Goal: Communication & Community: Answer question/provide support

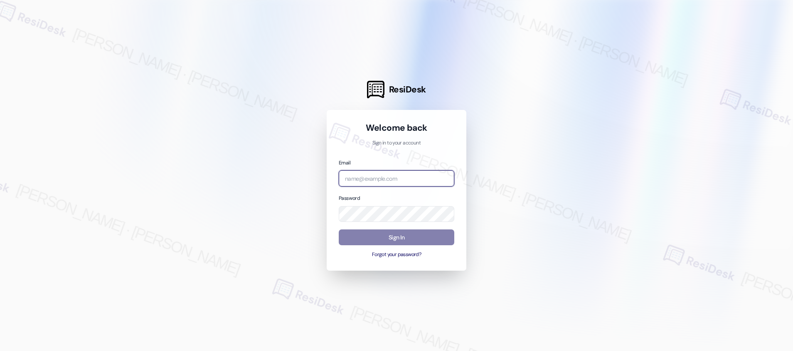
click at [383, 179] on input "email" at bounding box center [397, 178] width 116 height 16
type input "[EMAIL_ADDRESS][PERSON_NAME][PERSON_NAME][PERSON_NAME][PERSON_NAME][DOMAIN_NAME]"
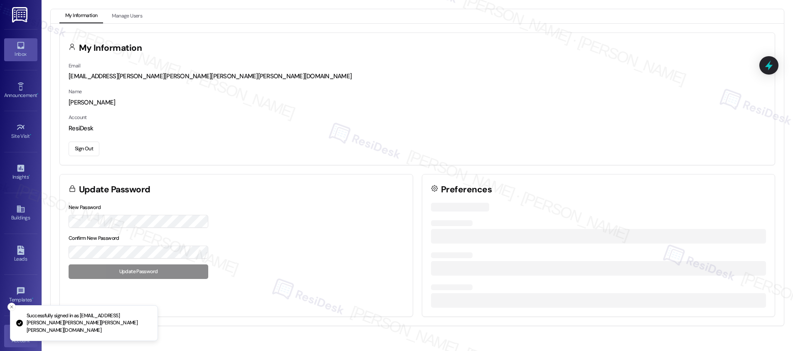
click at [5, 41] on link "Inbox" at bounding box center [20, 49] width 33 height 22
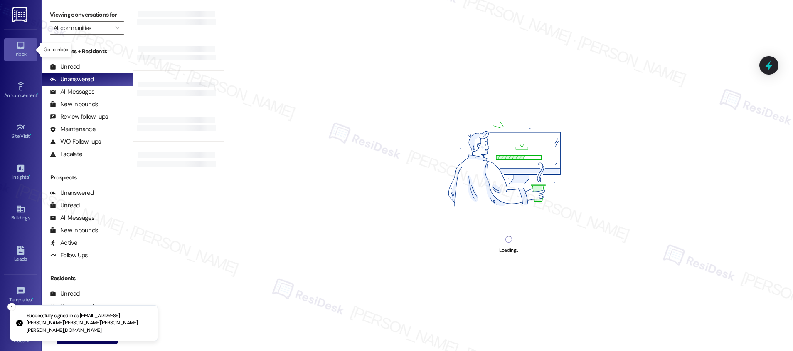
click at [20, 49] on icon at bounding box center [20, 45] width 9 height 9
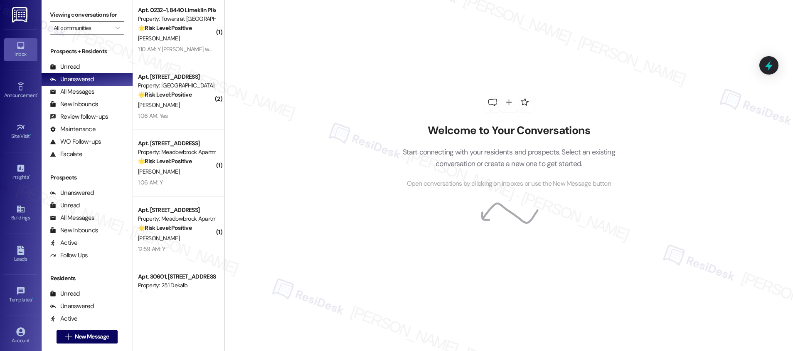
scroll to position [3035, 0]
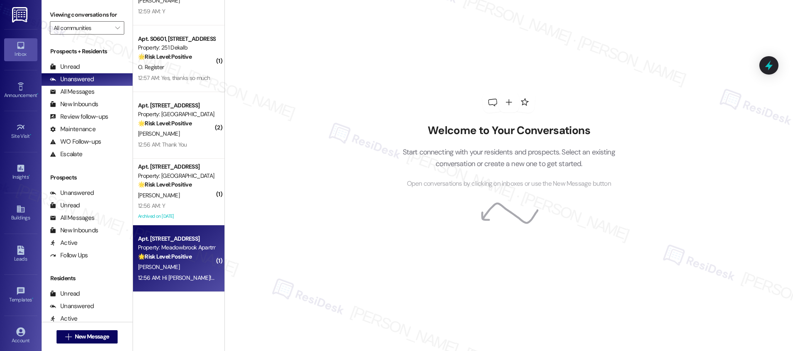
click at [169, 269] on div "R. Craig" at bounding box center [176, 267] width 79 height 10
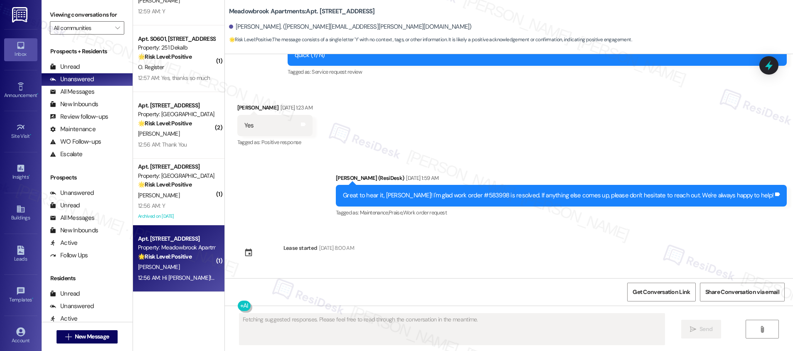
scroll to position [6739, 0]
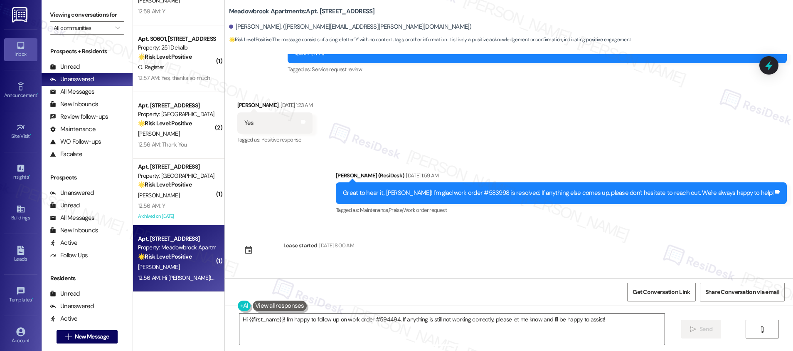
click at [310, 320] on textarea "Hi {{first_name}}! I'm happy to follow up on work order #594494. If anything is…" at bounding box center [452, 328] width 425 height 31
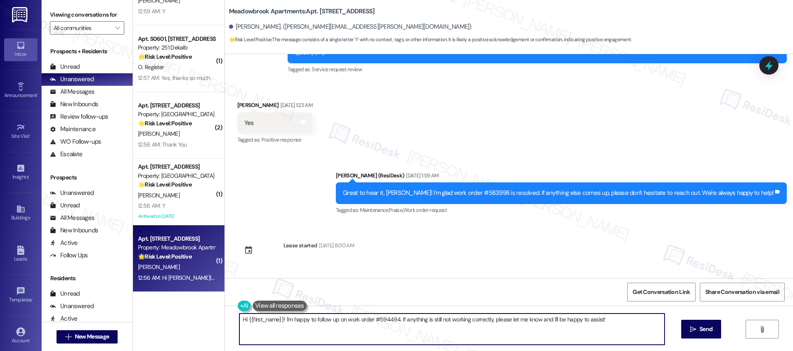
click at [310, 320] on textarea "Hi {{first_name}}! I'm happy to follow up on work order #594494. If anything is…" at bounding box center [452, 328] width 425 height 31
paste textarea ", I'm so glad to hear the work order was completed to your satisfaction. Please…"
type textarea "Hi {{first_name}}, I'm so glad to hear the work order was completed to your sat…"
click at [690, 331] on icon "" at bounding box center [693, 329] width 6 height 7
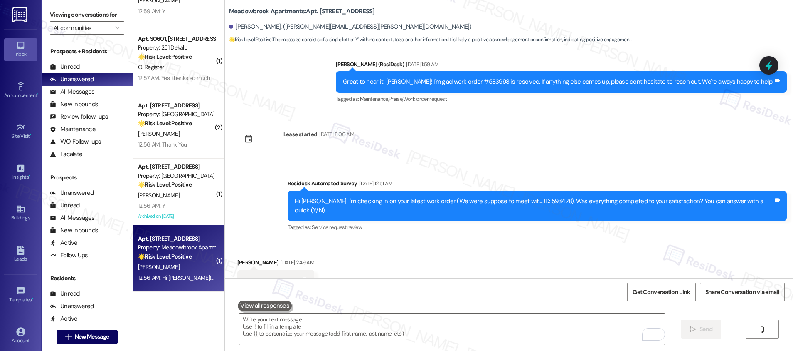
scroll to position [6849, 0]
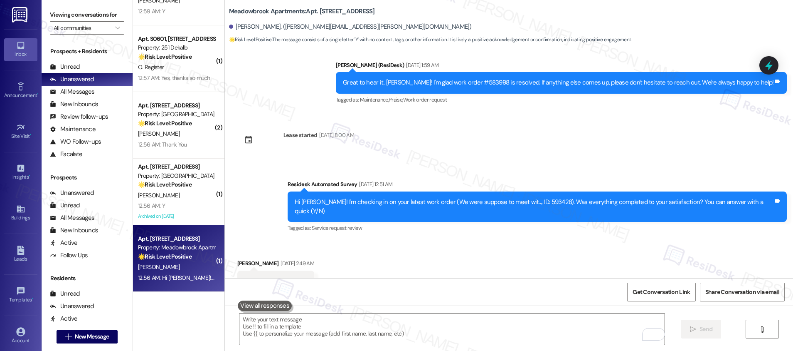
click at [386, 347] on div "Hi Renee! I'm checking in on your latest work order (Our thermostat in dining r…" at bounding box center [534, 356] width 479 height 18
click at [387, 347] on div "Hi Renee! I'm checking in on your latest work order (Our thermostat in dining r…" at bounding box center [534, 356] width 479 height 18
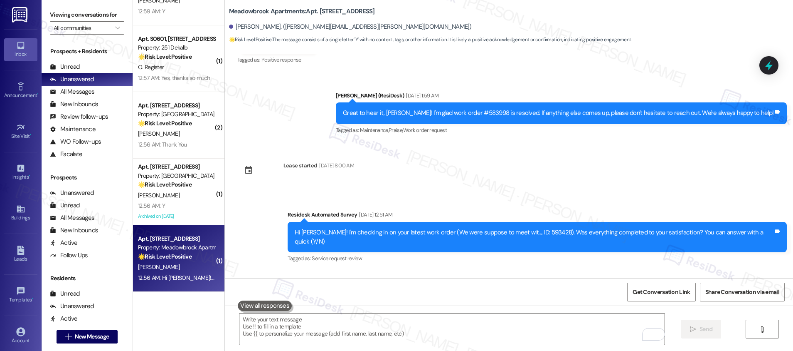
scroll to position [6868, 0]
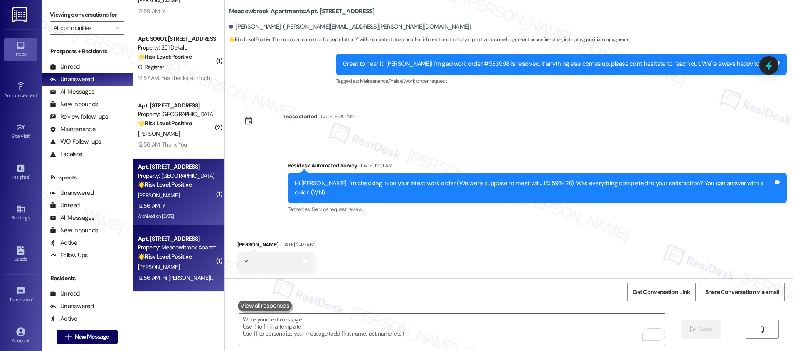
click at [165, 208] on div "12:56 AM: Y 12:56 AM: Y" at bounding box center [176, 205] width 79 height 10
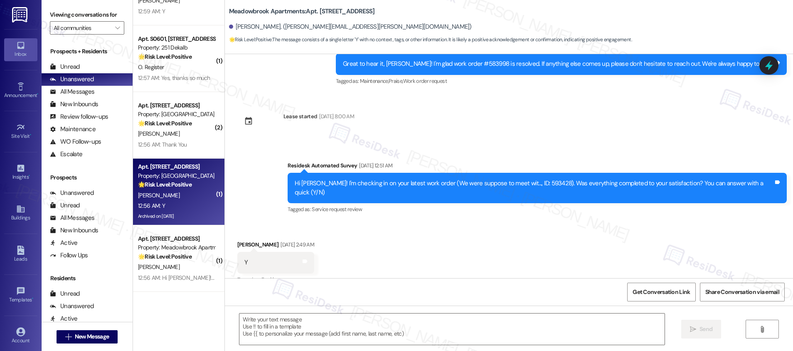
type textarea "Fetching suggested responses. Please feel free to read through the conversation…"
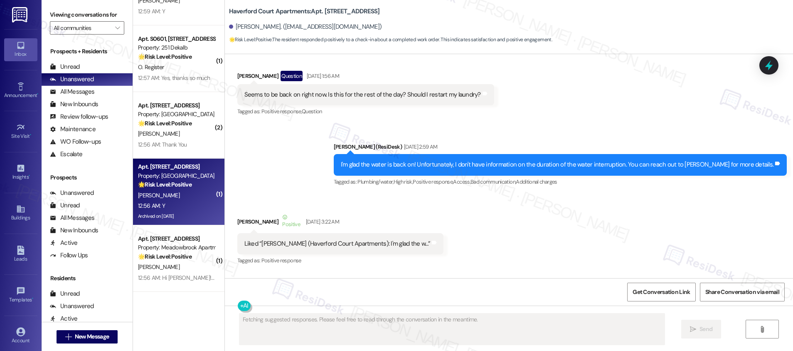
scroll to position [6922, 0]
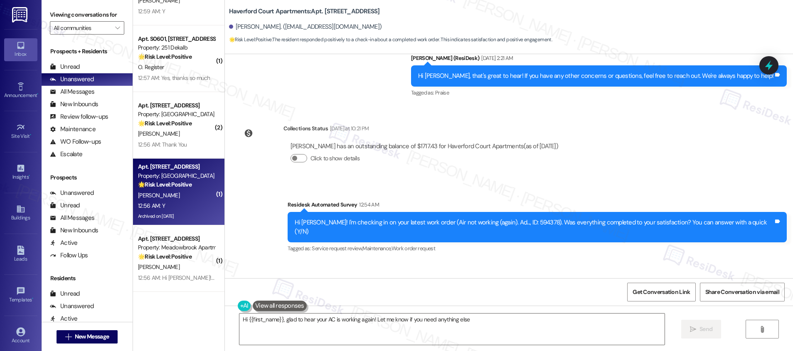
type textarea "Hi {{first_name}}, glad to hear your AC is working again! Let me know if you ne…"
click at [480, 324] on textarea "Hi {{first_name}}, glad to hear your AC is working again! Let me know if you ne…" at bounding box center [452, 328] width 425 height 31
click at [712, 329] on span "Send" at bounding box center [706, 328] width 16 height 9
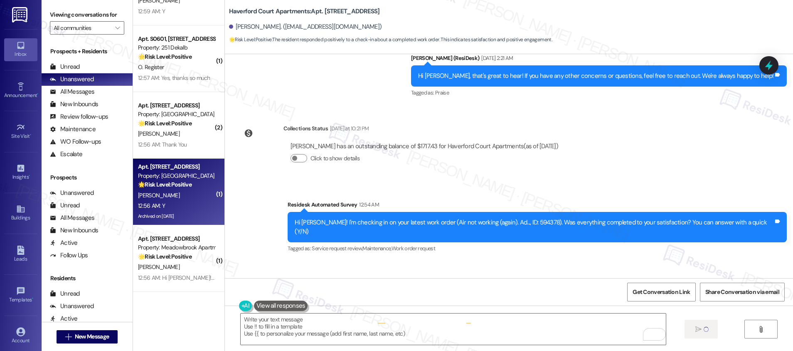
scroll to position [6921, 0]
click at [302, 333] on textarea "To enrich screen reader interactions, please activate Accessibility in Grammarl…" at bounding box center [452, 328] width 425 height 31
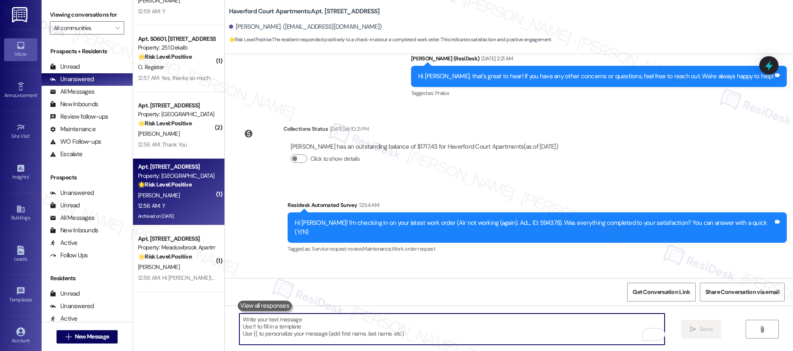
click at [302, 333] on textarea "To enrich screen reader interactions, please activate Accessibility in Grammarl…" at bounding box center [452, 328] width 425 height 31
paste textarea "Hi {{first_name}}, I'm so glad to hear the work order was completed to your sat…"
type textarea "Hi {{first_name}}, I'm so glad to hear the work order was completed to your sat…"
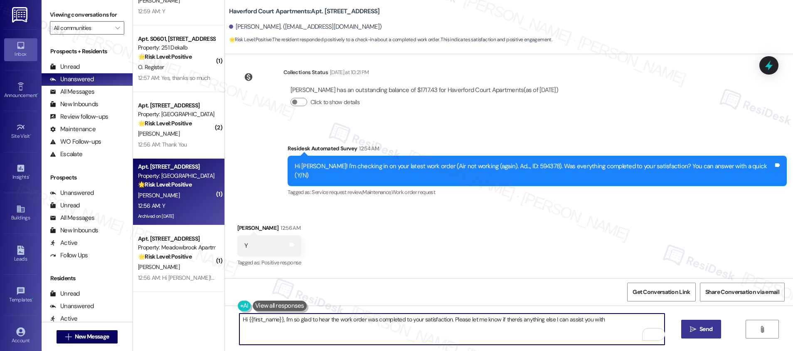
scroll to position [6979, 0]
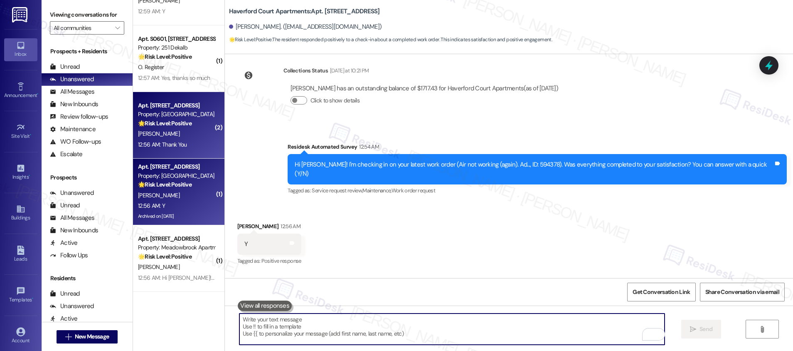
click at [186, 133] on div "H. Mccollum" at bounding box center [176, 134] width 79 height 10
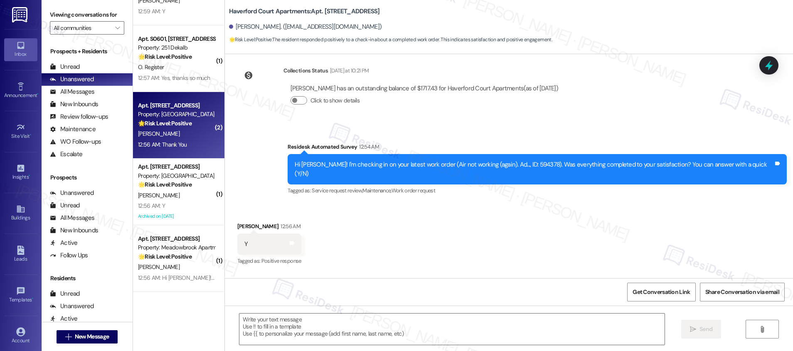
type textarea "Fetching suggested responses. Please feel free to read through the conversation…"
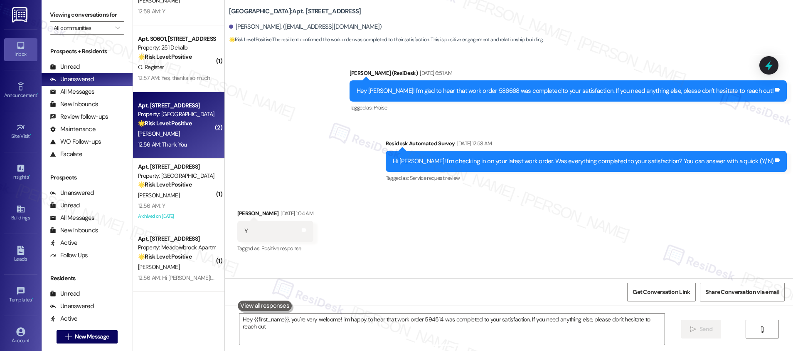
type textarea "Hey {{first_name}}, you're very welcome! I'm happy to hear that work order 5945…"
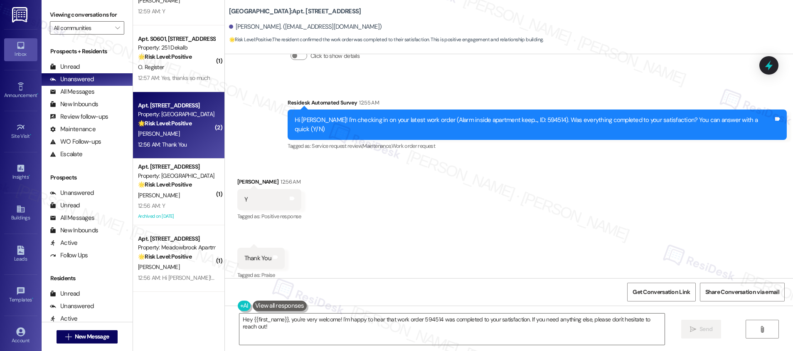
scroll to position [596, 0]
click at [550, 331] on textarea "Hey {{first_name}}, you're very welcome! I'm happy to hear that work order 5945…" at bounding box center [452, 328] width 425 height 31
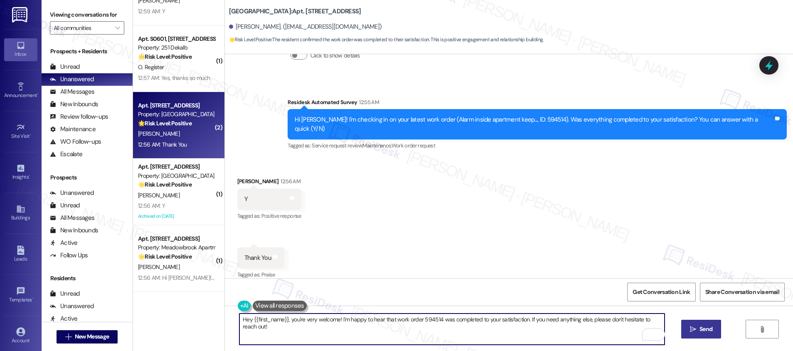
drag, startPoint x: 702, startPoint y: 332, endPoint x: 693, endPoint y: 332, distance: 8.3
click at [701, 332] on span "Send" at bounding box center [706, 328] width 13 height 9
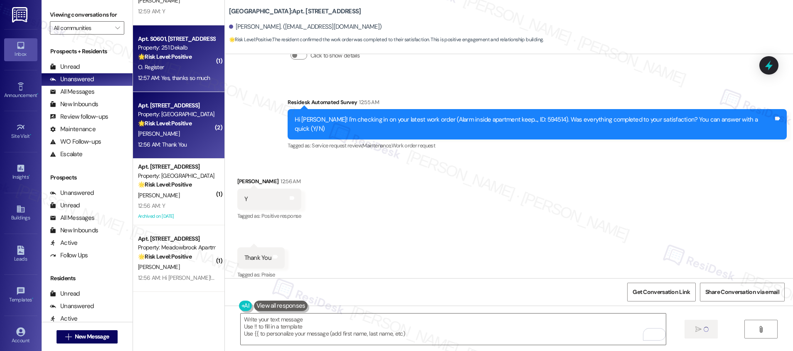
type textarea "Fetching suggested responses. Please feel free to read through the conversation…"
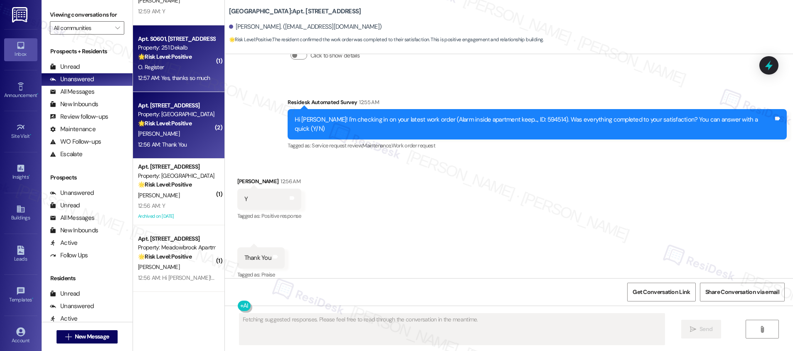
click at [171, 59] on strong "🌟 Risk Level: Positive" at bounding box center [165, 56] width 54 height 7
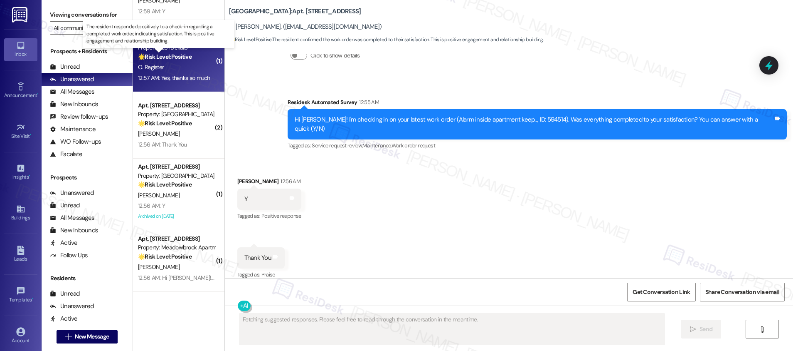
scroll to position [0, 0]
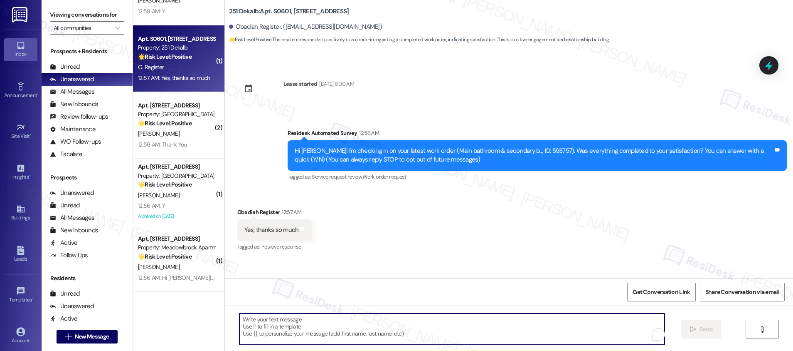
click at [266, 328] on textarea "To enrich screen reader interactions, please activate Accessibility in Grammarl…" at bounding box center [452, 328] width 425 height 31
click at [264, 326] on textarea "To enrich screen reader interactions, please activate Accessibility in Grammarl…" at bounding box center [452, 328] width 425 height 31
click at [265, 328] on textarea "To enrich screen reader interactions, please activate Accessibility in Grammarl…" at bounding box center [452, 328] width 425 height 31
paste textarea "Hi {{first_name}}, I'm so glad to hear the work order was completed to your sat…"
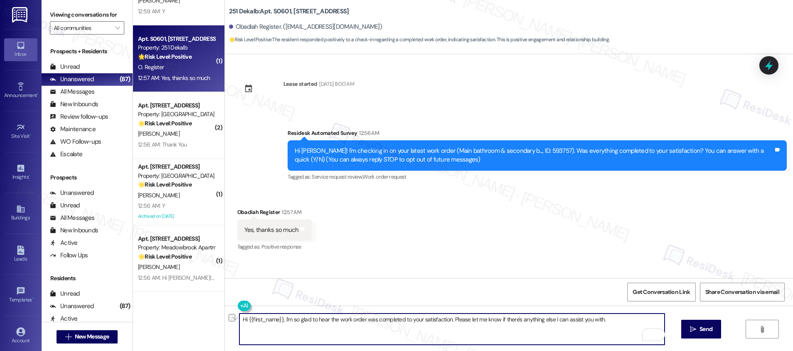
click at [606, 323] on textarea "Hi {{first_name}}, I'm so glad to hear the work order was completed to your sat…" at bounding box center [452, 328] width 425 height 31
type textarea "Hi {{first_name}}, I'm so glad to hear the work order was completed to your sat…"
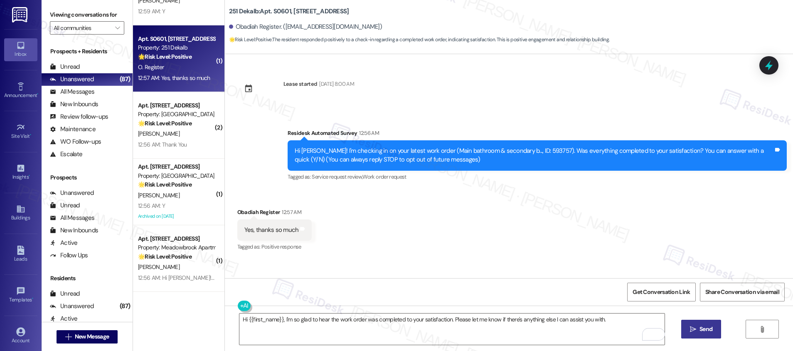
click at [697, 335] on button " Send" at bounding box center [702, 328] width 40 height 19
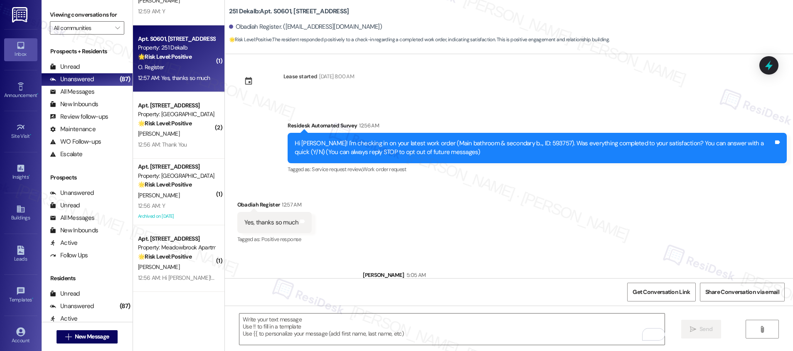
scroll to position [40, 0]
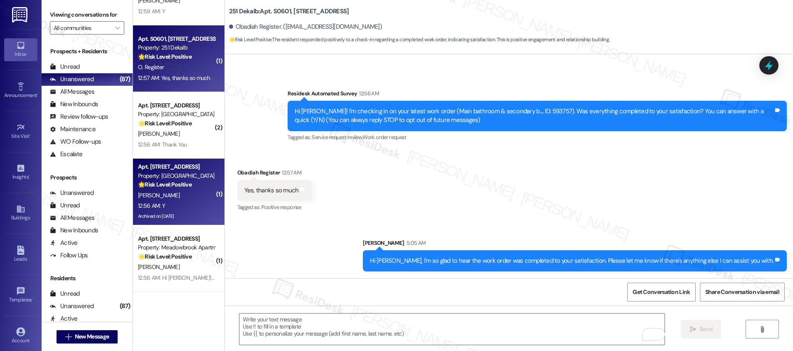
click at [175, 201] on div "12:56 AM: Y 12:56 AM: Y" at bounding box center [176, 205] width 79 height 10
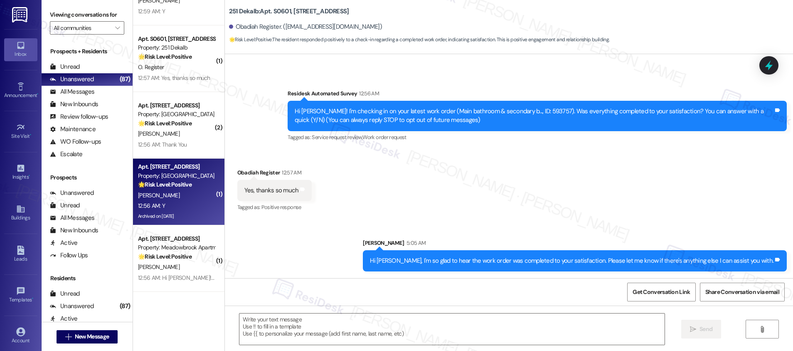
type textarea "Fetching suggested responses. Please feel free to read through the conversation…"
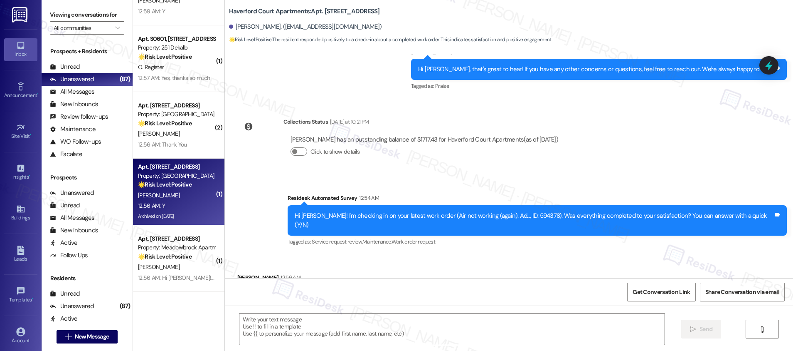
scroll to position [6921, 0]
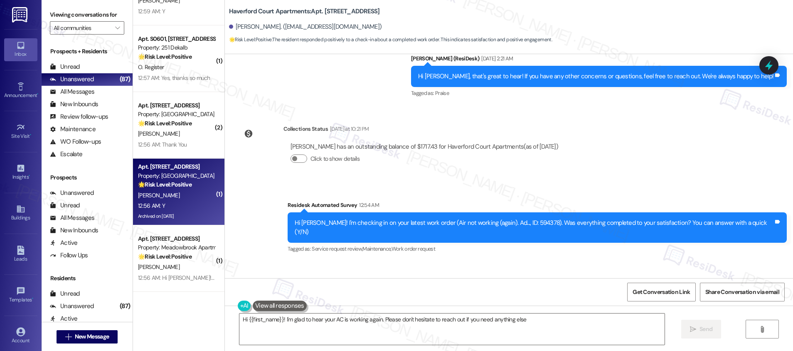
type textarea "Hi {{first_name}}! I'm glad to hear your AC is working again. Please don't hesi…"
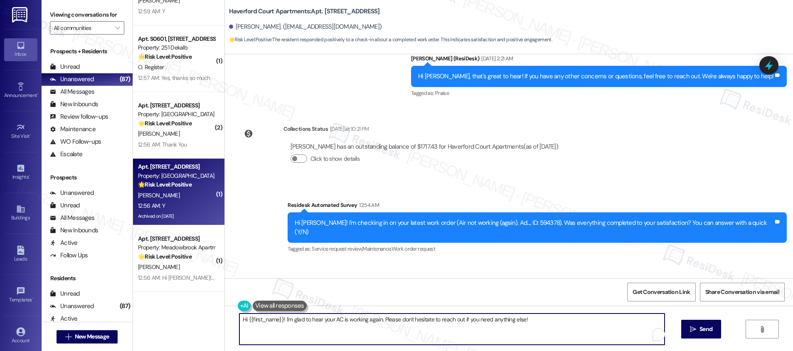
drag, startPoint x: 287, startPoint y: 321, endPoint x: 394, endPoint y: 322, distance: 107.7
click at [394, 322] on textarea "Hi {{first_name}}! I'm glad to hear your AC is working again. Please don't hesi…" at bounding box center [452, 328] width 425 height 31
drag, startPoint x: 415, startPoint y: 329, endPoint x: 480, endPoint y: 328, distance: 64.9
click at [415, 329] on textarea "Hi {{first_name}}! I'm glad to hear your AC is working again. Please don't hesi…" at bounding box center [452, 328] width 425 height 31
click at [543, 320] on textarea "Hi {{first_name}}! I'm glad to hear your AC is working again. Please don't hesi…" at bounding box center [452, 328] width 425 height 31
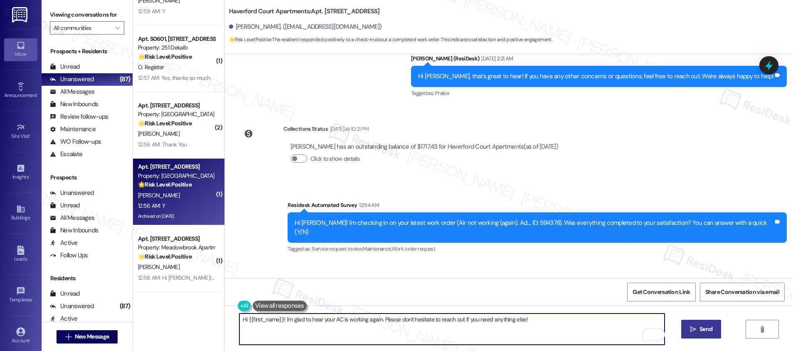
click at [713, 332] on span "Send" at bounding box center [706, 328] width 16 height 9
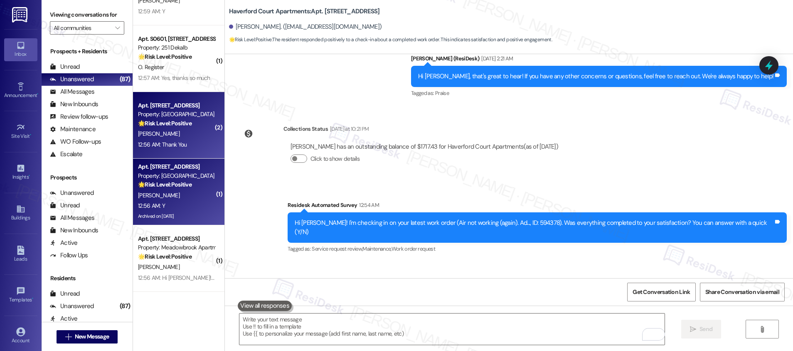
click at [185, 147] on div "12:56 AM: Thank You 12:56 AM: Thank You" at bounding box center [176, 144] width 79 height 10
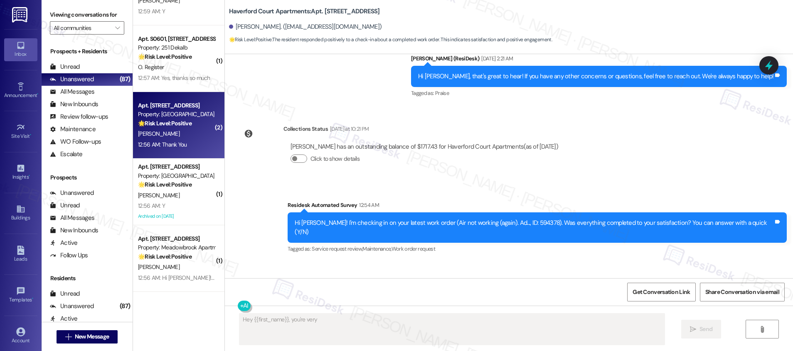
scroll to position [667, 0]
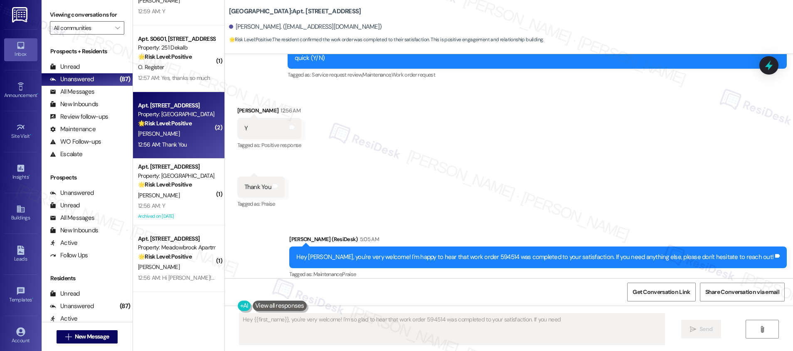
click at [186, 148] on div "12:56 AM: Thank You 12:56 AM: Thank You" at bounding box center [176, 144] width 79 height 10
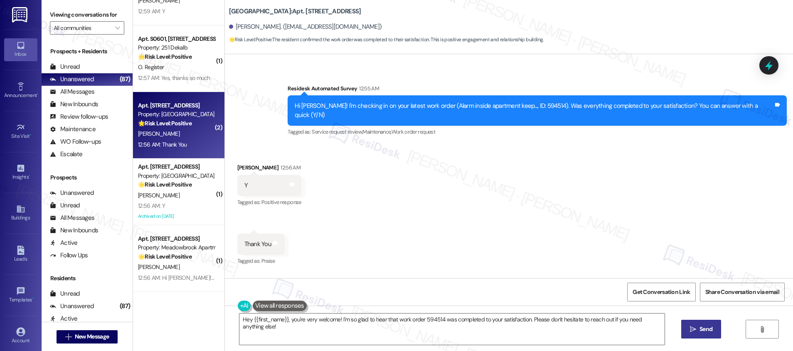
scroll to position [597, 0]
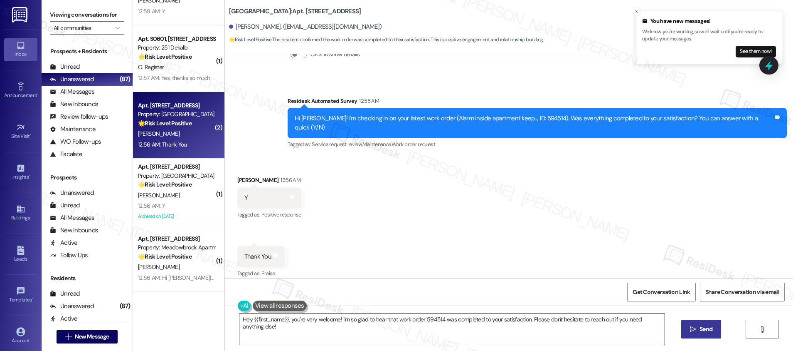
click at [296, 336] on textarea "Hey {{first_name}}, you're very welcome! I'm so glad to hear that work order 59…" at bounding box center [452, 328] width 425 height 31
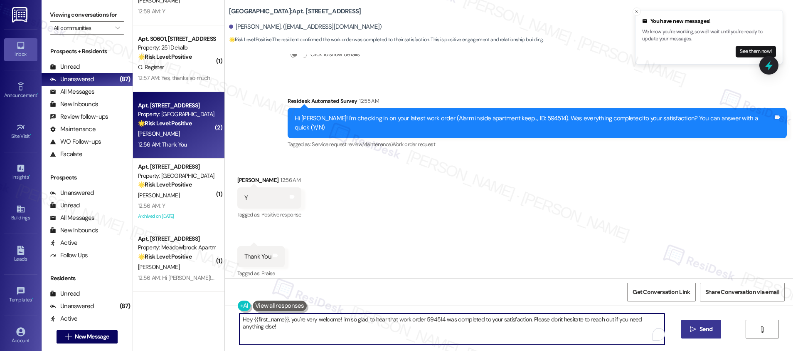
click at [358, 324] on textarea "Hey {{first_name}}, you're very welcome! I'm so glad to hear that work order 59…" at bounding box center [452, 328] width 425 height 31
drag, startPoint x: 346, startPoint y: 319, endPoint x: 422, endPoint y: 321, distance: 75.7
click at [422, 321] on textarea "Hey {{first_name}}, you're very welcome! I'm so glad to hear that work order 59…" at bounding box center [452, 328] width 425 height 31
click at [418, 331] on textarea "Hey {{first_name}}, you're very welcome! I'm so glad to hear that work order 59…" at bounding box center [452, 328] width 425 height 31
drag, startPoint x: 484, startPoint y: 343, endPoint x: 492, endPoint y: 343, distance: 7.9
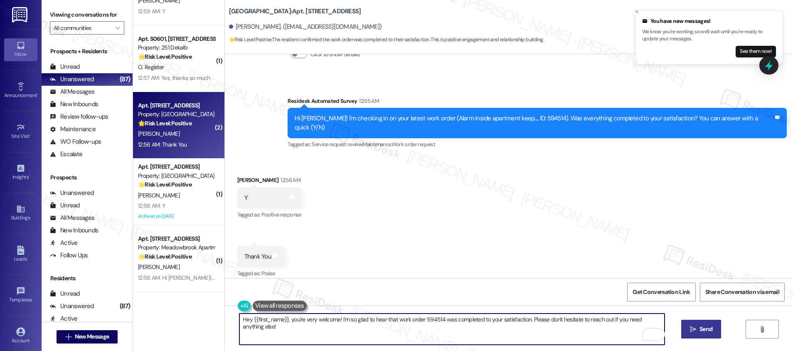
click at [484, 343] on textarea "Hey {{first_name}}, you're very welcome! I'm so glad to hear that work order 59…" at bounding box center [452, 328] width 425 height 31
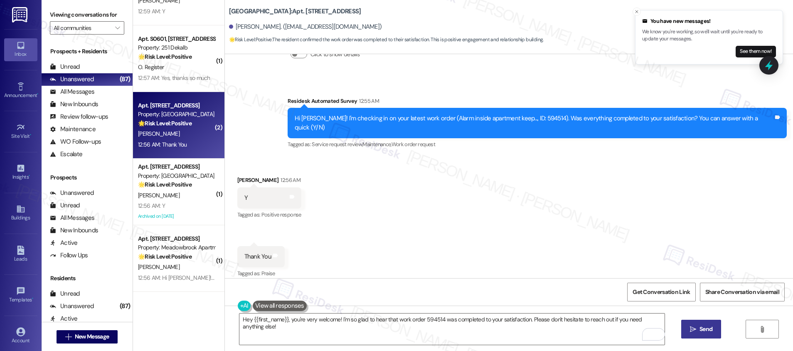
click at [711, 330] on span "Send" at bounding box center [706, 328] width 13 height 9
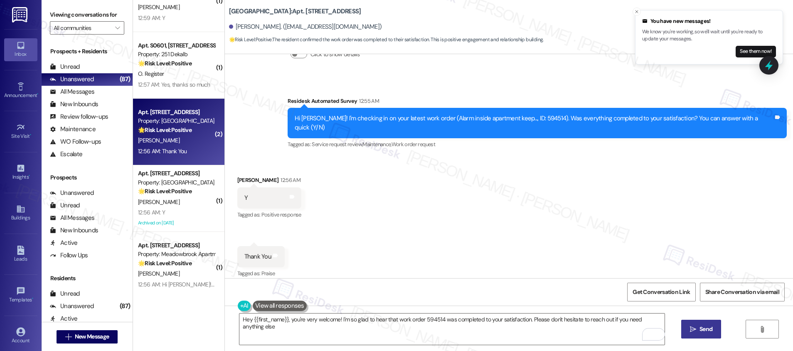
type textarea "Hey {{first_name}}, you're very welcome! I'm so glad to hear that work order 59…"
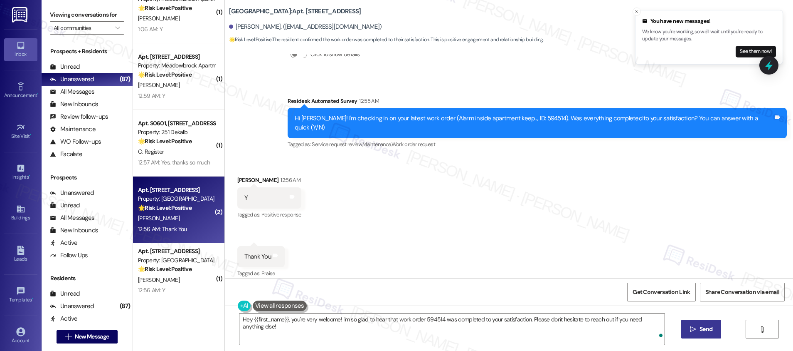
scroll to position [2943, 0]
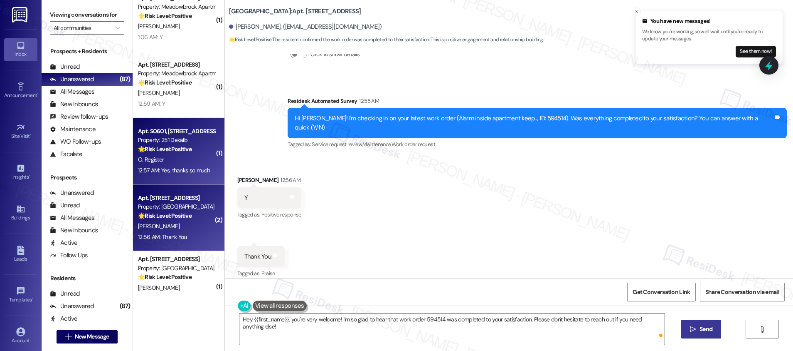
click at [169, 165] on div "12:57 AM: Yes, thanks so much 12:57 AM: Yes, thanks so much" at bounding box center [176, 170] width 79 height 10
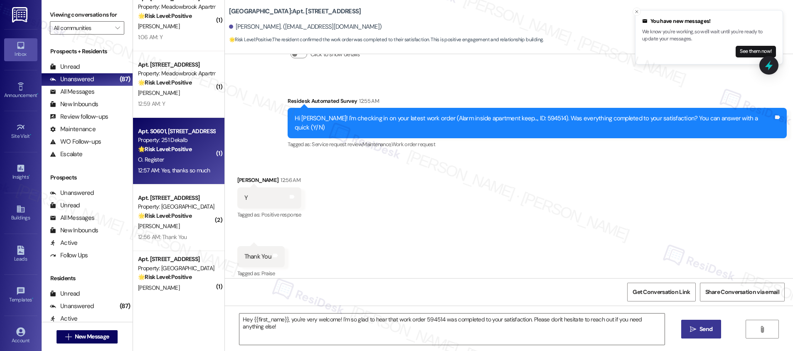
type textarea "Fetching suggested responses. Please feel free to read through the conversation…"
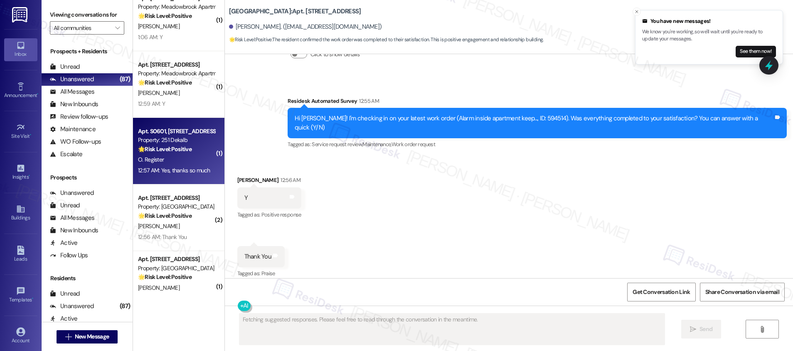
scroll to position [122, 0]
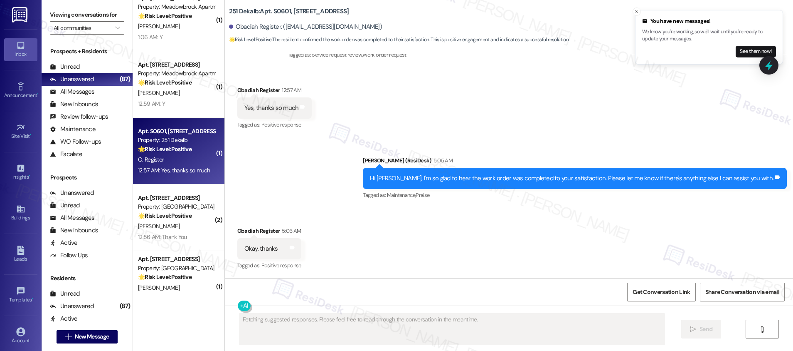
click at [169, 165] on div "12:57 AM: Yes, thanks so much 12:57 AM: Yes, thanks so much" at bounding box center [176, 170] width 79 height 10
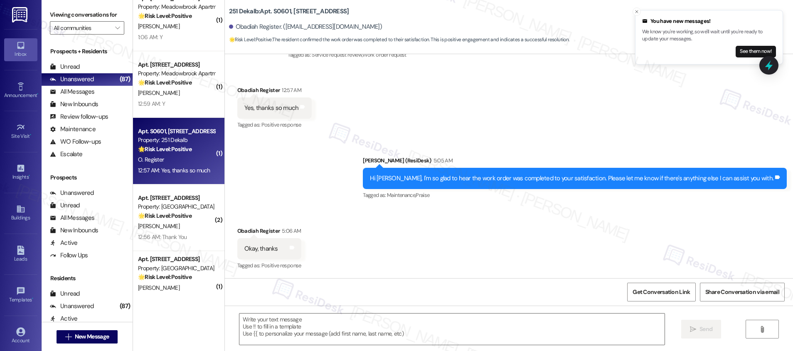
click at [405, 225] on div "Received via SMS Obadiah Register 5:06 AM Okay, thanks Tags and notes Tagged as…" at bounding box center [509, 243] width 568 height 70
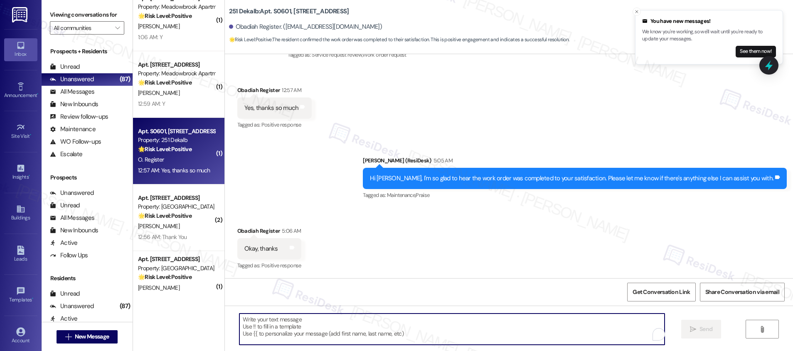
click at [353, 319] on textarea "To enrich screen reader interactions, please activate Accessibility in Grammarl…" at bounding box center [452, 328] width 425 height 31
paste textarea "Hi {{first_name}}, I'm so glad to hear the work order was completed to your sat…"
type textarea "Hi {{first_name}}, I'm so glad to hear the work order was completed to your sat…"
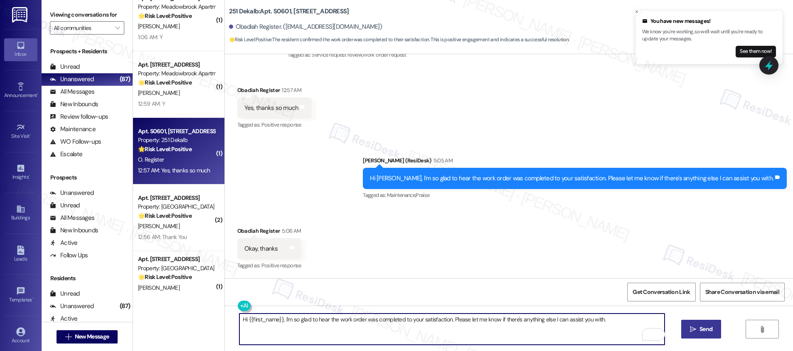
click at [579, 329] on textarea "Hi {{first_name}}, I'm so glad to hear the work order was completed to your sat…" at bounding box center [452, 328] width 425 height 31
click at [588, 322] on textarea "Hi {{first_name}}, I'm so glad to hear the work order was completed to your sat…" at bounding box center [452, 328] width 425 height 31
click at [587, 322] on textarea "Hi {{first_name}}, I'm so glad to hear the work order was completed to your sat…" at bounding box center [452, 328] width 425 height 31
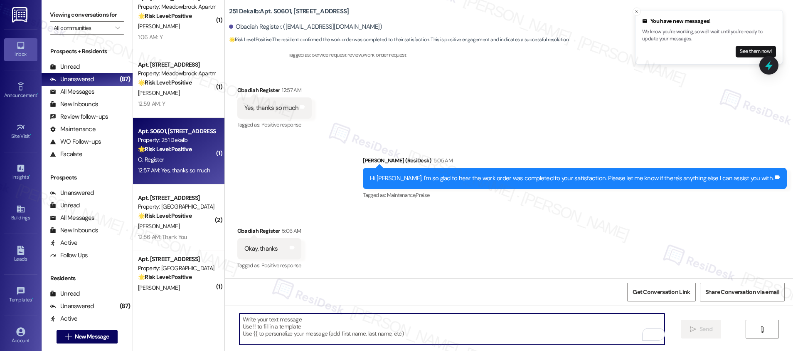
click at [340, 325] on textarea "To enrich screen reader interactions, please activate Accessibility in Grammarl…" at bounding box center [452, 328] width 425 height 31
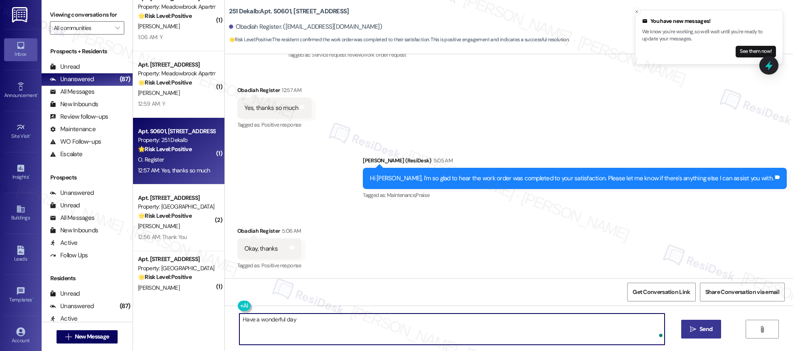
type textarea "Have a wonderful day!"
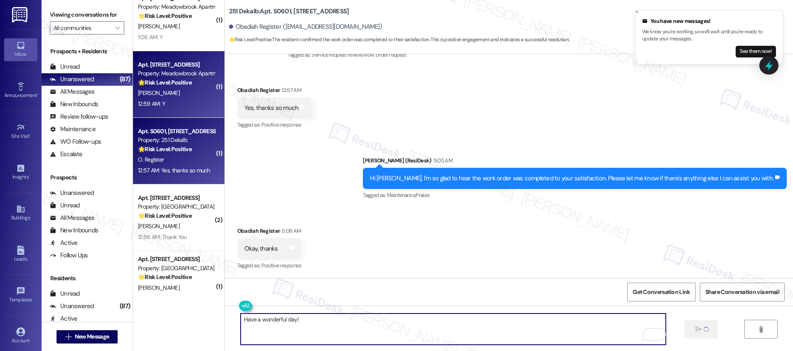
click at [197, 111] on div "Apt. 133, 200 Meadowbrook Drive Property: Meadowbrook Apartments 🌟 Risk Level: …" at bounding box center [178, 84] width 91 height 67
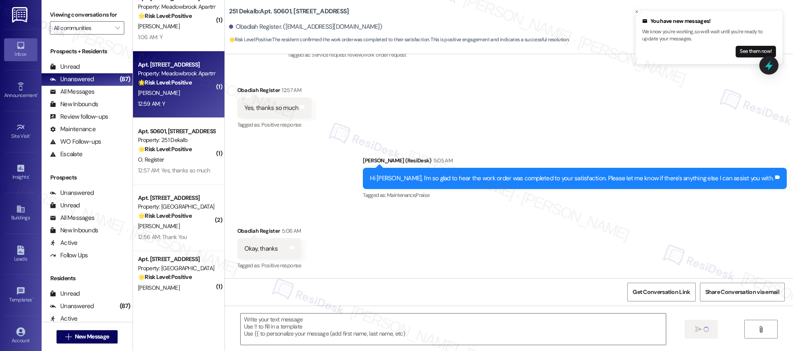
type textarea "Fetching suggested responses. Please feel free to read through the conversation…"
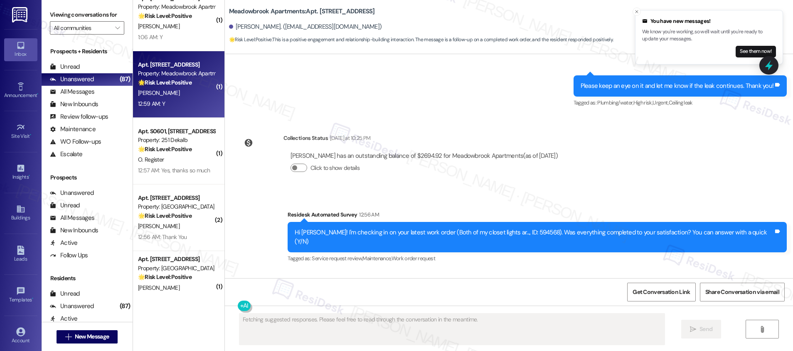
click at [294, 191] on div "Survey, sent via SMS Residesk Automated Survey 12:56 AM Hi Rachel! I'm checking…" at bounding box center [509, 230] width 568 height 79
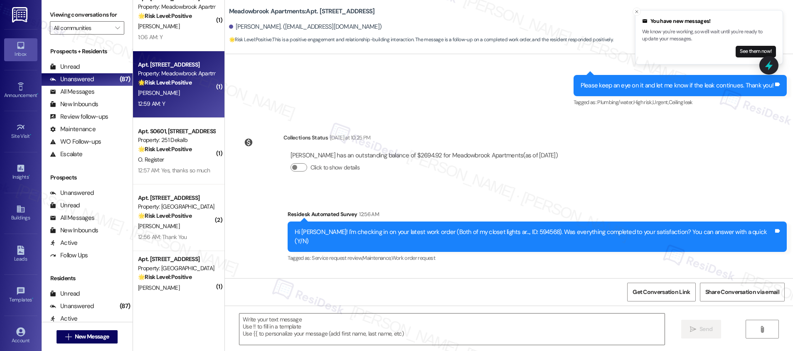
scroll to position [904, 0]
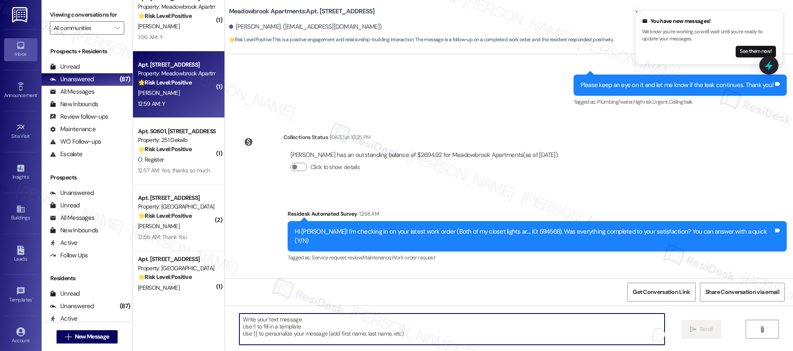
click at [289, 336] on textarea "To enrich screen reader interactions, please activate Accessibility in Grammarl…" at bounding box center [452, 328] width 425 height 31
paste textarea "Hi {{first_name}}, I'm so glad to hear the work order was completed to your sat…"
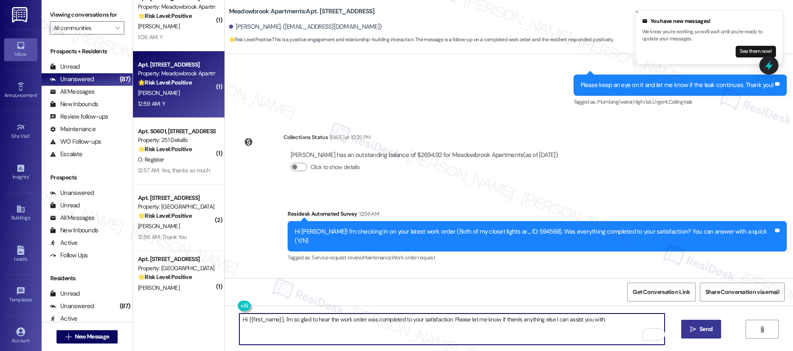
type textarea "Hi {{first_name}}, I'm so glad to hear the work order was completed to your sat…"
click at [694, 330] on icon "" at bounding box center [693, 329] width 6 height 7
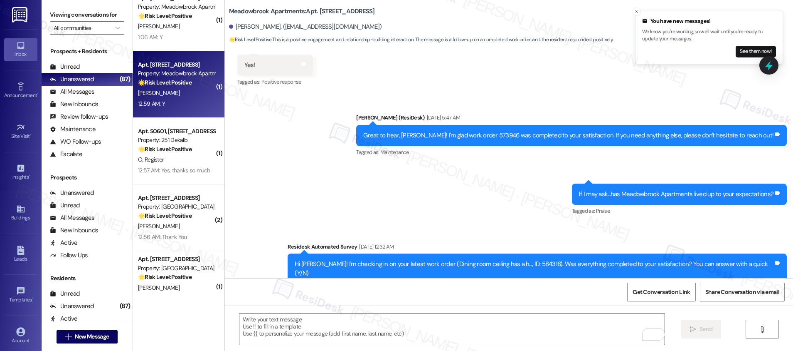
scroll to position [610, 0]
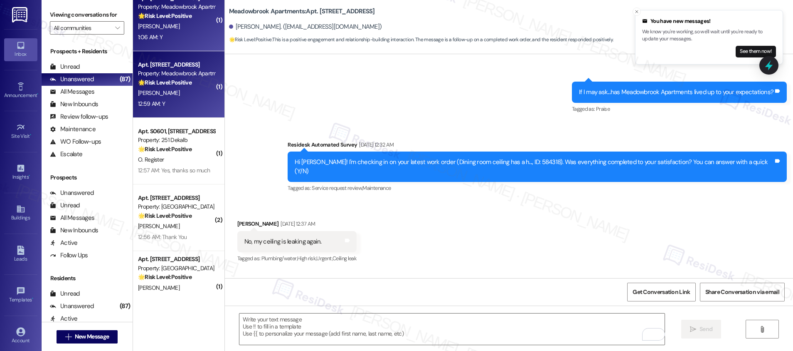
click at [168, 45] on div "Apt. 114, 200 Meadowbrook Drive Property: Meadowbrook Apartments 🌟 Risk Level: …" at bounding box center [178, 18] width 91 height 67
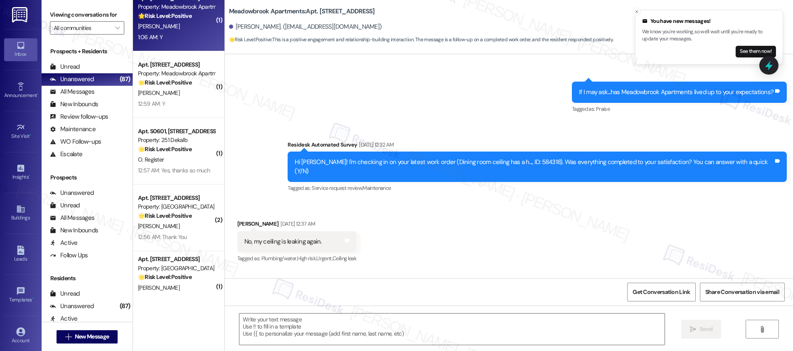
type textarea "Fetching suggested responses. Please feel free to read through the conversation…"
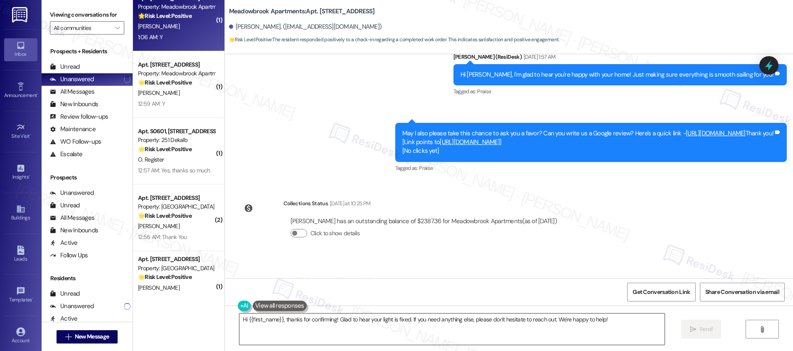
scroll to position [1078, 0]
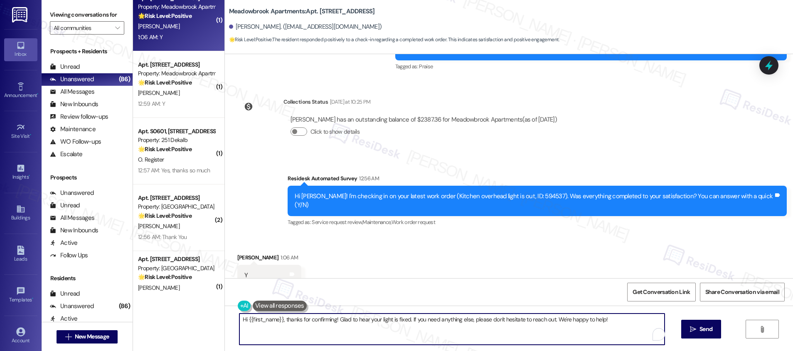
click at [289, 322] on textarea "Hi {{first_name}}, thanks for confirming! Glad to hear your light is fixed. If …" at bounding box center [452, 328] width 425 height 31
click at [289, 323] on textarea "Hi {{first_name}}, thanks for confirming! Glad to hear your light is fixed. If …" at bounding box center [452, 328] width 425 height 31
click at [394, 348] on div "Hi {{first_name}}, thanks for confirming! Glad to hear your light is fixed. If …" at bounding box center [509, 336] width 568 height 62
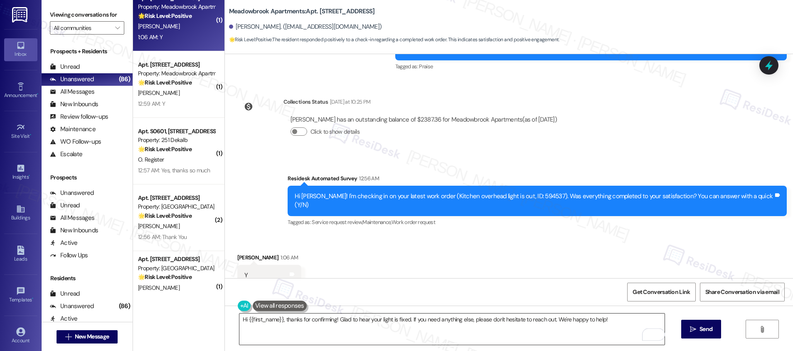
drag, startPoint x: 601, startPoint y: 326, endPoint x: 606, endPoint y: 328, distance: 4.5
click at [602, 326] on textarea "Hi {{first_name}}, thanks for confirming! Glad to hear your light is fixed. If …" at bounding box center [452, 328] width 425 height 31
click at [705, 329] on span "Send" at bounding box center [706, 328] width 13 height 9
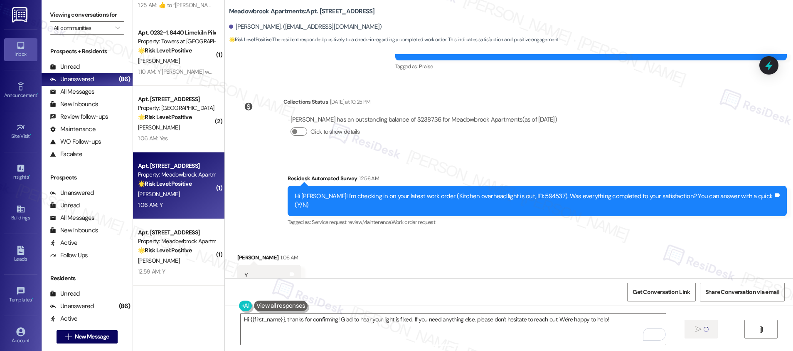
scroll to position [2709, 0]
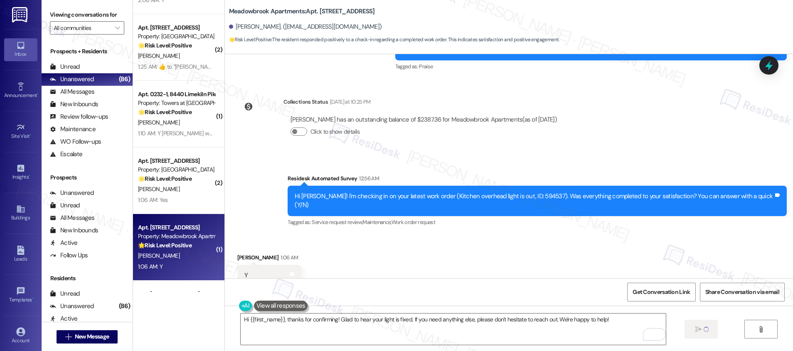
type textarea "Fetching suggested responses. Please feel free to read through the conversation…"
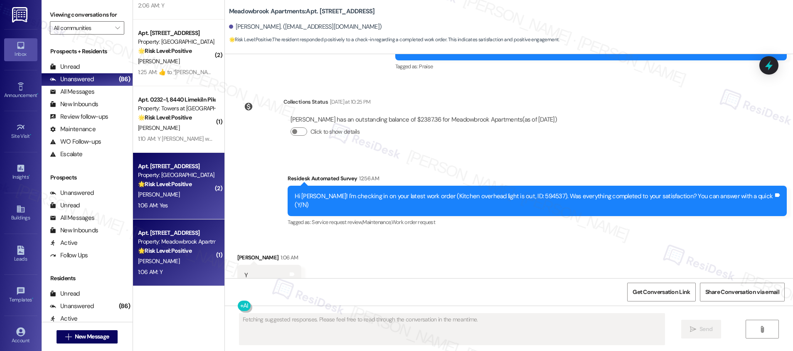
click at [178, 194] on div "T. Mcneil" at bounding box center [176, 194] width 79 height 10
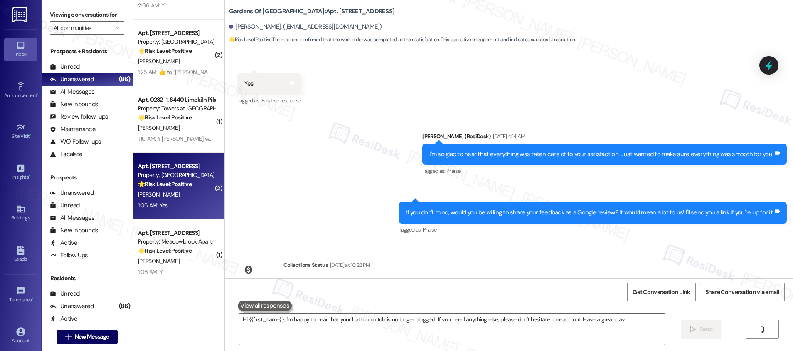
type textarea "Hi {{first_name}}, I'm happy to hear that your bathroom tub is no longer clogge…"
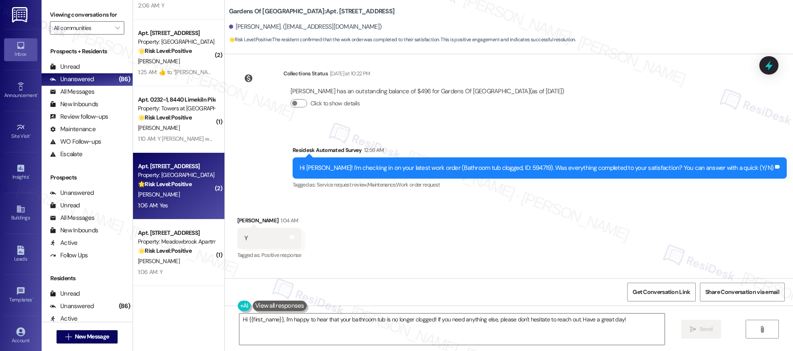
scroll to position [444, 0]
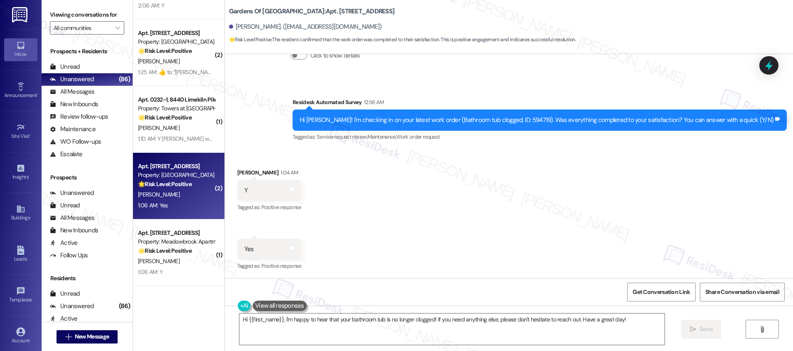
click at [178, 194] on div "T. Mcneil" at bounding box center [176, 194] width 79 height 10
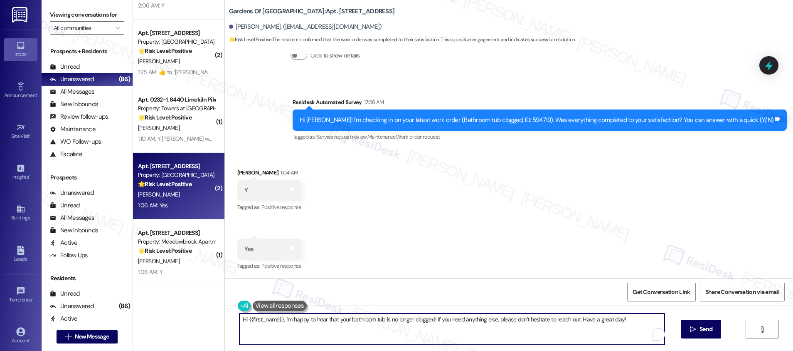
click at [308, 322] on textarea "Hi {{first_name}}, I'm happy to hear that your bathroom tub is no longer clogge…" at bounding box center [452, 328] width 425 height 31
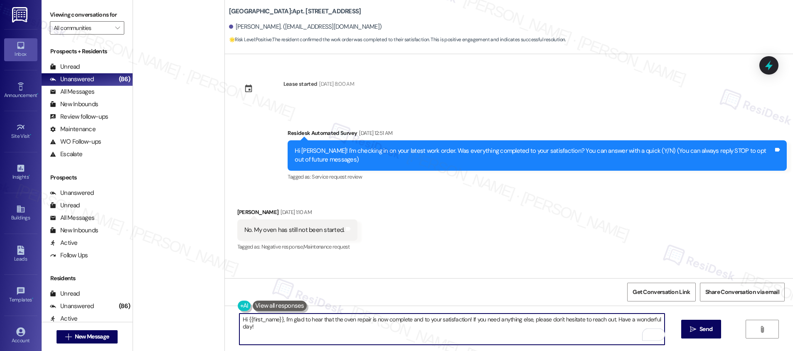
scroll to position [841, 0]
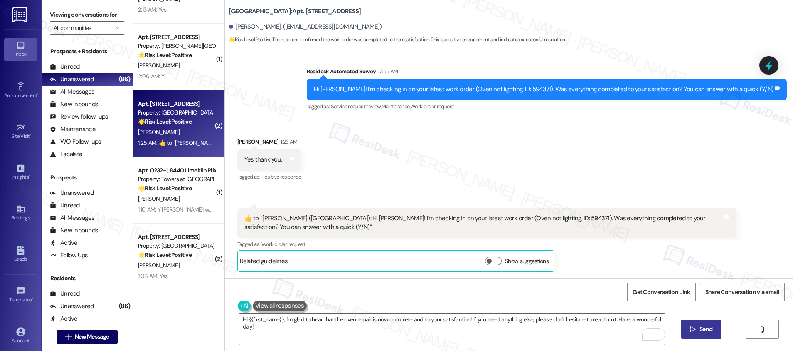
click at [700, 327] on span "Send" at bounding box center [706, 328] width 13 height 9
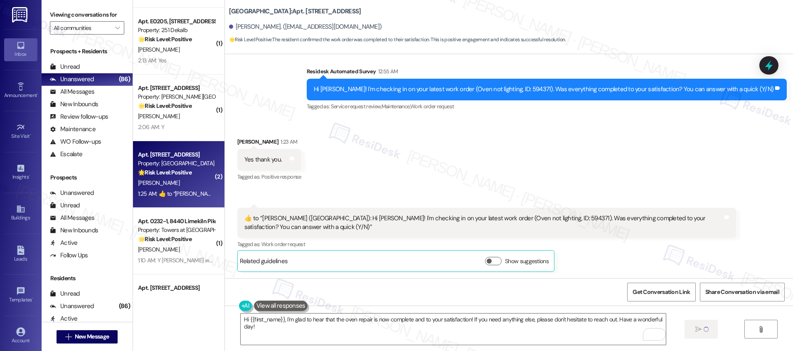
scroll to position [2577, 0]
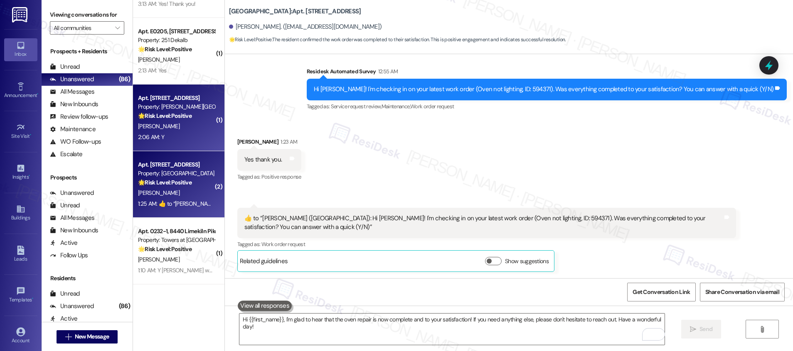
click at [180, 131] on div "K. Brown" at bounding box center [176, 126] width 79 height 10
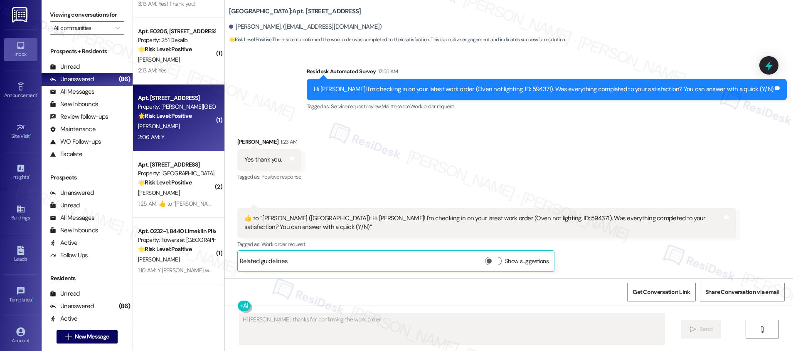
scroll to position [0, 0]
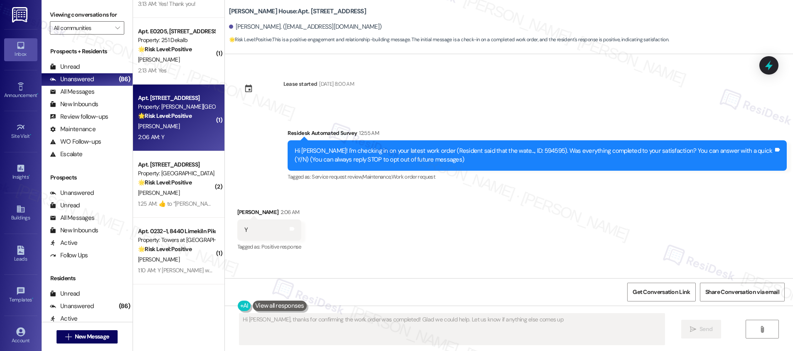
type textarea "Hi Kimberly, thanks for confirming the work order was completed! Glad we could …"
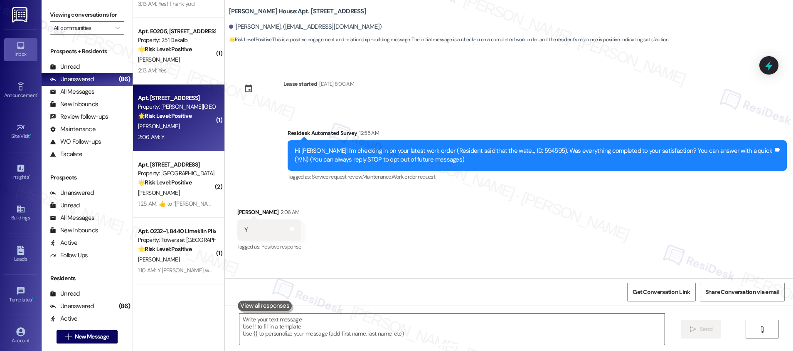
click at [280, 341] on textarea at bounding box center [452, 328] width 425 height 31
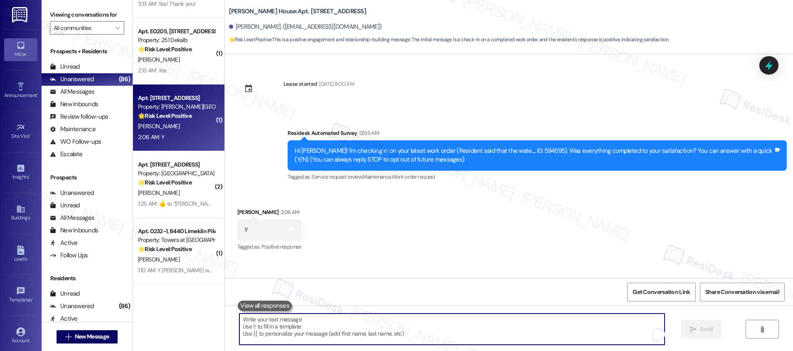
click at [282, 336] on textarea "To enrich screen reader interactions, please activate Accessibility in Grammarl…" at bounding box center [452, 328] width 425 height 31
paste textarea "Can I ask a quick favor? If you have a moment, would you mind leaving us a Goog…"
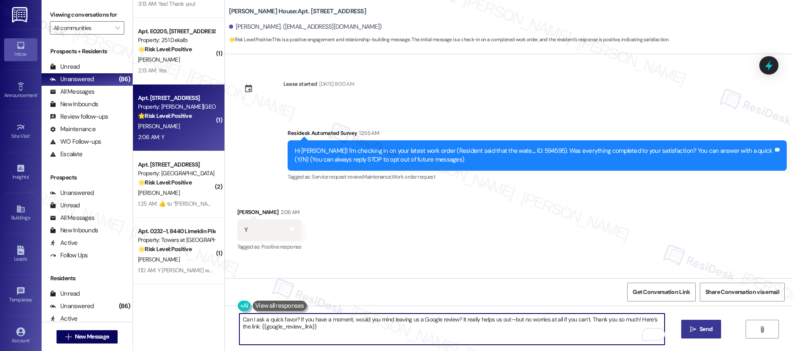
click at [287, 320] on textarea "Can I ask a quick favor? If you have a moment, would you mind leaving us a Goog…" at bounding box center [452, 328] width 425 height 31
paste textarea "Hi {{first_name}}, I'm so glad to hear the work order was completed to your sat…"
type textarea "Hi {{first_name}}, I'm so glad to hear the work order was completed to your sat…"
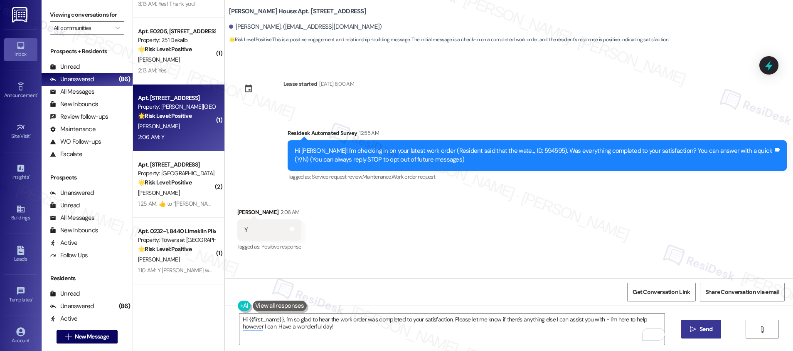
click at [690, 331] on icon "" at bounding box center [693, 329] width 6 height 7
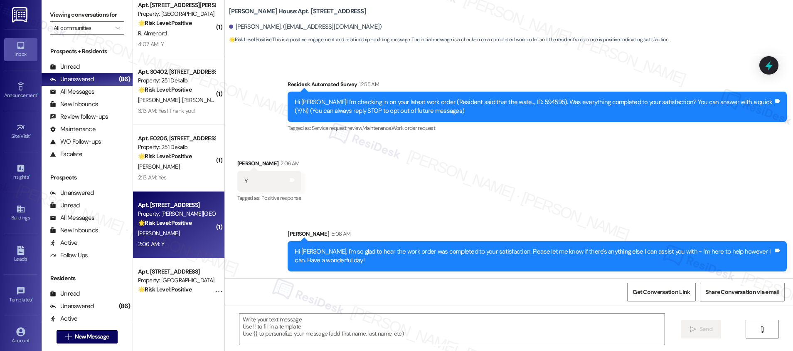
scroll to position [2455, 0]
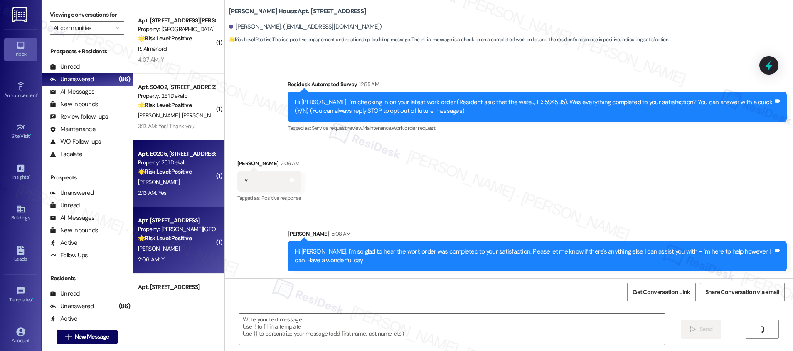
click at [164, 185] on span "S. Cunningham" at bounding box center [159, 181] width 42 height 7
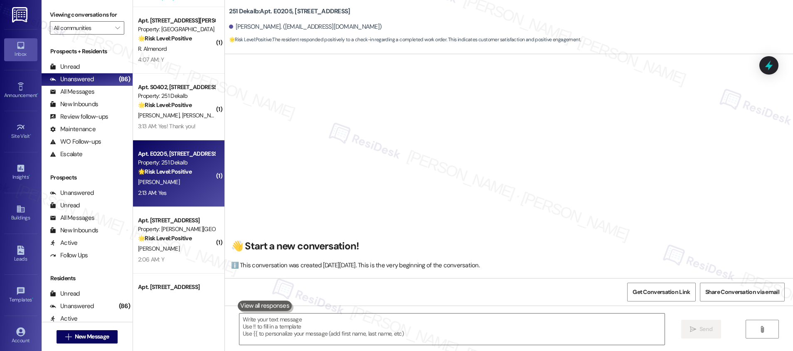
click at [163, 185] on span "S. Cunningham" at bounding box center [159, 181] width 42 height 7
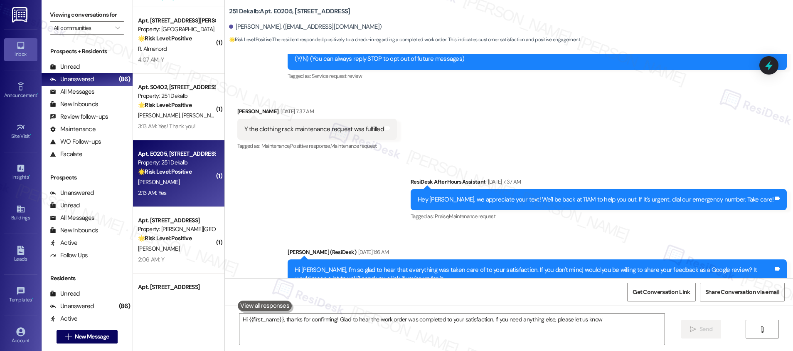
type textarea "Hi {{first_name}}, thanks for confirming! Glad to hear the work order was compl…"
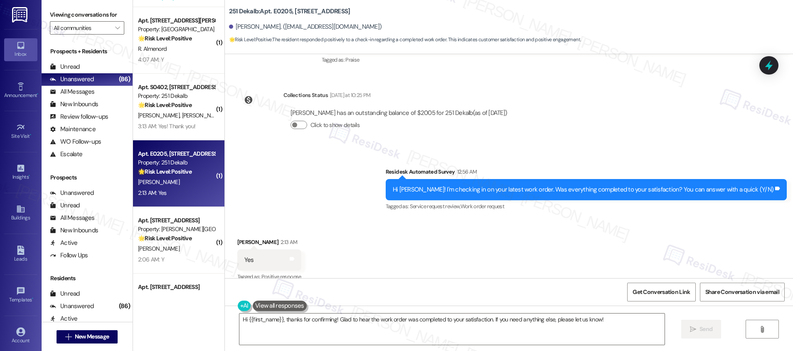
scroll to position [628, 0]
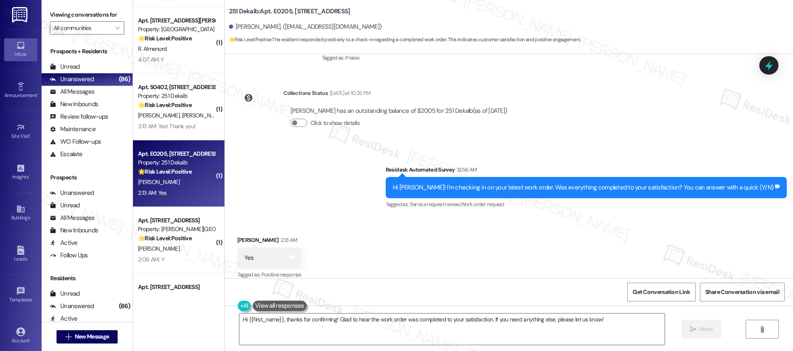
drag, startPoint x: 397, startPoint y: 240, endPoint x: 386, endPoint y: 275, distance: 37.5
click at [397, 240] on div "Received via SMS Shari Cunningham 2:13 AM Yes Tags and notes Tagged as: Positiv…" at bounding box center [509, 252] width 568 height 70
click at [356, 336] on textarea "Hi {{first_name}}, thanks for confirming! Glad to hear the work order was compl…" at bounding box center [452, 328] width 425 height 31
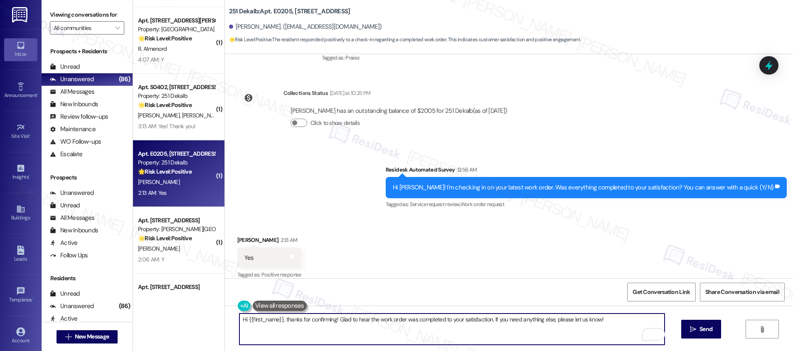
click at [615, 331] on textarea "Hi {{first_name}}, thanks for confirming! Glad to hear the work order was compl…" at bounding box center [452, 328] width 425 height 31
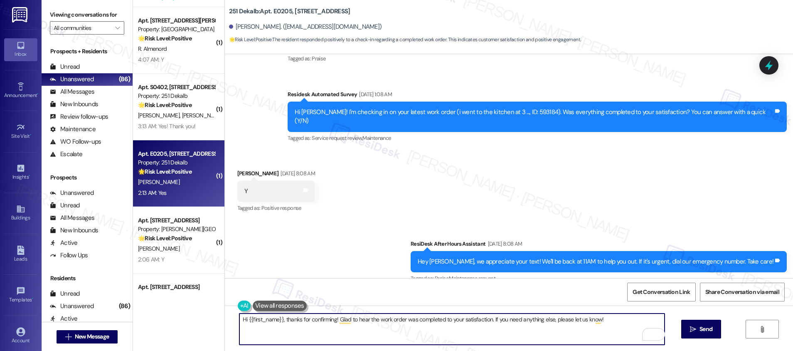
scroll to position [628, 0]
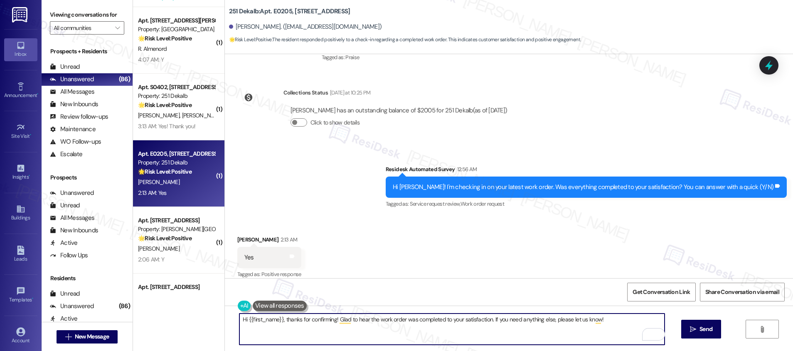
click at [601, 321] on textarea "Hi {{first_name}}, thanks for confirming! Glad to hear the work order was compl…" at bounding box center [452, 328] width 425 height 31
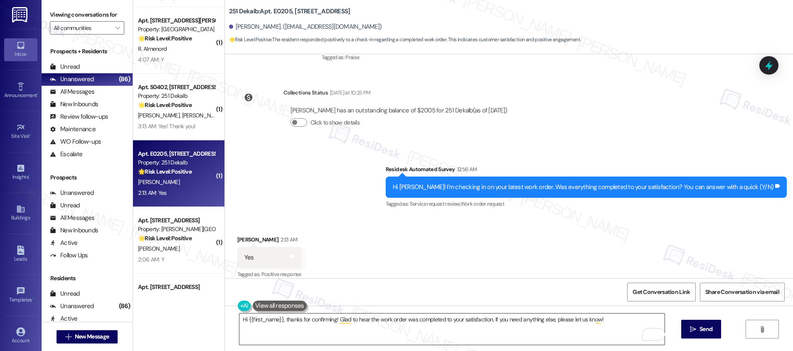
drag, startPoint x: 702, startPoint y: 331, endPoint x: 657, endPoint y: 327, distance: 44.2
click at [702, 331] on span "Send" at bounding box center [706, 328] width 13 height 9
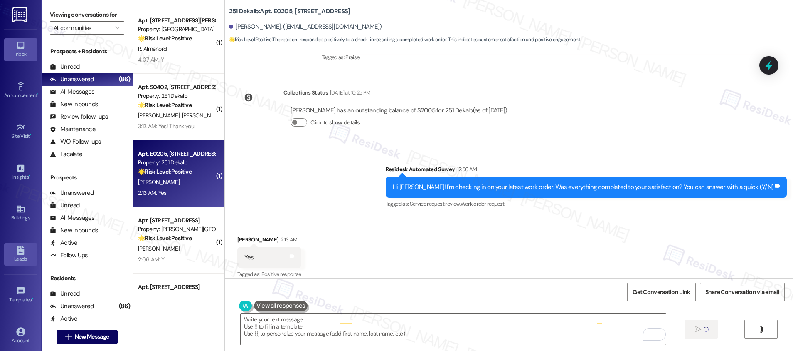
scroll to position [628, 0]
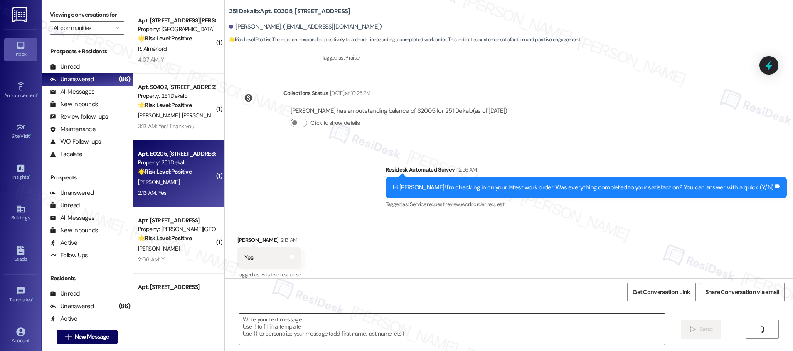
click at [376, 331] on textarea "To enrich screen reader interactions, please activate Accessibility in Grammarl…" at bounding box center [452, 328] width 425 height 31
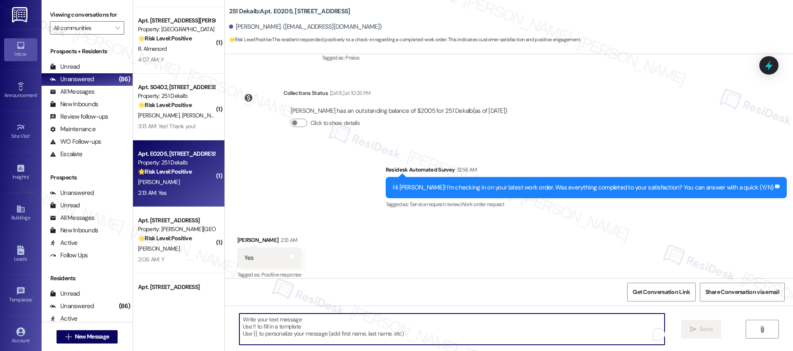
click at [376, 331] on textarea "To enrich screen reader interactions, please activate Accessibility in Grammarl…" at bounding box center [452, 328] width 425 height 31
paste textarea "If I may ask...has {{property}} lived up to your expectations?"
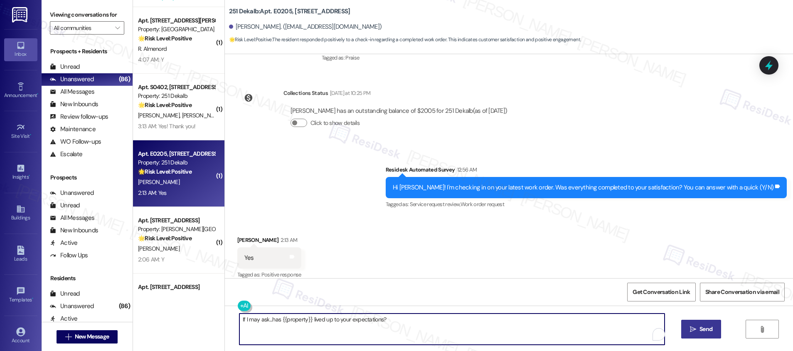
type textarea "If I may ask...has {{property}} lived up to your expectations?"
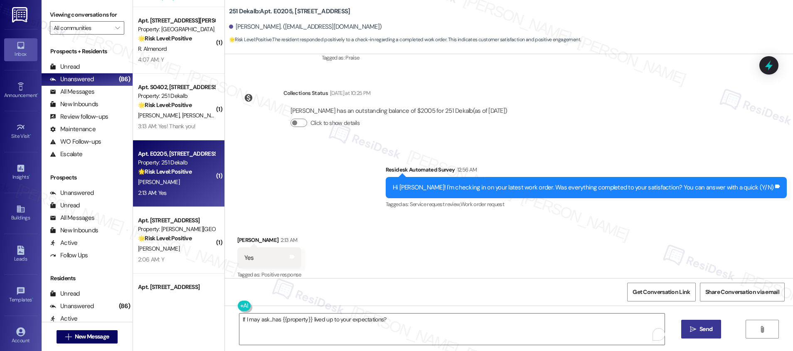
click at [698, 334] on button " Send" at bounding box center [702, 328] width 40 height 19
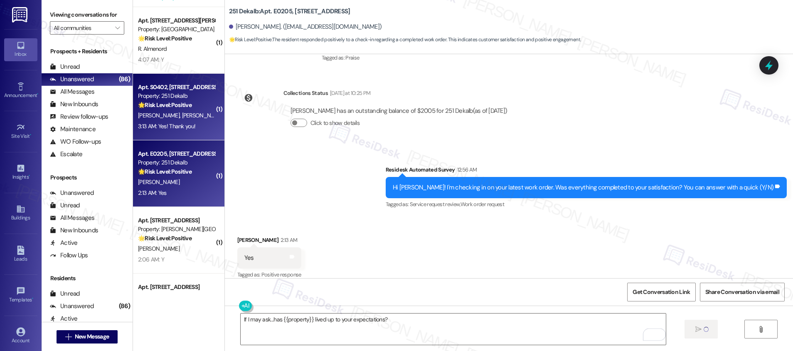
click at [188, 125] on div "3:13 AM: Yes! Thank you! 3:13 AM: Yes! Thank you!" at bounding box center [166, 125] width 57 height 7
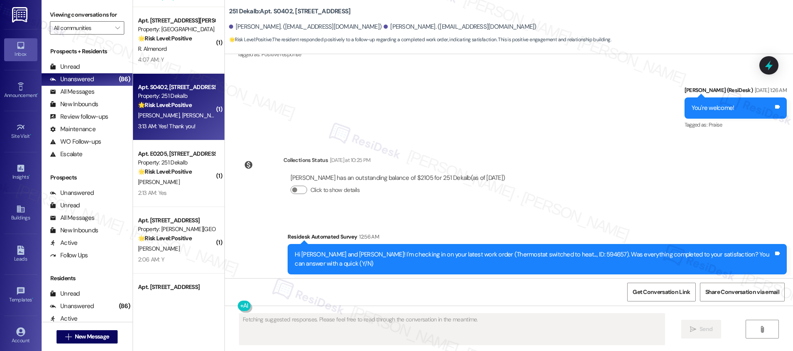
scroll to position [986, 0]
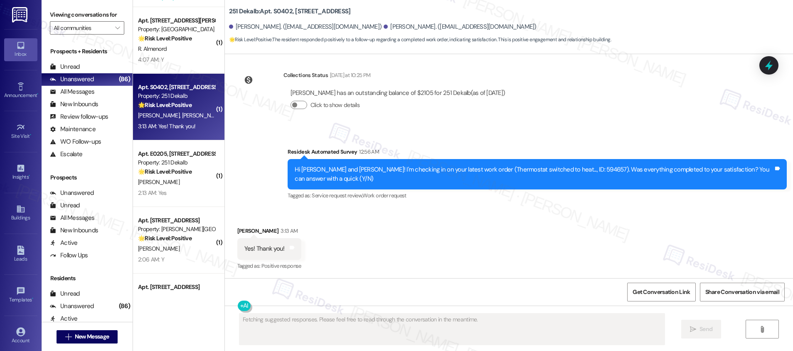
click at [189, 124] on div "3:13 AM: Yes! Thank you! 3:13 AM: Yes! Thank you!" at bounding box center [176, 126] width 79 height 10
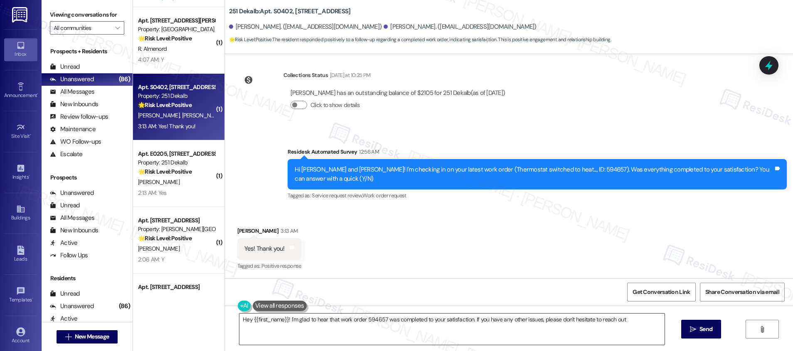
type textarea "Hey {{first_name}}! I'm glad to hear that work order 594657 was completed to yo…"
click at [685, 326] on button " Send" at bounding box center [702, 328] width 40 height 19
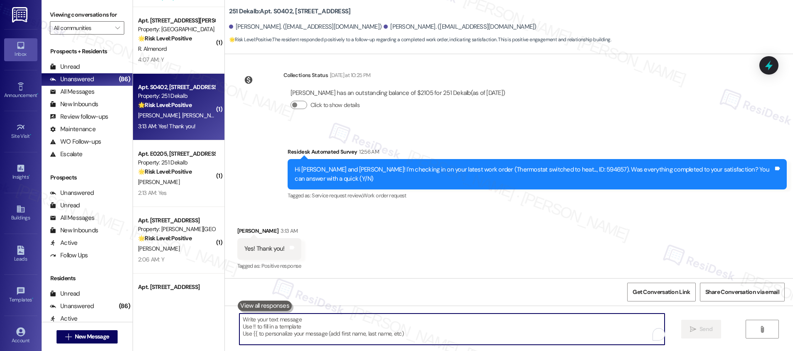
click at [277, 333] on textarea "To enrich screen reader interactions, please activate Accessibility in Grammarl…" at bounding box center [452, 328] width 425 height 31
paste textarea "If I may ask...has {{property}} lived up to your expectations?"
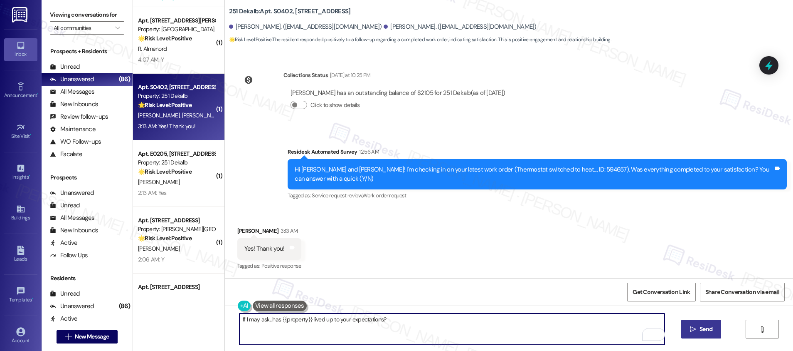
type textarea "If I may ask...has {{property}} lived up to your expectations?"
click at [704, 329] on span "Send" at bounding box center [706, 328] width 13 height 9
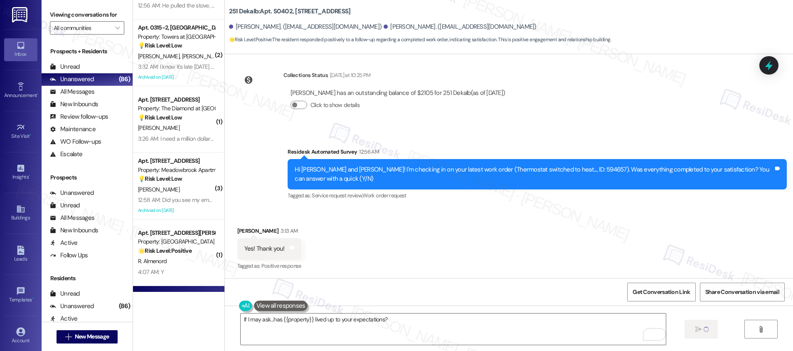
scroll to position [2242, 0]
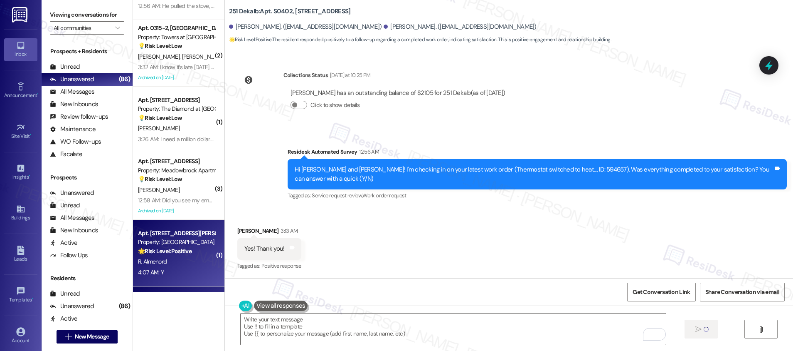
click at [174, 260] on div "R. Almenord" at bounding box center [176, 261] width 79 height 10
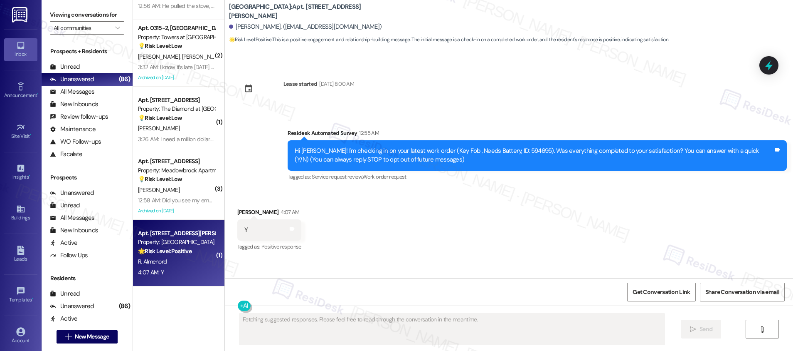
scroll to position [0, 0]
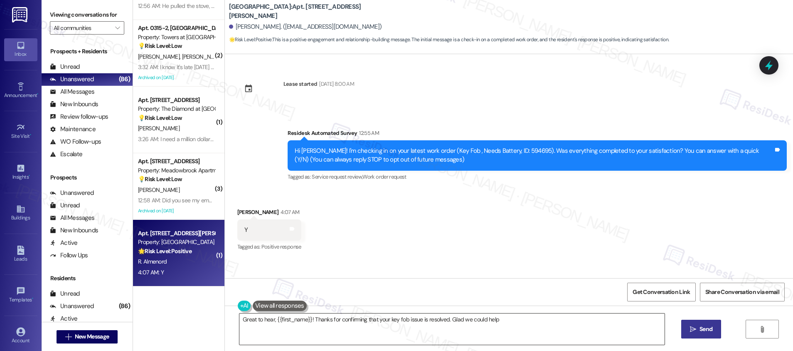
type textarea "Great to hear, {{first_name}}! Thanks for confirming that your key fob issue is…"
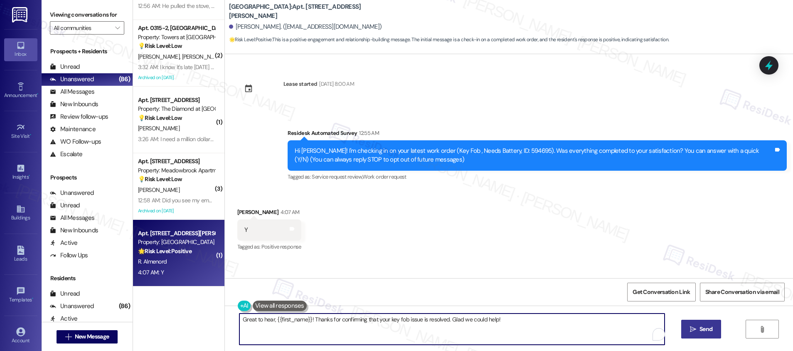
click at [306, 332] on textarea "Great to hear, {{first_name}}! Thanks for confirming that your key fob issue is…" at bounding box center [452, 328] width 425 height 31
click at [522, 321] on textarea "Great to hear, {{first_name}}! Thanks for confirming that your key fob issue is…" at bounding box center [452, 328] width 425 height 31
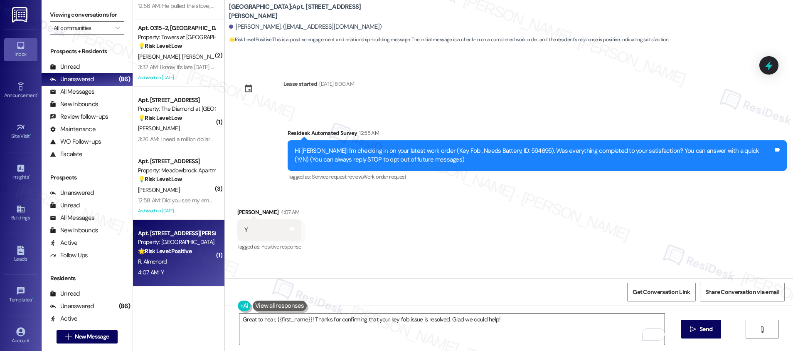
drag, startPoint x: 696, startPoint y: 330, endPoint x: 625, endPoint y: 326, distance: 71.2
click at [696, 330] on span " Send" at bounding box center [702, 328] width 26 height 9
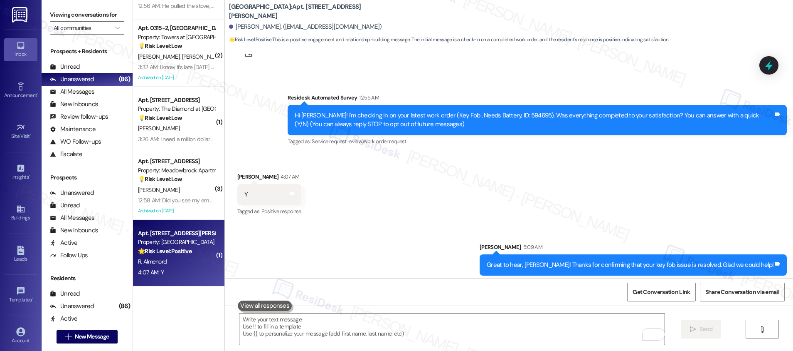
scroll to position [40, 0]
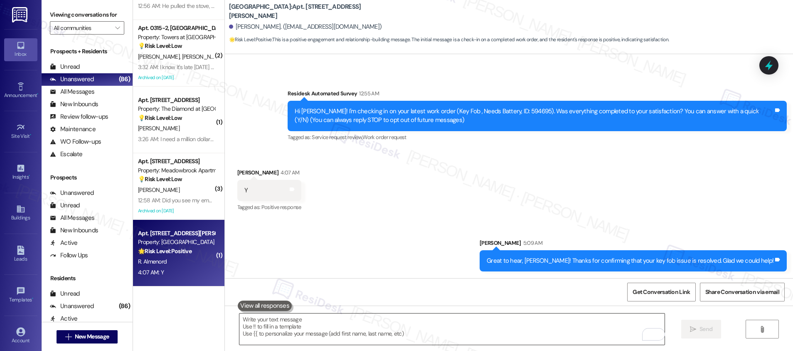
click at [344, 319] on textarea "To enrich screen reader interactions, please activate Accessibility in Grammarl…" at bounding box center [452, 328] width 425 height 31
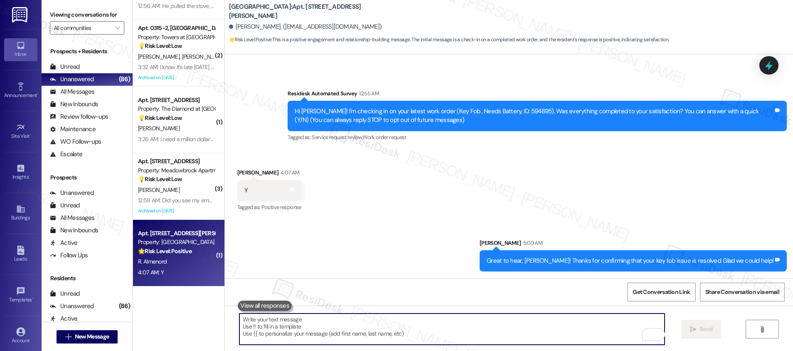
paste textarea "If I may ask...has {{property}} lived up to your expectations?"
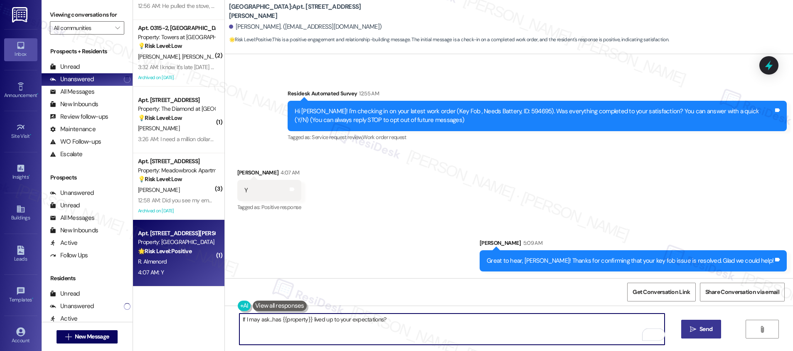
type textarea "If I may ask...has {{property}} lived up to your expectations?"
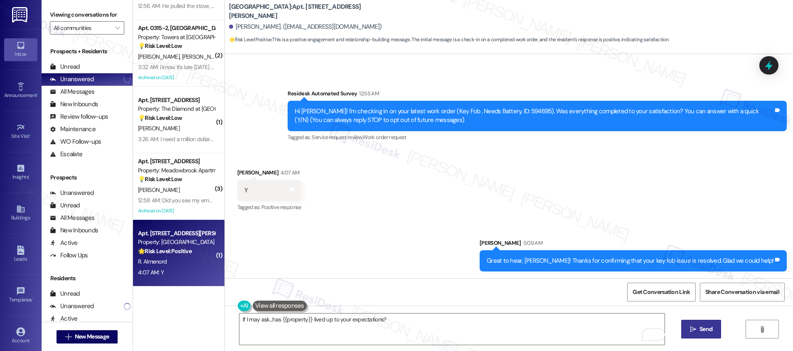
click at [694, 330] on icon "" at bounding box center [693, 329] width 6 height 7
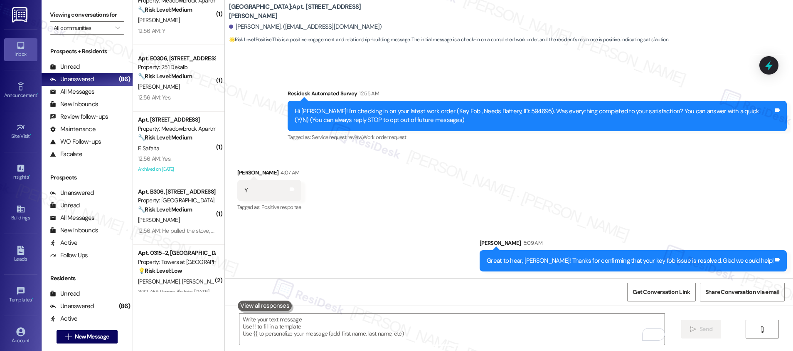
scroll to position [2016, 0]
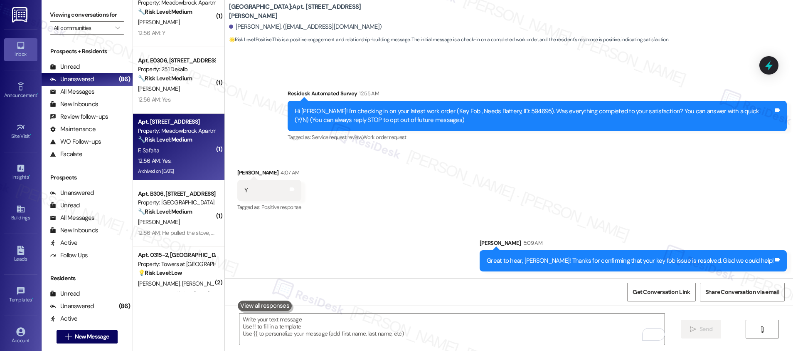
click at [192, 175] on div "Archived on 08/14/2025" at bounding box center [176, 171] width 79 height 10
type textarea "Fetching suggested responses. Please feel free to read through the conversation…"
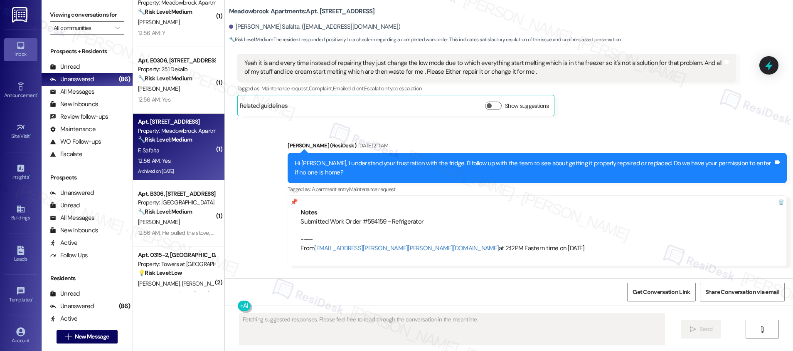
scroll to position [3973, 0]
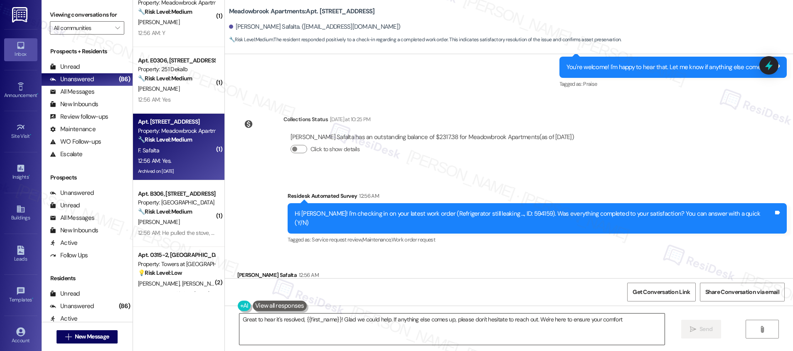
type textarea "Great to hear it's resolved, {{first_name}}! Glad we could help. If anything el…"
click at [636, 317] on textarea "Great to hear it's resolved, {{first_name}}! Glad we could help. If anything el…" at bounding box center [452, 328] width 425 height 31
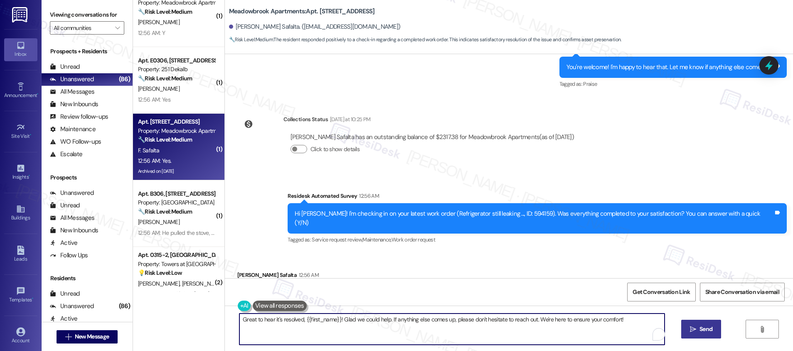
click at [716, 331] on button " Send" at bounding box center [702, 328] width 40 height 19
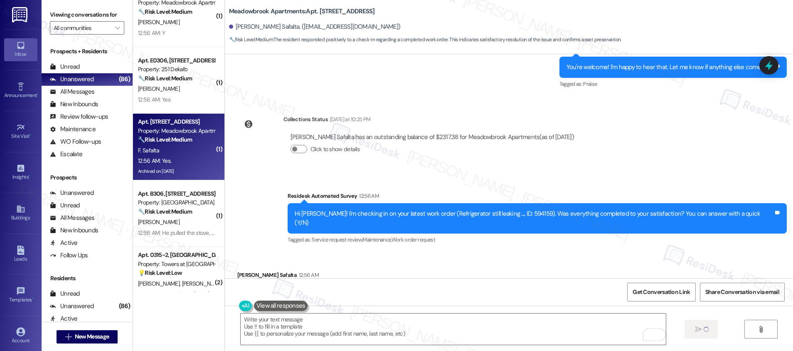
scroll to position [3972, 0]
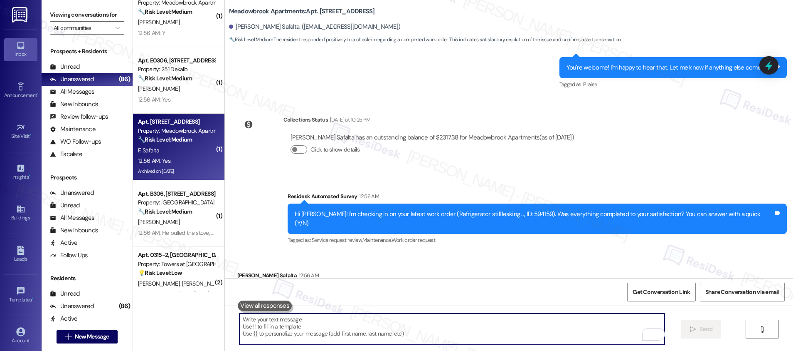
click at [346, 335] on textarea "To enrich screen reader interactions, please activate Accessibility in Grammarl…" at bounding box center [452, 328] width 425 height 31
paste textarea "If I may ask...has {{property}} lived up to your expectations?"
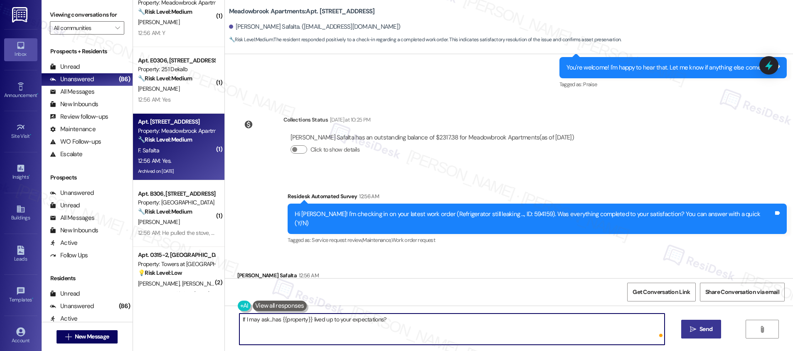
type textarea "If I may ask...has {{property}} lived up to your expectations?"
drag, startPoint x: 698, startPoint y: 329, endPoint x: 530, endPoint y: 308, distance: 168.9
click at [698, 329] on span "Send" at bounding box center [706, 328] width 16 height 9
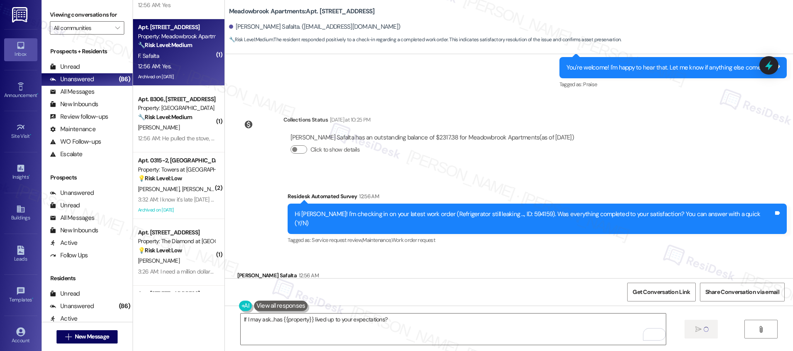
scroll to position [2141, 0]
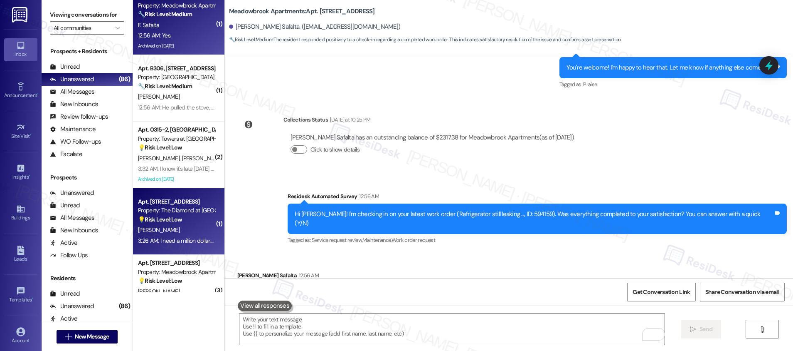
click at [176, 237] on div "3:26 AM: I need a million dollars in small bills. Just slide under my door. Tha…" at bounding box center [283, 240] width 290 height 7
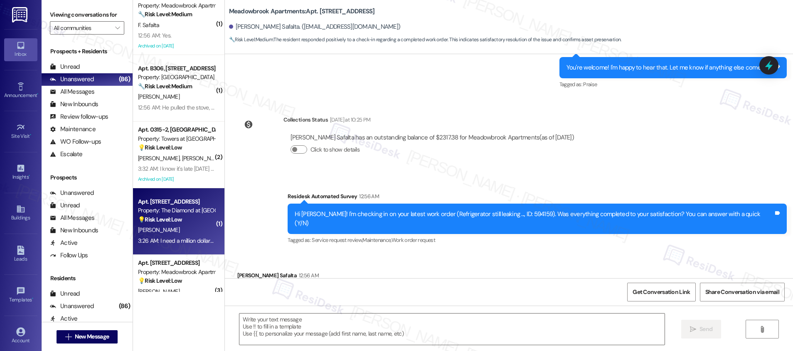
type textarea "Fetching suggested responses. Please feel free to read through the conversation…"
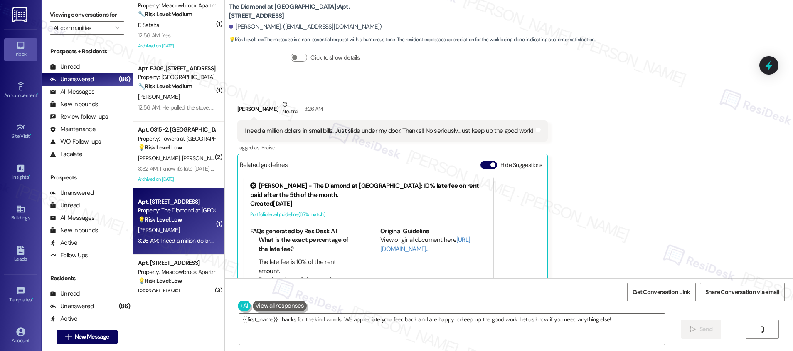
scroll to position [1374, 0]
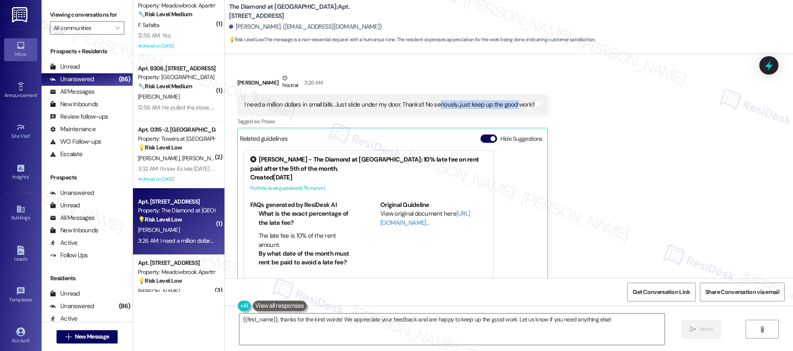
drag, startPoint x: 431, startPoint y: 89, endPoint x: 508, endPoint y: 87, distance: 76.5
click at [508, 100] on div "I need a million dollars in small bills. Just slide under my door. Thanks!! No …" at bounding box center [390, 104] width 291 height 9
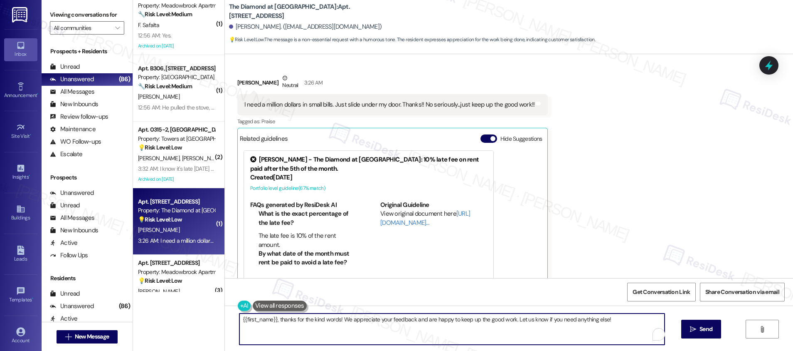
drag, startPoint x: 297, startPoint y: 322, endPoint x: 413, endPoint y: 324, distance: 116.0
click at [413, 324] on textarea "{{first_name}}, thanks for the kind words! We appreciate your feedback and are …" at bounding box center [452, 328] width 425 height 31
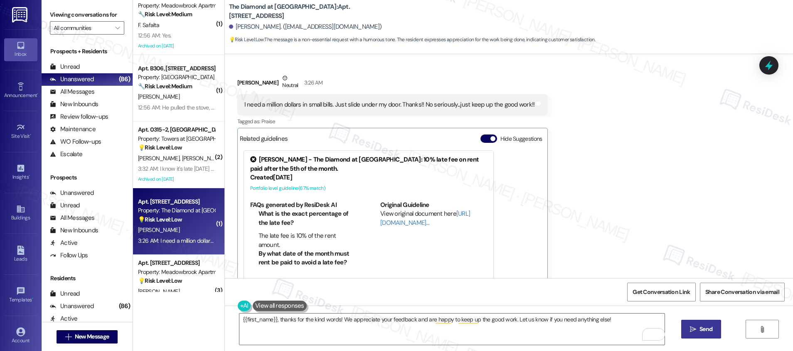
click at [687, 331] on button " Send" at bounding box center [702, 328] width 40 height 19
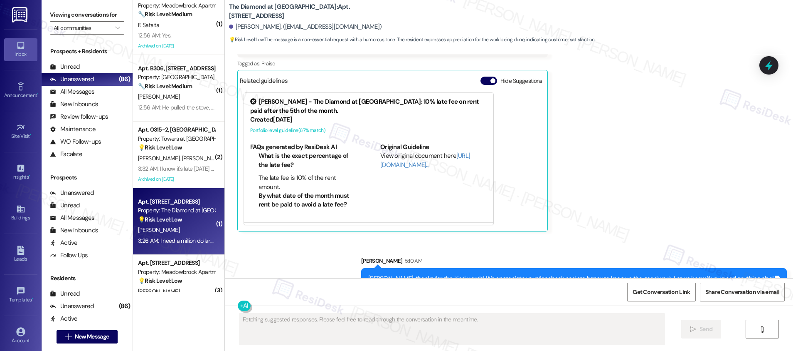
scroll to position [1432, 0]
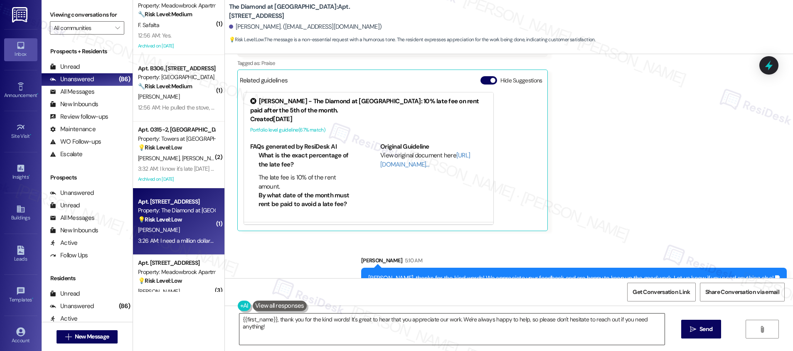
click at [546, 334] on textarea "{{first_name}}, thank you for the kind words! It's great to hear that you appre…" at bounding box center [452, 328] width 425 height 31
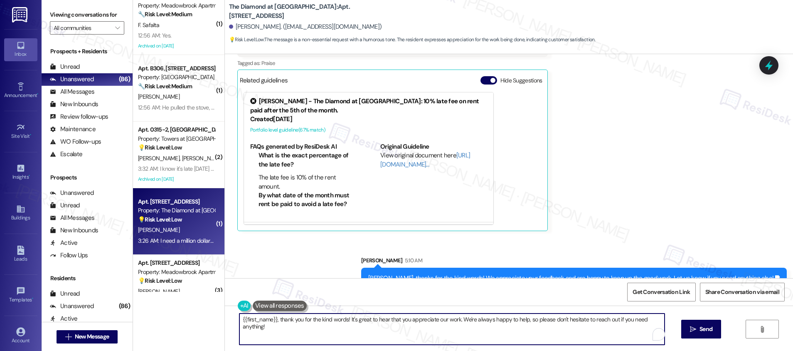
click at [546, 334] on textarea "{{first_name}}, thank you for the kind words! It's great to hear that you appre…" at bounding box center [452, 328] width 425 height 31
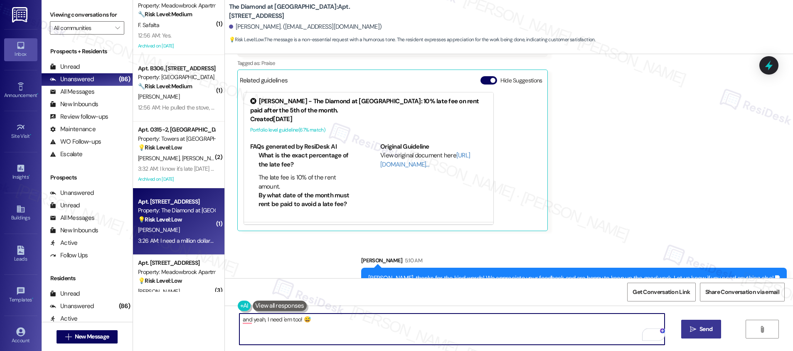
type textarea "and yeah, I need 'em too! 😅"
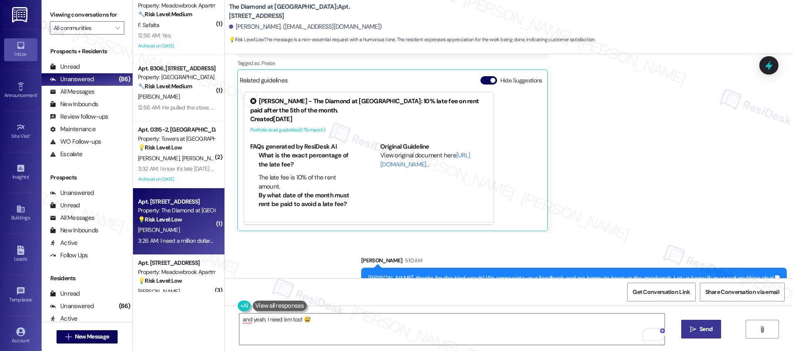
click at [686, 327] on button " Send" at bounding box center [702, 328] width 40 height 19
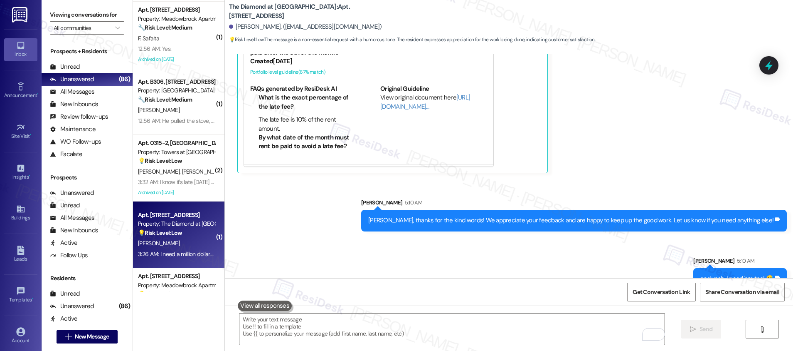
scroll to position [2114, 0]
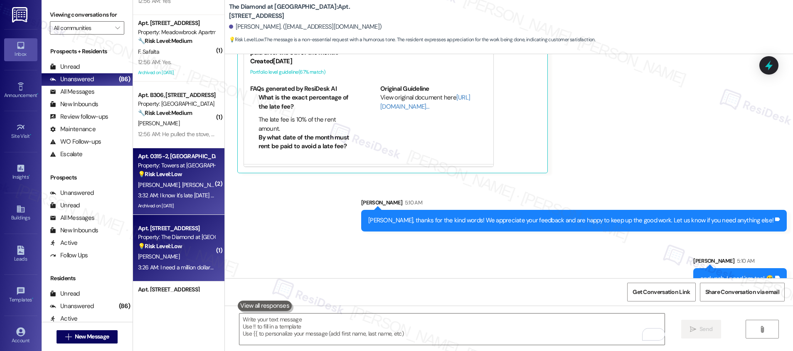
click at [167, 199] on div "3:32 AM: I know it's late today but when you get a chance, can you please give …" at bounding box center [176, 195] width 79 height 10
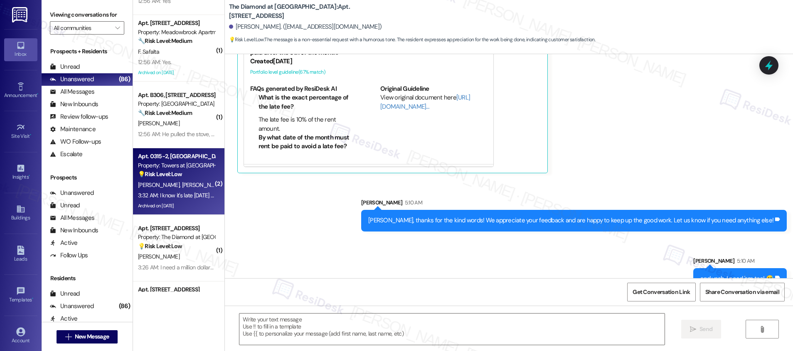
type textarea "Fetching suggested responses. Please feel free to read through the conversation…"
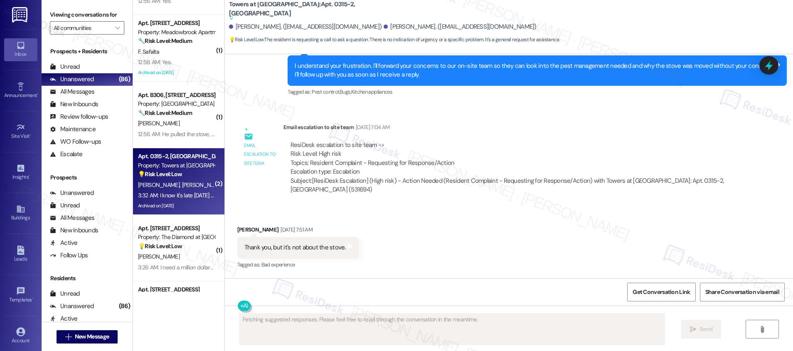
scroll to position [7652, 0]
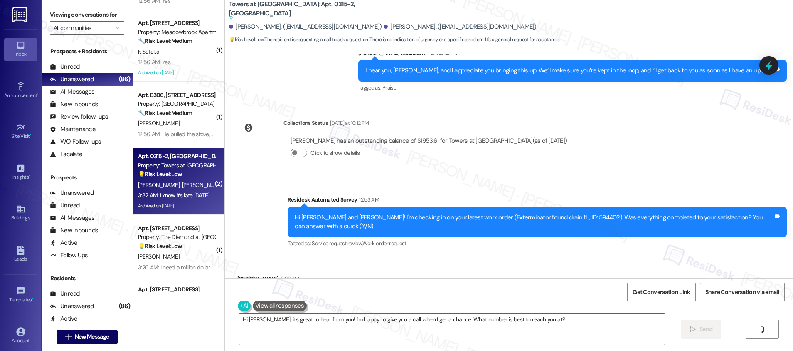
drag, startPoint x: 269, startPoint y: 225, endPoint x: 453, endPoint y: 229, distance: 184.7
click at [453, 339] on div "I know it's late today but when you get a chance, can you please give me a call…" at bounding box center [423, 343] width 357 height 9
click at [300, 321] on textarea "Hi Ruth, it's great to hear from you! I'm happy to give you a call when I get a…" at bounding box center [452, 328] width 425 height 31
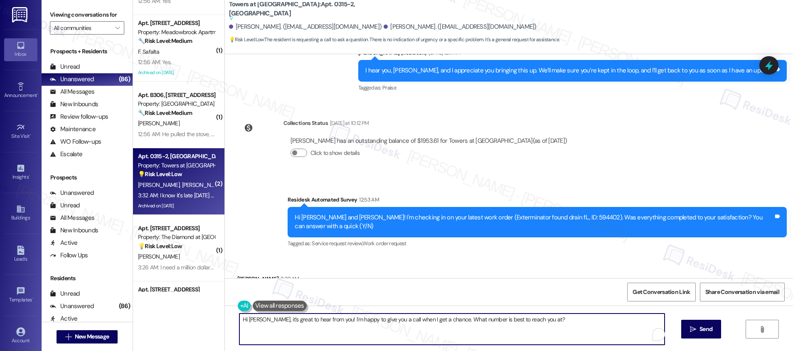
click at [300, 321] on textarea "Hi Ruth, it's great to hear from you! I'm happy to give you a call when I get a…" at bounding box center [452, 328] width 425 height 31
click at [299, 321] on textarea "Hi Ruth, it's great to hear from you! I'm happy to give you a call when I get a…" at bounding box center [452, 328] width 425 height 31
paste textarea "{{first_name}}, I am sorry but I am unable to make or receive calls to this num…"
drag, startPoint x: 242, startPoint y: 319, endPoint x: 277, endPoint y: 316, distance: 34.7
click at [277, 316] on textarea "Hi {{first_name}}, I am sorry but I am unable to make or receive calls to this …" at bounding box center [452, 328] width 425 height 31
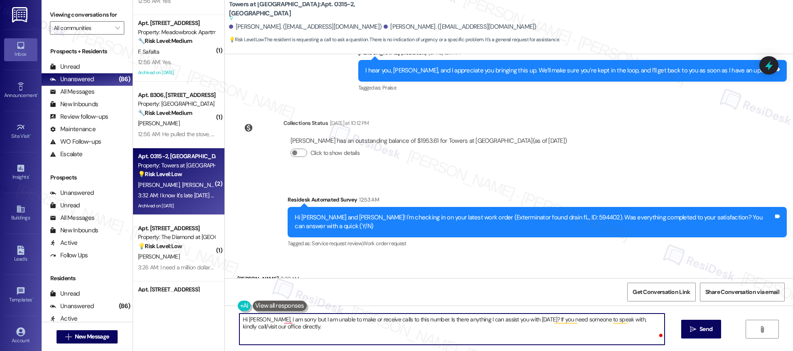
type textarea "Hi Ruth, I am sorry but I am unable to make or receive calls to this number. Is…"
click at [369, 335] on textarea "Hi Ruth, I am sorry but I am unable to make or receive calls to this number. Is…" at bounding box center [452, 328] width 425 height 31
click at [286, 321] on textarea "Hi Ruth, I am sorry but I am unable to make or receive calls to this number. Is…" at bounding box center [452, 328] width 425 height 31
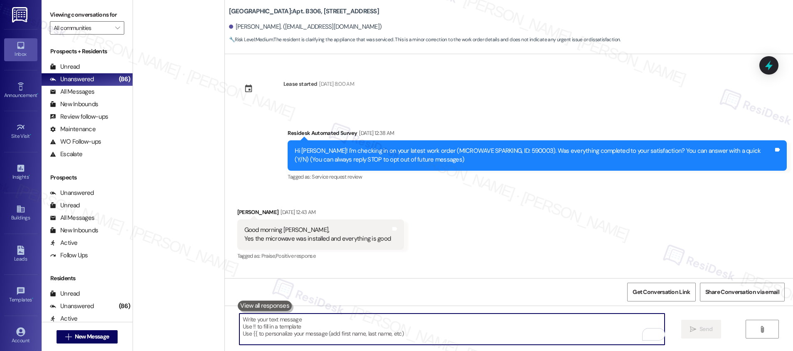
scroll to position [497, 0]
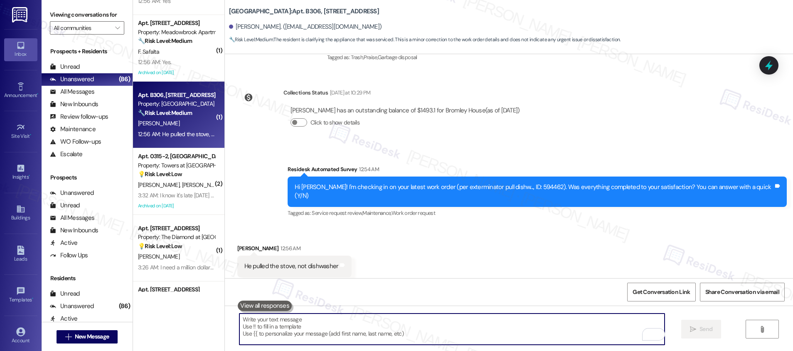
click at [272, 330] on textarea "To enrich screen reader interactions, please activate Accessibility in Grammarl…" at bounding box center [452, 328] width 425 height 31
paste textarea "Hi [PERSON_NAME], I’m sorry to hear that the maintenance team worked on the wro…"
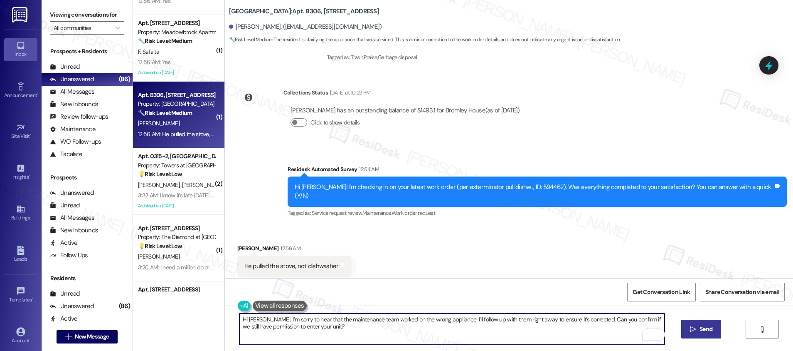
type textarea "Hi [PERSON_NAME], I’m sorry to hear that the maintenance team worked on the wro…"
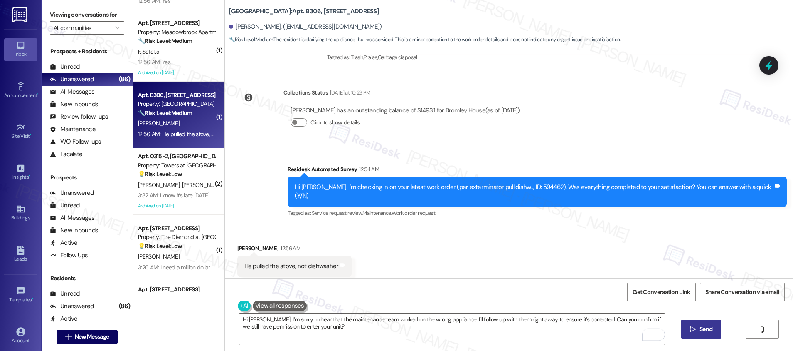
click at [710, 330] on span "Send" at bounding box center [706, 328] width 13 height 9
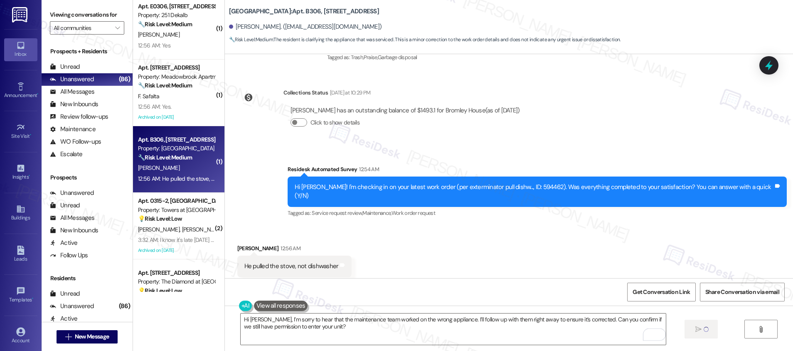
scroll to position [2052, 0]
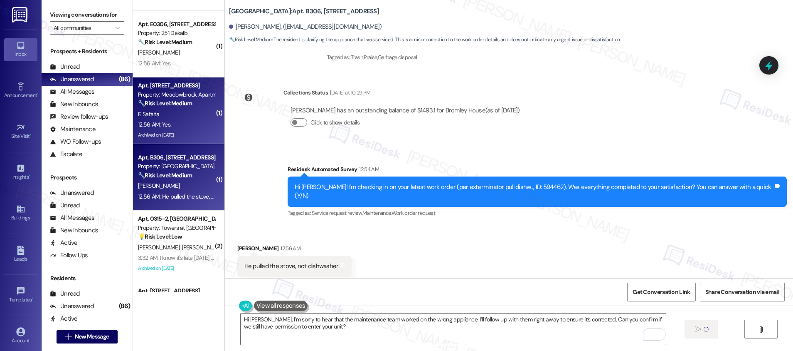
click at [181, 124] on div "12:56 AM: Yes. 12:56 AM: Yes." at bounding box center [176, 124] width 79 height 10
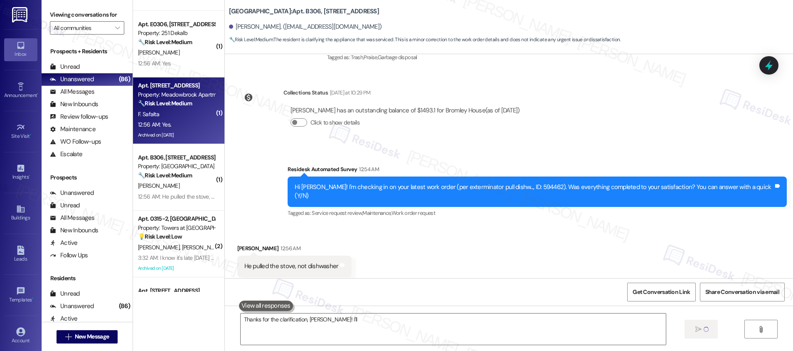
type textarea "Thanks for the clarification, Charles! I'll make"
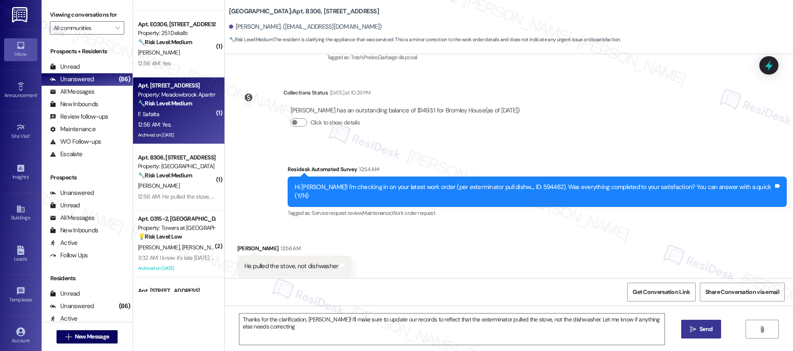
type textarea "Thanks for the clarification, Charles! I'll make sure to update our records to …"
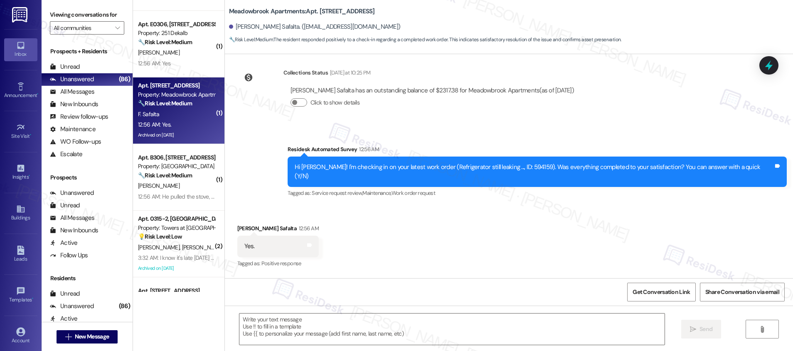
scroll to position [3972, 0]
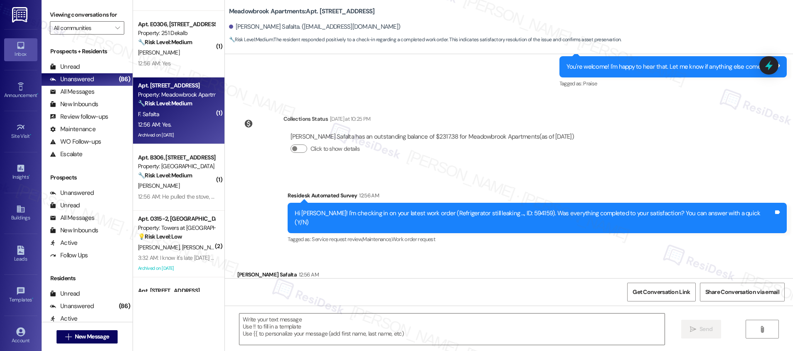
click at [182, 123] on div "12:56 AM: Yes. 12:56 AM: Yes." at bounding box center [176, 124] width 79 height 10
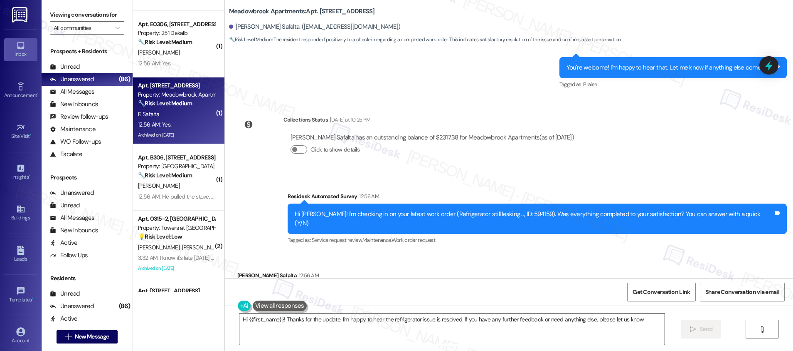
type textarea "Hi {{first_name}}! Thanks for the update. I'm happy to hear the refrigerator is…"
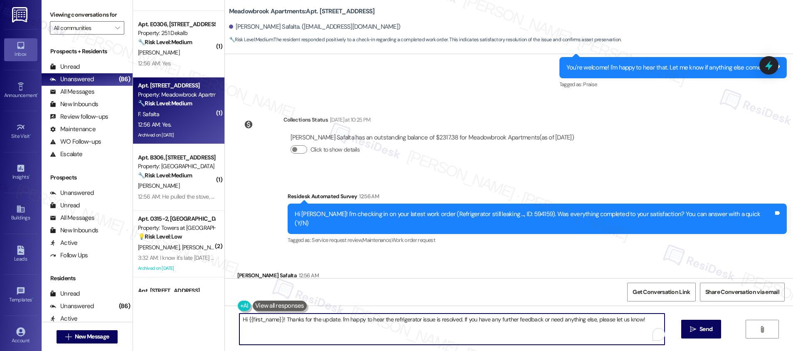
click at [311, 341] on textarea "Hi {{first_name}}! Thanks for the update. I'm happy to hear the refrigerator is…" at bounding box center [452, 328] width 425 height 31
click at [686, 330] on button " Send" at bounding box center [702, 328] width 40 height 19
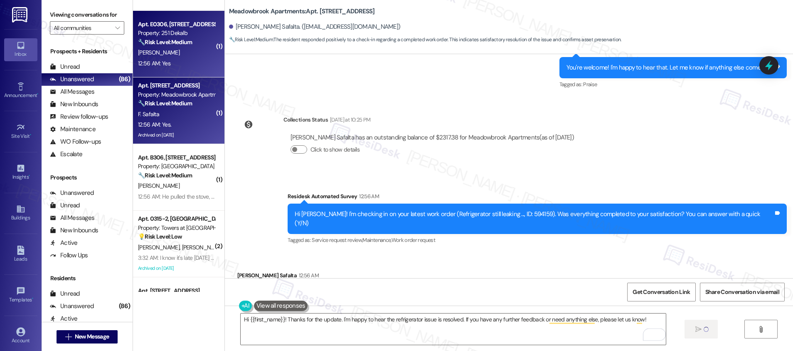
click at [171, 62] on div "12:56 AM: Yes 12:56 AM: Yes" at bounding box center [176, 63] width 79 height 10
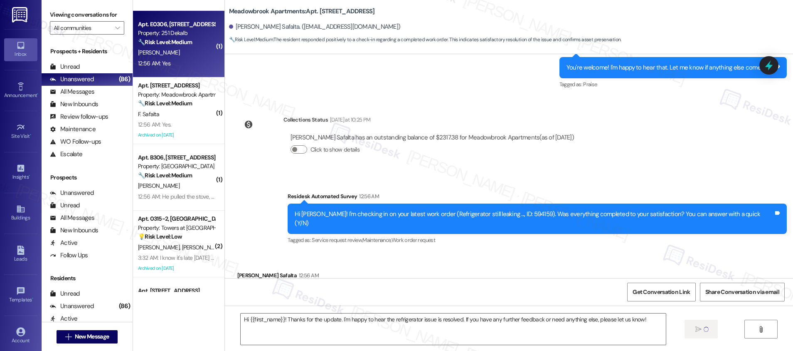
type textarea "Fetching suggested responses. Please feel free to read through the conversation…"
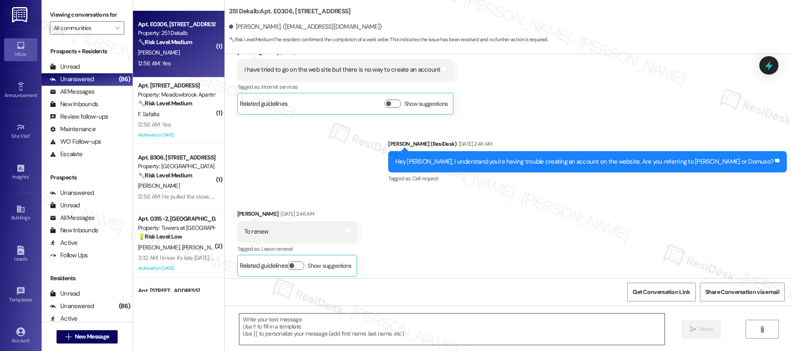
type textarea "Fetching suggested responses. Please feel free to read through the conversation…"
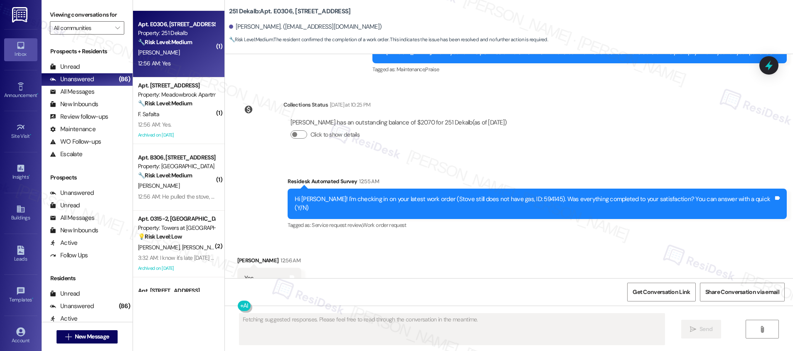
scroll to position [1842, 0]
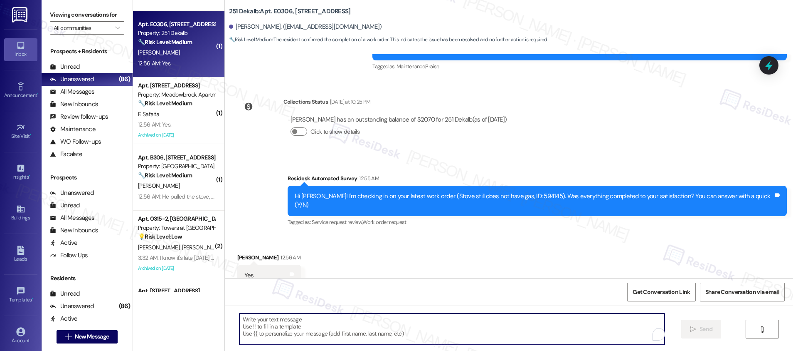
click at [370, 330] on textarea "To enrich screen reader interactions, please activate Accessibility in Grammarl…" at bounding box center [452, 328] width 425 height 31
click at [371, 332] on textarea "To enrich screen reader interactions, please activate Accessibility in Grammarl…" at bounding box center [452, 328] width 425 height 31
click at [371, 330] on textarea "To enrich screen reader interactions, please activate Accessibility in Grammarl…" at bounding box center [452, 328] width 425 height 31
click at [271, 324] on textarea "To enrich screen reader interactions, please activate Accessibility in Grammarl…" at bounding box center [452, 328] width 425 height 31
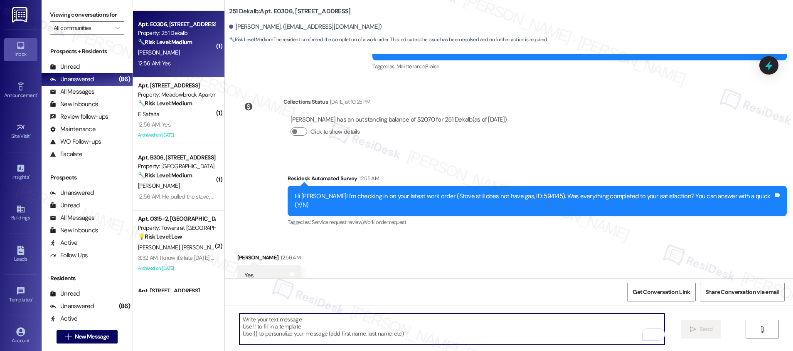
paste textarea "Hi {{first_name}}, I'm so glad to hear the work order was completed to your sat…"
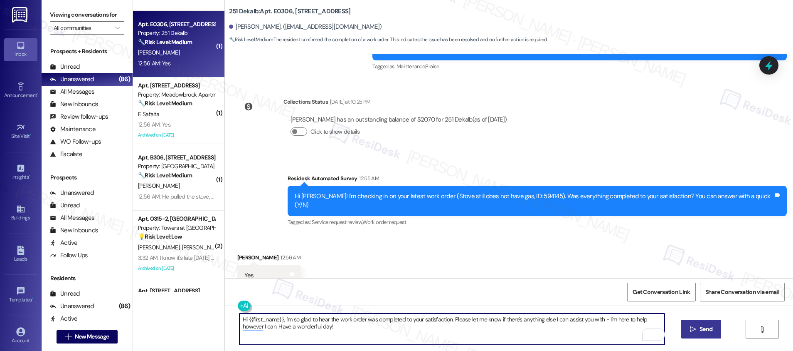
type textarea "Hi {{first_name}}, I'm so glad to hear the work order was completed to your sat…"
click at [718, 333] on button " Send" at bounding box center [702, 328] width 40 height 19
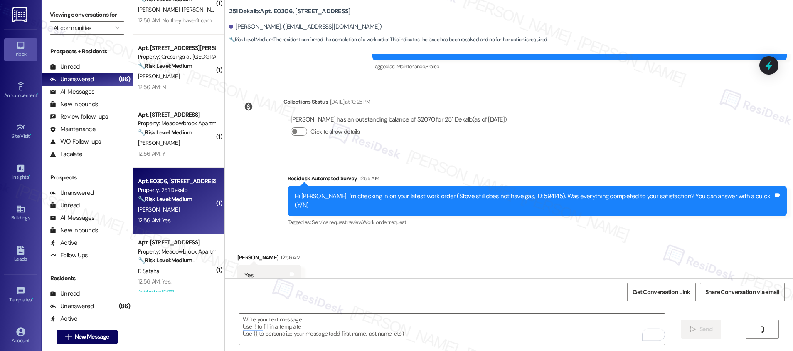
click at [160, 137] on div "( 1 ) Apt. G415, 1100 Godfrey Ave Property: Academia Suites 🔧 Risk Level: Mediu…" at bounding box center [178, 146] width 91 height 292
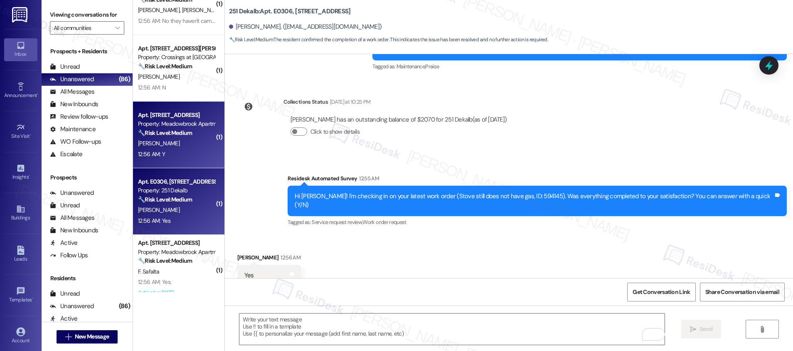
click at [160, 146] on div "G. Figueroa" at bounding box center [176, 143] width 79 height 10
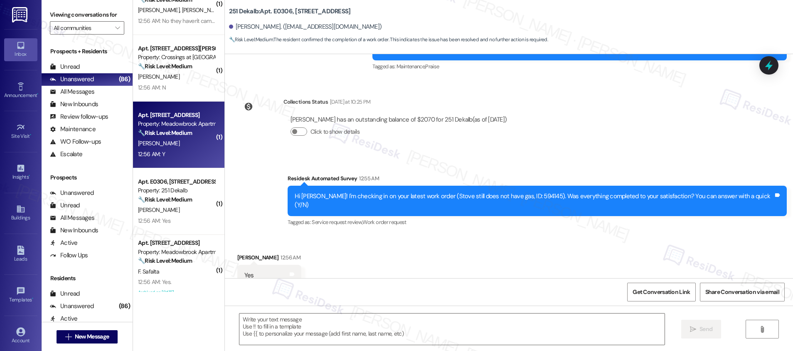
type textarea "Fetching suggested responses. Please feel free to read through the conversation…"
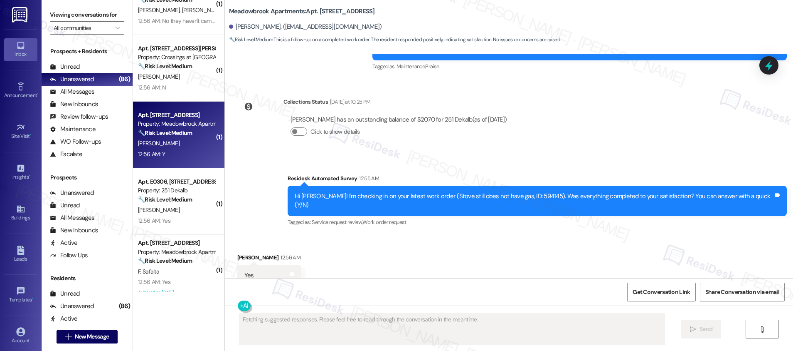
scroll to position [0, 0]
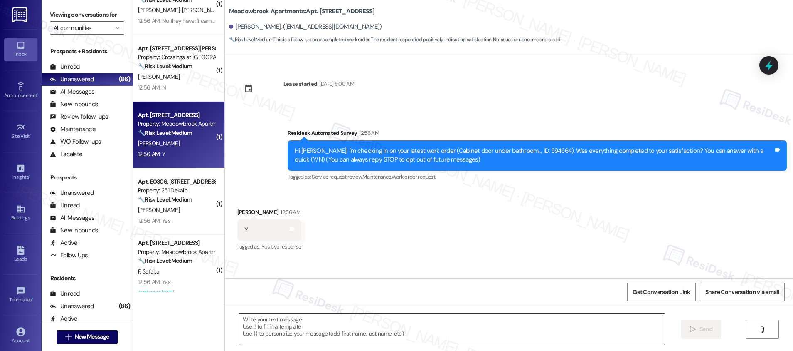
drag, startPoint x: 350, startPoint y: 313, endPoint x: 343, endPoint y: 322, distance: 12.1
click at [350, 313] on div at bounding box center [452, 329] width 426 height 32
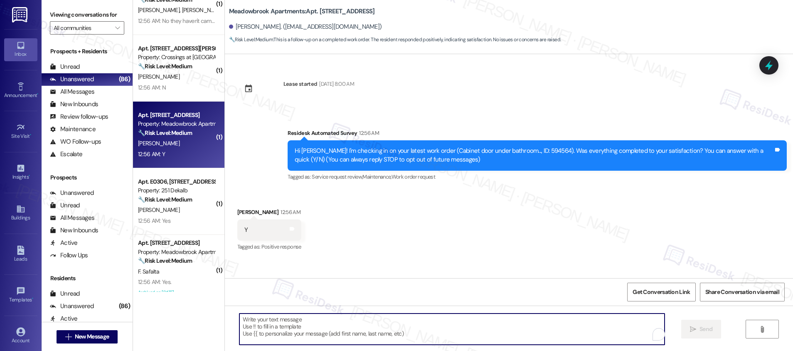
click at [336, 328] on textarea "To enrich screen reader interactions, please activate Accessibility in Grammarl…" at bounding box center [452, 328] width 425 height 31
paste textarea "Hi {{first_name}}, I'm so glad to hear the work order was completed to your sat…"
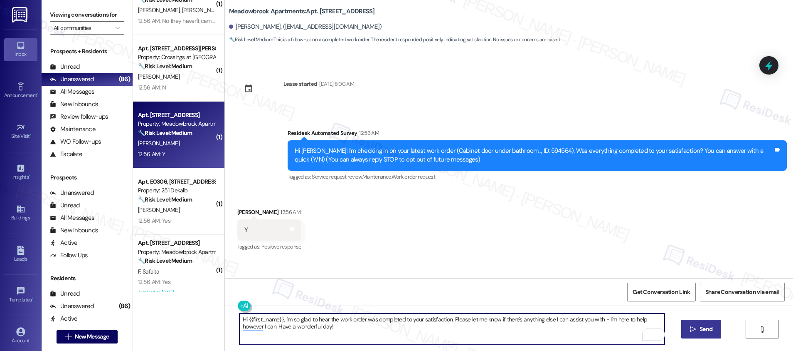
type textarea "Hi {{first_name}}, I'm so glad to hear the work order was completed to your sat…"
click at [709, 328] on span "Send" at bounding box center [706, 328] width 13 height 9
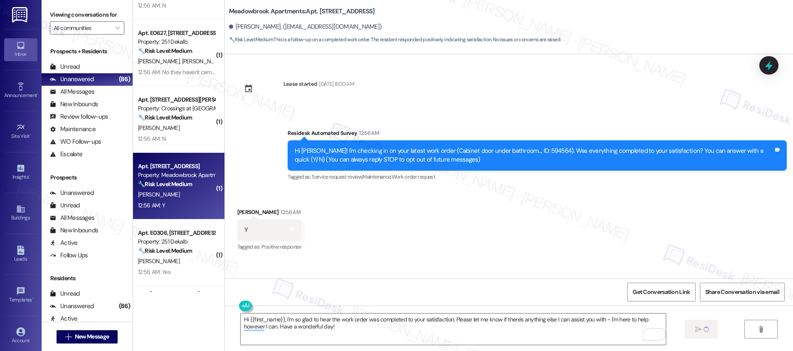
scroll to position [1793, 0]
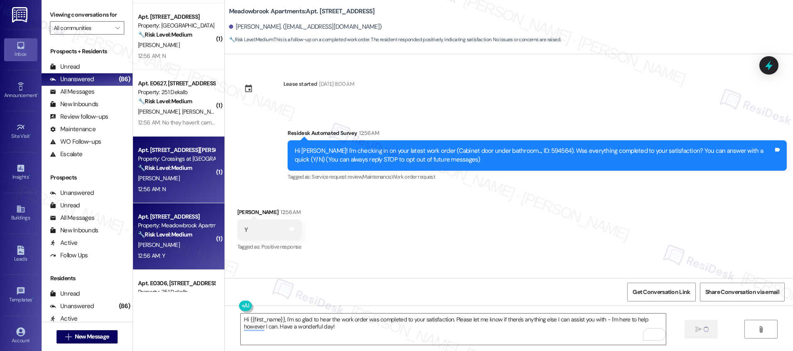
click at [193, 178] on div "B. Cassidy" at bounding box center [176, 178] width 79 height 10
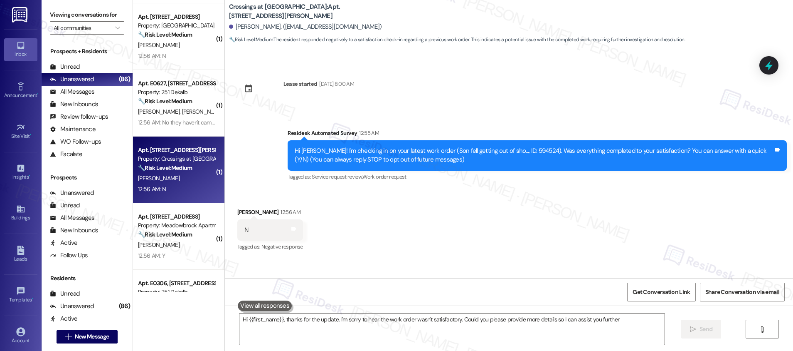
type textarea "Hi {{first_name}}, thanks for the update. I'm sorry to hear the work order wasn…"
click at [195, 178] on div "B. Cassidy" at bounding box center [176, 178] width 79 height 10
click at [489, 324] on textarea "Hi {{first_name}}, thanks for the update. I'm sorry to hear the work order wasn…" at bounding box center [452, 328] width 425 height 31
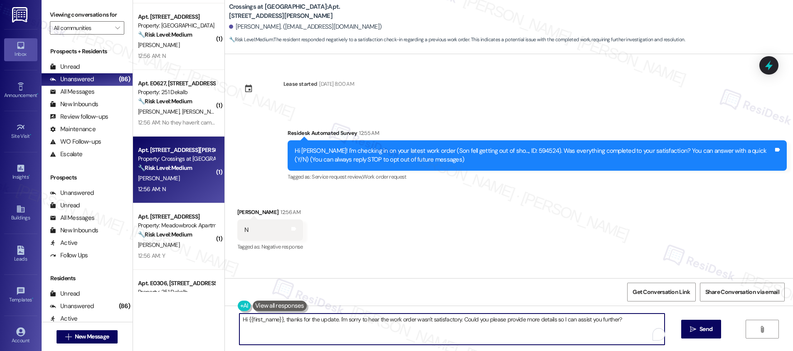
click at [488, 324] on textarea "Hi {{first_name}}, thanks for the update. I'm sorry to hear the work order wasn…" at bounding box center [452, 328] width 425 height 31
click at [487, 324] on textarea "Hi {{first_name}}, thanks for the update. I'm sorry to hear the work order wasn…" at bounding box center [452, 328] width 425 height 31
click at [690, 329] on icon "" at bounding box center [693, 329] width 6 height 7
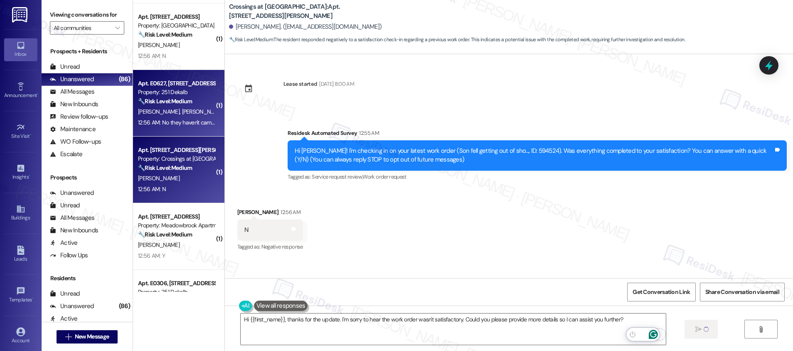
click at [184, 119] on div "12:56 AM: No they haven't came out to check it out yet 12:56 AM: No they haven'…" at bounding box center [203, 122] width 130 height 7
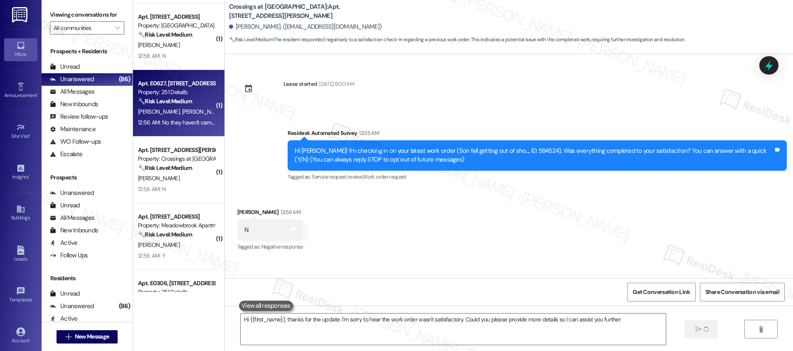
type textarea "Hi {{first_name}}, thanks for the update. I'm sorry to hear the work order wasn…"
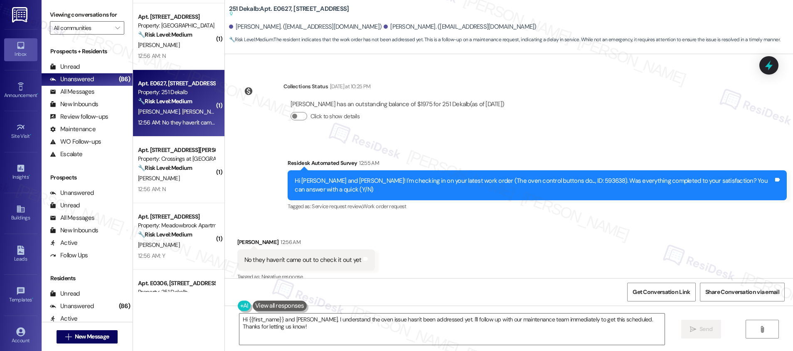
scroll to position [656, 0]
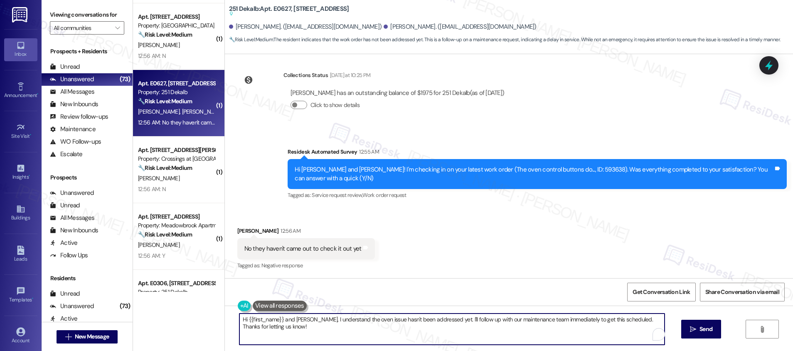
click at [312, 329] on textarea "Hi {{first_name}} and Sabrina, I understand the oven issue hasn't been addresse…" at bounding box center [452, 328] width 425 height 31
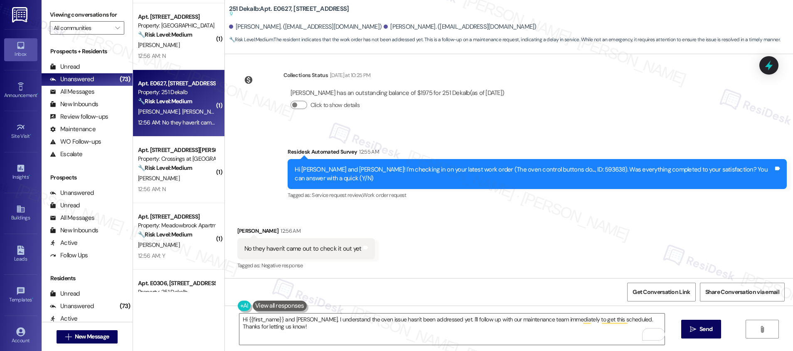
click at [274, 7] on b "251 Dekalb: Apt. E0627, 251 W Dekalb Pike Suggested actions and notes available…" at bounding box center [289, 12] width 120 height 14
copy b "E0627"
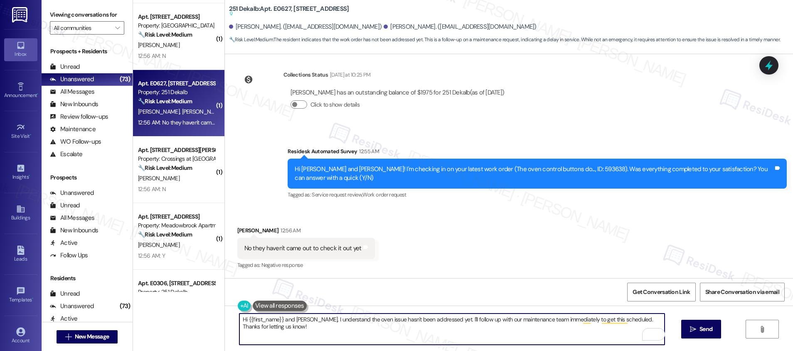
click at [310, 330] on textarea "Hi {{first_name}} and Sabrina, I understand the oven issue hasn't been addresse…" at bounding box center [452, 328] width 425 height 31
paste textarea "E0627"
type textarea "Hi Sabrina, I am sorry to hear the oven controls are still not fixed. I checked…"
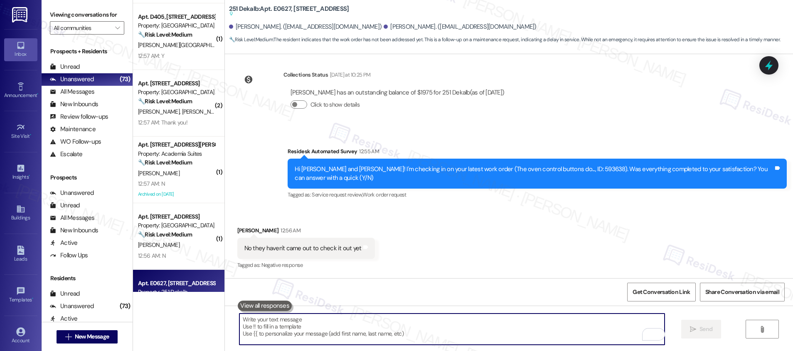
click at [279, 339] on textarea "To enrich screen reader interactions, please activate Accessibility in Grammarl…" at bounding box center [452, 328] width 425 height 31
click at [280, 334] on textarea "To enrich screen reader interactions, please activate Accessibility in Grammarl…" at bounding box center [452, 328] width 425 height 31
paste textarea "Hi Sabrina, I’m sorry to hear the oven controls are still not fixed. I reviewed…"
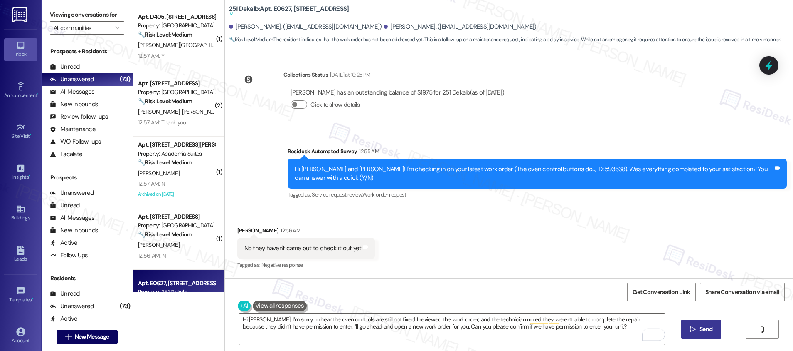
click at [700, 331] on span "Send" at bounding box center [706, 328] width 13 height 9
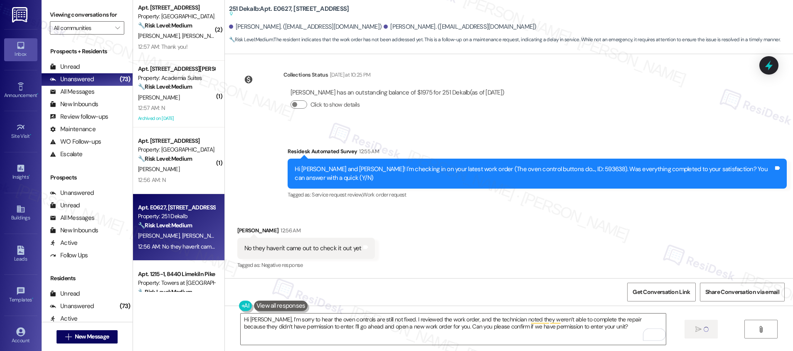
scroll to position [1921, 0]
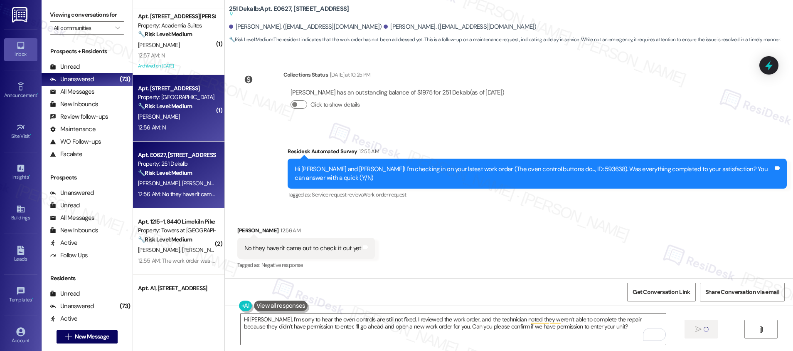
type textarea "Fetching suggested responses. Please feel free to read through the conversation…"
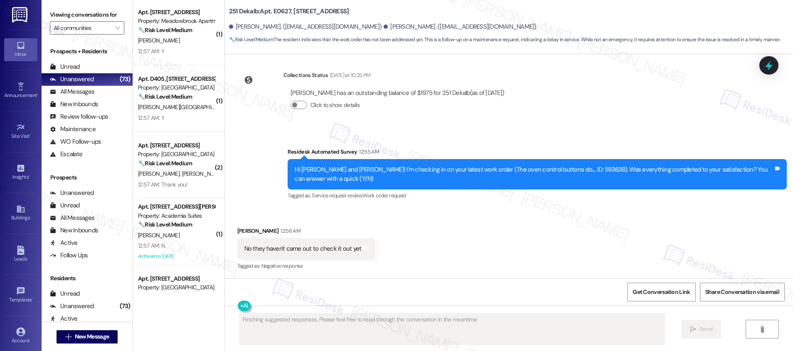
scroll to position [1729, 0]
click at [178, 116] on div "12:57 AM: Y 12:57 AM: Y" at bounding box center [176, 120] width 79 height 10
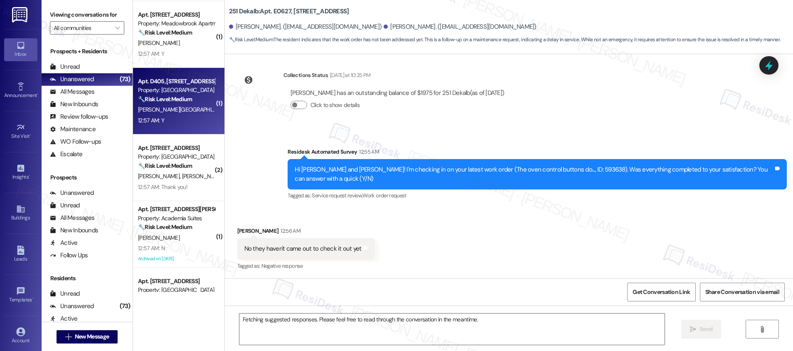
click at [178, 116] on div "12:57 AM: Y 12:57 AM: Y" at bounding box center [176, 120] width 79 height 10
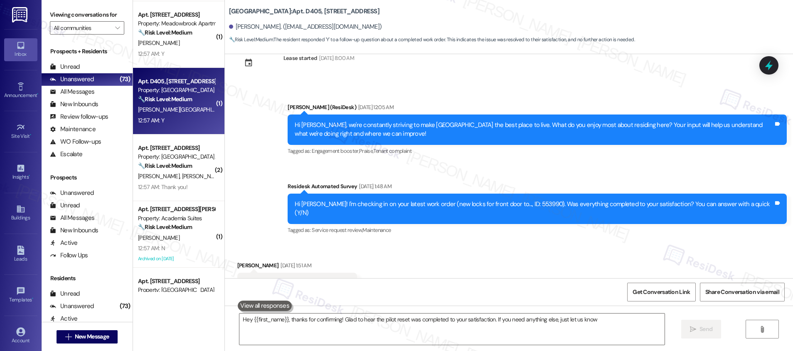
type textarea "Hey {{first_name}}, thanks for confirming! Glad to hear the pilot reset was com…"
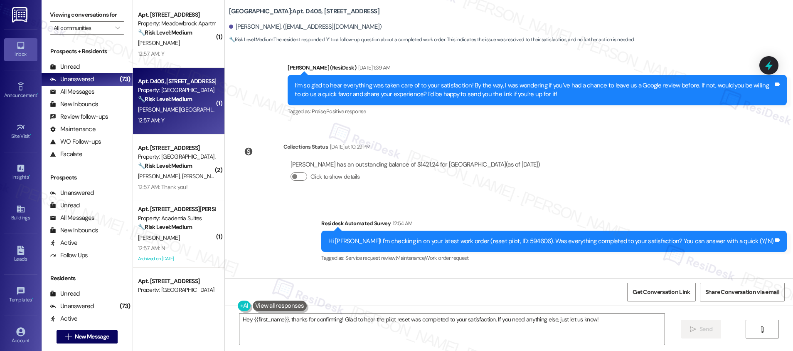
scroll to position [2640, 0]
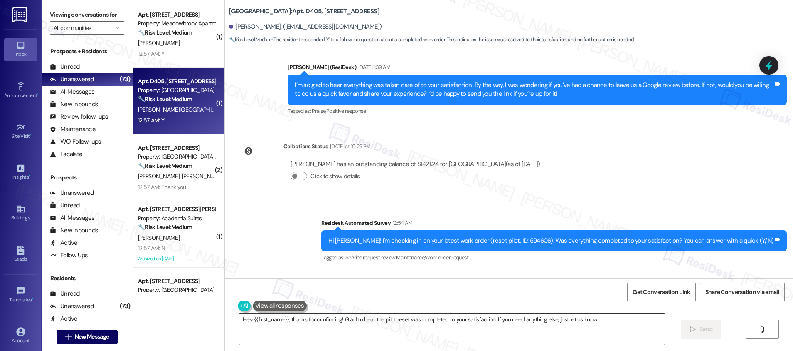
click at [348, 331] on textarea "Hey {{first_name}}, thanks for confirming! Glad to hear the pilot reset was com…" at bounding box center [452, 328] width 425 height 31
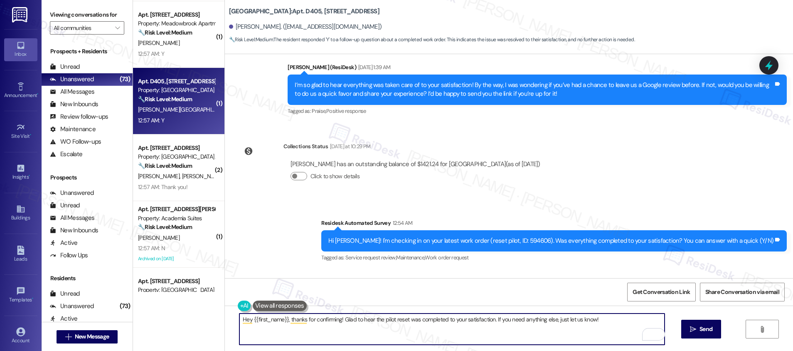
click at [605, 318] on textarea "Hey {{first_name}}, thanks for confirming! Glad to hear the pilot reset was com…" at bounding box center [452, 328] width 425 height 31
click at [717, 326] on button " Send" at bounding box center [702, 328] width 40 height 19
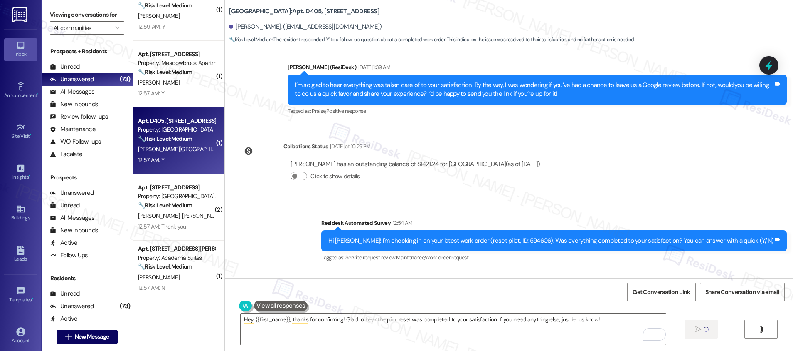
scroll to position [1675, 0]
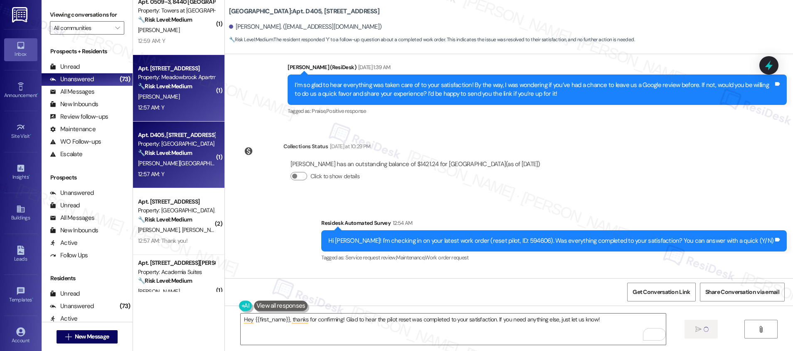
click at [180, 84] on strong "🔧 Risk Level: Medium" at bounding box center [165, 85] width 54 height 7
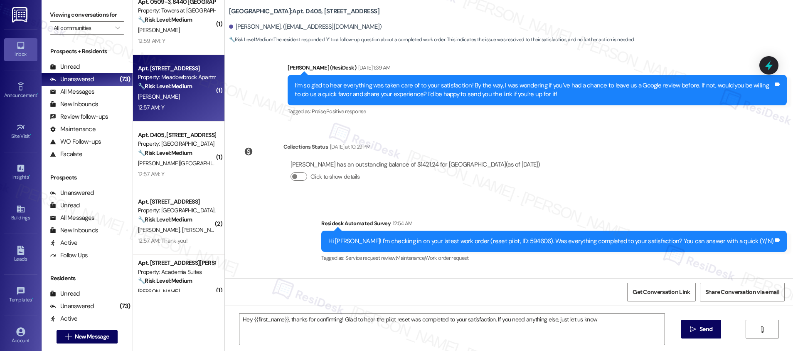
type textarea "Hey {{first_name}}, thanks for confirming! Glad to hear the pilot reset was com…"
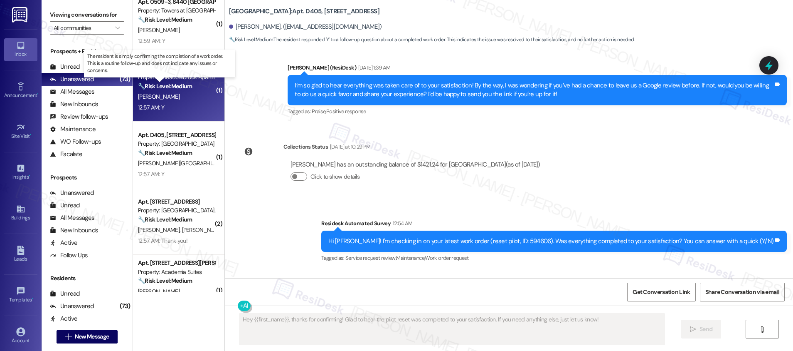
scroll to position [702, 0]
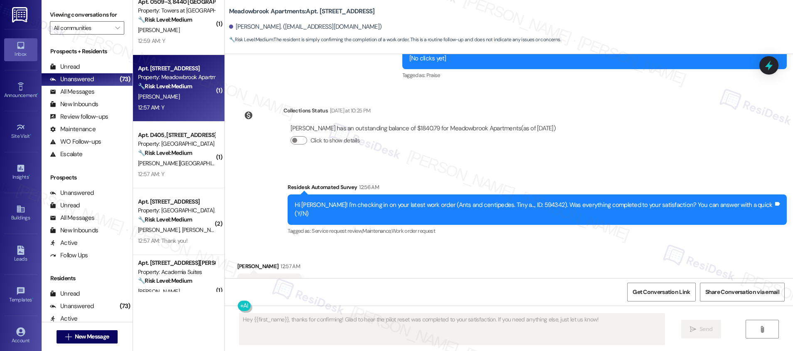
click at [179, 85] on strong "🔧 Risk Level: Medium" at bounding box center [165, 85] width 54 height 7
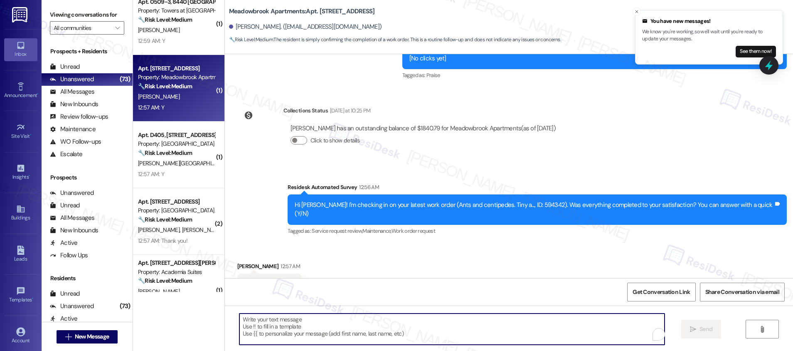
click at [329, 329] on textarea "To enrich screen reader interactions, please activate Accessibility in Grammarl…" at bounding box center [452, 328] width 425 height 31
click at [293, 331] on textarea "To enrich screen reader interactions, please activate Accessibility in Grammarl…" at bounding box center [452, 328] width 425 height 31
paste textarea "Hi {{first_name}}, I'm so glad to hear the work order was completed to your sat…"
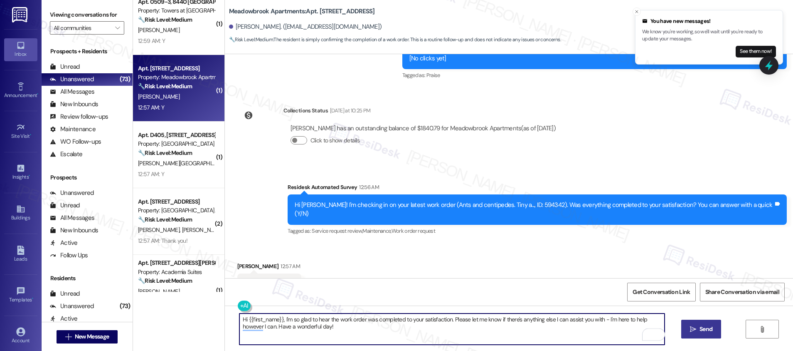
type textarea "Hi {{first_name}}, I'm so glad to hear the work order was completed to your sat…"
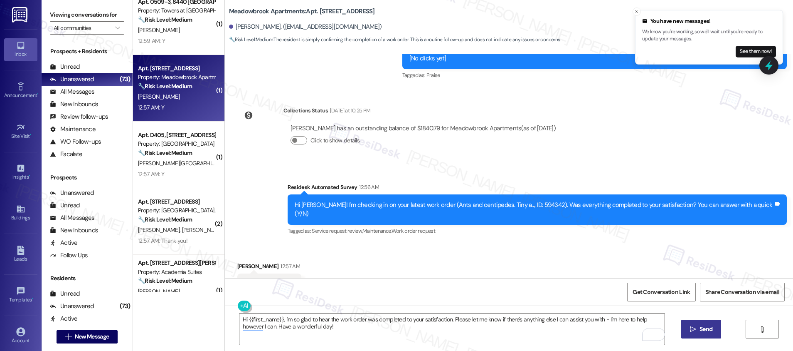
click at [704, 330] on span "Send" at bounding box center [706, 328] width 13 height 9
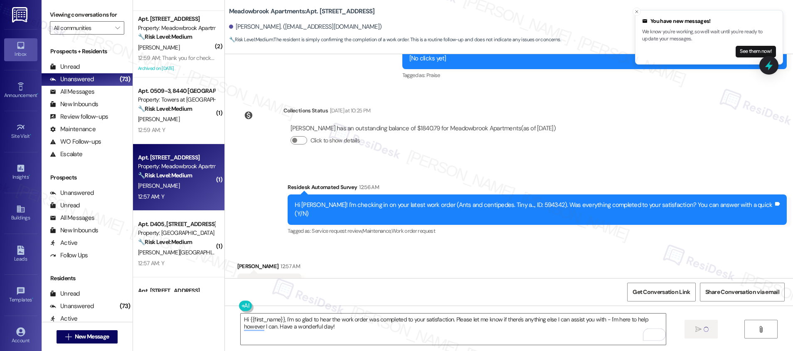
scroll to position [1540, 0]
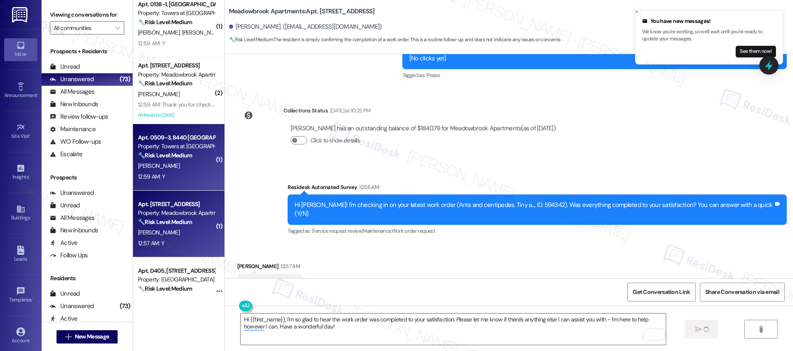
click at [180, 161] on div "C. Bowyer" at bounding box center [176, 166] width 79 height 10
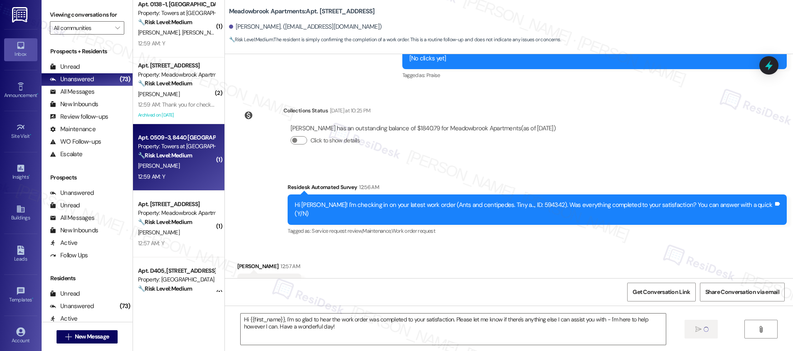
type textarea "Fetching suggested responses. Please feel free to read through the conversation…"
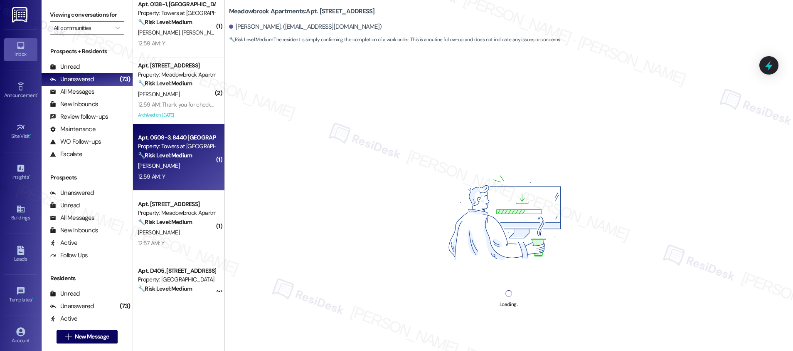
click at [180, 161] on div "C. Bowyer" at bounding box center [176, 166] width 79 height 10
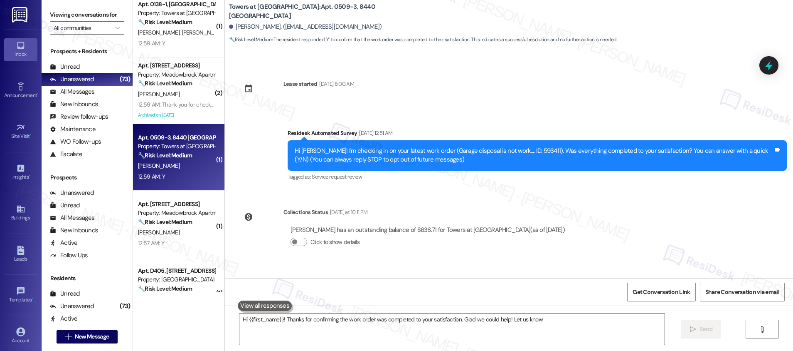
scroll to position [128, 0]
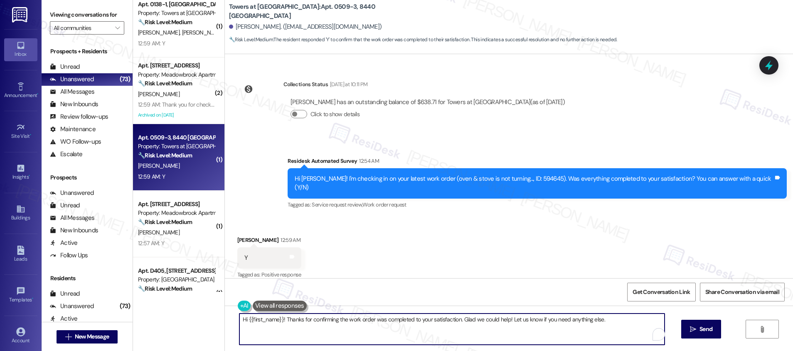
click at [331, 334] on textarea "Hi {{first_name}}! Thanks for confirming the work order was completed to your s…" at bounding box center [452, 328] width 425 height 31
click at [324, 313] on textarea "Hi {{first_name}}! Thanks for confirming the work order was completed to your s…" at bounding box center [452, 328] width 425 height 31
click at [615, 327] on textarea "Hi {{first_name}}! Thanks for confirming the work order was completed to your s…" at bounding box center [452, 328] width 425 height 31
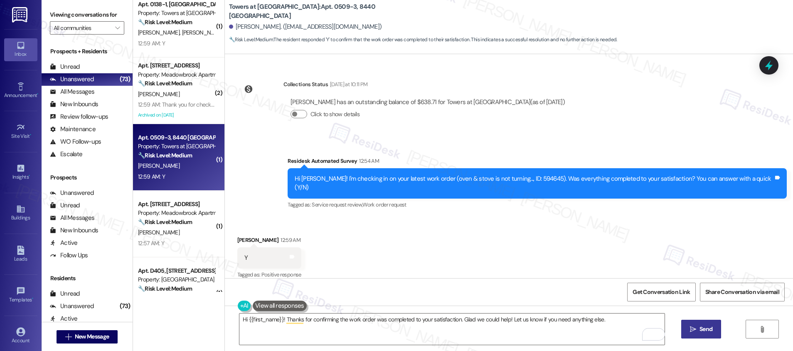
click at [705, 331] on span "Send" at bounding box center [706, 328] width 13 height 9
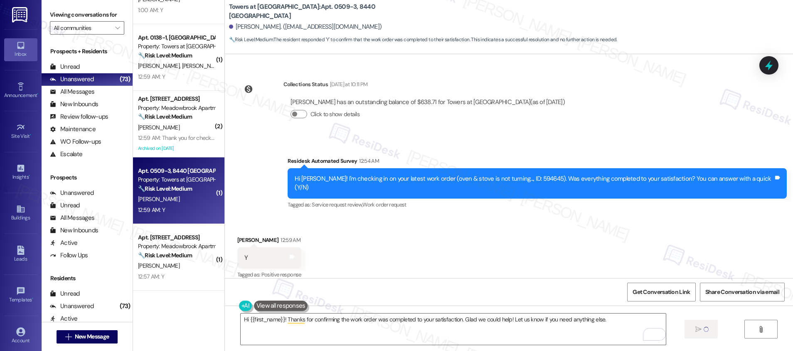
scroll to position [1491, 0]
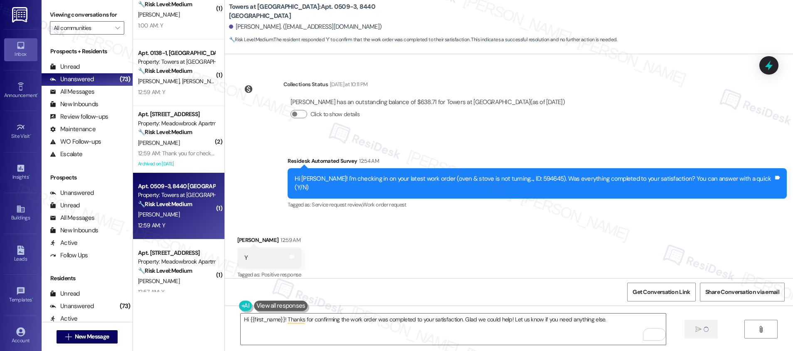
type textarea "Fetching suggested responses. Please feel free to read through the conversation…"
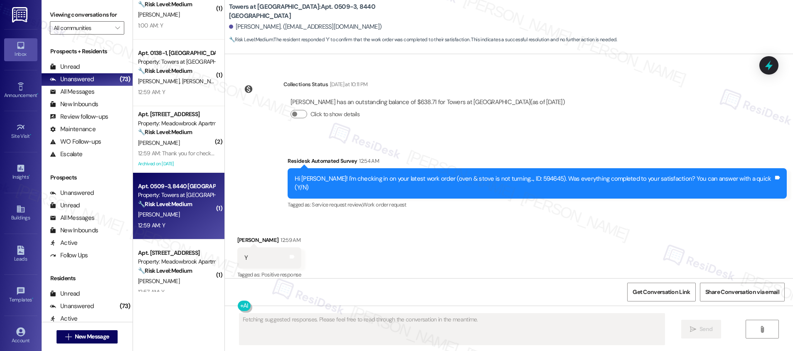
click at [181, 157] on div "12:59 AM: Thank you for checking in 12:59 AM: Thank you for checking in" at bounding box center [176, 153] width 79 height 10
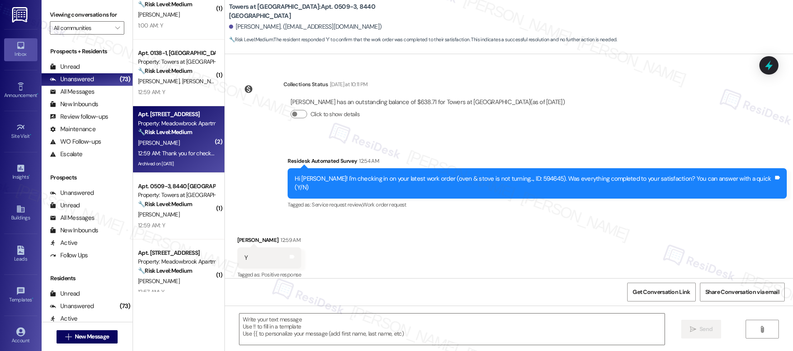
type textarea "Fetching suggested responses. Please feel free to read through the conversation…"
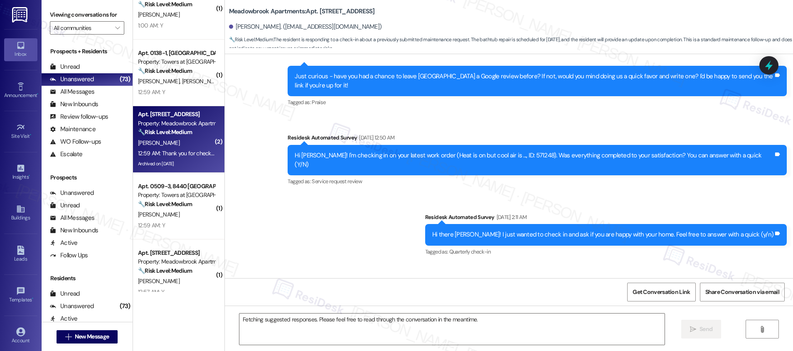
scroll to position [7844, 0]
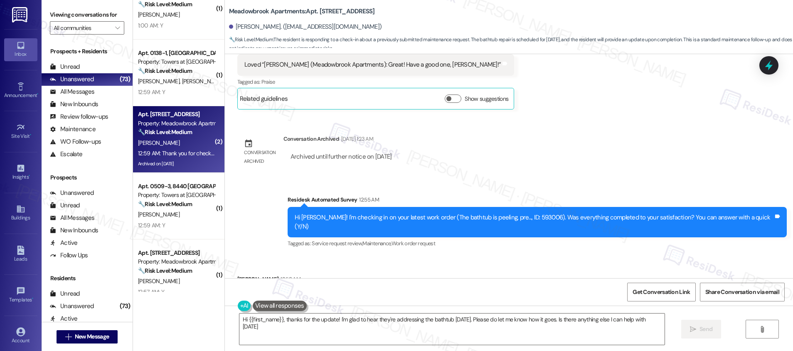
type textarea "Hi {{first_name}}, thanks for the update! I'm glad to hear they're addressing t…"
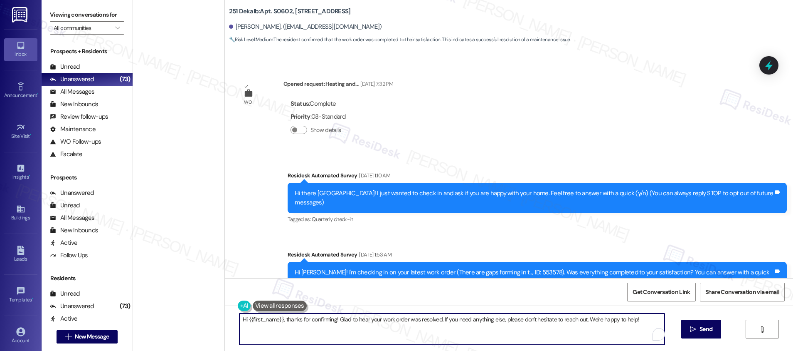
scroll to position [2111, 0]
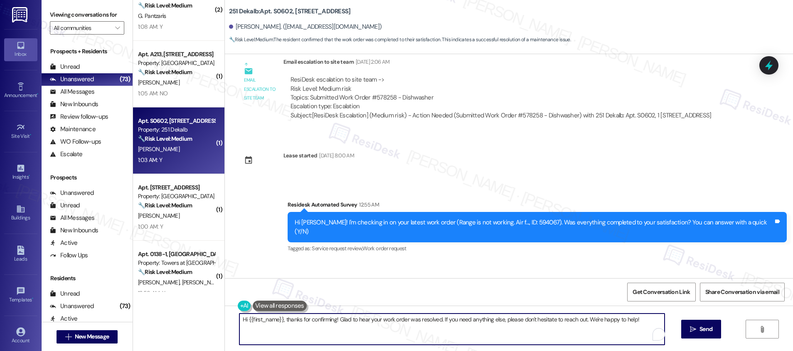
click at [457, 331] on textarea "Hi {{first_name}}, thanks for confirming! Glad to hear your work order was reso…" at bounding box center [452, 328] width 425 height 31
click at [647, 325] on textarea "Hi {{first_name}}, thanks for confirming! Glad to hear your work order was reso…" at bounding box center [452, 328] width 425 height 31
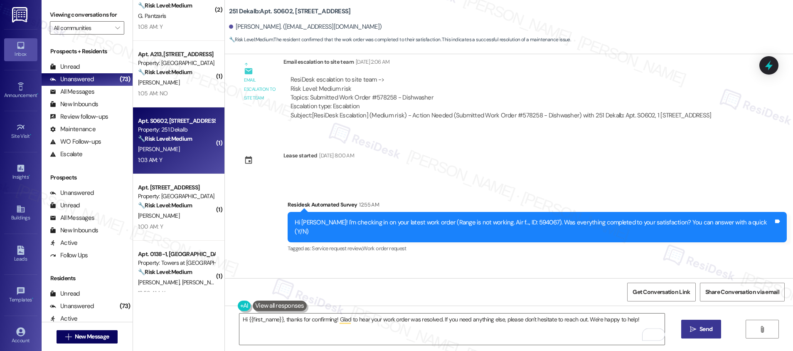
click at [705, 335] on button " Send" at bounding box center [702, 328] width 40 height 19
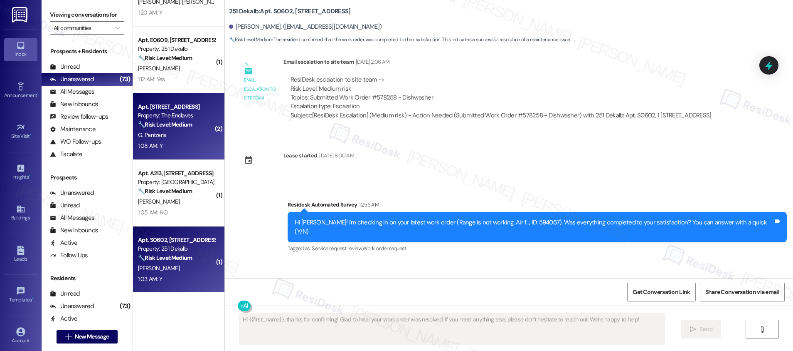
scroll to position [2110, 0]
click at [184, 139] on div "G. Pantzaris" at bounding box center [176, 135] width 79 height 10
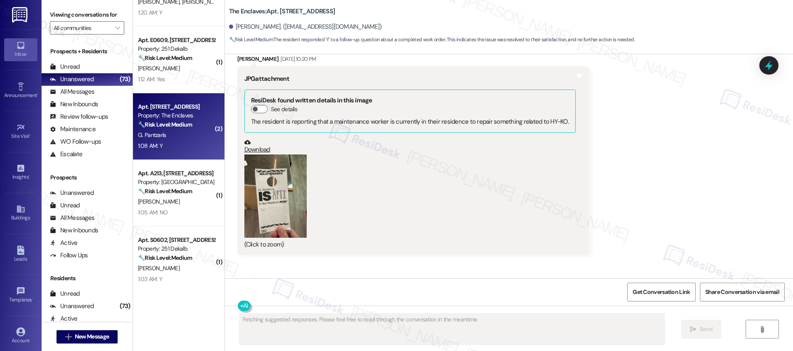
scroll to position [14439, 0]
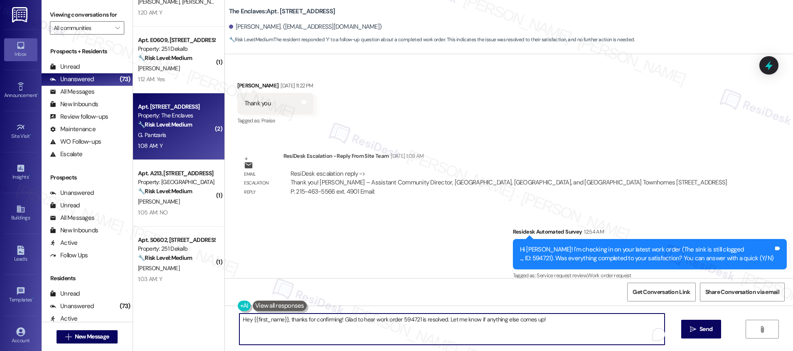
click at [258, 327] on textarea "Hey {{first_name}}, thanks for confirming! Glad to hear work order 594721 is re…" at bounding box center [452, 328] width 425 height 31
click at [386, 322] on textarea "Hey {{first_name}}, thanks for confirming! Glad to hear work order 594721 is re…" at bounding box center [452, 328] width 425 height 31
paste textarea "i {{first_name}}, I'm so glad to hear the work order was completed to your sati…"
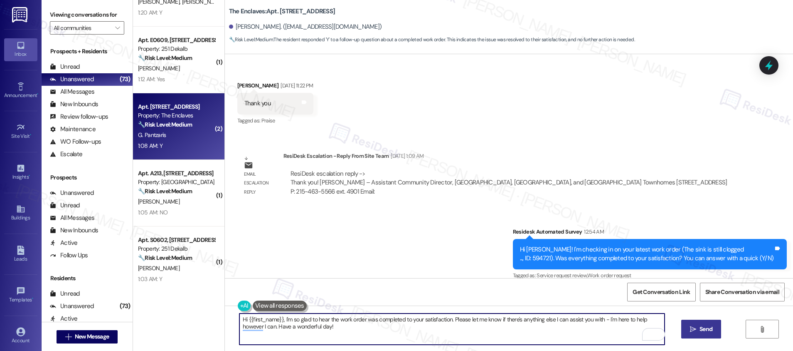
type textarea "Hi {{first_name}}, I'm so glad to hear the work order was completed to your sat…"
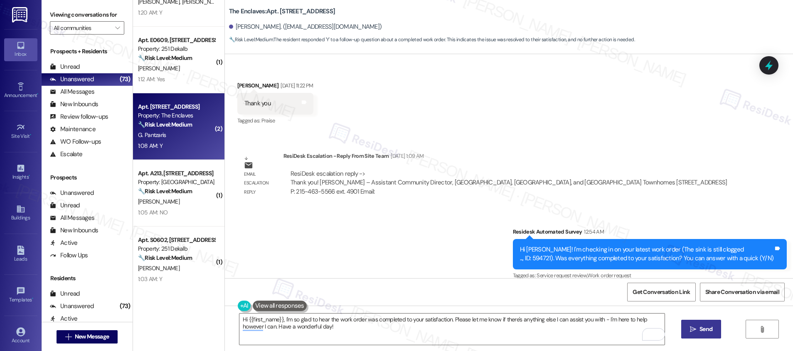
click at [698, 327] on span "Send" at bounding box center [706, 328] width 16 height 9
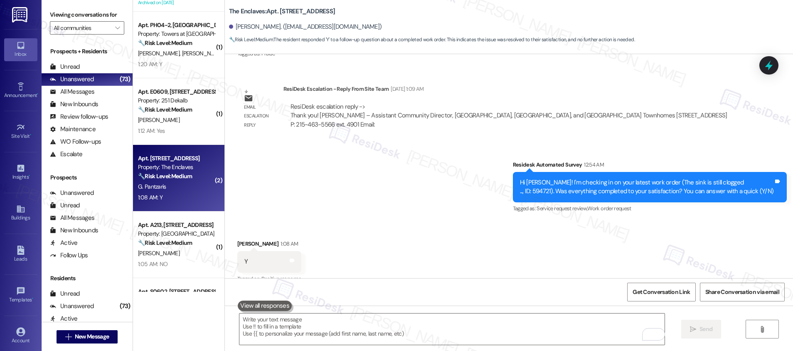
scroll to position [1116, 0]
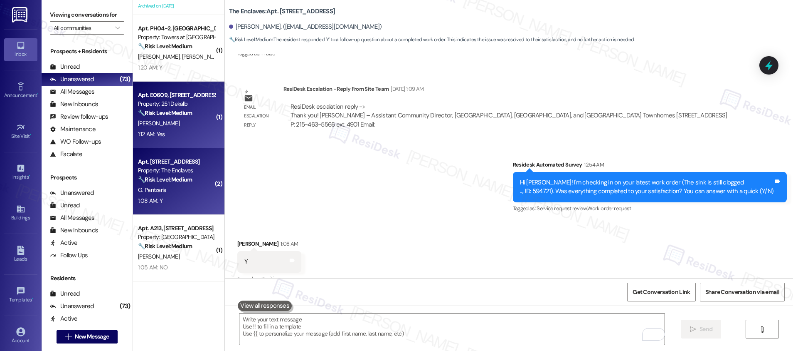
click at [168, 129] on div "1:12 AM: Yes 1:12 AM: Yes" at bounding box center [176, 134] width 79 height 10
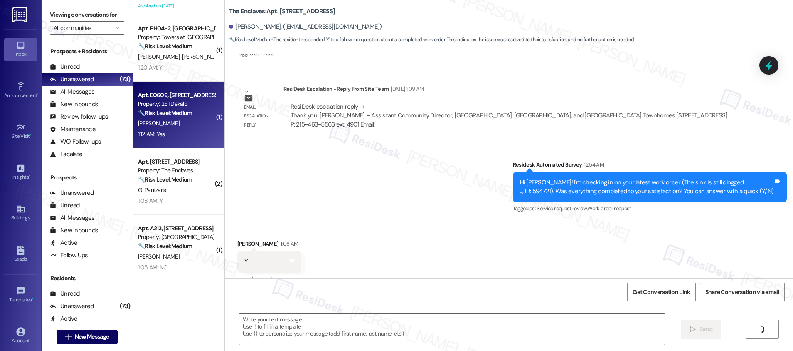
type textarea "Fetching suggested responses. Please feel free to read through the conversation…"
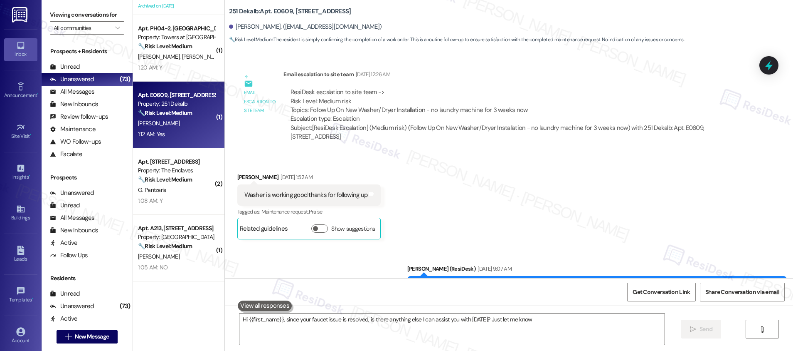
type textarea "Hi {{first_name}}, since your faucet issue is resolved, is there anything else …"
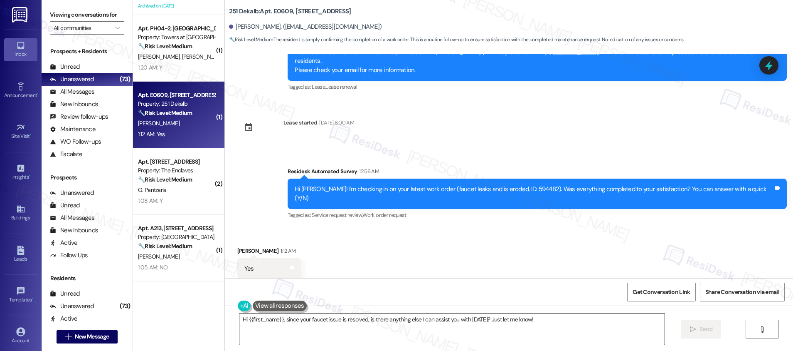
scroll to position [568, 0]
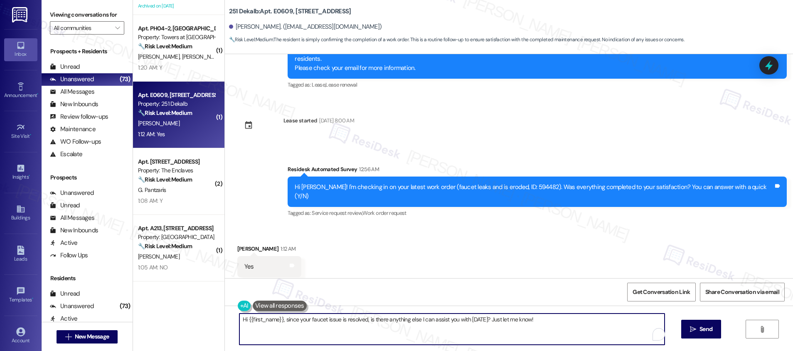
click at [321, 334] on textarea "Hi {{first_name}}, since your faucet issue is resolved, is there anything else …" at bounding box center [452, 328] width 425 height 31
click at [540, 332] on textarea "Hi {{first_name}}, since your faucet issue is resolved, is there anything else …" at bounding box center [452, 328] width 425 height 31
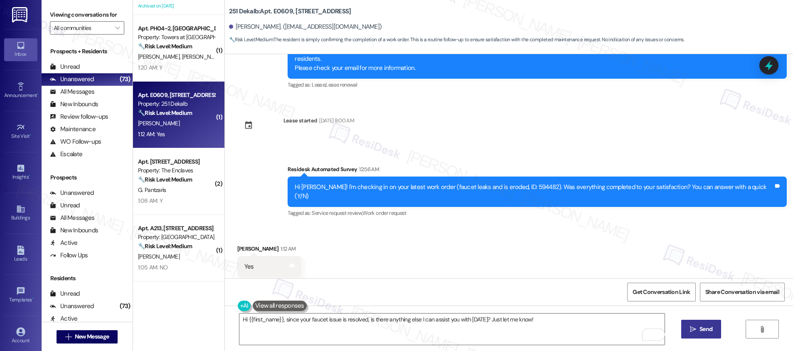
click at [703, 330] on span "Send" at bounding box center [706, 328] width 13 height 9
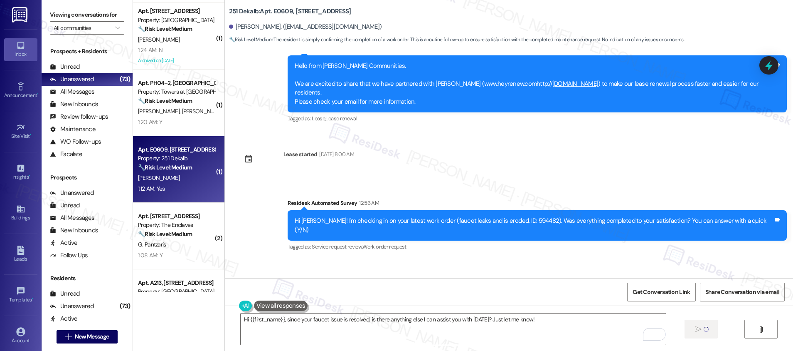
scroll to position [1052, 0]
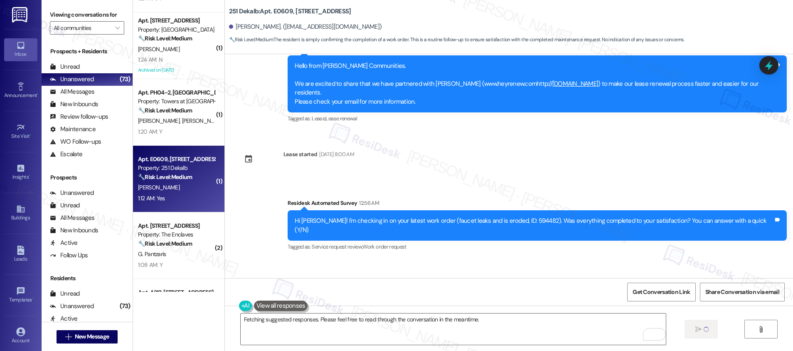
click at [179, 133] on div "1:20 AM: Y 1:20 AM: Y" at bounding box center [176, 131] width 79 height 10
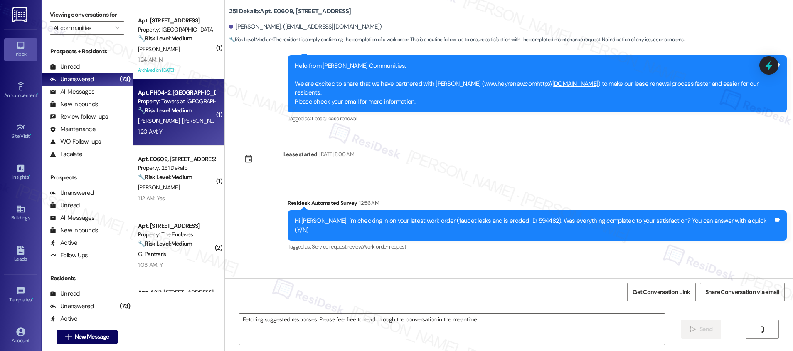
scroll to position [568, 0]
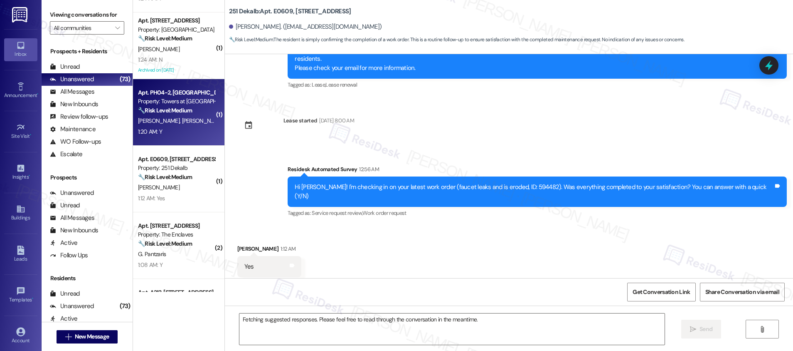
click at [179, 133] on div "1:20 AM: Y 1:20 AM: Y" at bounding box center [176, 131] width 79 height 10
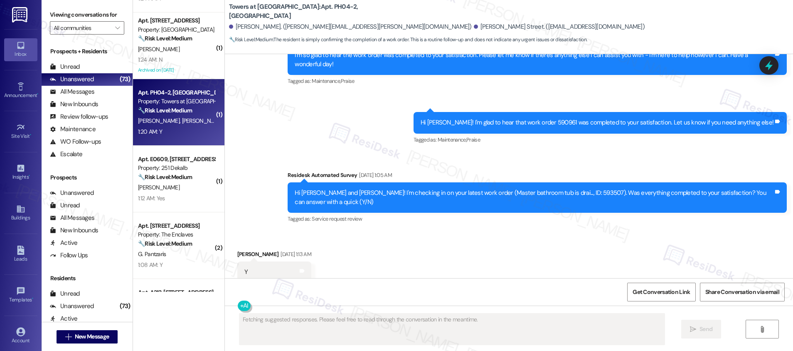
scroll to position [4025, 0]
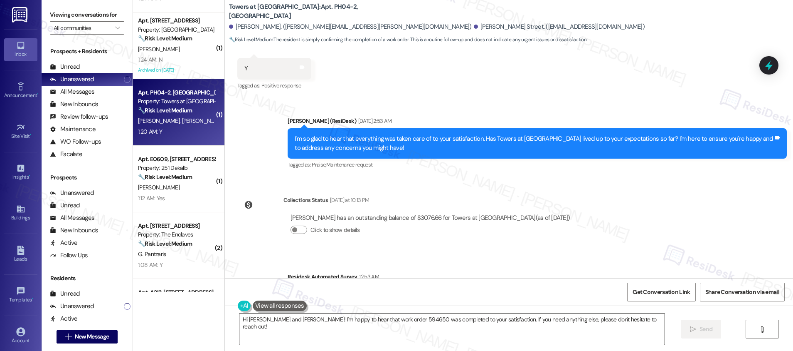
click at [627, 322] on textarea "Hi Marie and John! I'm happy to hear that work order 594650 was completed to yo…" at bounding box center [452, 328] width 425 height 31
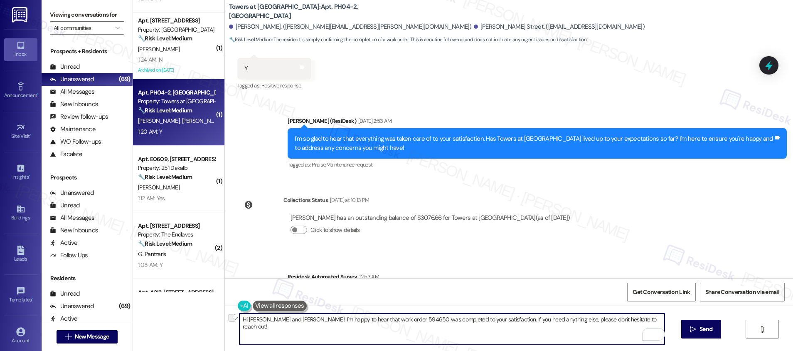
drag, startPoint x: 257, startPoint y: 319, endPoint x: 279, endPoint y: 319, distance: 22.0
click at [279, 319] on textarea "Hi Marie and John! I'm happy to hear that work order 594650 was completed to yo…" at bounding box center [452, 328] width 425 height 31
type textarea "Hi Marie! I'm happy to hear that work order 594650 was completed to your satisf…"
click at [717, 333] on button " Send" at bounding box center [702, 328] width 40 height 19
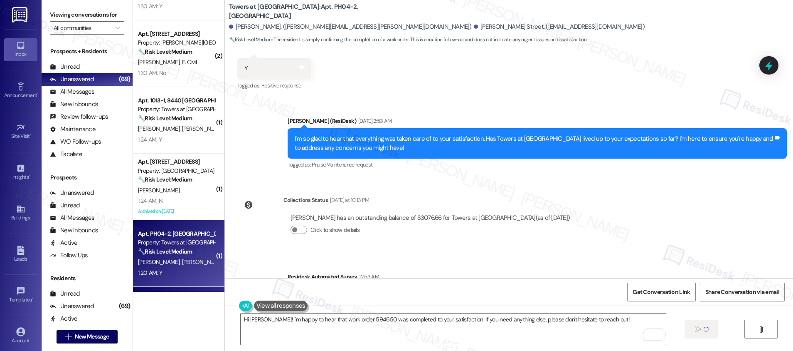
scroll to position [898, 0]
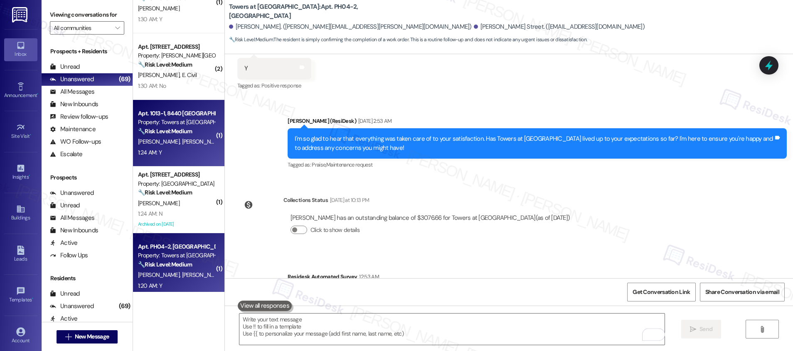
click at [177, 149] on div "1:24 AM: Y 1:24 AM: Y" at bounding box center [176, 152] width 79 height 10
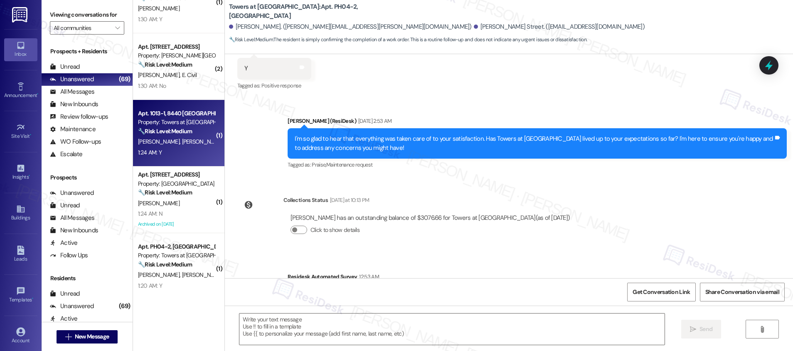
type textarea "Fetching suggested responses. Please feel free to read through the conversation…"
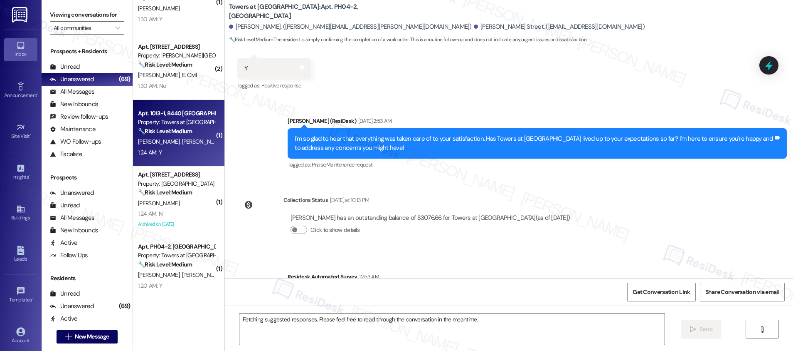
click at [177, 149] on div "1:24 AM: Y 1:24 AM: Y" at bounding box center [176, 152] width 79 height 10
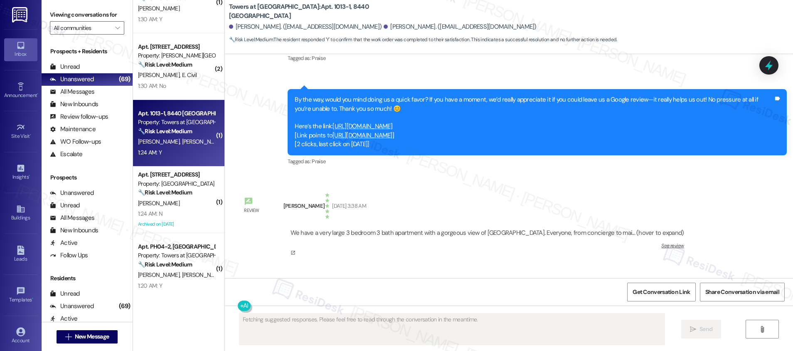
scroll to position [4084, 0]
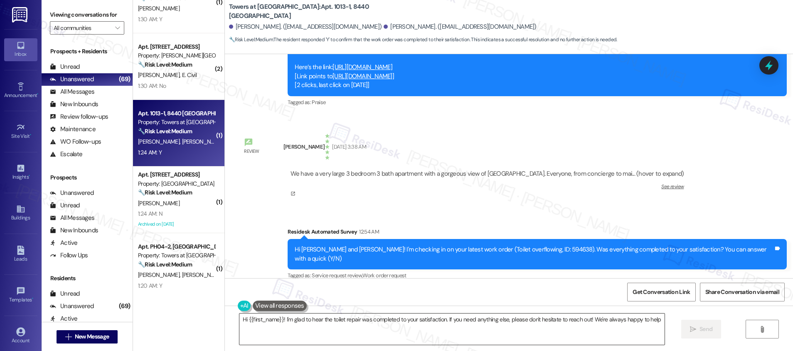
type textarea "Hi {{first_name}}! I'm glad to hear the toilet repair was completed to your sat…"
click at [314, 332] on textarea "Hi {{first_name}}! I'm glad to hear the toilet repair was completed to your sat…" at bounding box center [452, 328] width 425 height 31
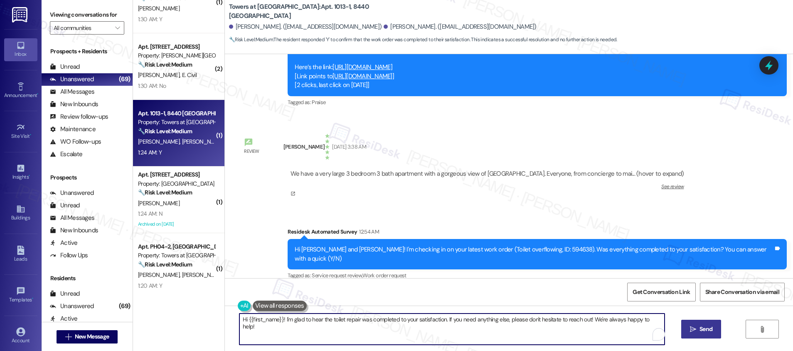
click at [702, 330] on span "Send" at bounding box center [706, 328] width 13 height 9
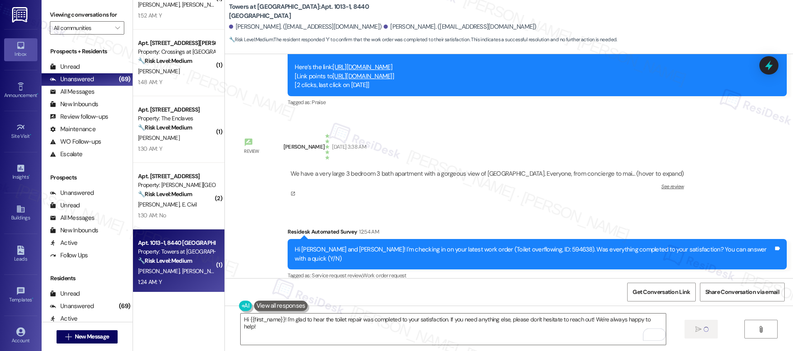
scroll to position [766, 0]
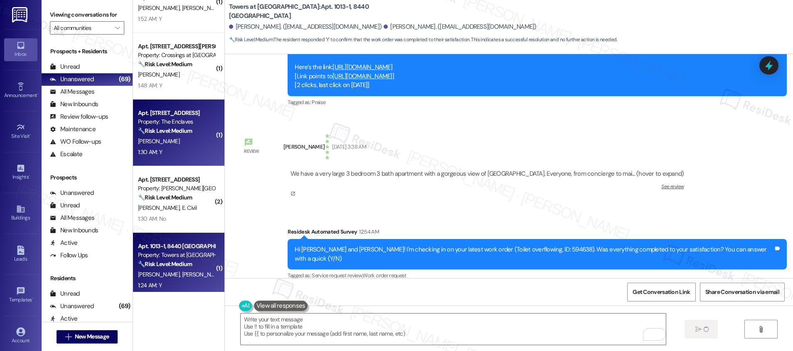
click at [179, 142] on div "E. Benckert" at bounding box center [176, 141] width 79 height 10
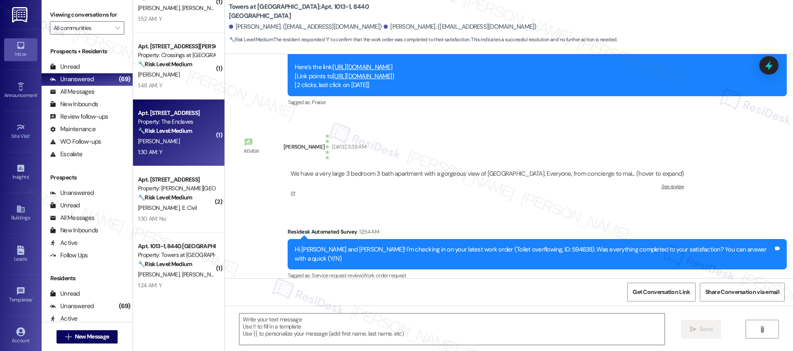
type textarea "Fetching suggested responses. Please feel free to read through the conversation…"
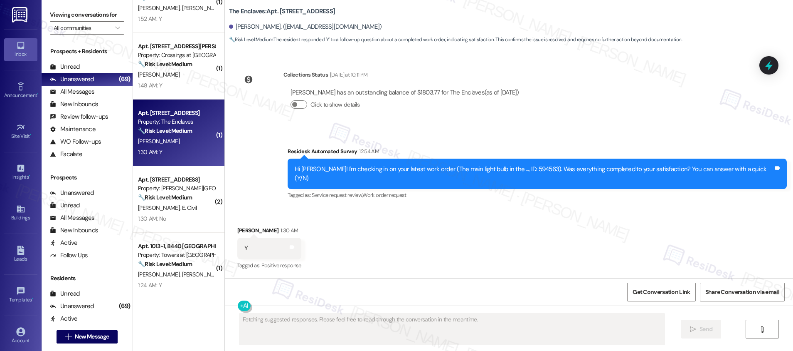
scroll to position [524, 0]
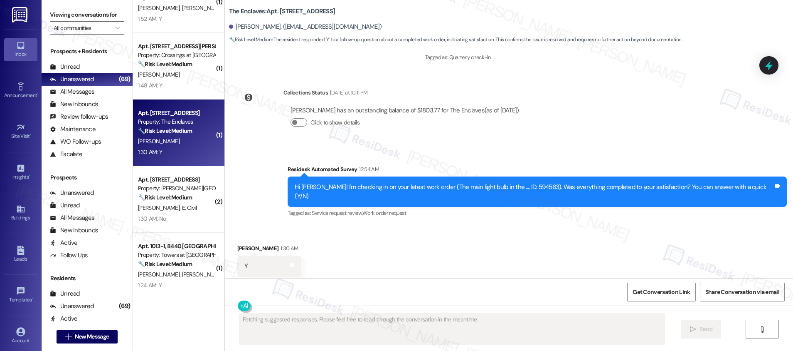
click at [179, 142] on div "E. Benckert" at bounding box center [176, 141] width 79 height 10
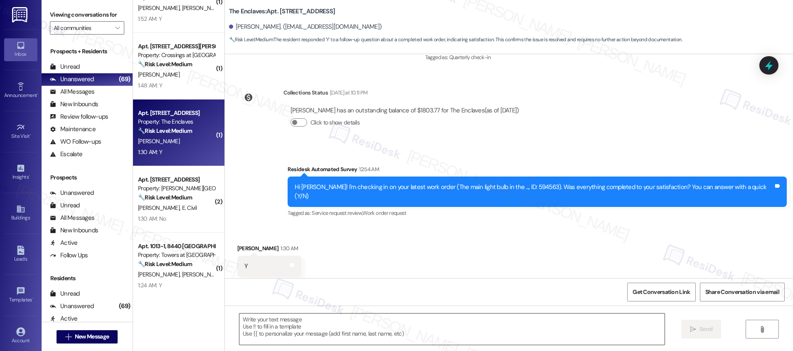
click at [295, 338] on textarea at bounding box center [452, 328] width 425 height 31
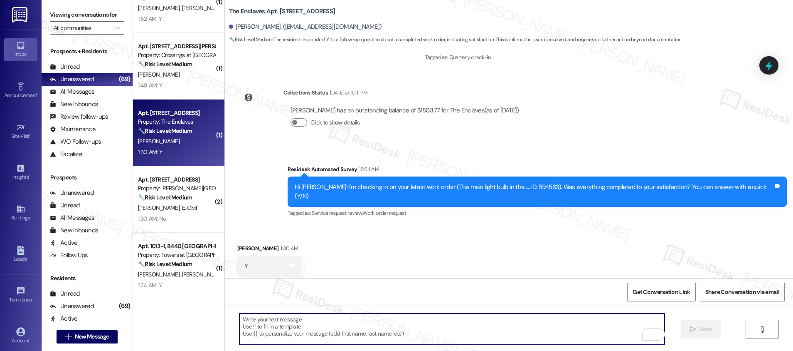
paste textarea "Hi {{first_name}}, I'm so glad to hear the work order was completed to your sat…"
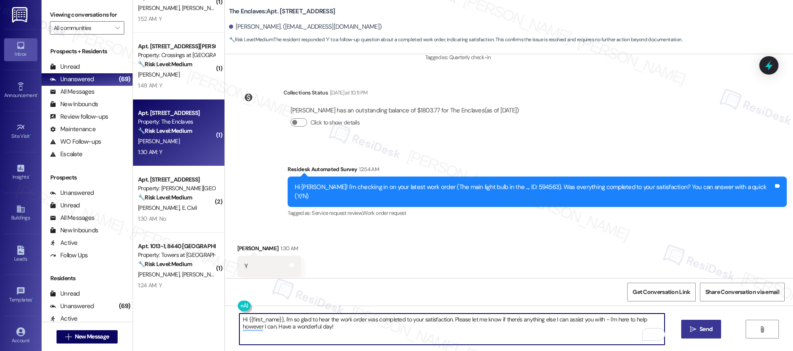
type textarea "Hi {{first_name}}, I'm so glad to hear the work order was completed to your sat…"
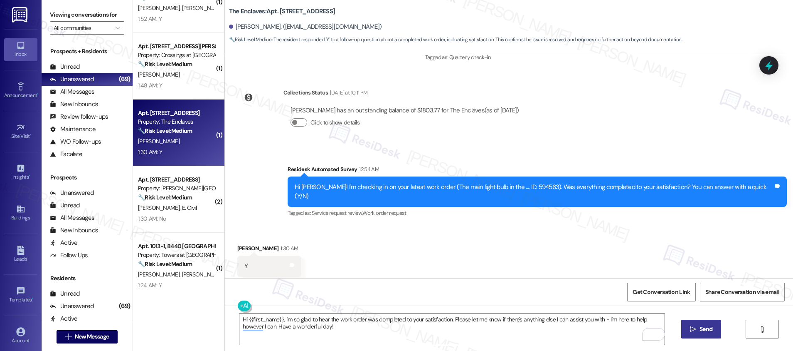
click at [701, 328] on span "Send" at bounding box center [706, 328] width 13 height 9
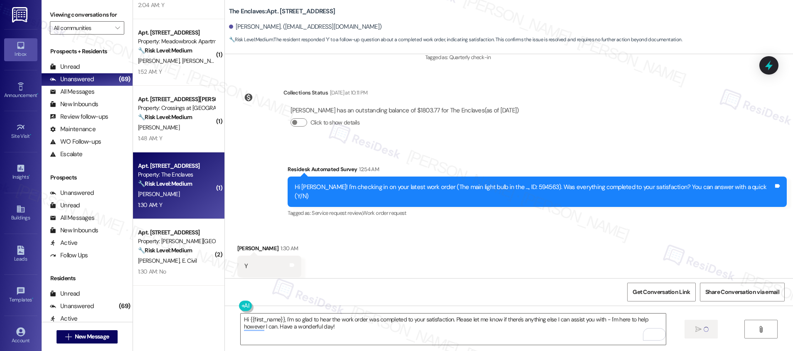
scroll to position [702, 0]
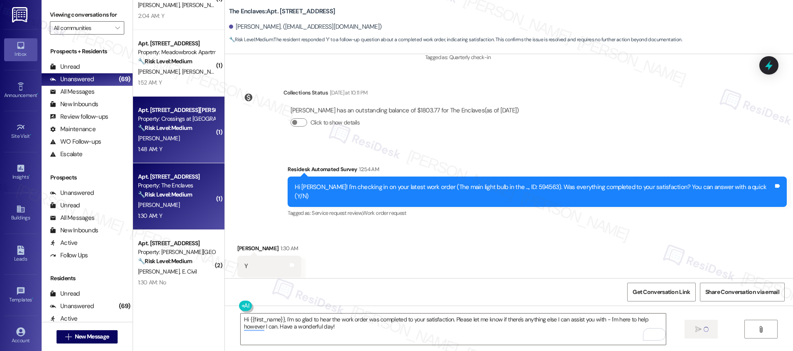
click at [174, 151] on div "1:48 AM: Y 1:48 AM: Y" at bounding box center [176, 149] width 79 height 10
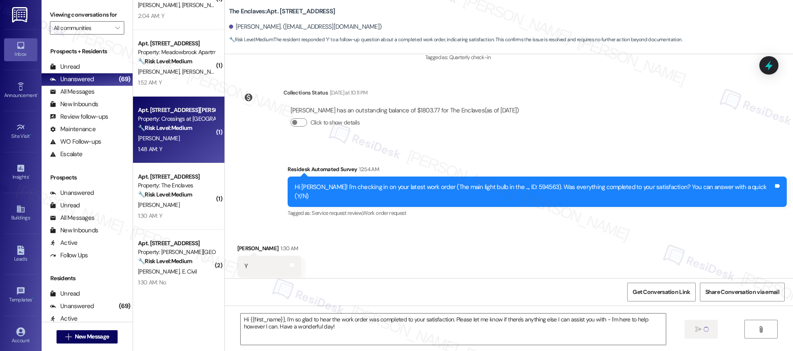
click at [174, 151] on div "1:48 AM: Y 1:48 AM: Y" at bounding box center [176, 149] width 79 height 10
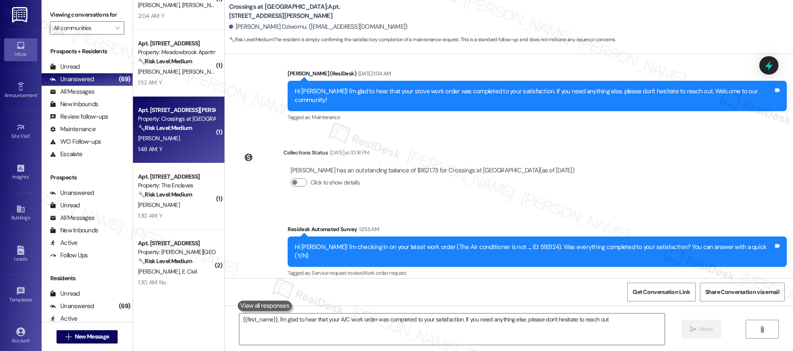
type textarea "{{first_name}}, I'm glad to hear that your A/C work order was completed to your…"
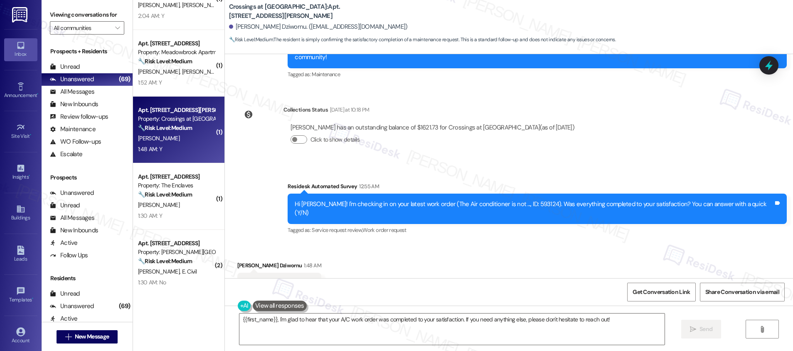
scroll to position [268, 0]
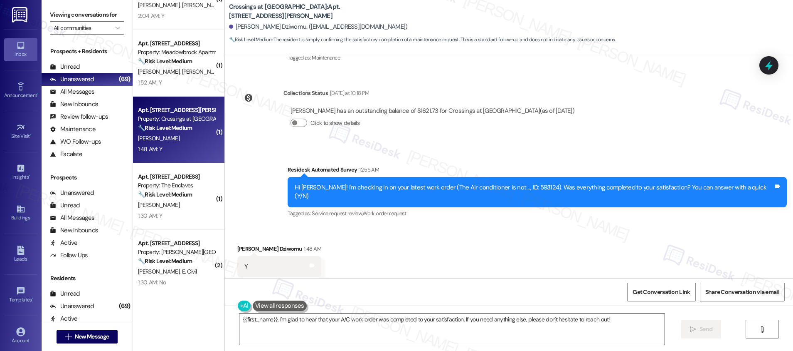
click at [299, 330] on textarea "{{first_name}}, I'm glad to hear that your A/C work order was completed to your…" at bounding box center [452, 328] width 425 height 31
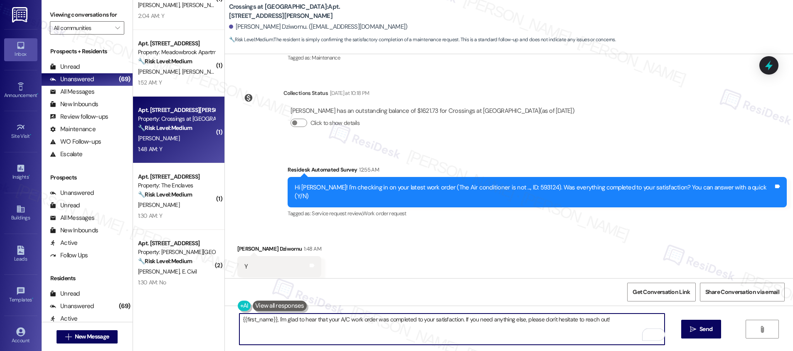
click at [618, 319] on textarea "{{first_name}}, I'm glad to hear that your A/C work order was completed to your…" at bounding box center [452, 328] width 425 height 31
click at [709, 334] on button " Send" at bounding box center [702, 328] width 40 height 19
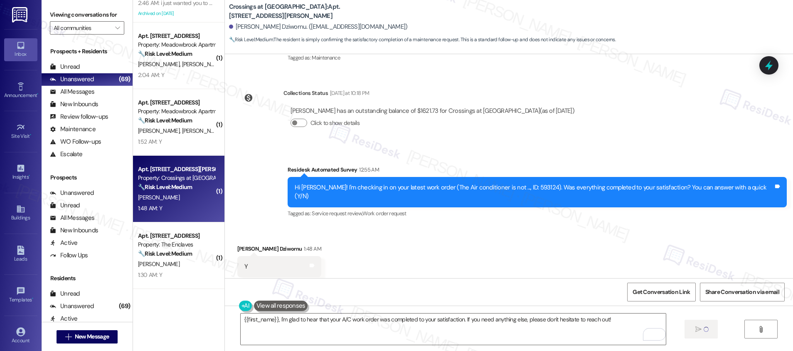
scroll to position [635, 0]
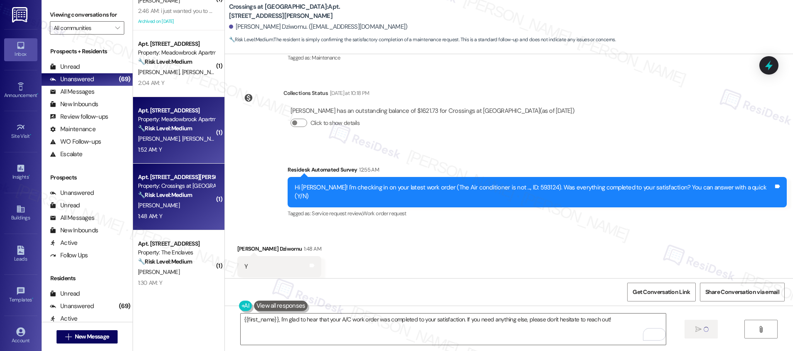
click at [168, 151] on div "1:52 AM: Y 1:52 AM: Y" at bounding box center [176, 149] width 79 height 10
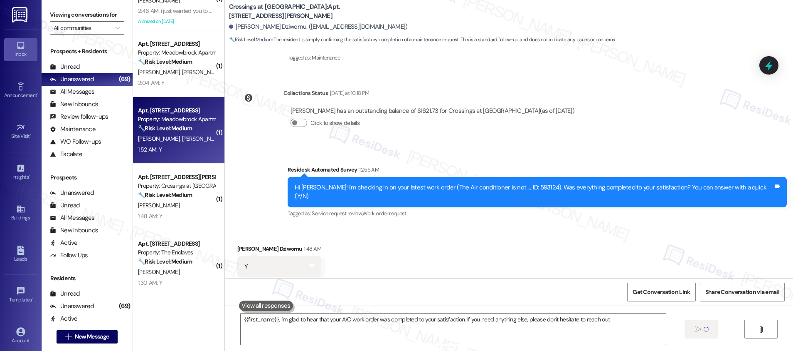
type textarea "{{first_name}}, I'm glad to hear that your A/C work order was completed to your…"
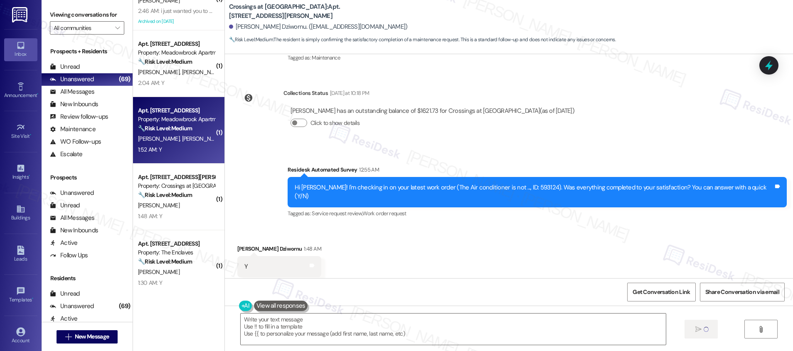
type textarea "Fetching suggested responses. Please feel free to read through the conversation…"
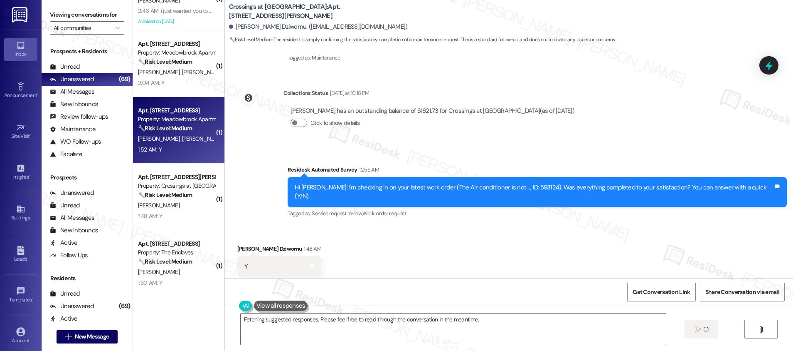
scroll to position [0, 0]
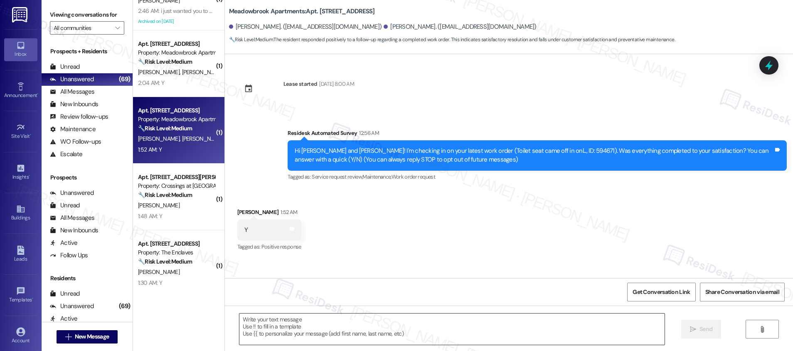
click at [288, 329] on textarea at bounding box center [452, 328] width 425 height 31
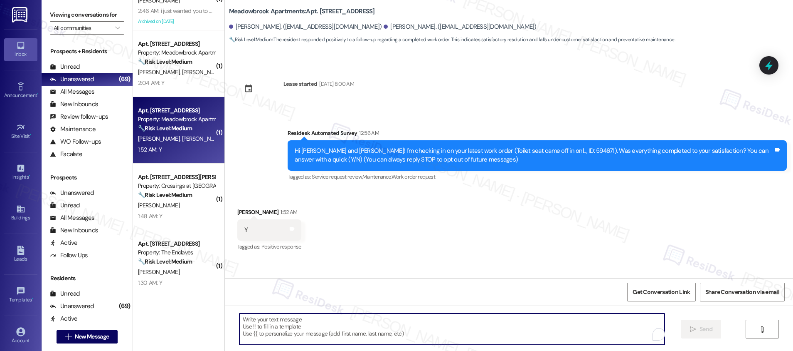
click at [311, 334] on textarea "To enrich screen reader interactions, please activate Accessibility in Grammarl…" at bounding box center [452, 328] width 425 height 31
paste textarea "Hi {{first_name}}, I'm so glad to hear the work order was completed to your sat…"
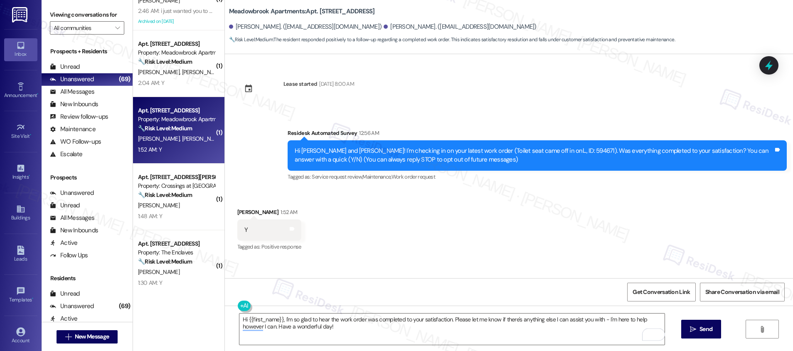
click at [239, 213] on div "Theresa Campbell 1:52 AM" at bounding box center [269, 214] width 64 height 12
copy div "Theresa"
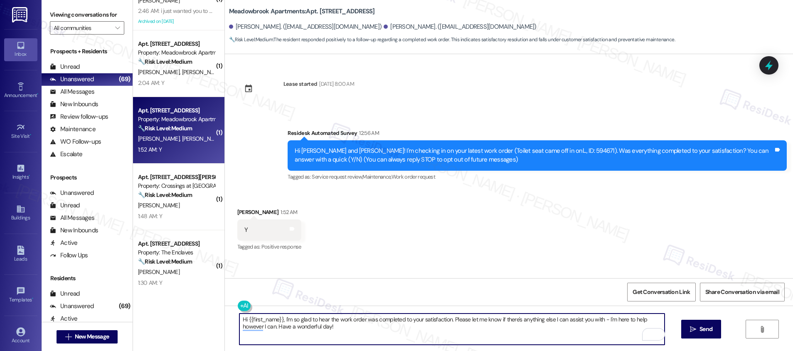
drag, startPoint x: 242, startPoint y: 319, endPoint x: 276, endPoint y: 319, distance: 33.7
click at [276, 319] on textarea "Hi {{first_name}}, I'm so glad to hear the work order was completed to your sat…" at bounding box center [452, 328] width 425 height 31
drag, startPoint x: 277, startPoint y: 319, endPoint x: 241, endPoint y: 320, distance: 36.2
click at [241, 320] on textarea "Hi {{first_name}}, I'm so glad to hear the work order was completed to your sat…" at bounding box center [452, 328] width 425 height 31
paste textarea "Theresa"
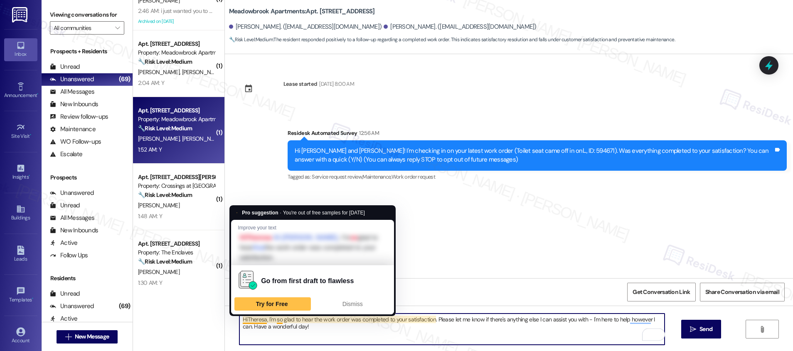
click at [242, 320] on textarea "HiTheresa, I'm so glad to hear the work order was completed to your satisfactio…" at bounding box center [452, 328] width 425 height 31
click at [242, 318] on textarea "HiTheresa, I'm so glad to hear the work order was completed to your satisfactio…" at bounding box center [452, 328] width 425 height 31
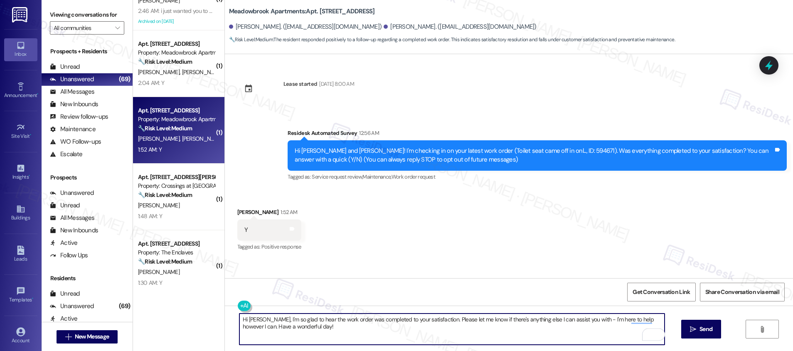
click at [291, 320] on textarea "Hi Theresa, I'm so glad to hear the work order was completed to your satisfacti…" at bounding box center [452, 328] width 425 height 31
click at [297, 332] on textarea "Hi Theresa, I'm so glad to hear the work order was completed to your satisfacti…" at bounding box center [452, 328] width 425 height 31
type textarea "Hi Theresa, I'm so glad to hear the work order was completed to your satisfacti…"
click at [702, 335] on button " Send" at bounding box center [702, 328] width 40 height 19
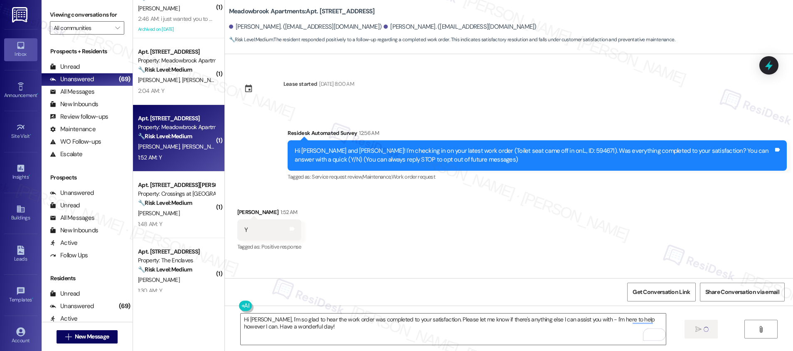
scroll to position [620, 0]
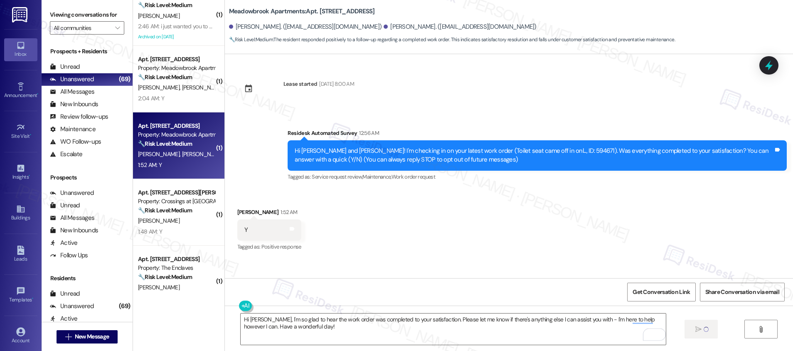
click at [173, 96] on div "2:04 AM: Y 2:04 AM: Y" at bounding box center [176, 98] width 79 height 10
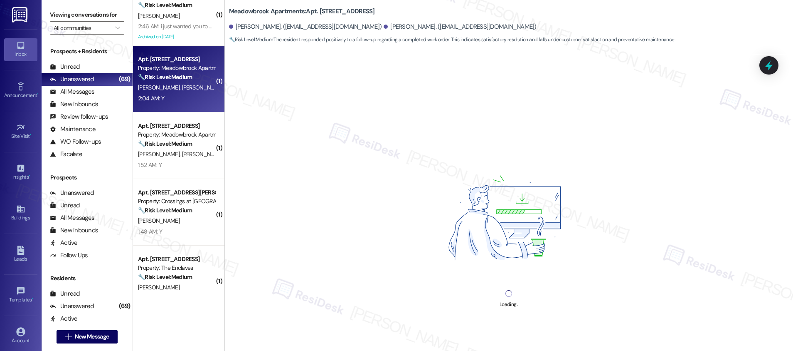
click at [173, 96] on div "2:04 AM: Y 2:04 AM: Y" at bounding box center [176, 98] width 79 height 10
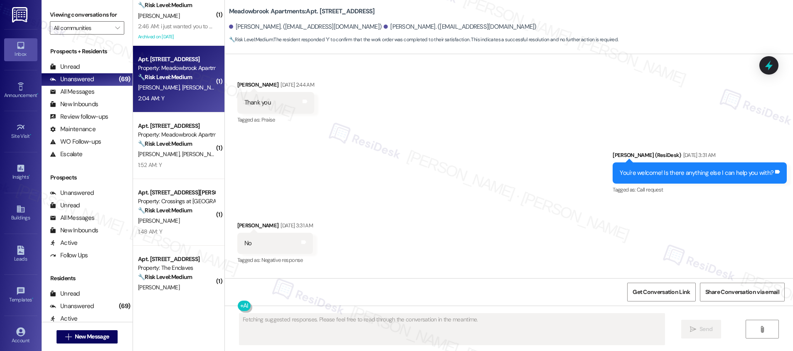
scroll to position [3625, 0]
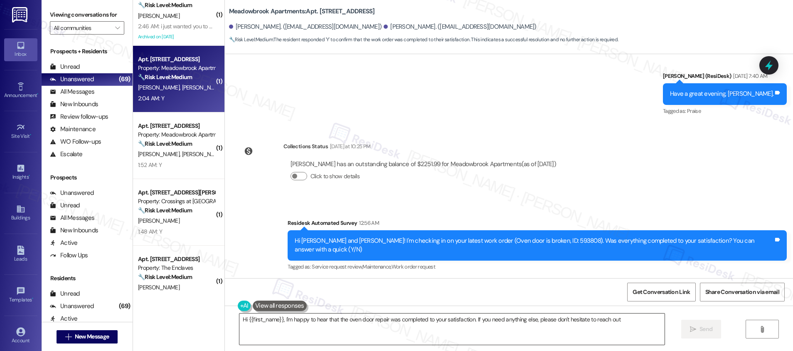
type textarea "Hi {{first_name}}, I'm happy to hear that the oven door repair was completed to…"
click at [355, 338] on textarea "Hi {{first_name}}, I'm happy to hear that the oven door repair was completed to…" at bounding box center [452, 328] width 425 height 31
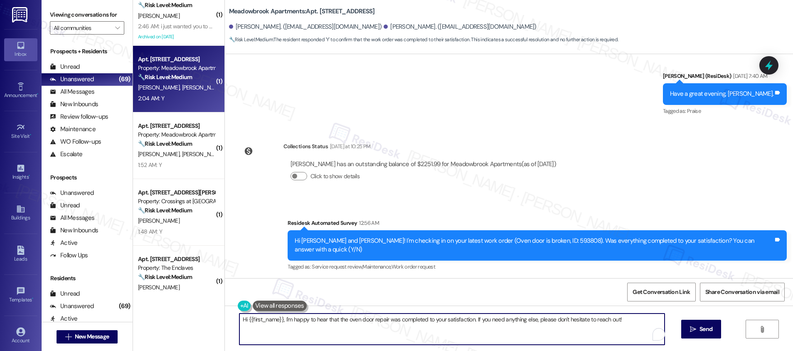
click at [610, 331] on textarea "Hi {{first_name}}, I'm happy to hear that the oven door repair was completed to…" at bounding box center [452, 328] width 425 height 31
click at [239, 297] on div "Bobby Parker 2:04 AM" at bounding box center [269, 303] width 64 height 12
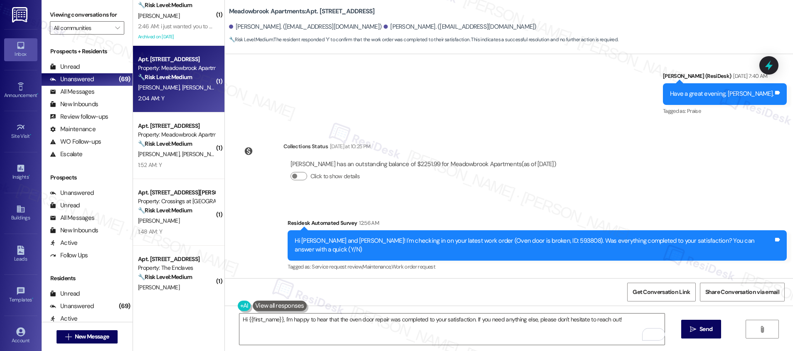
click at [239, 297] on div "Bobby Parker 2:04 AM" at bounding box center [269, 303] width 64 height 12
copy div "Bobby"
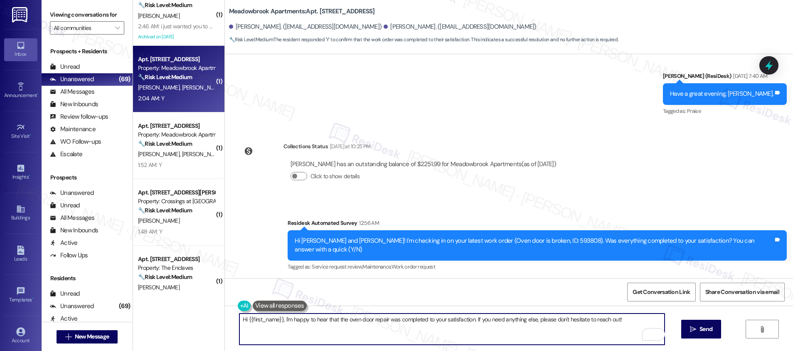
drag, startPoint x: 242, startPoint y: 319, endPoint x: 273, endPoint y: 319, distance: 30.8
click at [273, 319] on textarea "Hi {{first_name}}, I'm happy to hear that the oven door repair was completed to…" at bounding box center [452, 328] width 425 height 31
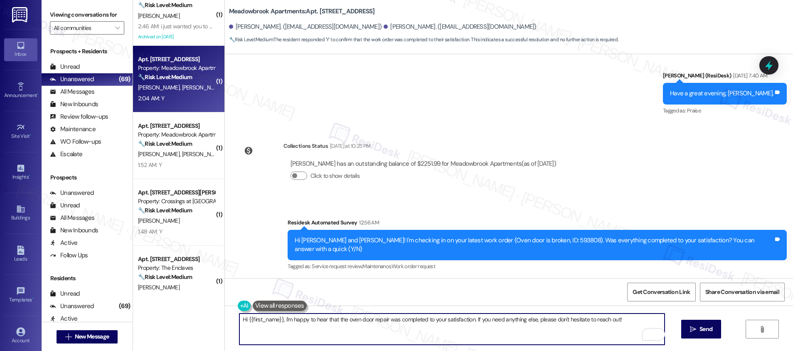
click at [447, 331] on textarea "Hi {{first_name}}, I'm happy to hear that the oven door repair was completed to…" at bounding box center [452, 328] width 425 height 31
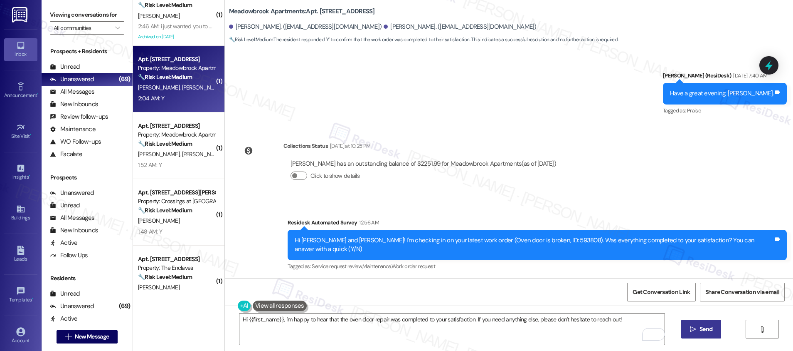
click at [689, 331] on span " Send" at bounding box center [702, 328] width 26 height 9
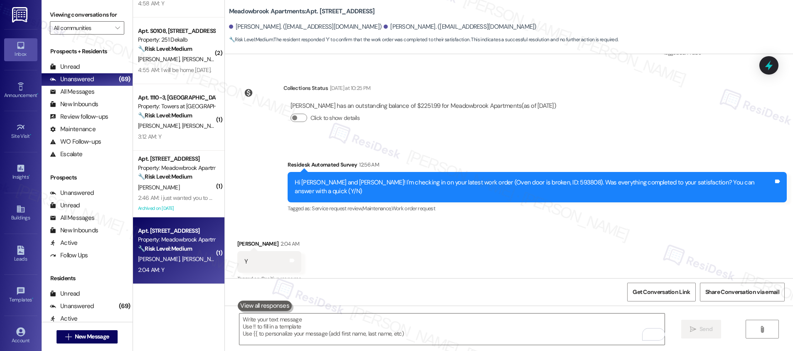
scroll to position [447, 0]
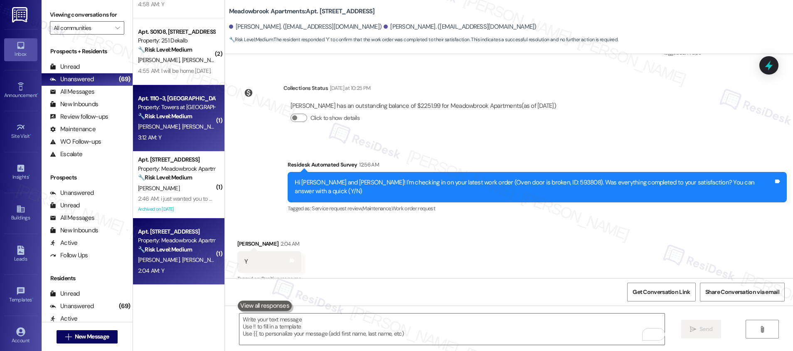
click at [179, 132] on div "3:12 AM: Y 3:12 AM: Y" at bounding box center [176, 137] width 79 height 10
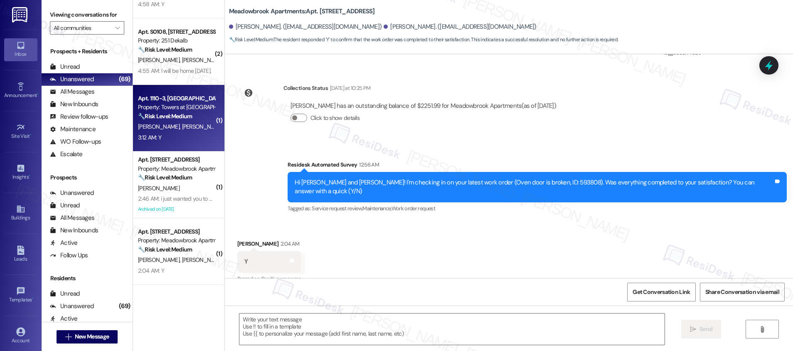
type textarea "Fetching suggested responses. Please feel free to read through the conversation…"
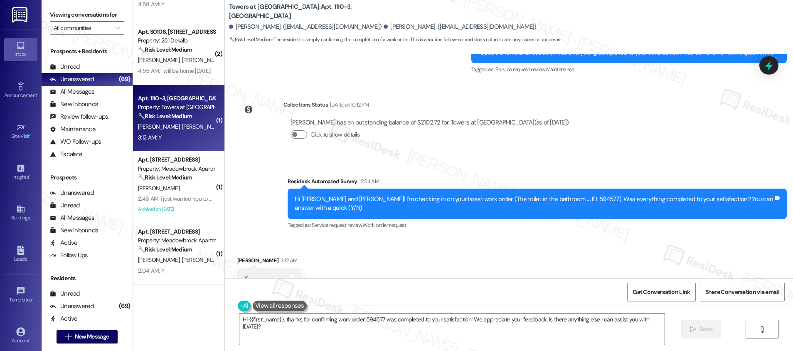
scroll to position [850, 0]
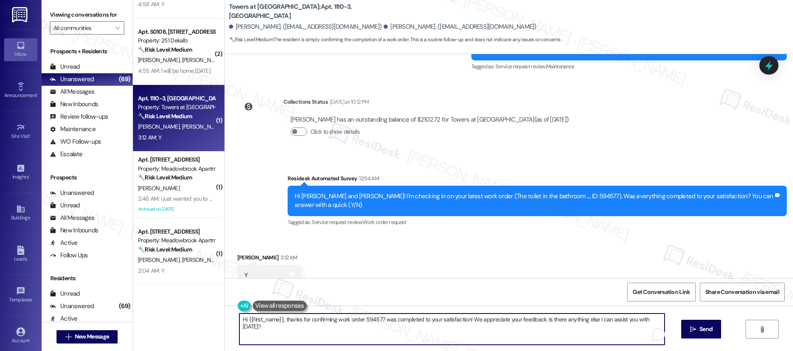
click at [299, 338] on textarea "Hi {{first_name}}, thanks for confirming work order 594577 was completed to you…" at bounding box center [452, 328] width 425 height 31
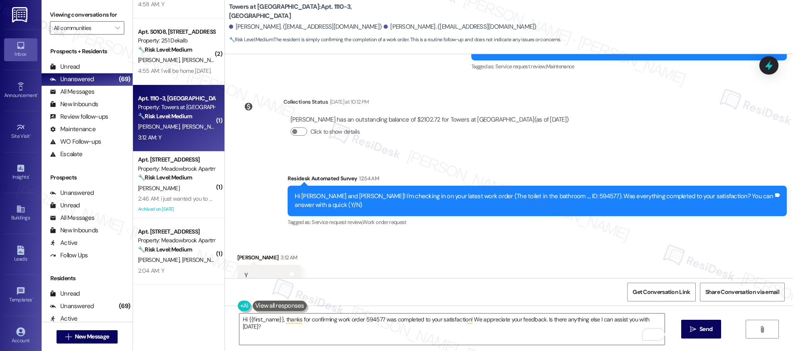
click at [240, 253] on div "Darcie Schneider 3:12 AM" at bounding box center [269, 259] width 64 height 12
copy div "Darcie"
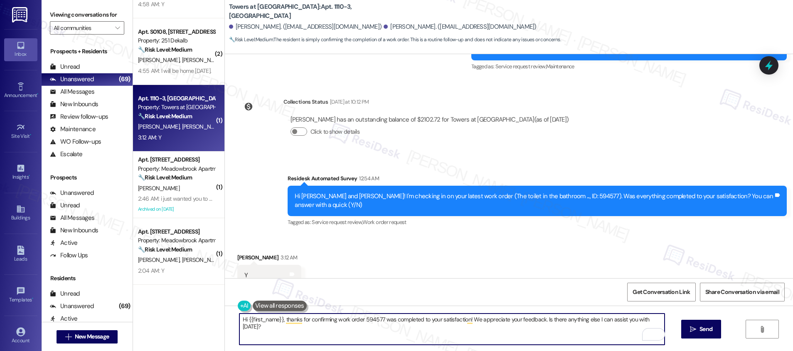
click at [243, 317] on textarea "Hi {{first_name}}, thanks for confirming work order 594577 was completed to you…" at bounding box center [452, 328] width 425 height 31
drag, startPoint x: 242, startPoint y: 318, endPoint x: 275, endPoint y: 319, distance: 32.9
click at [276, 319] on textarea "Hi {{first_name}}, thanks for confirming work order 594577 was completed to you…" at bounding box center [452, 328] width 425 height 31
paste textarea "Darcie"
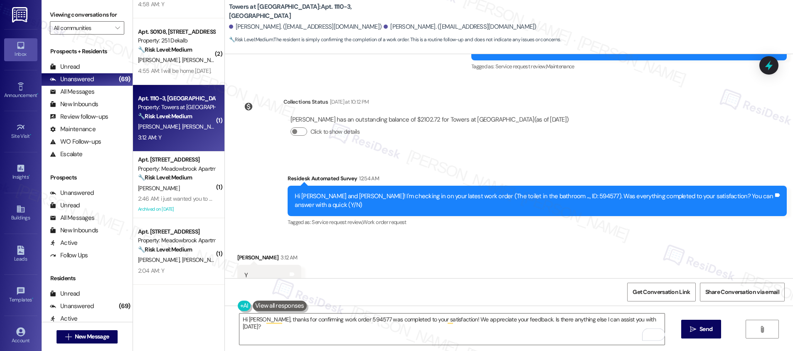
click at [403, 348] on div "Hi Darcie, thanks for confirming work order 594577 was completed to your satisf…" at bounding box center [509, 336] width 568 height 62
click at [697, 334] on button " Send" at bounding box center [702, 328] width 40 height 19
type textarea "Hi {{first_name}}, I'm happy to hear work order 594577 was completed to your sa…"
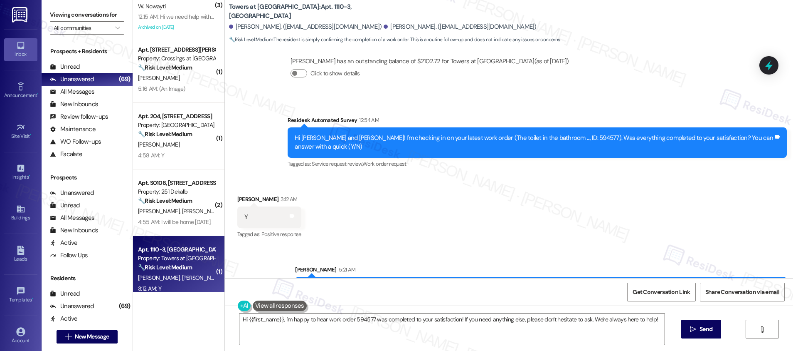
scroll to position [295, 0]
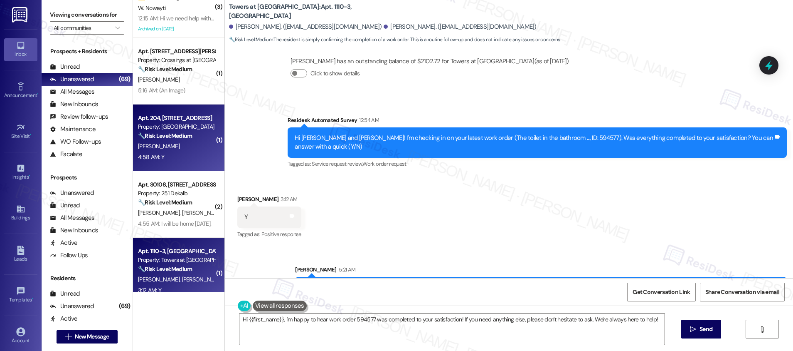
click at [175, 139] on div "🔧 Risk Level: Medium The resident confirmed the work order was completed to the…" at bounding box center [176, 135] width 77 height 9
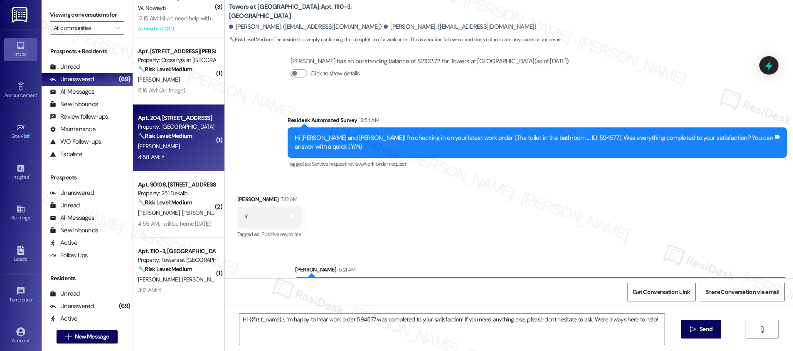
type textarea "Fetching suggested responses. Please feel free to read through the conversation…"
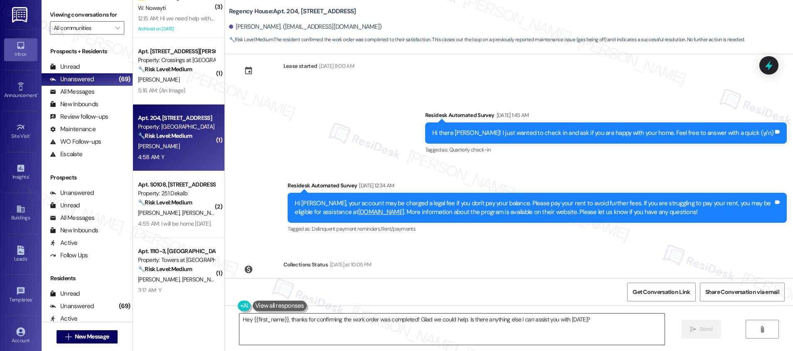
scroll to position [3854, 0]
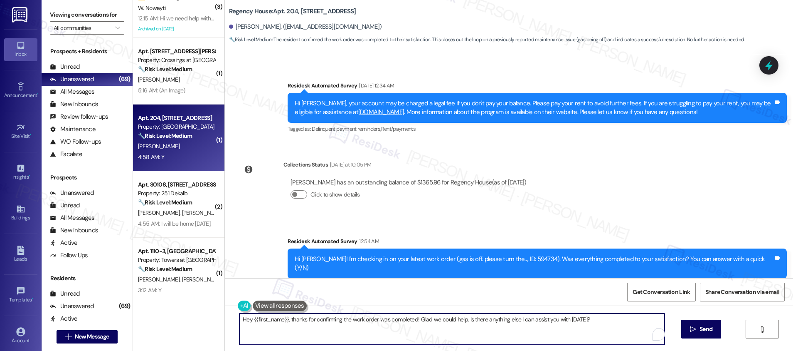
drag, startPoint x: 323, startPoint y: 318, endPoint x: 433, endPoint y: 322, distance: 110.7
click at [433, 322] on textarea "Hey {{first_name}}, thanks for confirming the work order was completed! Glad we…" at bounding box center [452, 328] width 425 height 31
click at [432, 327] on textarea "Hey {{first_name}}, thanks for confirming the work order was completed! Glad we…" at bounding box center [452, 328] width 425 height 31
click at [609, 322] on textarea "Hey {{first_name}}, thanks for confirming the work order was completed! Glad we…" at bounding box center [452, 328] width 425 height 31
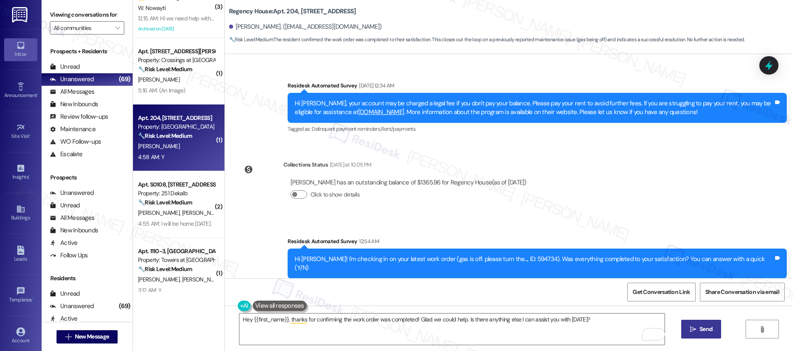
click at [706, 334] on button " Send" at bounding box center [702, 328] width 40 height 19
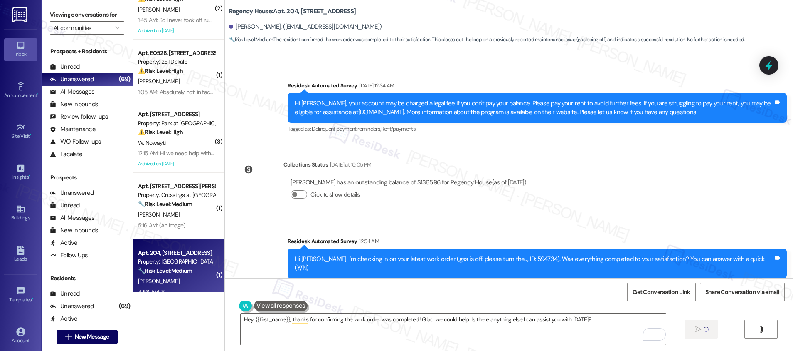
type textarea "Fetching suggested responses. Please feel free to read through the conversation…"
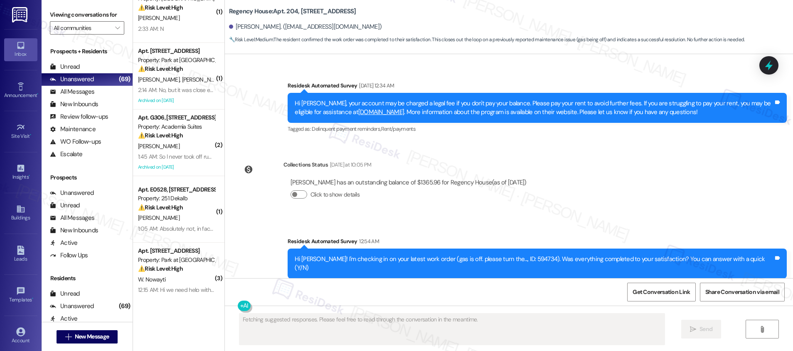
scroll to position [0, 0]
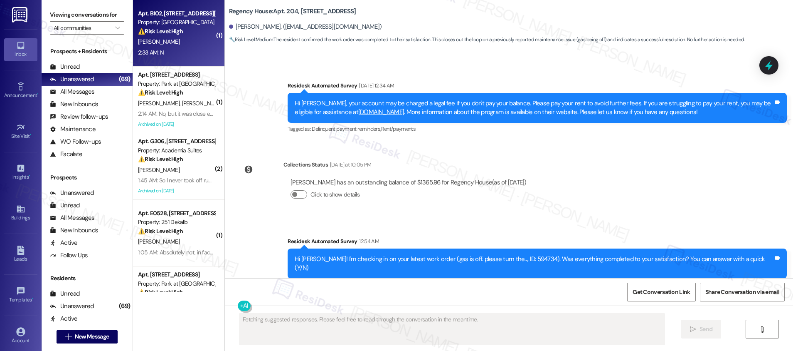
click at [175, 50] on div "2:33 AM: N 2:33 AM: N" at bounding box center [176, 52] width 79 height 10
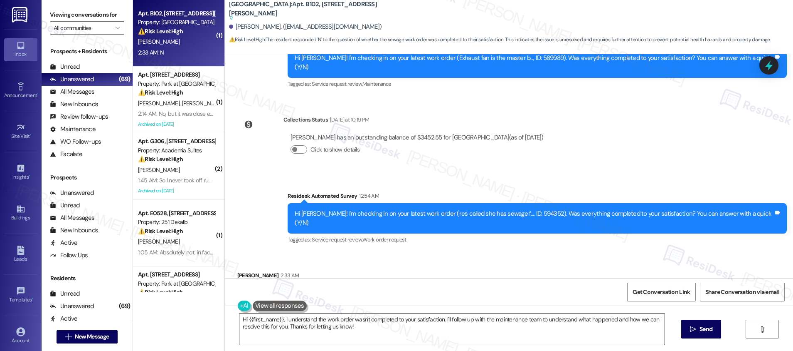
click at [400, 318] on textarea "Hi {{first_name}}, I understand the work order wasn't completed to your satisfa…" at bounding box center [452, 328] width 425 height 31
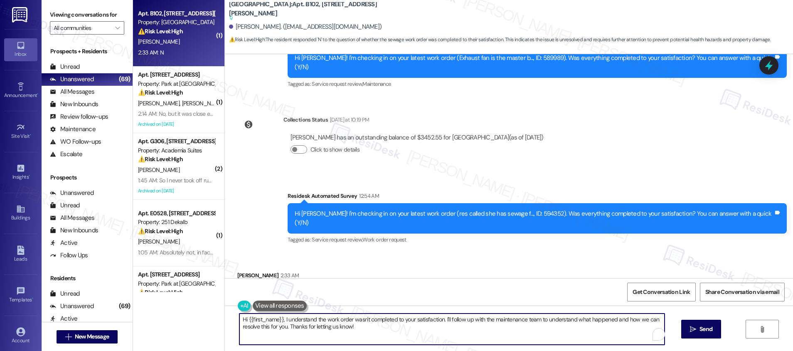
click at [400, 318] on textarea "Hi {{first_name}}, I understand the work order wasn't completed to your satisfa…" at bounding box center [452, 328] width 425 height 31
click at [401, 318] on textarea "Hi {{first_name}}, I understand the work order wasn't completed to your satisfa…" at bounding box center [452, 328] width 425 height 31
paste textarea "I'm sorry to hear that the request hasn't been resolved yet. Has the maintenanc…"
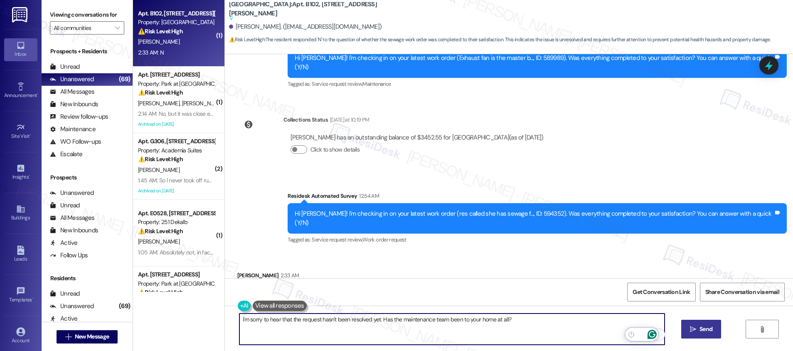
type textarea "I'm sorry to hear that the request hasn't been resolved yet. Has the maintenanc…"
click at [695, 329] on icon "" at bounding box center [693, 329] width 6 height 7
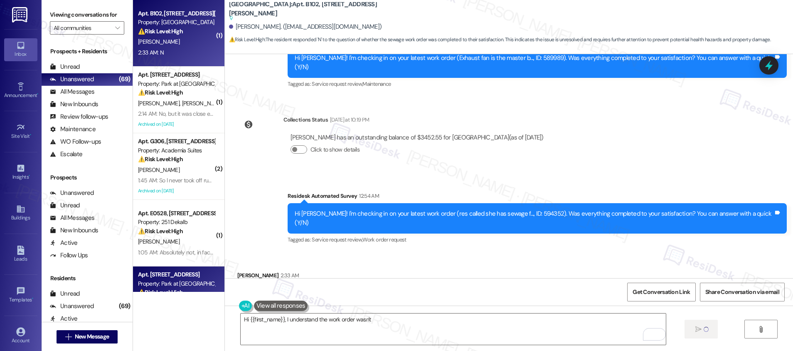
scroll to position [616, 0]
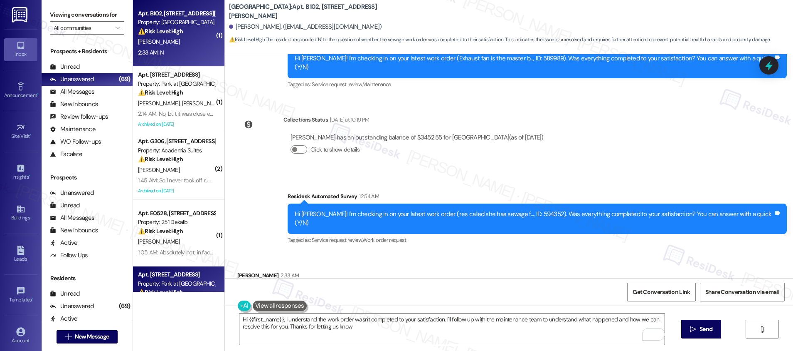
type textarea "Hi {{first_name}}, I understand the work order wasn't completed to your satisfa…"
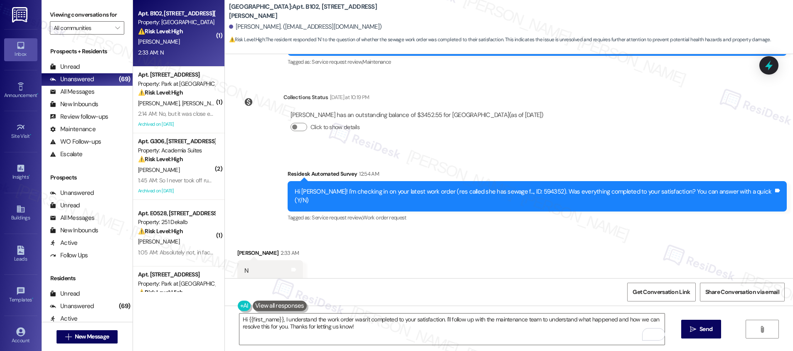
scroll to position [675, 0]
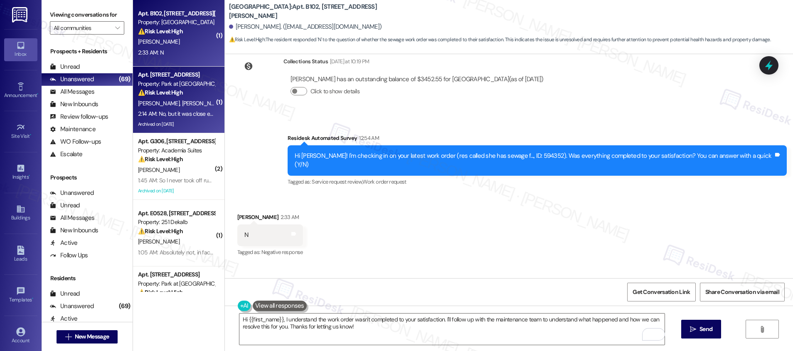
click at [182, 101] on span "[PERSON_NAME]" at bounding box center [203, 102] width 42 height 7
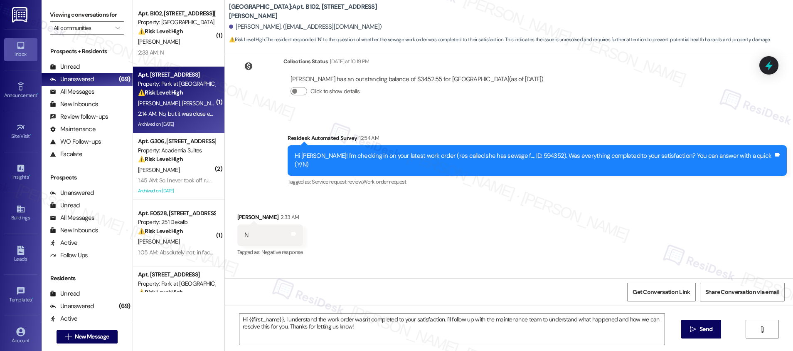
type textarea "Fetching suggested responses. Please feel free to read through the conversation…"
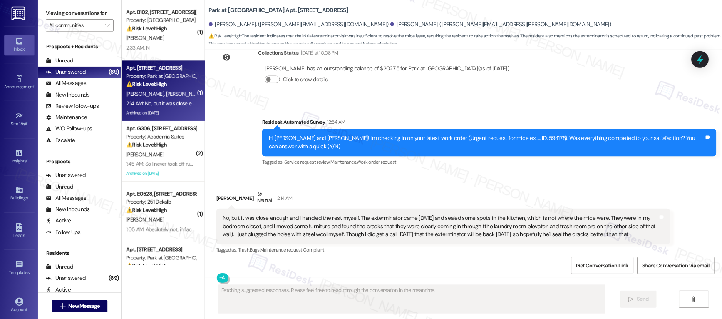
scroll to position [8203, 0]
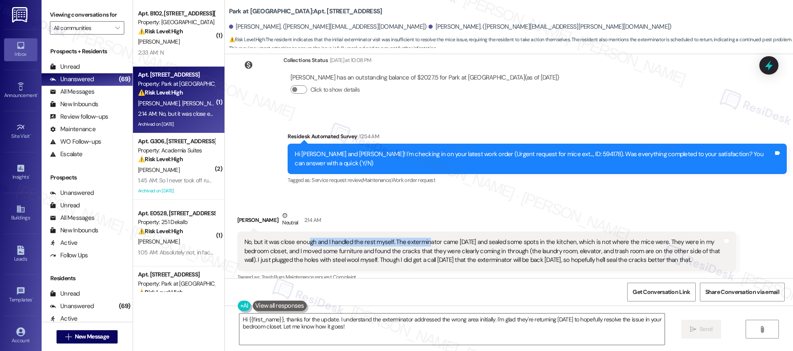
drag, startPoint x: 304, startPoint y: 140, endPoint x: 422, endPoint y: 146, distance: 118.2
click at [422, 237] on div "No, but it was close enough and I handled the rest myself. The exterminator cam…" at bounding box center [484, 250] width 479 height 27
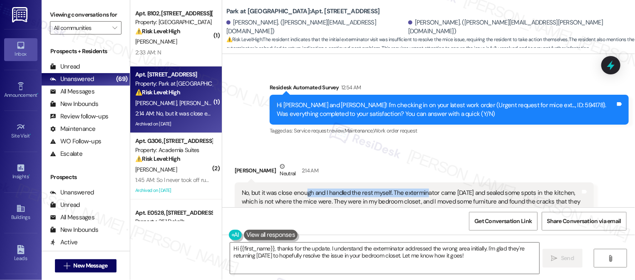
scroll to position [8663, 0]
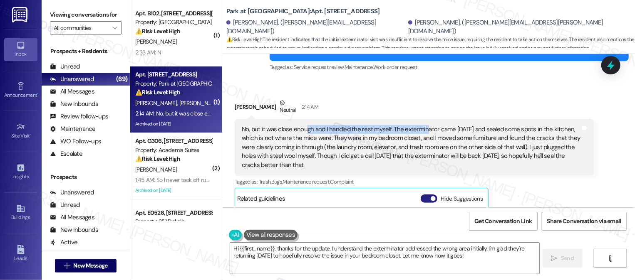
click at [430, 196] on span "button" at bounding box center [432, 198] width 5 height 5
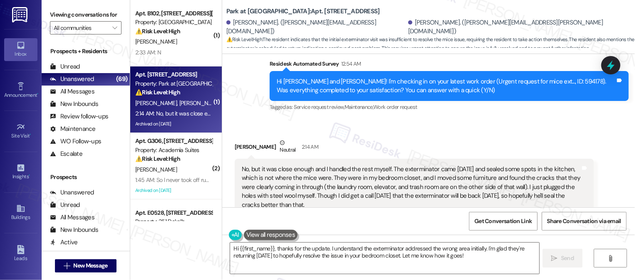
click at [472, 165] on div "No, but it was close enough and I handled the rest myself. The exterminator cam…" at bounding box center [411, 187] width 339 height 44
click at [393, 165] on div "No, but it was close enough and I handled the rest myself. The exterminator cam…" at bounding box center [411, 187] width 339 height 44
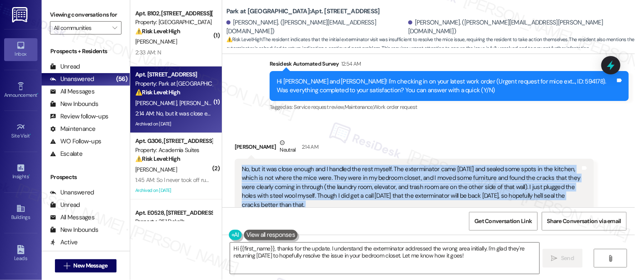
click at [393, 165] on div "No, but it was close enough and I handled the rest myself. The exterminator cam…" at bounding box center [411, 187] width 339 height 44
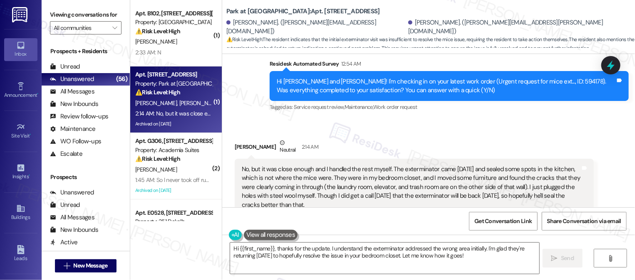
click at [437, 165] on div "No, but it was close enough and I handled the rest myself. The exterminator cam…" at bounding box center [411, 187] width 339 height 44
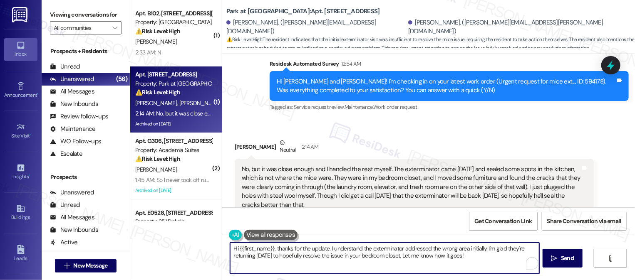
click at [482, 257] on textarea "Hi {{first_name}}, thanks for the update. I understand the exterminator address…" at bounding box center [384, 258] width 309 height 31
click at [235, 138] on div "Jackie Parzanese Neutral 2:14 AM" at bounding box center [414, 148] width 359 height 20
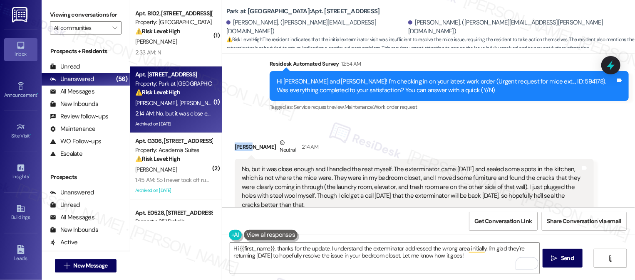
copy div "Jackie"
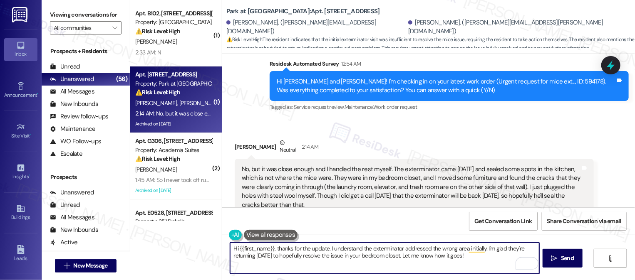
drag, startPoint x: 234, startPoint y: 248, endPoint x: 268, endPoint y: 248, distance: 34.1
click at [268, 248] on textarea "Hi {{first_name}}, thanks for the update. I understand the exterminator address…" at bounding box center [384, 258] width 309 height 31
paste textarea "Jackie"
click at [473, 254] on textarea "Hi Jackie, thanks for the update. I understand the exterminator addressed the w…" at bounding box center [384, 258] width 309 height 31
type textarea "Hi Jackie, thanks for the update. I understand the exterminator addressed the w…"
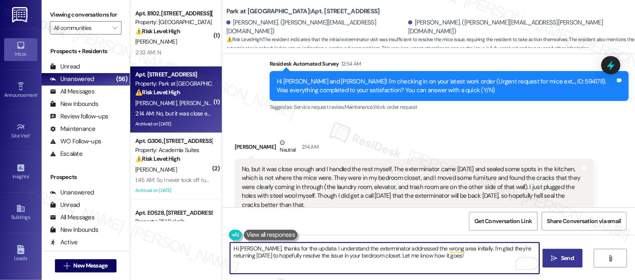
click at [557, 260] on span " Send" at bounding box center [562, 258] width 26 height 9
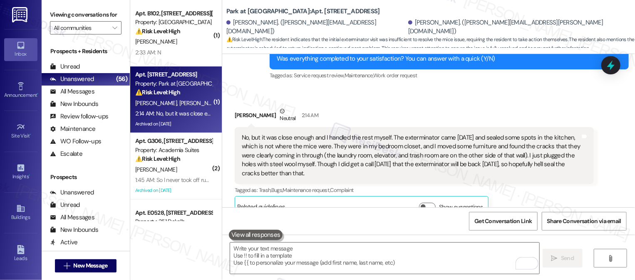
scroll to position [8690, 0]
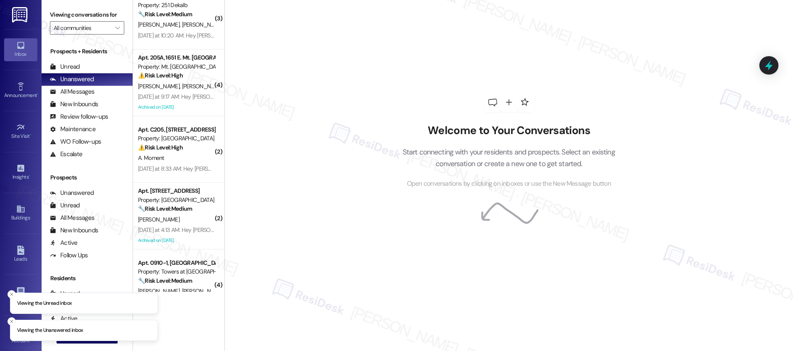
scroll to position [3035, 0]
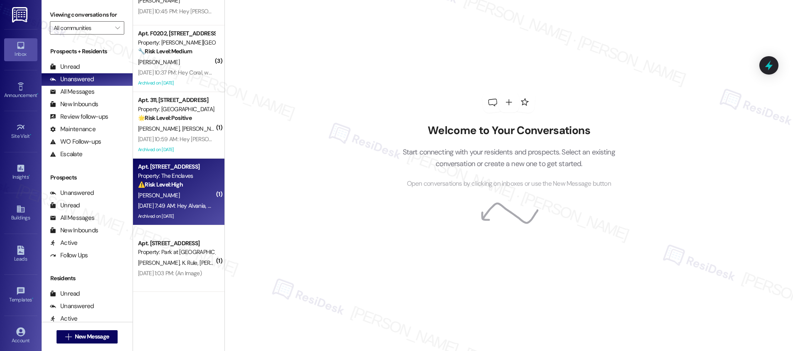
click at [183, 198] on div "[PERSON_NAME]" at bounding box center [176, 195] width 79 height 10
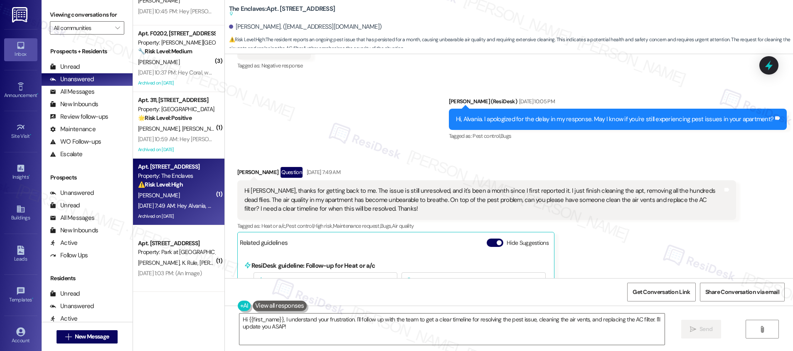
scroll to position [2947, 0]
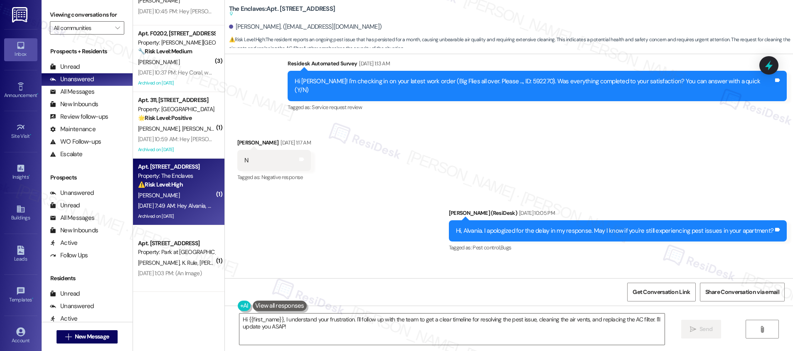
drag, startPoint x: 237, startPoint y: 241, endPoint x: 364, endPoint y: 242, distance: 126.8
click at [364, 280] on div "Hi [PERSON_NAME], thanks for getting back to me. The issue is still unresolved,…" at bounding box center [484, 311] width 479 height 27
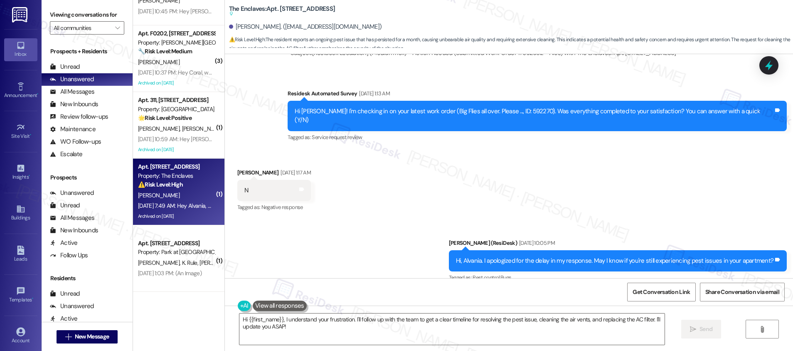
scroll to position [3362, 0]
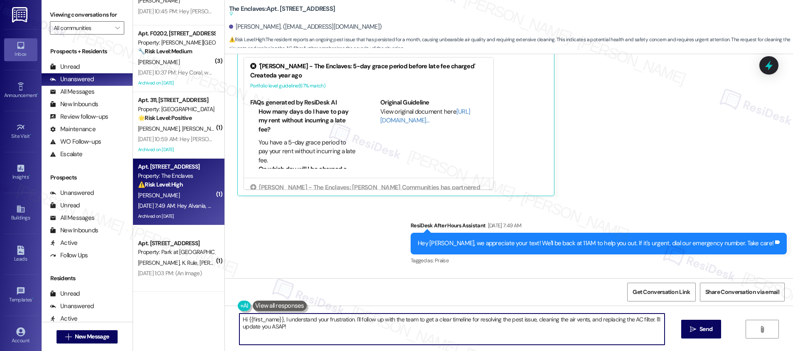
click at [309, 280] on textarea "Hi {{first_name}}, I understand your frustration. I'll follow up with the team …" at bounding box center [452, 328] width 425 height 31
click at [379, 210] on div "Announcement, sent via SMS [PERSON_NAME] (ResiDesk) [DATE] 3:10 AM Hi Alvania, …" at bounding box center [509, 166] width 568 height 224
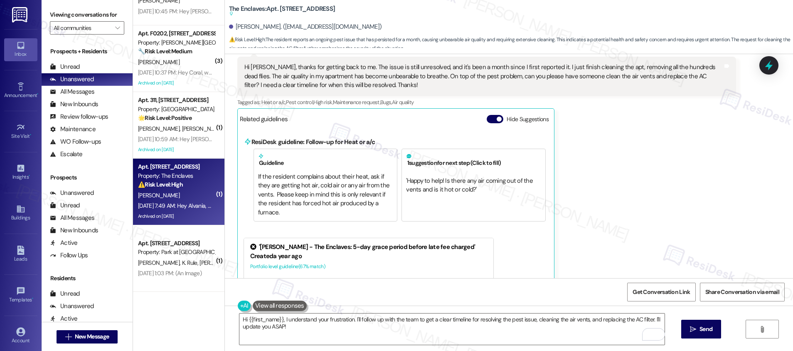
scroll to position [3022, 0]
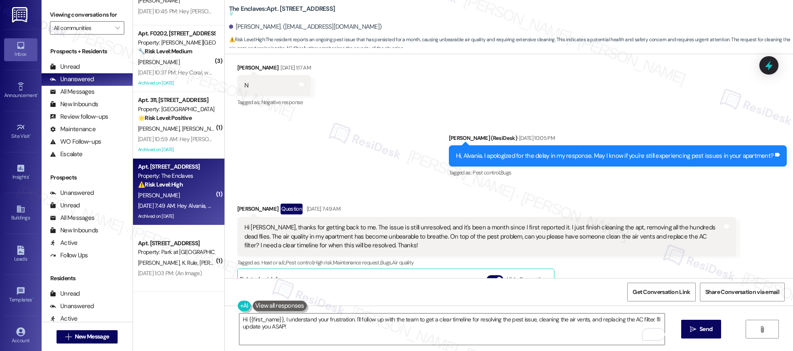
click at [303, 223] on div "Hi [PERSON_NAME], thanks for getting back to me. The issue is still unresolved,…" at bounding box center [484, 236] width 479 height 27
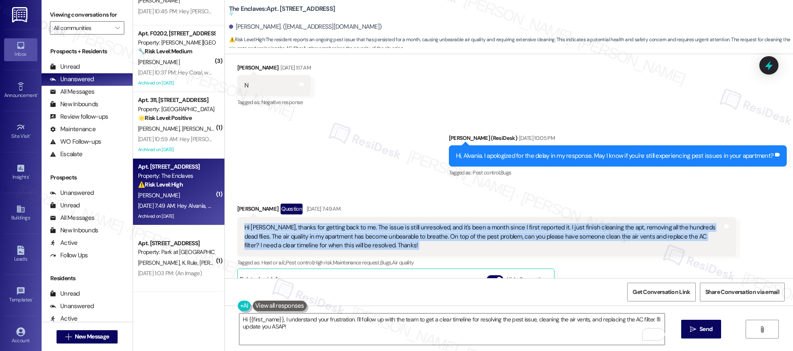
click at [303, 223] on div "Hi [PERSON_NAME], thanks for getting back to me. The issue is still unresolved,…" at bounding box center [484, 236] width 479 height 27
copy div "Hi [PERSON_NAME], thanks for getting back to me. The issue is still unresolved,…"
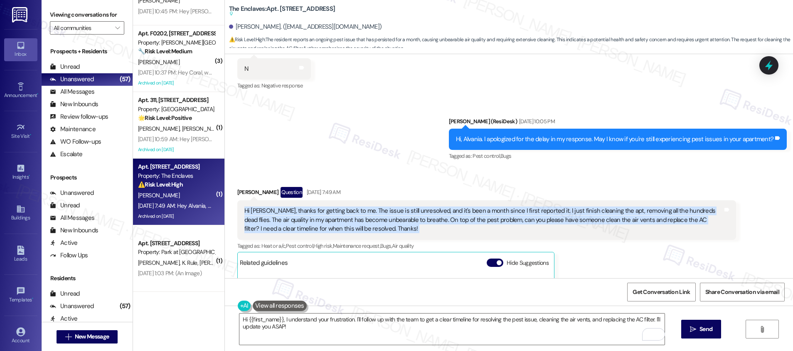
scroll to position [3039, 0]
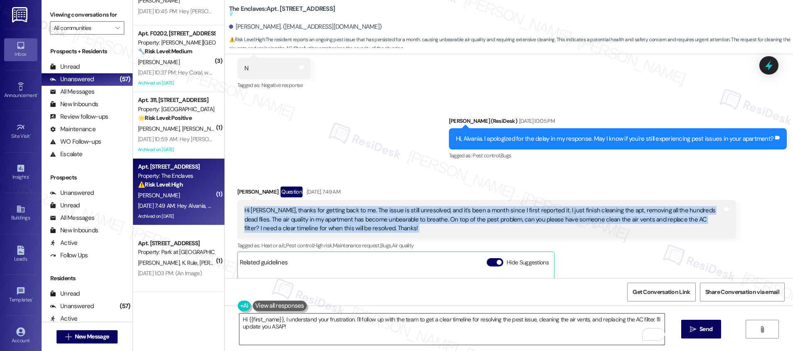
click at [267, 280] on textarea "Hi {{first_name}}, I understand your frustration. I'll follow up with the team …" at bounding box center [452, 328] width 425 height 31
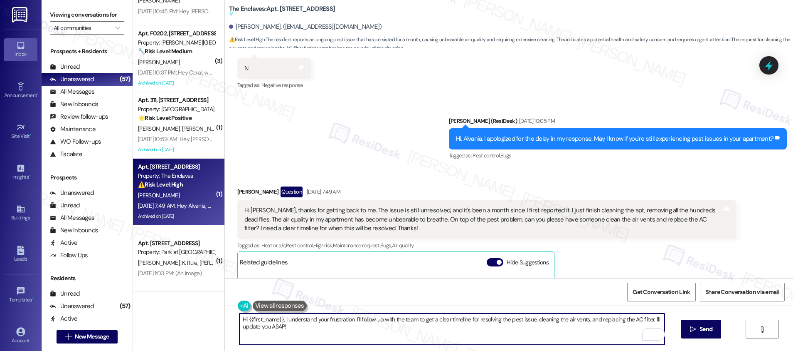
click at [267, 280] on textarea "Hi {{first_name}}, I understand your frustration. I'll follow up with the team …" at bounding box center [452, 328] width 425 height 31
paste textarea "Thank you for your message and for the update. I’ll create a work order to incl…"
paste textarea "I appreciate your patience, and I’ll keep you updated every step of the way."
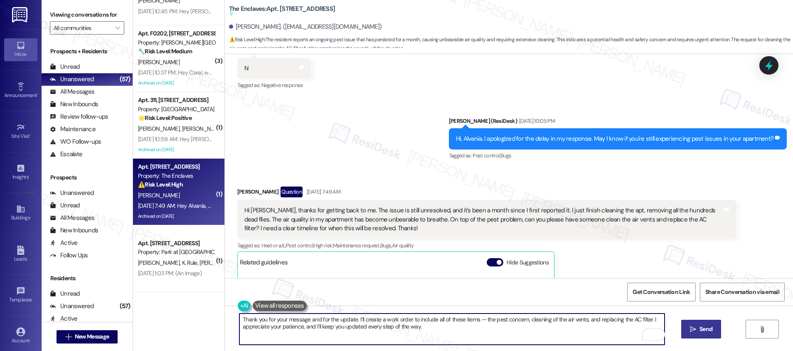
type textarea "Thank you for your message and for the update. I’ll create a work order to incl…"
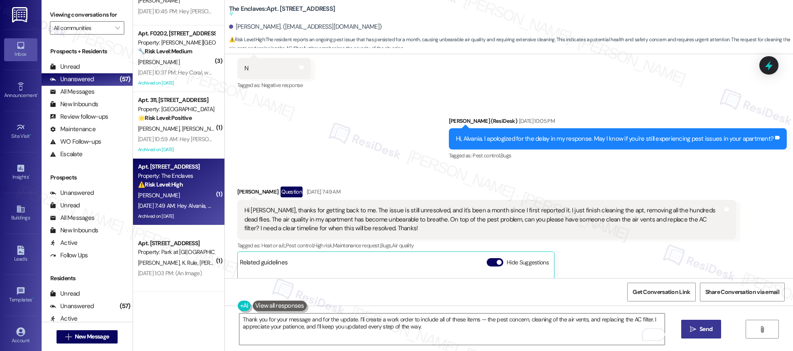
click at [634, 280] on span "Send" at bounding box center [706, 328] width 13 height 9
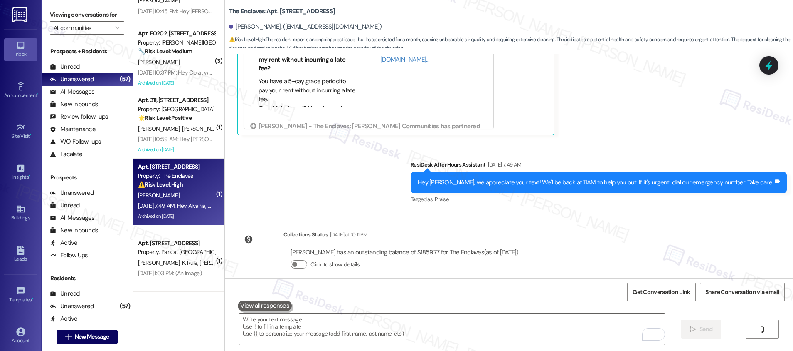
scroll to position [3332, 0]
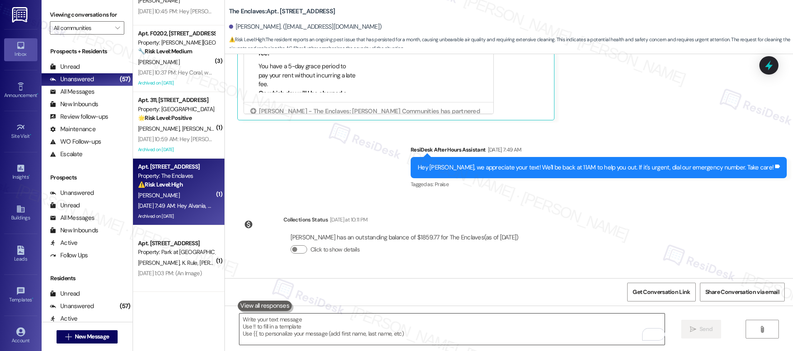
click at [369, 280] on textarea "To enrich screen reader interactions, please activate Accessibility in Grammarl…" at bounding box center [452, 328] width 425 height 31
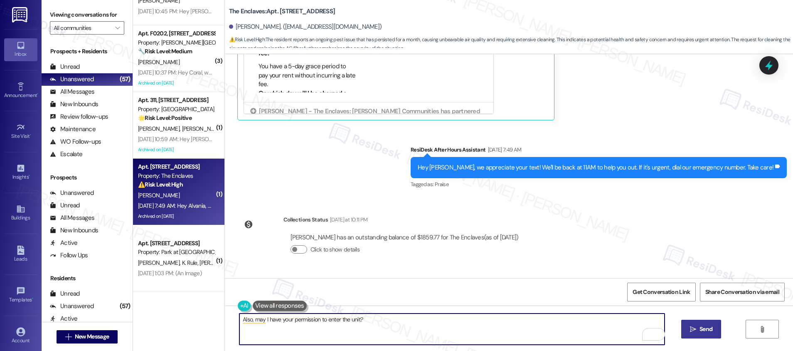
type textarea "Also, may I have your permission to enter the unit?"
click at [634, 280] on icon "" at bounding box center [693, 329] width 6 height 7
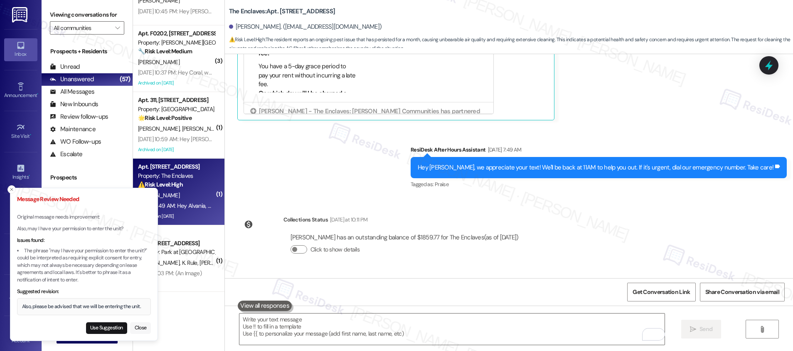
click at [147, 280] on button "Close" at bounding box center [140, 328] width 21 height 12
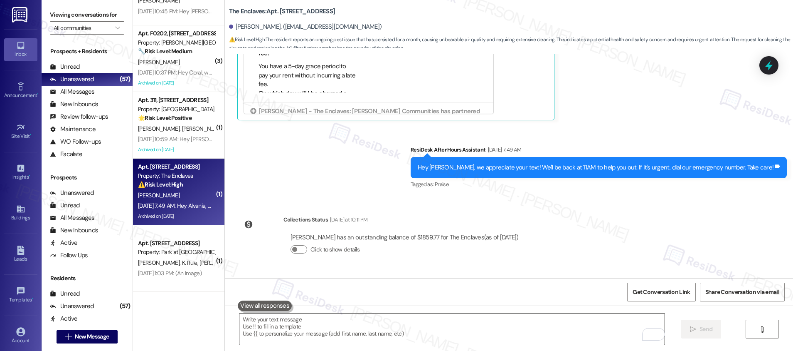
click at [326, 280] on textarea "To enrich screen reader interactions, please activate Accessibility in Grammarl…" at bounding box center [452, 328] width 425 height 31
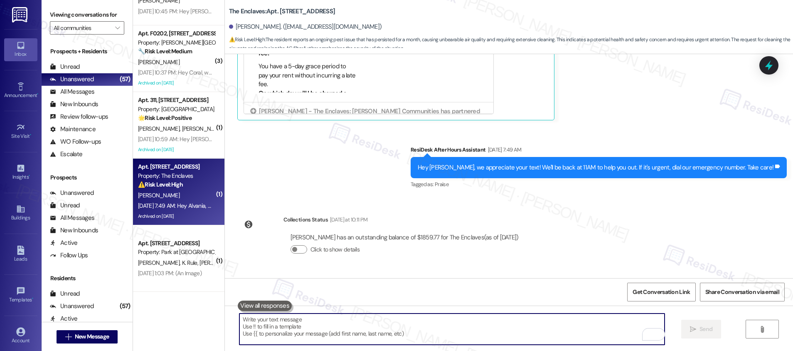
paste textarea "I appreciate your patience, and I’ll keep you updated every step of the way."
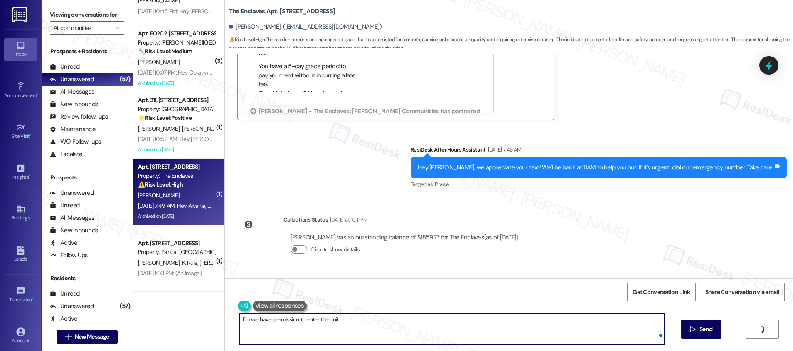
type textarea "Do we have permission to enter the unit?"
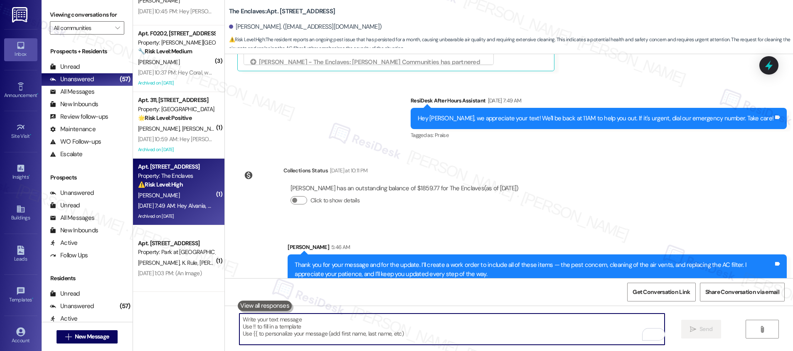
scroll to position [3389, 0]
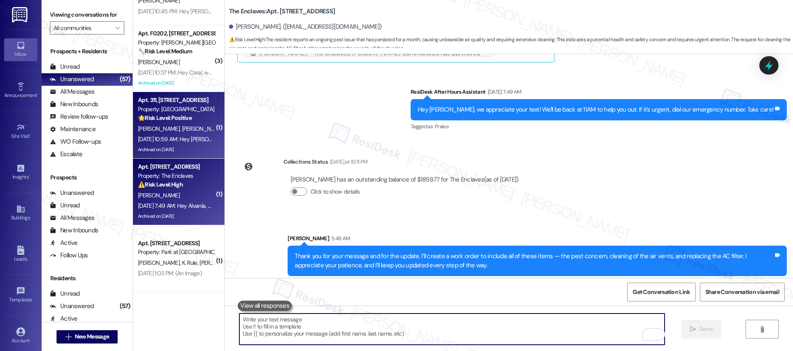
click at [186, 131] on span "S. Brown-Smith" at bounding box center [203, 128] width 42 height 7
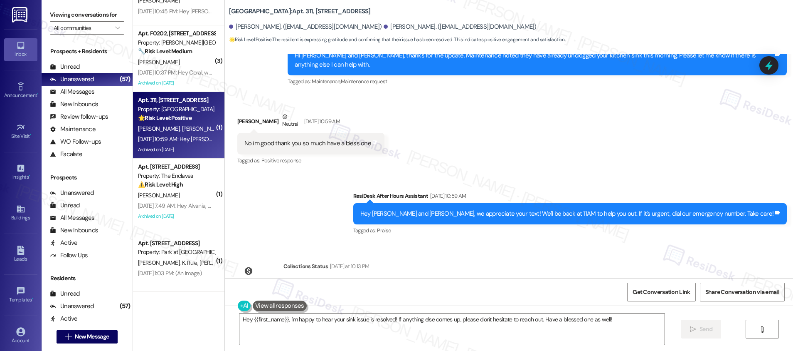
scroll to position [2361, 0]
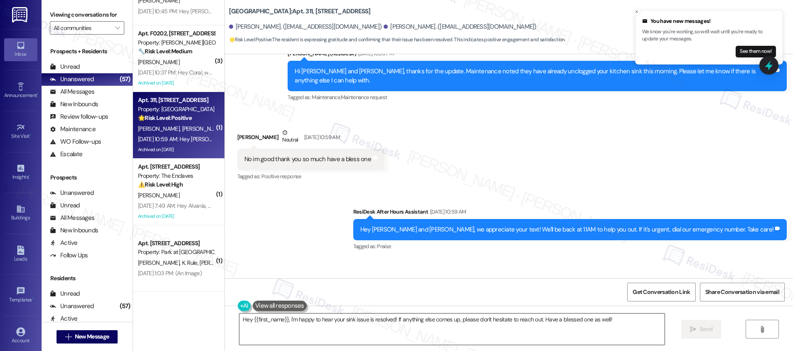
click at [434, 280] on textarea "Hey {{first_name}}, I'm happy to hear your sink issue is resolved! If anything …" at bounding box center [452, 328] width 425 height 31
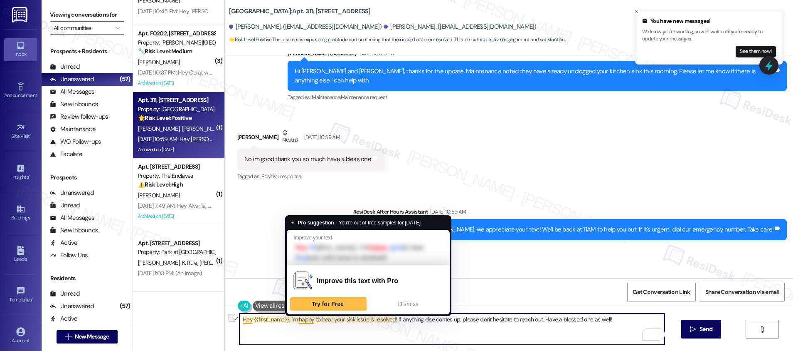
drag, startPoint x: 540, startPoint y: 321, endPoint x: 284, endPoint y: 319, distance: 255.8
click at [284, 280] on textarea "Hey {{first_name}}, I'm happy to hear your sink issue is resolved! If anything …" at bounding box center [452, 328] width 425 height 31
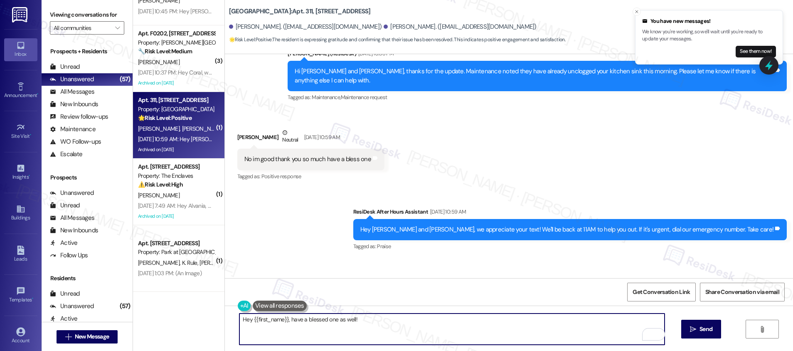
click at [388, 280] on textarea "Hey {{first_name}}, have a blessed one as well!" at bounding box center [452, 328] width 425 height 31
click at [239, 128] on div "Sherice Brown-Smith Neutral Sep 20, 2025 at 10:59 AM" at bounding box center [310, 138] width 147 height 20
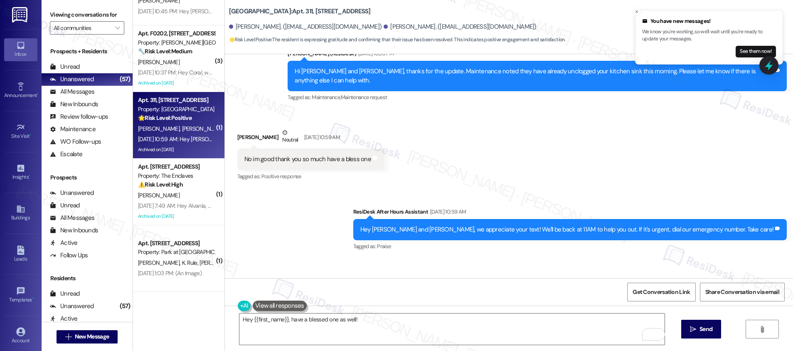
click at [239, 128] on div "Sherice Brown-Smith Neutral Sep 20, 2025 at 10:59 AM" at bounding box center [310, 138] width 147 height 20
copy div "Sherice"
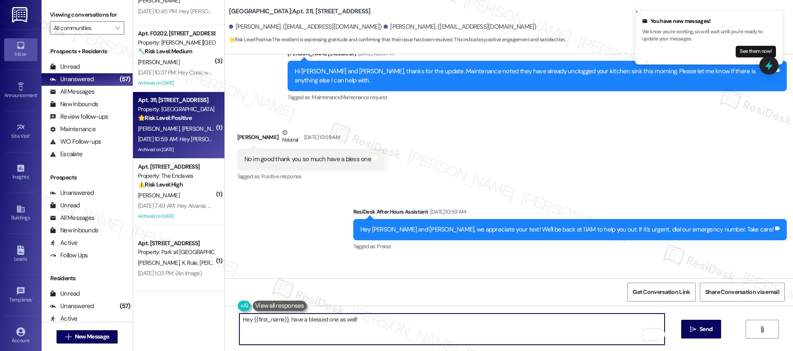
drag, startPoint x: 282, startPoint y: 319, endPoint x: 247, endPoint y: 319, distance: 34.9
click at [247, 280] on textarea "Hey {{first_name}}, have a blessed one as well!" at bounding box center [452, 328] width 425 height 31
paste textarea "Sherice"
click at [304, 280] on textarea "Hey Sherice! Thank you and have a blessed one as well!" at bounding box center [452, 328] width 425 height 31
click at [297, 280] on textarea "Hey Sherice! Thank you and have a blessed one as well!" at bounding box center [452, 328] width 425 height 31
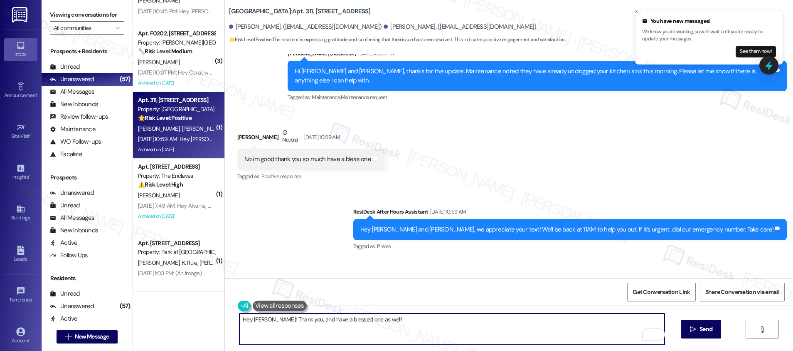
click at [244, 280] on textarea "Hey Sherice! Thank you, and have a blessed one as well!" at bounding box center [452, 328] width 425 height 31
click at [245, 280] on textarea "Hey Sherice! Thank you, and have a blessed one as well!" at bounding box center [452, 328] width 425 height 31
click at [387, 280] on textarea "Hey, Sherice! Thank you, and have a blessed one as well!" at bounding box center [452, 328] width 425 height 31
type textarea "Hey, Sherice! Thank you, and have a blessed one as well!"
click at [634, 280] on span "Send" at bounding box center [706, 328] width 13 height 9
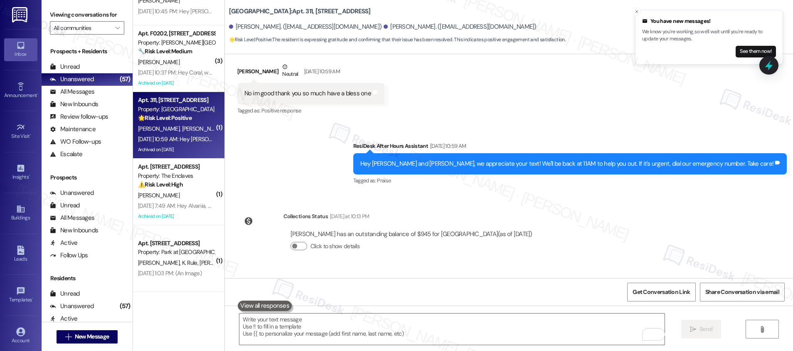
scroll to position [2414, 0]
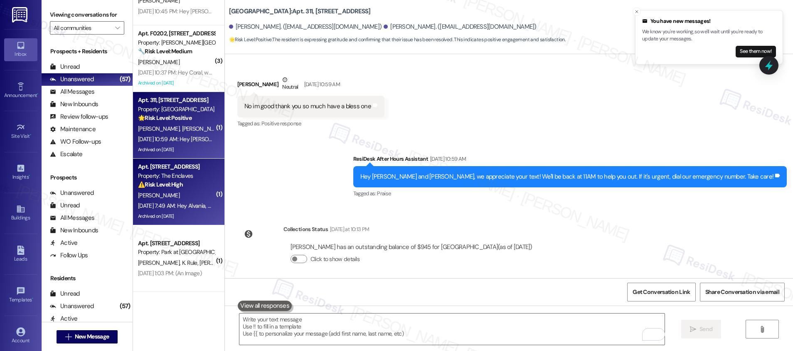
click at [177, 202] on div "Sep 20, 2025 at 7:49 AM: Hey Alvania, we appreciate your text! We'll be back at…" at bounding box center [310, 205] width 344 height 7
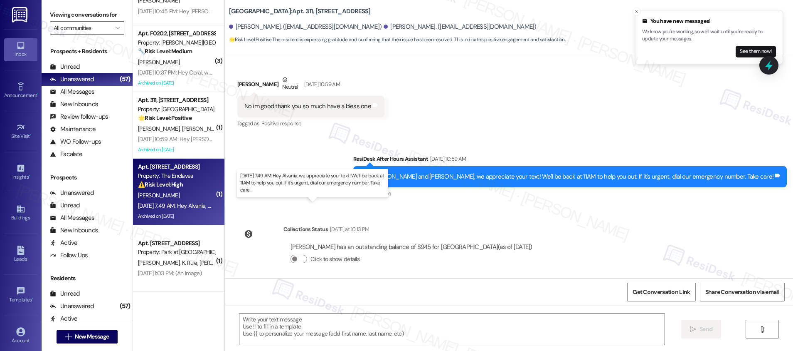
type textarea "Fetching suggested responses. Please feel free to read through the conversation…"
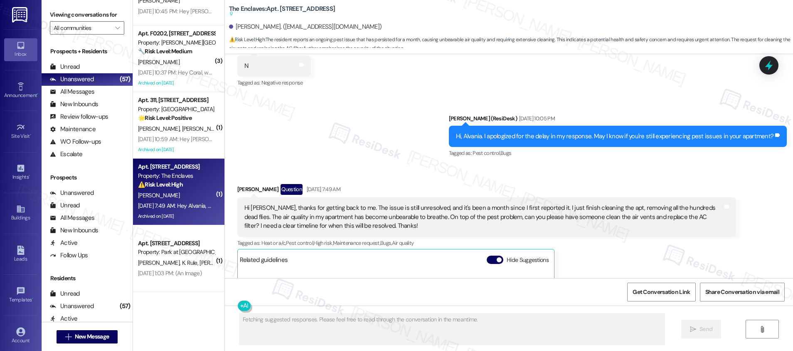
scroll to position [3040, 0]
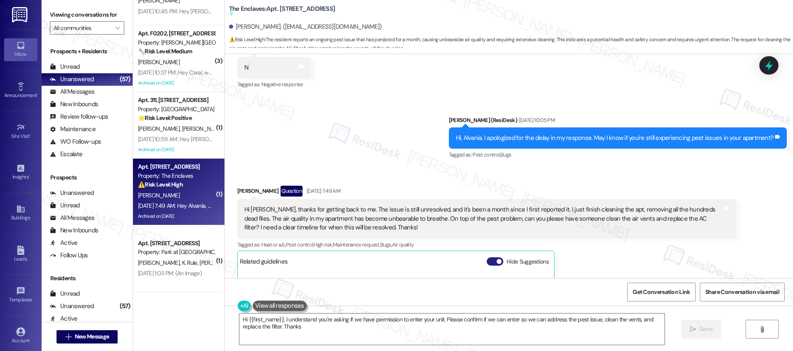
type textarea "Hi {{first_name}}, I understand you're asking if we have permission to enter yo…"
click at [487, 257] on button "Hide Suggestions" at bounding box center [495, 261] width 17 height 8
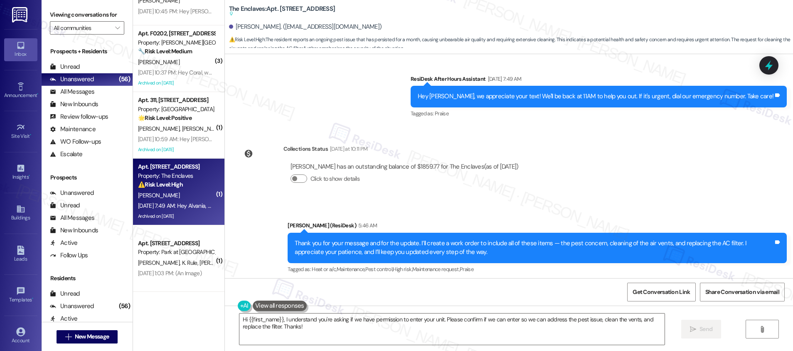
scroll to position [3259, 0]
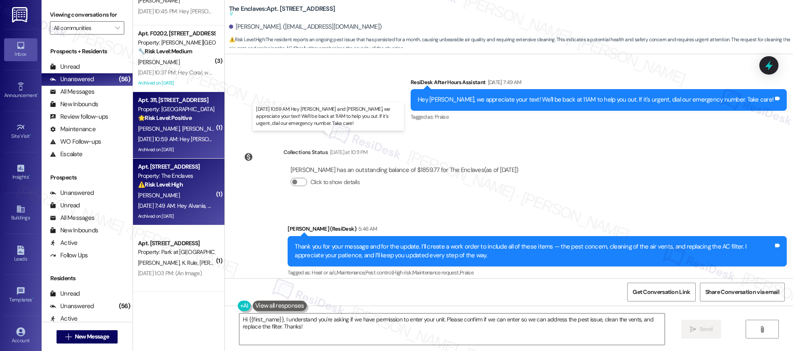
click at [191, 139] on div "Sep 20, 2025 at 10:59 AM: Hey Sherice and Patrice, we appreciate your text! We'…" at bounding box center [350, 138] width 424 height 7
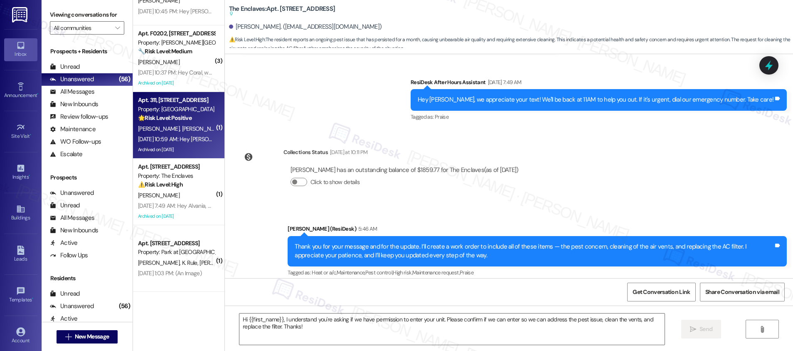
type textarea "Fetching suggested responses. Please feel free to read through the conversation…"
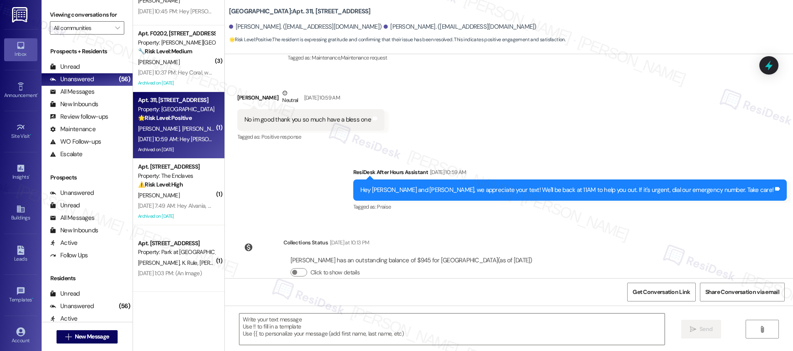
scroll to position [2480, 0]
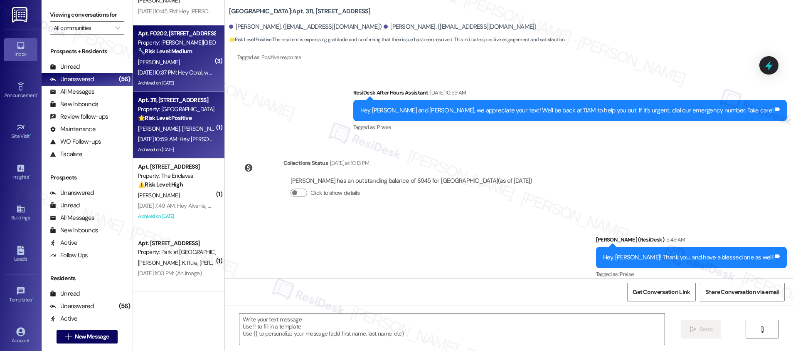
click at [175, 51] on strong "🔧 Risk Level: Medium" at bounding box center [165, 50] width 54 height 7
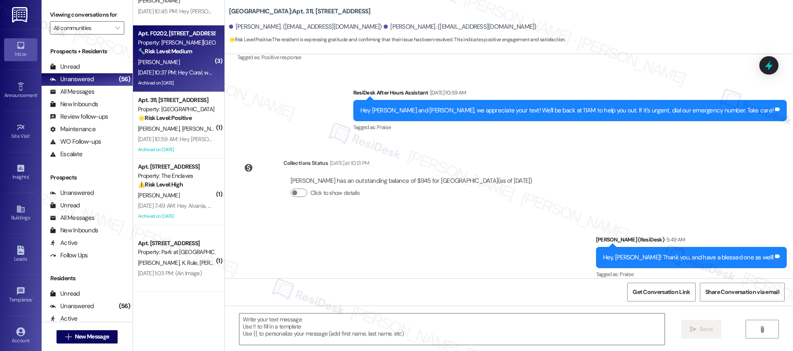
type textarea "Fetching suggested responses. Please feel free to read through the conversation…"
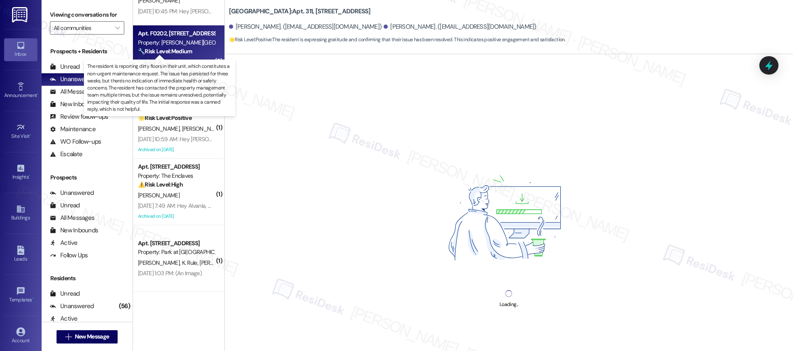
click at [175, 51] on strong "🔧 Risk Level: Medium" at bounding box center [165, 50] width 54 height 7
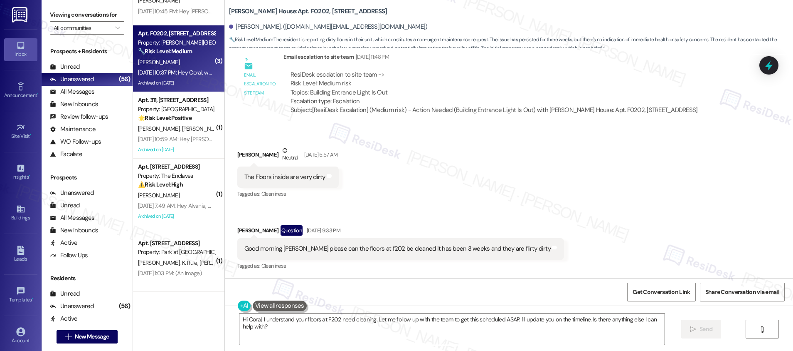
scroll to position [31274, 0]
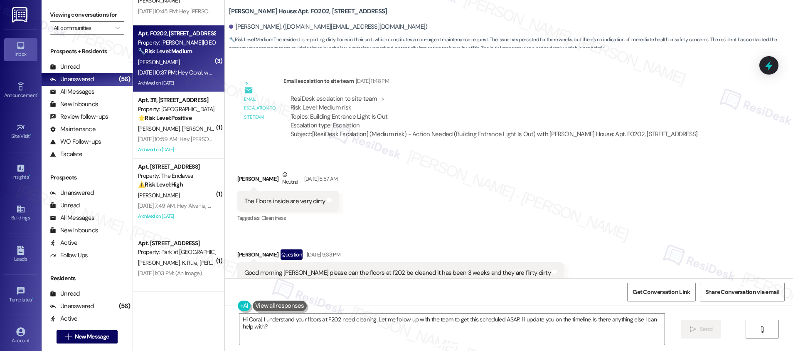
click at [243, 11] on b "Joshua House: Apt. F0202, 2607 Welsh Rd" at bounding box center [308, 11] width 158 height 9
copy div "Joshua House: Apt. F0202, 2607 Welsh Rd"
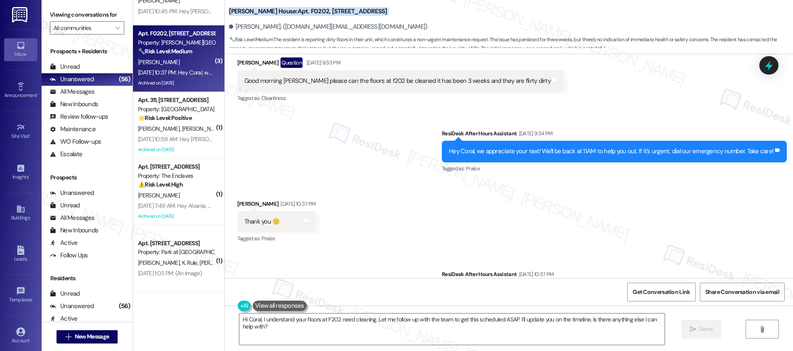
scroll to position [31559, 0]
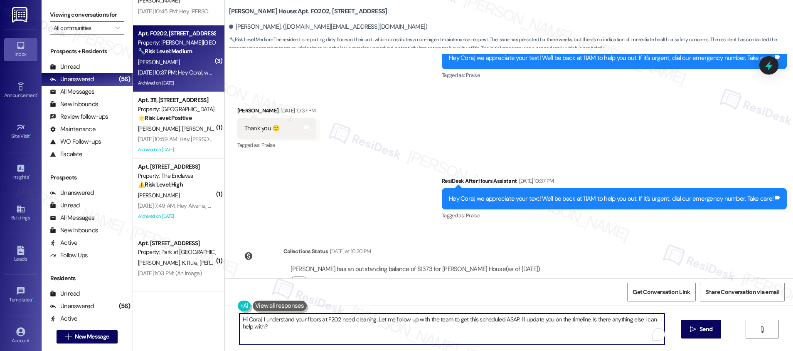
drag, startPoint x: 257, startPoint y: 319, endPoint x: 290, endPoint y: 329, distance: 34.9
click at [262, 280] on textarea "Hi Coral, I understand your floors at F202 need cleaning. Let me follow up with…" at bounding box center [452, 328] width 425 height 31
paste textarea "Our maintenance team has scheduled repairs for the lighting in your unit."
click at [259, 280] on textarea "Hi Coral, Our maintenance team has scheduled repairs for the lighting in your u…" at bounding box center [452, 328] width 425 height 31
drag, startPoint x: 292, startPoint y: 322, endPoint x: 369, endPoint y: 321, distance: 77.8
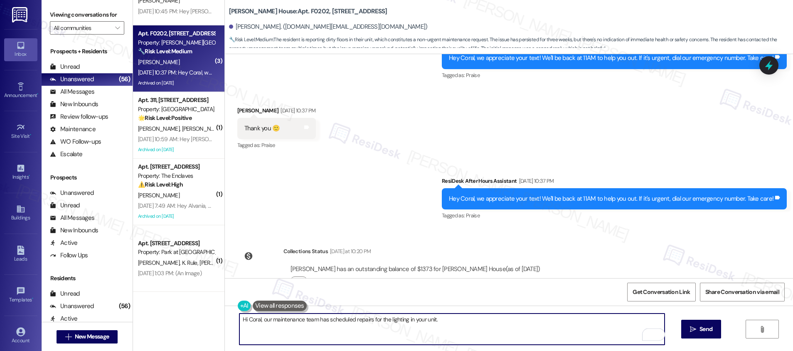
click at [369, 280] on textarea "Hi Coral, our maintenance team has scheduled repairs for the lighting in your u…" at bounding box center [452, 328] width 425 height 31
click at [457, 280] on textarea "Hi Coral, our maintenance team has scheduled repairs for the lighting in your u…" at bounding box center [452, 328] width 425 height 31
type textarea "Hi Coral, our maintenance team has scheduled repairs for the lighting in your u…"
click at [634, 280] on span "Send" at bounding box center [706, 328] width 13 height 9
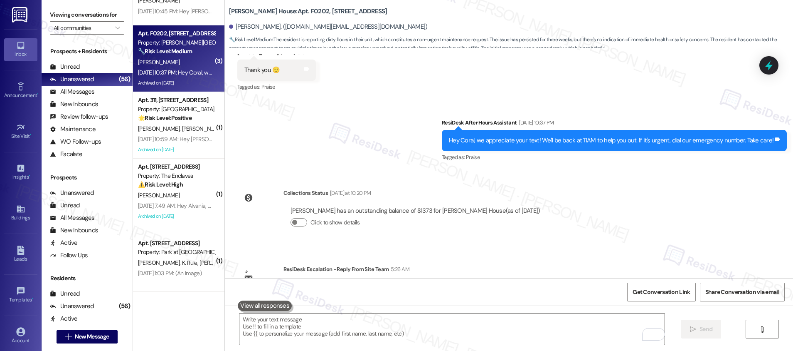
scroll to position [31612, 0]
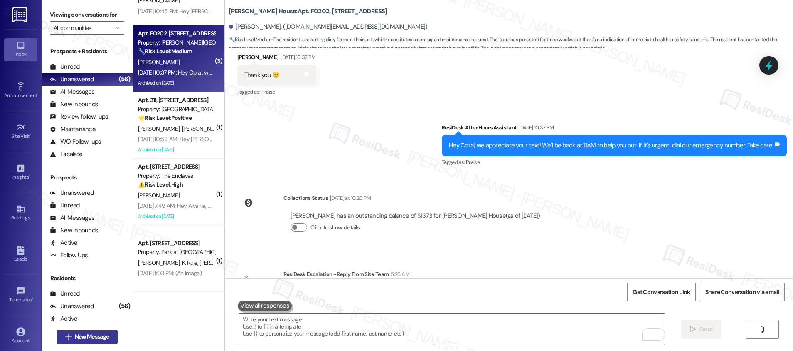
click at [96, 280] on span "New Message" at bounding box center [92, 336] width 34 height 9
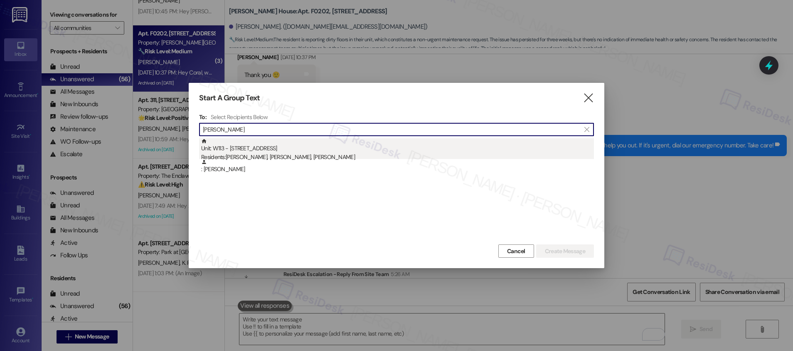
type input "Mike Muwawa"
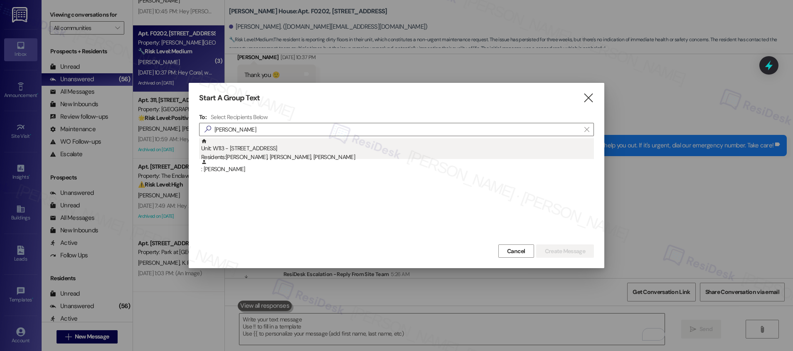
click at [253, 151] on div "Unit: W113 - 7400 Haverford Ave Residents: Ashley Thomas, Maureen Nthani Muwawa…" at bounding box center [397, 150] width 393 height 24
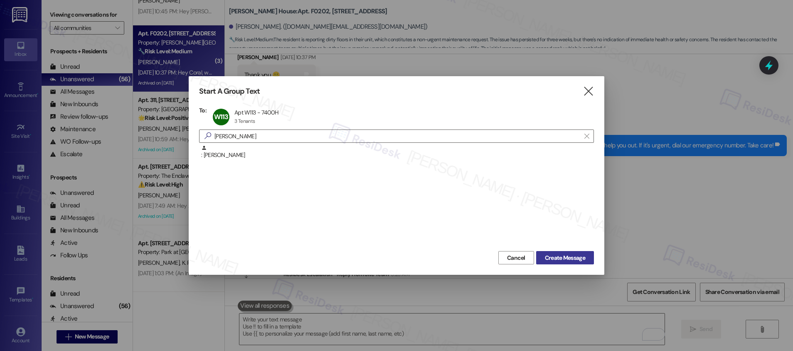
click at [564, 259] on span "Create Message" at bounding box center [565, 257] width 40 height 9
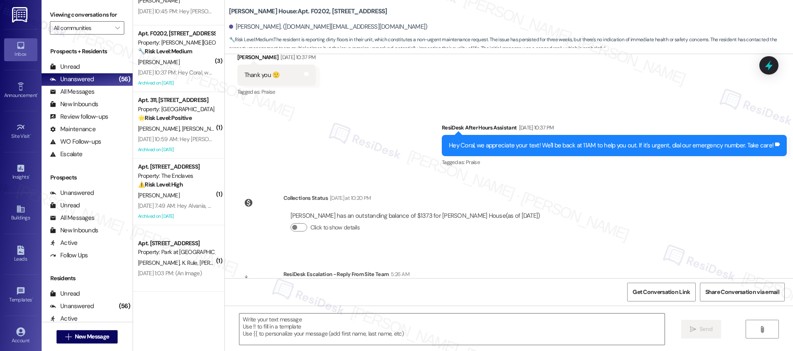
type textarea "Fetching suggested responses. Please feel free to read through the conversation…"
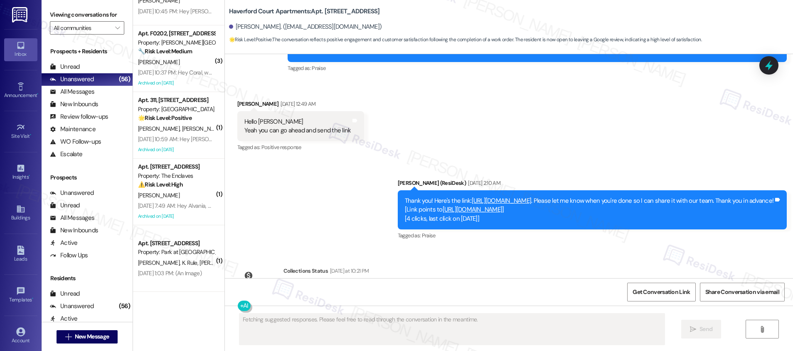
scroll to position [436, 0]
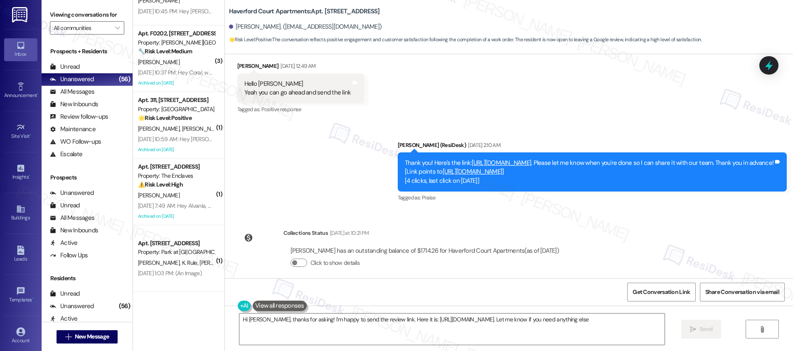
type textarea "Hi Mike, thanks for asking! I'm happy to send the review link. Here it is: http…"
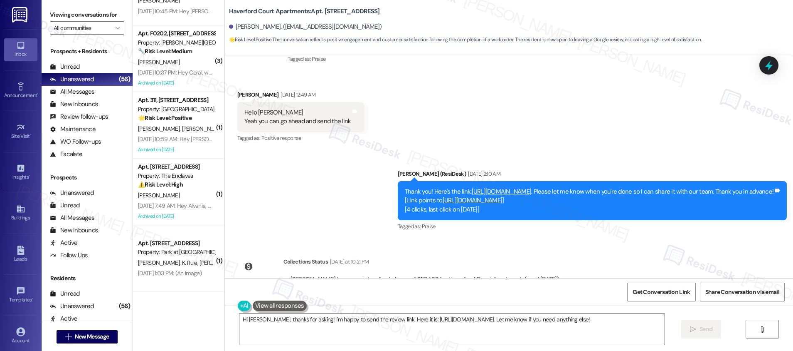
scroll to position [418, 0]
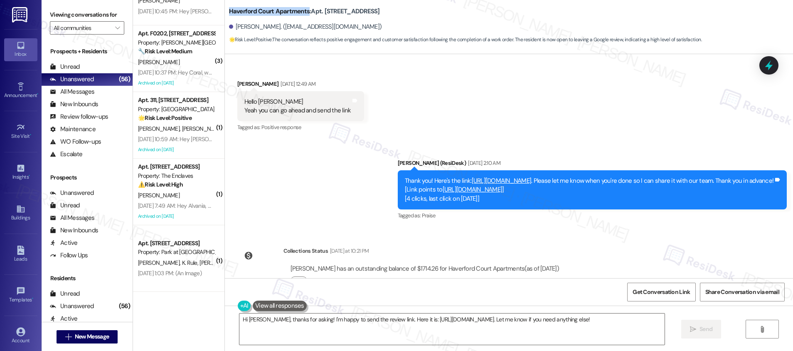
drag, startPoint x: 222, startPoint y: 10, endPoint x: 301, endPoint y: 12, distance: 78.6
click at [301, 12] on b "Haverford Court Apartments: Apt. W113, 7400 Haverford Ave" at bounding box center [304, 11] width 151 height 9
copy b "Haverford Court Apartments"
click at [634, 280] on span "Get Conversation Link" at bounding box center [661, 291] width 57 height 9
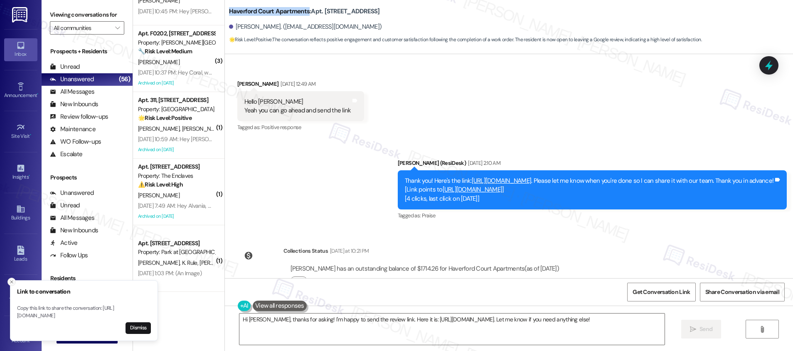
click at [11, 279] on icon "Close toast" at bounding box center [11, 281] width 5 height 5
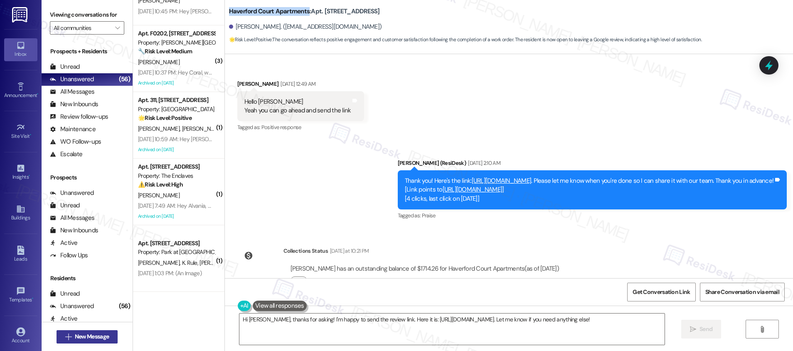
click at [82, 280] on span "New Message" at bounding box center [92, 336] width 34 height 9
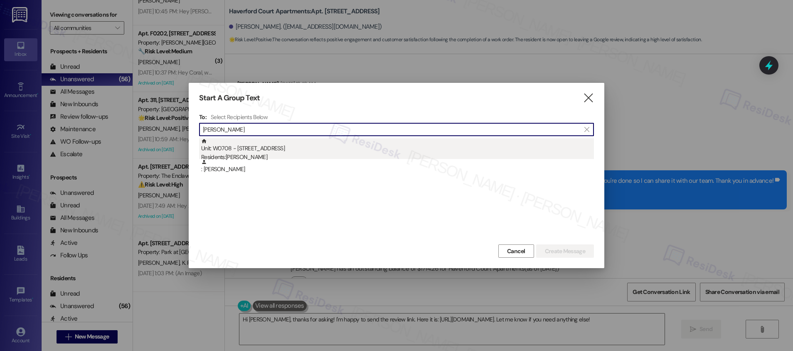
type input "Meiwei Zhang"
click at [255, 156] on div "Residents: Meiwei Zhang" at bounding box center [397, 157] width 393 height 9
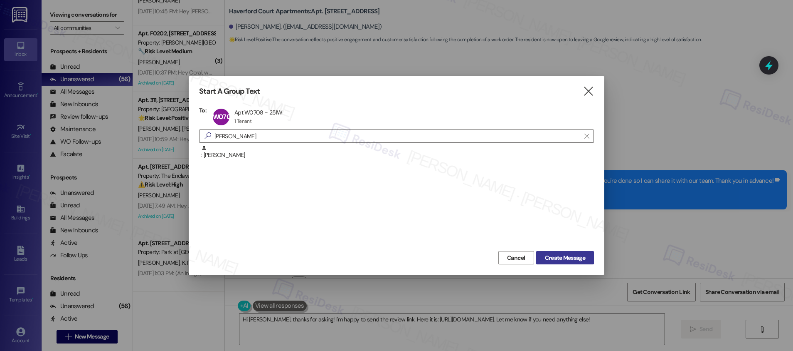
click at [566, 256] on span "Create Message" at bounding box center [565, 257] width 40 height 9
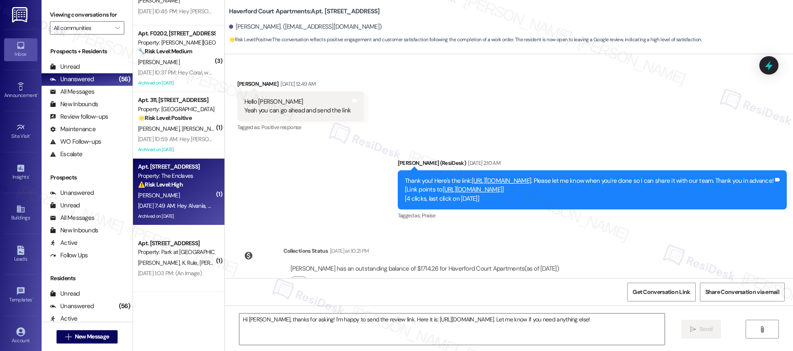
type textarea "Fetching suggested responses. Please feel free to read through the conversation…"
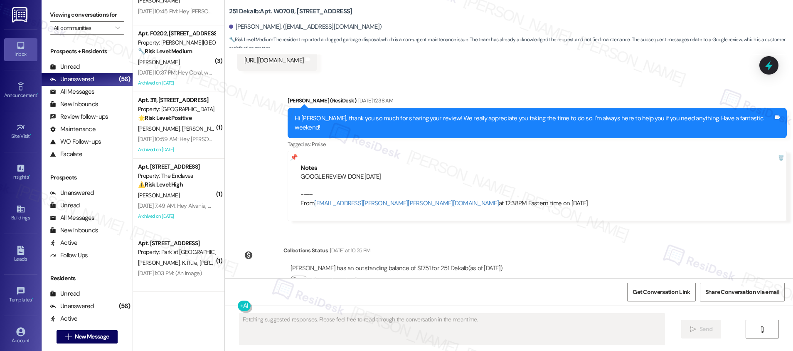
scroll to position [1024, 0]
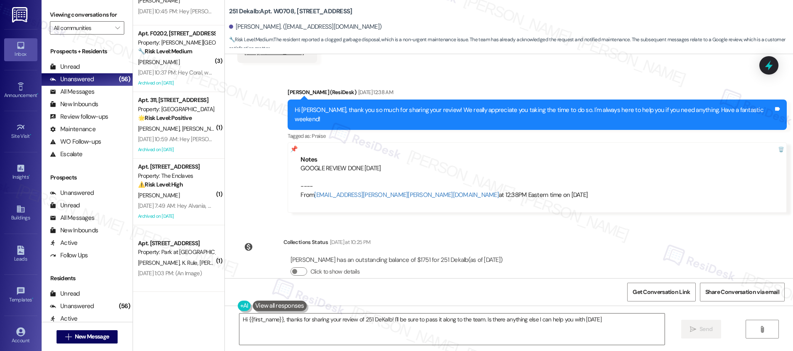
type textarea "Hi {{first_name}}, thanks for sharing your review of 251 DeKalb! I'll be sure t…"
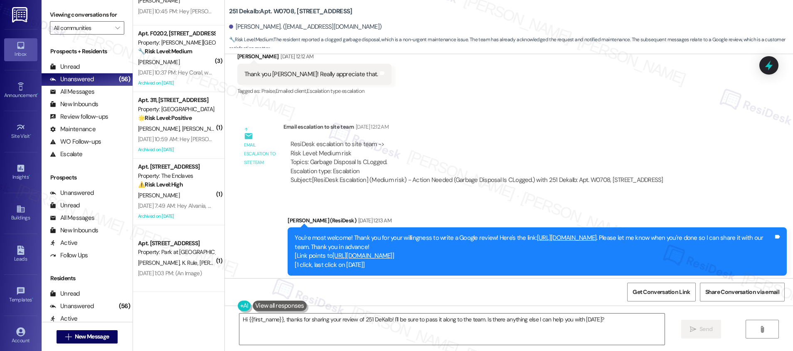
scroll to position [693, 0]
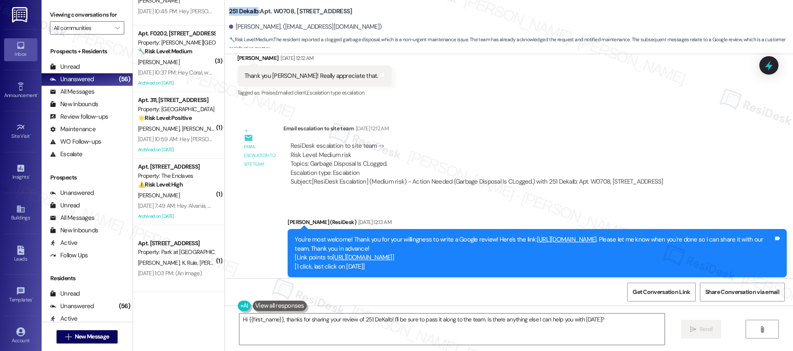
drag, startPoint x: 223, startPoint y: 10, endPoint x: 251, endPoint y: 10, distance: 27.9
click at [251, 10] on b "251 Dekalb: Apt. W0708, 251 W Dekalb Pike" at bounding box center [291, 11] width 124 height 9
copy b "251 Dekalb"
click at [634, 280] on span "Get Conversation Link" at bounding box center [661, 291] width 57 height 9
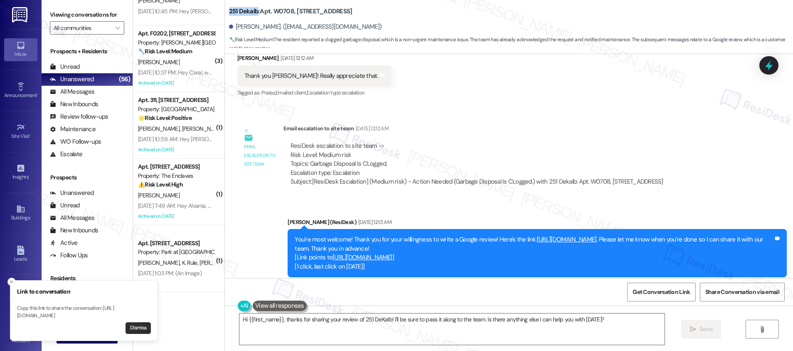
click at [133, 280] on button "Dismiss" at bounding box center [138, 328] width 25 height 12
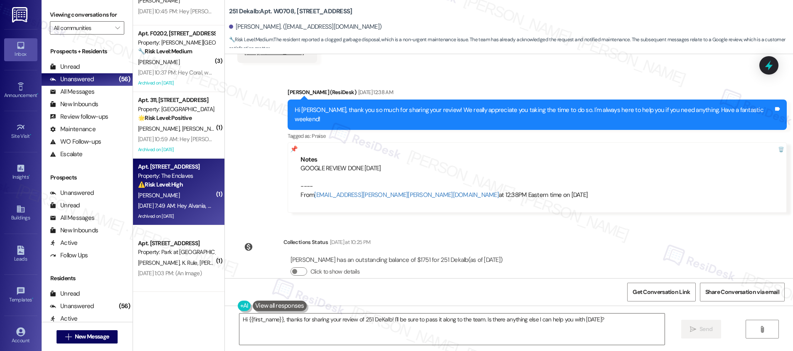
click at [178, 209] on div "Sep 20, 2025 at 7:49 AM: Hey Alvania, we appreciate your text! We'll be back at…" at bounding box center [310, 205] width 344 height 7
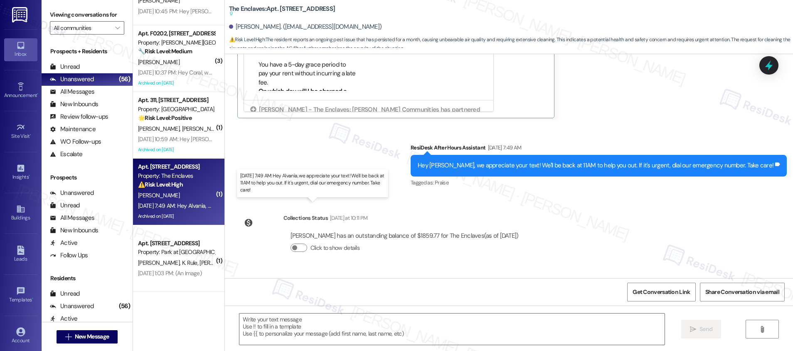
click at [178, 209] on div "Sep 20, 2025 at 7:49 AM: Hey Alvania, we appreciate your text! We'll be back at…" at bounding box center [310, 205] width 344 height 7
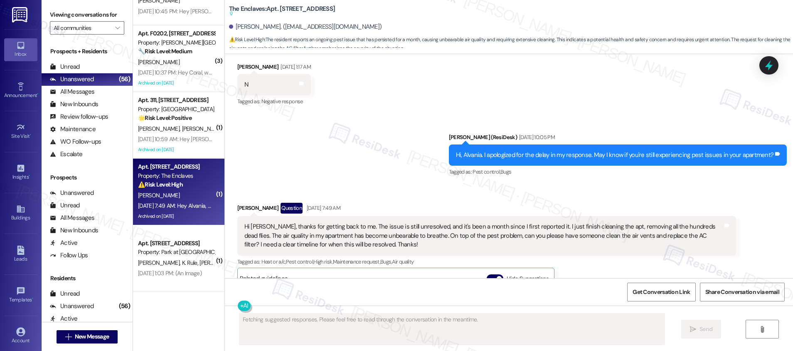
scroll to position [3022, 0]
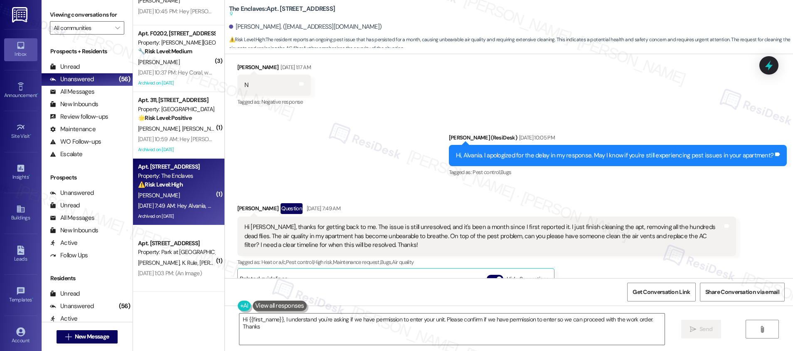
type textarea "Hi {{first_name}}, I understand you're asking if we have permission to enter yo…"
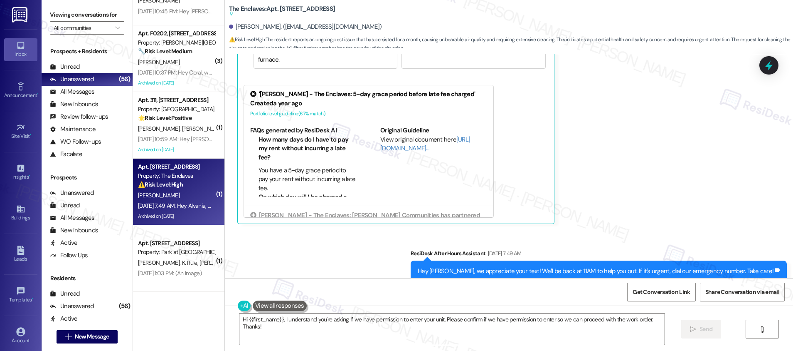
scroll to position [3500, 0]
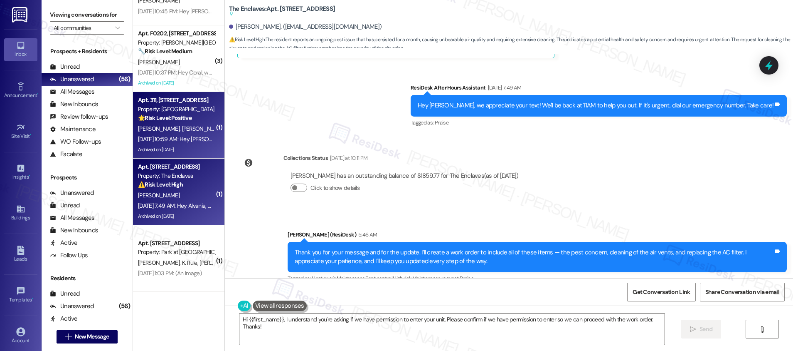
click at [171, 135] on div "Sep 20, 2025 at 10:59 AM: Hey Sherice and Patrice, we appreciate your text! We'…" at bounding box center [350, 138] width 424 height 7
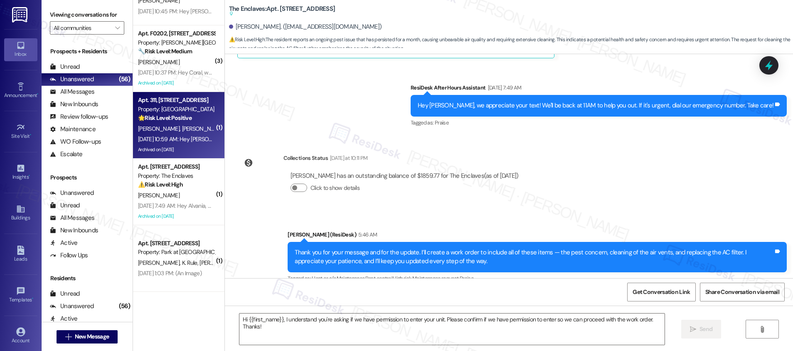
type textarea "Fetching suggested responses. Please feel free to read through the conversation…"
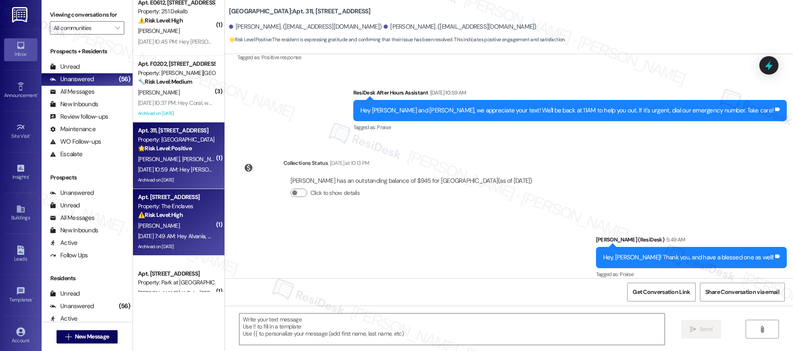
scroll to position [2887, 0]
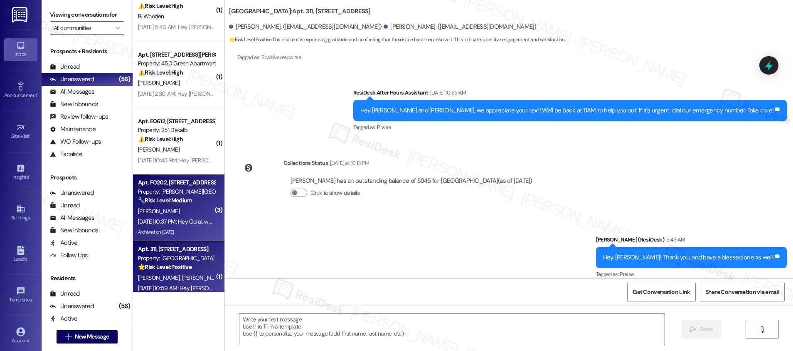
click at [164, 208] on div "C. Wright" at bounding box center [176, 211] width 79 height 10
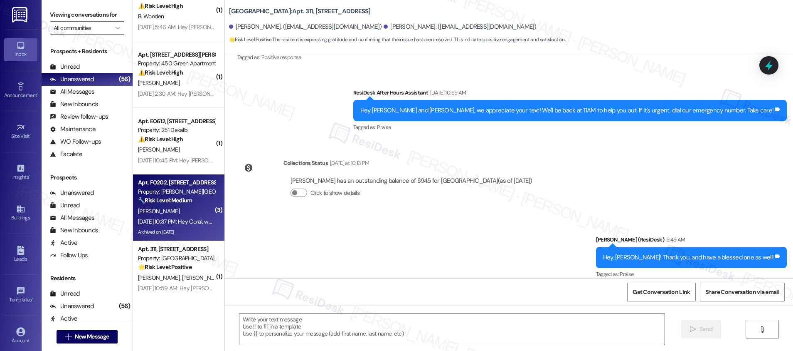
type textarea "Fetching suggested responses. Please feel free to read through the conversation…"
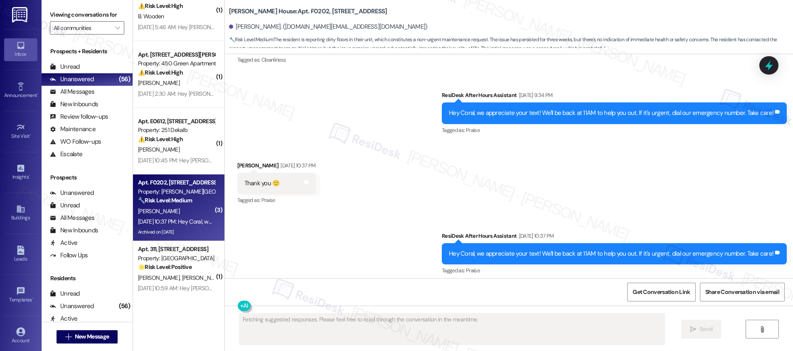
scroll to position [31629, 0]
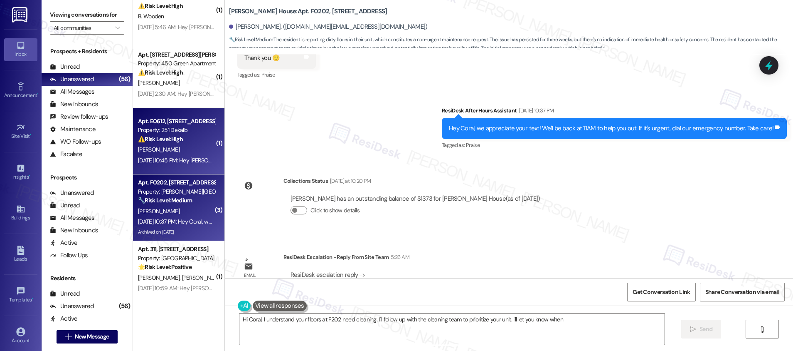
type textarea "Hi Coral, I understand your floors at F202 need cleaning. I'll follow up with t…"
click at [182, 139] on div "⚠️ Risk Level: High The resident indicates that maintenance did not complete th…" at bounding box center [176, 139] width 77 height 9
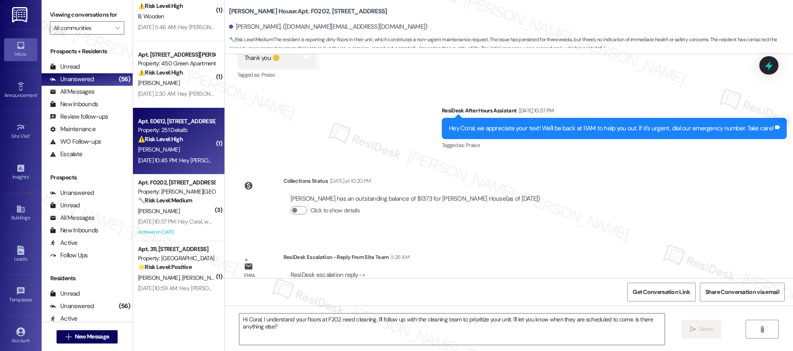
type textarea "Fetching suggested responses. Please feel free to read through the conversation…"
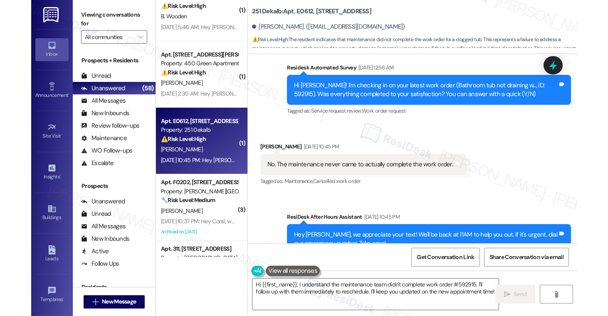
scroll to position [1800, 0]
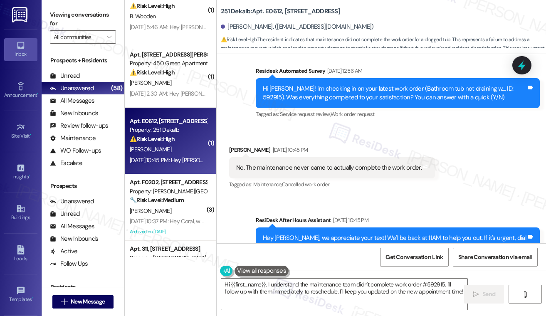
click at [491, 88] on div "Hi Brittney! I'm checking in on your latest work order (Bathroom tub not draini…" at bounding box center [395, 93] width 264 height 18
copy div "592915"
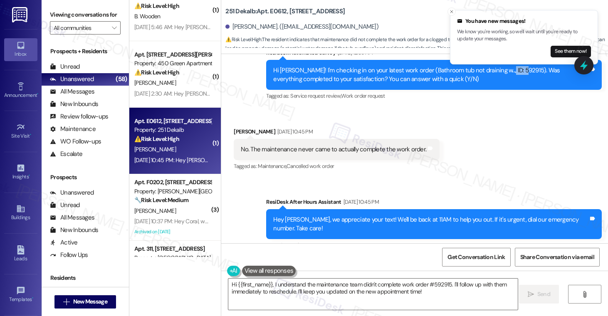
scroll to position [1803, 0]
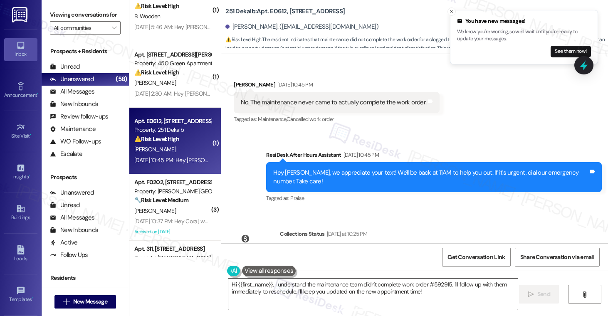
click at [319, 280] on textarea "Hi {{first_name}}, I understand the maintenance team didn't complete work order…" at bounding box center [372, 294] width 289 height 31
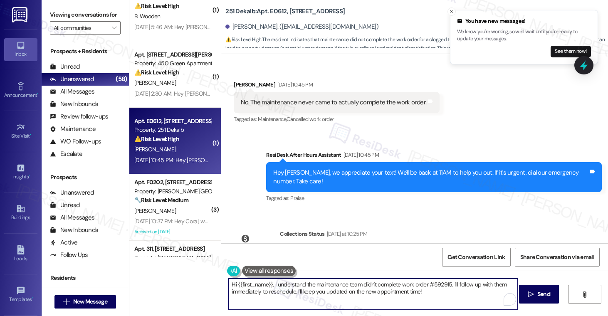
click at [319, 280] on textarea "Hi {{first_name}}, I understand the maintenance team didn't complete work order…" at bounding box center [372, 294] width 289 height 31
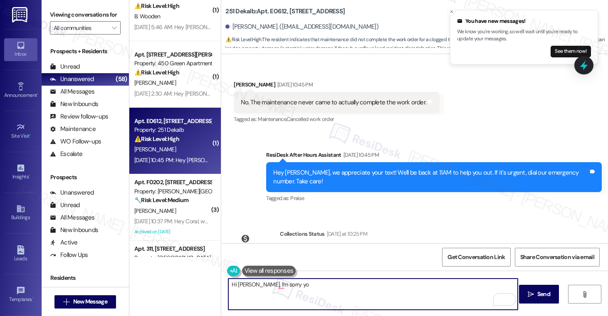
drag, startPoint x: 252, startPoint y: 285, endPoint x: 302, endPoint y: 285, distance: 50.3
click at [302, 280] on textarea "Hi Britney, I'm sorry yo" at bounding box center [372, 294] width 289 height 31
paste textarea "to hear that the request hasn't been resolved yet."
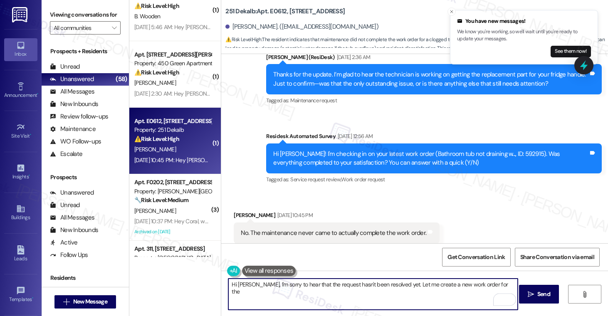
scroll to position [1665, 0]
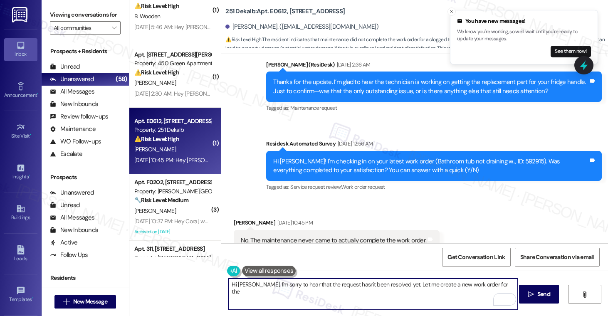
click at [490, 280] on textarea "Hi Britney, I'm sorry to hear that the request hasn't been resolved yet. Let me…" at bounding box center [372, 294] width 289 height 31
type textarea "Hi Britney, I'm sorry to hear that the request hasn't been resolved yet. Let me…"
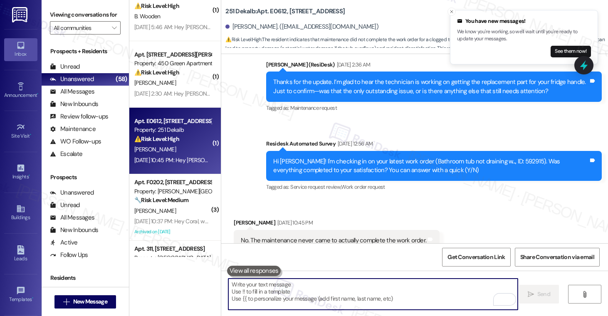
click at [267, 280] on textarea "To enrich screen reader interactions, please activate Accessibility in Grammarl…" at bounding box center [372, 294] width 289 height 31
paste textarea "Hi Britney, I’m sorry to hear this still hasn’t been resolved. I’ll go ahead an…"
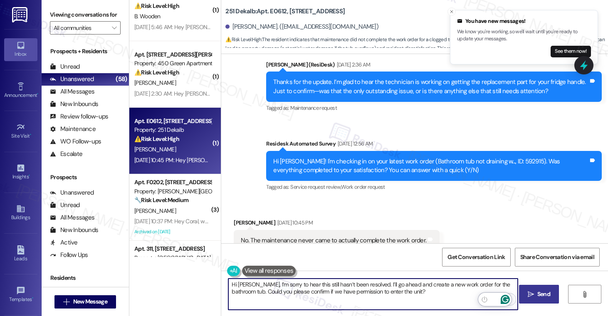
type textarea "Hi Britney, I’m sorry to hear this still hasn’t been resolved. I’ll go ahead an…"
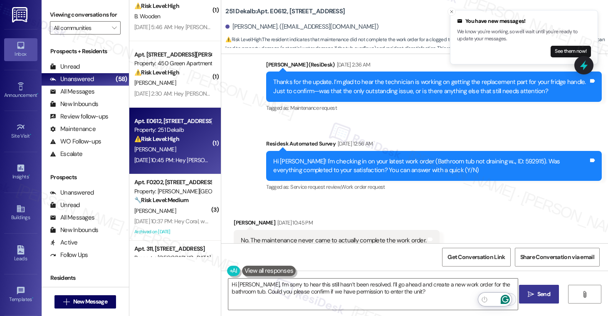
click at [554, 280] on button " Send" at bounding box center [539, 294] width 40 height 19
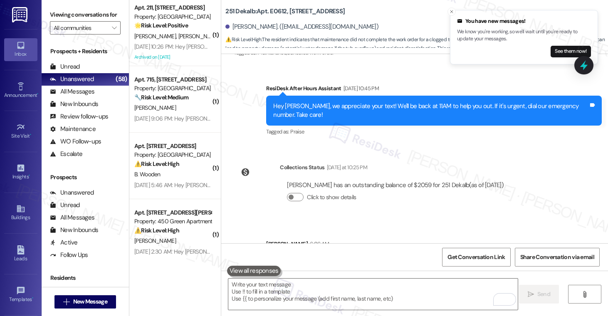
scroll to position [2721, 0]
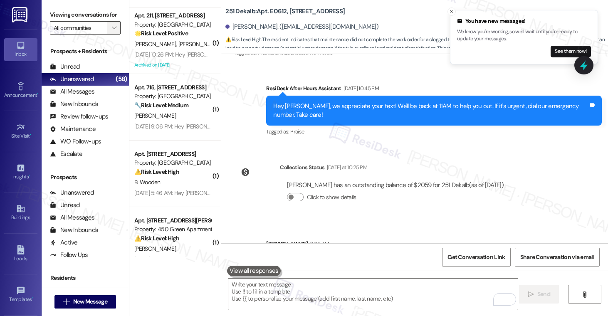
click at [112, 31] on icon "" at bounding box center [114, 28] width 5 height 7
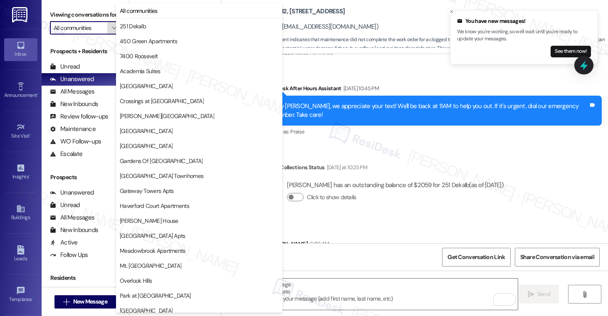
click at [112, 31] on icon "" at bounding box center [114, 28] width 5 height 7
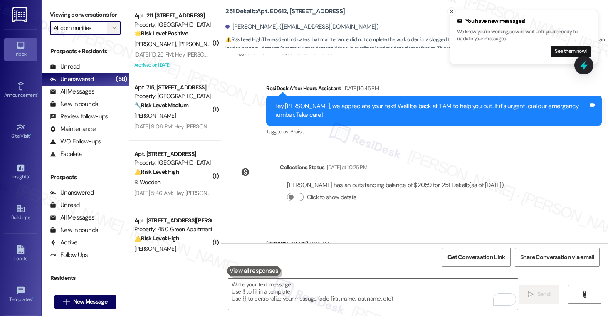
click at [112, 31] on icon "" at bounding box center [114, 28] width 5 height 7
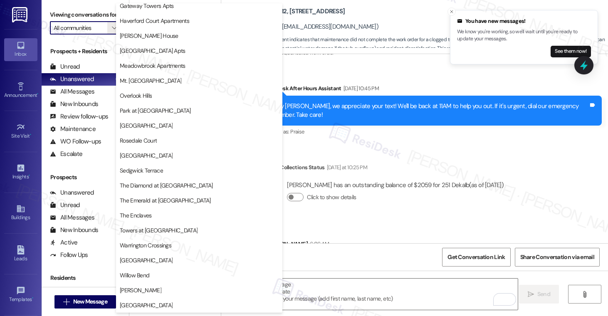
scroll to position [185, 0]
click at [130, 280] on button "[GEOGRAPHIC_DATA]" at bounding box center [199, 305] width 166 height 15
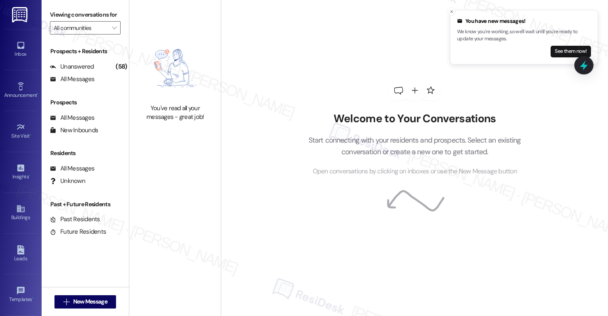
type input "[GEOGRAPHIC_DATA]"
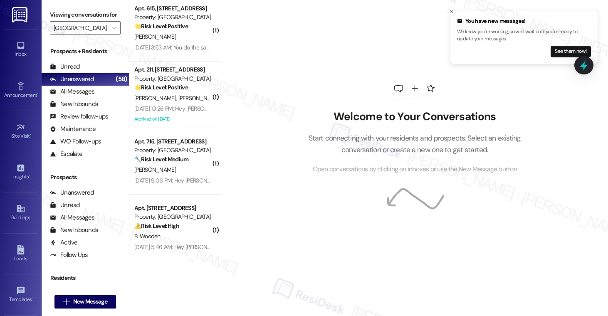
scroll to position [76, 0]
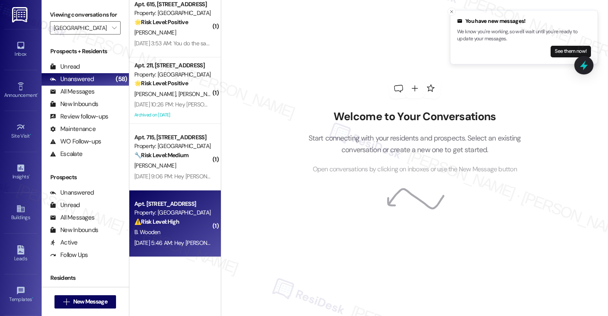
click at [179, 232] on div "B. Wooden" at bounding box center [172, 232] width 79 height 10
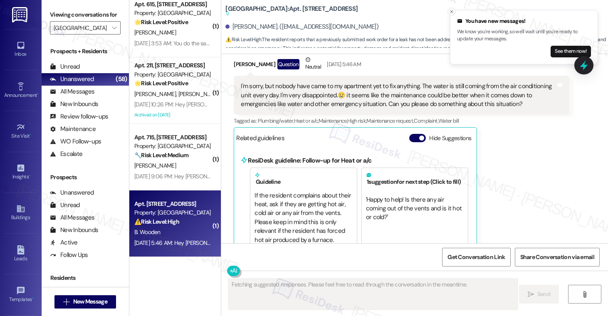
scroll to position [2358, 0]
click at [452, 10] on icon "Close toast" at bounding box center [451, 11] width 5 height 5
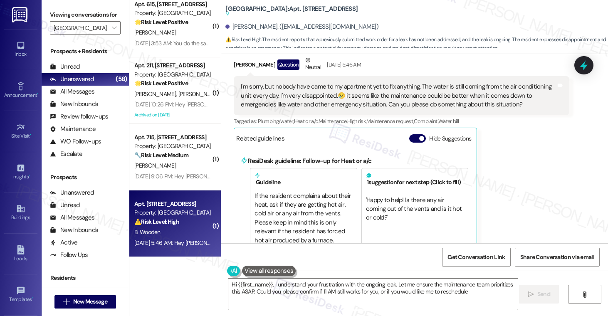
type textarea "Hi {{first_name}}, I understand your frustration with the ongoing leak. Let me …"
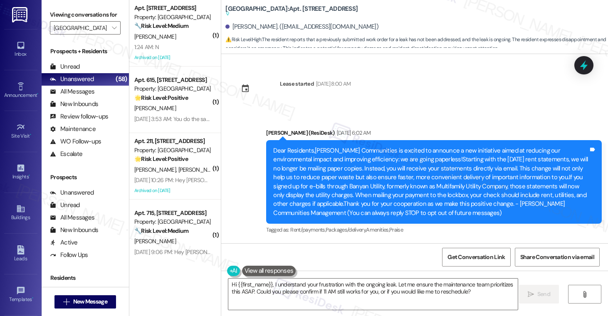
scroll to position [2358, 0]
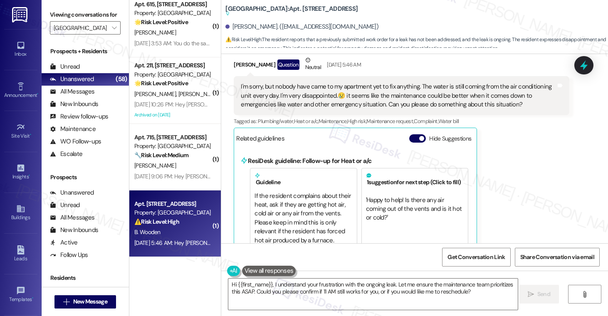
drag, startPoint x: 346, startPoint y: 87, endPoint x: 415, endPoint y: 90, distance: 69.5
click at [415, 90] on div "I'm sorry, but nobody have came to my apartment yet to fix anything. The water …" at bounding box center [398, 95] width 315 height 27
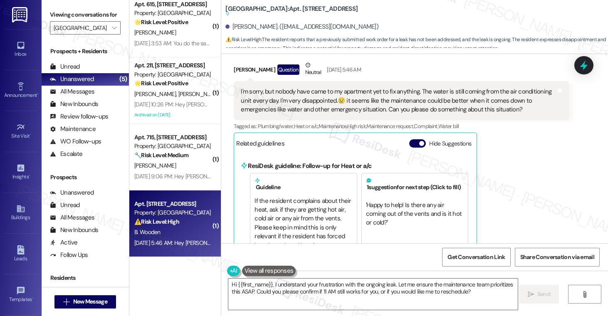
scroll to position [2363, 0]
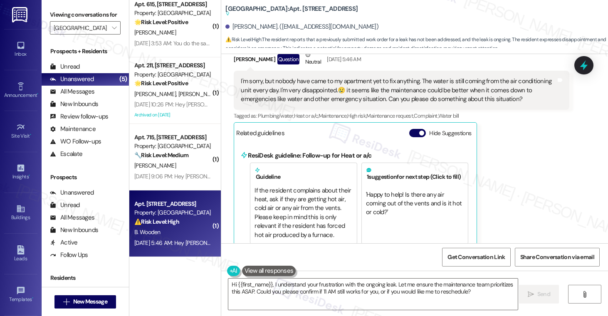
click at [272, 7] on b "York House: Apt. [STREET_ADDRESS] Suggested actions and notes available for thi…" at bounding box center [291, 12] width 132 height 14
copy b "1014"
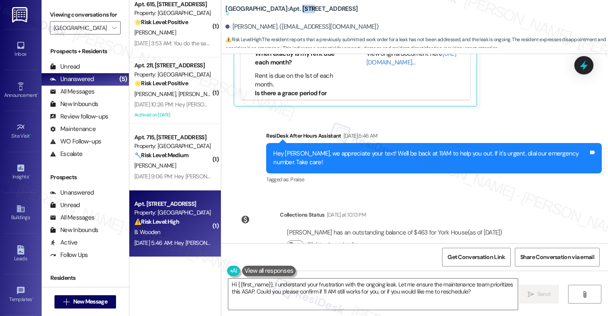
scroll to position [2667, 0]
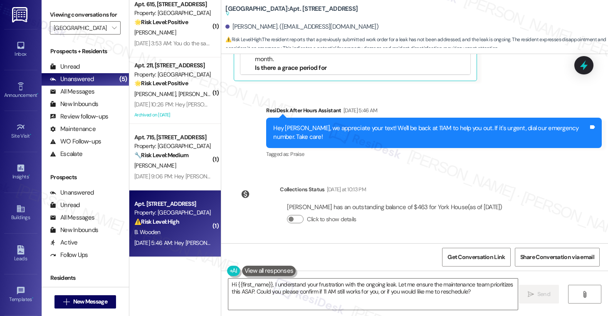
click at [241, 27] on div "[PERSON_NAME]. ([EMAIL_ADDRESS][DOMAIN_NAME])" at bounding box center [301, 26] width 153 height 9
copy div "[PERSON_NAME]"
click at [274, 290] on textarea "Hi {{first_name}}, I understand your frustration with the ongoing leak. Let me …" at bounding box center [372, 294] width 289 height 31
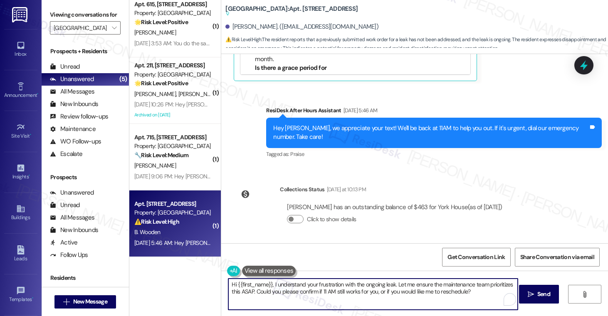
click at [274, 290] on textarea "Hi {{first_name}}, I understand your frustration with the ongoing leak. Let me …" at bounding box center [372, 294] width 289 height 31
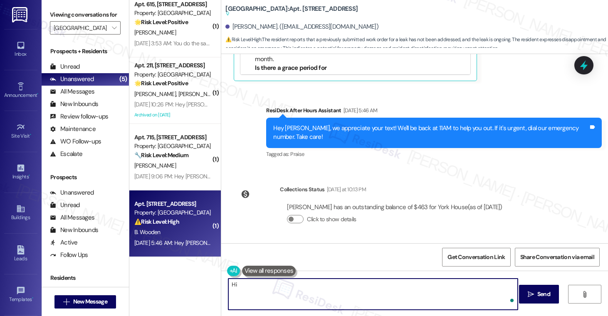
paste textarea "[PERSON_NAME]"
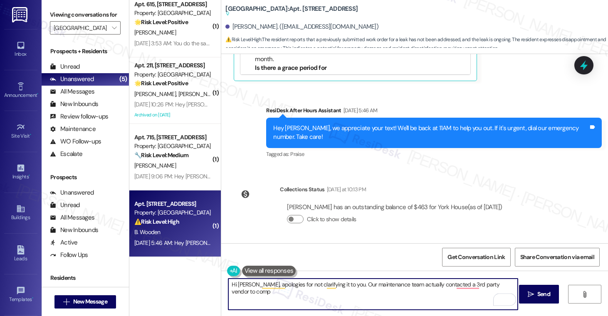
click at [475, 284] on textarea "Hi [PERSON_NAME], apologies for not clarifying it to you. Our maintenance team …" at bounding box center [372, 294] width 289 height 31
click at [498, 287] on textarea "Hi [PERSON_NAME], apologies for not clarifying it to you. Our maintenance team …" at bounding box center [372, 294] width 289 height 31
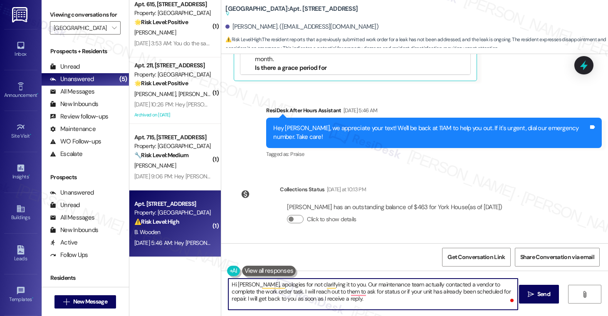
type textarea "Hi [PERSON_NAME], apologies for not clarifying it to you. Our maintenance team …"
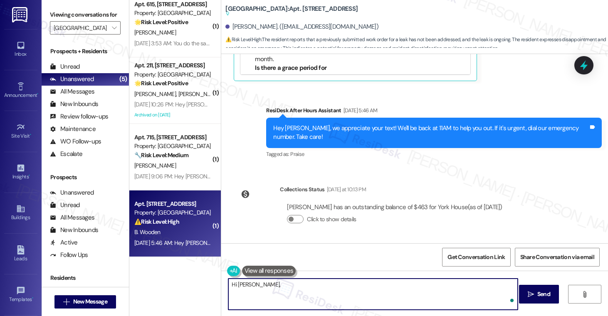
paste textarea "Apologies for not clarifying earlier. Our maintenance team has reached out to a…"
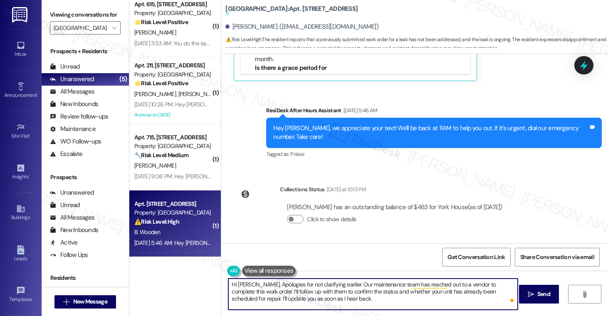
click at [259, 284] on textarea "Hi [PERSON_NAME], Apologies for not clarifying earlier. Our maintenance team ha…" at bounding box center [372, 294] width 289 height 31
click at [260, 285] on textarea "Hi [PERSON_NAME], Apologies for not clarifying earlier. Our maintenance team ha…" at bounding box center [372, 294] width 289 height 31
click at [376, 298] on textarea "Hi [PERSON_NAME], apologies for not clarifying earlier. Our maintenance team ha…" at bounding box center [372, 294] width 289 height 31
type textarea "Hi [PERSON_NAME], apologies for not clarifying earlier. Our maintenance team ha…"
click at [541, 299] on button " Send" at bounding box center [539, 294] width 40 height 19
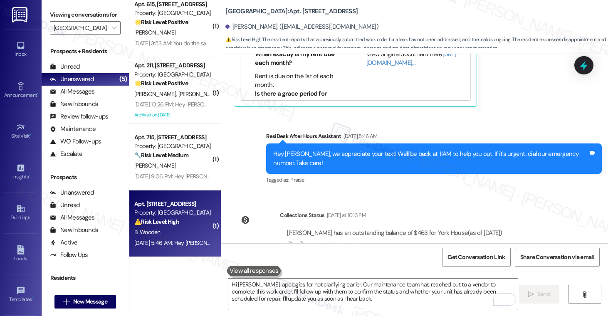
scroll to position [2627, 0]
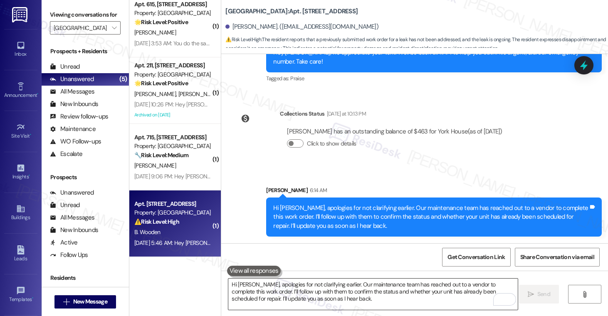
click at [368, 302] on textarea "Hi [PERSON_NAME], apologies for not clarifying earlier. Our maintenance team ha…" at bounding box center [372, 294] width 289 height 31
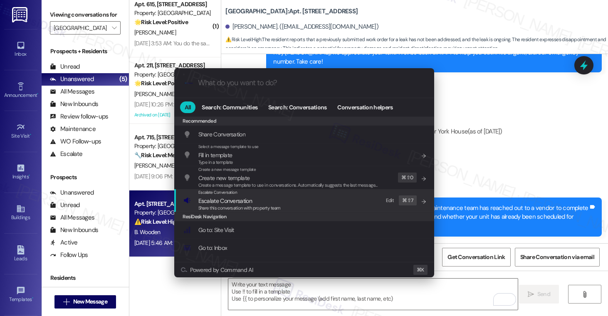
click at [322, 197] on div "Escalate Conversation Escalate Conversation Share this conversation with proper…" at bounding box center [304, 200] width 243 height 22
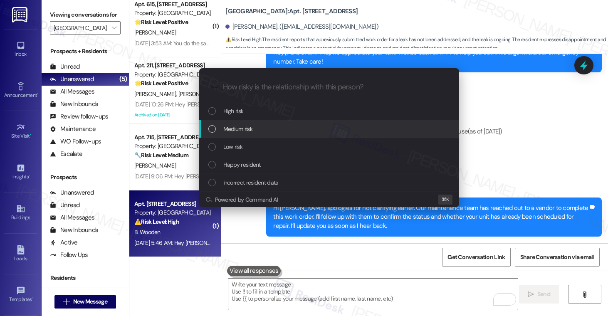
click at [328, 127] on div "Medium risk" at bounding box center [329, 128] width 243 height 9
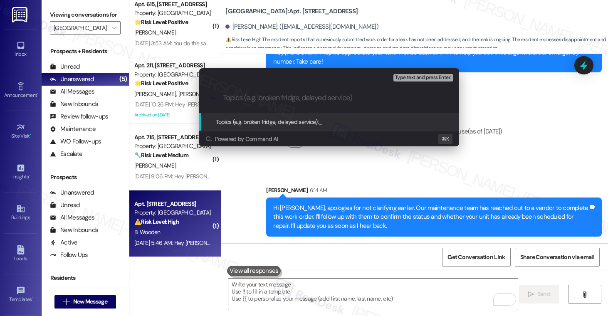
type input "P"
paste input "593993"
click at [298, 96] on input "Status Update Request: 593993" at bounding box center [332, 98] width 219 height 9
type input "Status Update Request: Work Order#593993"
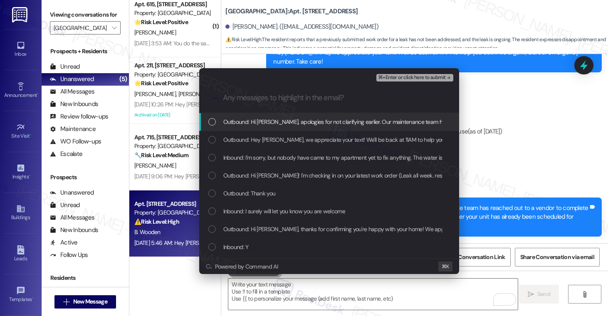
click at [247, 125] on span "Outbound: Hi [PERSON_NAME], apologies for not clarifying earlier. Our maintenan…" at bounding box center [572, 121] width 698 height 9
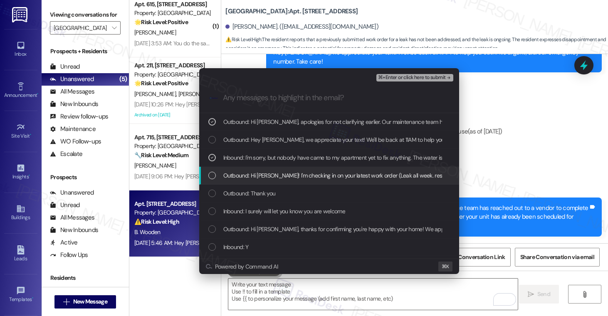
click at [264, 176] on span "Outbound: Hi [PERSON_NAME]! I'm checking in on your latest work order (Leak all…" at bounding box center [461, 175] width 477 height 9
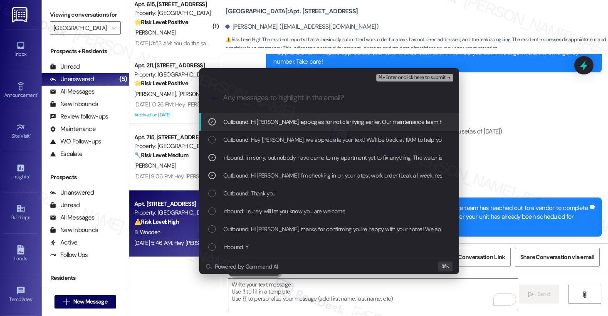
click at [397, 82] on div "⌘+Enter or click here to submit" at bounding box center [415, 77] width 78 height 11
click at [397, 77] on span "⌘+Enter or click here to submit" at bounding box center [411, 78] width 67 height 6
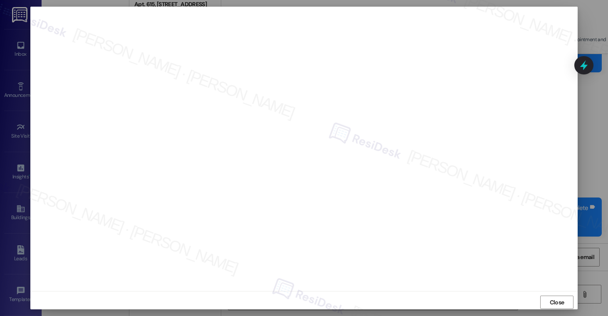
scroll to position [4, 0]
click at [558, 302] on span "Close" at bounding box center [557, 298] width 15 height 9
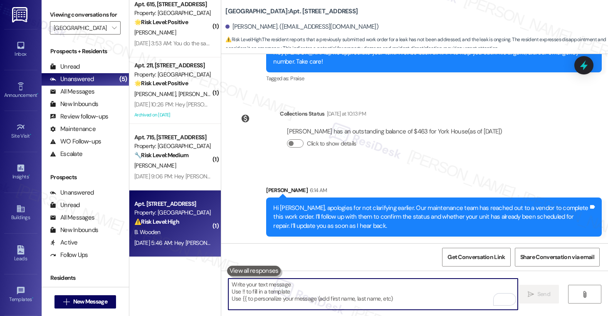
drag, startPoint x: 415, startPoint y: 286, endPoint x: 577, endPoint y: 232, distance: 171.5
click at [415, 285] on textarea "To enrich screen reader interactions, please activate Accessibility in Grammarl…" at bounding box center [372, 294] width 289 height 31
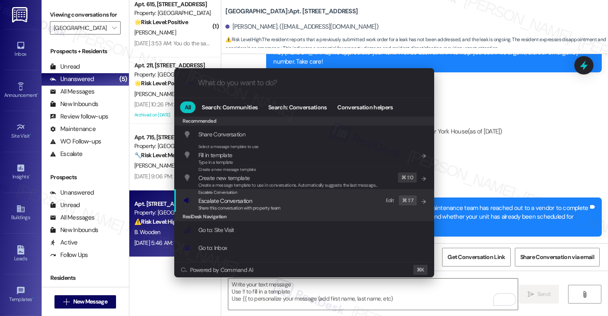
click at [307, 206] on div "Escalate Conversation Escalate Conversation Share this conversation with proper…" at bounding box center [304, 200] width 243 height 22
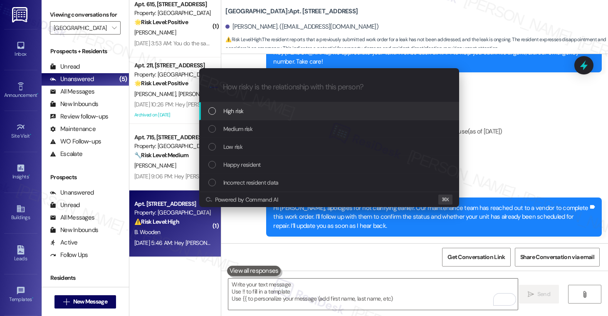
click at [320, 109] on div "High risk" at bounding box center [329, 110] width 243 height 9
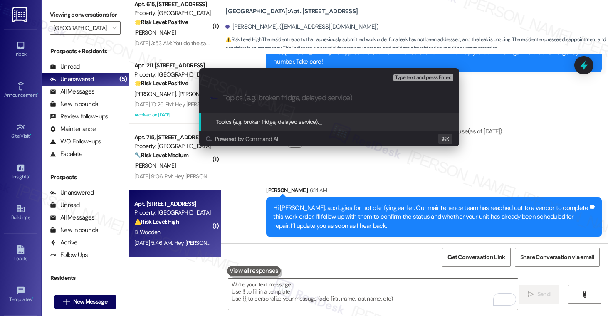
paste input "Status Update Request: Work Order#593993"
type input "Status Update Request: Work Order#593993"
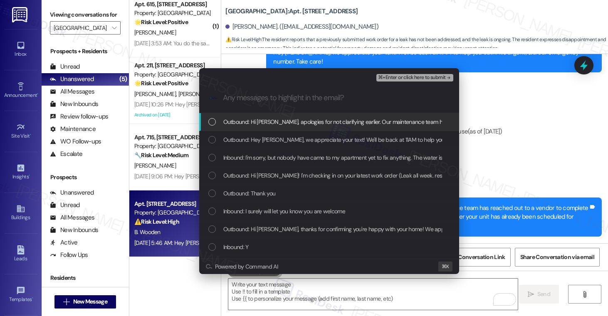
click at [307, 123] on span "Outbound: Hi [PERSON_NAME], apologies for not clarifying earlier. Our maintenan…" at bounding box center [572, 121] width 698 height 9
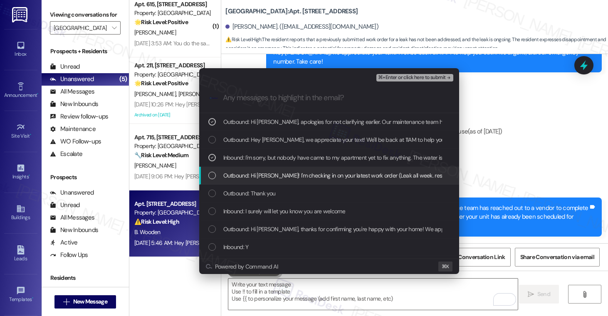
click at [306, 173] on span "Outbound: Hi [PERSON_NAME]! I'm checking in on your latest work order (Leak all…" at bounding box center [461, 175] width 477 height 9
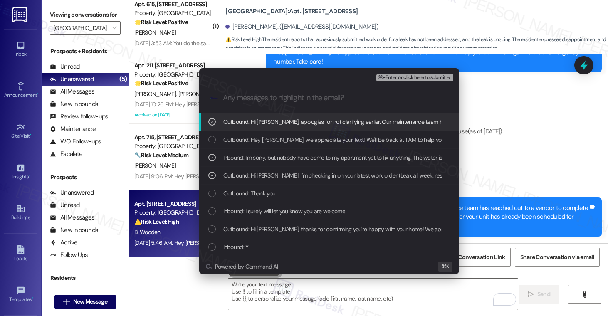
click at [428, 80] on span "⌘+Enter or click here to submit" at bounding box center [411, 78] width 67 height 6
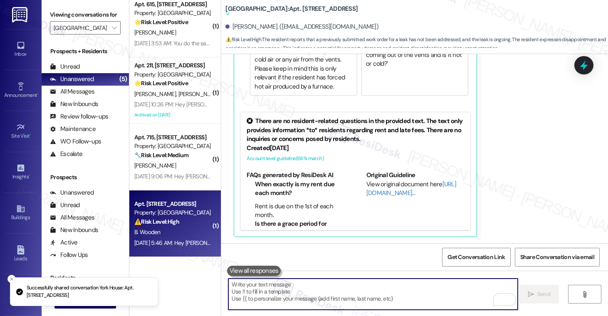
scroll to position [2756, 0]
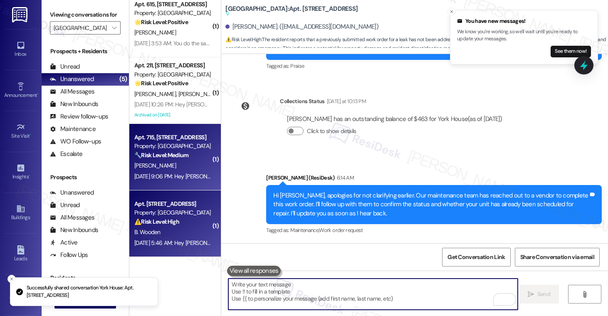
click at [153, 159] on div "🔧 Risk Level: Medium The resident reports a smell of marijuana/cigarettes comin…" at bounding box center [172, 155] width 77 height 9
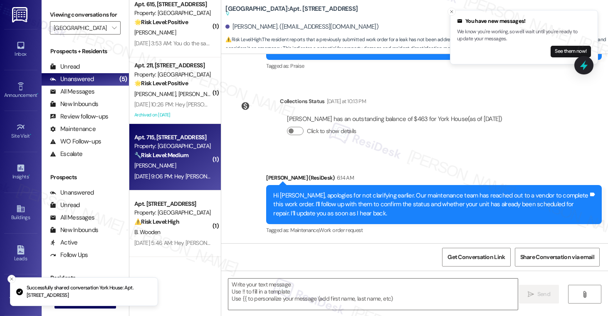
type textarea "Fetching suggested responses. Please feel free to read through the conversation…"
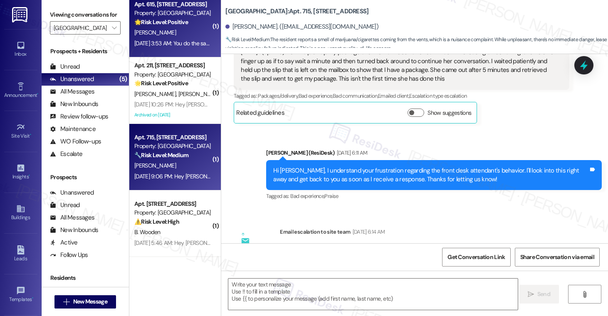
type textarea "Fetching suggested responses. Please feel free to read through the conversation…"
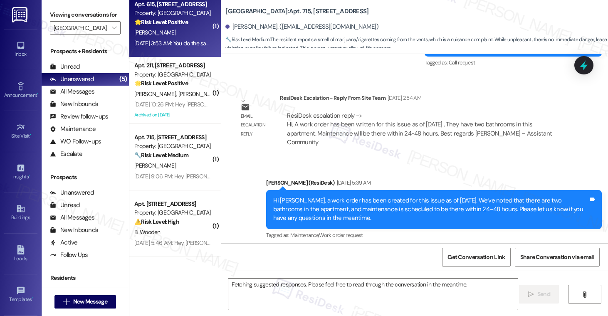
scroll to position [2393, 0]
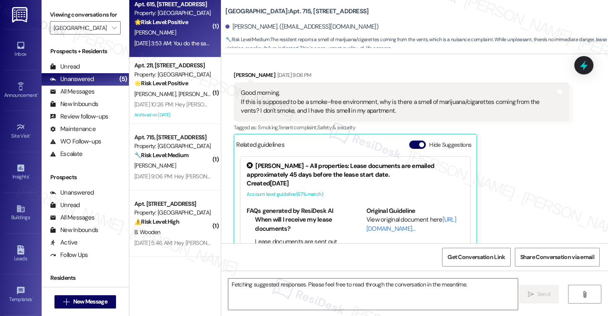
click at [163, 35] on div "[PERSON_NAME]" at bounding box center [172, 32] width 79 height 10
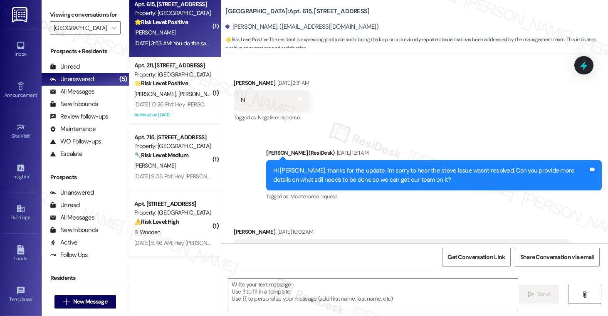
click at [163, 35] on div "[PERSON_NAME]" at bounding box center [172, 32] width 79 height 10
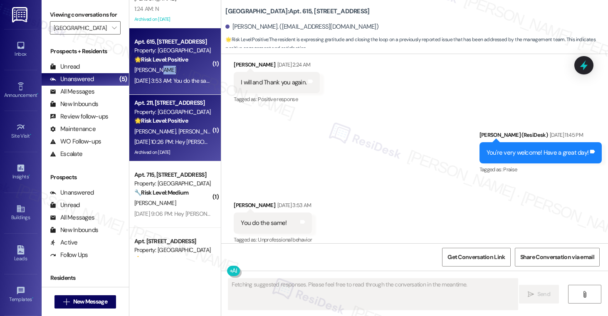
scroll to position [0, 0]
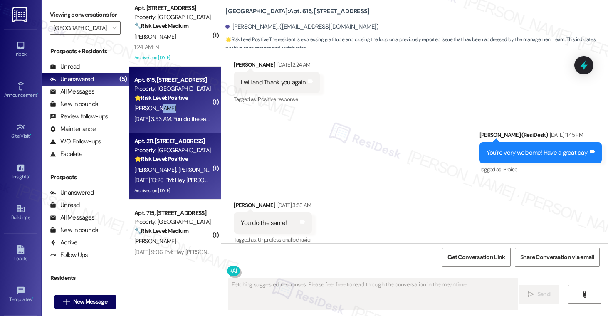
click at [178, 104] on div "[PERSON_NAME]" at bounding box center [172, 108] width 79 height 10
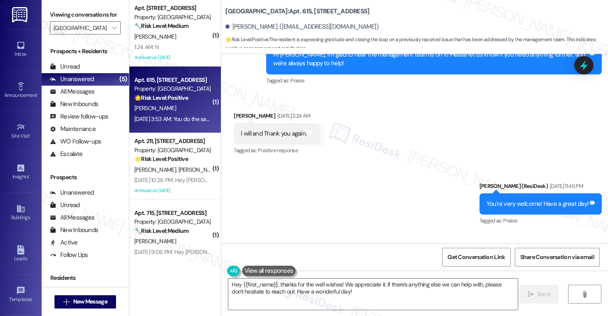
scroll to position [620, 0]
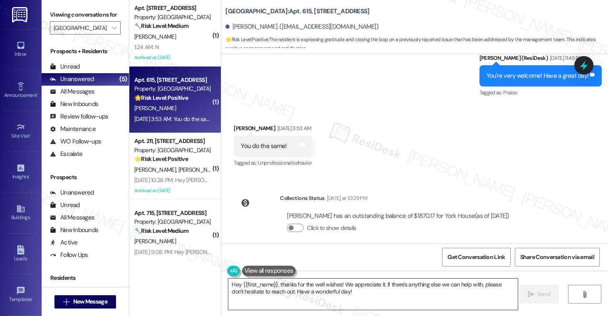
click at [303, 288] on textarea "Hey {{first_name}}, thanks for the well wishes! We appreciate it. If there's an…" at bounding box center [372, 294] width 289 height 31
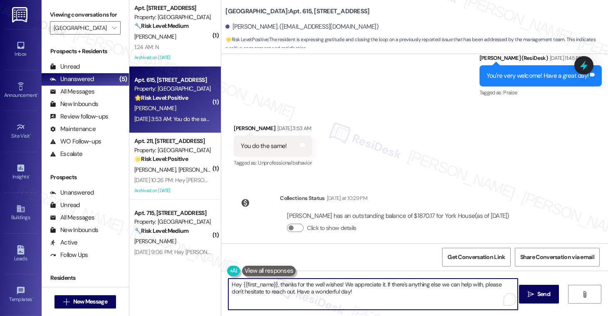
click at [303, 286] on textarea "Hey {{first_name}}, thanks for the well wishes! We appreciate it. If there's an…" at bounding box center [372, 294] width 289 height 31
click at [302, 287] on textarea "Hey {{first_name}}, thanks for the well wishes! We appreciate it. If there's an…" at bounding box center [372, 294] width 289 height 31
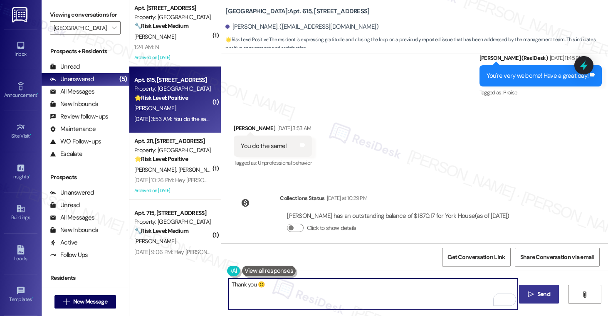
type textarea "Thank you 🙂"
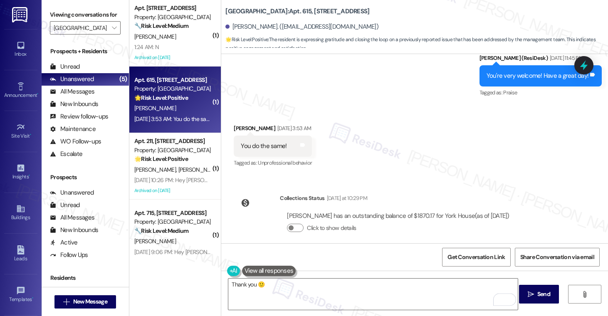
drag, startPoint x: 547, startPoint y: 290, endPoint x: 366, endPoint y: 246, distance: 186.1
click at [547, 290] on span "Send" at bounding box center [543, 294] width 13 height 9
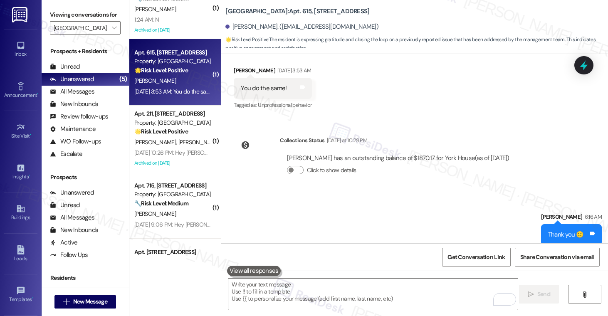
scroll to position [76, 0]
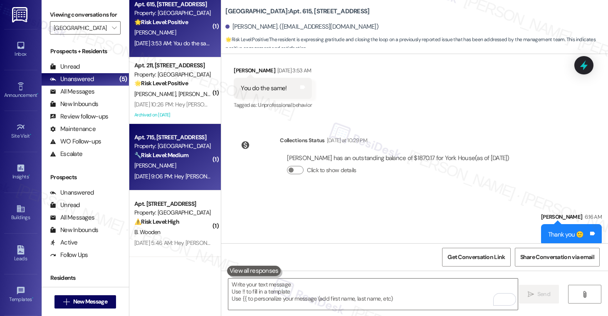
click at [174, 162] on div "[PERSON_NAME]" at bounding box center [172, 166] width 79 height 10
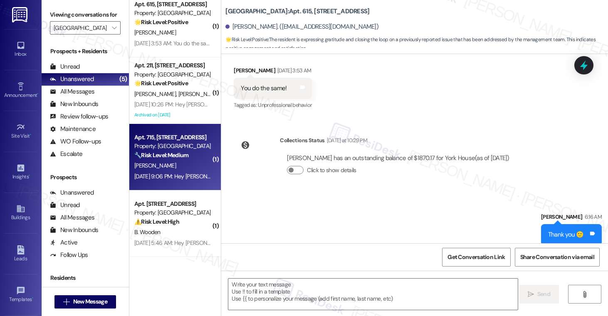
type textarea "Fetching suggested responses. Please feel free to read through the conversation…"
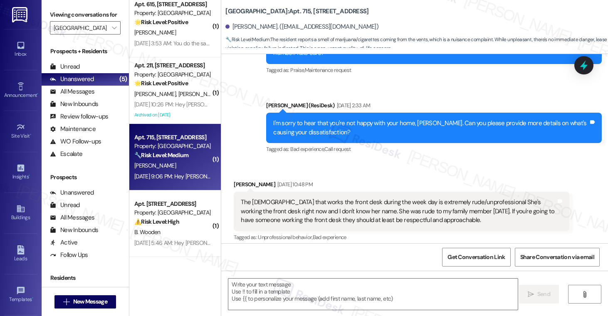
click at [173, 162] on div "[PERSON_NAME]" at bounding box center [172, 166] width 79 height 10
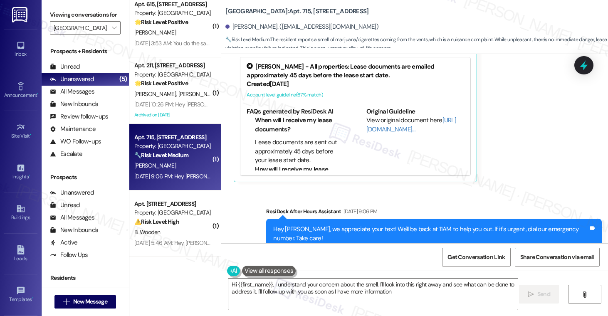
type textarea "Hi {{first_name}}, I understand your concern about the smell. I'll look into th…"
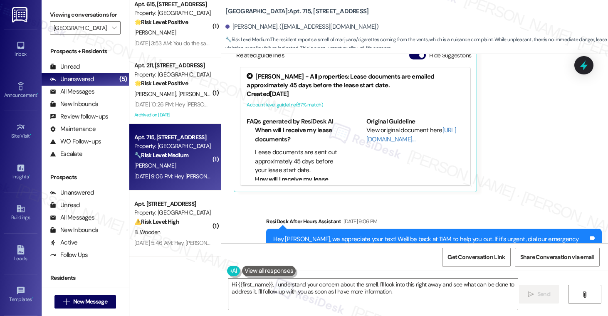
scroll to position [2348, 0]
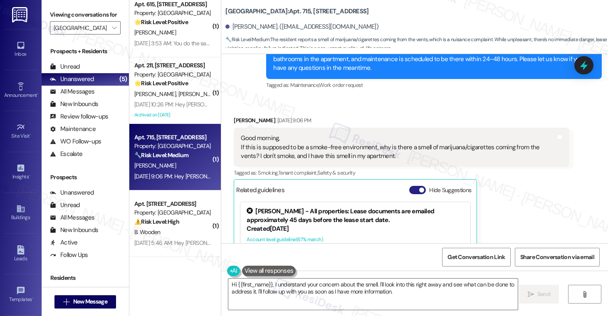
click at [410, 186] on button "Hide Suggestions" at bounding box center [417, 190] width 17 height 8
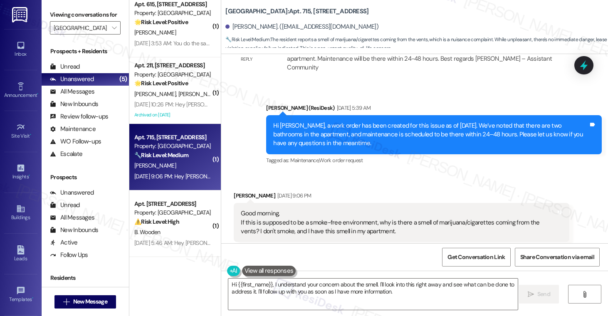
scroll to position [2256, 0]
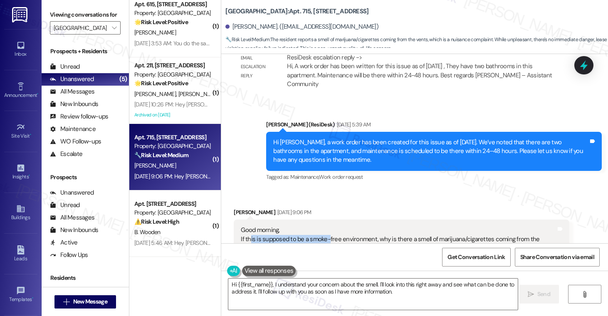
drag, startPoint x: 245, startPoint y: 198, endPoint x: 324, endPoint y: 197, distance: 79.0
click at [324, 226] on div "Good morning, If this is supposed to be a smoke-free environment, why is there …" at bounding box center [398, 239] width 315 height 27
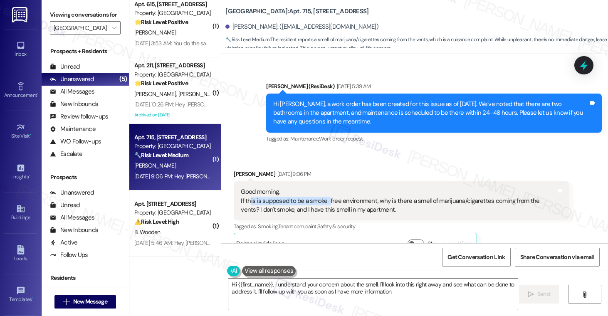
scroll to position [2267, 0]
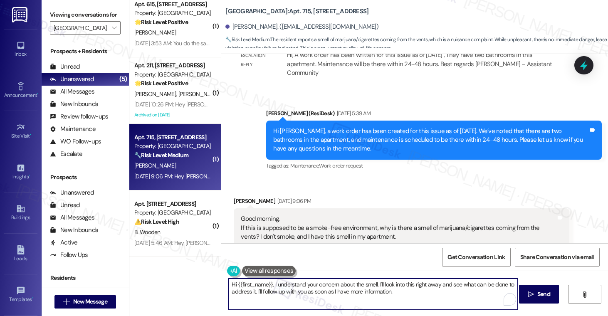
drag, startPoint x: 345, startPoint y: 291, endPoint x: 402, endPoint y: 290, distance: 57.0
click at [399, 290] on textarea "Hi {{first_name}}, I understand your concern about the smell. I'll look into th…" at bounding box center [372, 294] width 289 height 31
click at [427, 294] on textarea "Hi {{first_name}}, I understand your concern about the smell. I'll look into th…" at bounding box center [372, 294] width 289 height 31
drag, startPoint x: 241, startPoint y: 293, endPoint x: 289, endPoint y: 294, distance: 47.9
click at [242, 293] on textarea "Hi {{first_name}}, I understand your concern about the smell. I'll look into th…" at bounding box center [372, 294] width 289 height 31
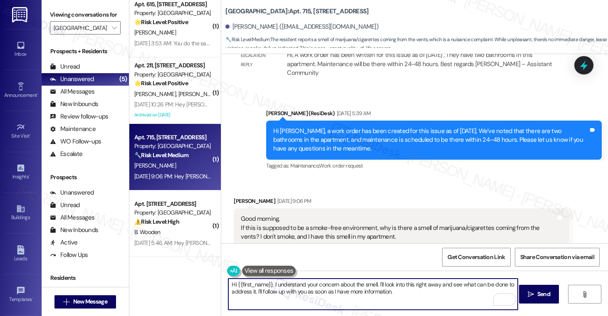
click at [419, 296] on textarea "Hi {{first_name}}, I understand your concern about the smell. I'll look into th…" at bounding box center [372, 294] width 289 height 31
click at [536, 296] on span "Send" at bounding box center [544, 294] width 16 height 9
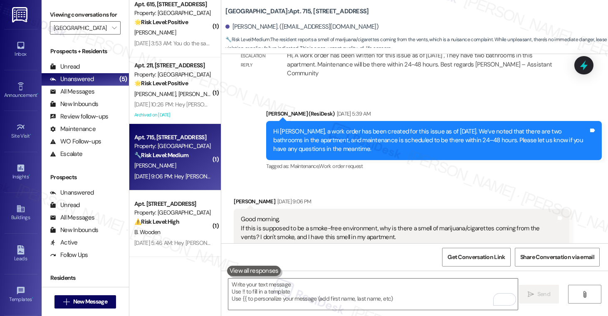
scroll to position [2489, 0]
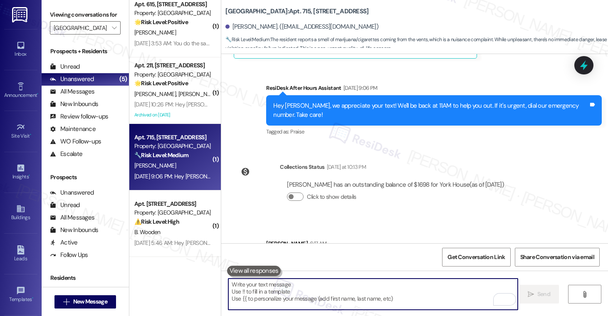
click at [414, 290] on textarea "To enrich screen reader interactions, please activate Accessibility in Grammarl…" at bounding box center [372, 294] width 289 height 31
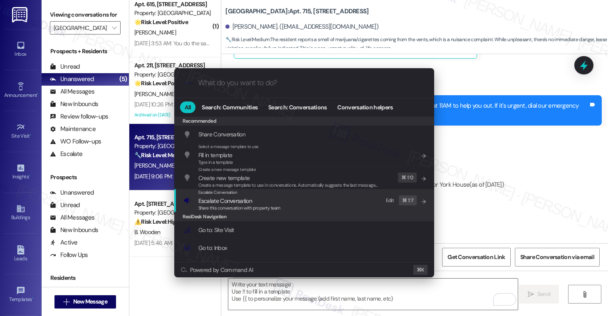
click at [235, 203] on span "Escalate Conversation" at bounding box center [225, 200] width 54 height 7
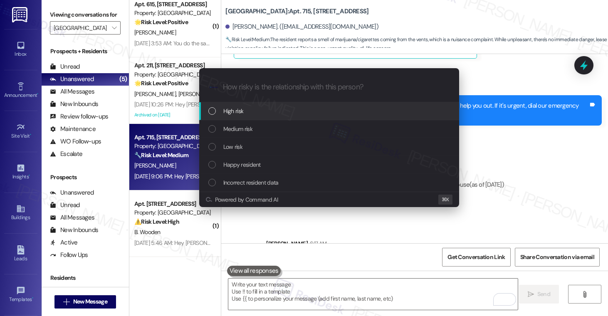
click at [267, 109] on div "High risk" at bounding box center [329, 110] width 243 height 9
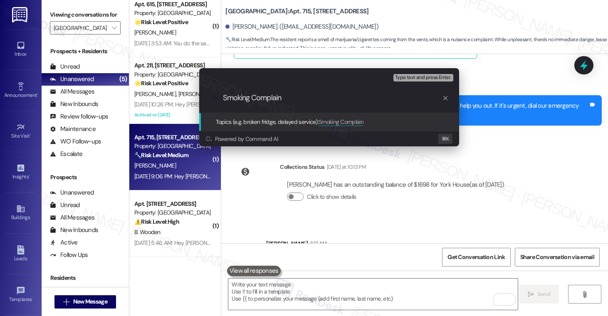
type input "Smoking Complaint"
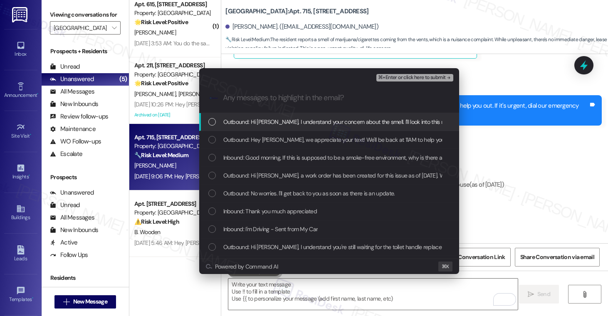
click at [273, 124] on span "Outbound: Hi [PERSON_NAME], I understand your concern about the smell. I'll loo…" at bounding box center [462, 121] width 478 height 9
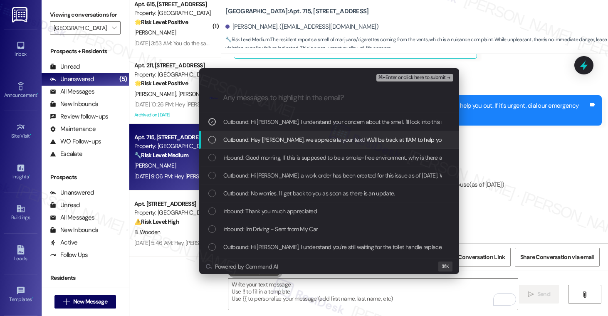
click at [275, 145] on div "Outbound: Hey [PERSON_NAME], we appreciate your text! We'll be back at 11AM to …" at bounding box center [329, 140] width 260 height 18
click at [275, 146] on div "Outbound: Hey [PERSON_NAME], we appreciate your text! We'll be back at 11AM to …" at bounding box center [329, 140] width 260 height 18
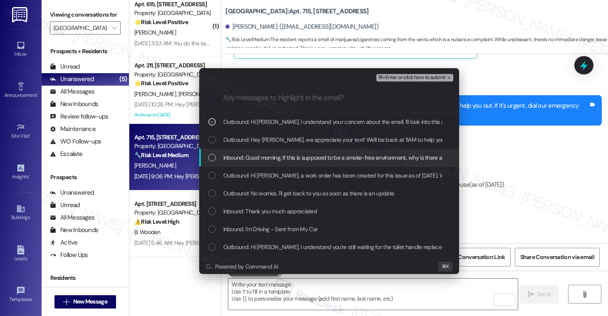
click at [275, 164] on div "Inbound: Good morning, If this is supposed to be a smoke-free environment, why …" at bounding box center [329, 158] width 260 height 18
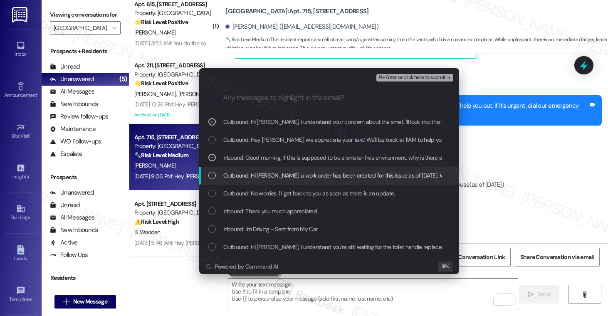
click at [274, 178] on span "Outbound: Hi [PERSON_NAME], a work order has been created for this issue as of …" at bounding box center [555, 175] width 665 height 9
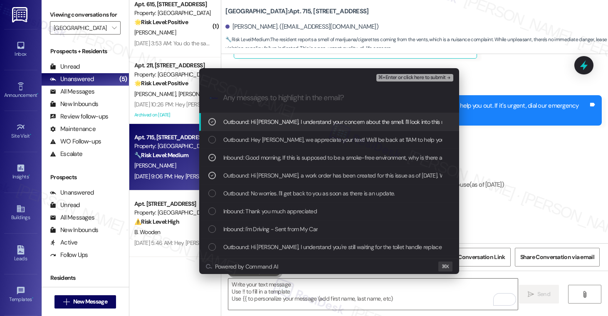
click at [430, 77] on span "⌘+Enter or click here to submit" at bounding box center [411, 78] width 67 height 6
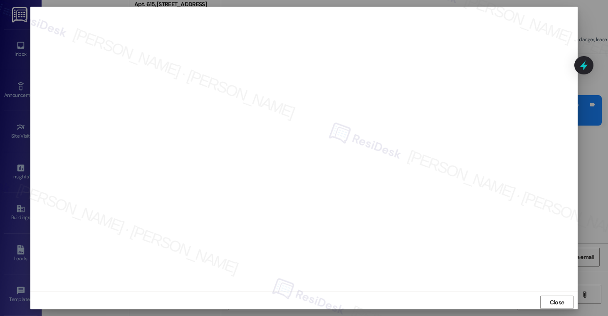
scroll to position [4, 0]
click at [558, 299] on span "Close" at bounding box center [557, 298] width 15 height 9
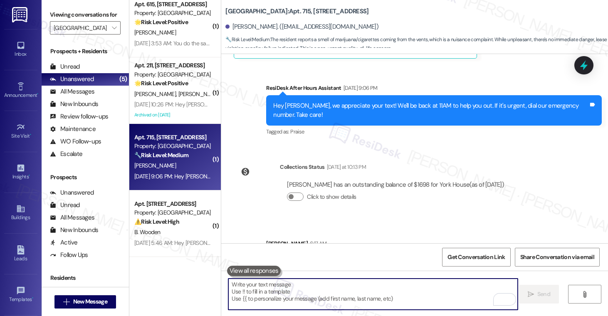
click at [408, 295] on textarea "To enrich screen reader interactions, please activate Accessibility in Grammarl…" at bounding box center [372, 294] width 289 height 31
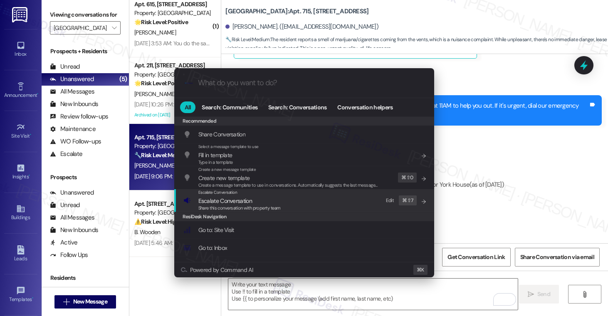
click at [254, 203] on span "Escalate Conversation" at bounding box center [239, 200] width 82 height 9
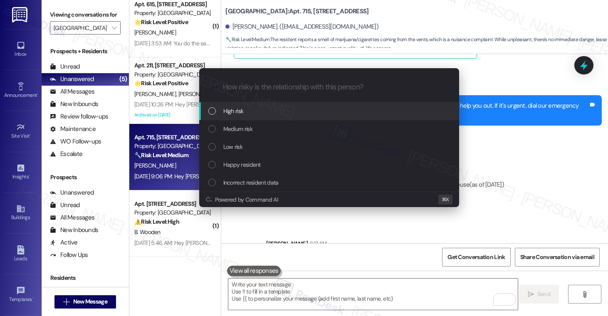
click at [276, 111] on div "High risk" at bounding box center [329, 110] width 243 height 9
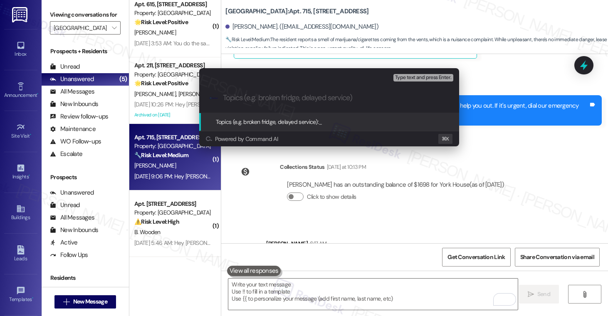
paste input "Smoking Complaint"
type input "Smoking Complaint"
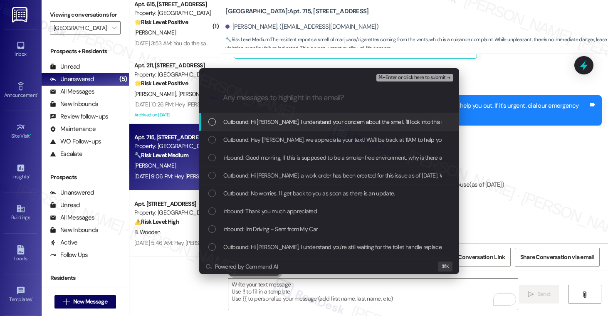
click at [279, 119] on span "Outbound: Hi [PERSON_NAME], I understand your concern about the smell. I'll loo…" at bounding box center [462, 121] width 478 height 9
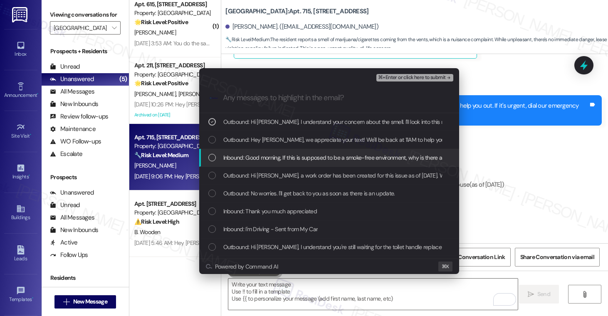
click at [269, 161] on span "Inbound: Good morning, If this is supposed to be a smoke-free environment, why …" at bounding box center [459, 157] width 473 height 9
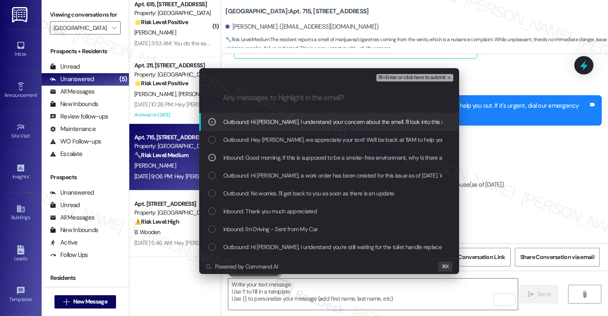
click at [415, 78] on span "⌘+Enter or click here to submit" at bounding box center [411, 78] width 67 height 6
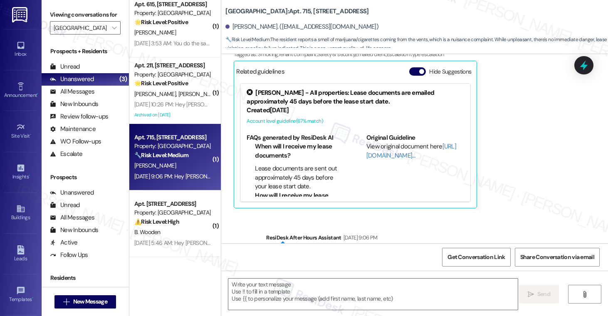
scroll to position [2628, 0]
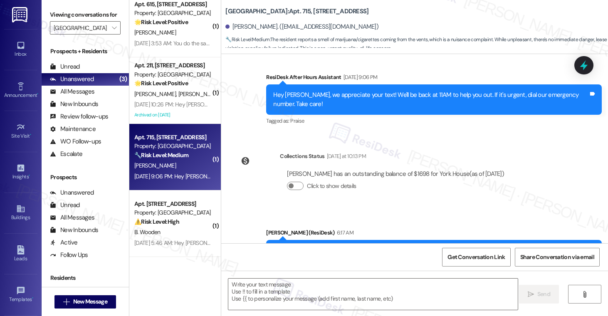
type textarea "Fetching suggested responses. Please feel free to read through the conversation…"
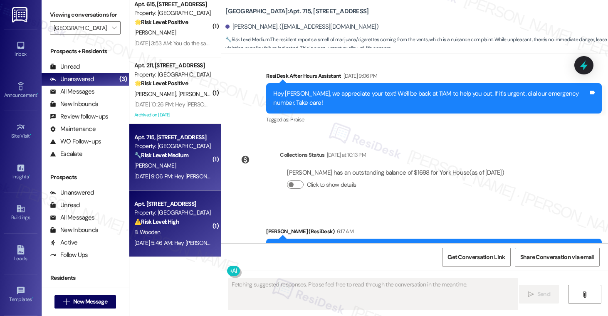
click at [155, 209] on div "Property: [GEOGRAPHIC_DATA]" at bounding box center [172, 212] width 77 height 9
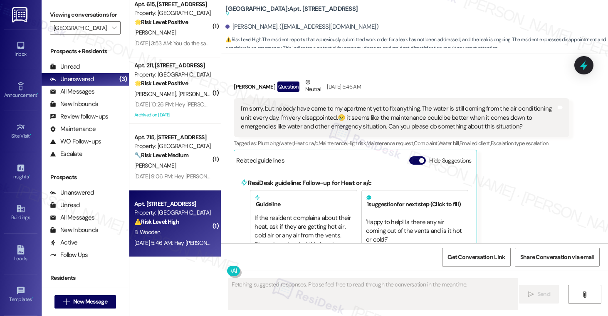
scroll to position [2511, 0]
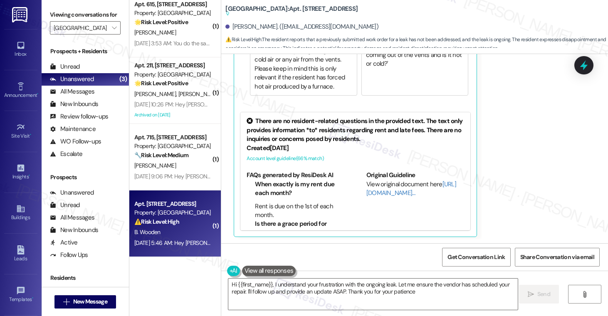
type textarea "Hi {{first_name}}, I understand your frustration with the ongoing leak. Let me …"
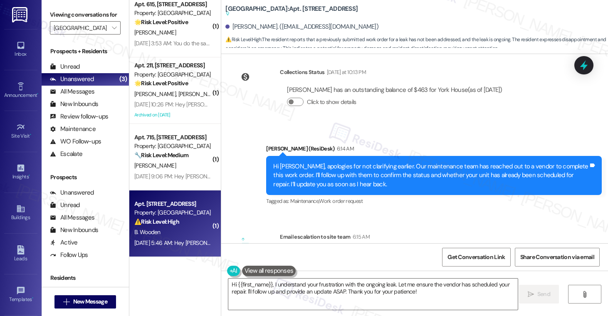
scroll to position [2858, 0]
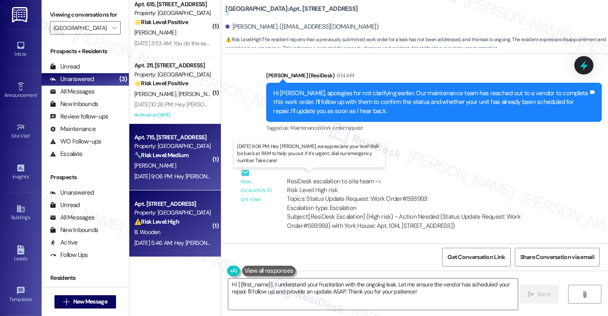
click at [173, 173] on div "[DATE] 9:06 PM: Hey [PERSON_NAME], we appreciate your text! We'll be back at 11…" at bounding box center [318, 176] width 369 height 7
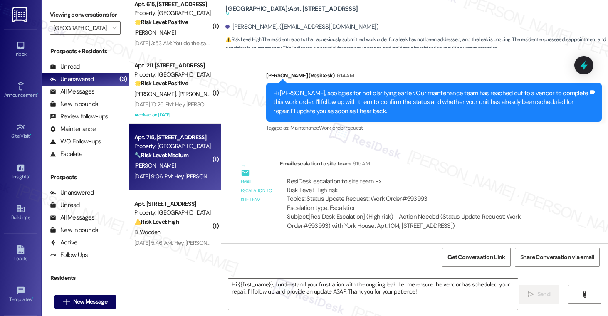
type textarea "Fetching suggested responses. Please feel free to read through the conversation…"
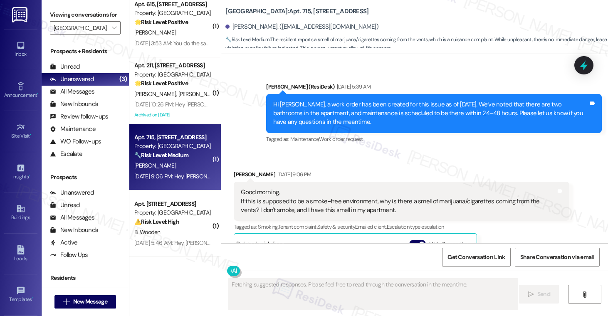
scroll to position [2293, 0]
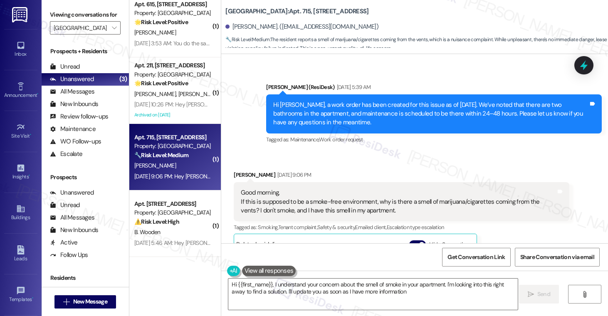
type textarea "Hi {{first_name}}, I understand your concern about the smell of smoke in your a…"
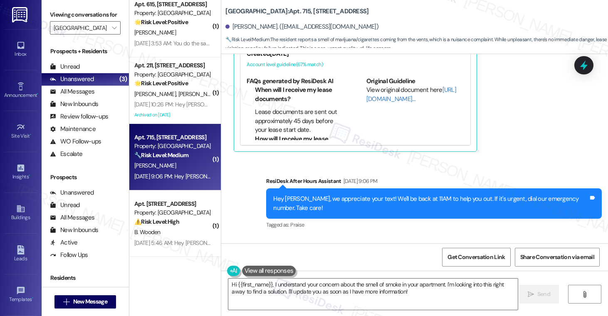
scroll to position [2731, 0]
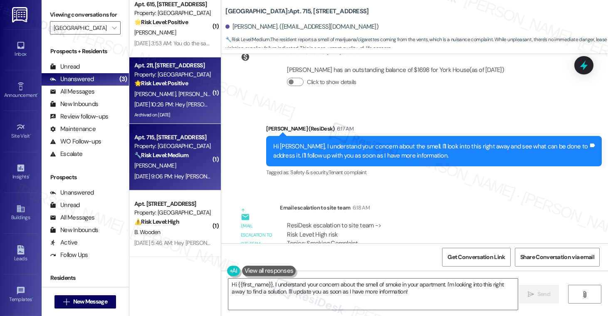
click at [172, 84] on strong "🌟 Risk Level: Positive" at bounding box center [161, 82] width 54 height 7
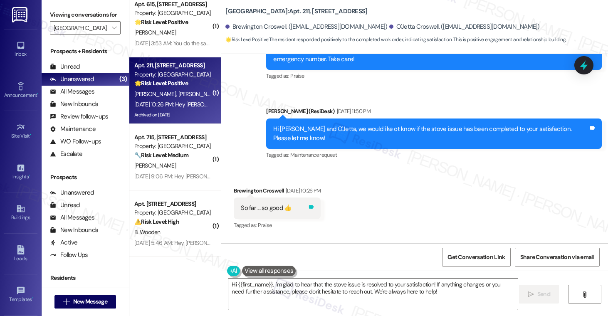
scroll to position [11396, 0]
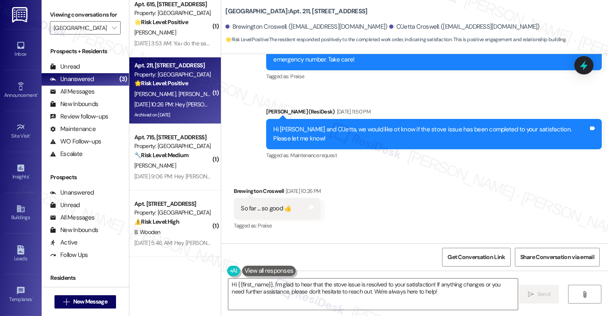
drag, startPoint x: 370, startPoint y: 113, endPoint x: 462, endPoint y: 111, distance: 91.9
click at [462, 125] on div "Hi [PERSON_NAME] and O'Jetta, we would like ot know if the stove issue has been…" at bounding box center [430, 134] width 315 height 18
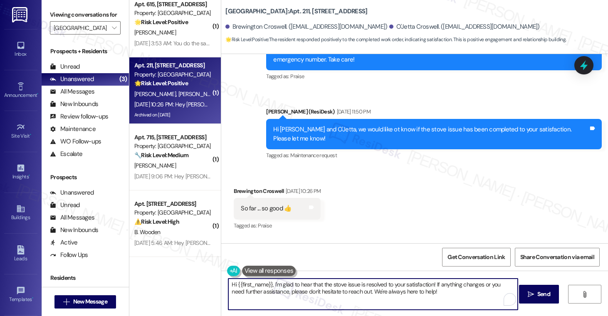
drag, startPoint x: 323, startPoint y: 285, endPoint x: 319, endPoint y: 288, distance: 5.1
click at [324, 284] on textarea "Hi {{first_name}}, I'm glad to hear that the stove issue is resolved to your sa…" at bounding box center [372, 294] width 289 height 31
drag, startPoint x: 285, startPoint y: 286, endPoint x: 304, endPoint y: 287, distance: 19.6
click at [284, 286] on textarea "Hi {{first_name}}, I'm glad to hear that the stove issue is resolved to your sa…" at bounding box center [372, 294] width 289 height 31
click at [239, 187] on div "Brewington Croswell [DATE] 10:26 PM" at bounding box center [277, 193] width 87 height 12
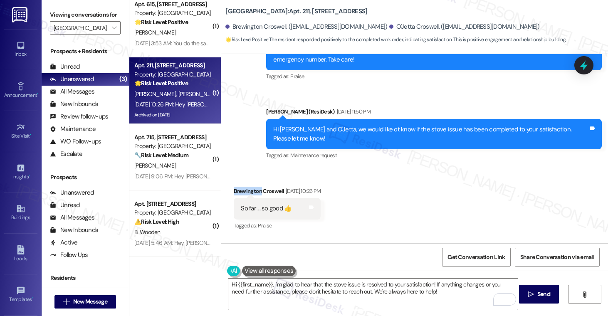
click at [239, 187] on div "Brewington Croswell [DATE] 10:26 PM" at bounding box center [277, 193] width 87 height 12
copy div "[PERSON_NAME]"
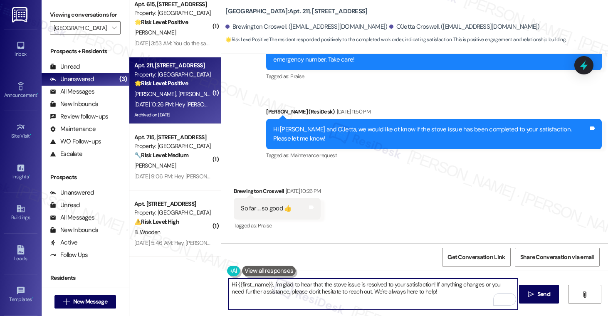
drag, startPoint x: 233, startPoint y: 284, endPoint x: 269, endPoint y: 283, distance: 35.8
click at [269, 283] on textarea "Hi {{first_name}}, I'm glad to hear that the stove issue is resolved to your sa…" at bounding box center [372, 294] width 289 height 31
paste textarea "[PERSON_NAME]"
drag, startPoint x: 280, startPoint y: 289, endPoint x: 311, endPoint y: 291, distance: 31.2
click at [280, 289] on textarea "Hi [PERSON_NAME], I'm glad to hear that the stove issue is resolved to your sat…" at bounding box center [372, 294] width 289 height 31
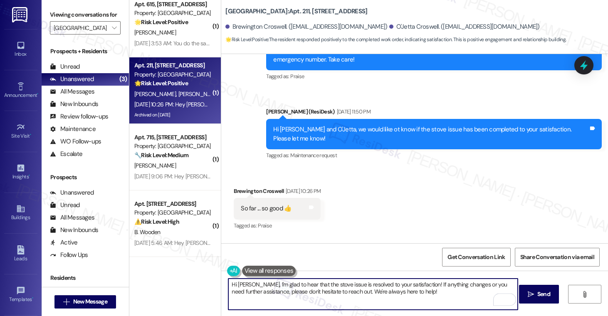
click at [421, 297] on textarea "Hi [PERSON_NAME], I'm glad to hear that the stove issue is resolved to your sat…" at bounding box center [372, 294] width 289 height 31
type textarea "Hi [PERSON_NAME], I'm glad to hear that the stove issue is resolved to your sat…"
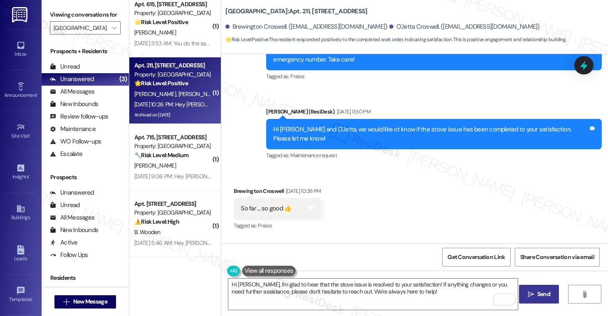
click at [536, 298] on span "Send" at bounding box center [544, 294] width 16 height 9
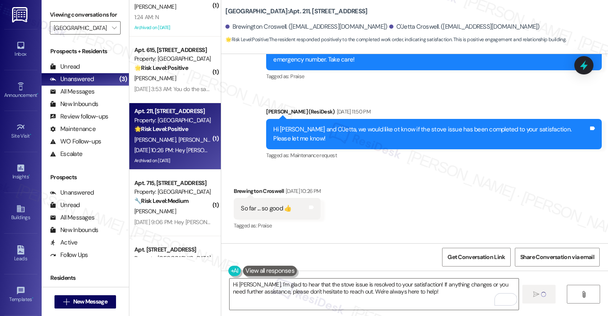
scroll to position [0, 0]
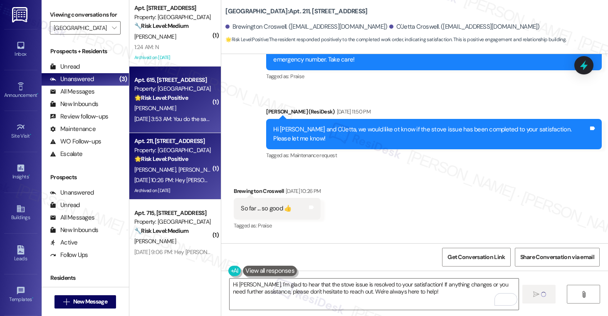
click at [185, 114] on div "[DATE] 3:53 AM: You do the same! [DATE] 3:53 AM: You do the same!" at bounding box center [172, 119] width 79 height 10
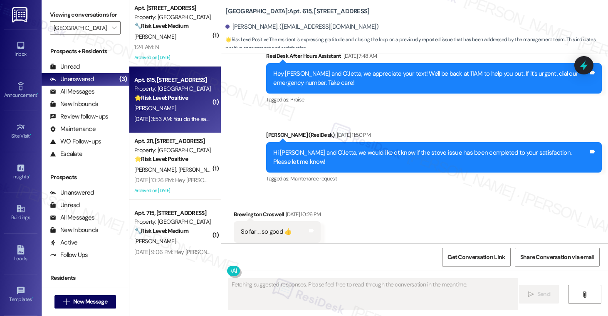
scroll to position [690, 0]
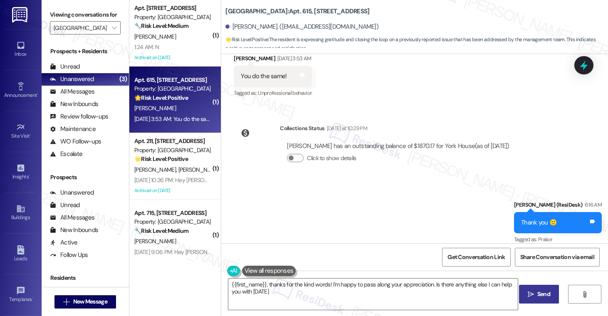
type textarea "{{first_name}}, thanks for the kind words! I'm happy to pass along your appreci…"
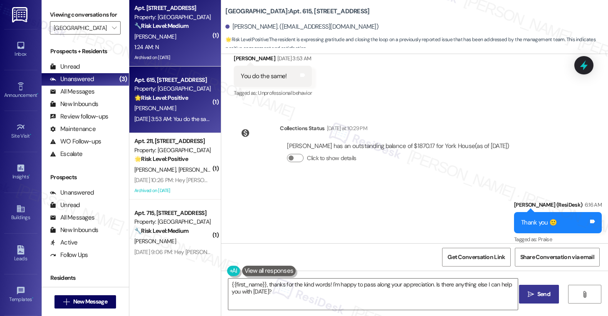
click at [184, 40] on div "[PERSON_NAME]" at bounding box center [172, 37] width 79 height 10
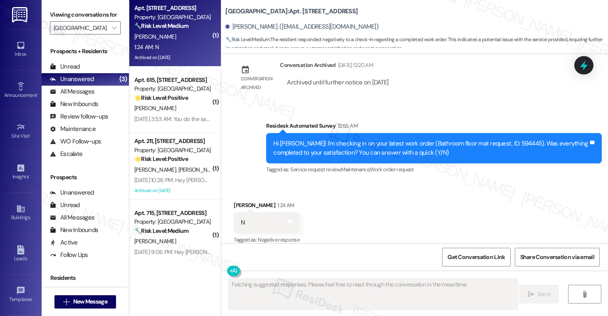
scroll to position [1055, 0]
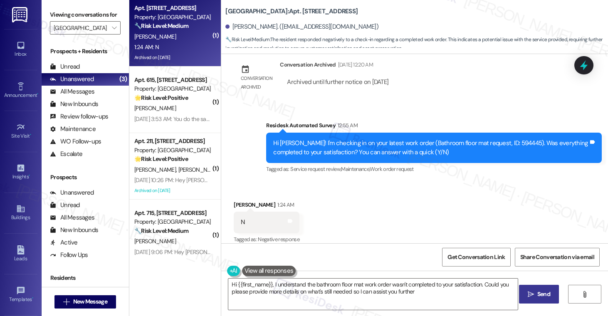
type textarea "Hi {{first_name}}, I understand the bathroom floor mat work order wasn't comple…"
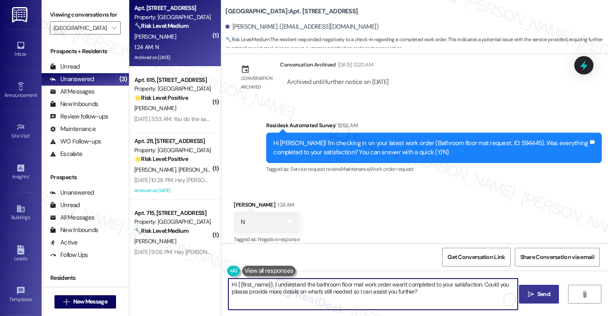
click at [321, 296] on textarea "Hi {{first_name}}, I understand the bathroom floor mat work order wasn't comple…" at bounding box center [372, 294] width 289 height 31
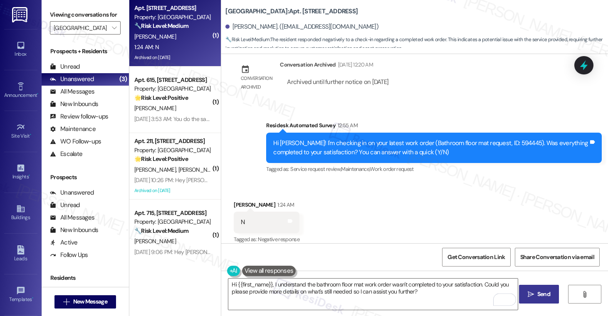
click at [538, 299] on button " Send" at bounding box center [539, 294] width 40 height 19
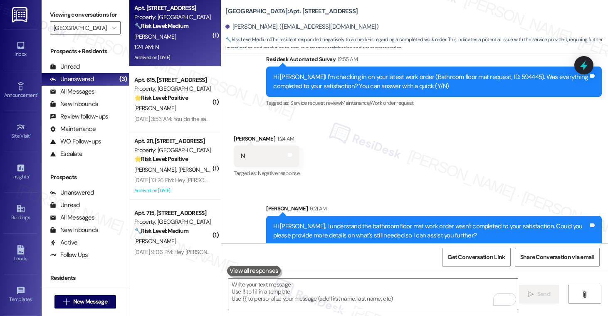
scroll to position [1122, 0]
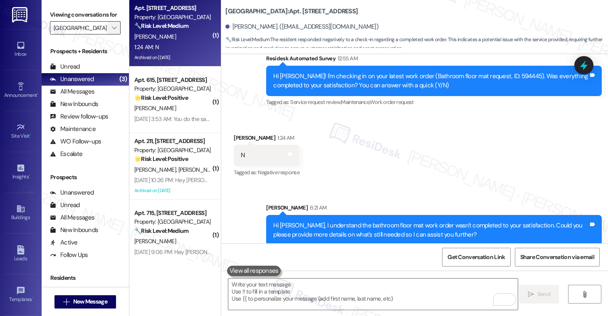
click at [112, 35] on span "" at bounding box center [114, 27] width 8 height 13
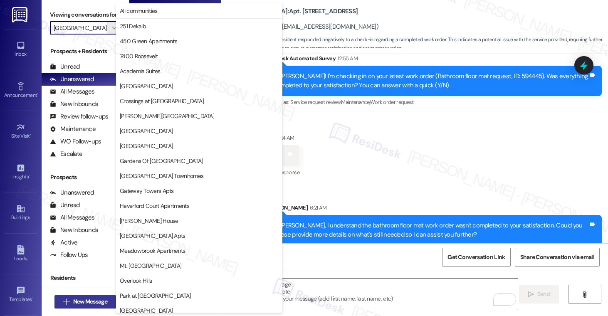
scroll to position [185, 0]
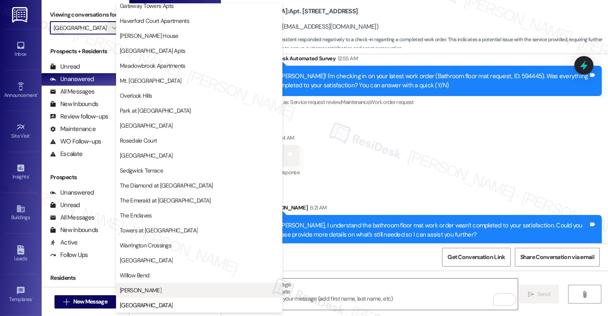
click at [124, 291] on span "[PERSON_NAME]" at bounding box center [141, 290] width 42 height 8
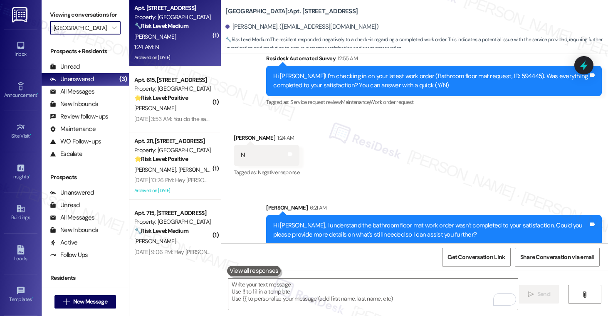
type input "[PERSON_NAME]"
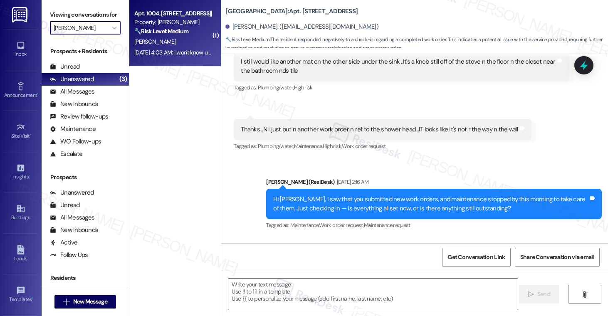
type textarea "Fetching suggested responses. Please feel free to read through the conversation…"
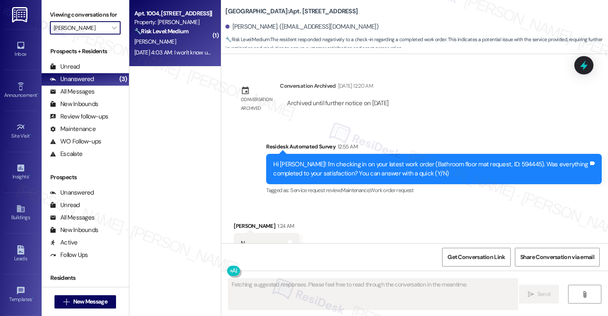
click at [172, 34] on strong "🔧 Risk Level: Medium" at bounding box center [161, 30] width 54 height 7
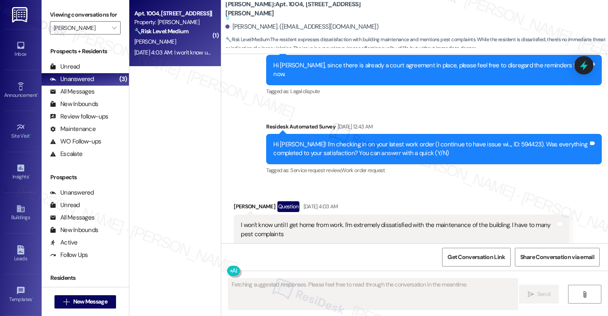
scroll to position [9296, 0]
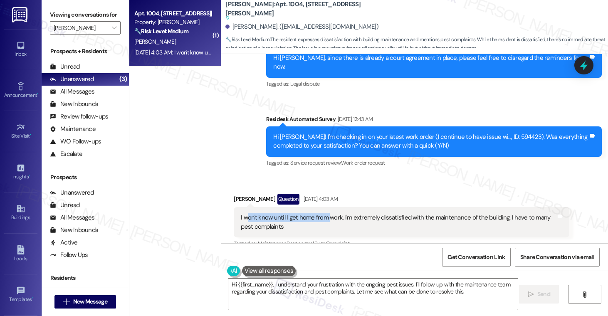
drag, startPoint x: 242, startPoint y: 153, endPoint x: 323, endPoint y: 157, distance: 81.6
click at [323, 213] on div "I won't know until I get home from work. I'm extremely dissatisfied with the ma…" at bounding box center [398, 222] width 315 height 18
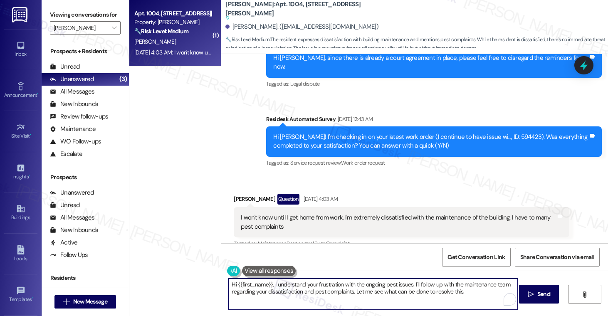
drag, startPoint x: 305, startPoint y: 294, endPoint x: 347, endPoint y: 288, distance: 42.5
click at [305, 294] on textarea "Hi {{first_name}}, I understand your frustration with the ongoing pest issues. …" at bounding box center [372, 294] width 289 height 31
drag, startPoint x: 411, startPoint y: 286, endPoint x: 464, endPoint y: 293, distance: 53.3
click at [464, 293] on textarea "Hi {{first_name}}, I understand your frustration with the ongoing pest issues. …" at bounding box center [372, 294] width 289 height 31
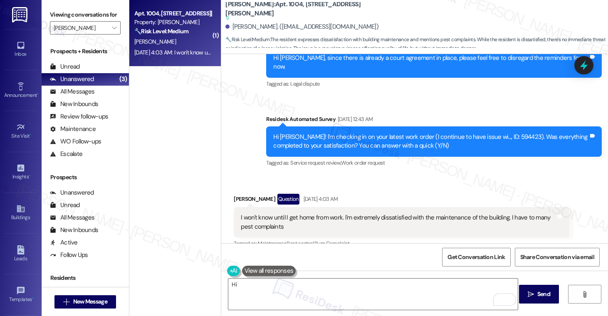
click at [240, 194] on div "[PERSON_NAME] Question [DATE] 4:03 AM" at bounding box center [402, 200] width 336 height 13
copy div "[PERSON_NAME]"
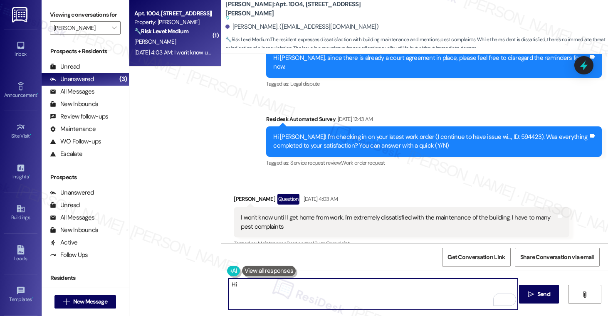
click at [253, 287] on textarea "Hi" at bounding box center [372, 294] width 289 height 31
paste textarea "[PERSON_NAME]"
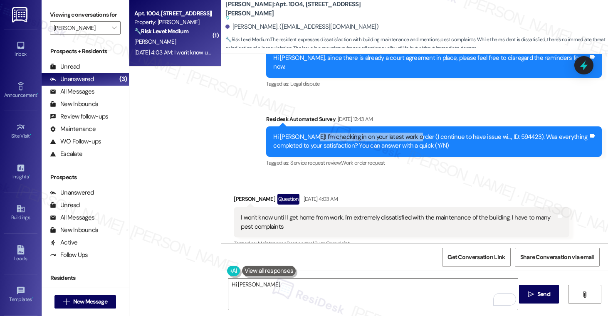
drag, startPoint x: 309, startPoint y: 74, endPoint x: 411, endPoint y: 76, distance: 101.9
click at [411, 133] on div "Hi [PERSON_NAME]! I'm checking in on your latest work order (I continue to have…" at bounding box center [430, 142] width 315 height 18
copy div "I'm checking in on your latest work order"
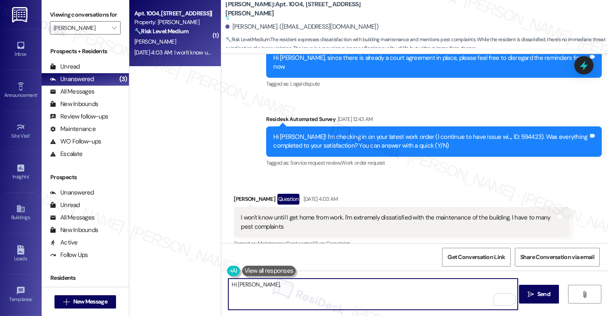
click at [275, 282] on textarea "Hi [PERSON_NAME]," at bounding box center [372, 294] width 289 height 31
paste textarea "I'm checking in on your latest work order"
click at [294, 284] on textarea "Hi [PERSON_NAME], I'm checking in on your latest work order" at bounding box center [372, 294] width 289 height 31
click at [394, 287] on textarea "Hi [PERSON_NAME], I'm checking in again on your latest work order" at bounding box center [372, 294] width 289 height 31
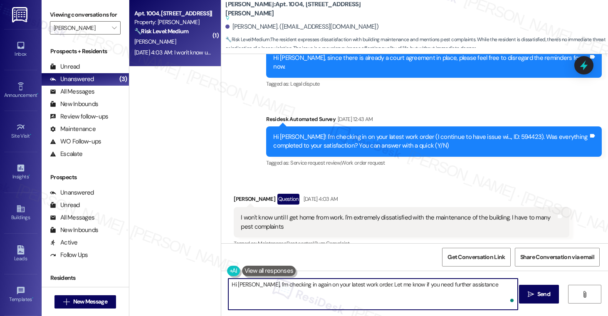
type textarea "Hi [PERSON_NAME], I'm checking in again on your latest work order. Let me know …"
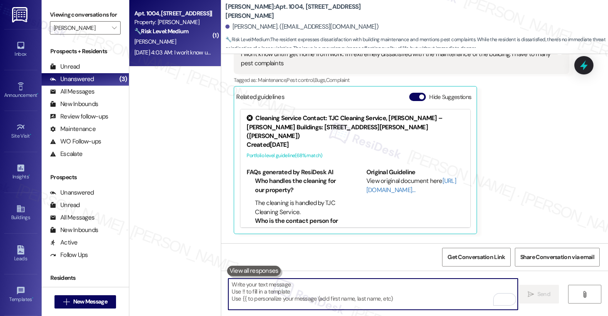
scroll to position [9529, 0]
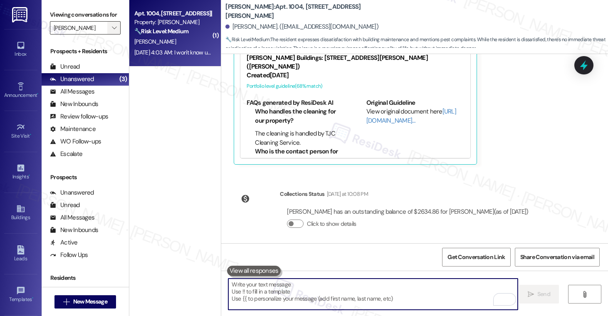
click at [112, 31] on icon "" at bounding box center [114, 28] width 5 height 7
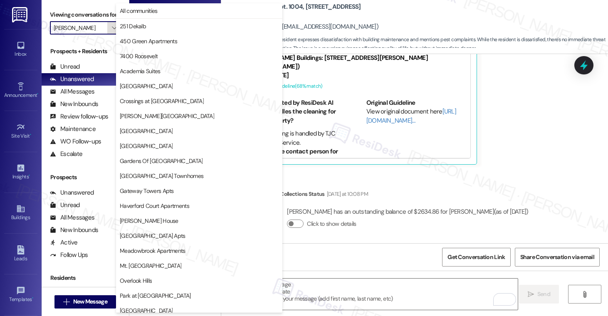
scroll to position [185, 0]
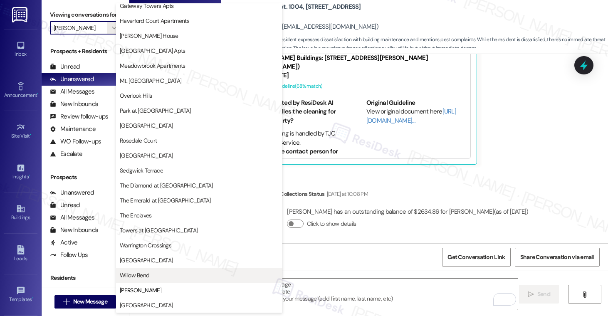
click at [135, 271] on span "Willow Bend" at bounding box center [135, 275] width 30 height 8
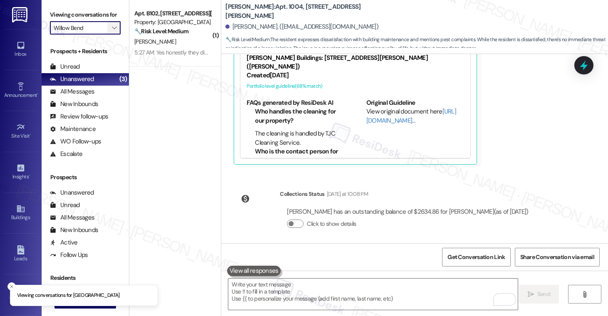
click at [112, 31] on icon "" at bounding box center [114, 28] width 5 height 7
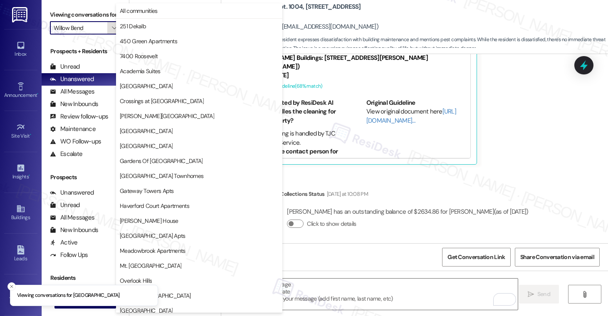
scroll to position [185, 0]
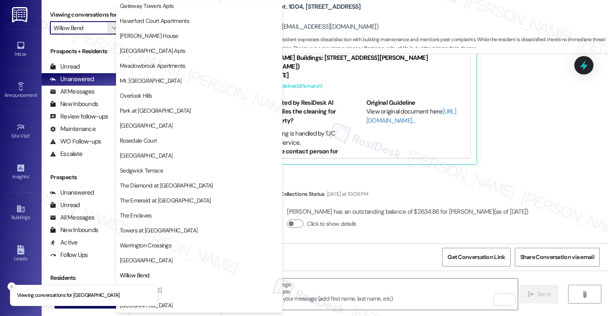
click at [153, 258] on span "[GEOGRAPHIC_DATA]" at bounding box center [146, 260] width 53 height 8
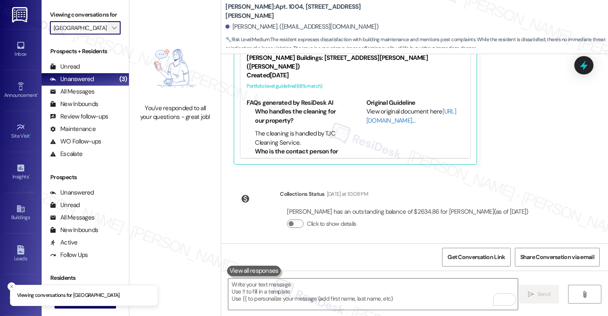
click at [112, 31] on icon "" at bounding box center [114, 28] width 5 height 7
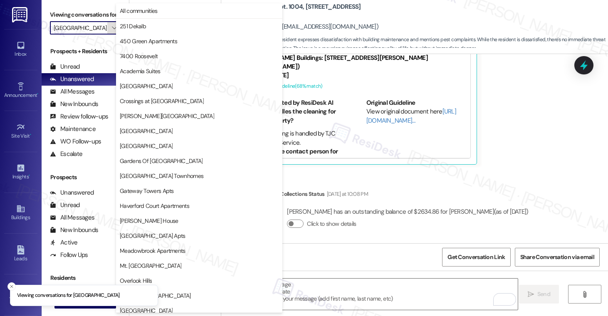
scroll to position [185, 0]
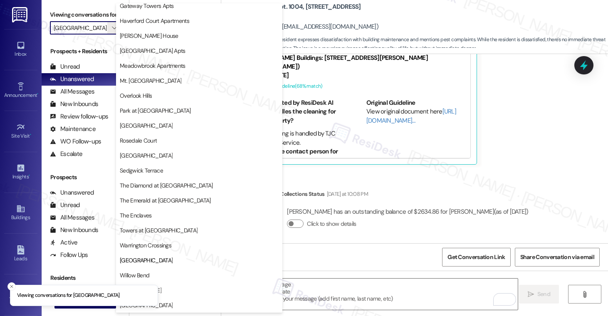
click at [144, 245] on span "Warrington Crossings" at bounding box center [146, 245] width 52 height 8
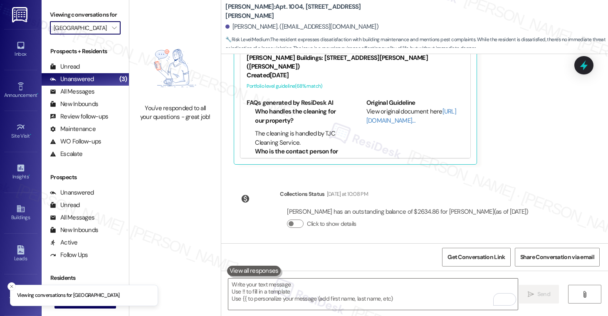
type input "Warrington Crossings"
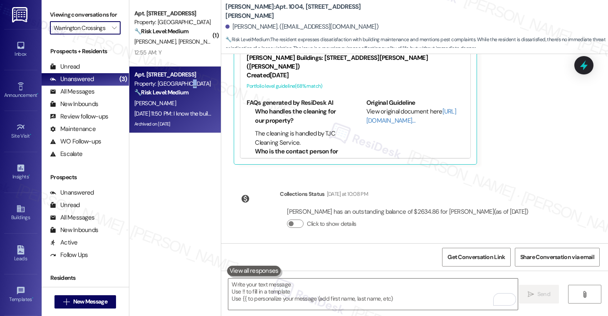
click at [183, 85] on div "Property: [GEOGRAPHIC_DATA]" at bounding box center [172, 83] width 77 height 9
type textarea "Fetching suggested responses. Please feel free to read through the conversation…"
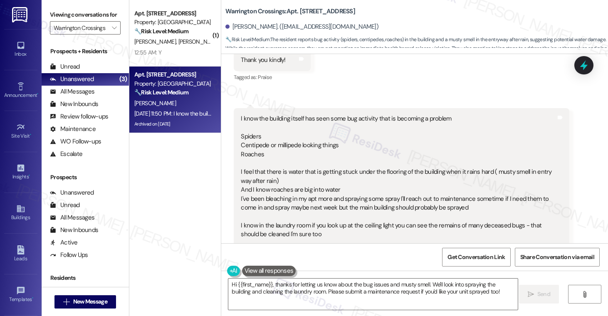
scroll to position [11631, 0]
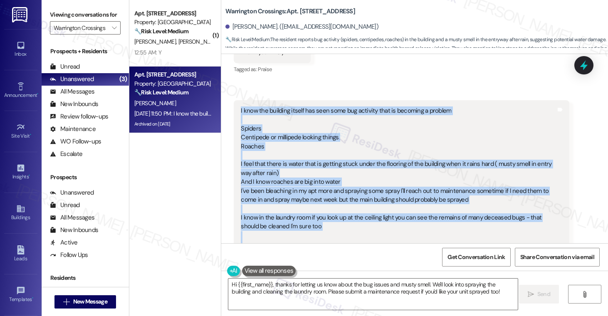
drag, startPoint x: 236, startPoint y: 67, endPoint x: 306, endPoint y: 207, distance: 156.0
click at [306, 207] on div "I know the building itself has seen some bug activity that is becoming a proble…" at bounding box center [402, 182] width 336 height 164
copy div "I know the building itself has seen some bug activity that is becoming a proble…"
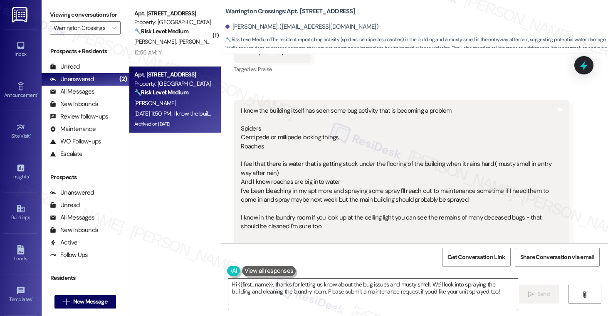
click at [279, 296] on textarea "Hi {{first_name}}, thanks for letting us know about the bug issues and musty sm…" at bounding box center [372, 294] width 289 height 31
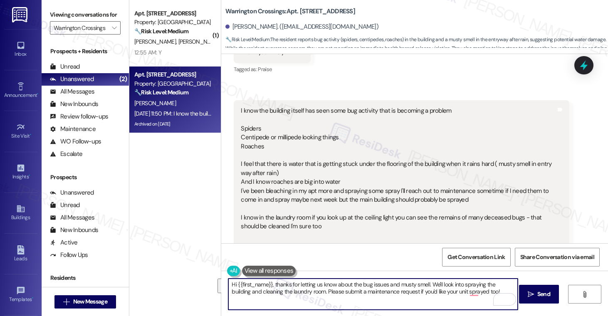
drag, startPoint x: 479, startPoint y: 293, endPoint x: 430, endPoint y: 284, distance: 50.3
click at [428, 284] on textarea "Hi {{first_name}}, thanks for letting us know about the bug issues and musty sm…" at bounding box center [372, 294] width 289 height 31
click at [420, 293] on textarea "Hi {{first_name}}, thanks for letting us know about the bug issues and musty sm…" at bounding box center [372, 294] width 289 height 31
click at [232, 25] on div "[PERSON_NAME]. ([EMAIL_ADDRESS][DOMAIN_NAME])" at bounding box center [301, 26] width 153 height 9
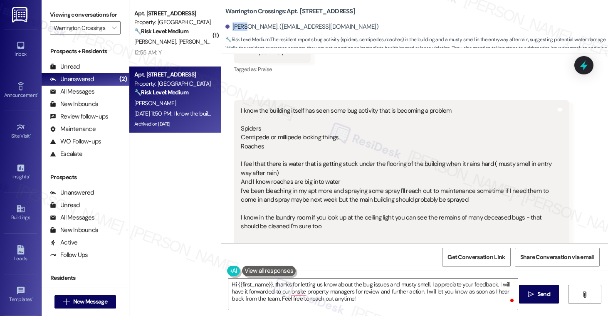
click at [232, 25] on div "[PERSON_NAME]. ([EMAIL_ADDRESS][DOMAIN_NAME])" at bounding box center [301, 26] width 153 height 9
copy div "Amber"
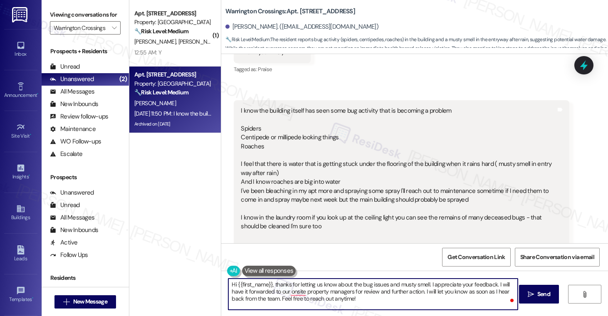
drag, startPoint x: 234, startPoint y: 284, endPoint x: 264, endPoint y: 284, distance: 29.5
click at [264, 284] on textarea "Hi {{first_name}}, thanks for letting us know about the bug issues and musty sm…" at bounding box center [372, 294] width 289 height 31
drag, startPoint x: 233, startPoint y: 284, endPoint x: 268, endPoint y: 285, distance: 35.0
click at [268, 285] on textarea "Hi {{first_name}}, thanks for letting us know about the bug issues and musty sm…" at bounding box center [372, 294] width 289 height 31
paste textarea "Amber"
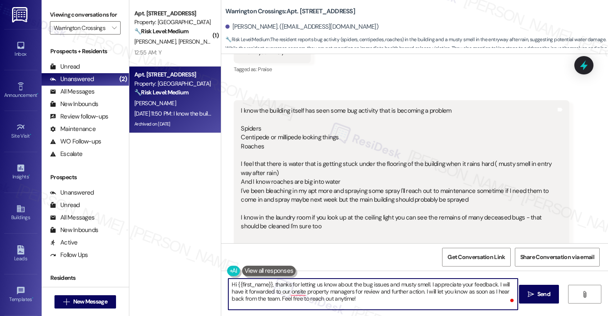
type textarea "Hi [PERSON_NAME], thanks for letting us know about the bug issues and musty sme…"
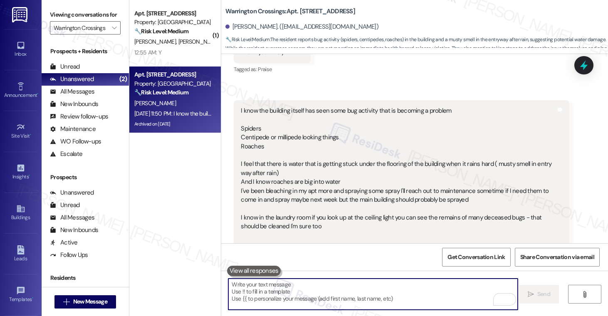
click at [269, 293] on textarea "To enrich screen reader interactions, please activate Accessibility in Grammarl…" at bounding box center [372, 294] width 289 height 31
paste textarea "Hi [PERSON_NAME], Thank you for letting us know about the bug issues and the mu…"
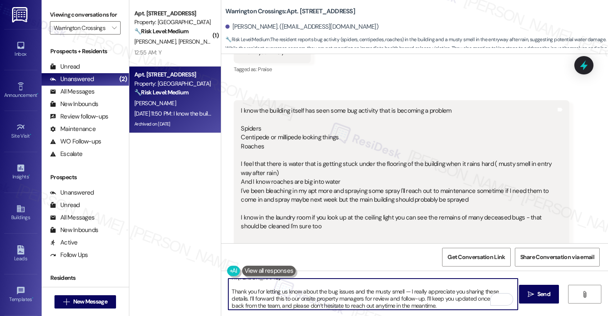
scroll to position [7, 0]
click at [230, 293] on textarea "Hi [PERSON_NAME], Thank you for letting us know about the bug issues and the mu…" at bounding box center [372, 294] width 289 height 31
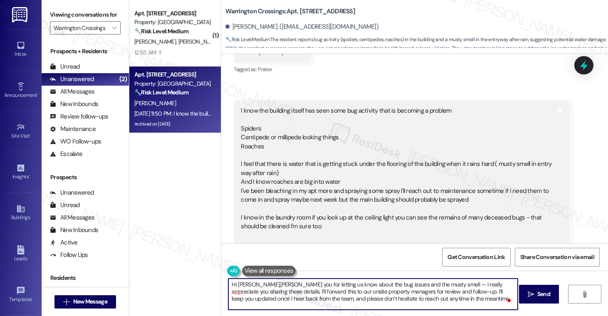
scroll to position [0, 0]
type textarea "Hi [PERSON_NAME], thank you for letting us know about the bug issues and the mu…"
click at [538, 293] on span "Send" at bounding box center [543, 294] width 13 height 9
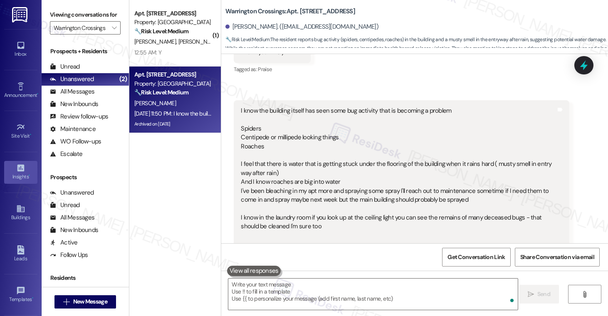
scroll to position [11647, 0]
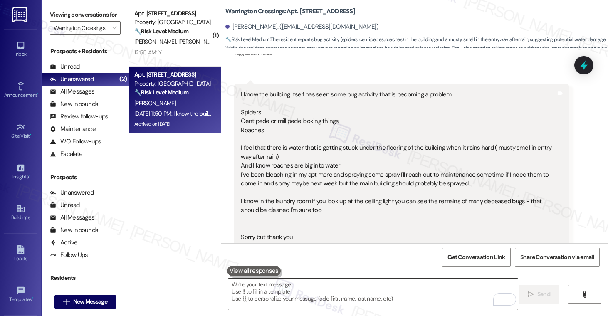
click at [279, 295] on textarea "To enrich screen reader interactions, please activate Accessibility in Grammarl…" at bounding box center [372, 294] width 289 height 31
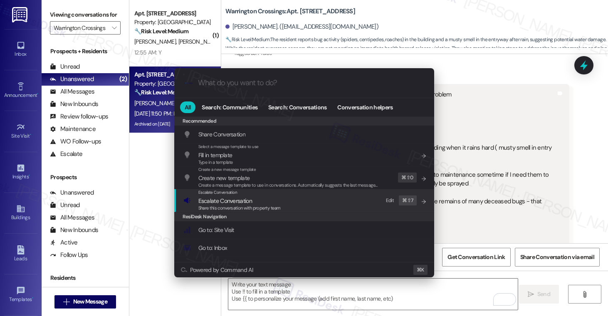
click at [247, 206] on span "Share this conversation with property team" at bounding box center [239, 208] width 82 height 6
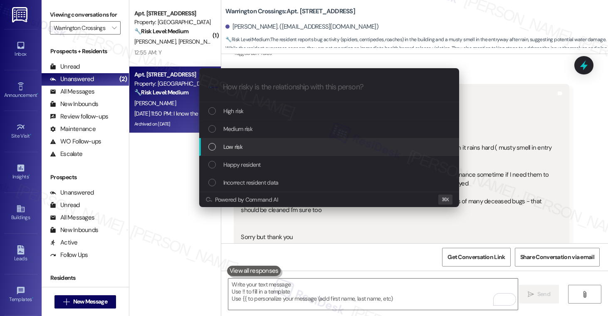
click at [264, 140] on div "Low risk" at bounding box center [329, 147] width 260 height 18
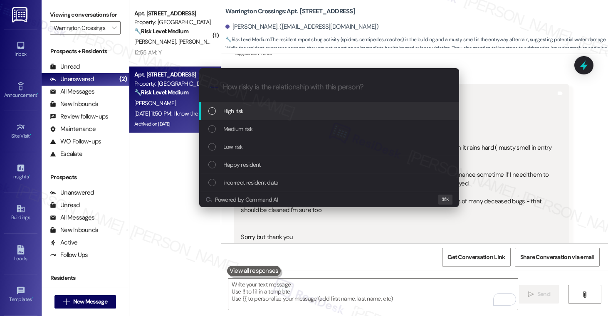
click at [259, 108] on div "High risk" at bounding box center [329, 110] width 243 height 9
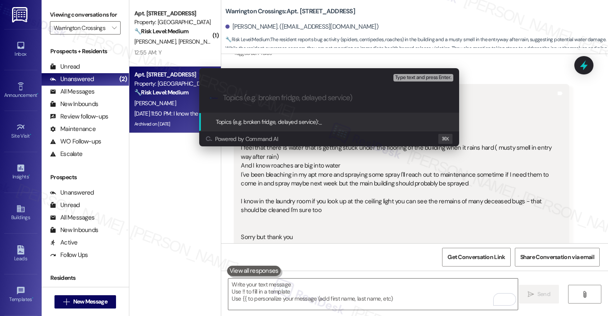
paste input "Resident Feedback: Pest Issues + Musty Smell in Common Areas"
type input "Resident Feedback: Pest Issues + Musty Smell in Common Areas"
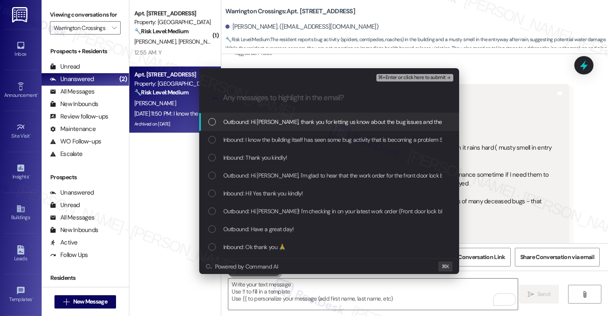
click at [265, 128] on div "Outbound: Hi [PERSON_NAME], thank you for letting us know about the bug issues …" at bounding box center [329, 122] width 260 height 18
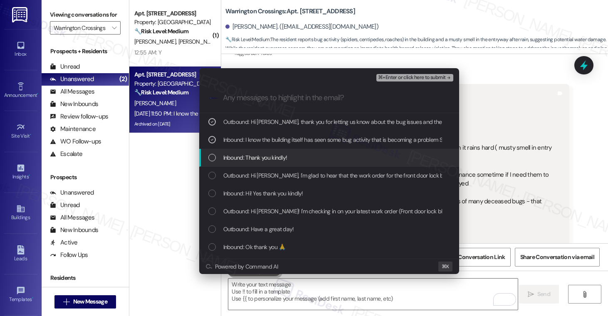
click at [262, 158] on span "Inbound: Thank you kindly!" at bounding box center [255, 157] width 64 height 9
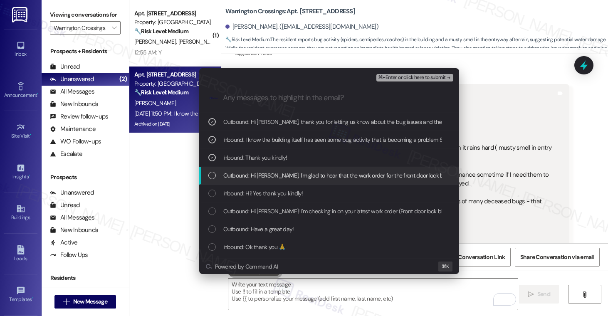
click at [262, 175] on span "Outbound: Hi [PERSON_NAME], I'm glad to hear that the work order for the front …" at bounding box center [445, 175] width 444 height 9
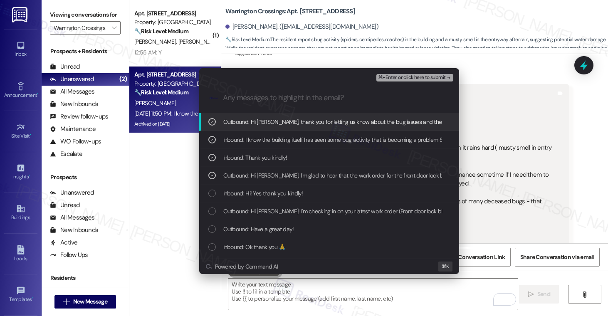
click at [410, 81] on button "⌘+Enter or click here to submit" at bounding box center [414, 77] width 77 height 7
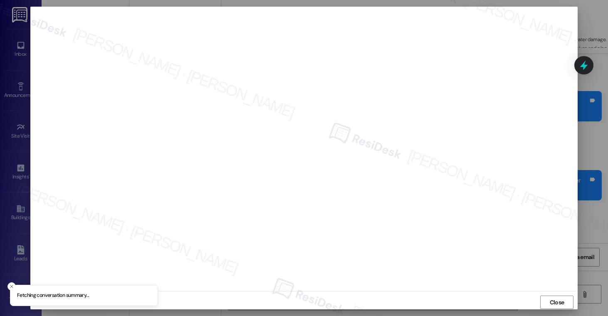
scroll to position [11647, 0]
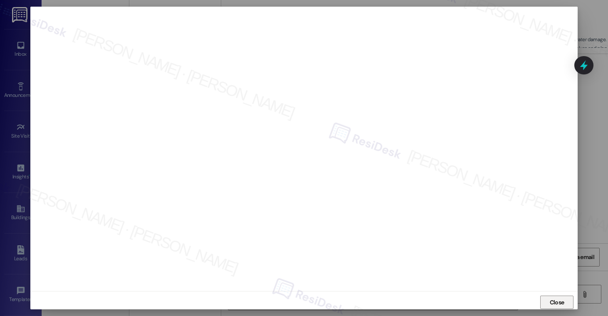
click at [554, 304] on span "Close" at bounding box center [557, 302] width 15 height 9
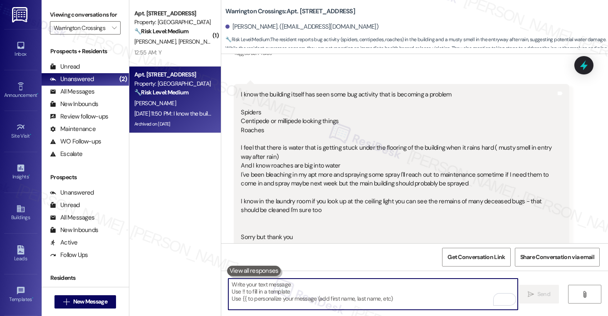
click at [389, 292] on textarea "To enrich screen reader interactions, please activate Accessibility in Grammarl…" at bounding box center [372, 294] width 289 height 31
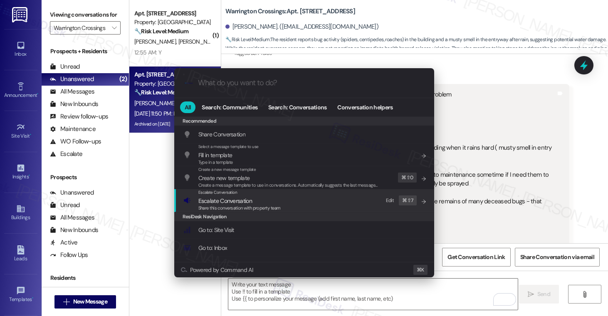
click at [274, 199] on span "Escalate Conversation" at bounding box center [239, 200] width 82 height 9
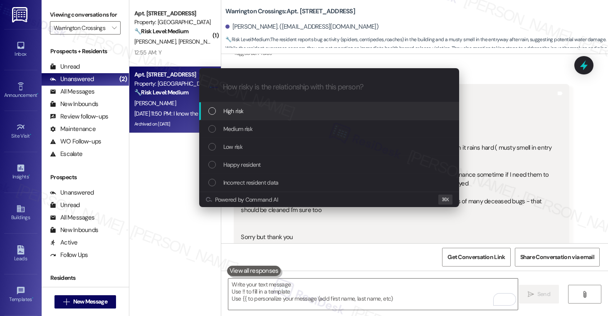
click at [273, 119] on div "High risk" at bounding box center [329, 111] width 260 height 18
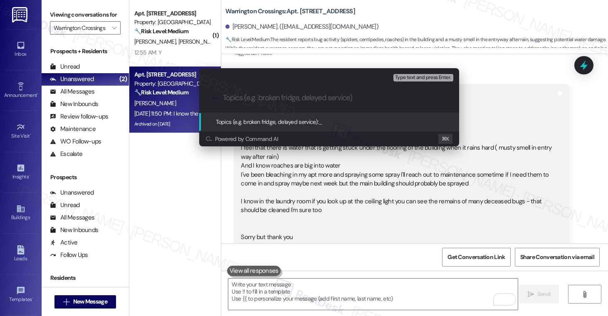
paste input "Resident Feedback: Pest Issues + Musty Smell in Common Areas"
type input "Resident Feedback: Pest Issues + Musty Smell in Common Areas"
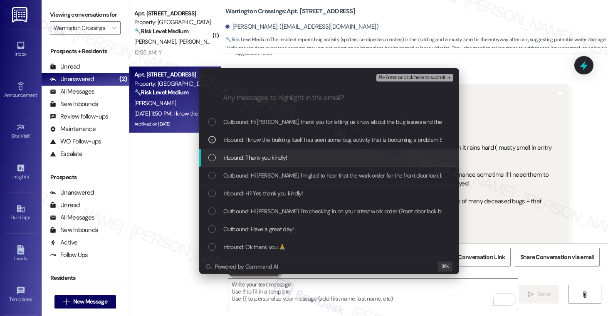
click at [266, 156] on span "Inbound: Thank you kindly!" at bounding box center [255, 157] width 64 height 9
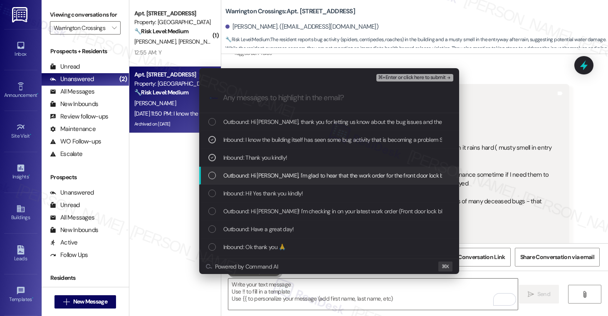
click at [252, 175] on span "Outbound: Hi [PERSON_NAME], I'm glad to hear that the work order for the front …" at bounding box center [445, 175] width 444 height 9
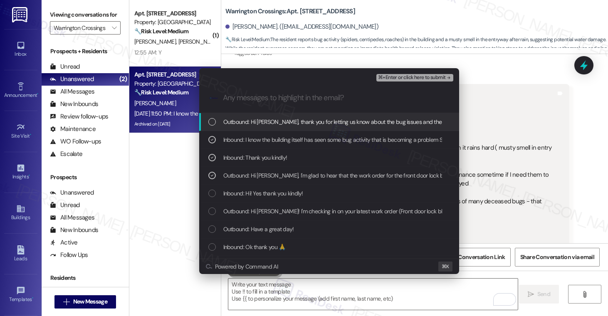
click at [401, 77] on span "⌘+Enter or click here to submit" at bounding box center [411, 78] width 67 height 6
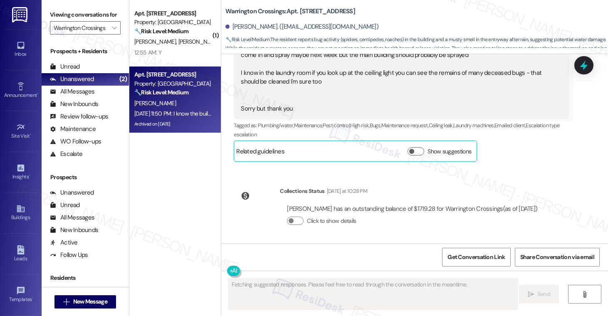
scroll to position [11821, 0]
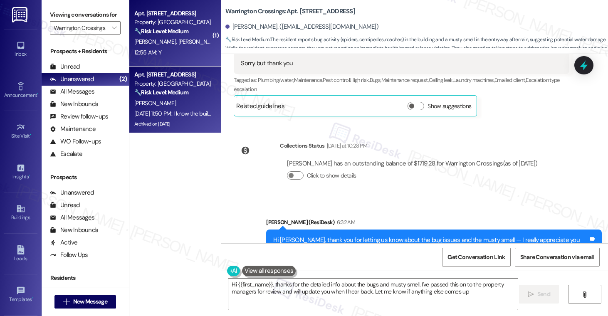
type textarea "Hi {{first_name}}, thanks for the detailed info about the bugs and musty smell.…"
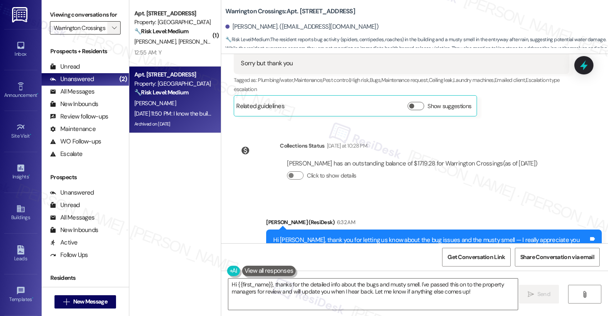
click at [112, 31] on icon "" at bounding box center [114, 28] width 5 height 7
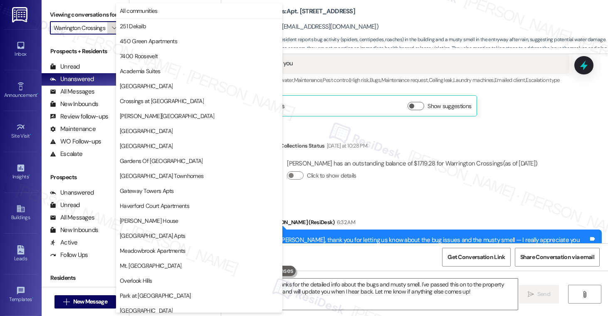
scroll to position [185, 0]
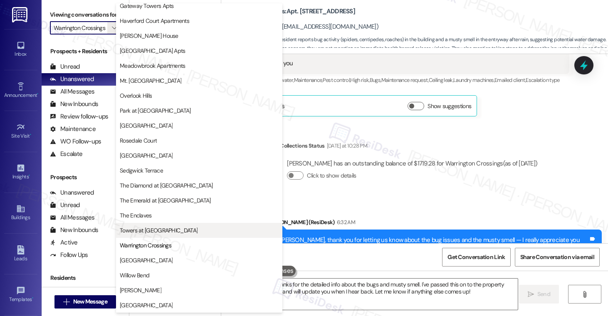
click at [146, 230] on span "Towers at [GEOGRAPHIC_DATA]" at bounding box center [159, 230] width 78 height 8
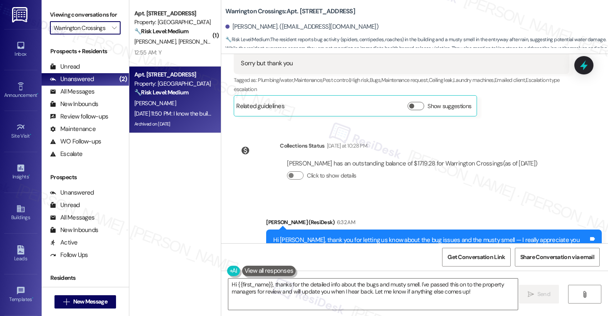
type input "Towers at [GEOGRAPHIC_DATA]"
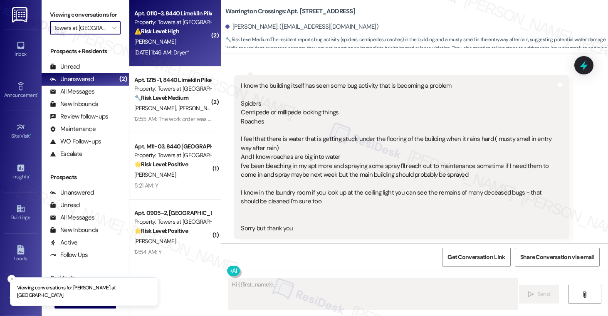
type textarea "Hi {{first_name}}, thanks"
click at [179, 35] on div "⚠️ Risk Level: High The resident reports that the dryer vent is not properly co…" at bounding box center [172, 31] width 77 height 9
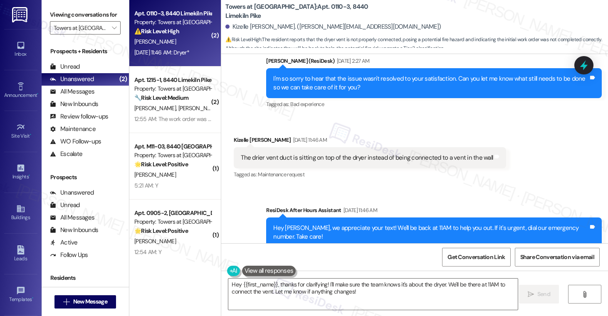
scroll to position [536, 0]
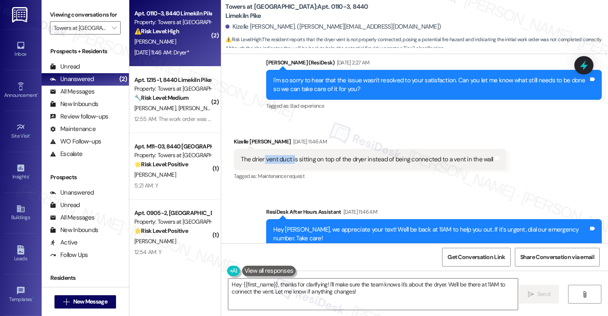
drag, startPoint x: 259, startPoint y: 150, endPoint x: 288, endPoint y: 148, distance: 29.2
click at [288, 155] on div "The drier vent duct is sitting on top of the dryer instead of being connected t…" at bounding box center [367, 159] width 252 height 9
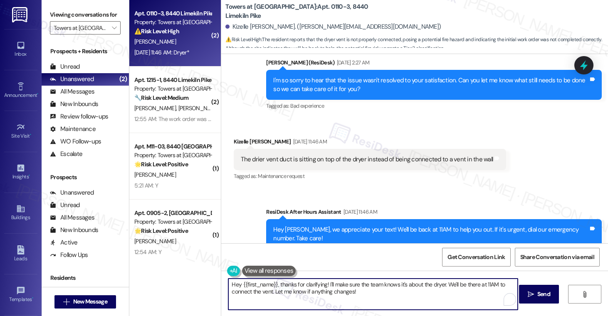
drag, startPoint x: 446, startPoint y: 286, endPoint x: 561, endPoint y: 304, distance: 116.3
click at [458, 294] on textarea "Hey {{first_name}}, thanks for clarifying! I'll make sure the team knows it's a…" at bounding box center [372, 294] width 289 height 31
type textarea "Hey {{first_name}}, thanks for clarifying! I'll make sure the team knows it's a…"
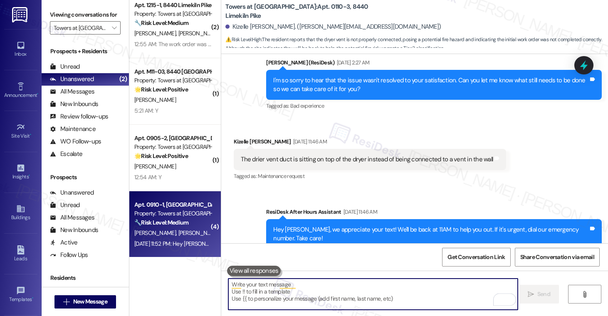
scroll to position [76, 0]
click at [178, 232] on span "S. Lewin" at bounding box center [199, 231] width 42 height 7
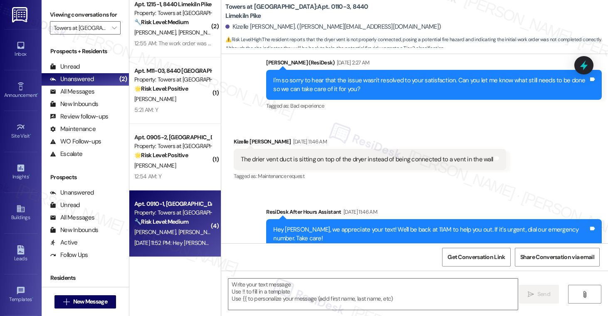
type textarea "Fetching suggested responses. Please feel free to read through the conversation…"
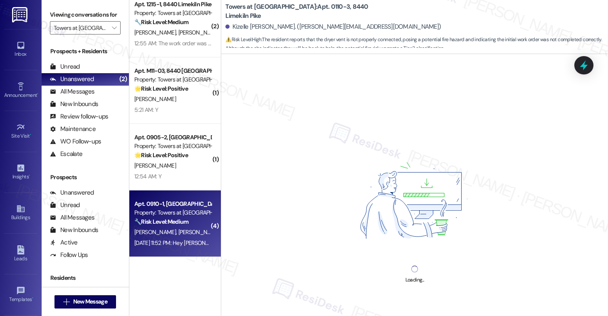
click at [178, 232] on span "S. Lewin" at bounding box center [199, 231] width 42 height 7
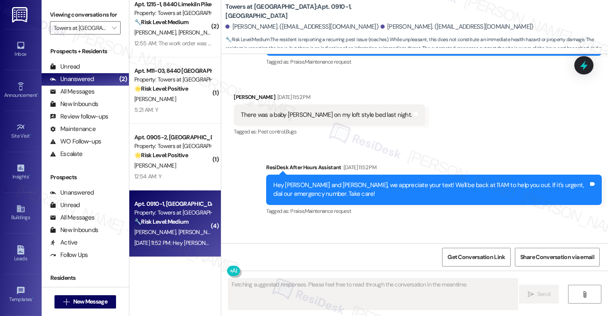
scroll to position [10240, 0]
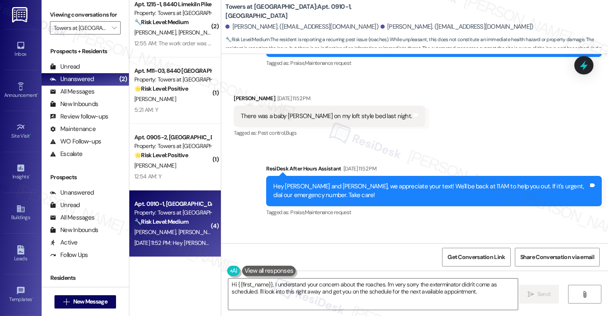
drag, startPoint x: 251, startPoint y: 176, endPoint x: 294, endPoint y: 176, distance: 42.4
click at [294, 261] on div "There was another this morning a" at bounding box center [285, 265] width 89 height 9
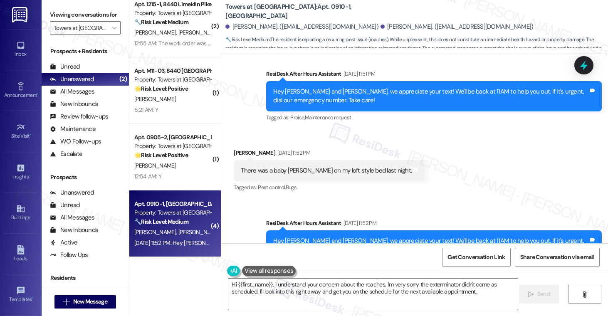
scroll to position [10172, 0]
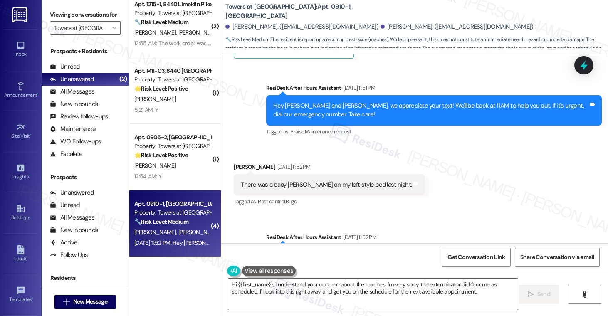
click at [238, 312] on div "Pamela Tilghman Sep 21, 2025 at 11:52 PM" at bounding box center [288, 318] width 109 height 12
copy div "Pamela"
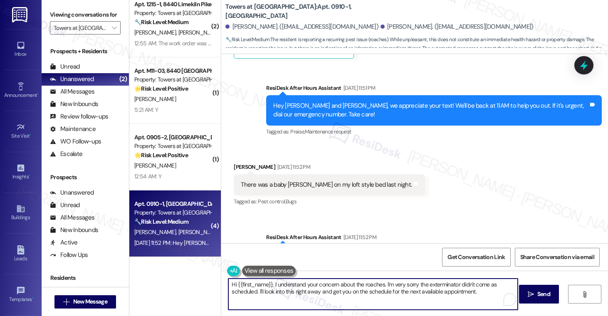
drag, startPoint x: 234, startPoint y: 284, endPoint x: 261, endPoint y: 283, distance: 26.7
click at [261, 283] on textarea "Hi {{first_name}}, I understand your concern about the roaches. I'm very sorry …" at bounding box center [372, 294] width 289 height 31
drag, startPoint x: 234, startPoint y: 284, endPoint x: 268, endPoint y: 284, distance: 34.1
click at [268, 284] on textarea "Hi {{first_name}}, I understand your concern about the roaches. I'm very sorry …" at bounding box center [372, 294] width 289 height 31
paste textarea "Pamela"
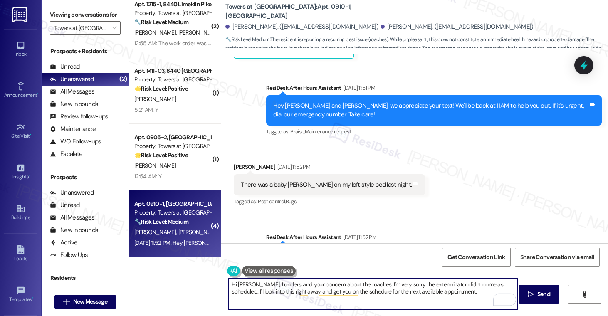
drag, startPoint x: 274, startPoint y: 285, endPoint x: 367, endPoint y: 287, distance: 92.8
click at [367, 287] on textarea "Hi Pamela, I understand your concern about the roaches. I'm very sorry the exte…" at bounding box center [372, 294] width 289 height 31
click at [425, 289] on textarea "Hi Pamela, I understand your concern about the roaches. I'm very sorry the exte…" at bounding box center [372, 294] width 289 height 31
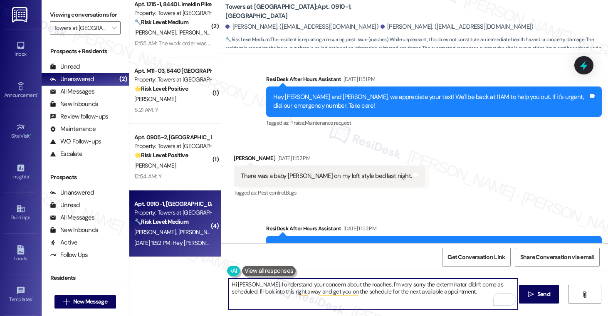
scroll to position [10358, 0]
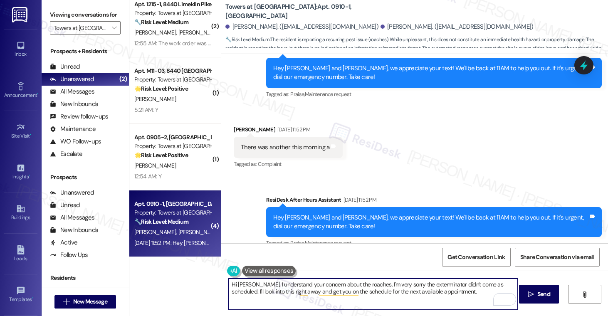
click at [455, 293] on textarea "Hi Pamela, I understand your concern about the roaches. I'm very sorry the exte…" at bounding box center [372, 294] width 289 height 31
type textarea "Hi Pamela, I understand your concern about the roaches. I'm very sorry the exte…"
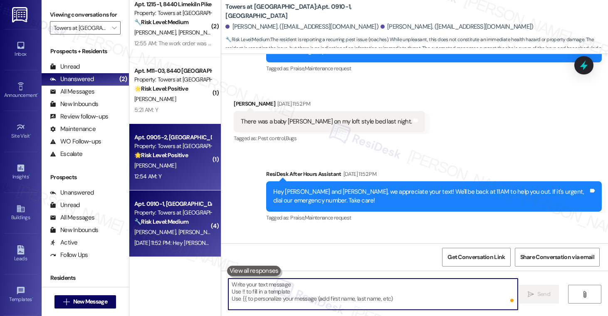
scroll to position [10202, 0]
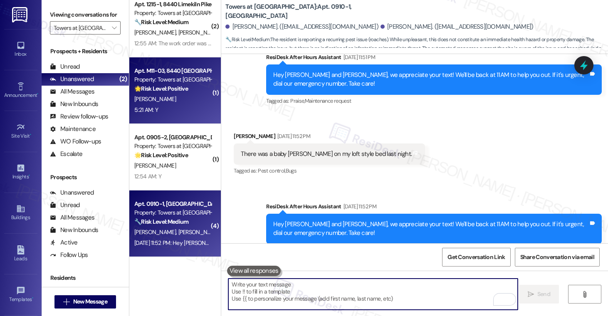
click at [179, 109] on div "5:21 AM: Y 5:21 AM: Y" at bounding box center [172, 110] width 79 height 10
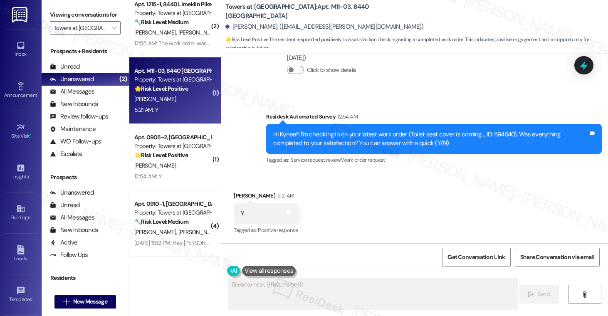
scroll to position [479, 0]
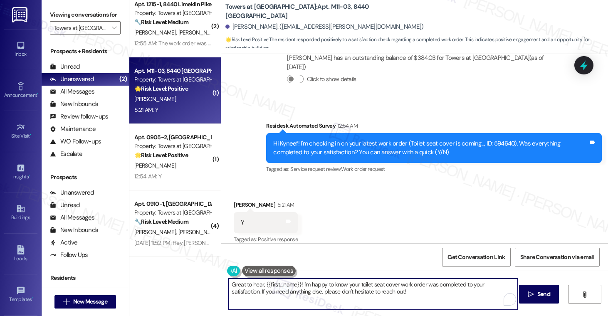
click at [368, 297] on textarea "Great to hear, {{first_name}}! I'm happy to know your toilet seat cover work or…" at bounding box center [372, 294] width 289 height 31
click at [389, 290] on textarea "Great to hear, {{first_name}}! I'm happy to know your toilet seat cover work or…" at bounding box center [372, 294] width 289 height 31
drag, startPoint x: 235, startPoint y: 284, endPoint x: 321, endPoint y: 285, distance: 86.1
click at [321, 285] on textarea "Great to hear, {{first_name}}! I'm happy to know your toilet seat cover work or…" at bounding box center [372, 294] width 289 height 31
click at [319, 288] on textarea "Great to hear, {{first_name}}! I'm happy to know your toilet seat cover work or…" at bounding box center [372, 294] width 289 height 31
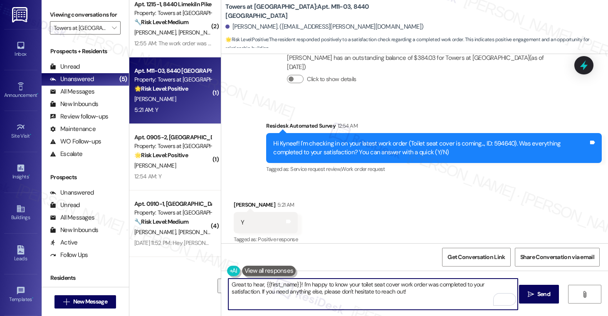
drag, startPoint x: 237, startPoint y: 282, endPoint x: 370, endPoint y: 289, distance: 132.9
click at [370, 289] on textarea "Great to hear, {{first_name}}! I'm happy to know your toilet seat cover work or…" at bounding box center [372, 294] width 289 height 31
click at [379, 294] on textarea "Great to hear, {{first_name}}! I'm happy to know your toilet seat cover work or…" at bounding box center [372, 294] width 289 height 31
drag, startPoint x: 305, startPoint y: 286, endPoint x: 378, endPoint y: 291, distance: 73.8
click at [378, 291] on textarea "Great to hear, {{first_name}}! I'm happy to know your toilet seat cover work or…" at bounding box center [372, 294] width 289 height 31
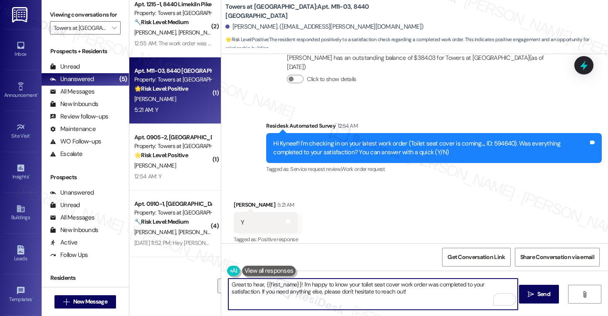
drag, startPoint x: 299, startPoint y: 285, endPoint x: 374, endPoint y: 294, distance: 75.0
click at [374, 294] on textarea "Great to hear, {{first_name}}! I'm happy to know your toilet seat cover work or…" at bounding box center [372, 294] width 289 height 31
drag, startPoint x: 299, startPoint y: 284, endPoint x: 391, endPoint y: 290, distance: 92.9
click at [391, 290] on textarea "Great to hear, {{first_name}}! I'm happy to know your toilet seat cover work or…" at bounding box center [372, 294] width 289 height 31
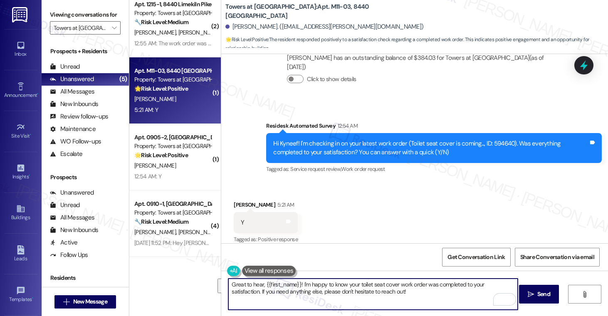
click at [391, 292] on textarea "Great to hear, {{first_name}}! I'm happy to know your toilet seat cover work or…" at bounding box center [372, 294] width 289 height 31
drag, startPoint x: 244, startPoint y: 291, endPoint x: 347, endPoint y: 294, distance: 103.2
click at [347, 294] on textarea "Great to hear, {{first_name}}! I'm happy to know your toilet seat cover work or…" at bounding box center [372, 294] width 289 height 31
click at [386, 295] on textarea "Great to hear, {{first_name}}! I'm happy to know your toilet seat cover work or…" at bounding box center [372, 294] width 289 height 31
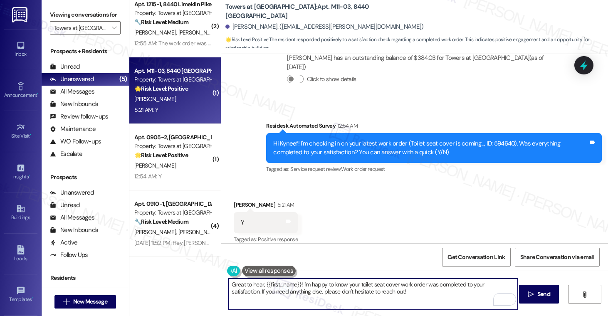
drag, startPoint x: 298, startPoint y: 292, endPoint x: 361, endPoint y: 297, distance: 63.4
click at [361, 297] on textarea "Great to hear, {{first_name}}! I'm happy to know your toilet seat cover work or…" at bounding box center [372, 294] width 289 height 31
click at [404, 298] on textarea "Great to hear, {{first_name}}! I'm happy to know your toilet seat cover work or…" at bounding box center [372, 294] width 289 height 31
drag, startPoint x: 244, startPoint y: 292, endPoint x: 294, endPoint y: 291, distance: 49.9
click at [294, 291] on textarea "Great to hear, {{first_name}}! I'm happy to know your toilet seat cover work or…" at bounding box center [372, 294] width 289 height 31
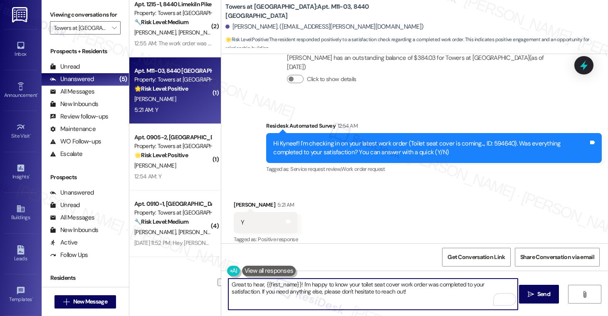
click at [336, 292] on textarea "Great to hear, {{first_name}}! I'm happy to know your toilet seat cover work or…" at bounding box center [372, 294] width 289 height 31
drag, startPoint x: 293, startPoint y: 292, endPoint x: 350, endPoint y: 294, distance: 56.6
click at [350, 294] on textarea "Great to hear, {{first_name}}! I'm happy to know your toilet seat cover work or…" at bounding box center [372, 294] width 289 height 31
click at [390, 297] on textarea "Great to hear, {{first_name}}! I'm happy to know your toilet seat cover work or…" at bounding box center [372, 294] width 289 height 31
drag, startPoint x: 320, startPoint y: 284, endPoint x: 423, endPoint y: 285, distance: 102.3
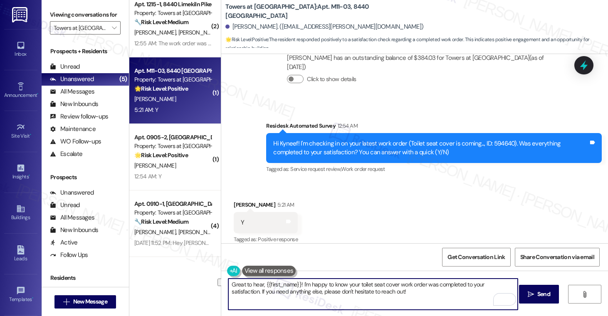
click at [423, 285] on textarea "Great to hear, {{first_name}}! I'm happy to know your toilet seat cover work or…" at bounding box center [372, 294] width 289 height 31
click at [420, 292] on textarea "Great to hear, {{first_name}}! I'm happy to know your toilet seat cover work or…" at bounding box center [372, 294] width 289 height 31
click at [439, 296] on textarea "Great to hear, {{first_name}}! I'm happy to know your toilet seat cover work or…" at bounding box center [372, 294] width 289 height 31
click at [390, 295] on textarea "Great to hear, {{first_name}}! I'm happy to know your toilet seat cover work or…" at bounding box center [372, 294] width 289 height 31
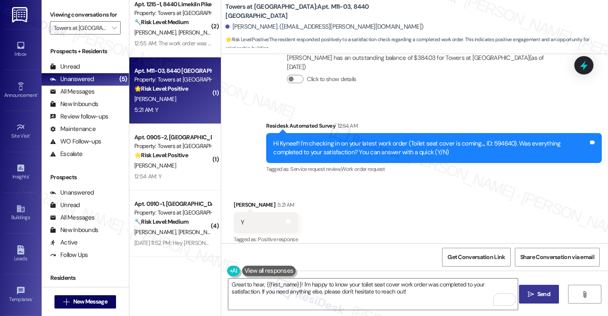
click at [541, 295] on span "Send" at bounding box center [543, 294] width 13 height 9
type textarea "Great to hear, {{first_name}}! I'm happy to know your toilet seat cover work or…"
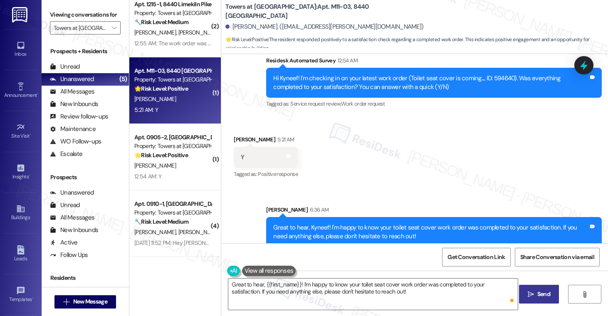
scroll to position [546, 0]
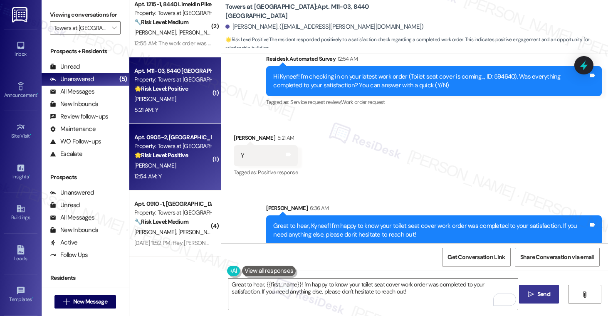
click at [173, 161] on div "M. Mcclamy" at bounding box center [172, 166] width 79 height 10
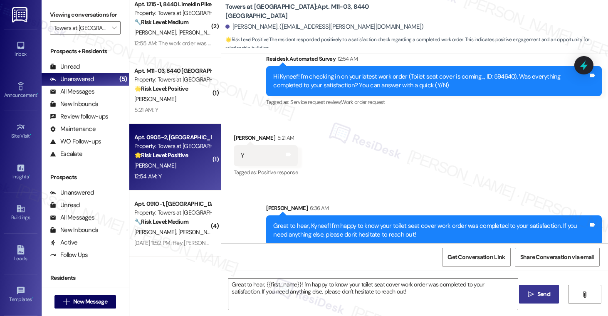
type textarea "Fetching suggested responses. Please feel free to read through the conversation…"
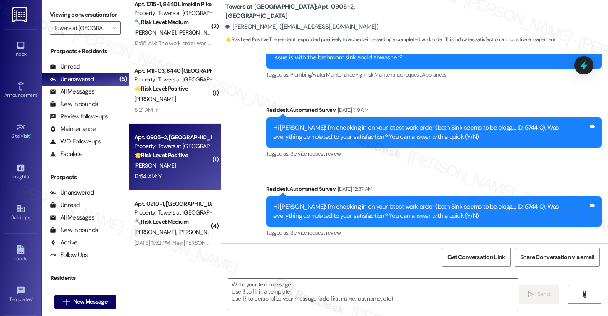
scroll to position [1466, 0]
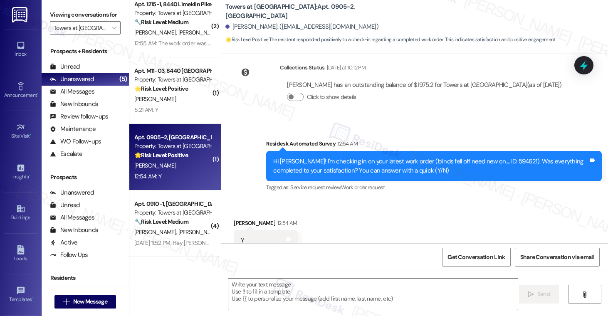
type textarea "Fetching suggested responses. Please feel free to read through the conversation…"
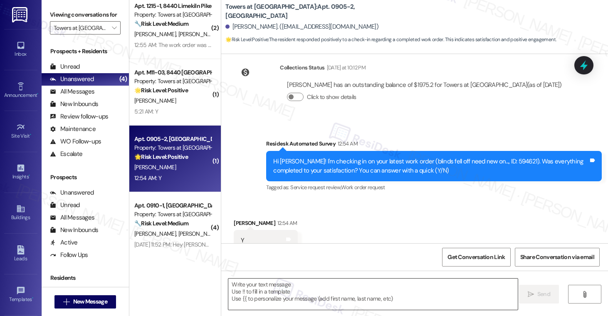
scroll to position [1467, 0]
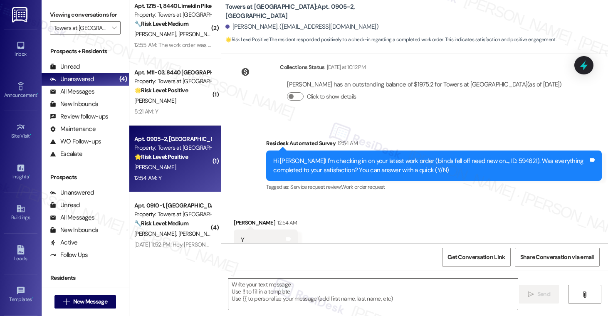
click at [283, 287] on textarea at bounding box center [372, 294] width 289 height 31
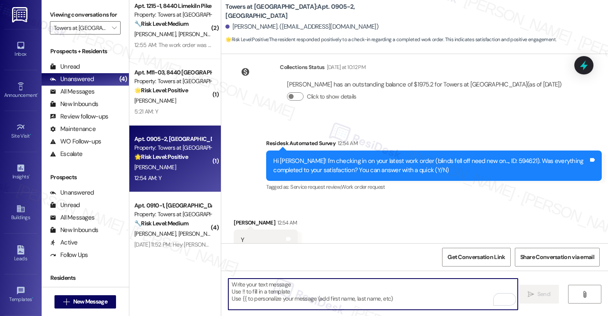
click at [283, 279] on textarea "To enrich screen reader interactions, please activate Accessibility in Grammarl…" at bounding box center [372, 294] width 289 height 31
paste textarea "Hi {{first_name}}, I'm so glad to hear the work order was completed to your sat…"
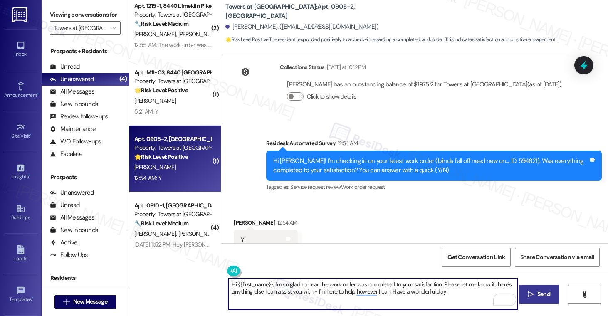
type textarea "Hi {{first_name}}, I'm so glad to hear the work order was completed to your sat…"
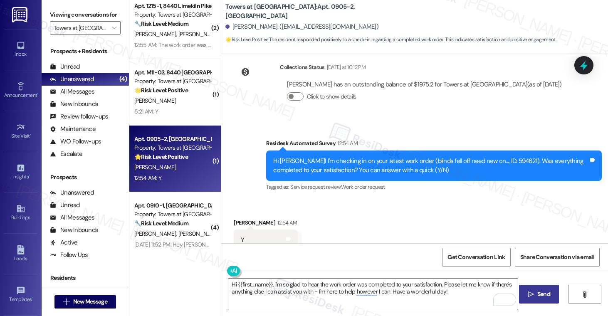
click at [540, 294] on span "Send" at bounding box center [543, 294] width 13 height 9
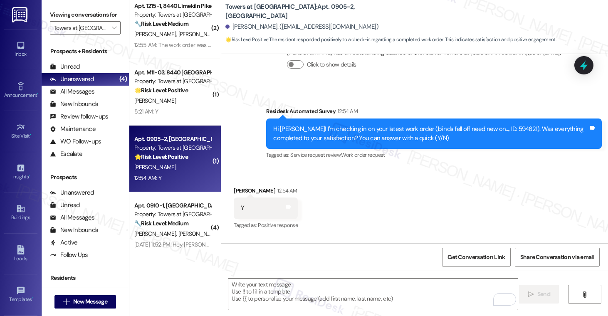
scroll to position [1534, 0]
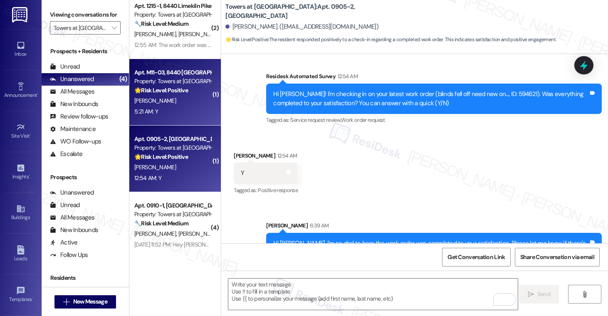
click at [168, 115] on div "5:21 AM: Y 5:21 AM: Y" at bounding box center [172, 111] width 79 height 10
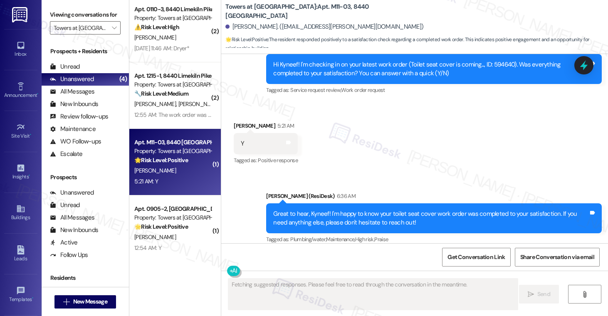
scroll to position [0, 0]
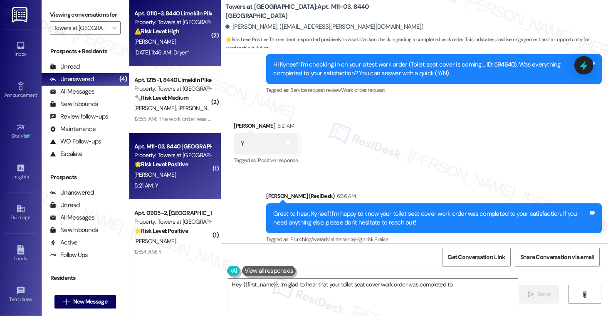
type textarea "Hey {{first_name}}, I'm glad to hear that your toilet seat cover work order was…"
click at [168, 37] on div "K. Prevost" at bounding box center [172, 42] width 79 height 10
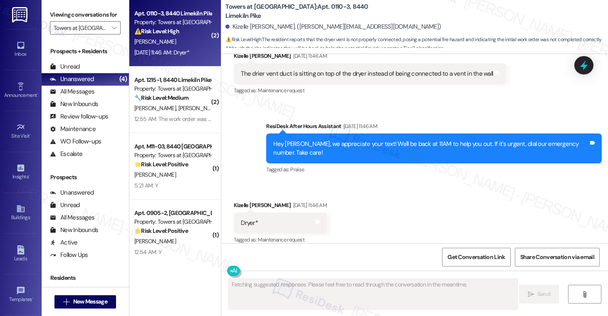
scroll to position [769, 0]
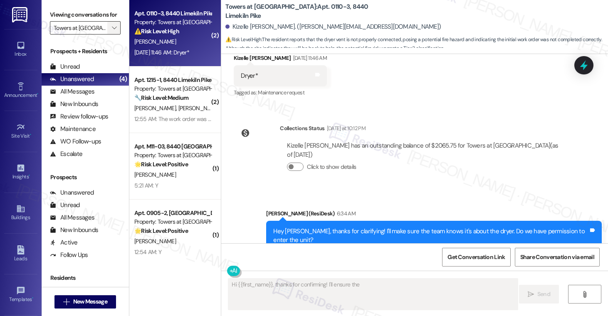
click at [112, 31] on icon "" at bounding box center [114, 28] width 5 height 7
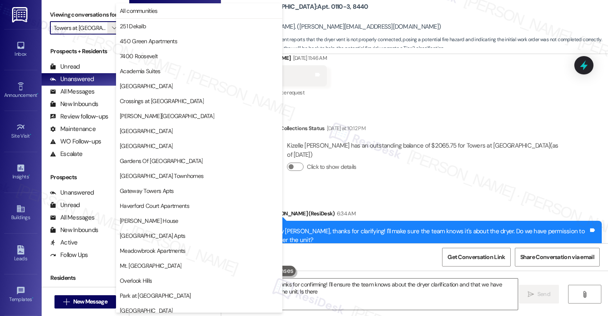
scroll to position [185, 0]
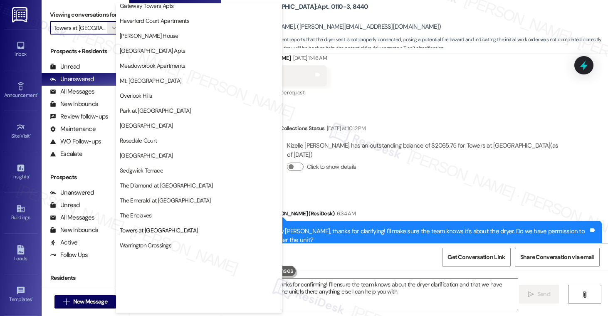
type textarea "Hi {{first_name}}, thanks for confirming! I'll ensure the team knows about the …"
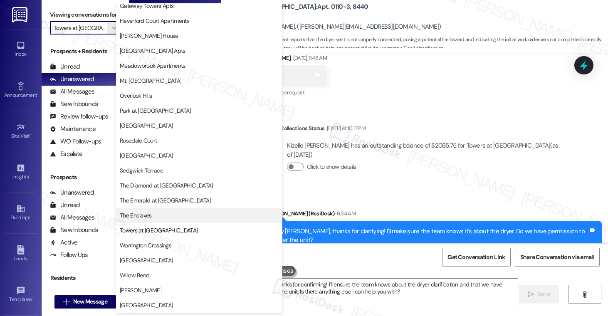
click at [150, 219] on span "The Enclaves" at bounding box center [136, 215] width 32 height 8
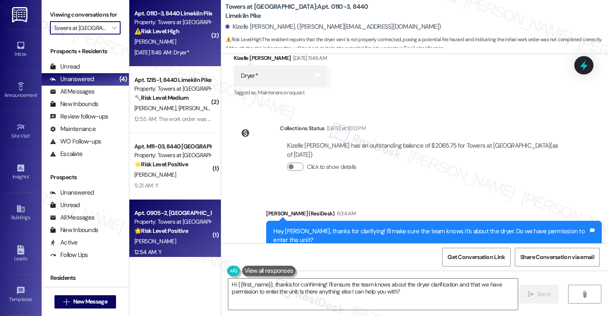
type input "The Enclaves"
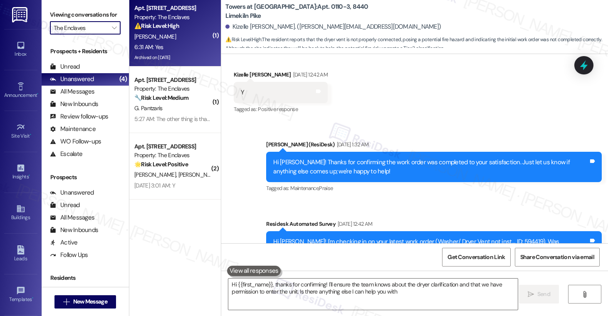
type textarea "Hi {{first_name}}, thanks for confirming! I'll ensure the team knows about the …"
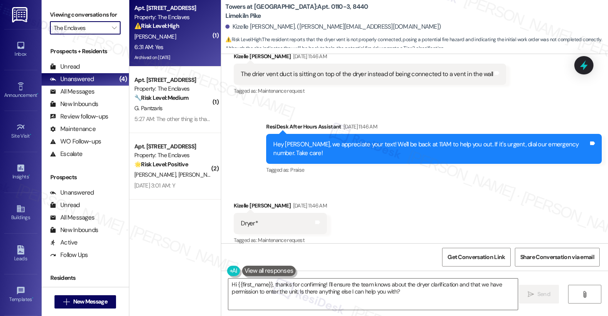
scroll to position [622, 0]
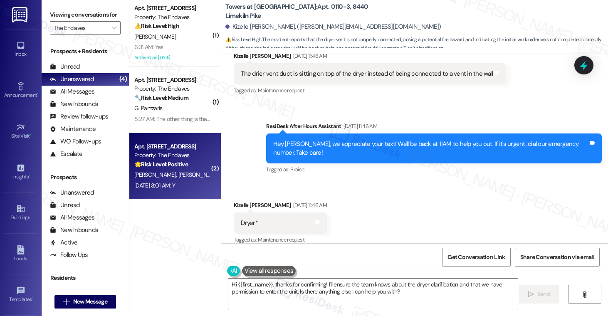
click at [195, 164] on div "🌟 Risk Level: Positive The resident responded positively to a follow-up regardi…" at bounding box center [172, 164] width 77 height 9
type textarea "Hi {{first_name}}, thanks for confirming! I'll ensure the team knows about the …"
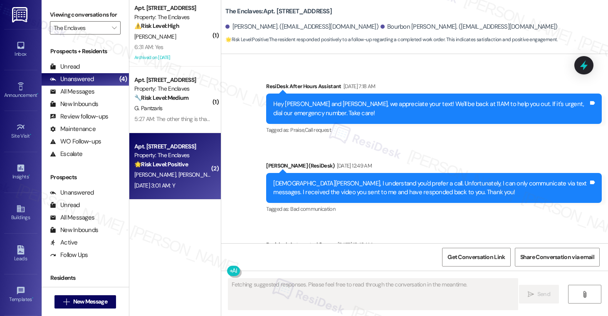
scroll to position [2310, 0]
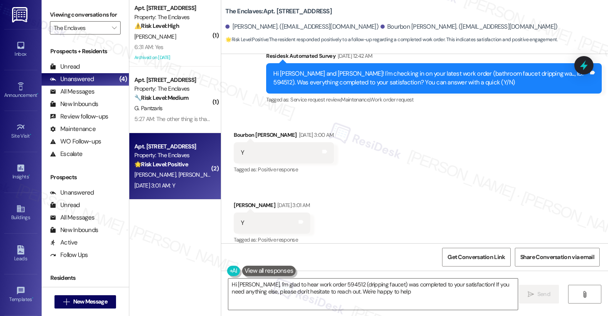
type textarea "Hi Maria, I'm glad to hear work order 594512 (dripping faucet) was completed to…"
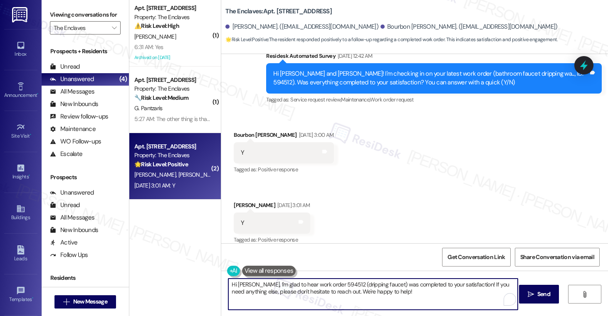
click at [378, 292] on textarea "Hi Maria, I'm glad to hear work order 594512 (dripping faucet) was completed to…" at bounding box center [372, 294] width 289 height 31
click at [375, 293] on textarea "Hi Maria, I'm glad to hear work order 594512 (dripping faucet) was completed to…" at bounding box center [372, 294] width 289 height 31
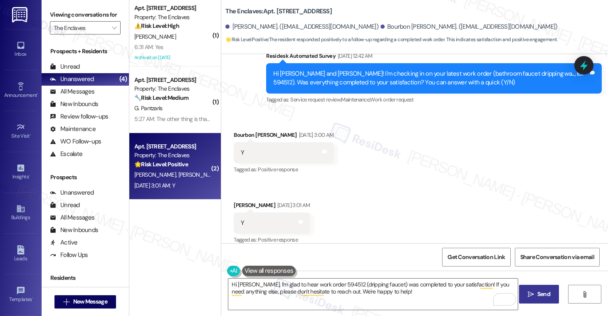
click at [537, 298] on span "Send" at bounding box center [543, 294] width 13 height 9
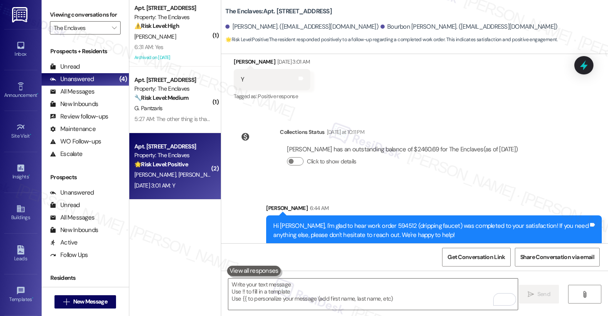
scroll to position [2454, 0]
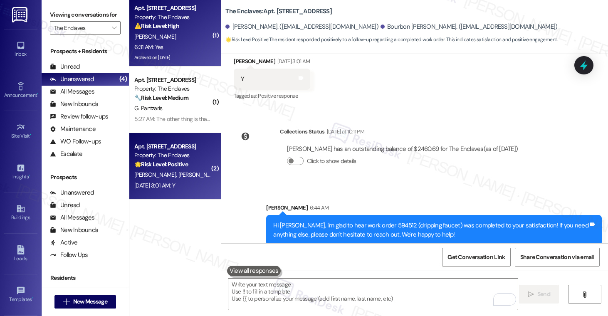
click at [180, 37] on div "A. Saide" at bounding box center [172, 37] width 79 height 10
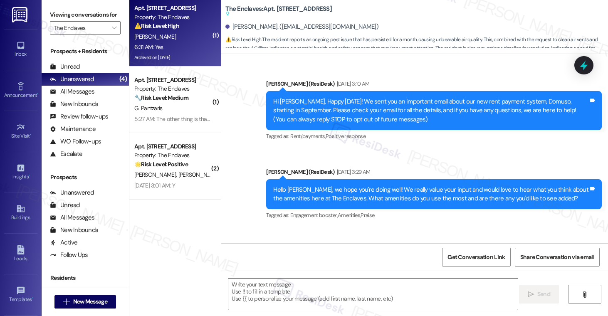
scroll to position [3544, 0]
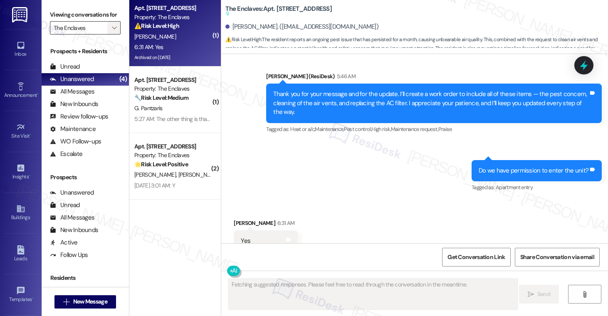
click at [112, 31] on icon "" at bounding box center [114, 28] width 5 height 7
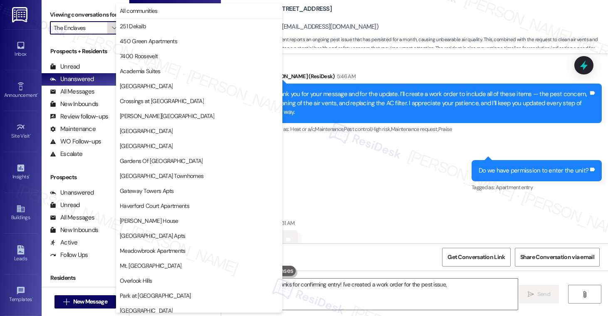
scroll to position [185, 0]
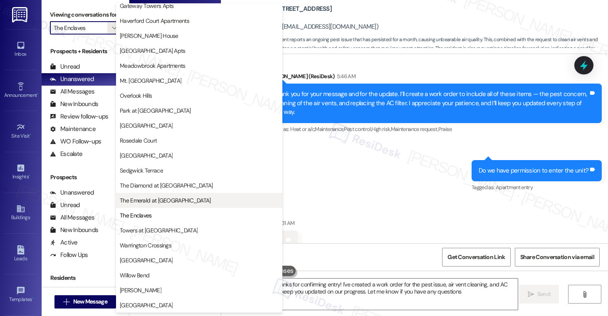
type textarea "Hi {{first_name}}, thanks for confirming entry! I've created a work order for t…"
click at [138, 201] on span "The Emerald at [GEOGRAPHIC_DATA]" at bounding box center [165, 200] width 91 height 8
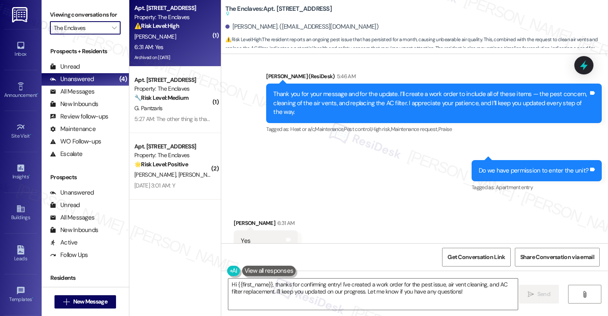
type input "The Emerald at [GEOGRAPHIC_DATA]"
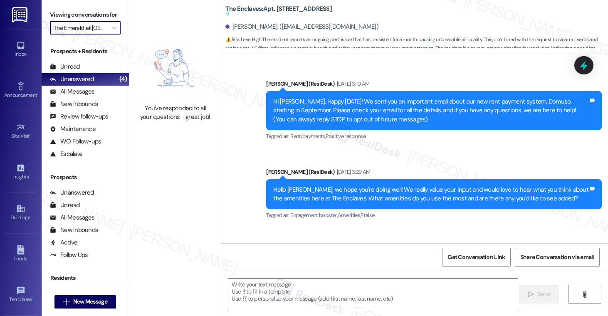
scroll to position [3544, 0]
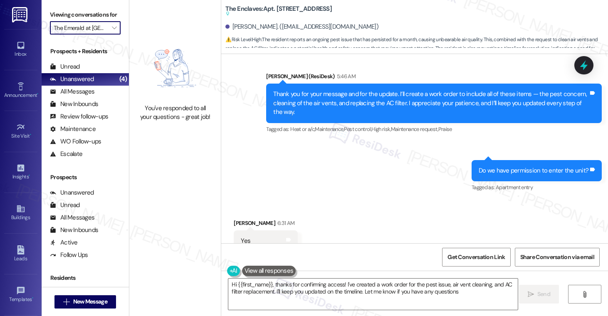
type textarea "Hi {{first_name}}, thanks for confirming access! I've created a work order for …"
click at [114, 35] on button "" at bounding box center [113, 27] width 13 height 13
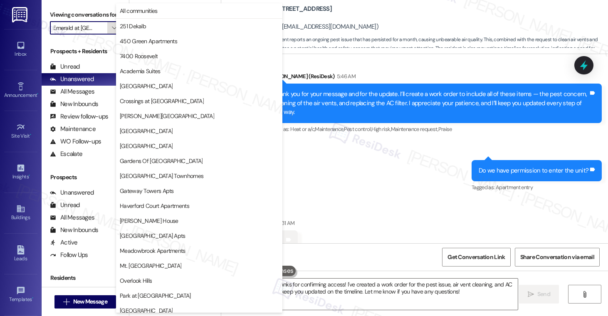
scroll to position [185, 0]
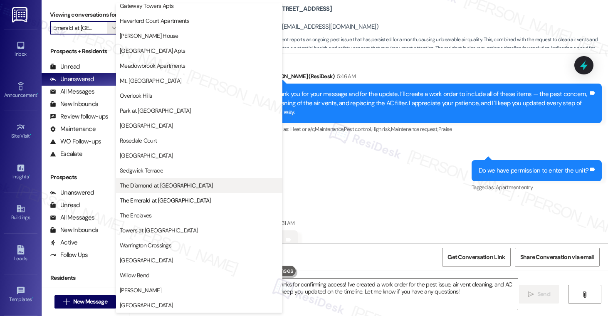
click at [141, 184] on span "The Diamond at [GEOGRAPHIC_DATA]" at bounding box center [166, 185] width 93 height 8
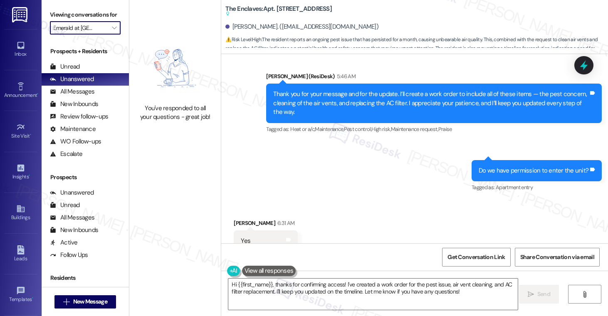
type input "The Diamond at [GEOGRAPHIC_DATA]"
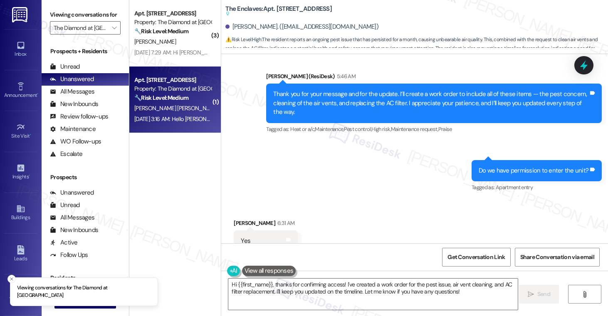
click at [177, 113] on div "A. Mourao De Pinho Achkar T. Natalini" at bounding box center [172, 108] width 79 height 10
type textarea "Fetching suggested responses. Please feel free to read through the conversation…"
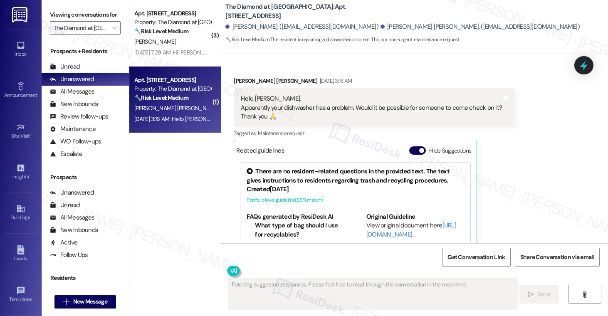
scroll to position [1605, 0]
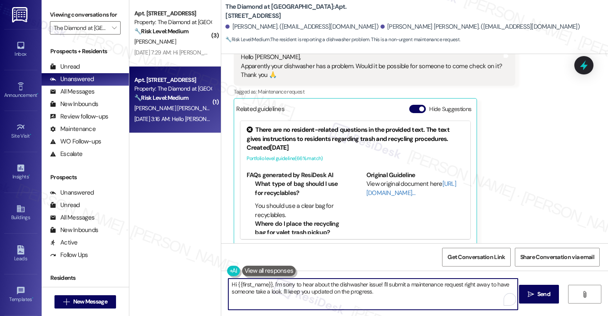
click at [412, 305] on textarea "Hi {{first_name}}, I'm sorry to hear about the dishwasher issue! I'll submit a …" at bounding box center [372, 294] width 289 height 31
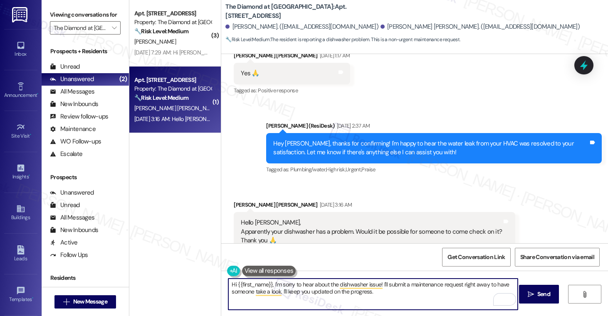
click at [378, 297] on textarea "Hi {{first_name}}, I'm sorry to hear about the dishwasher issue! I'll submit a …" at bounding box center [372, 294] width 289 height 31
drag, startPoint x: 379, startPoint y: 286, endPoint x: 380, endPoint y: 293, distance: 7.1
click at [380, 293] on textarea "Hi {{first_name}}, I'm sorry to hear about the dishwasher issue! I'll submit a …" at bounding box center [372, 294] width 289 height 31
click at [234, 200] on div "Alicia Mourao De Pinho Achkar Sep 20, 2025 at 3:16 AM" at bounding box center [375, 206] width 282 height 12
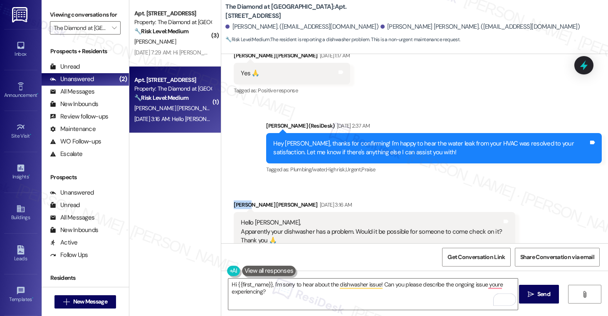
click at [234, 200] on div "Alicia Mourao De Pinho Achkar Sep 20, 2025 at 3:16 AM" at bounding box center [375, 206] width 282 height 12
copy div "Alicia"
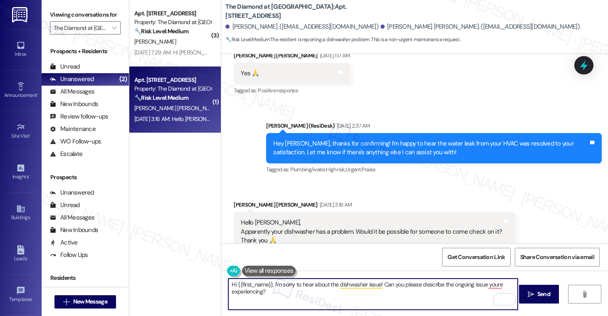
drag, startPoint x: 234, startPoint y: 284, endPoint x: 256, endPoint y: 286, distance: 22.1
click at [256, 286] on textarea "Hi {{first_name}}, I'm sorry to hear about the dishwasher issue! Can you please…" at bounding box center [372, 294] width 289 height 31
drag, startPoint x: 235, startPoint y: 284, endPoint x: 267, endPoint y: 286, distance: 32.9
click at [267, 286] on textarea "Hi {{first_name}}, I'm sorry to hear about the dishwasher issue! Can you please…" at bounding box center [372, 294] width 289 height 31
paste textarea "Alicia"
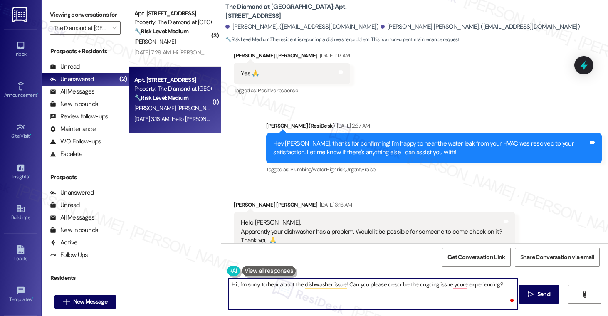
type textarea "Hi Alicia, I'm sorry to hear about the dishwasher issue! Can you please describ…"
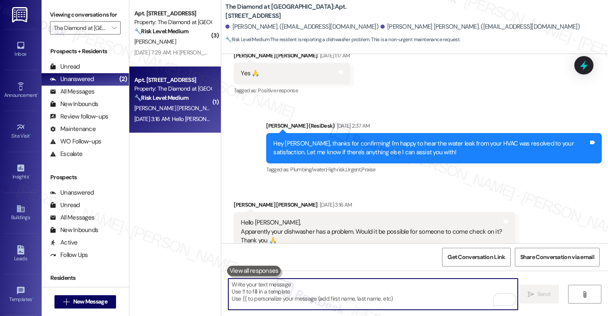
drag, startPoint x: 279, startPoint y: 17, endPoint x: 297, endPoint y: 42, distance: 31.5
click at [278, 21] on div "The Diamond at Phoenixville: Apt. 444, 723 Wheatland St Thomas Natalini. (tomna…" at bounding box center [416, 23] width 383 height 42
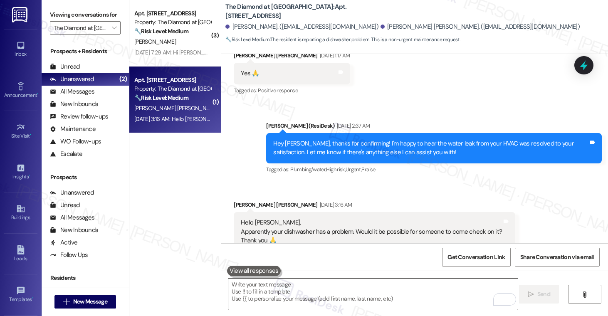
click at [267, 298] on textarea "To enrich screen reader interactions, please activate Accessibility in Grammarl…" at bounding box center [372, 294] width 289 height 31
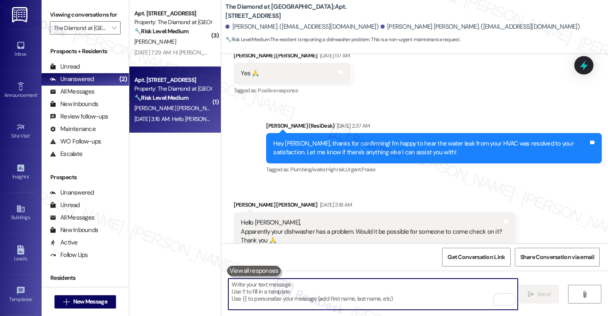
paste textarea "Hi Alicia, I’m sorry to hear you’re having trouble with the dishwasher. Could y…"
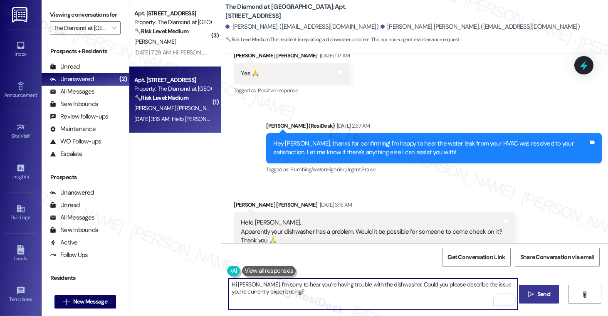
type textarea "Hi Alicia, I’m sorry to hear you’re having trouble with the dishwasher. Could y…"
click at [542, 295] on span "Send" at bounding box center [543, 294] width 13 height 9
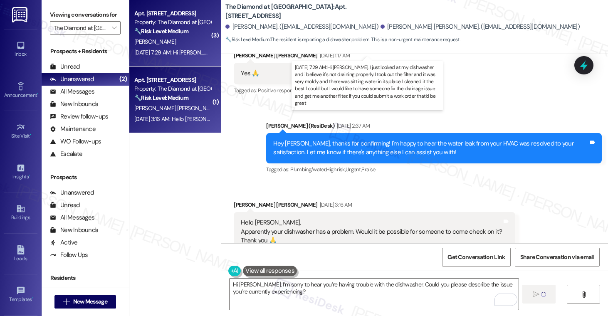
click at [177, 50] on div "Sep 21, 2025 at 7:29 AM: Hi Emily. I just looked at my dishwasher and i believe…" at bounding box center [545, 52] width 822 height 7
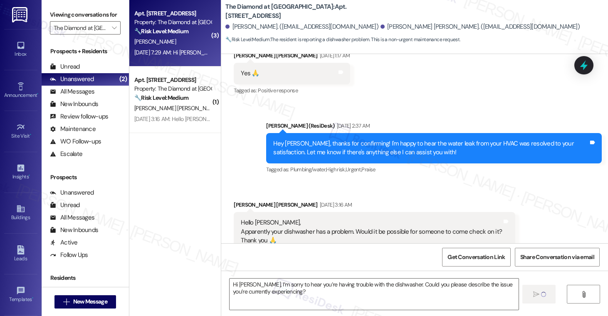
type textarea "Fetching suggested responses. Please feel free to read through the conversation…"
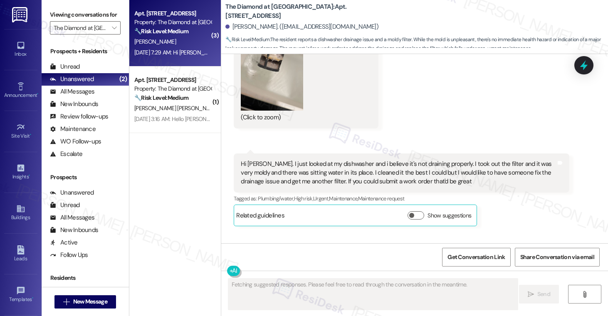
scroll to position [1981, 0]
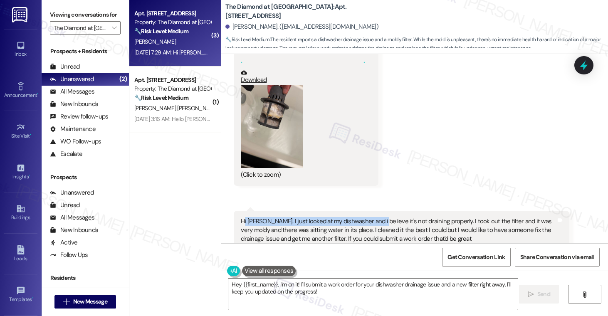
drag, startPoint x: 239, startPoint y: 195, endPoint x: 371, endPoint y: 196, distance: 132.3
click at [371, 217] on div "Hi Emily. I just looked at my dishwasher and i believe it's not draining proper…" at bounding box center [398, 230] width 315 height 27
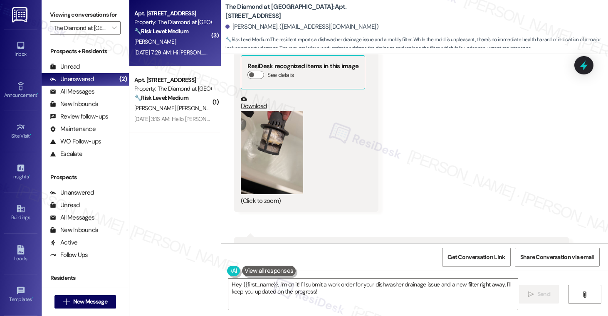
scroll to position [1954, 0]
click at [275, 132] on button "Zoom image" at bounding box center [272, 153] width 62 height 83
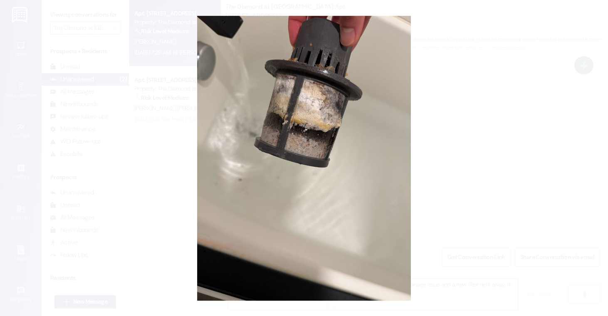
click at [474, 153] on button "Unzoom image" at bounding box center [304, 158] width 608 height 316
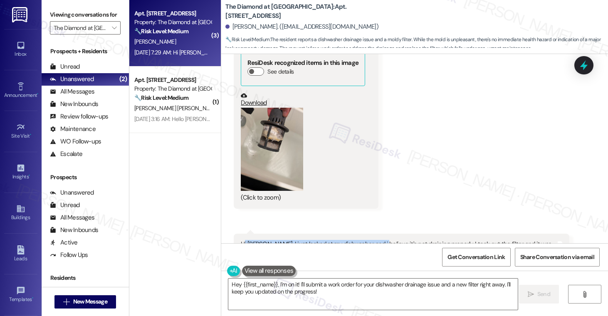
scroll to position [1972, 0]
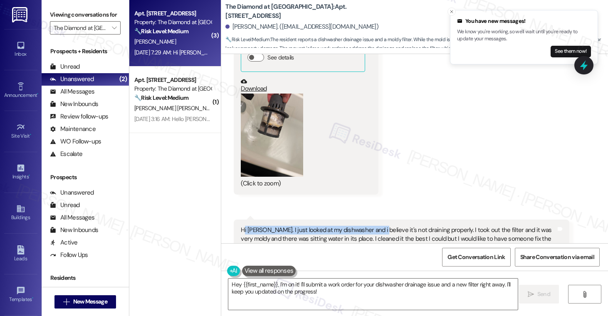
click at [461, 168] on div "Received via SMS Daniel Izzo Sep 21, 2025 at 7:29 AM JPG attachment ResiDesk re…" at bounding box center [414, 141] width 387 height 314
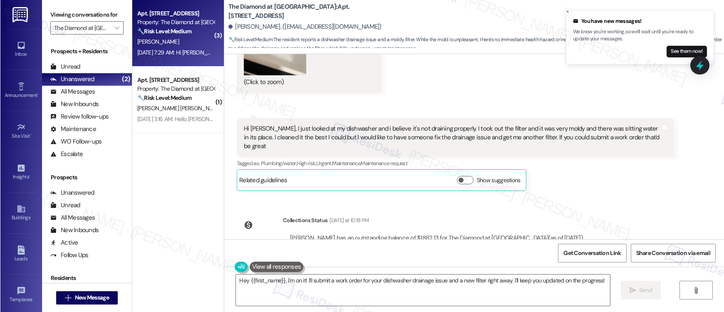
scroll to position [2010, 0]
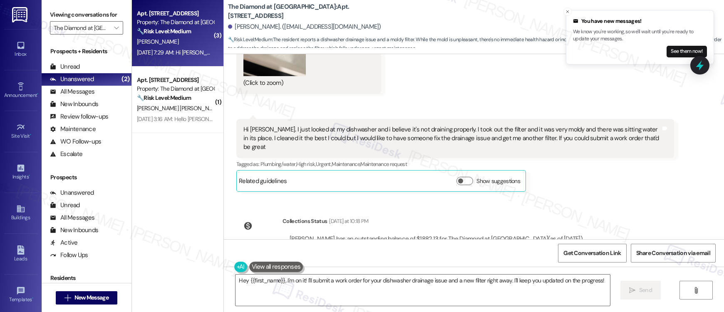
click at [568, 12] on icon "Close toast" at bounding box center [567, 11] width 5 height 5
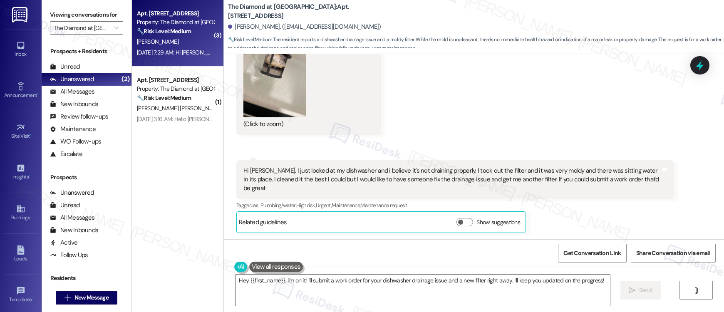
scroll to position [1992, 0]
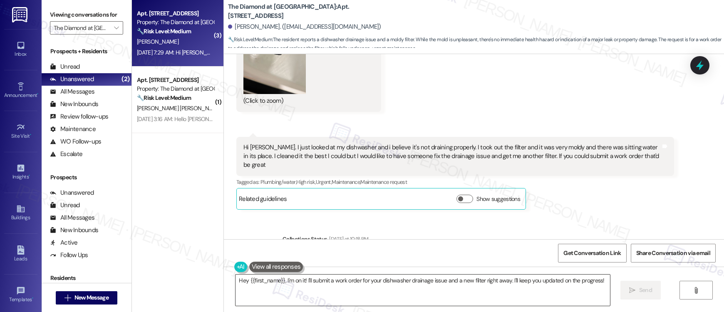
click at [483, 278] on textarea "Hey {{first_name}}, I'm on it! I'll submit a work order for your dishwasher dra…" at bounding box center [422, 289] width 374 height 31
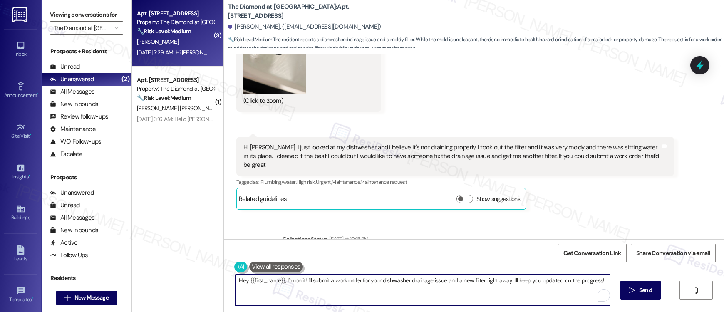
click at [483, 278] on textarea "Hey {{first_name}}, I'm on it! I'll submit a work order for your dishwasher dra…" at bounding box center [422, 289] width 374 height 31
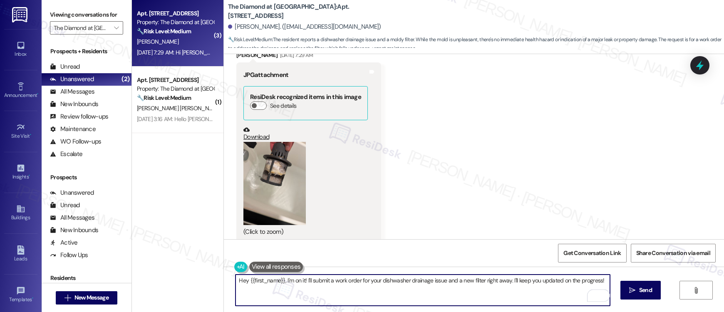
scroll to position [1728, 0]
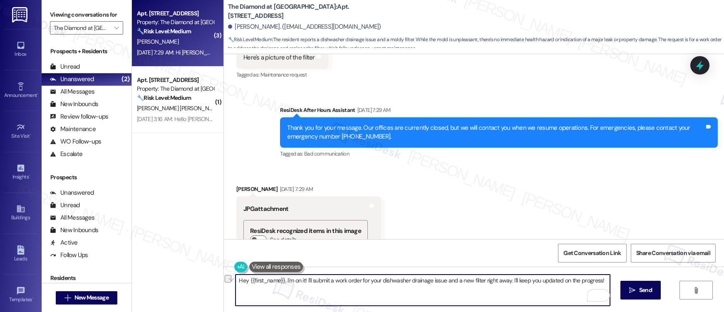
click at [236, 185] on div "Daniel Izzo Sep 21, 2025 at 7:29 AM" at bounding box center [308, 191] width 145 height 12
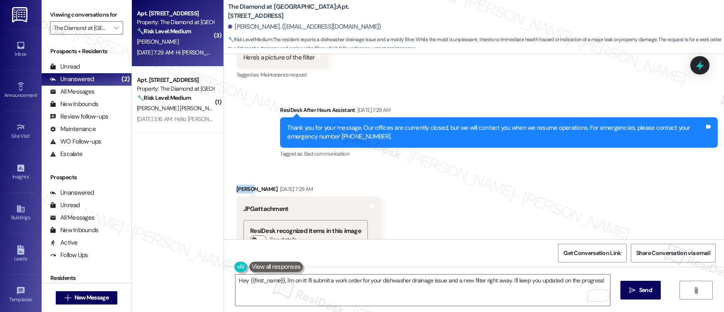
copy div "Daniel"
click at [259, 282] on textarea "Hey {{first_name}}, I'm on it! I'll submit a work order for your dishwasher dra…" at bounding box center [422, 289] width 374 height 31
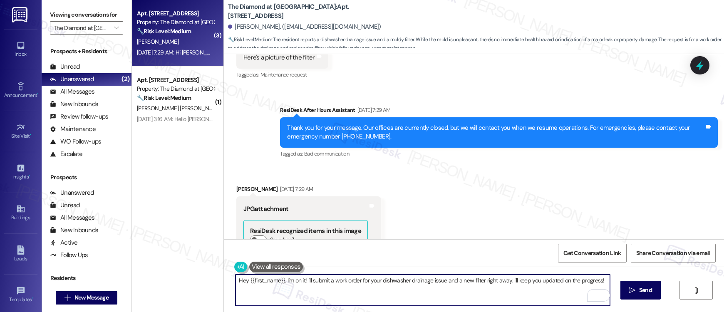
click at [259, 282] on textarea "Hey {{first_name}}, I'm on it! I'll submit a work order for your dishwasher dra…" at bounding box center [422, 289] width 374 height 31
drag, startPoint x: 505, startPoint y: 281, endPoint x: 514, endPoint y: 293, distance: 15.1
click at [514, 293] on textarea "Hey {{first_name}}, I'm on it! I'll submit a work order for your dishwasher dra…" at bounding box center [422, 289] width 374 height 31
type textarea "Hey {{first_name}}, I'm on it! I'll submit a work order for your dishwasher dra…"
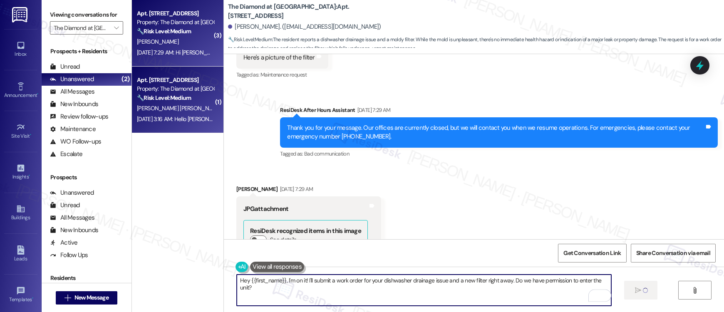
click at [190, 117] on div "Sep 20, 2025 at 3:16 AM: Hello Emily, Apparently your dishwasher has a problem.…" at bounding box center [321, 118] width 368 height 7
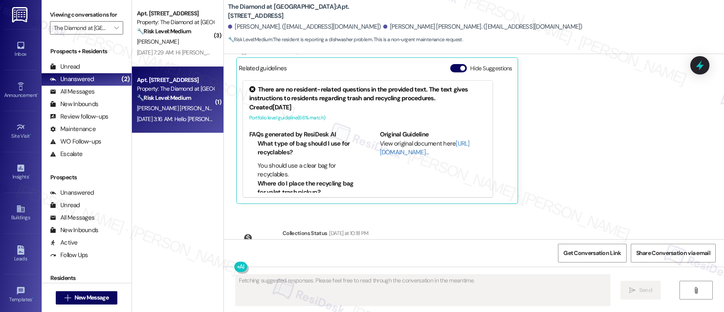
scroll to position [1710, 0]
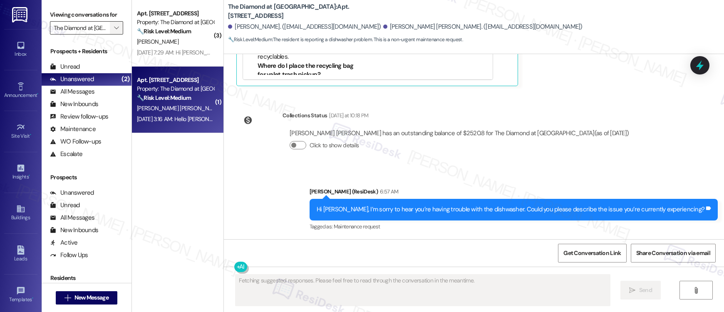
click at [114, 27] on button "" at bounding box center [116, 27] width 13 height 13
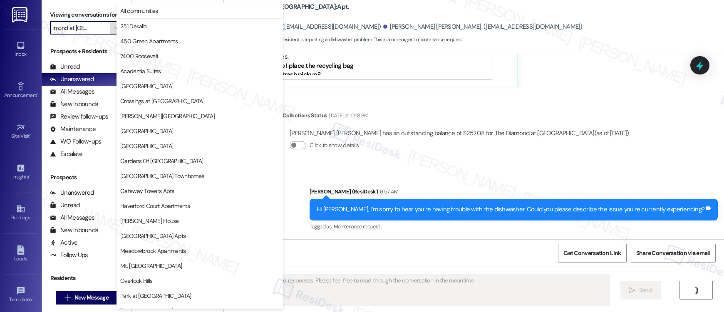
scroll to position [189, 0]
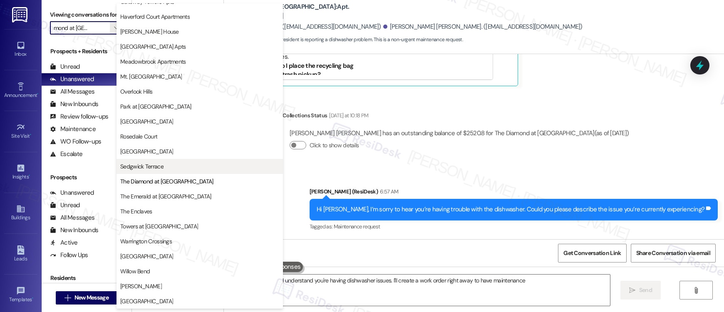
click at [146, 167] on span "Sedgwick Terrace" at bounding box center [141, 166] width 43 height 8
type textarea "Hi {{first_name}}, I understand you're having dishwasher issues. I'll create a …"
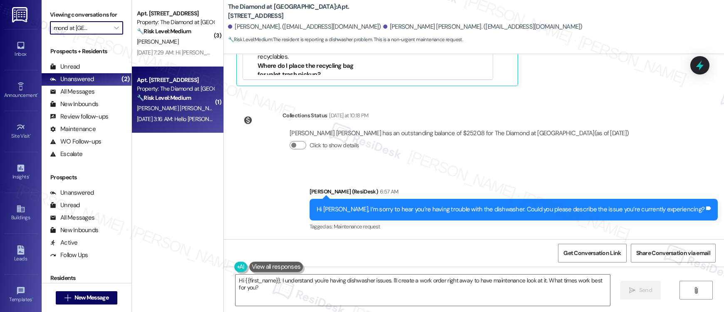
type input "Sedgwick Terrace"
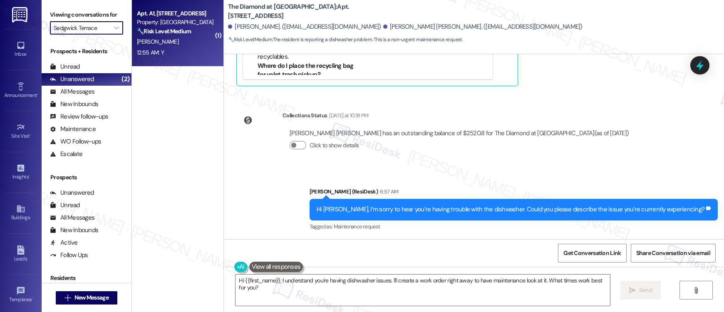
click at [187, 37] on div "K. Darden" at bounding box center [175, 42] width 79 height 10
type textarea "Fetching suggested responses. Please feel free to read through the conversation…"
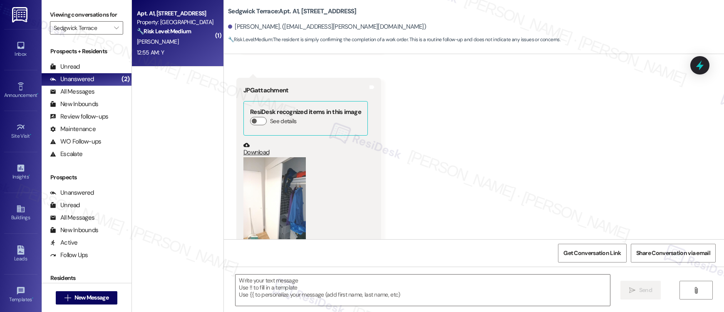
scroll to position [7745, 0]
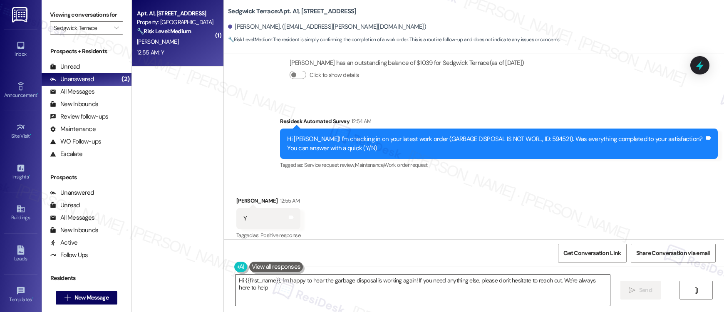
type textarea "Hi {{first_name}}, I'm happy to hear the garbage disposal is working again! If …"
click at [316, 285] on textarea "Hi {{first_name}}, I'm happy to hear the garbage disposal is working again! If …" at bounding box center [422, 289] width 374 height 31
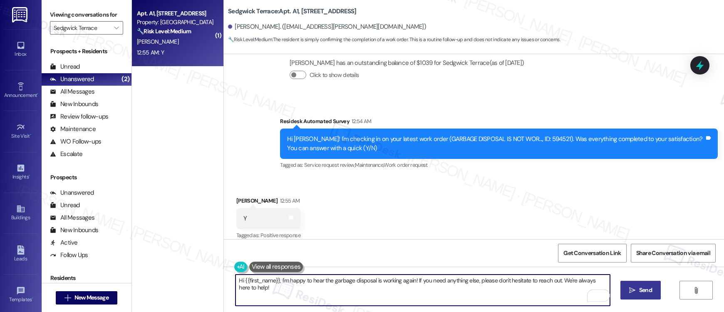
click at [608, 287] on icon "" at bounding box center [632, 290] width 6 height 7
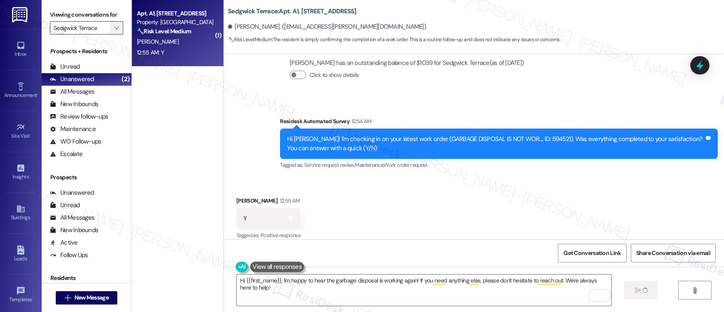
click at [113, 25] on span "" at bounding box center [116, 27] width 8 height 13
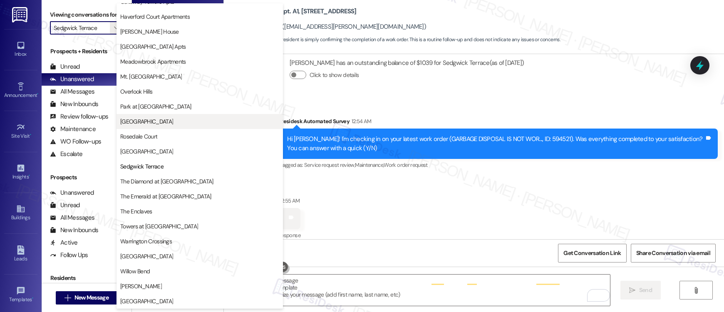
scroll to position [7745, 0]
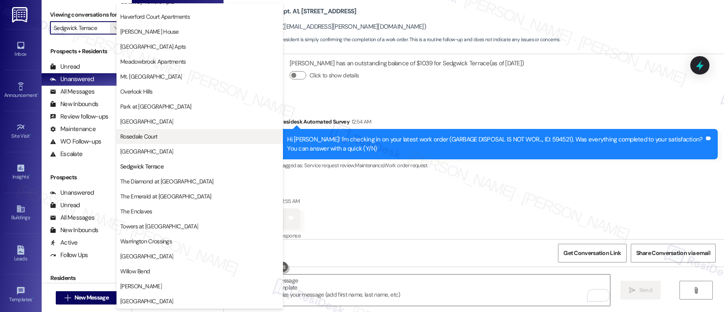
click at [144, 140] on span "Rosedale Court" at bounding box center [138, 136] width 37 height 8
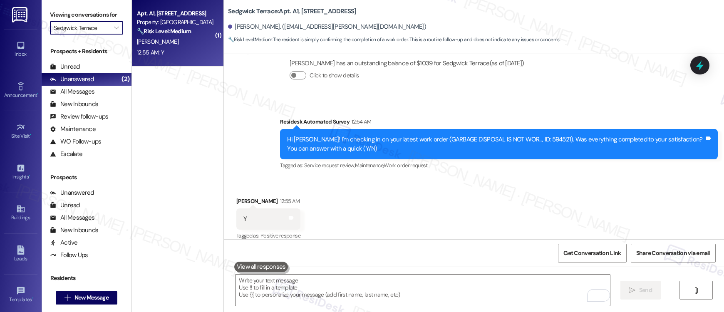
type input "Rosedale Court"
click at [181, 42] on div "Yesterday at 11:00 PM: The bathroom sink in our apartment does not seem to drai…" at bounding box center [175, 47] width 79 height 10
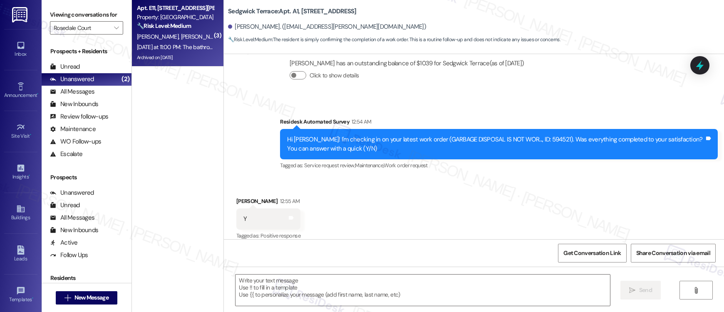
type textarea "Fetching suggested responses. Please feel free to read through the conversation…"
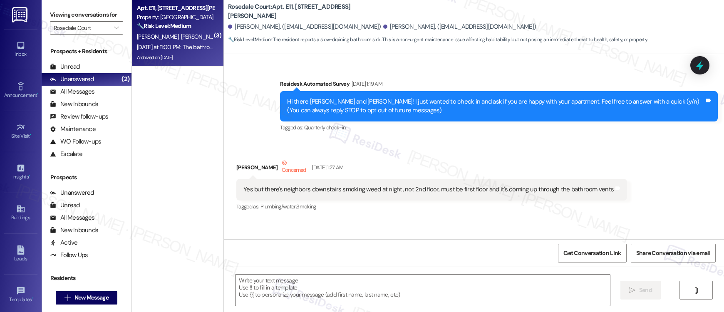
type textarea "Fetching suggested responses. Please feel free to read through the conversation…"
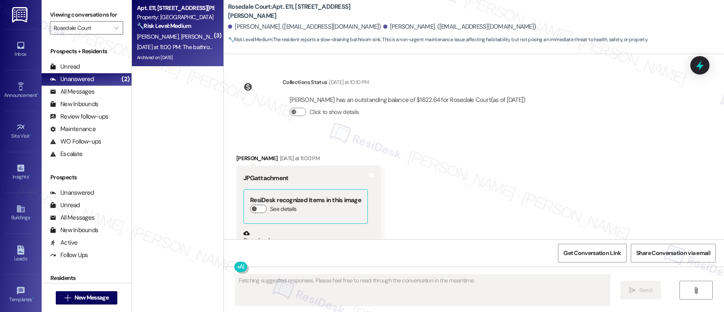
scroll to position [31083, 0]
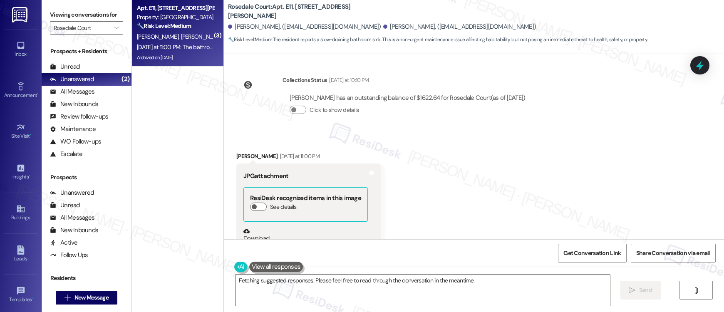
scroll to position [31083, 0]
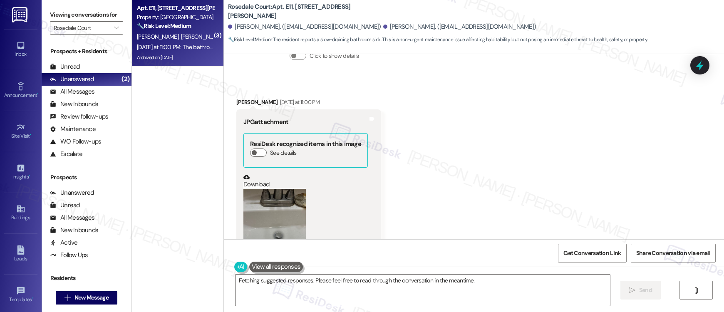
copy div "The bathroom sink in our apartment does not seem to drain properly Tags and not…"
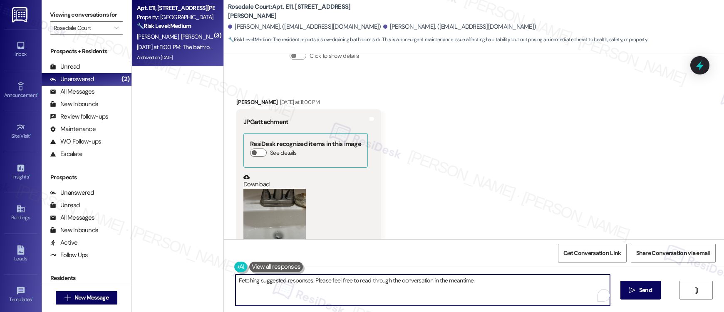
drag, startPoint x: 277, startPoint y: 282, endPoint x: 432, endPoint y: 297, distance: 155.9
click at [432, 297] on textarea "Hi {{first_name}}, I understand the bathroom sink isn't draining well. I'll mak…" at bounding box center [422, 289] width 374 height 31
paste textarea "hank you for letting us know. To help us better understand the issue with your …"
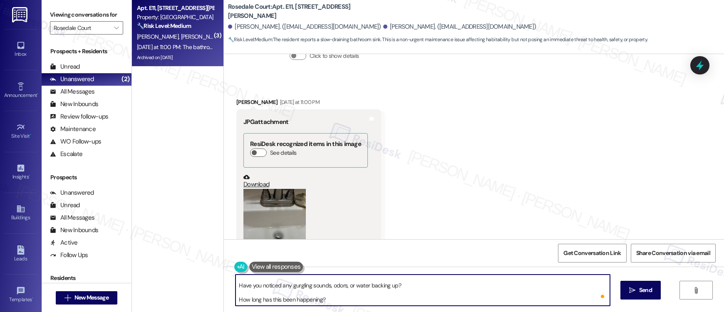
scroll to position [0, 0]
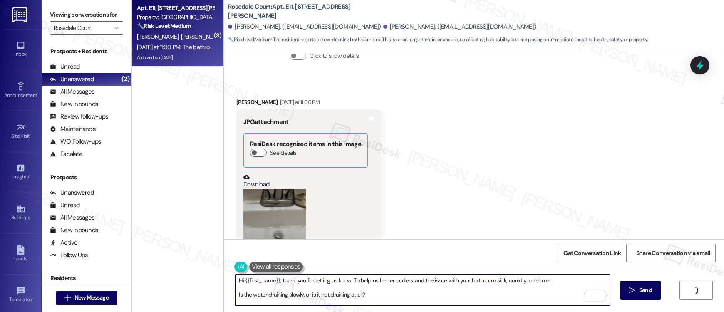
click at [235, 296] on textarea "Hi {{first_name}}, thank you for letting us know. To help us better understand …" at bounding box center [422, 289] width 374 height 31
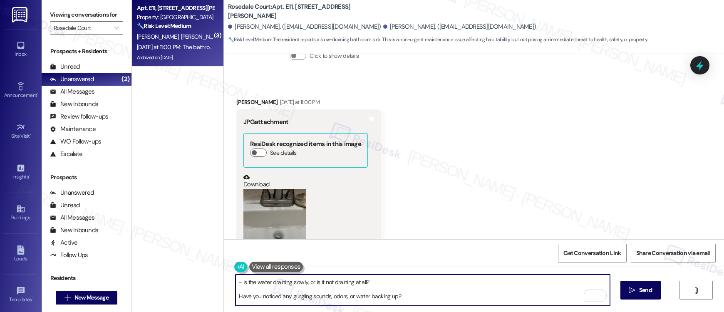
scroll to position [16, 0]
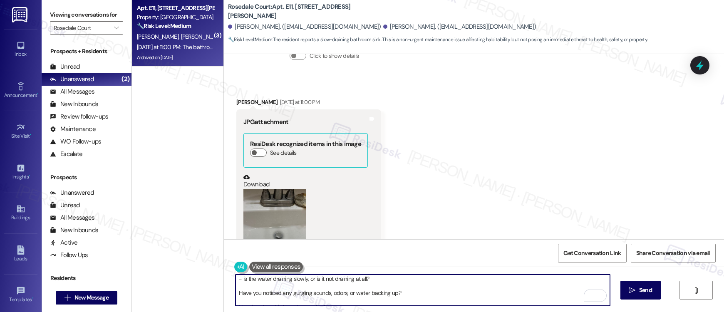
click at [236, 293] on textarea "Hi {{first_name}}, thank you for letting us know. To help us better understand …" at bounding box center [422, 289] width 374 height 31
click at [236, 300] on textarea "Hi {{first_name}}, thank you for letting us know. To help us better understand …" at bounding box center [422, 289] width 374 height 31
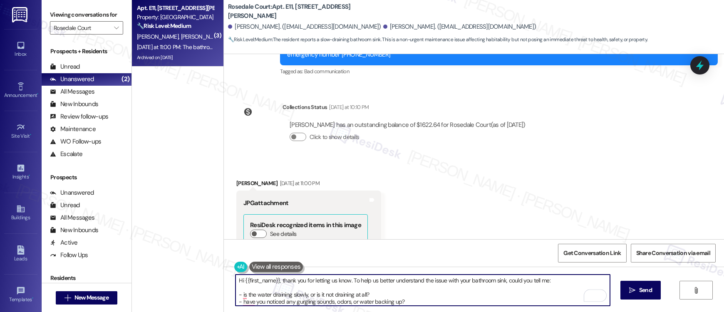
click at [236, 179] on div "Emilio Lopez Yesterday at 11:00 PM" at bounding box center [308, 185] width 145 height 12
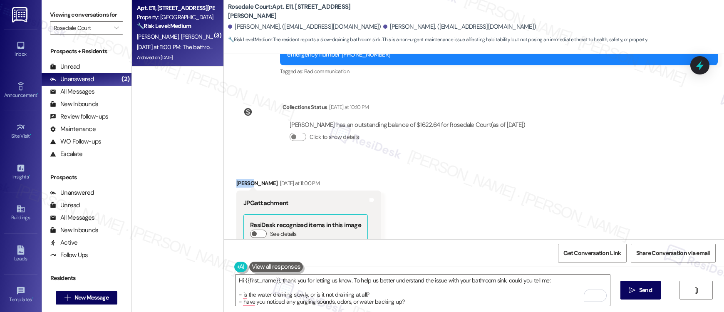
copy div "Emilio"
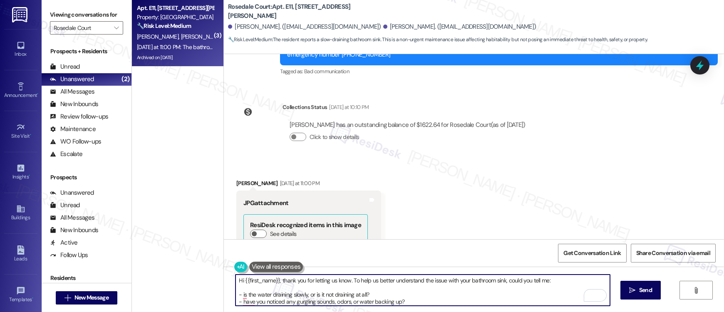
drag, startPoint x: 239, startPoint y: 279, endPoint x: 274, endPoint y: 280, distance: 34.5
click at [274, 280] on textarea "Hi {{first_name}}, thank you for letting us know. To help us better understand …" at bounding box center [422, 289] width 374 height 31
paste textarea "Emilio"
type textarea "Hi Emilio, thank you for letting us know. To help us better understand the issu…"
click at [630, 292] on icon "" at bounding box center [632, 290] width 6 height 7
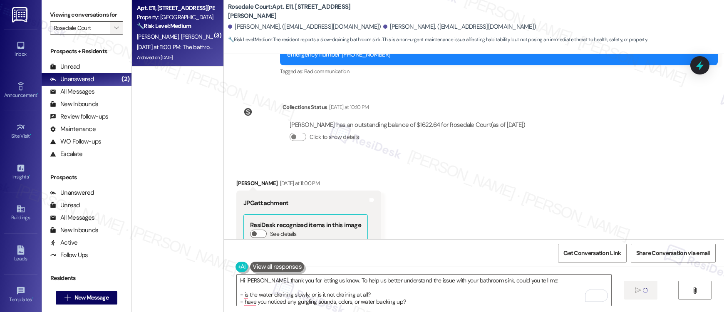
click at [114, 27] on icon "" at bounding box center [116, 28] width 5 height 7
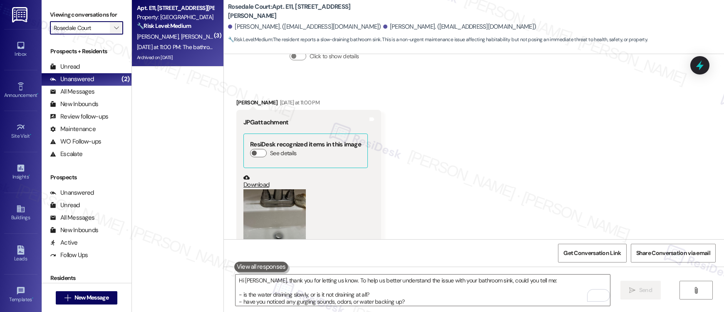
click at [115, 25] on button "" at bounding box center [116, 27] width 13 height 13
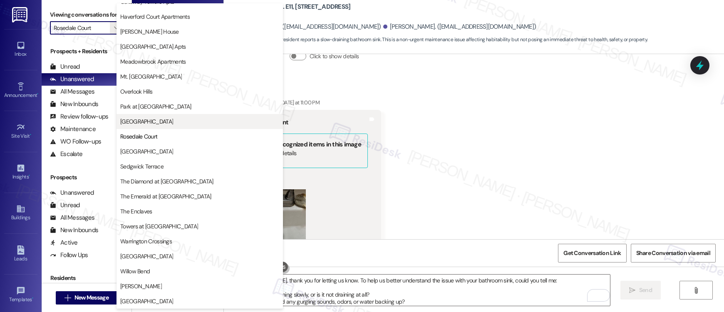
click at [134, 122] on span "Regency House" at bounding box center [146, 121] width 53 height 8
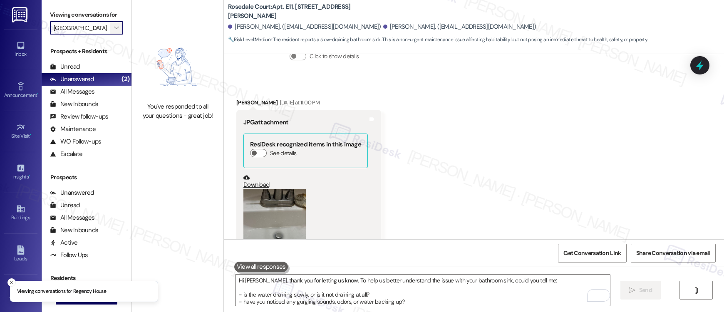
click at [112, 24] on span "" at bounding box center [116, 27] width 8 height 13
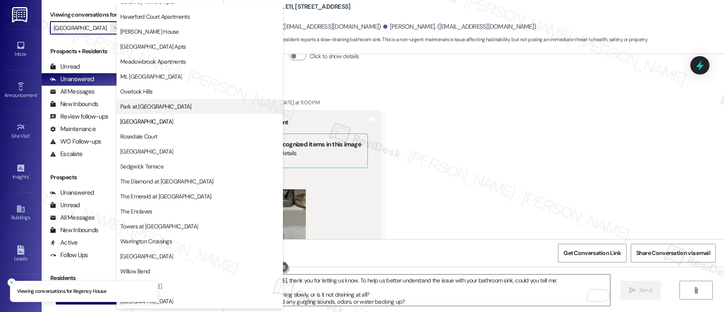
click at [138, 105] on span "Park at Westminster" at bounding box center [155, 106] width 71 height 8
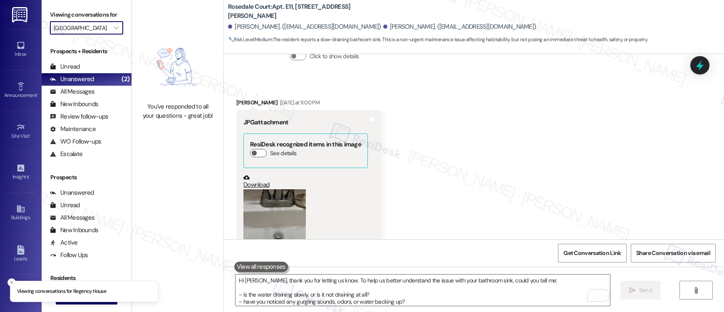
type input "Park at Westminster"
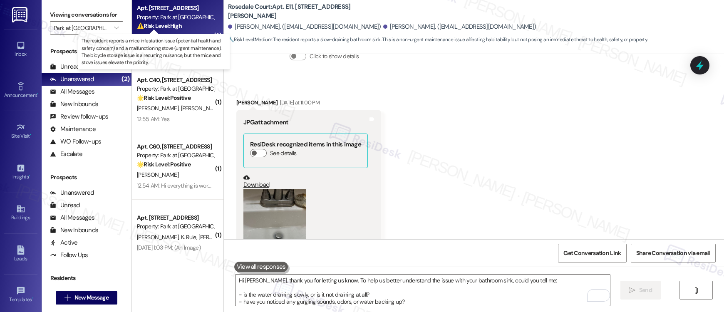
click at [175, 26] on strong "⚠️ Risk Level: High" at bounding box center [159, 25] width 45 height 7
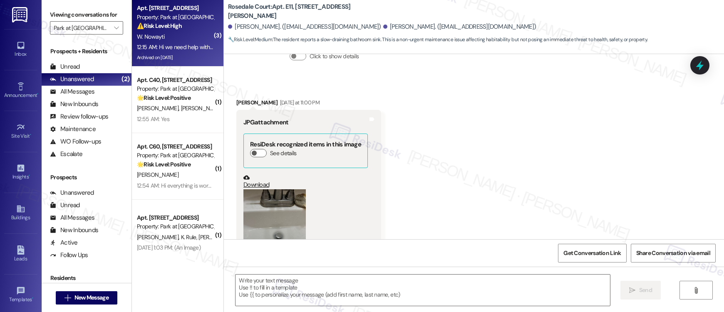
type textarea "Fetching suggested responses. Please feel free to read through the conversation…"
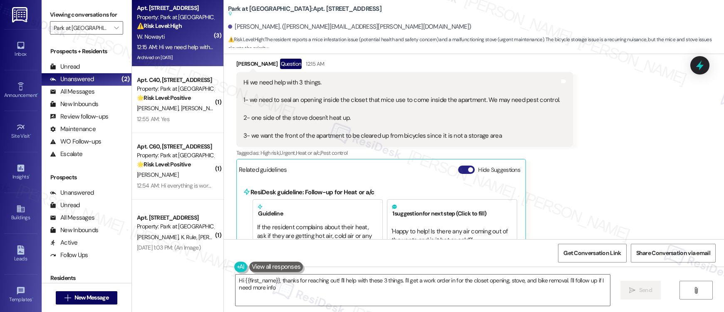
type textarea "Hi {{first_name}}, thanks for reaching out! I'll help with these 3 things. I'll…"
click at [460, 166] on button "Hide Suggestions" at bounding box center [466, 170] width 17 height 8
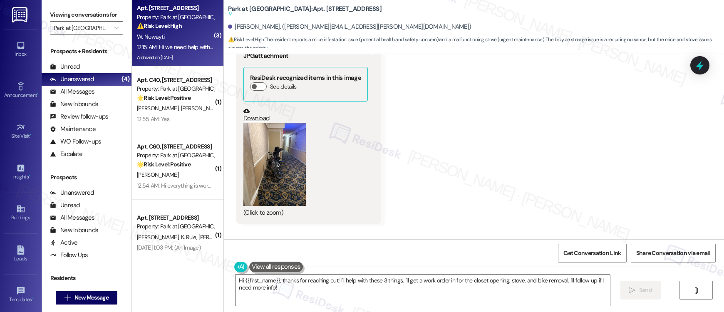
click at [249, 133] on button "Zoom image" at bounding box center [274, 164] width 62 height 83
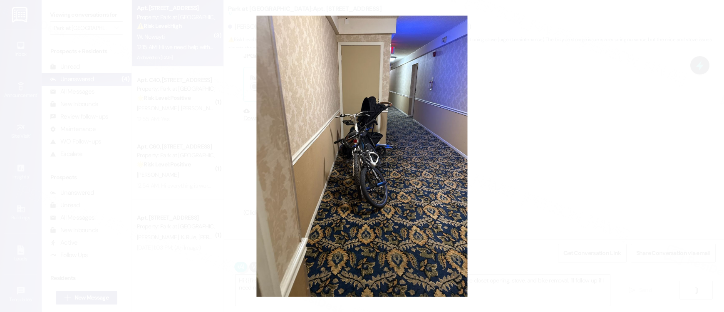
click at [527, 171] on button "Unzoom image" at bounding box center [362, 156] width 724 height 312
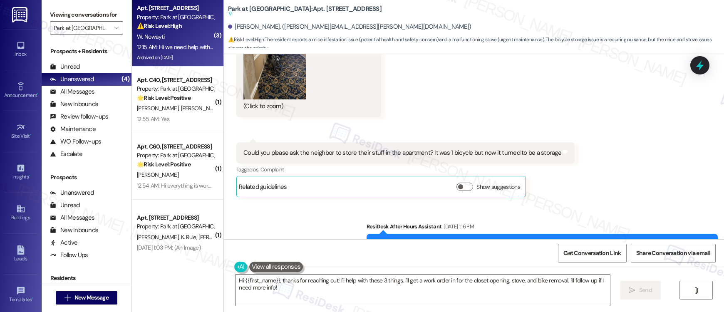
scroll to position [19910, 0]
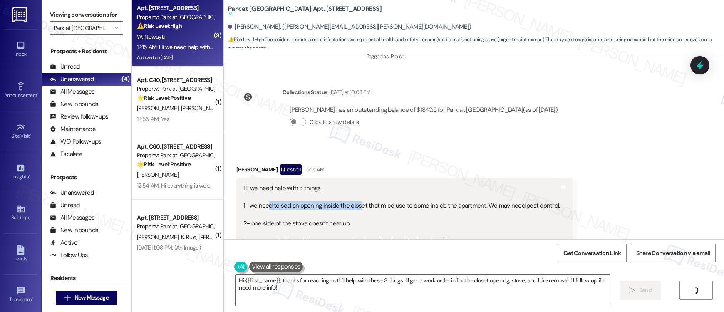
drag, startPoint x: 260, startPoint y: 155, endPoint x: 353, endPoint y: 157, distance: 92.3
click at [353, 184] on div "Hi we need help with 3 things. 1- we need to seal an opening inside the closet …" at bounding box center [401, 215] width 316 height 62
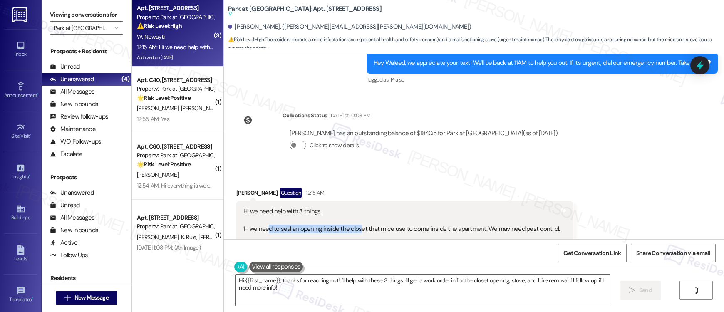
scroll to position [19888, 0]
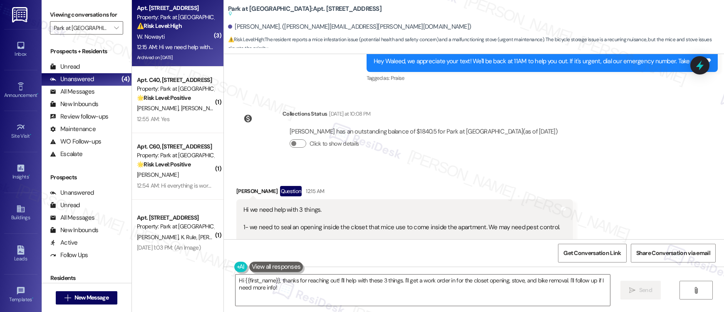
click at [358, 205] on div "Hi we need help with 3 things. 1- we need to seal an opening inside the closet …" at bounding box center [401, 236] width 316 height 62
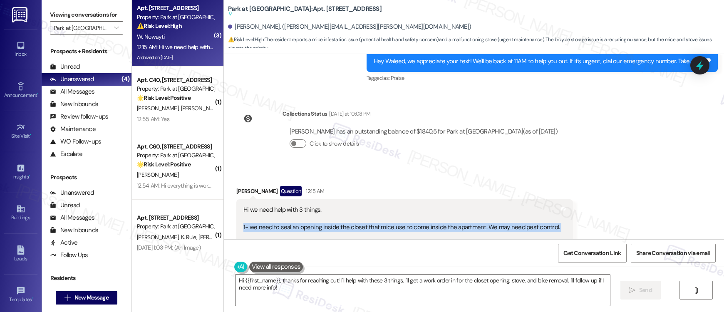
click at [358, 205] on div "Hi we need help with 3 things. 1- we need to seal an opening inside the closet …" at bounding box center [401, 236] width 316 height 62
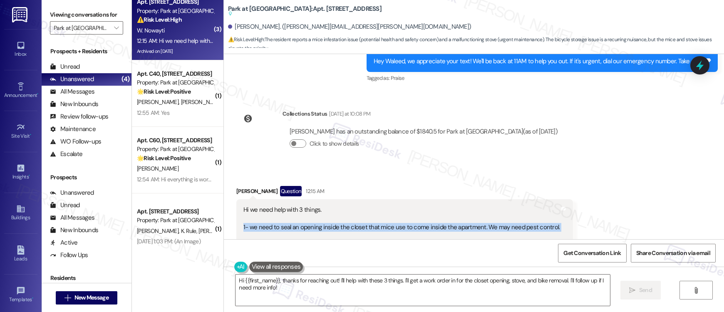
scroll to position [13, 0]
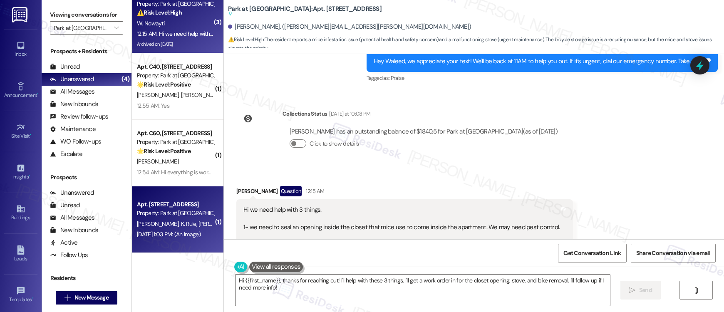
click at [198, 226] on span "L. Hidlay" at bounding box center [219, 223] width 42 height 7
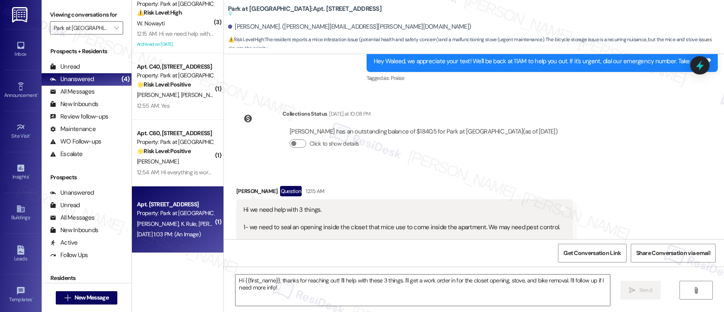
click at [198, 226] on span "L. Hidlay" at bounding box center [219, 223] width 42 height 7
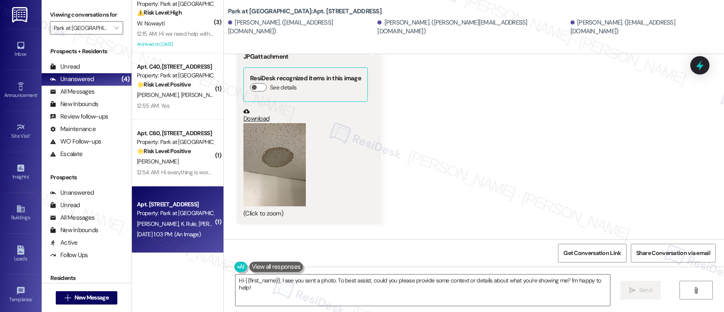
scroll to position [2244, 0]
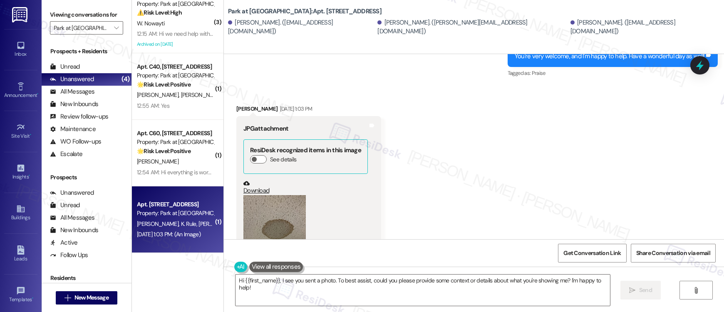
click at [236, 108] on div "Logan Hidlay Sep 21, 2025 at 1:03 PM" at bounding box center [308, 110] width 145 height 12
copy div "Logan"
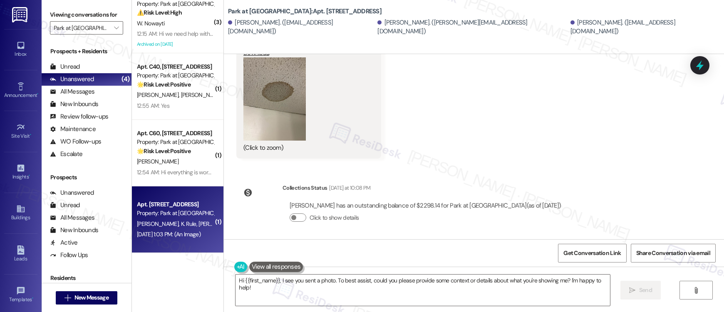
scroll to position [2384, 0]
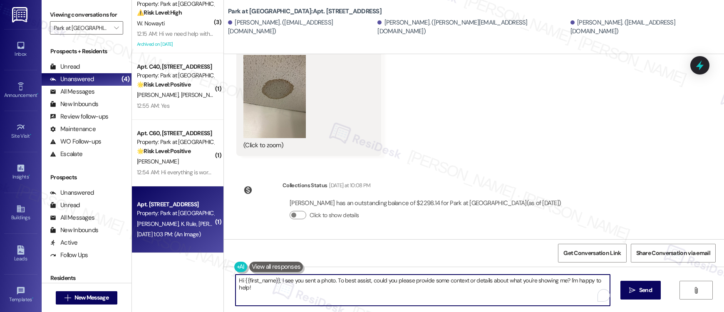
drag, startPoint x: 239, startPoint y: 280, endPoint x: 272, endPoint y: 280, distance: 33.3
click at [272, 280] on textarea "Hi {{first_name}}, I see you sent a photo. To best assist, could you please pro…" at bounding box center [422, 289] width 374 height 31
paste textarea "Logan"
drag, startPoint x: 543, startPoint y: 280, endPoint x: 603, endPoint y: 280, distance: 59.9
click at [603, 280] on textarea "Hi Logan, I see you sent a photo. To best assist, could you please provide some…" at bounding box center [422, 289] width 374 height 31
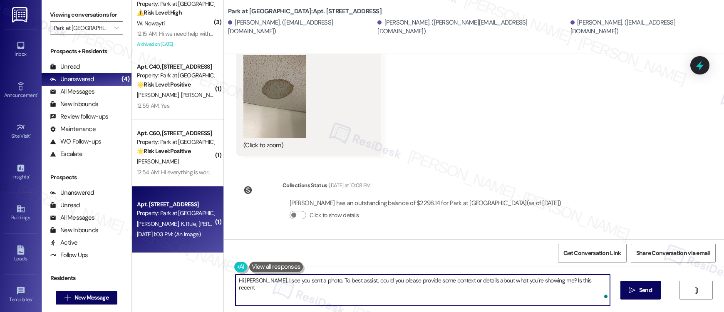
type textarea "Hi Logan, I see you sent a photo. To best assist, could you please provide some…"
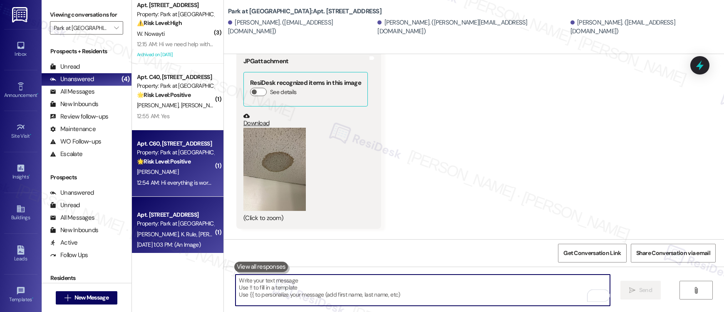
scroll to position [2307, 0]
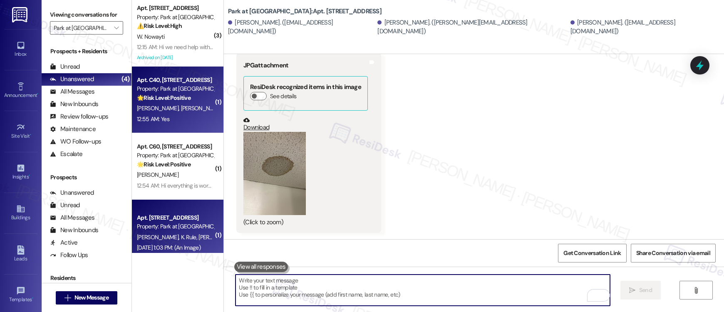
click at [180, 125] on div "Apt. C40, 600 Valley Rd Property: Park at Westminster 🌟 Risk Level: Positive Th…" at bounding box center [177, 100] width 91 height 67
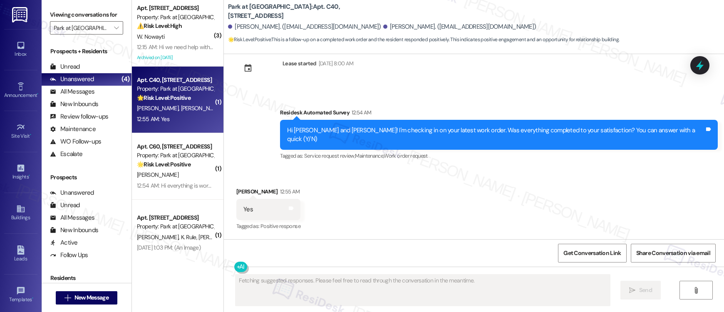
scroll to position [1719, 0]
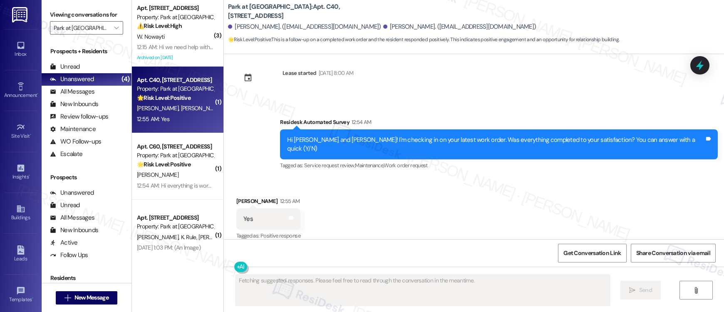
click at [180, 125] on div "Apt. C40, 600 Valley Rd Property: Park at Westminster 🌟 Risk Level: Positive Th…" at bounding box center [177, 100] width 91 height 67
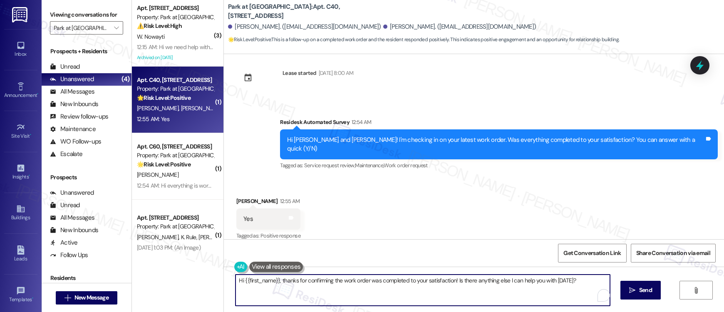
click at [266, 287] on textarea "Hi {{first_name}}, thanks for confirming the work order was completed to your s…" at bounding box center [422, 289] width 374 height 31
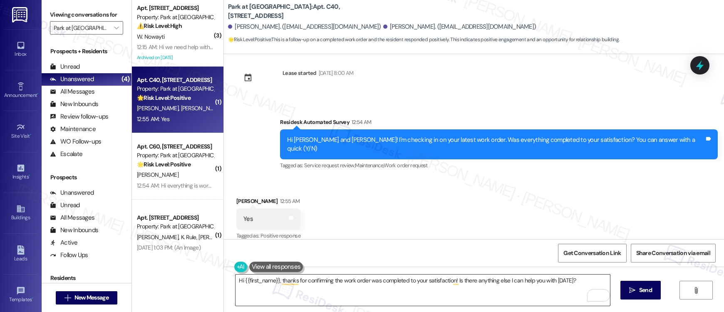
click at [343, 279] on textarea "Hi {{first_name}}, thanks for confirming the work order was completed to your s…" at bounding box center [422, 289] width 374 height 31
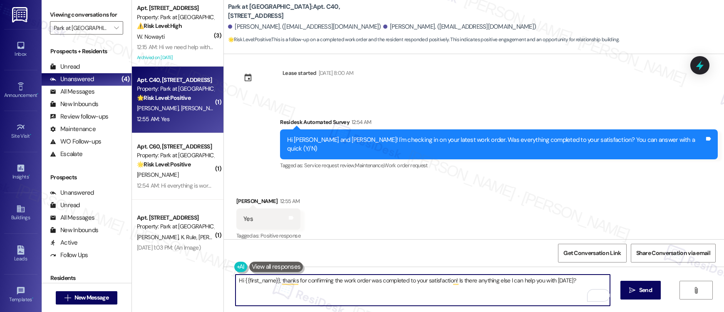
click at [343, 279] on textarea "Hi {{first_name}}, thanks for confirming the work order was completed to your s…" at bounding box center [422, 289] width 374 height 31
paste textarea "I'm so glad to hear the work order was completed to your satisfaction. Please l…"
click at [236, 197] on div "Ivan Klochkov 12:55 AM" at bounding box center [268, 203] width 64 height 12
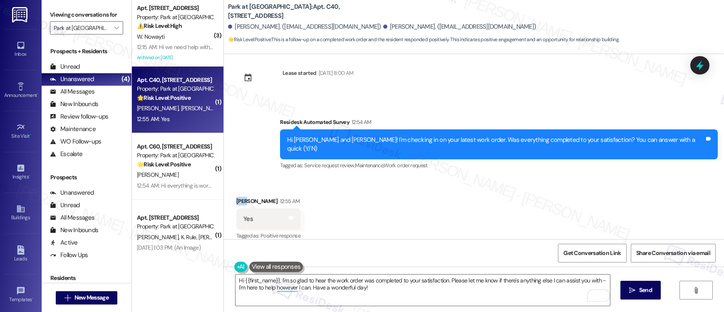
click at [236, 197] on div "Ivan Klochkov 12:55 AM" at bounding box center [268, 203] width 64 height 12
copy div "Ivan"
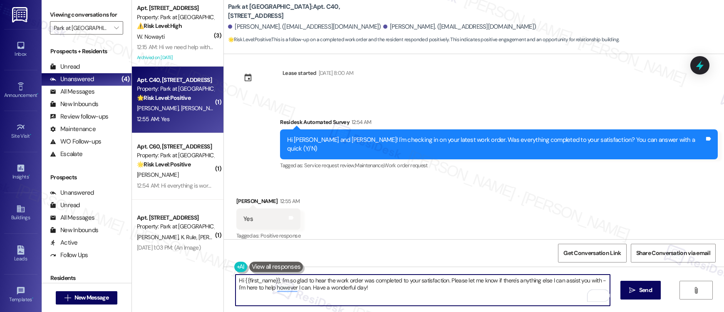
drag, startPoint x: 247, startPoint y: 280, endPoint x: 260, endPoint y: 281, distance: 13.7
click at [262, 280] on textarea "Hi {{first_name}}, I'm so glad to hear the work order was completed to your sat…" at bounding box center [422, 289] width 374 height 31
drag, startPoint x: 239, startPoint y: 281, endPoint x: 274, endPoint y: 280, distance: 34.9
click at [274, 280] on textarea "Hi {{first_name}}, I'm so glad to hear the work order was completed to your sat…" at bounding box center [422, 289] width 374 height 31
paste textarea "Ivan"
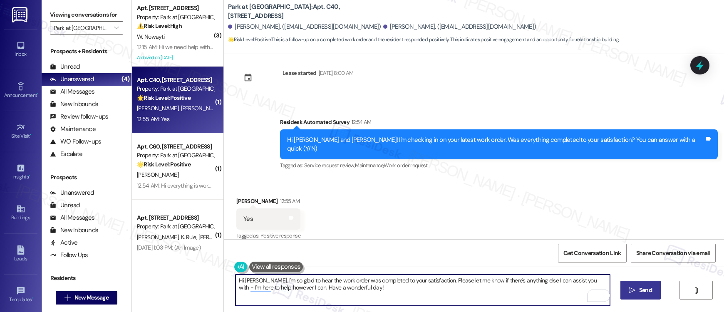
type textarea "Hi Ivan, I'm so glad to hear the work order was completed to your satisfaction.…"
click at [639, 292] on span "Send" at bounding box center [645, 290] width 13 height 9
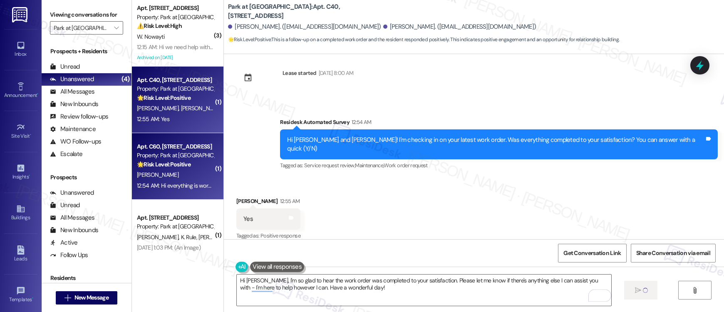
scroll to position [13, 0]
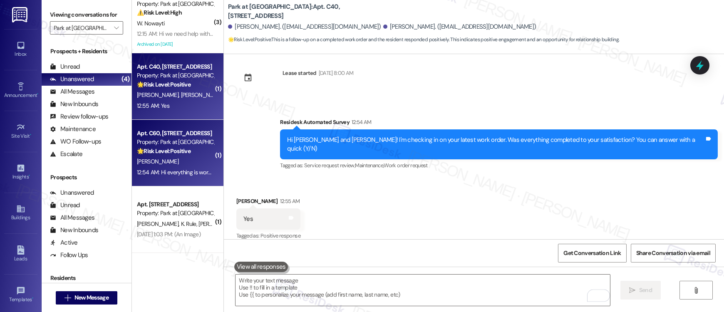
click at [181, 171] on div "12:54 AM: Hi everything is working thank you 12:54 AM: Hi everything is working…" at bounding box center [190, 171] width 106 height 7
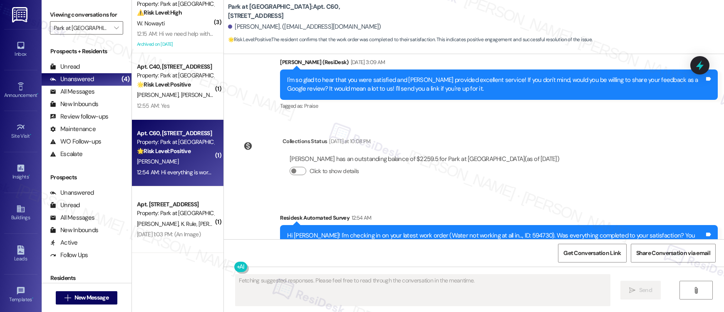
scroll to position [1723, 0]
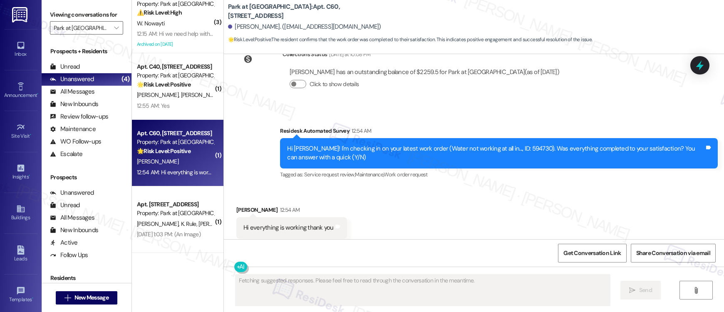
click at [275, 223] on div "Hi everything is working thank you" at bounding box center [288, 227] width 90 height 9
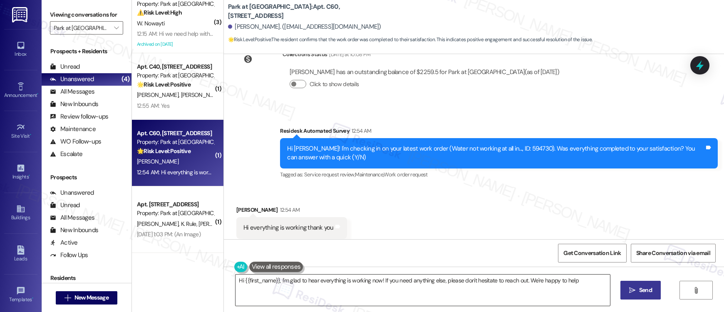
type textarea "Hi {{first_name}}, I'm glad to hear everything is working now! If you need anyt…"
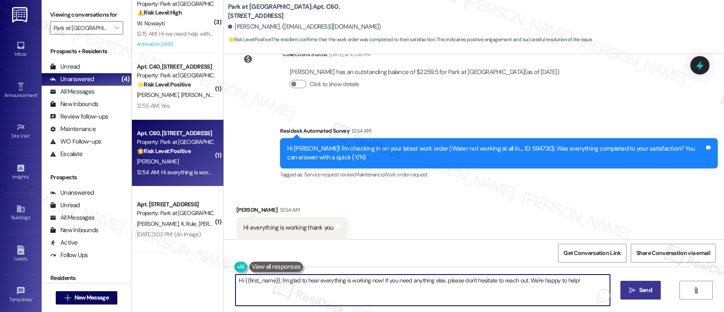
click at [483, 293] on textarea "Hi {{first_name}}, I'm glad to hear everything is working now! If you need anyt…" at bounding box center [422, 289] width 374 height 31
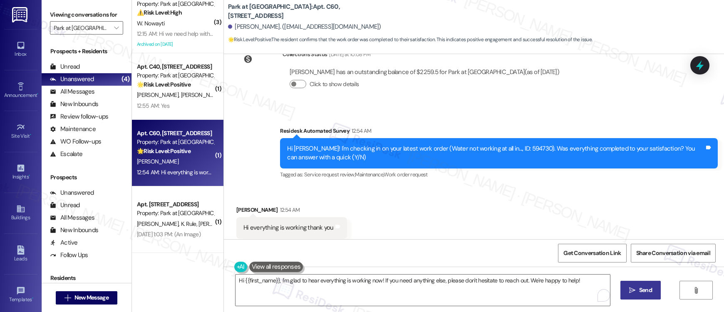
click at [631, 286] on span " Send" at bounding box center [640, 290] width 26 height 9
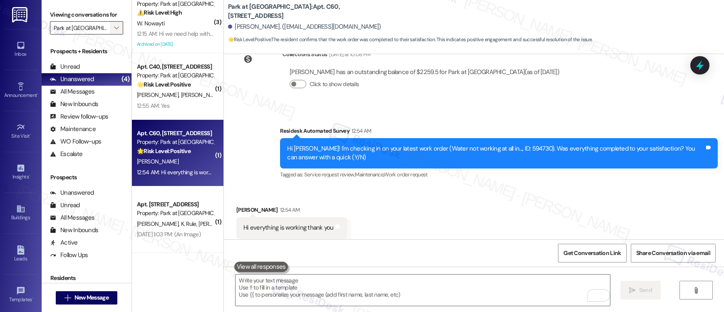
click at [115, 31] on button "" at bounding box center [116, 27] width 13 height 13
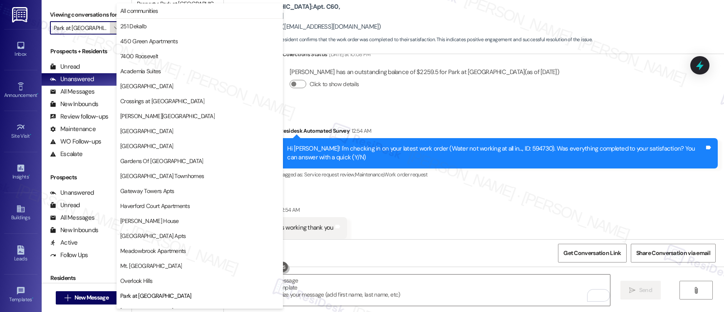
scroll to position [189, 0]
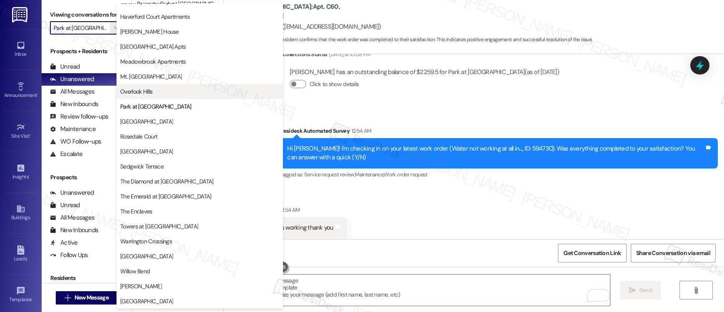
click at [137, 93] on span "Overlook Hills" at bounding box center [136, 91] width 32 height 8
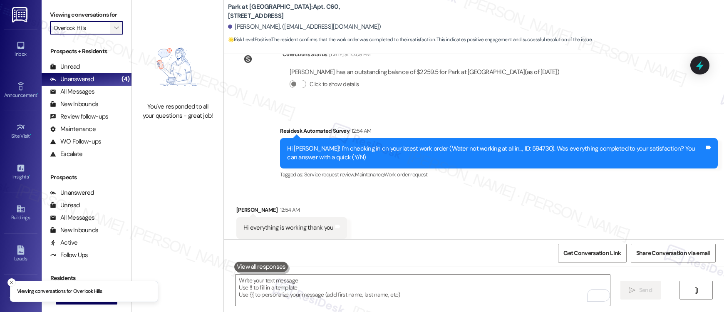
click at [114, 26] on icon "" at bounding box center [116, 28] width 5 height 7
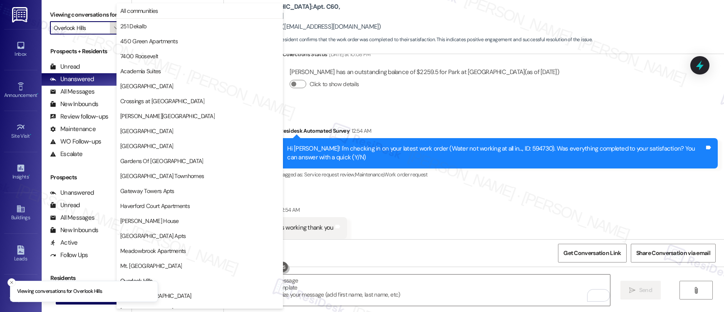
scroll to position [135, 0]
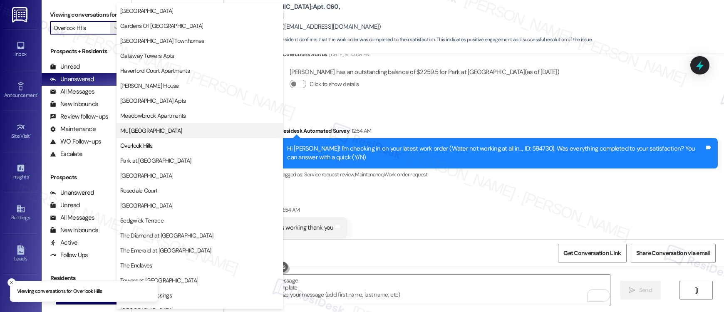
click at [140, 130] on span "Mt. Airy Place" at bounding box center [151, 130] width 62 height 8
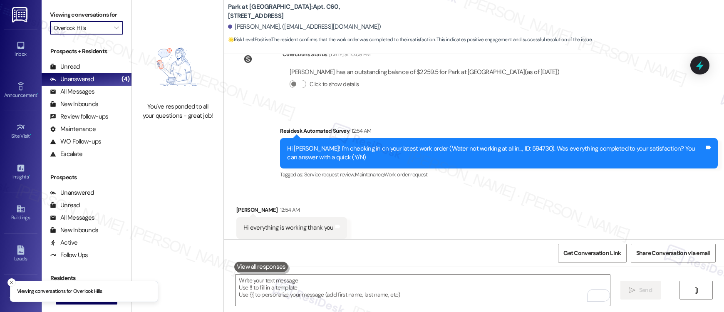
type input "Mt. Airy Place"
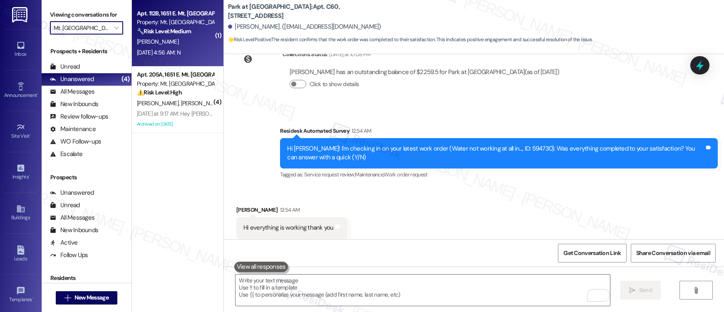
click at [180, 37] on div "S. Jones" at bounding box center [175, 42] width 79 height 10
type textarea "Fetching suggested responses. Please feel free to read through the conversation…"
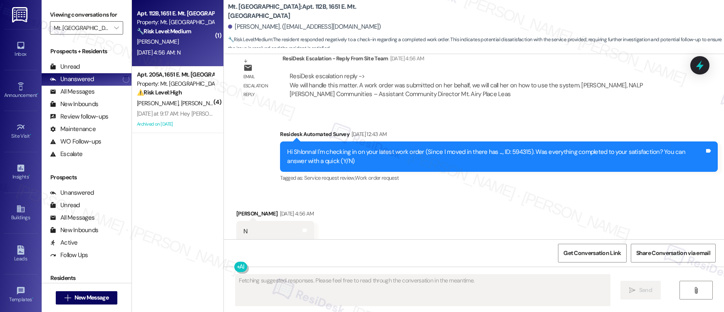
scroll to position [2277, 0]
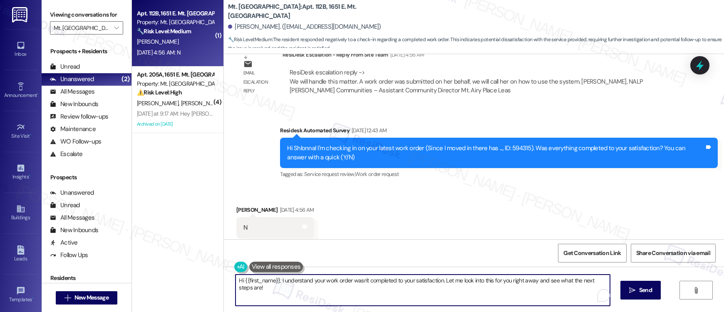
click at [264, 279] on textarea "Hi {{first_name}}, I understand your work order wasn't completed to your satisf…" at bounding box center [422, 289] width 374 height 31
paste textarea "the work order wasn't completed to your satisfaction. I'm happy to help! Could …"
type textarea "Hi {{first_name}}, I understand the work order wasn't completed to your satisfa…"
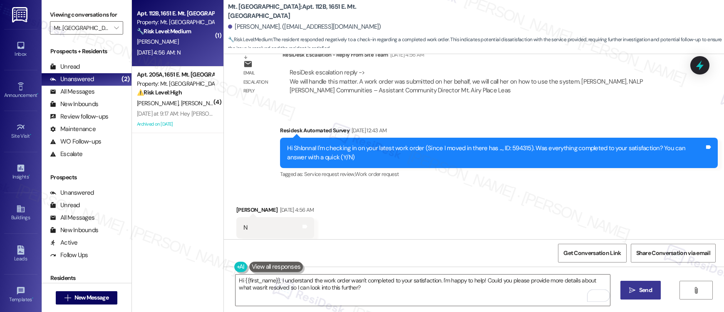
click at [634, 293] on icon "" at bounding box center [632, 290] width 6 height 7
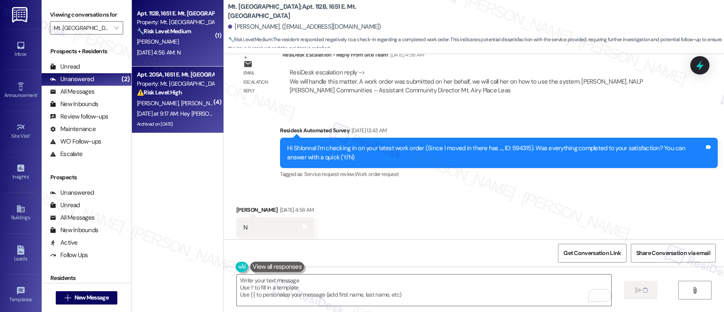
click at [181, 91] on div "⚠️ Risk Level: High The resident is reporting ongoing insurance violation charg…" at bounding box center [175, 92] width 77 height 9
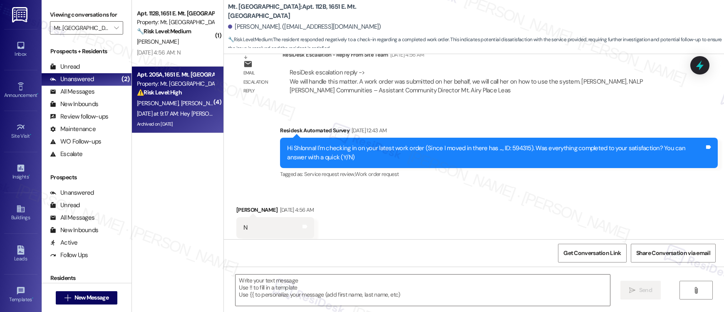
type textarea "Fetching suggested responses. Please feel free to read through the conversation…"
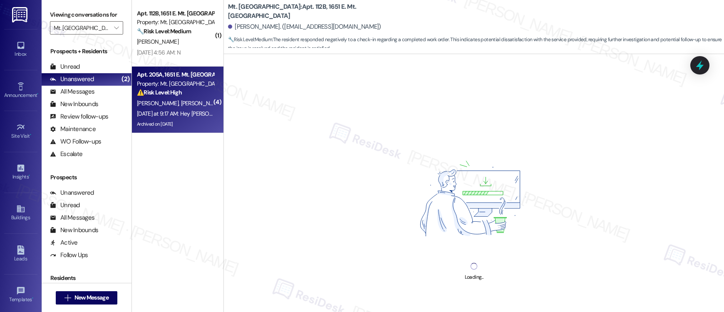
click at [181, 91] on div "⚠️ Risk Level: High The resident is reporting ongoing insurance violation charg…" at bounding box center [175, 92] width 77 height 9
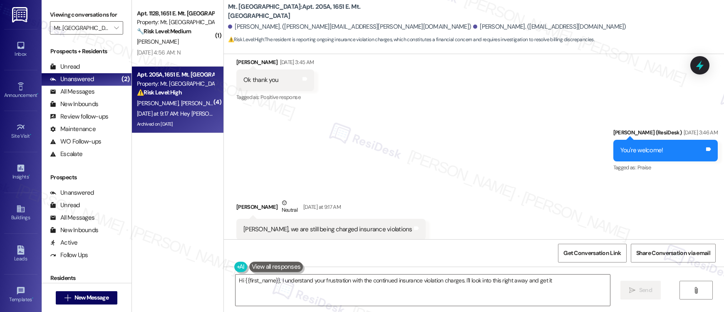
scroll to position [6829, 0]
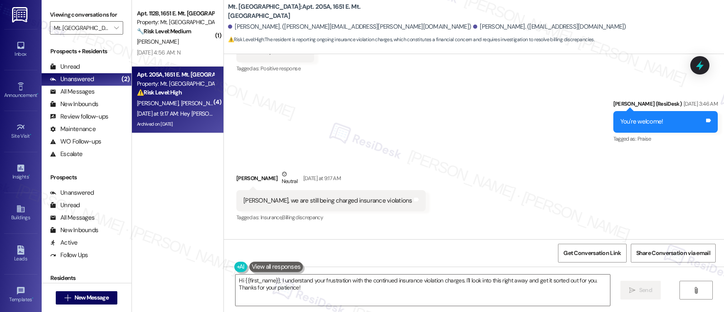
click at [360, 170] on div "Tremaine Beasley Neutral Yesterday at 9:17 AM" at bounding box center [330, 180] width 189 height 20
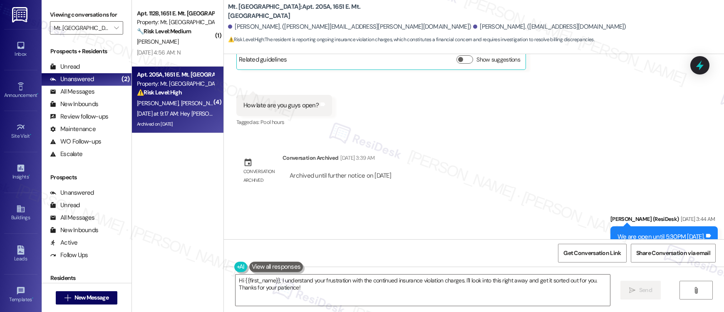
scroll to position [6904, 0]
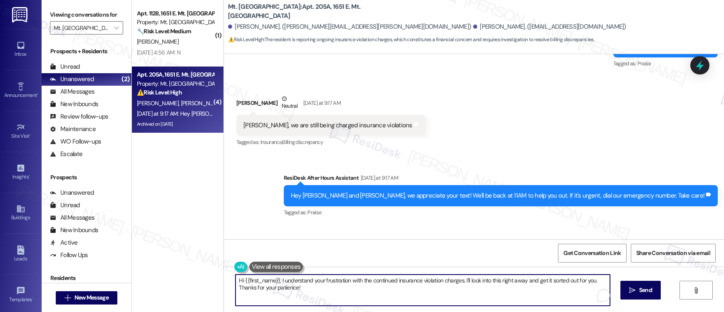
click at [464, 281] on textarea "Hi {{first_name}}, I understand your frustration with the continued insurance v…" at bounding box center [422, 289] width 374 height 31
drag, startPoint x: 357, startPoint y: 295, endPoint x: 220, endPoint y: 289, distance: 137.0
click at [224, 289] on div "Hi {{first_name}}, I understand your frustration with the continued insurance v…" at bounding box center [474, 298] width 500 height 62
drag, startPoint x: 593, startPoint y: 279, endPoint x: 255, endPoint y: 291, distance: 337.5
click at [255, 291] on textarea "Hi {{first_name}}, I understand your frustration with the continued insurance v…" at bounding box center [422, 289] width 374 height 31
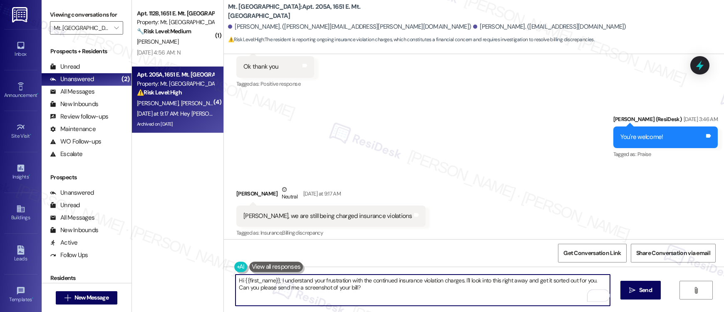
scroll to position [6812, 0]
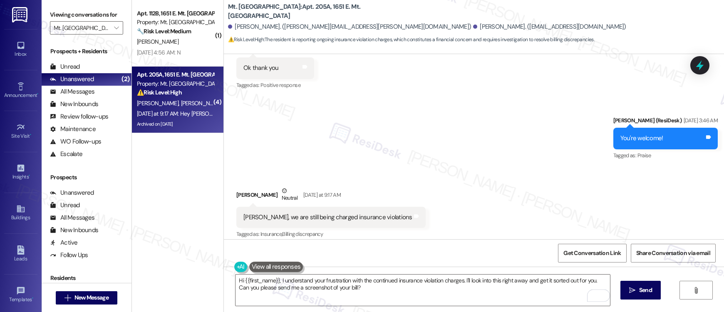
click at [236, 186] on div "Tremaine Beasley Neutral Yesterday at 9:17 AM" at bounding box center [330, 196] width 189 height 20
copy div "Tremaine"
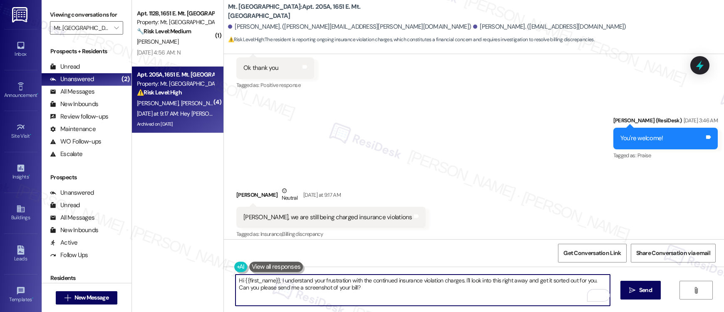
drag, startPoint x: 239, startPoint y: 281, endPoint x: 273, endPoint y: 280, distance: 34.1
click at [273, 280] on textarea "Hi {{first_name}}, I understand your frustration with the continued insurance v…" at bounding box center [422, 289] width 374 height 31
paste textarea "Tremaine"
type textarea "Hi Tremaine, I understand your frustration with the continued insurance violati…"
drag, startPoint x: 363, startPoint y: 292, endPoint x: 198, endPoint y: 278, distance: 165.7
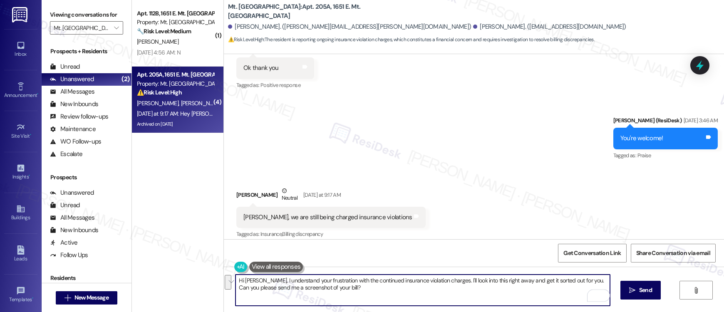
click at [198, 278] on div "( 1 ) Apt. 112B, 1651 E. Mt. Airy Ave Property: Mt. Airy Place 🔧 Risk Level: Me…" at bounding box center [428, 156] width 592 height 312
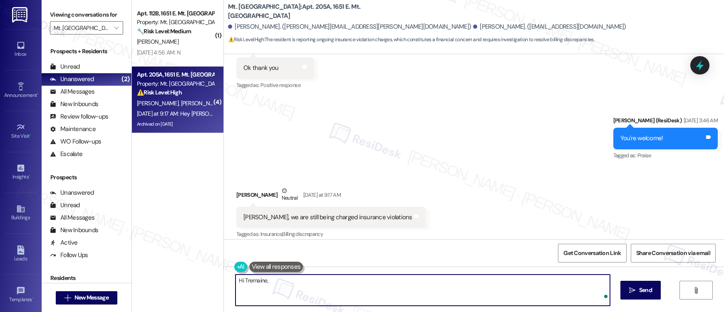
paste textarea "I understand your concern regarding the continued insurance violation charges. …"
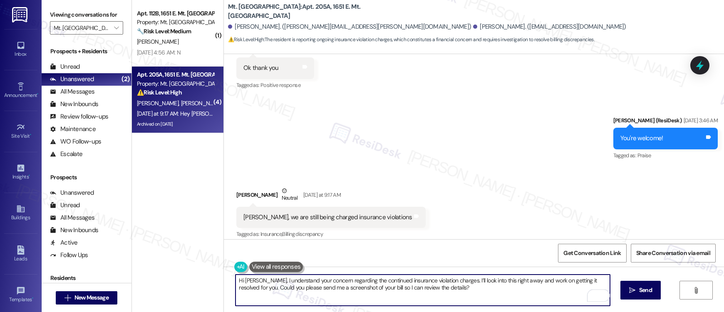
click at [456, 289] on textarea "Hi Tremaine, I understand your concern regarding the continued insurance violat…" at bounding box center [422, 289] width 374 height 31
type textarea "Hi Tremaine, I understand your concern regarding the continued insurance violat…"
click at [627, 293] on span " Send" at bounding box center [640, 290] width 26 height 9
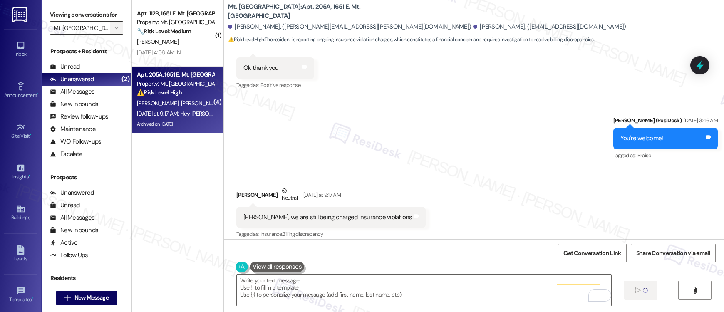
click at [113, 28] on span "" at bounding box center [116, 27] width 8 height 13
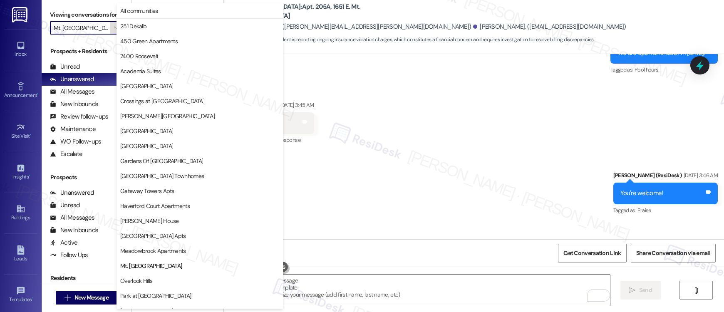
scroll to position [0, 0]
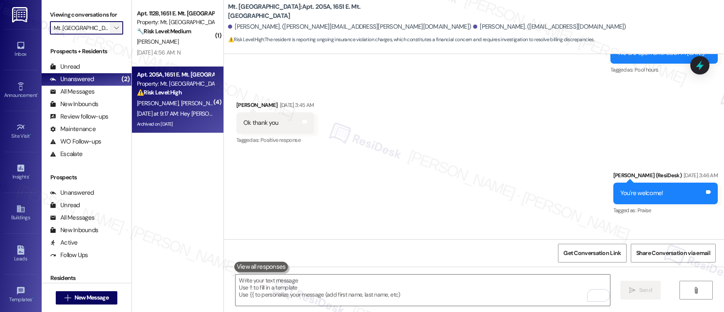
click at [112, 29] on span "" at bounding box center [116, 27] width 8 height 13
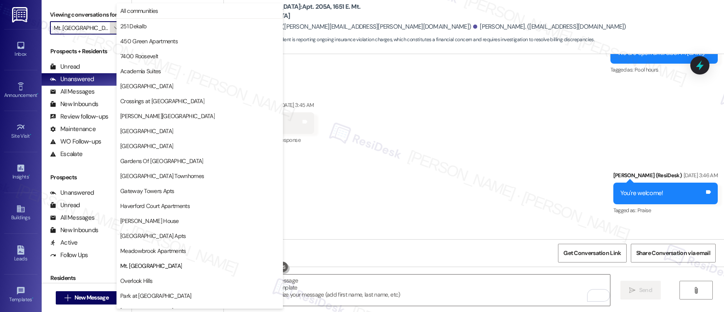
scroll to position [135, 0]
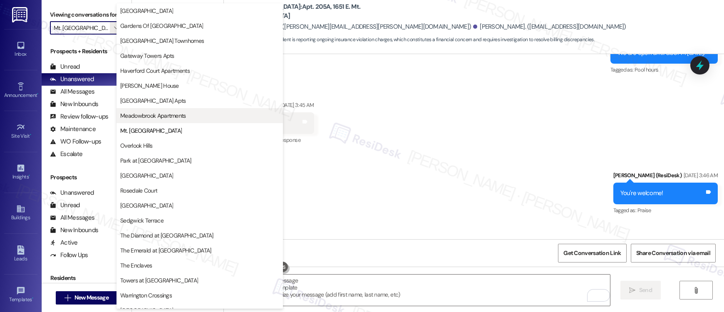
click at [135, 121] on button "Meadowbrook Apartments" at bounding box center [199, 115] width 166 height 15
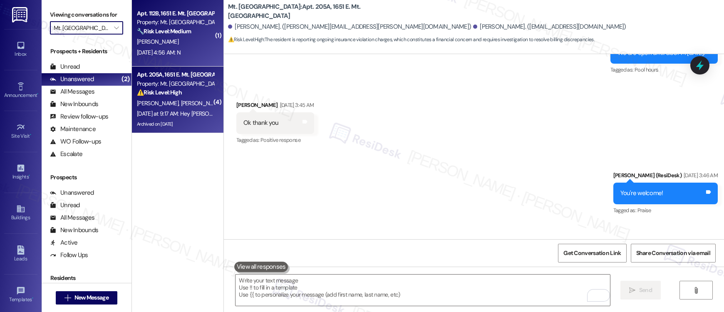
type input "Meadowbrook Apartments"
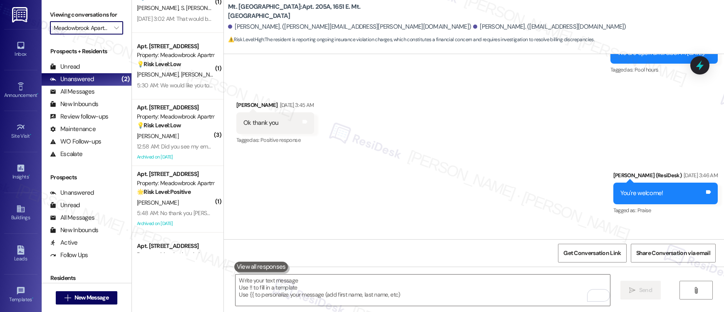
scroll to position [346, 0]
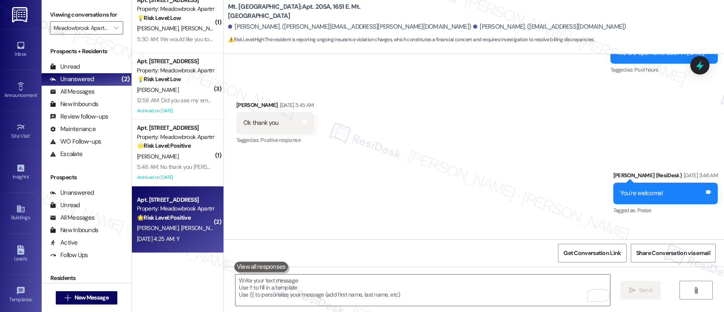
click at [171, 223] on div "K. Foisy A. Kolesnik" at bounding box center [175, 228] width 79 height 10
type textarea "Fetching suggested responses. Please feel free to read through the conversation…"
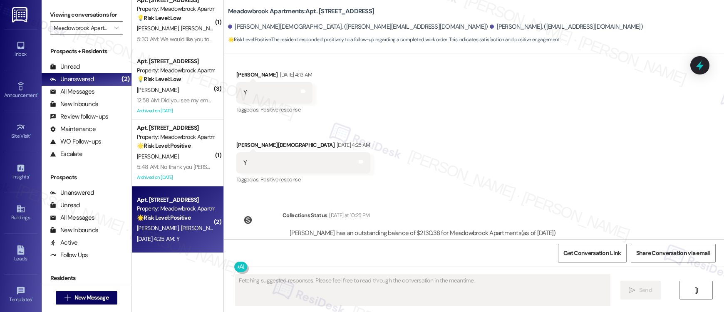
scroll to position [1447, 0]
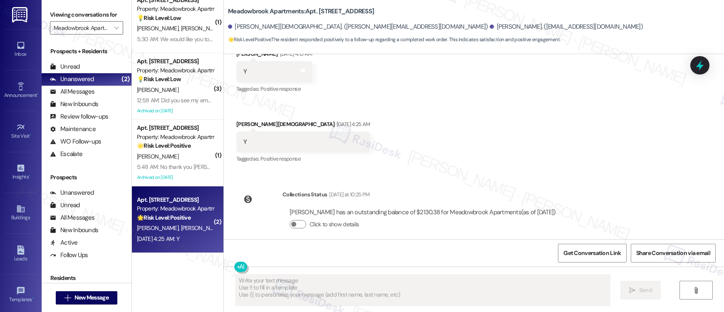
click at [269, 293] on textarea "Fetching suggested responses. Please feel free to read through the conversation…" at bounding box center [422, 289] width 374 height 31
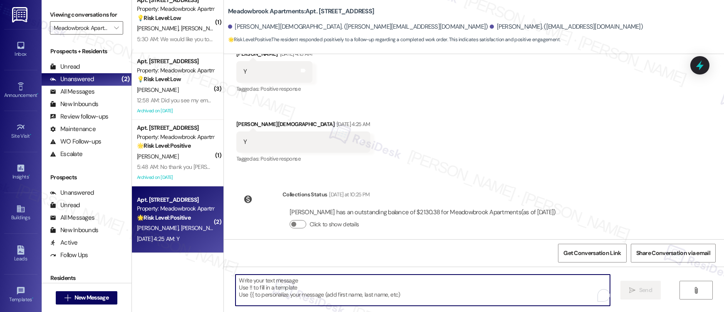
drag, startPoint x: 269, startPoint y: 294, endPoint x: 109, endPoint y: 290, distance: 159.3
click at [269, 294] on textarea "To enrich screen reader interactions, please activate Accessibility in Grammarl…" at bounding box center [422, 289] width 374 height 31
click at [272, 303] on textarea "To enrich screen reader interactions, please activate Accessibility in Grammarl…" at bounding box center [422, 289] width 374 height 31
paste textarea "Hi {{first_name}}, I'm so glad to hear the work order was completed to your sat…"
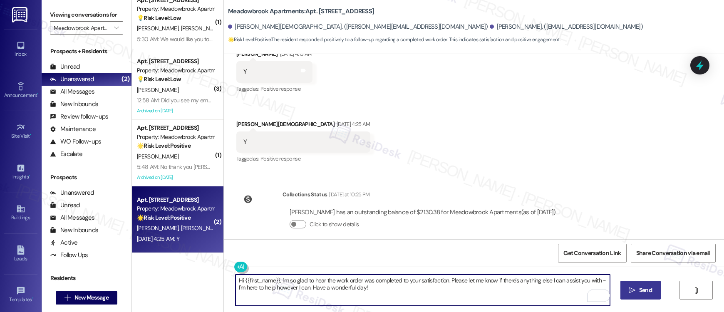
type textarea "Hi {{first_name}}, I'm so glad to hear the work order was completed to your sat…"
drag, startPoint x: 643, startPoint y: 287, endPoint x: 618, endPoint y: 283, distance: 24.5
click at [643, 287] on span "Send" at bounding box center [645, 290] width 13 height 9
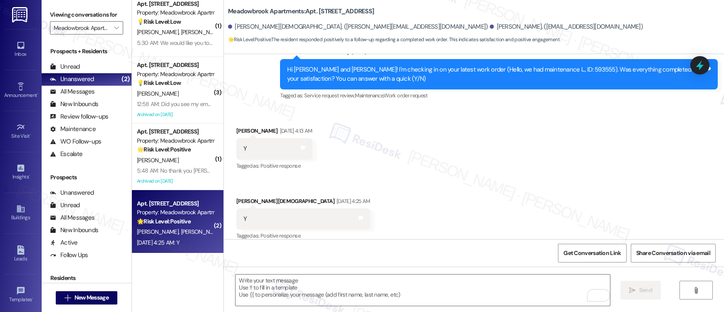
scroll to position [346, 0]
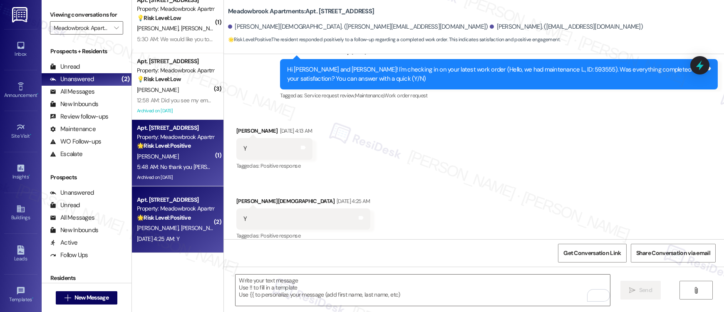
click at [182, 162] on div "5:48 AM: No thank you Emily. All is good today, thank you 5:48 AM: No thank you…" at bounding box center [175, 167] width 79 height 10
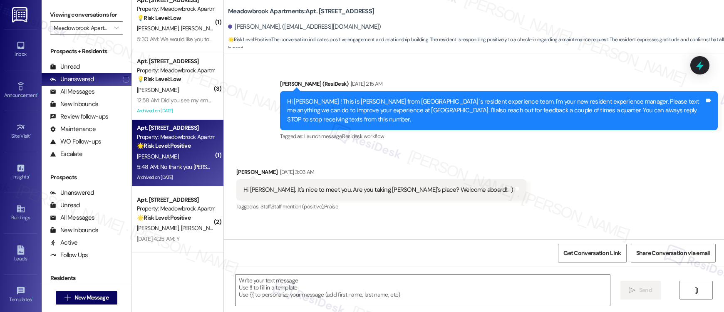
scroll to position [8202, 0]
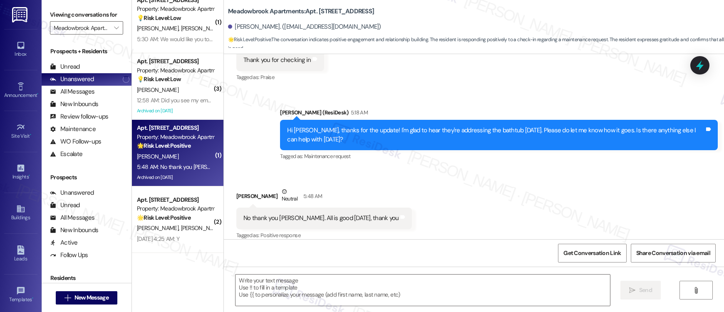
click at [180, 164] on div "5:48 AM: No thank you Emily. All is good today, thank you 5:48 AM: No thank you…" at bounding box center [220, 166] width 167 height 7
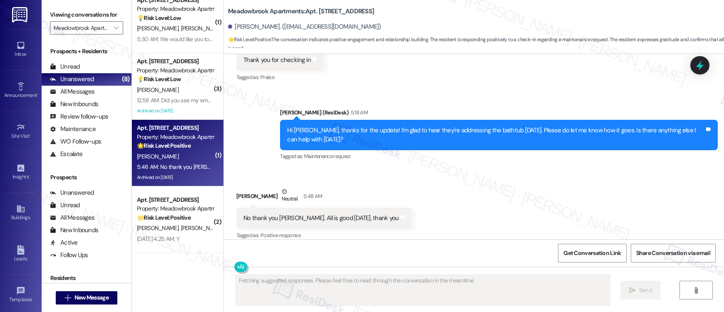
click at [306, 214] on div "No thank you Emily. All is good today, thank you" at bounding box center [320, 218] width 155 height 9
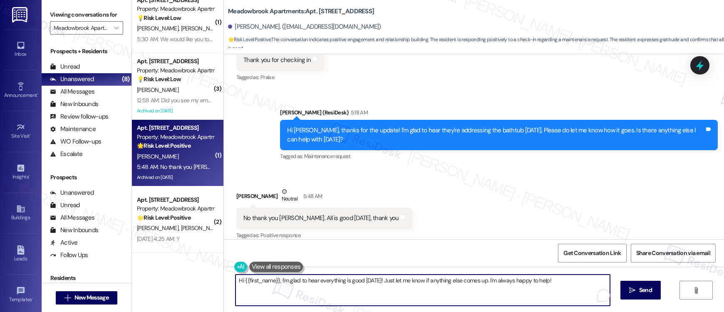
click at [330, 282] on textarea "Hi {{first_name}}, I'm glad to hear everything is good today! Just let me know …" at bounding box center [422, 289] width 374 height 31
click at [330, 283] on textarea "Hi {{first_name}}, I'm glad to hear everything is good today! Just let me know …" at bounding box center [422, 289] width 374 height 31
click at [276, 281] on textarea "Hi {{first_name}}, I'm glad to hear everything is good today! Just let me know …" at bounding box center [422, 289] width 374 height 31
drag, startPoint x: 276, startPoint y: 280, endPoint x: 210, endPoint y: 274, distance: 66.3
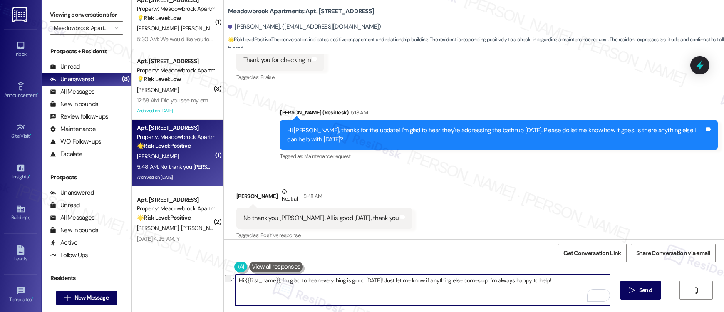
click at [210, 274] on div "( 1 ) Apt. 954, 200 Meadowbrook Drive Property: Meadowbrook Apartments 🔧 Risk L…" at bounding box center [428, 156] width 592 height 312
click at [283, 283] on textarea "Hi {{first_name}}, I'm glad to hear everything is good today! Just let me know …" at bounding box center [422, 289] width 374 height 31
drag, startPoint x: 275, startPoint y: 280, endPoint x: 196, endPoint y: 274, distance: 79.2
click at [197, 275] on div "( 1 ) Apt. 954, 200 Meadowbrook Drive Property: Meadowbrook Apartments 🔧 Risk L…" at bounding box center [428, 156] width 592 height 312
drag, startPoint x: 356, startPoint y: 280, endPoint x: 373, endPoint y: 280, distance: 17.9
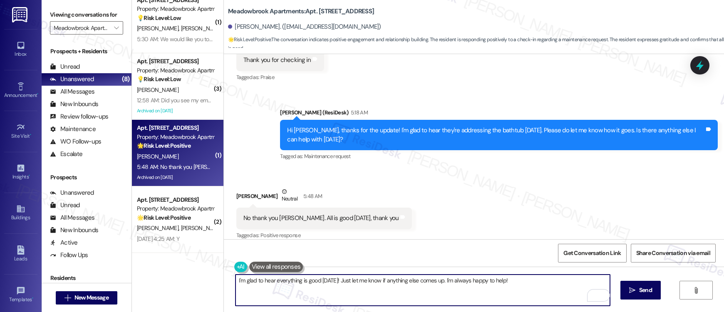
click at [356, 280] on textarea "I'm glad to hear everything is good today! Just let me know if anything else co…" at bounding box center [422, 289] width 374 height 31
drag, startPoint x: 516, startPoint y: 283, endPoint x: 464, endPoint y: 279, distance: 52.1
click at [464, 279] on textarea "I'm glad to hear everything is good today! Just let me know if anything else co…" at bounding box center [422, 289] width 374 height 31
click at [513, 280] on textarea "I'm glad to hear everything is good today! Just let me know if anything else co…" at bounding box center [422, 289] width 374 height 31
drag, startPoint x: 512, startPoint y: 282, endPoint x: 438, endPoint y: 280, distance: 74.0
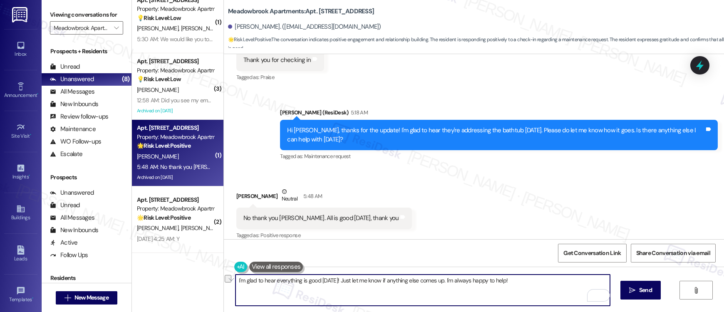
click at [438, 280] on textarea "I'm glad to hear everything is good today! Just let me know if anything else co…" at bounding box center [422, 289] width 374 height 31
type textarea "I'm glad to hear everything is good today! Just let me know if anything else co…"
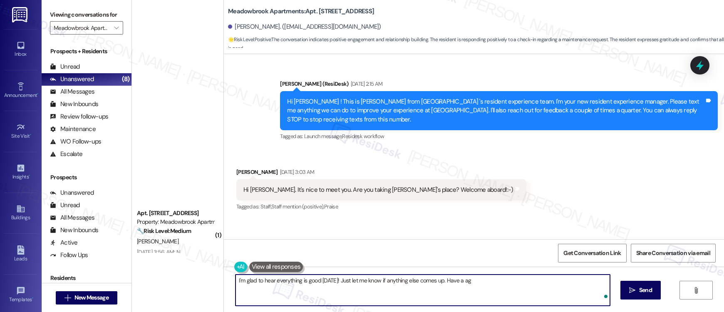
scroll to position [8202, 0]
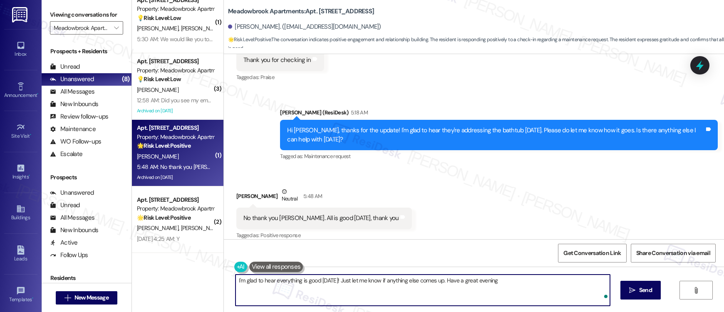
type textarea "I'm glad to hear everything is good [DATE]! Just let me know if anything else c…"
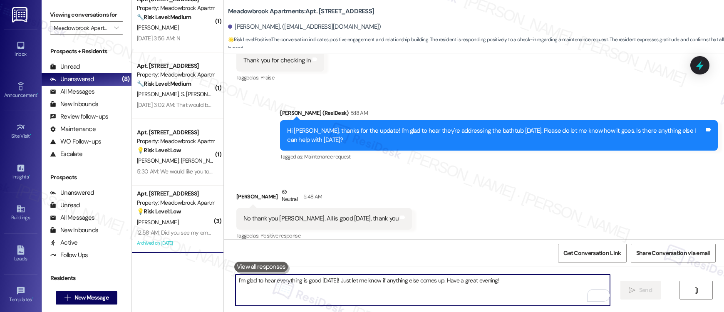
scroll to position [158, 0]
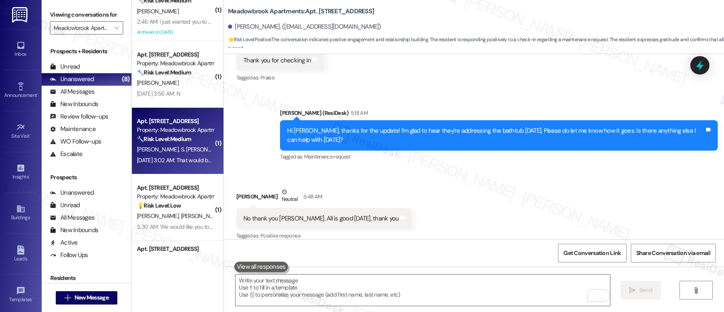
click at [181, 151] on span "S. [PERSON_NAME]" at bounding box center [204, 149] width 47 height 7
type textarea "Fetching suggested responses. Please feel free to read through the conversation…"
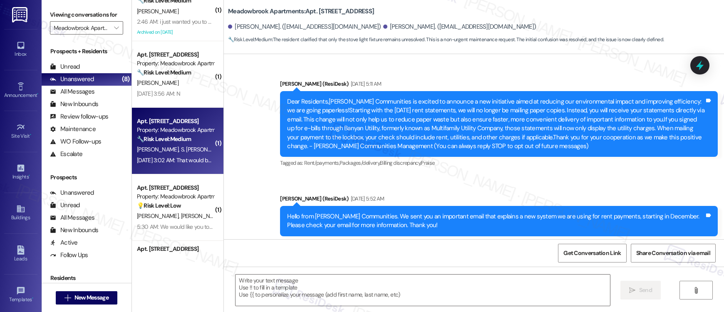
click at [181, 151] on span "S. [PERSON_NAME]" at bounding box center [204, 149] width 47 height 7
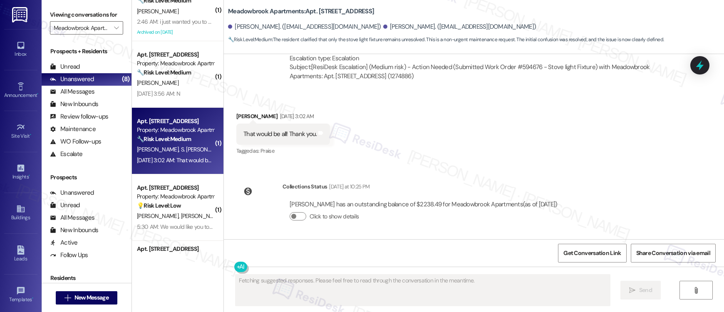
scroll to position [4617, 0]
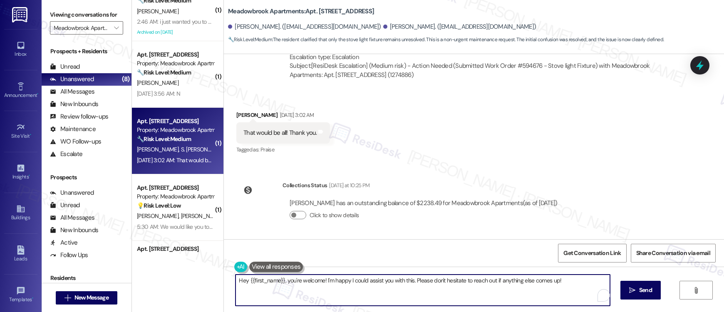
click at [257, 288] on textarea "Hey {{first_name}}, you're welcome! I'm happy I could assist you with this. Ple…" at bounding box center [422, 289] width 374 height 31
drag, startPoint x: 283, startPoint y: 280, endPoint x: 203, endPoint y: 274, distance: 80.5
click at [201, 274] on div "( 1 ) Apt. [STREET_ADDRESS] Property: Meadowbrook Apartments ⚠️ Risk Level: Hig…" at bounding box center [428, 156] width 592 height 312
drag, startPoint x: 529, startPoint y: 279, endPoint x: 341, endPoint y: 272, distance: 188.1
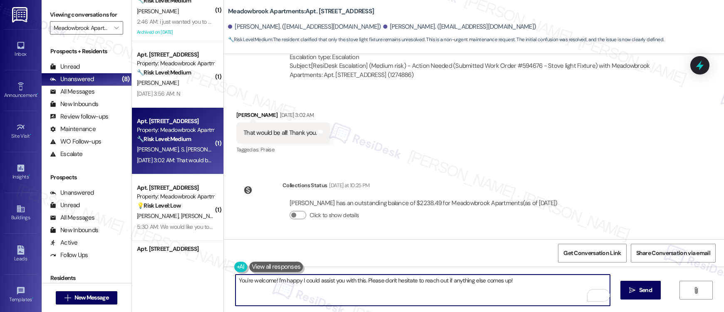
click at [341, 272] on div "You're welcome! I'm happy I could assist you with this. Please don't hesitate t…" at bounding box center [474, 298] width 500 height 62
drag, startPoint x: 273, startPoint y: 281, endPoint x: 539, endPoint y: 284, distance: 265.3
click at [539, 284] on textarea "You're welcome! I'm happy I could assist you with this. Please don't hesitate t…" at bounding box center [422, 289] width 374 height 31
type textarea "You're welcome! Have a great evening!"
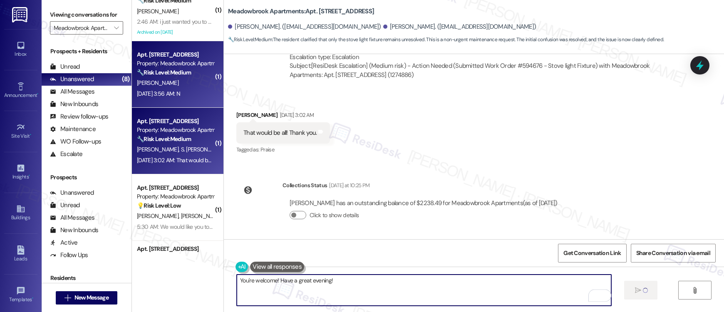
click at [211, 94] on div "Apt. 954, 200 Meadowbrook Drive Property: Meadowbrook Apartments 🔧 Risk Level: …" at bounding box center [177, 74] width 91 height 67
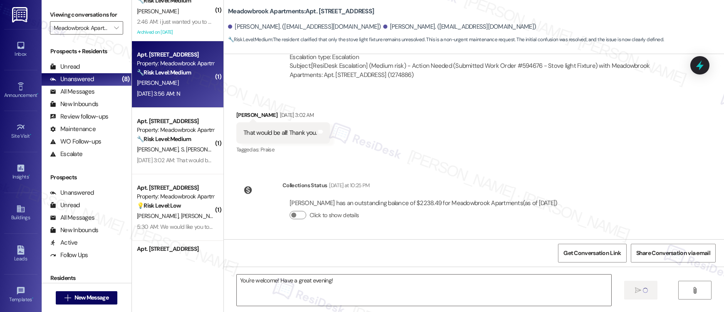
type textarea "Fetching suggested responses. Please feel free to read through the conversation…"
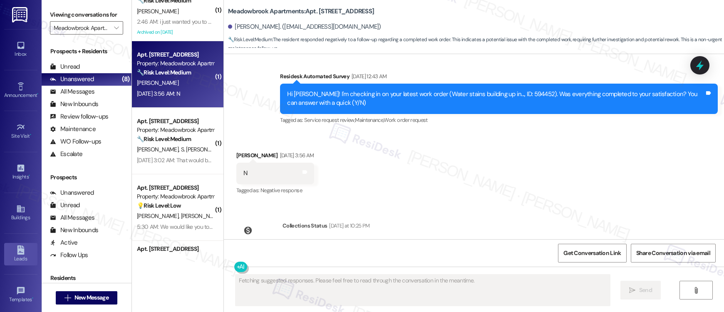
scroll to position [1547, 0]
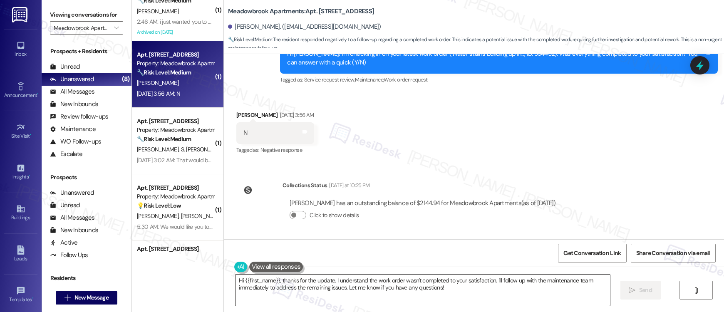
click at [275, 288] on textarea "Hi {{first_name}}, thanks for the update. I understand the work order wasn't co…" at bounding box center [422, 289] width 374 height 31
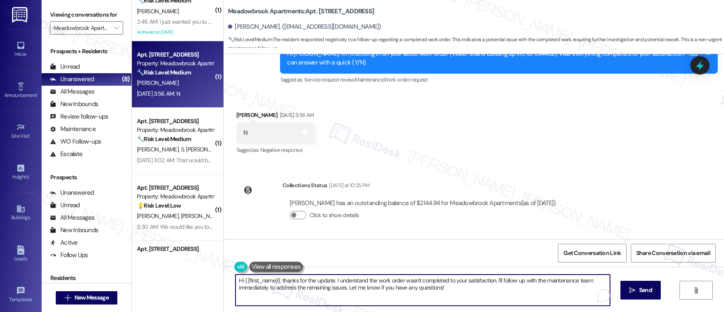
click at [275, 288] on textarea "Hi {{first_name}}, thanks for the update. I understand the work order wasn't co…" at bounding box center [422, 289] width 374 height 31
click at [275, 287] on textarea "Hi {{first_name}}, thanks for the update. I understand the work order wasn't co…" at bounding box center [422, 289] width 374 height 31
paste textarea "I understand the work order wasn't completed to your satisfaction. I'm happy to…"
type textarea "Hi {{first_name}}, I understand the work order wasn't completed to your satisfa…"
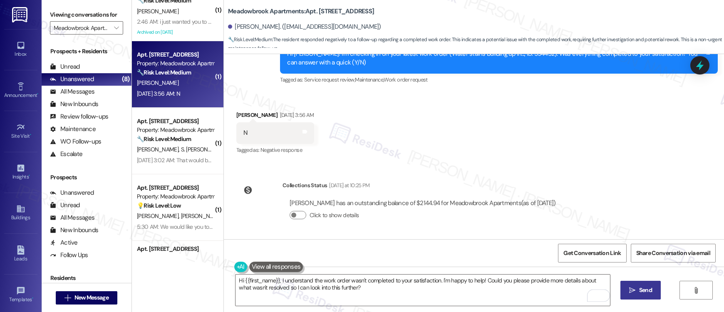
click at [638, 296] on button " Send" at bounding box center [640, 290] width 40 height 19
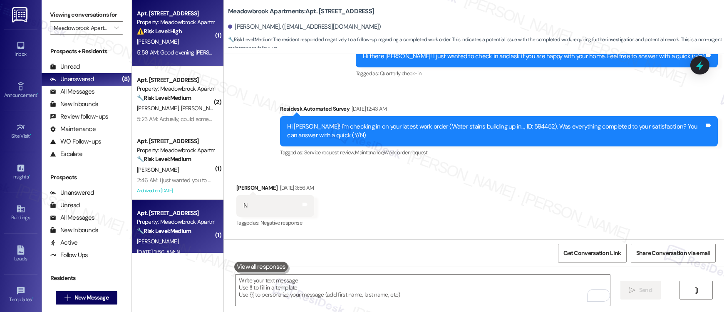
scroll to position [1471, 0]
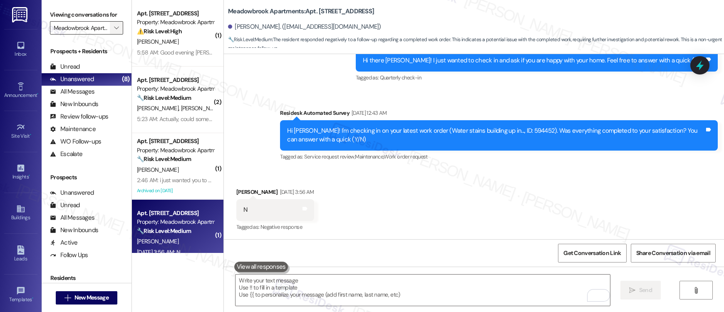
click at [114, 28] on icon "" at bounding box center [116, 28] width 5 height 7
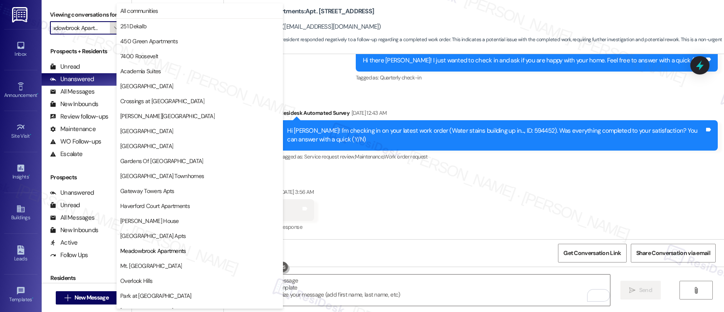
scroll to position [135, 0]
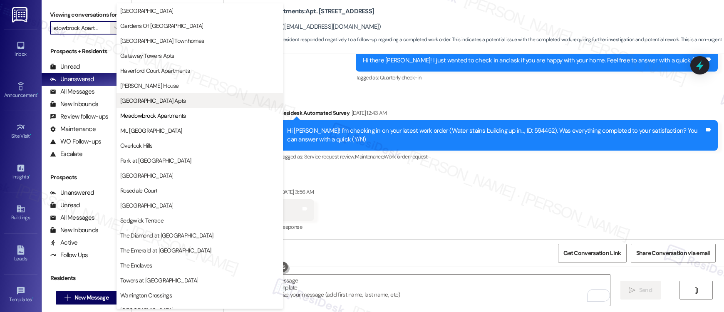
click at [140, 102] on span "[GEOGRAPHIC_DATA] Apts" at bounding box center [153, 100] width 66 height 8
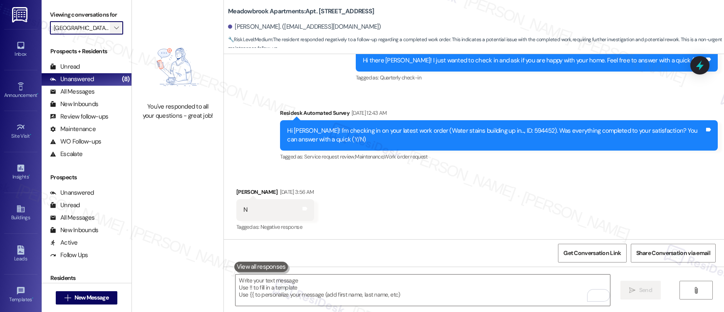
click at [114, 29] on icon "" at bounding box center [116, 28] width 5 height 7
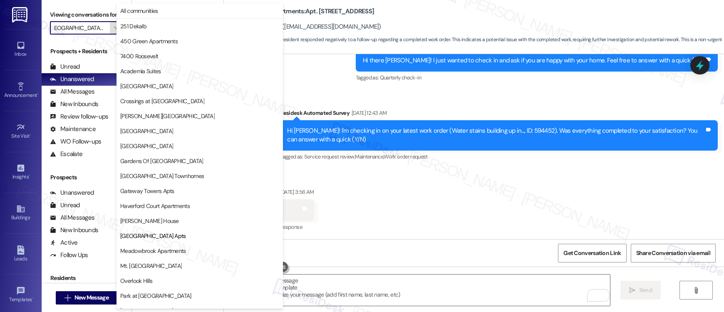
scroll to position [135, 0]
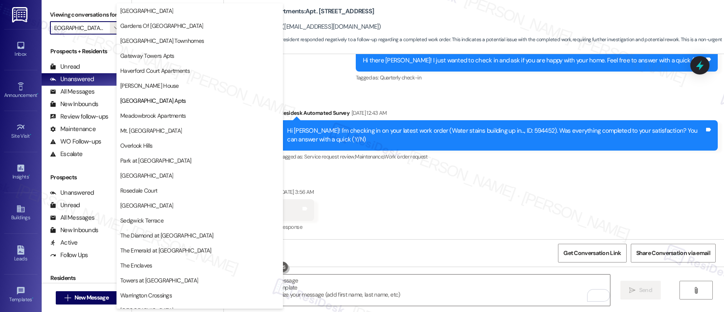
click at [137, 89] on span "Joshua House" at bounding box center [149, 86] width 59 height 8
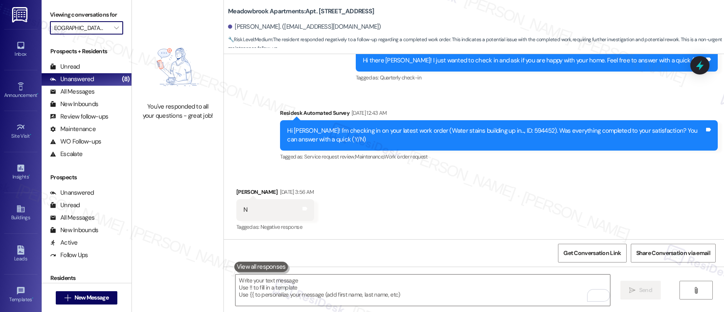
type input "Joshua House"
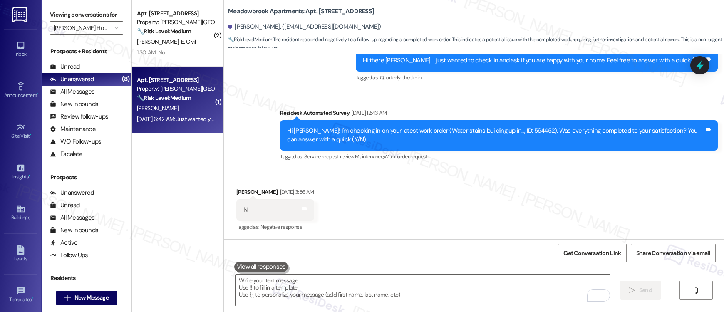
click at [166, 89] on div "Property: Joshua House" at bounding box center [175, 88] width 77 height 9
type textarea "Fetching suggested responses. Please feel free to read through the conversation…"
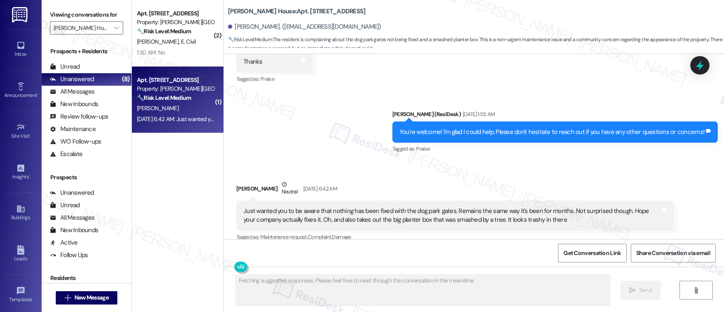
scroll to position [4919, 0]
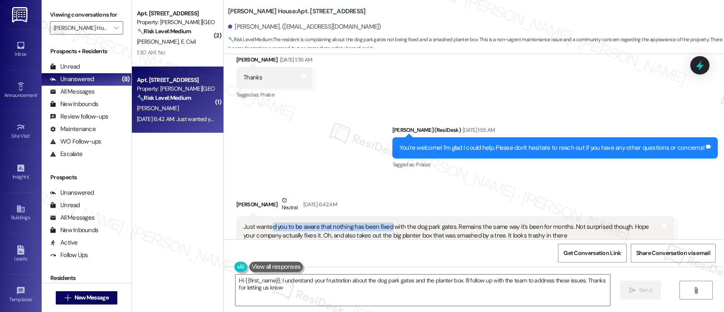
type textarea "Hi {{first_name}}, I understand your frustration about the dog park gates and t…"
drag, startPoint x: 268, startPoint y: 199, endPoint x: 450, endPoint y: 201, distance: 182.2
click at [450, 222] on div "Just wanted you to be aware that nothing has been fixed with the dog park gates…" at bounding box center [451, 231] width 417 height 18
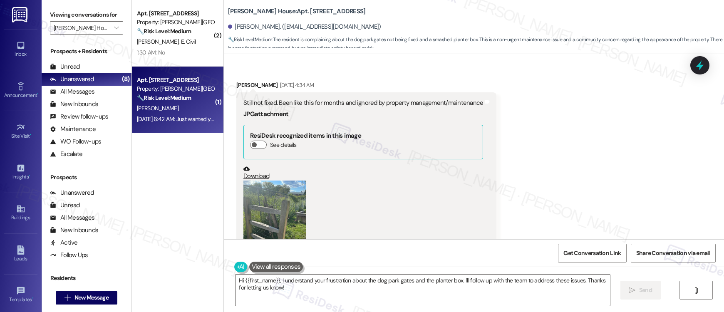
scroll to position [3930, 0]
click at [295, 197] on button "Zoom image" at bounding box center [274, 222] width 62 height 83
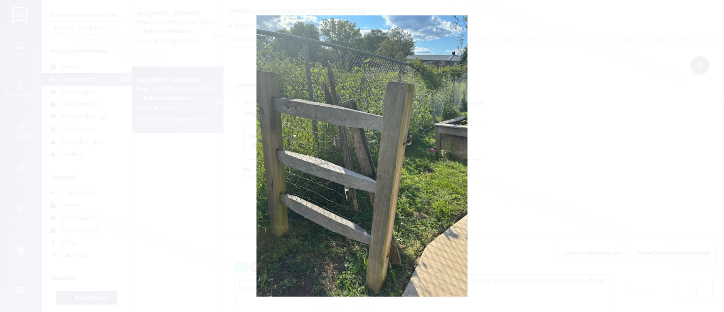
click at [508, 195] on button "Unzoom image" at bounding box center [362, 156] width 724 height 312
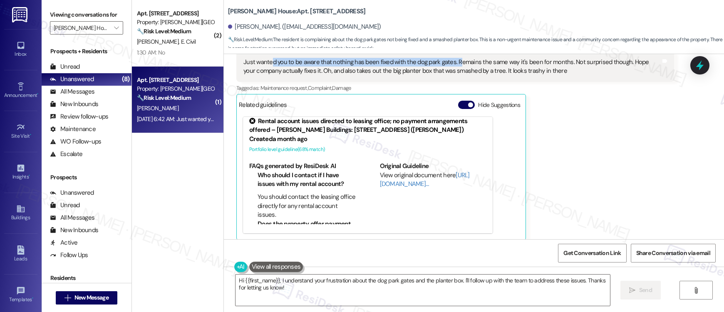
scroll to position [5141, 0]
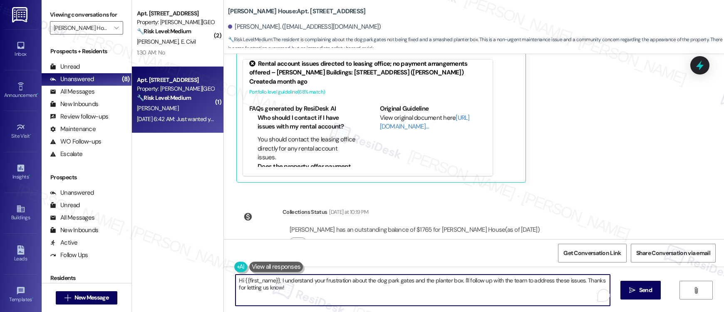
click at [303, 294] on textarea "Hi {{first_name}}, I understand your frustration about the dog park gates and t…" at bounding box center [422, 289] width 374 height 31
click at [304, 294] on textarea "Hi {{first_name}}, I understand your frustration about the dog park gates and t…" at bounding box center [422, 289] width 374 height 31
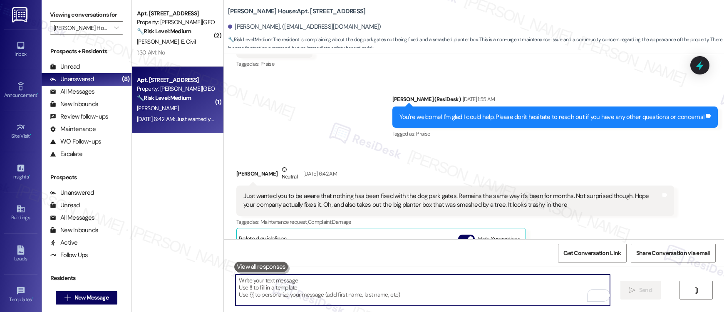
scroll to position [4946, 0]
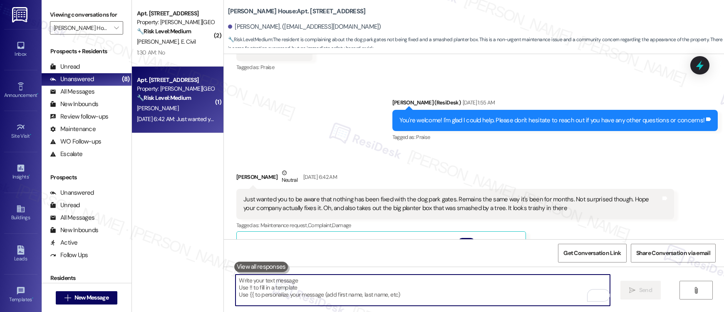
click at [508, 195] on div "Just wanted you to be aware that nothing has been fixed with the dog park gates…" at bounding box center [451, 204] width 417 height 18
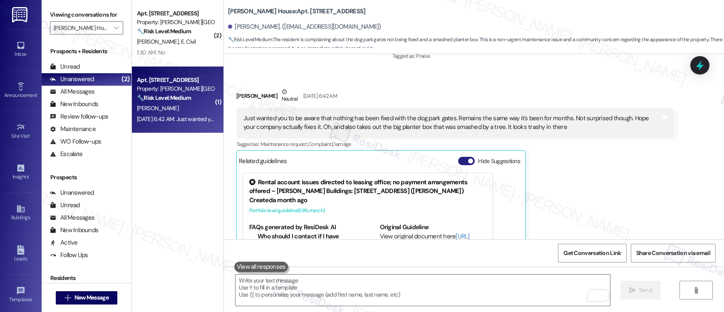
click at [460, 157] on button "Hide Suggestions" at bounding box center [466, 161] width 17 height 8
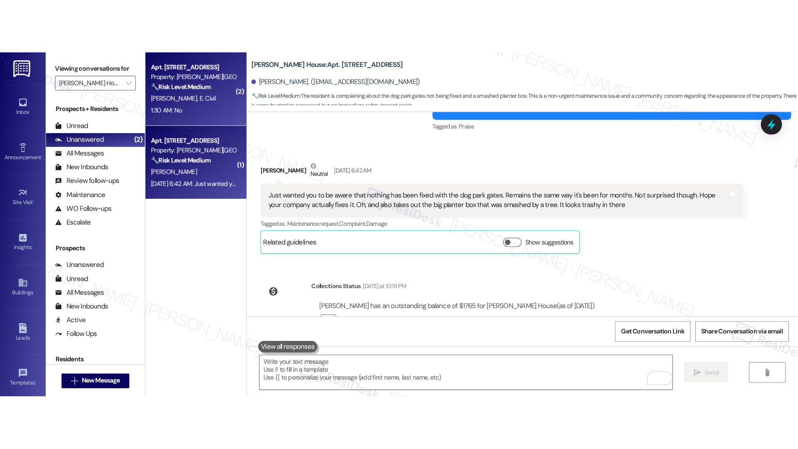
scroll to position [4710, 0]
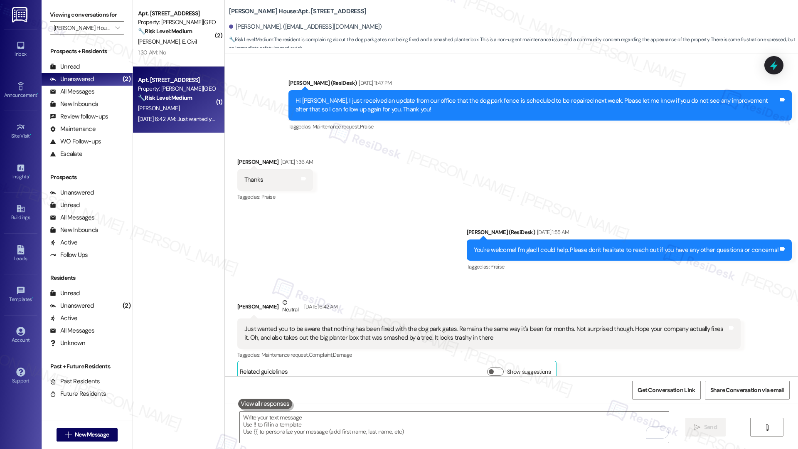
click at [429, 311] on div "Just wanted you to be aware that nothing has been fixed with the dog park gates…" at bounding box center [486, 334] width 483 height 18
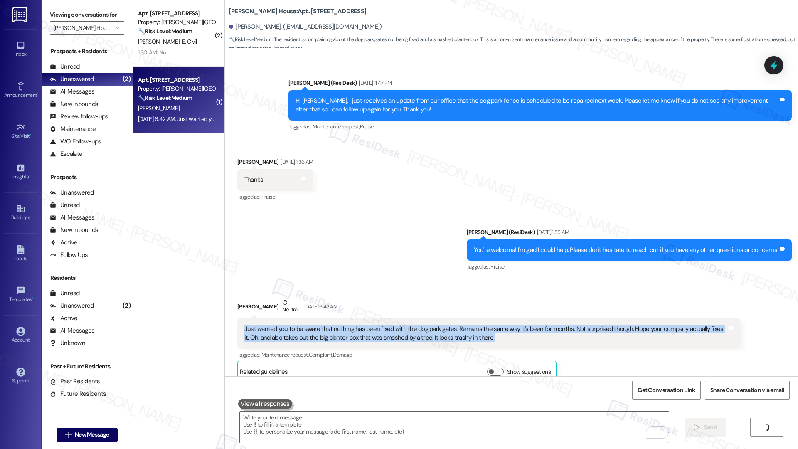
copy div "Just wanted you to be aware that nothing has been fixed with the dog park gates…"
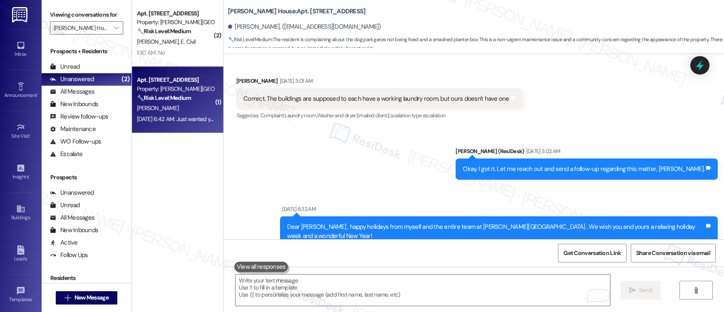
scroll to position [1351, 0]
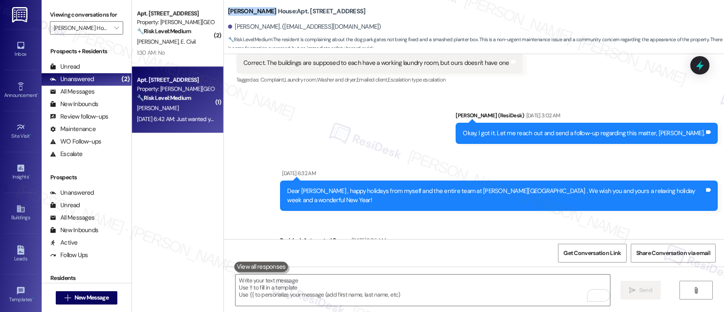
drag, startPoint x: 222, startPoint y: 12, endPoint x: 261, endPoint y: 11, distance: 38.7
click at [261, 11] on b "Joshua House: Apt. K0206, 2607 Welsh Rd" at bounding box center [296, 11] width 137 height 9
copy b "Joshua House:"
click at [289, 11] on b "Joshua House: Apt. K0206, 2607 Welsh Rd" at bounding box center [296, 11] width 137 height 9
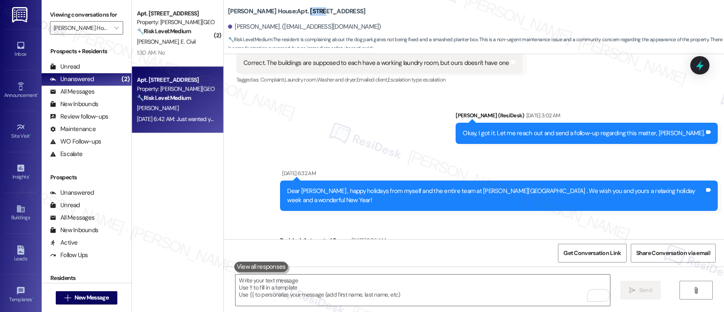
copy b "K0206"
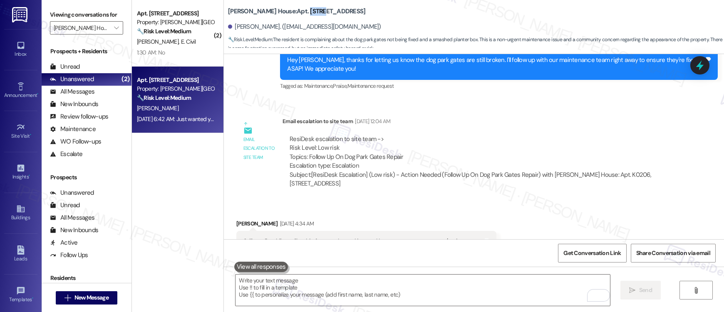
scroll to position [3790, 0]
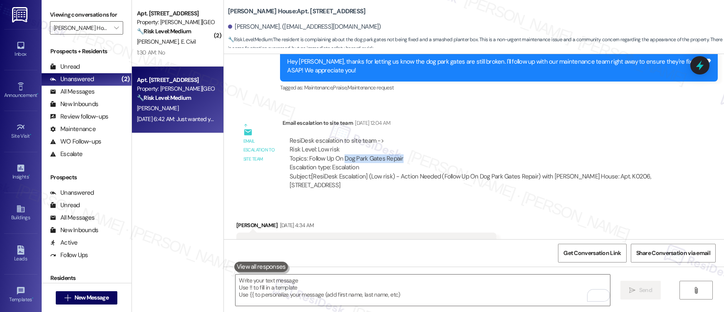
drag, startPoint x: 338, startPoint y: 131, endPoint x: 398, endPoint y: 131, distance: 60.3
click at [398, 136] on div "ResiDesk escalation to site team -> Risk Level: Low risk Topics: Follow Up On D…" at bounding box center [477, 154] width 377 height 36
copy div "Dog Park Gates Repair"
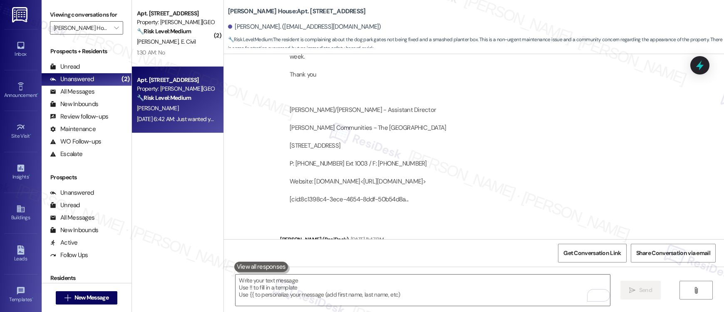
scroll to position [5016, 0]
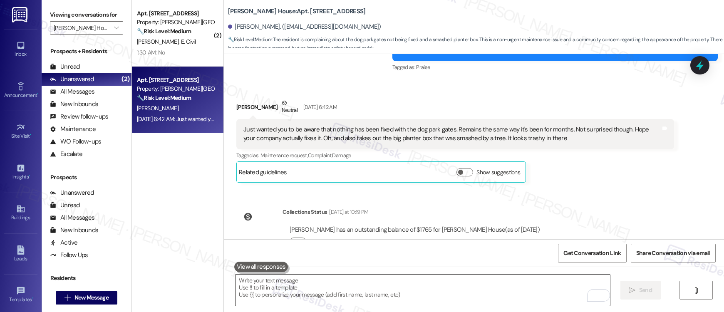
click at [328, 292] on textarea "To enrich screen reader interactions, please activate Accessibility in Grammarl…" at bounding box center [422, 289] width 374 height 31
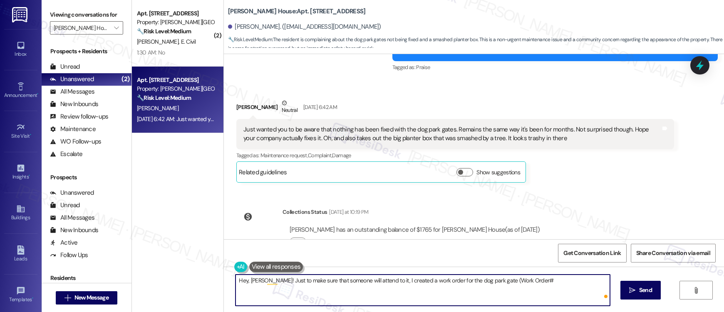
paste textarea "Work Order #594999"
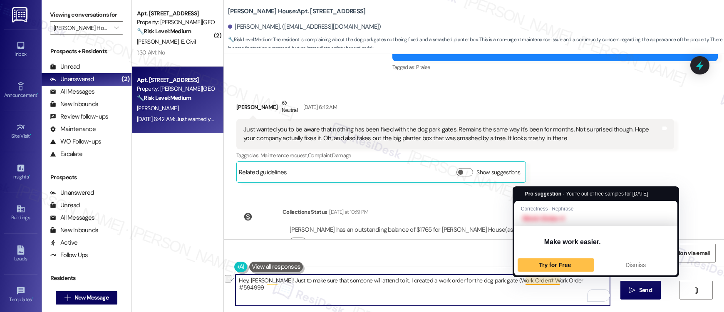
drag, startPoint x: 486, startPoint y: 281, endPoint x: 520, endPoint y: 281, distance: 34.5
click at [520, 281] on textarea "Hey, Adam! Just to make sure that someone will attend to it, I created a work o…" at bounding box center [422, 289] width 374 height 31
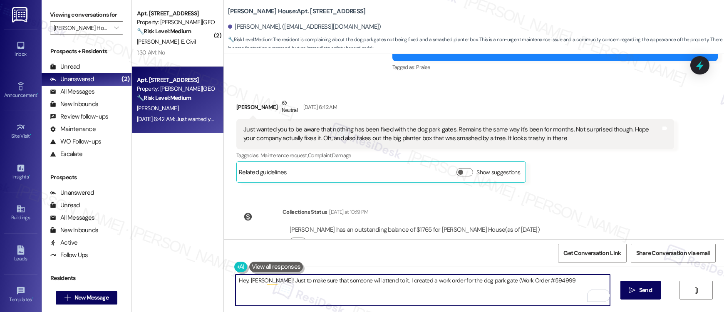
click at [544, 284] on textarea "Hey, Adam! Just to make sure that someone will attend to it, I created a work o…" at bounding box center [422, 289] width 374 height 31
type textarea "Hey, Adam! Just to make sure that someone will attend to it, I created a work o…"
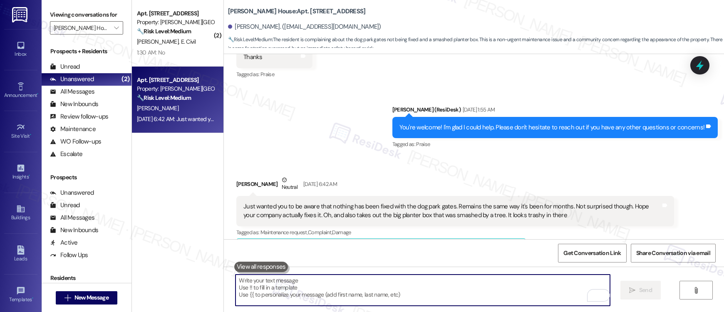
scroll to position [5083, 0]
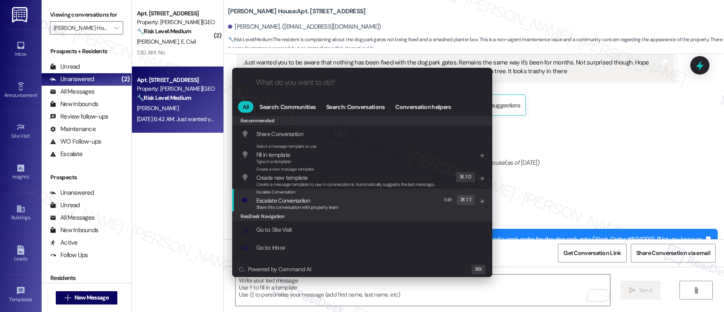
click at [349, 209] on div "Escalate Conversation Escalate Conversation Share this conversation with proper…" at bounding box center [362, 200] width 243 height 22
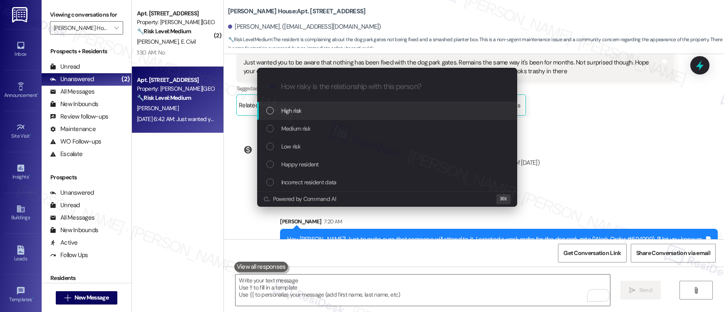
click at [327, 115] on div "High risk" at bounding box center [387, 110] width 243 height 9
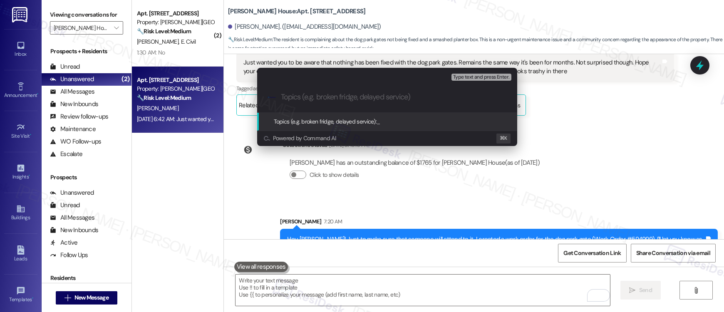
paste input "Work Order #594999"
click at [279, 97] on div ".cls-1{fill:#0a055f;}.cls-2{fill:#0cc4c4;} resideskLogoBlueOrange Work Order #5…" at bounding box center [387, 97] width 260 height 30
click at [279, 98] on div ".cls-1{fill:#0a055f;}.cls-2{fill:#0cc4c4;} resideskLogoBlueOrange Work Order #5…" at bounding box center [387, 97] width 260 height 30
click at [282, 97] on input "Work Order #594999 - Dog Park Gate" at bounding box center [390, 97] width 219 height 9
paste input "Work order submitted by Residesk | Work order #"
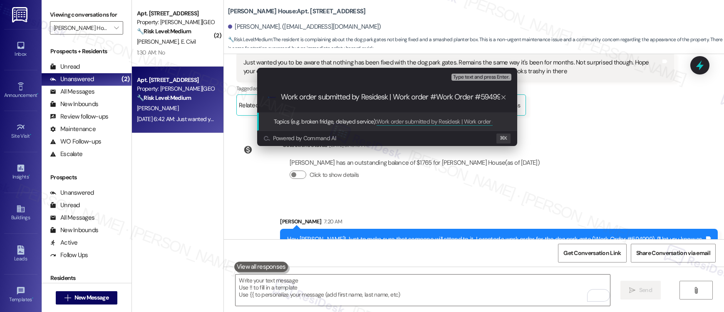
drag, startPoint x: 437, startPoint y: 95, endPoint x: 395, endPoint y: 97, distance: 41.6
click at [395, 97] on input "Work order submitted by Residesk | Work order #Work Order #594999 - Dog Park Ga…" at bounding box center [390, 97] width 219 height 9
type input "Work order submitted by Residesk | Work Order #594999 - Dog Park Gate"
click at [401, 99] on input "Work order submitted by Residesk | Work Order #594999 - Dog Park Gate" at bounding box center [390, 97] width 219 height 9
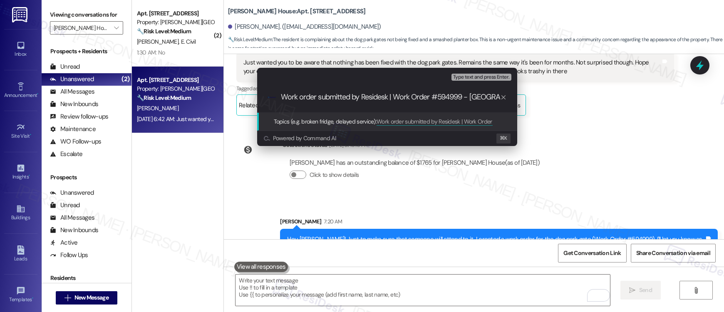
click at [401, 99] on input "Work order submitted by Residesk | Work Order #594999 - Dog Park Gate" at bounding box center [390, 97] width 219 height 9
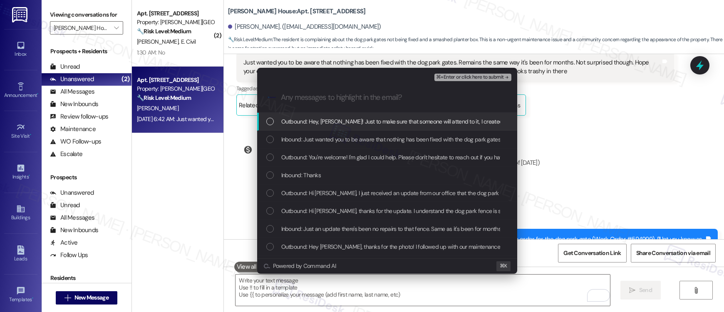
scroll to position [0, 0]
click at [358, 125] on span "Outbound: Hey, Adam! Just to make sure that someone will attend to it, I create…" at bounding box center [568, 121] width 575 height 9
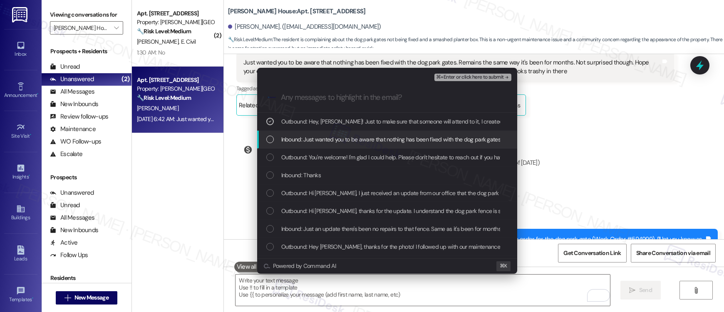
click at [351, 138] on span "Inbound: Just wanted you to be aware that nothing has been fixed with the dog p…" at bounding box center [629, 139] width 696 height 9
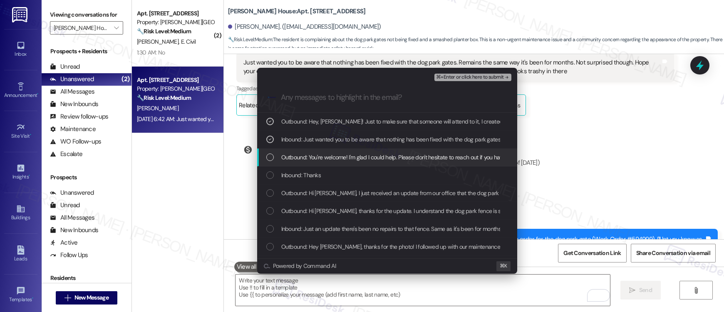
click at [339, 160] on span "Outbound: You're welcome! I'm glad I could help. Please don't hesitate to reach…" at bounding box center [433, 157] width 305 height 9
click at [370, 156] on span "Outbound: You're welcome! I'm glad I could help. Please don't hesitate to reach…" at bounding box center [433, 157] width 305 height 9
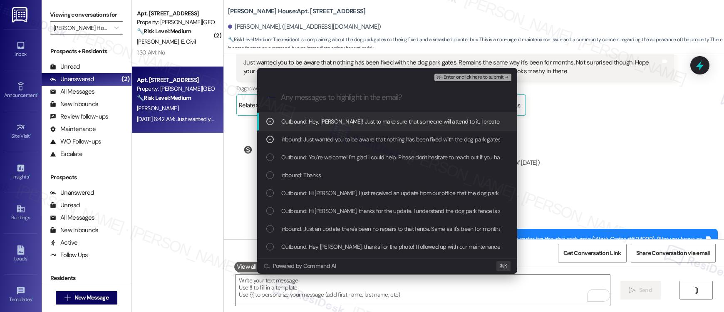
click at [460, 76] on span "⌘+Enter or click here to submit" at bounding box center [469, 77] width 67 height 6
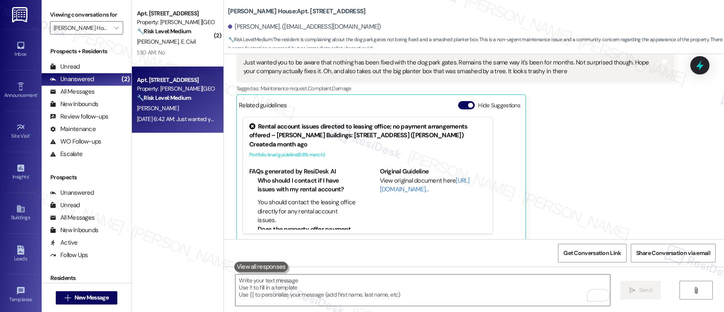
scroll to position [5208, 0]
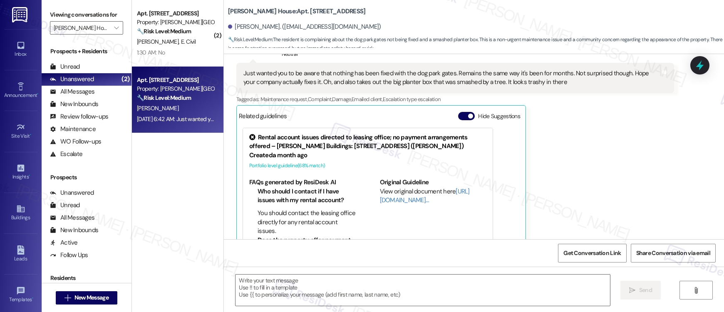
type textarea "Fetching suggested responses. Please feel free to read through the conversation…"
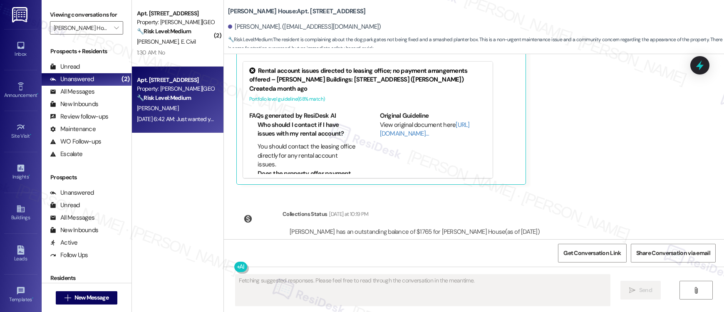
scroll to position [5220, 0]
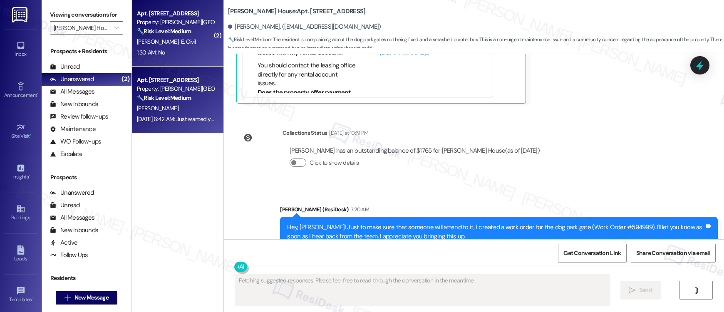
click at [155, 35] on div "🔧 Risk Level: Medium The resident responded negatively to a work order completi…" at bounding box center [175, 31] width 77 height 9
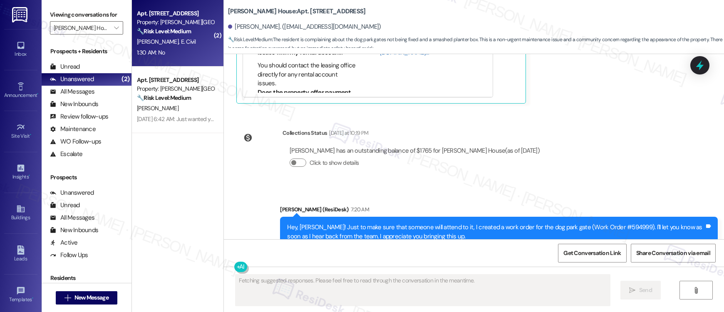
scroll to position [395, 0]
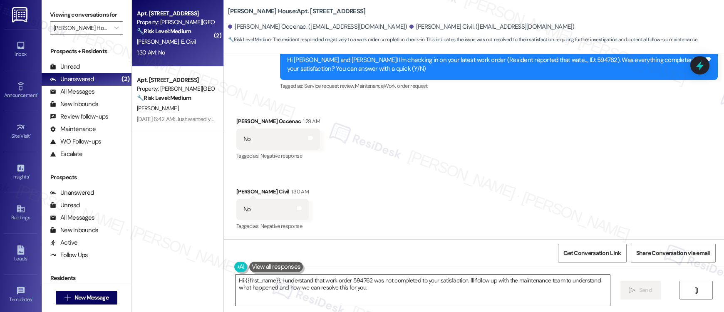
click at [373, 285] on textarea "Hi {{first_name}}, I understand that work order 594762 was not completed to you…" at bounding box center [422, 289] width 374 height 31
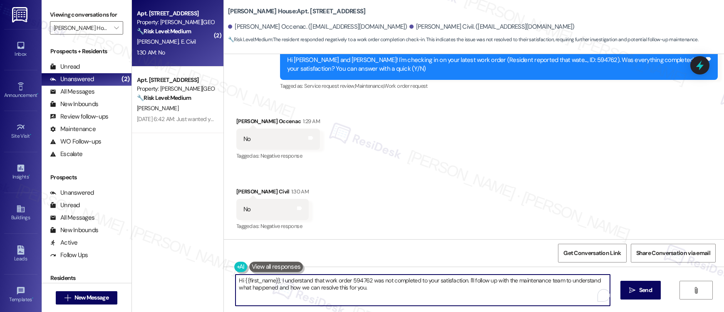
click at [373, 285] on textarea "Hi {{first_name}}, I understand that work order 594762 was not completed to you…" at bounding box center [422, 289] width 374 height 31
paste textarea "e work order wasn't completed to your satisfaction. I'm happy to help! Could yo…"
type textarea "Hi {{first_name}}, I understand the work order wasn't completed to your satisfa…"
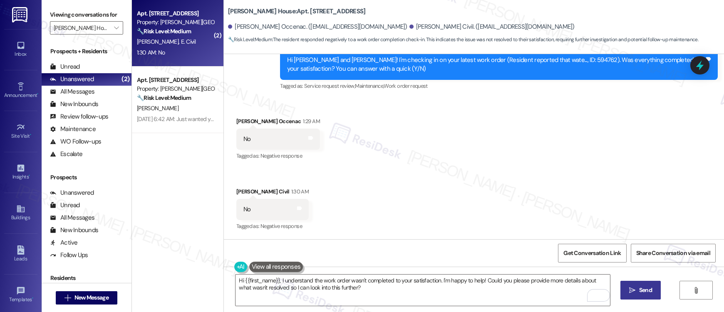
click at [639, 290] on span "Send" at bounding box center [645, 290] width 13 height 9
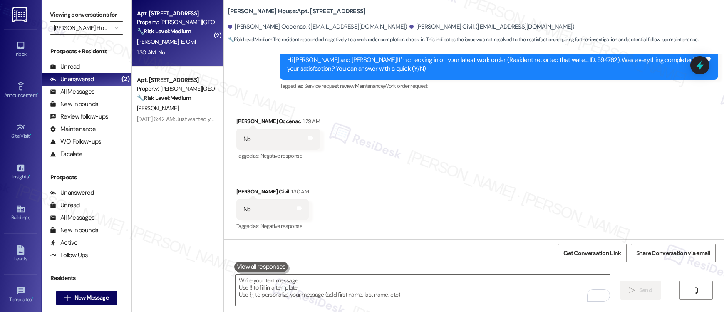
click at [116, 27] on div "Joshua House " at bounding box center [86, 27] width 73 height 13
click at [114, 29] on icon "" at bounding box center [116, 28] width 5 height 7
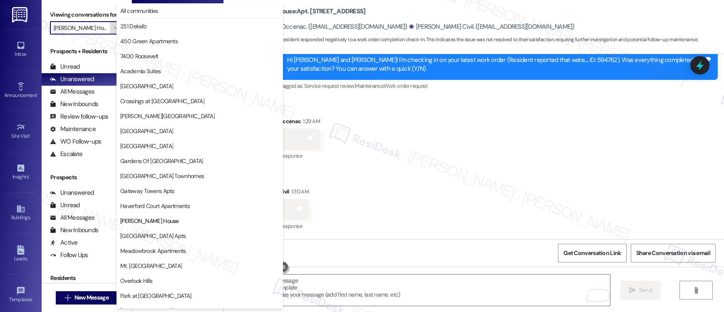
scroll to position [135, 0]
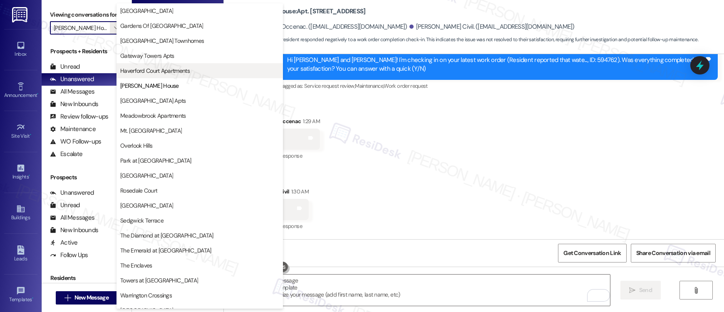
click at [130, 72] on span "Haverford Court Apartments" at bounding box center [154, 71] width 69 height 8
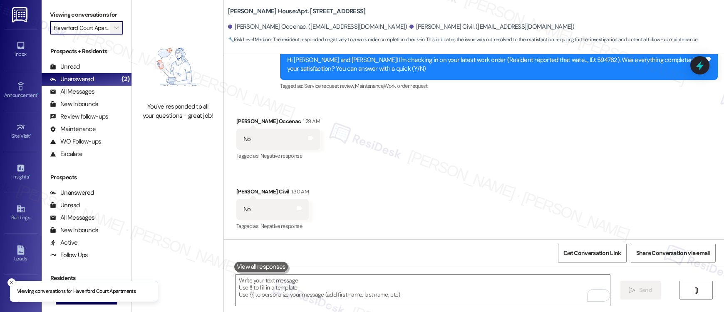
click at [114, 26] on icon "" at bounding box center [116, 28] width 5 height 7
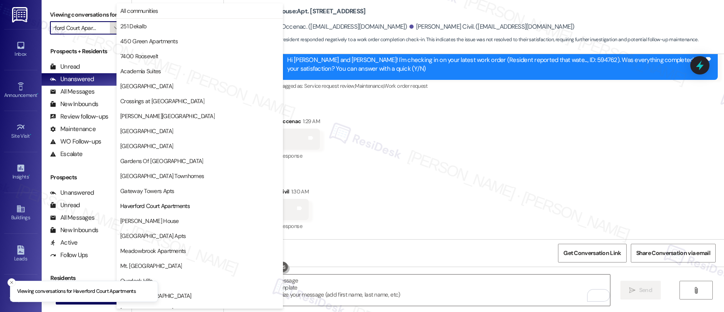
scroll to position [135, 0]
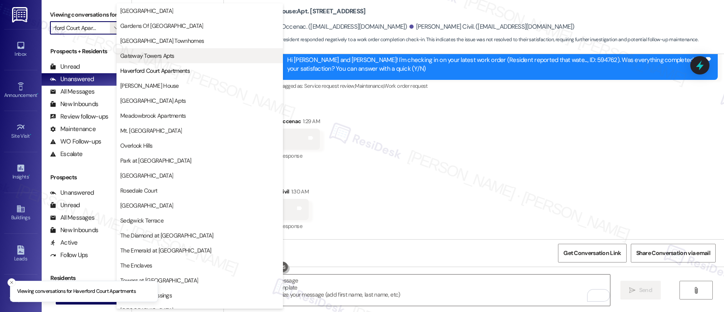
click at [153, 55] on span "Gateway Towers Apts" at bounding box center [147, 56] width 54 height 8
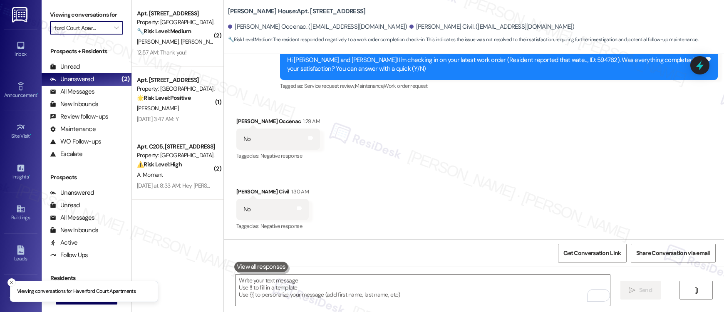
type input "Gateway Towers Apts"
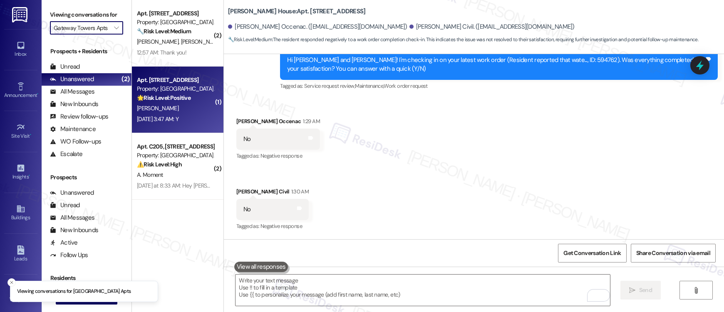
click at [164, 96] on strong "🌟 Risk Level: Positive" at bounding box center [164, 97] width 54 height 7
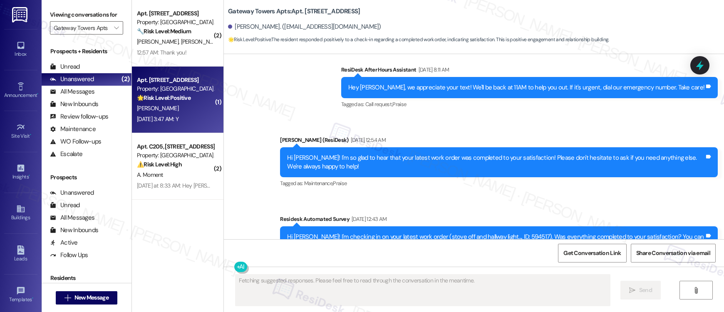
scroll to position [1086, 0]
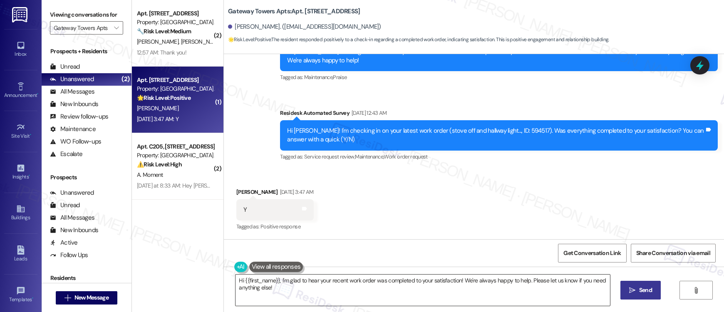
click at [256, 280] on textarea "Hi {{first_name}}, I'm glad to hear your recent work order was completed to you…" at bounding box center [422, 289] width 374 height 31
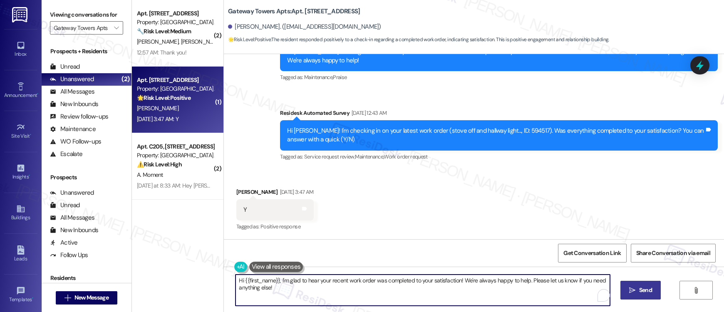
click at [256, 280] on textarea "Hi {{first_name}}, I'm glad to hear your recent work order was completed to you…" at bounding box center [422, 289] width 374 height 31
paste textarea "so glad to hear the work order was completed to your satisfaction. Please let m…"
type textarea "Hi {{first_name}}, I'm so glad to hear the work order was completed to your sat…"
click at [642, 294] on span "Send" at bounding box center [645, 290] width 13 height 9
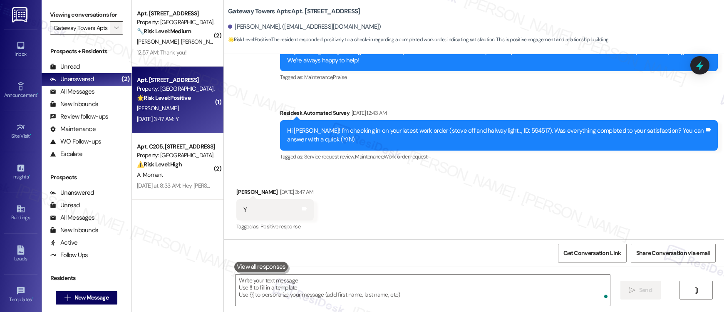
click at [112, 29] on span "" at bounding box center [116, 27] width 8 height 13
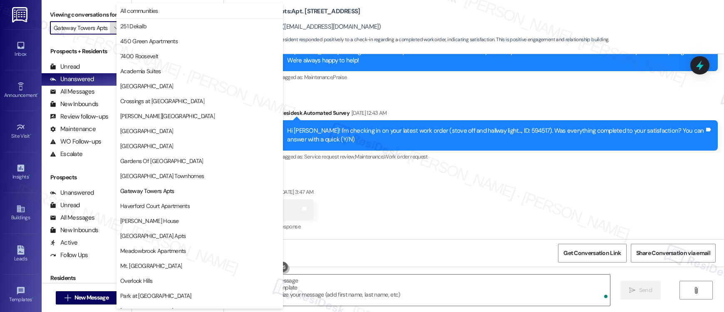
scroll to position [135, 0]
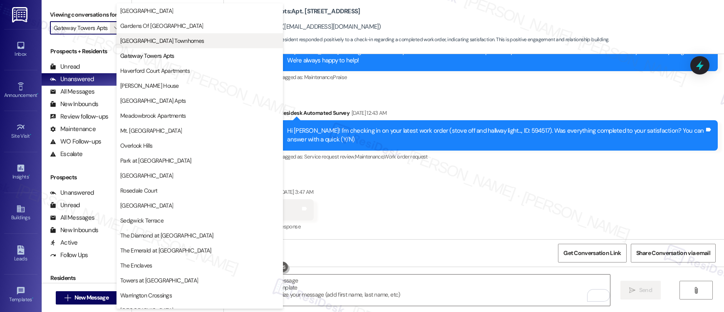
click at [142, 44] on span "Gateway Airport Townhomes" at bounding box center [162, 41] width 84 height 8
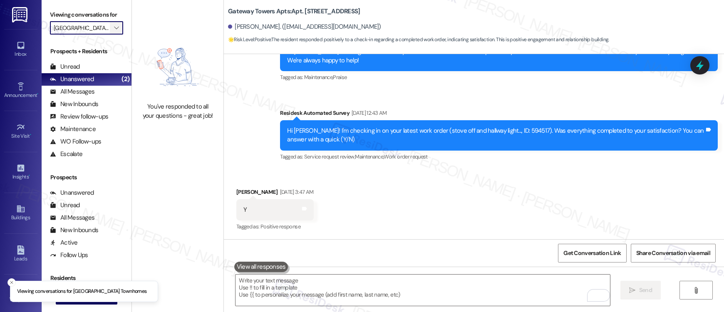
click at [114, 29] on icon "" at bounding box center [116, 28] width 5 height 7
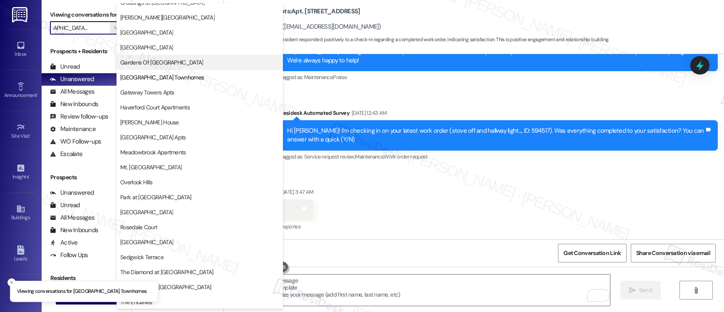
scroll to position [82, 0]
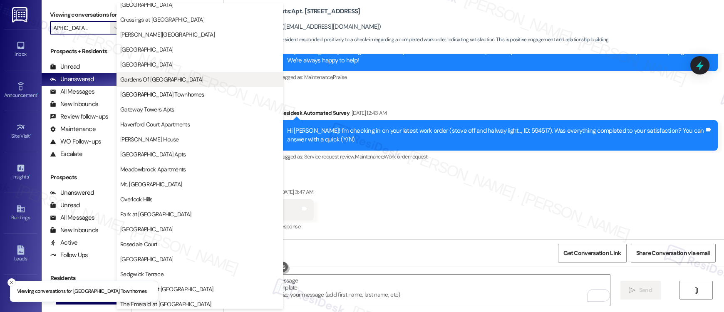
click at [151, 85] on button "Gardens Of Mt Airy" at bounding box center [199, 79] width 166 height 15
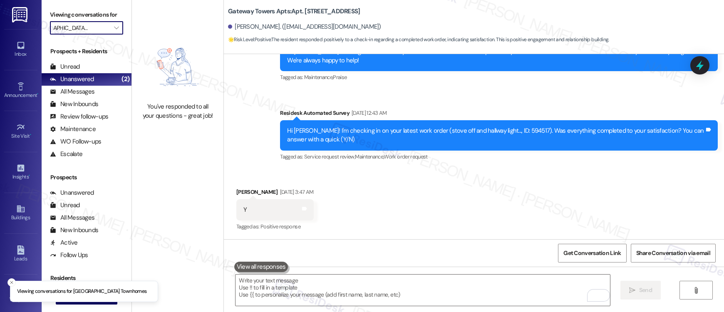
type input "Gardens Of Mt Airy"
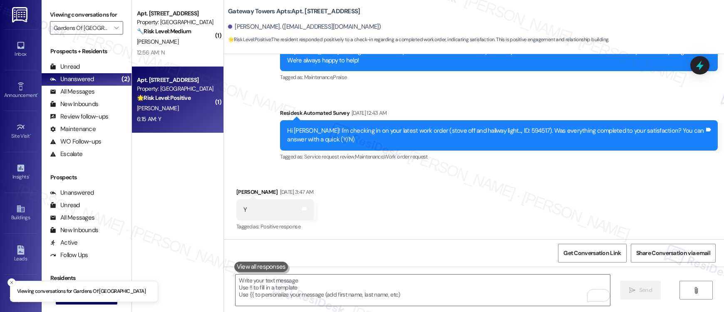
click at [163, 93] on div "Property: [GEOGRAPHIC_DATA]" at bounding box center [175, 88] width 77 height 9
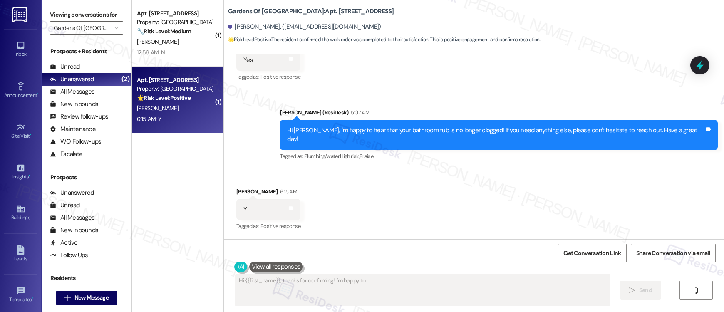
scroll to position [632, 0]
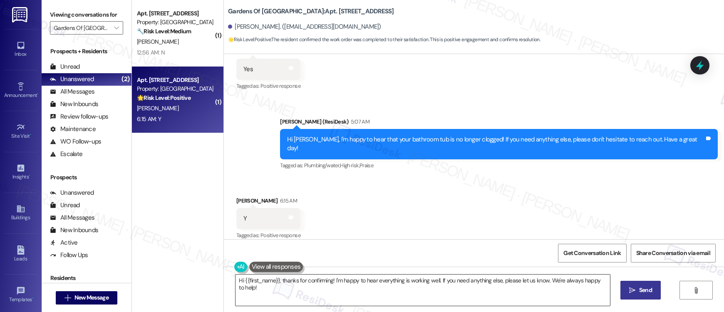
click at [262, 285] on textarea "Hi {{first_name}}, thanks for confirming! I'm happy to hear everything is worki…" at bounding box center [422, 289] width 374 height 31
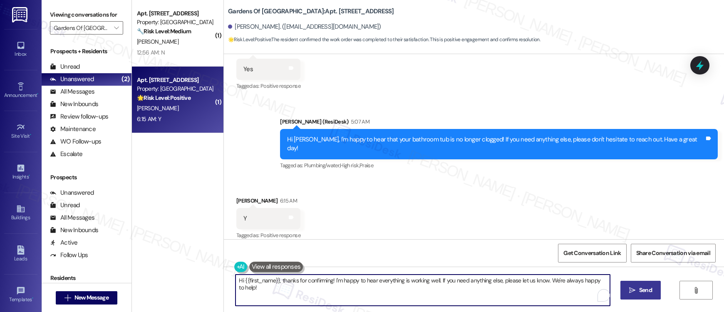
click at [262, 285] on textarea "Hi {{first_name}}, thanks for confirming! I'm happy to hear everything is worki…" at bounding box center [422, 289] width 374 height 31
click at [367, 294] on textarea "Hi {{first_name}}, thanks for confirming! I'm happy to hear everything is worki…" at bounding box center [422, 289] width 374 height 31
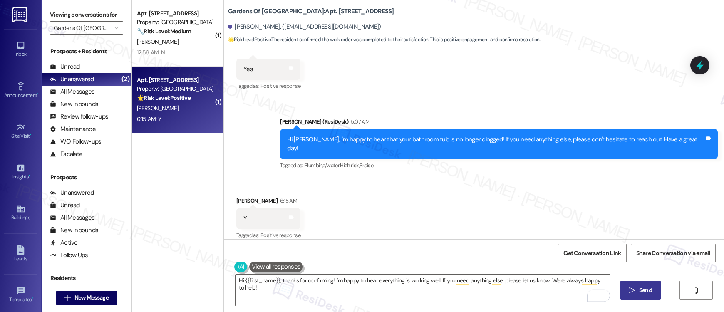
click at [644, 291] on span "Send" at bounding box center [645, 290] width 13 height 9
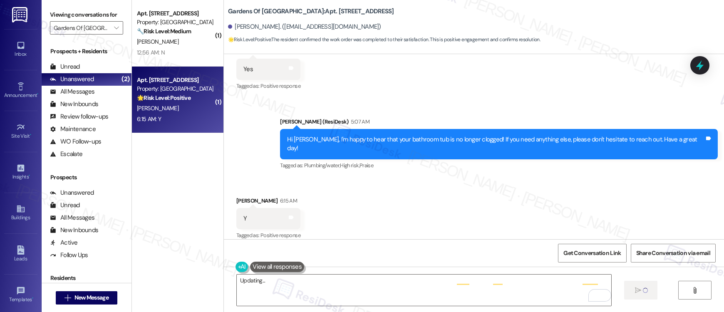
type textarea "Hi"
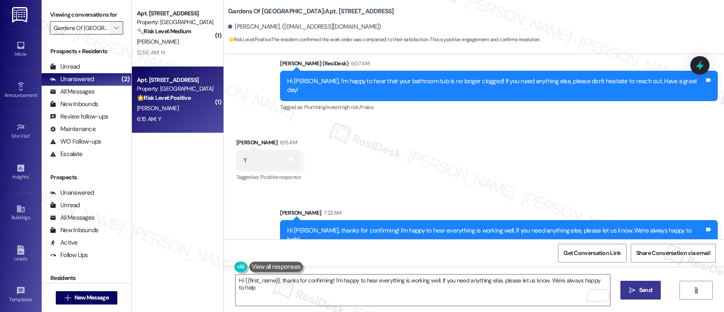
type textarea "Hi {{first_name}}, thanks for confirming! I'm happy to hear everything is worki…"
click at [114, 28] on button "" at bounding box center [116, 27] width 13 height 13
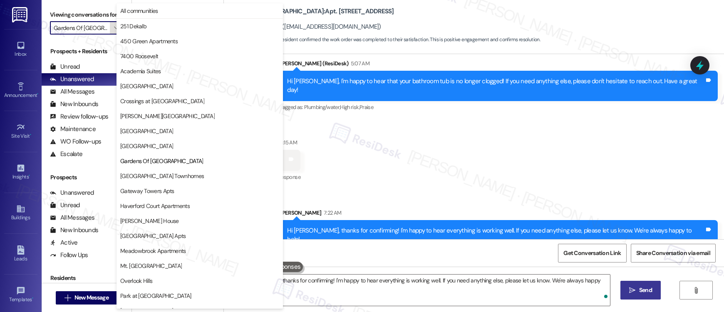
scroll to position [135, 0]
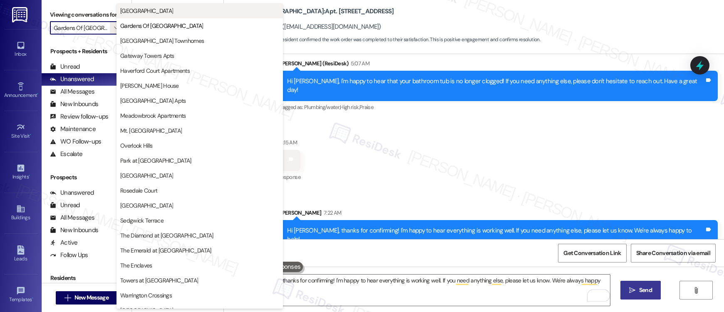
click at [143, 14] on span "Fountain Gardens" at bounding box center [146, 11] width 53 height 8
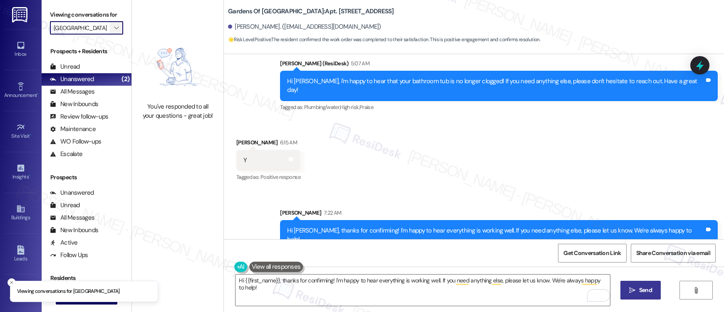
click at [114, 27] on icon "" at bounding box center [116, 28] width 5 height 7
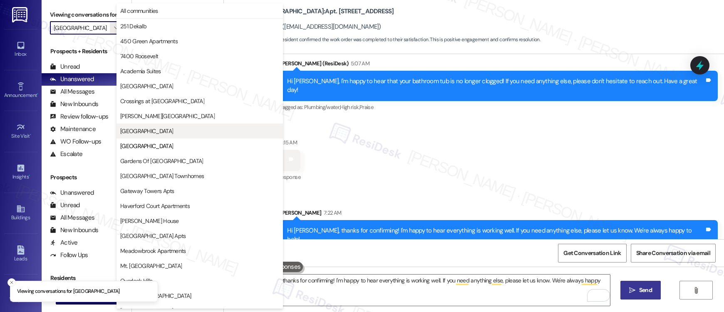
click at [136, 133] on span "Eola Park" at bounding box center [146, 131] width 53 height 8
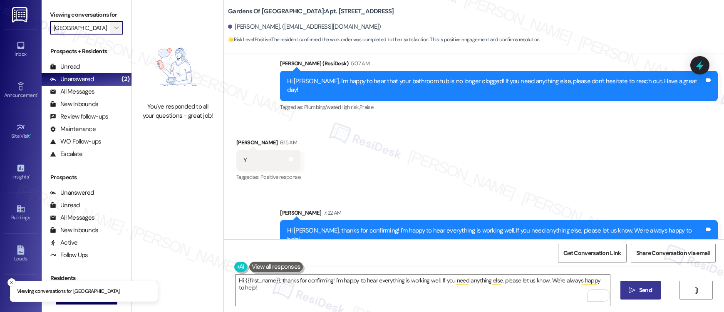
click at [114, 28] on icon "" at bounding box center [116, 28] width 5 height 7
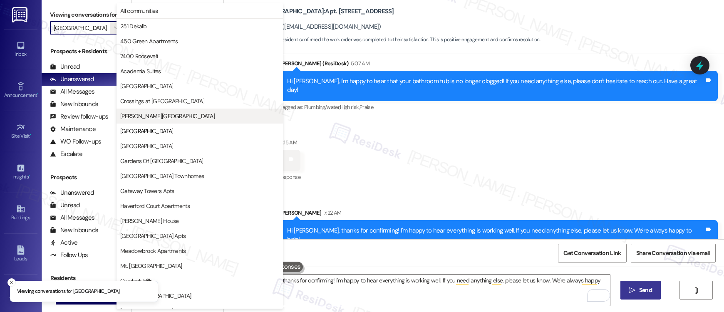
click at [136, 109] on button "Elkins Park Terrace" at bounding box center [199, 116] width 166 height 15
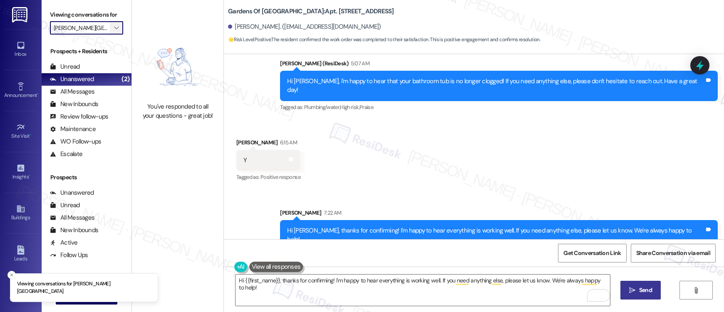
click at [114, 30] on icon "" at bounding box center [116, 28] width 5 height 7
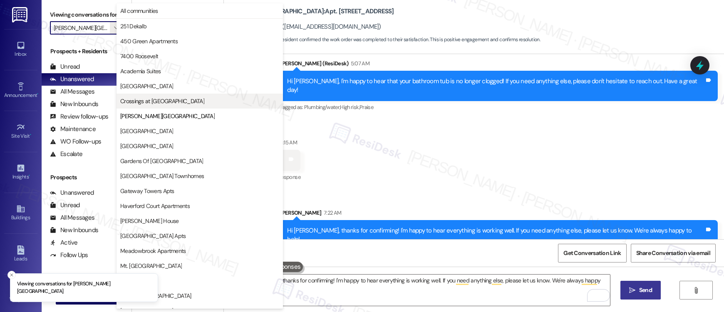
click at [127, 101] on span "Crossings at Stanbridge" at bounding box center [162, 101] width 84 height 8
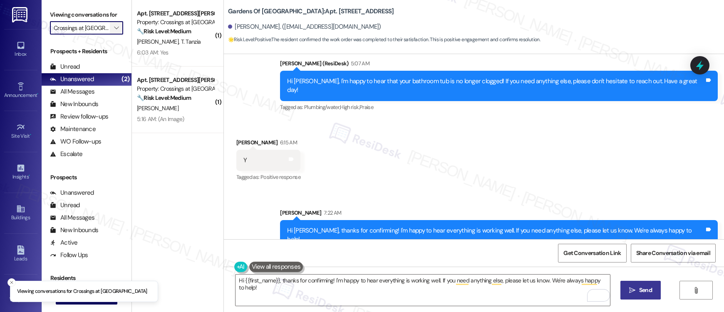
click at [112, 29] on span "" at bounding box center [116, 27] width 8 height 13
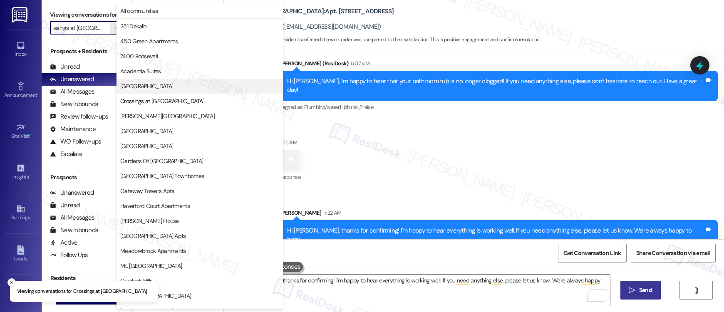
click at [137, 86] on span "Bromley House" at bounding box center [146, 86] width 53 height 8
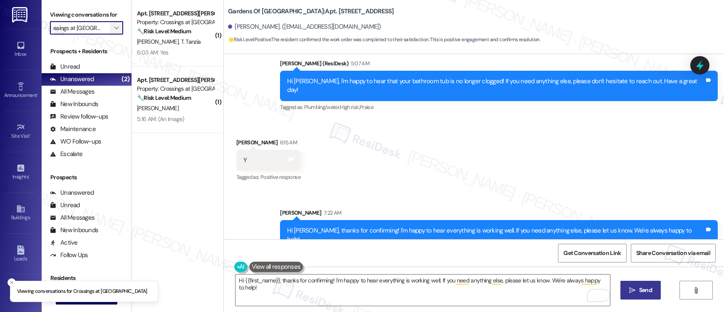
type input "Bromley House"
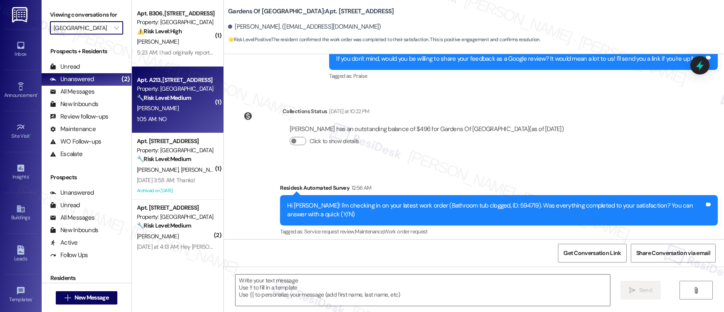
scroll to position [588, 0]
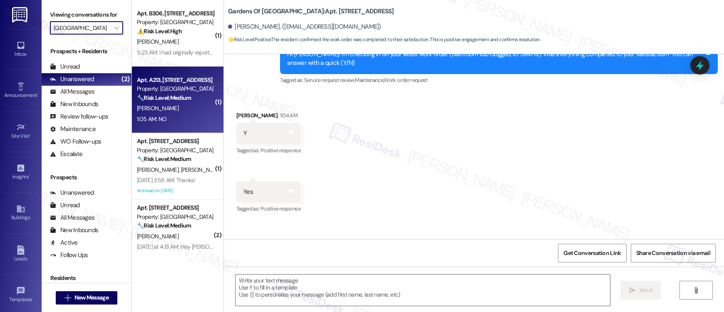
type textarea "Fetching suggested responses. Please feel free to read through the conversation…"
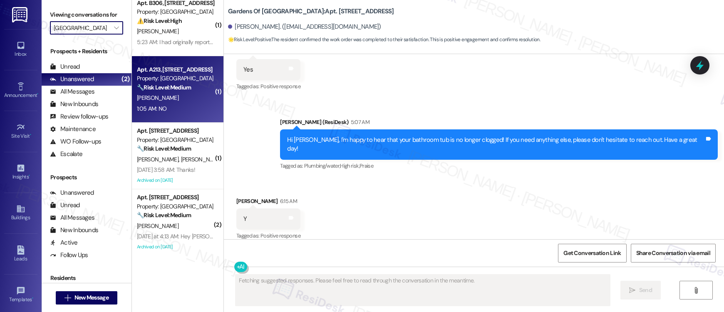
scroll to position [13, 0]
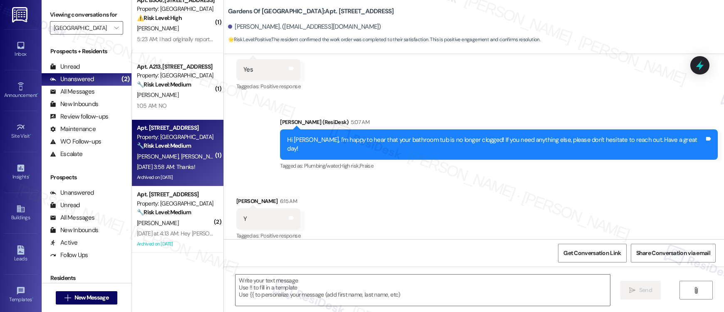
click at [183, 162] on div "Sep 20, 2025 at 3:58 AM: Thanks! Sep 20, 2025 at 3:58 AM: Thanks!" at bounding box center [175, 167] width 79 height 10
type textarea "Fetching suggested responses. Please feel free to read through the conversation…"
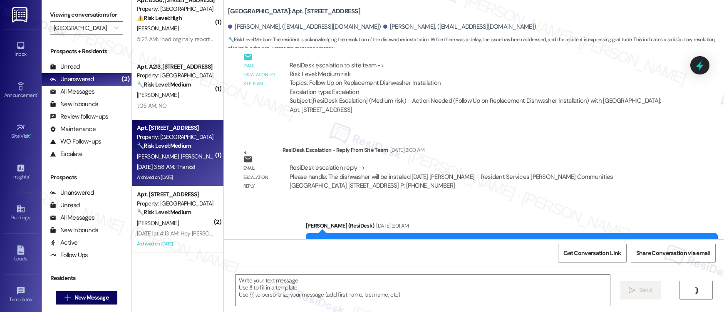
scroll to position [2072, 0]
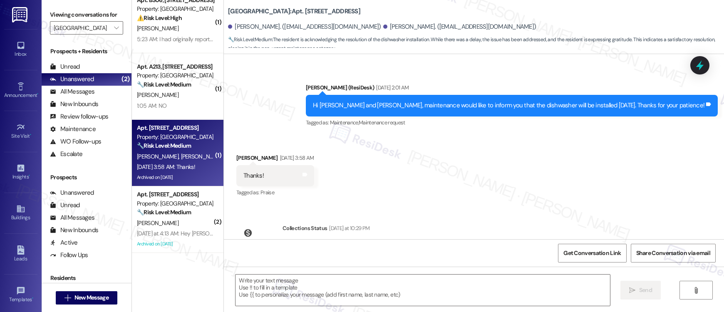
scroll to position [2037, 0]
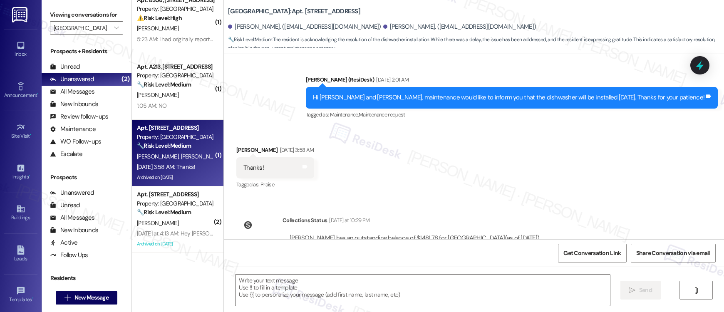
click at [236, 151] on div "[PERSON_NAME] [DATE] 3:58 AM" at bounding box center [274, 152] width 77 height 12
copy div "[PERSON_NAME]"
click at [250, 287] on textarea at bounding box center [422, 289] width 374 height 31
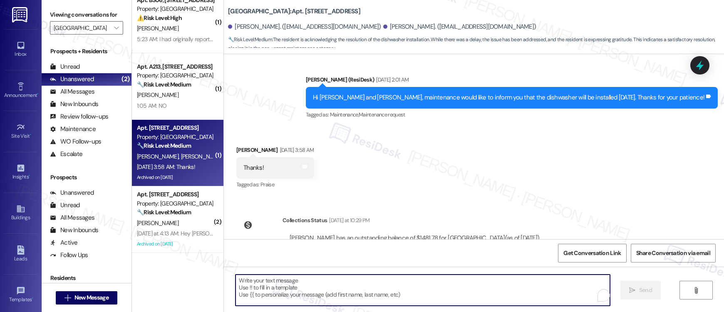
drag, startPoint x: 250, startPoint y: 287, endPoint x: 452, endPoint y: 294, distance: 201.8
click at [252, 287] on textarea "To enrich screen reader interactions, please activate Accessibility in Grammarl…" at bounding box center [422, 289] width 374 height 31
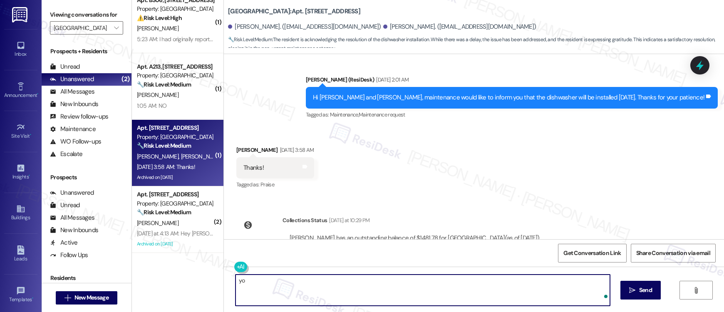
type textarea "y"
paste textarea "[PERSON_NAME]"
type textarea "You're welcome, [PERSON_NAME]!"
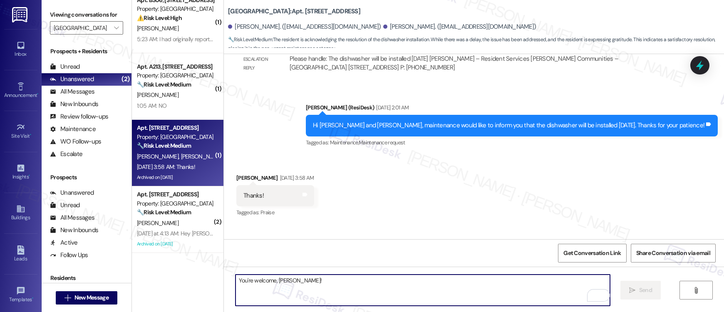
scroll to position [1995, 0]
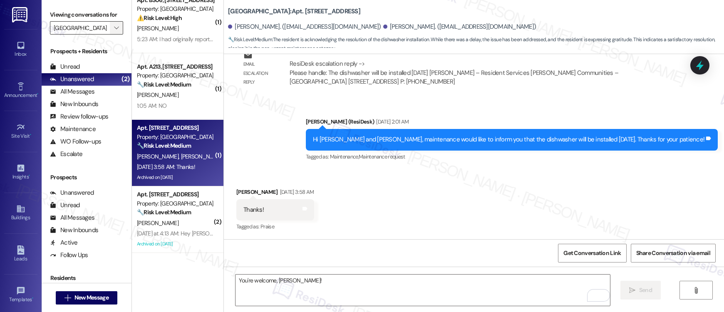
click at [114, 24] on button "" at bounding box center [116, 27] width 13 height 13
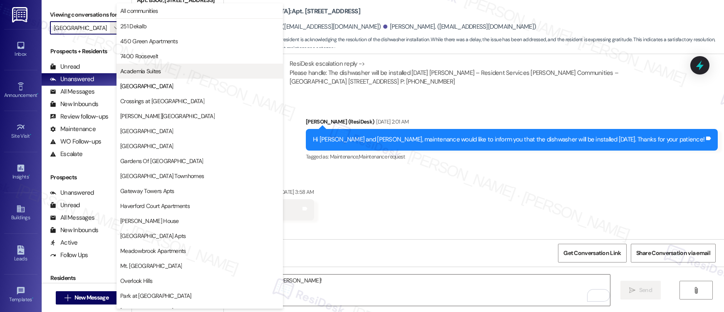
click at [128, 65] on button "Academia Suites" at bounding box center [199, 71] width 166 height 15
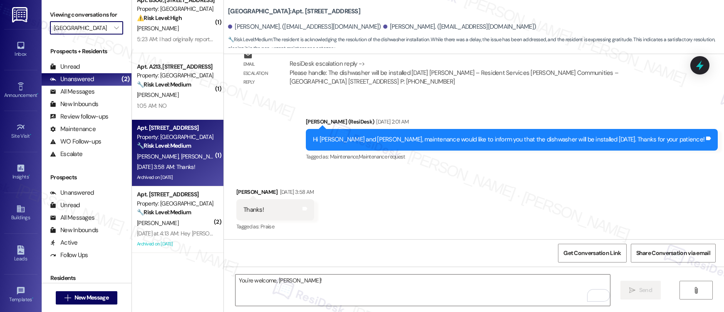
type input "Academia Suites"
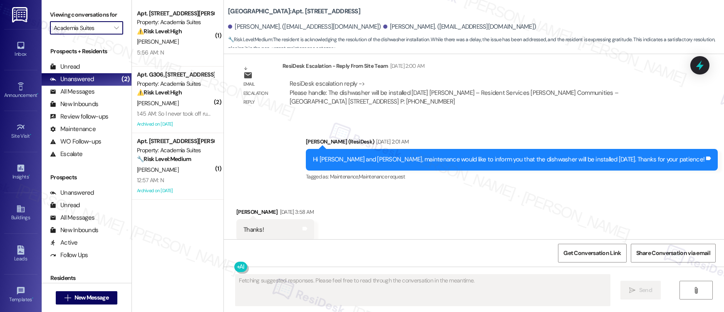
scroll to position [1995, 0]
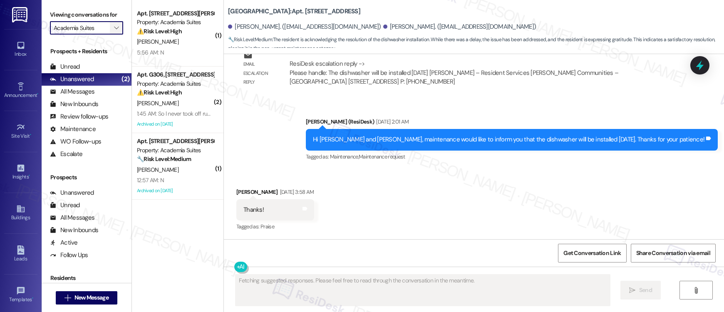
click at [114, 30] on icon "" at bounding box center [116, 28] width 5 height 7
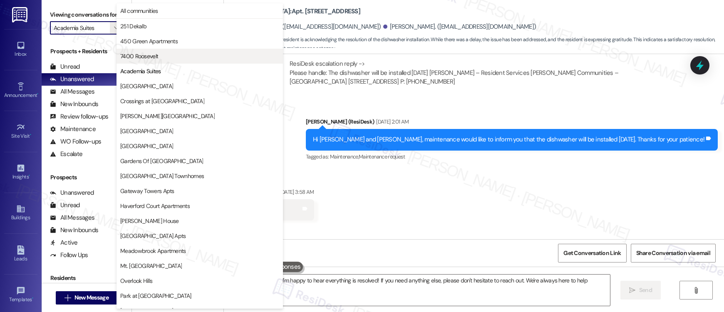
type textarea "Hi {{first_name}}, I'm happy to hear everything is resolved! If you need anythi…"
click at [134, 60] on span "7400 Roosevelt" at bounding box center [139, 56] width 38 height 8
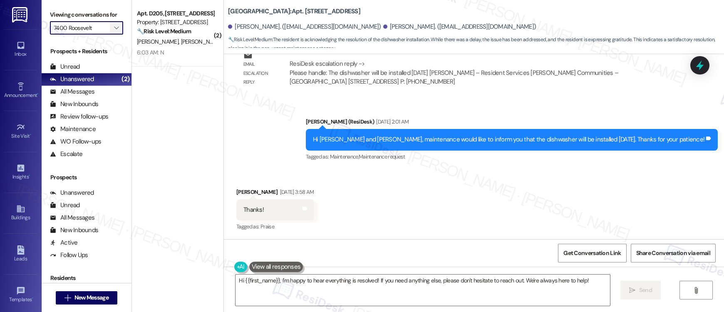
click at [114, 30] on icon "" at bounding box center [116, 28] width 5 height 7
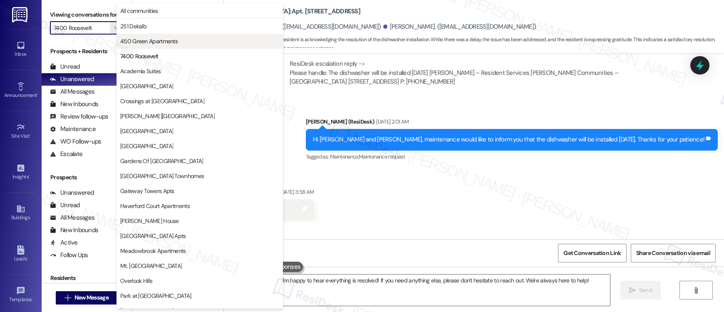
click at [138, 38] on span "450 Green Apartments" at bounding box center [148, 41] width 57 height 8
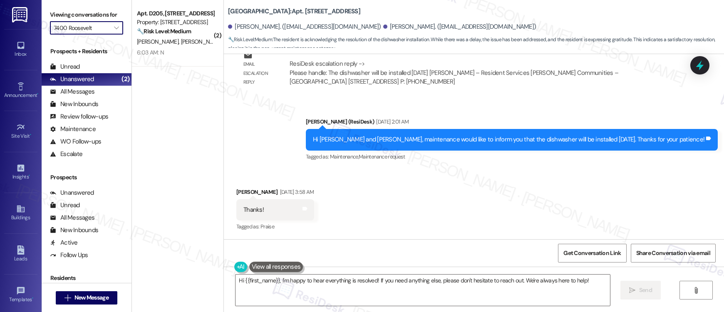
type input "450 Green Apartments"
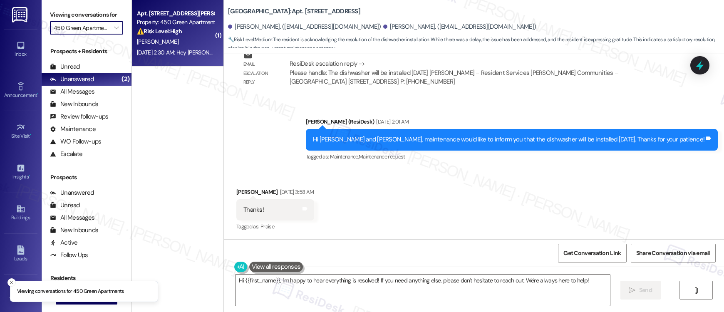
click at [166, 40] on span "[PERSON_NAME]" at bounding box center [158, 41] width 42 height 7
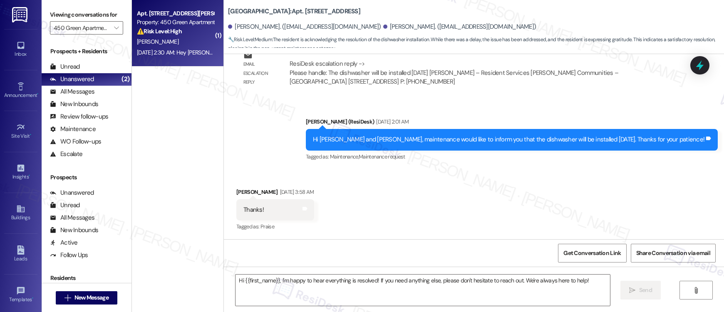
type textarea "Fetching suggested responses. Please feel free to read through the conversation…"
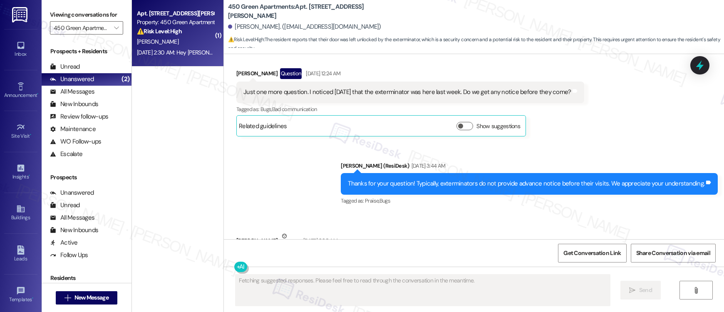
scroll to position [3078, 0]
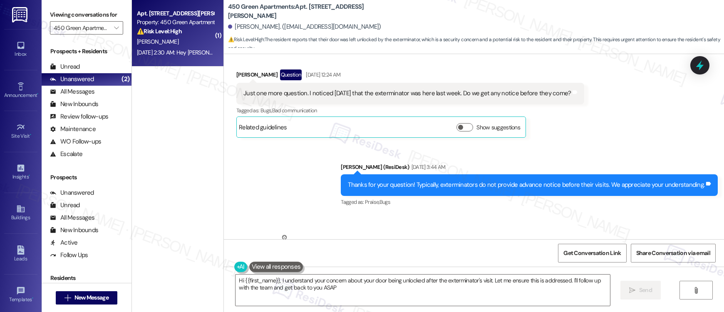
type textarea "Hi {{first_name}}, I understand your concern about your door being unlocked aft…"
click at [113, 32] on span "" at bounding box center [116, 27] width 8 height 13
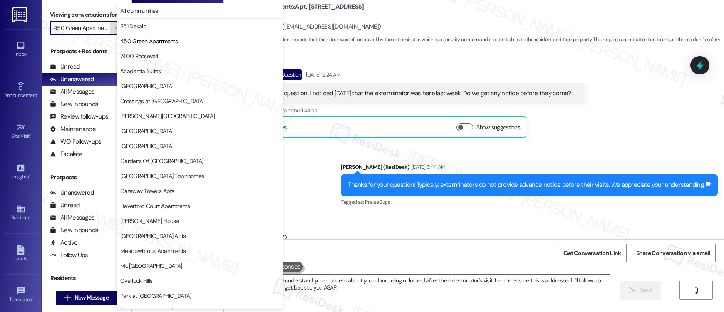
scroll to position [0, 7]
click at [129, 31] on button "251 Dekalb" at bounding box center [199, 26] width 166 height 15
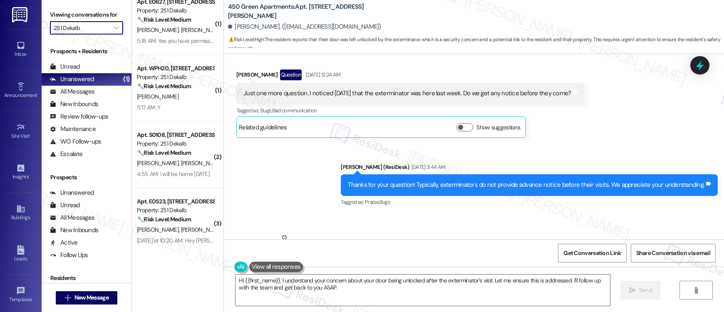
scroll to position [80, 0]
click at [114, 28] on icon "" at bounding box center [116, 28] width 5 height 7
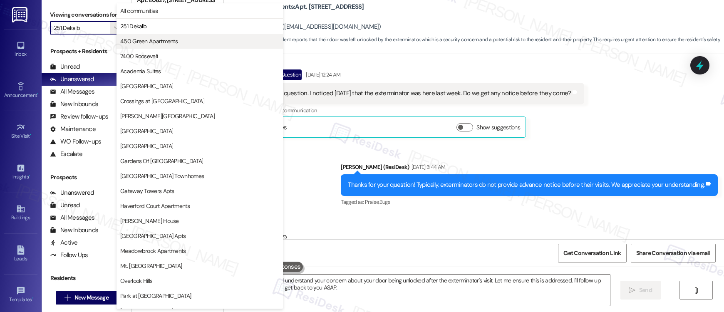
click at [140, 44] on span "450 Green Apartments" at bounding box center [148, 41] width 57 height 8
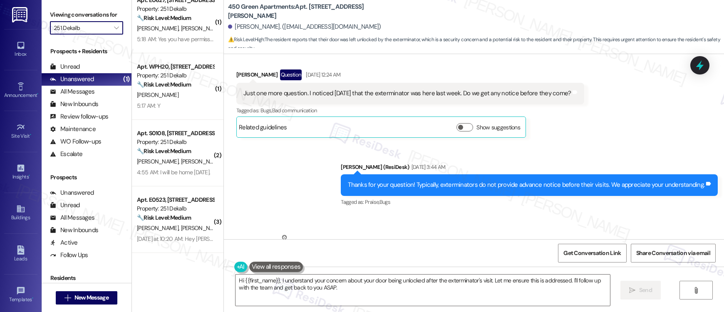
type input "450 Green Apartments"
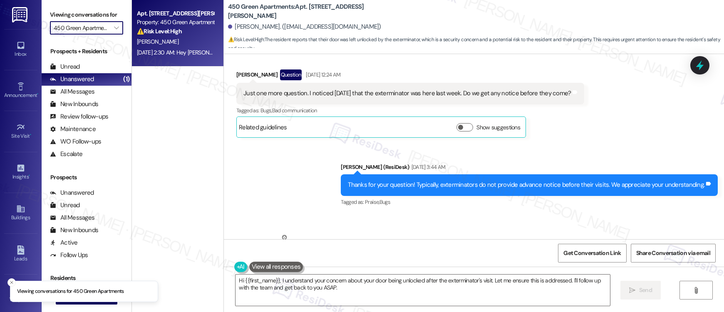
click at [174, 110] on div "Apt. D102, [STREET_ADDRESS][PERSON_NAME] Property: 450 Green Apartments ⚠️ Risk…" at bounding box center [177, 126] width 91 height 253
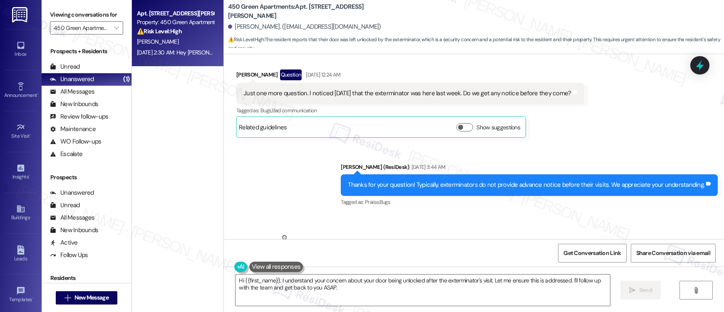
scroll to position [3390, 0]
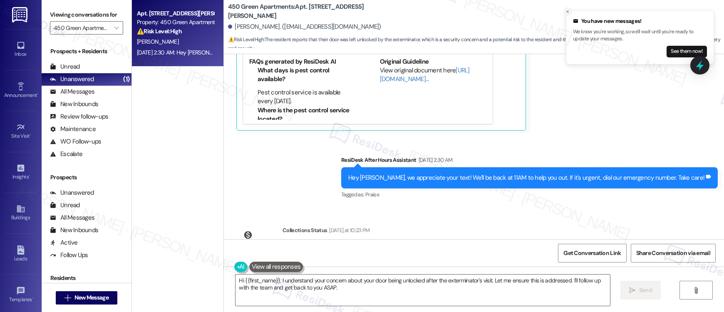
click at [566, 10] on icon "Close toast" at bounding box center [567, 11] width 5 height 5
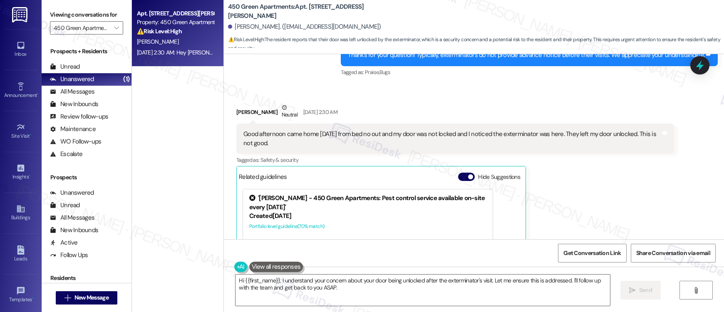
scroll to position [3207, 0]
click at [459, 173] on button "Hide Suggestions" at bounding box center [466, 177] width 17 height 8
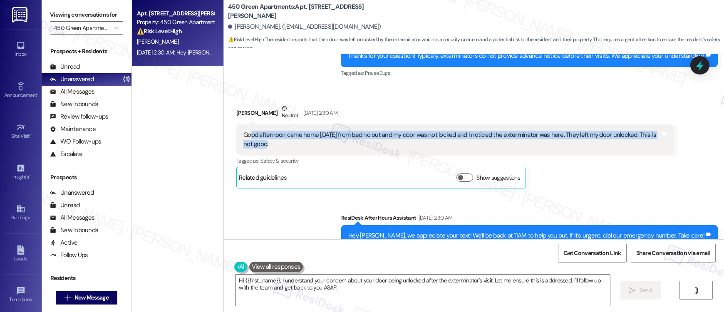
drag, startPoint x: 245, startPoint y: 89, endPoint x: 349, endPoint y: 96, distance: 104.2
click at [349, 131] on div "Good afternoon came home [DATE] from bed no out and my door was not locked and …" at bounding box center [451, 140] width 417 height 18
click at [364, 131] on div "Good afternoon came home [DATE] from bed no out and my door was not locked and …" at bounding box center [451, 140] width 417 height 18
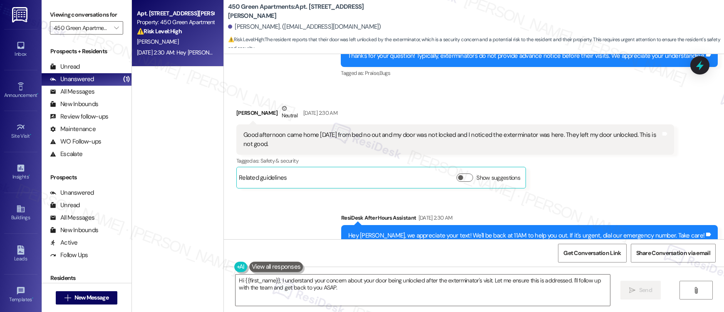
click at [333, 131] on div "Good afternoon came home [DATE] from bed no out and my door was not locked and …" at bounding box center [451, 140] width 417 height 18
drag, startPoint x: 315, startPoint y: 91, endPoint x: 345, endPoint y: 92, distance: 29.9
click at [345, 131] on div "Good afternoon came home [DATE] from bed no out and my door was not locked and …" at bounding box center [451, 140] width 417 height 18
click at [401, 131] on div "Good afternoon came home [DATE] from bed no out and my door was not locked and …" at bounding box center [451, 140] width 417 height 18
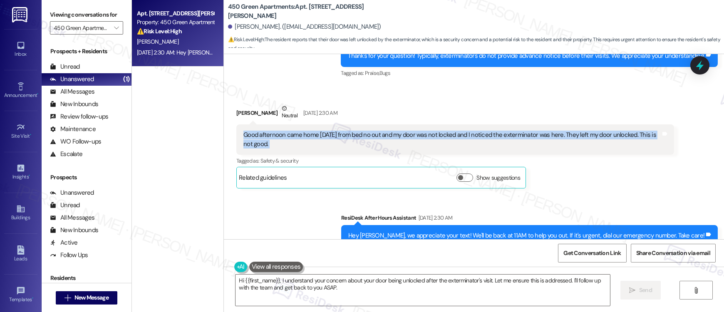
click at [401, 131] on div "Good afternoon came home [DATE] from bed no out and my door was not locked and …" at bounding box center [451, 140] width 417 height 18
copy div "Good afternoon came home [DATE] from bed no out and my door was not locked and …"
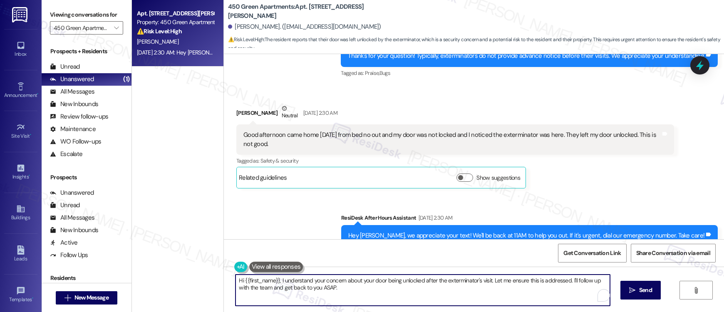
click at [274, 282] on textarea "Hi {{first_name}}, I understand your concern about your door being unlocked aft…" at bounding box center [422, 289] width 374 height 31
click at [275, 282] on textarea "Hi {{first_name}}, I understand your concern about your door being unlocked aft…" at bounding box center [422, 289] width 374 height 31
drag, startPoint x: 275, startPoint y: 282, endPoint x: 331, endPoint y: 289, distance: 57.0
click at [331, 289] on textarea "Hi {{first_name}}, I understand your concern about your door being unlocked aft…" at bounding box center [422, 289] width 374 height 31
drag, startPoint x: 275, startPoint y: 281, endPoint x: 353, endPoint y: 291, distance: 78.9
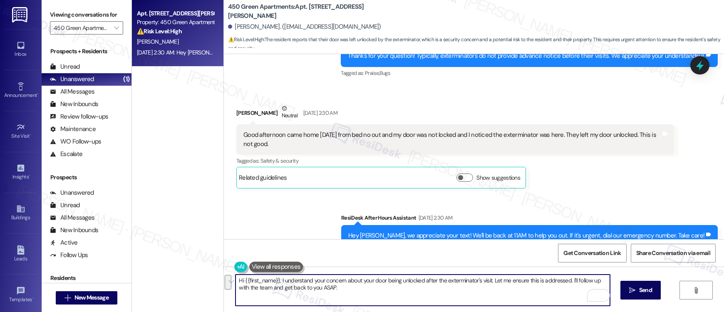
click at [353, 291] on textarea "Hi {{first_name}}, I understand your concern about your door being unlocked aft…" at bounding box center [422, 289] width 374 height 31
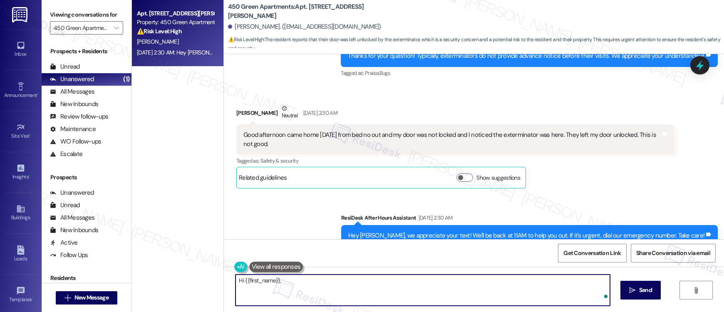
paste textarea "Good afternoon, thank you for letting us know right away. I sincerely apologize…"
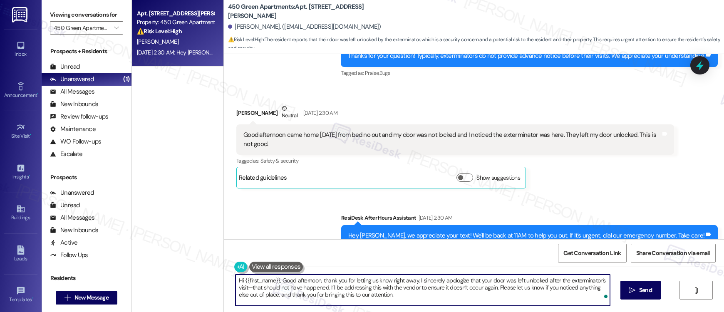
click at [277, 281] on textarea "Hi {{first_name}}, Good afternoon, thank you for letting us know right away. I …" at bounding box center [422, 289] width 374 height 31
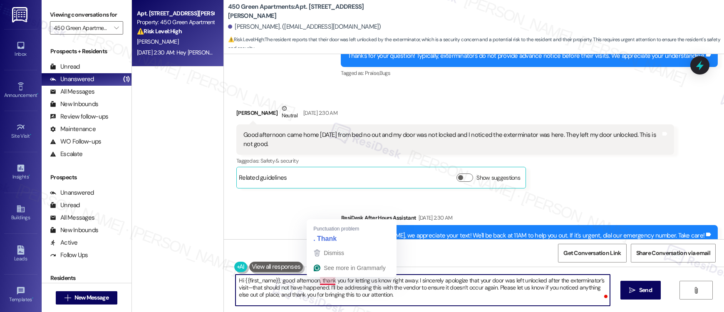
click at [319, 281] on textarea "Hi {{first_name}}, good afternoon, thank you for letting us know right away. I …" at bounding box center [422, 289] width 374 height 31
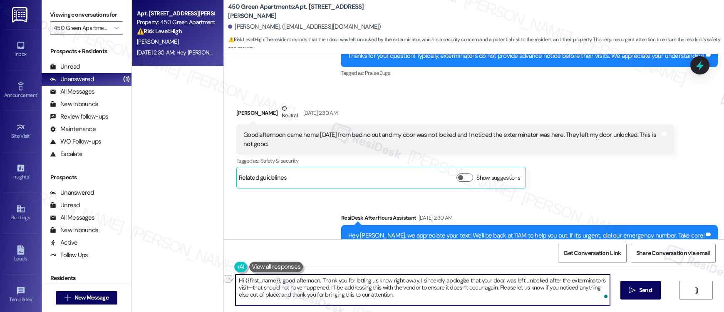
drag, startPoint x: 324, startPoint y: 288, endPoint x: 472, endPoint y: 287, distance: 147.2
click at [472, 287] on textarea "Hi {{first_name}}, good afternoon. Thank you for letting us know right away. I …" at bounding box center [422, 289] width 374 height 31
drag, startPoint x: 242, startPoint y: 288, endPoint x: 490, endPoint y: 287, distance: 247.9
click at [490, 287] on textarea "Hi {{first_name}}, good afternoon. Thank you for letting us know right away. I …" at bounding box center [422, 289] width 374 height 31
type textarea "Hi {{first_name}}, good afternoon. Thank you for letting us know right away. I …"
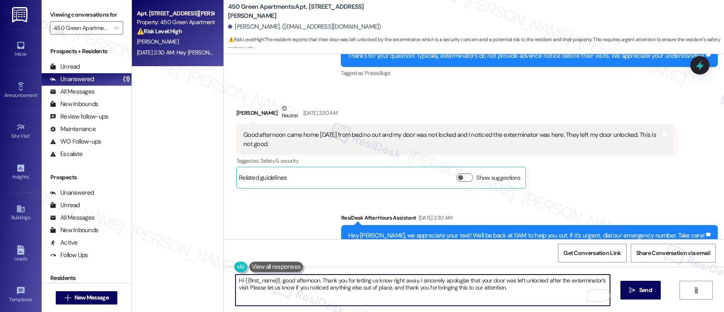
click at [363, 221] on div "Lease started [DATE] 8:00 AM Survey, sent via SMS Residesk Automated Survey [DA…" at bounding box center [474, 146] width 500 height 185
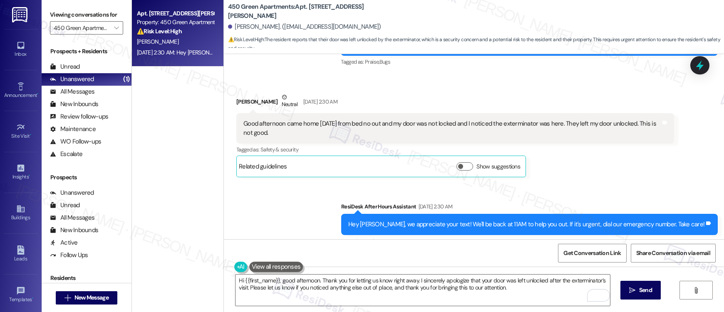
scroll to position [3265, 0]
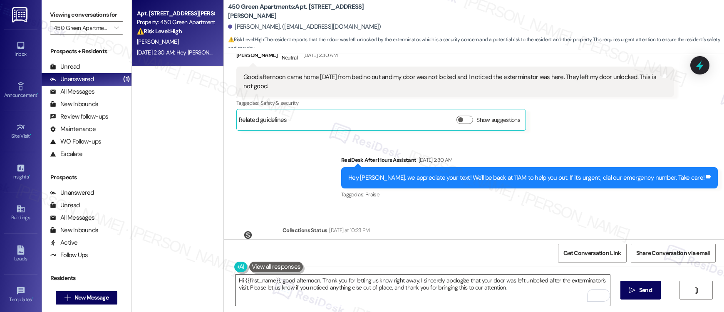
click at [482, 291] on textarea "Hi {{first_name}}, good afternoon. Thank you for letting us know right away. I …" at bounding box center [422, 289] width 374 height 31
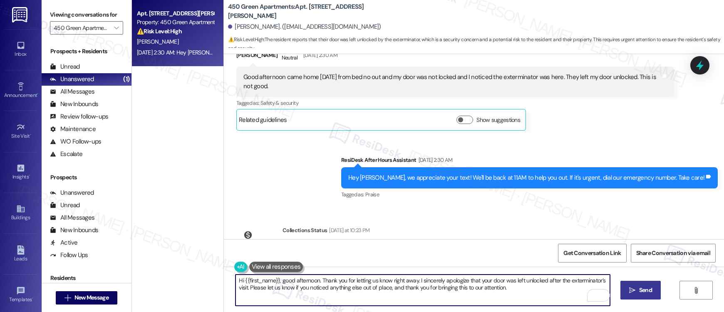
click at [640, 296] on button " Send" at bounding box center [640, 290] width 40 height 19
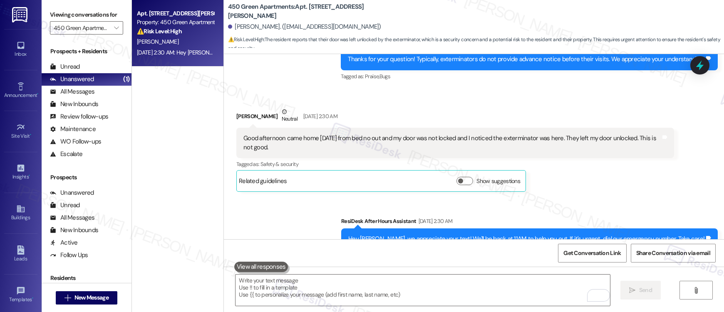
scroll to position [3332, 0]
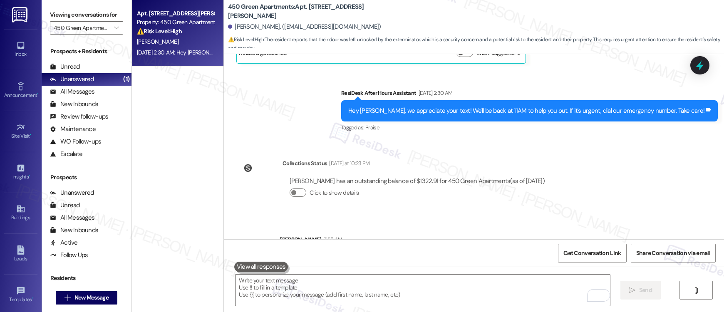
click at [253, 153] on div "Collections Status [DATE] at 10:23 PM [PERSON_NAME] has an outstanding balance …" at bounding box center [394, 185] width 328 height 64
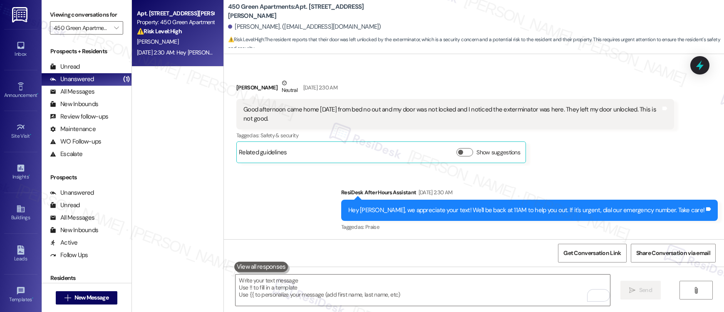
scroll to position [3130, 0]
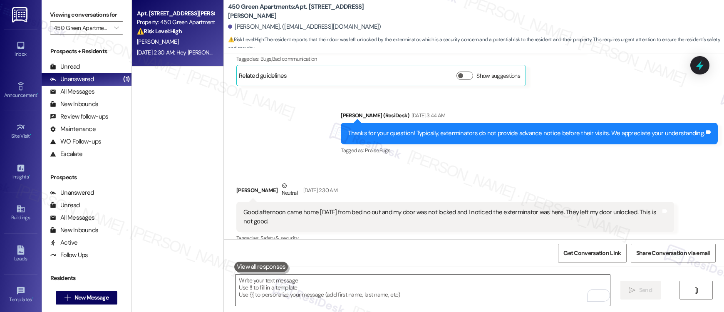
click at [297, 297] on textarea "To enrich screen reader interactions, please activate Accessibility in Grammarl…" at bounding box center [422, 289] width 374 height 31
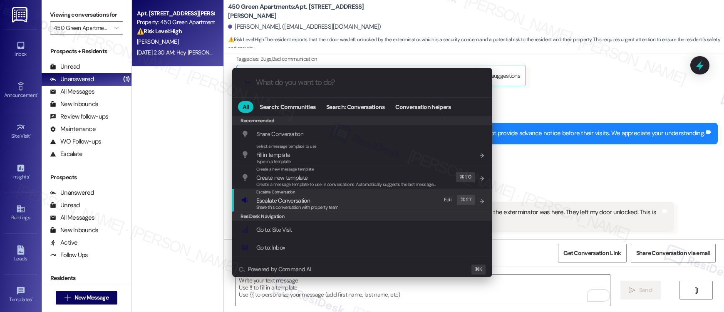
click at [351, 197] on div "Escalate Conversation Escalate Conversation Share this conversation with proper…" at bounding box center [362, 200] width 243 height 22
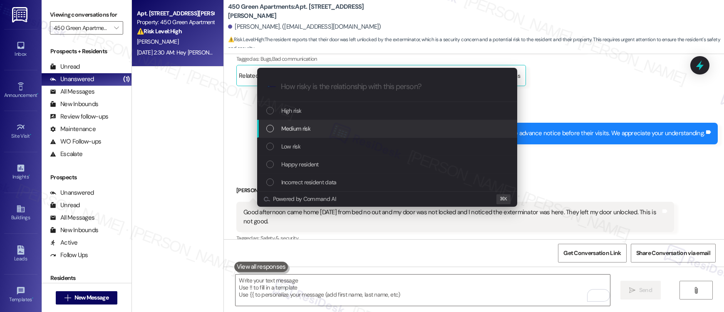
click at [350, 124] on div "Medium risk" at bounding box center [387, 128] width 243 height 9
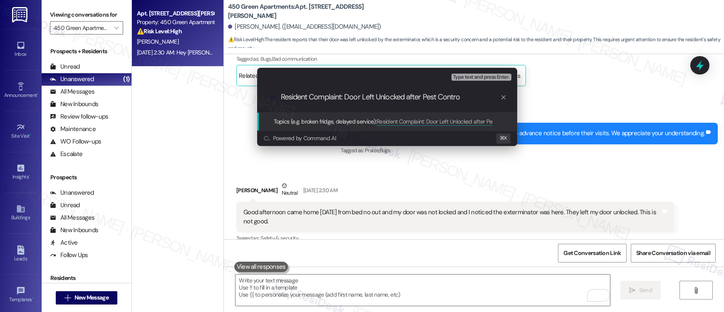
type input "Resident Complaint: Door Left Unlocked after Pest Control"
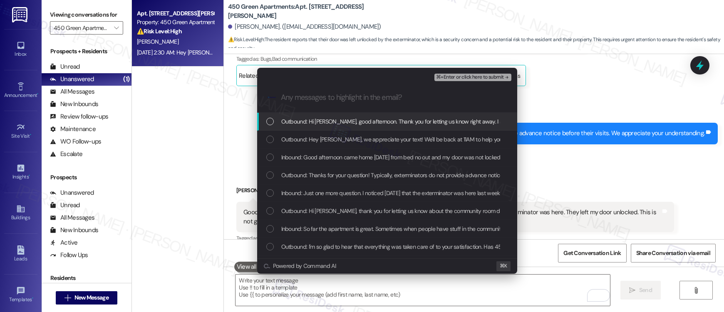
click at [433, 117] on span "Outbound: Hi [PERSON_NAME], good afternoon. Thank you for letting us know right…" at bounding box center [615, 121] width 669 height 9
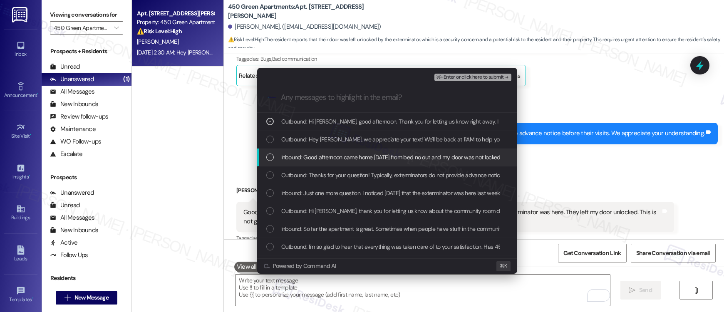
click at [419, 151] on div "Inbound: Good afternoon came home [DATE] from bed no out and my door was not lo…" at bounding box center [387, 157] width 260 height 18
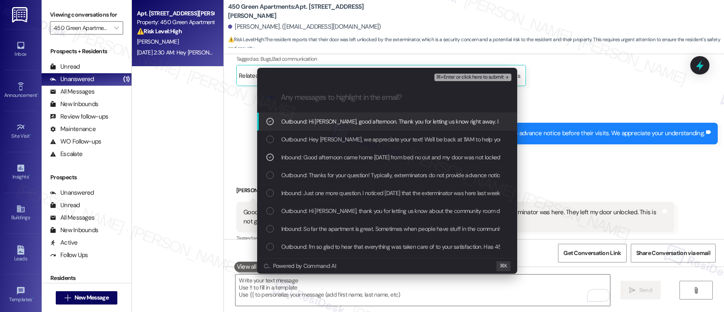
click at [481, 79] on span "⌘+Enter or click here to submit" at bounding box center [469, 77] width 67 height 6
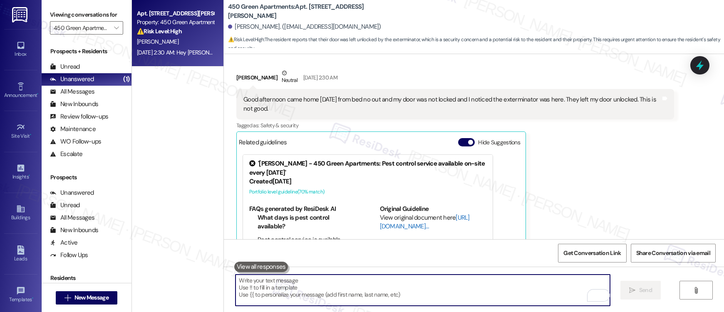
scroll to position [3243, 0]
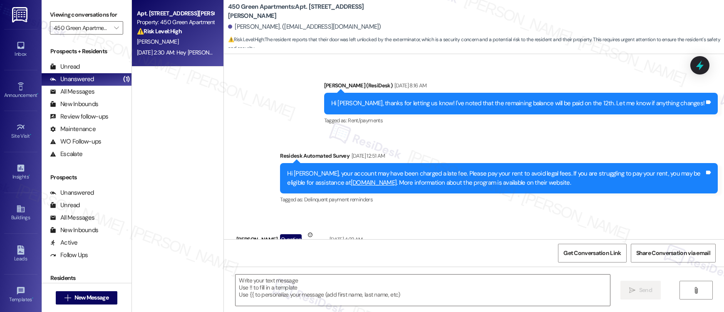
type textarea "Fetching suggested responses. Please feel free to read through the conversation…"
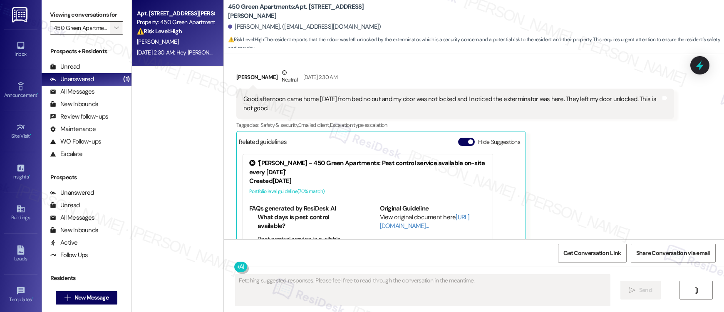
click at [114, 25] on icon "" at bounding box center [116, 28] width 5 height 7
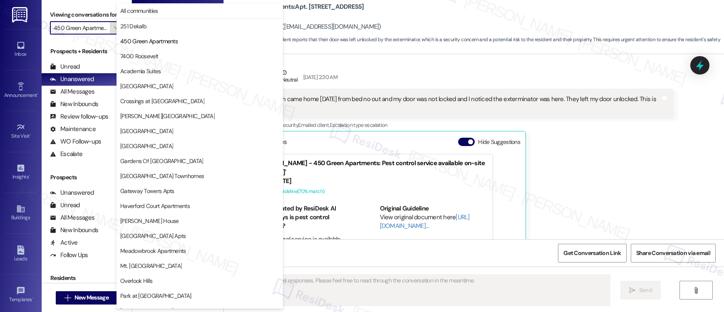
scroll to position [0, 7]
click at [130, 28] on span "251 Dekalb" at bounding box center [133, 26] width 26 height 8
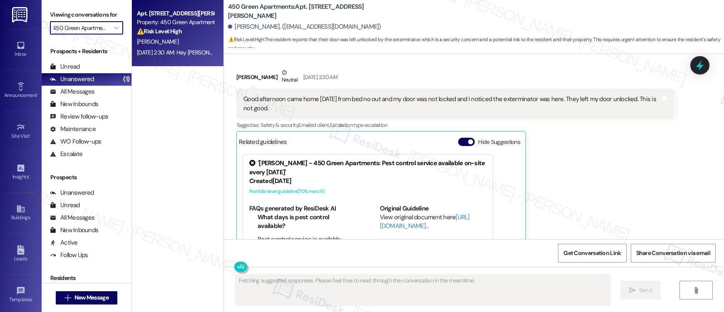
type input "251 Dekalb"
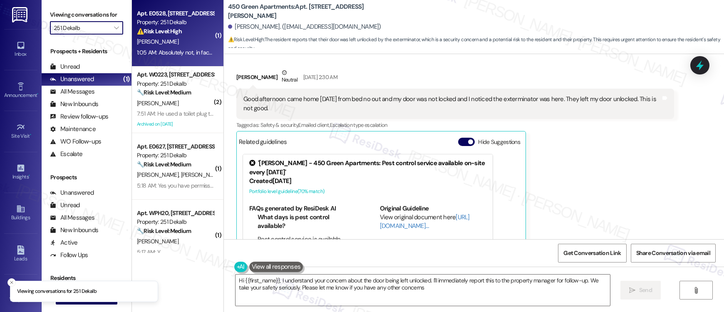
type textarea "Hi {{first_name}}, I understand your concern about the door being left unlocked…"
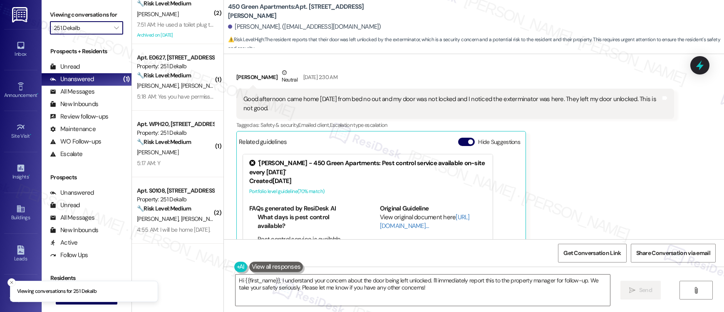
scroll to position [146, 0]
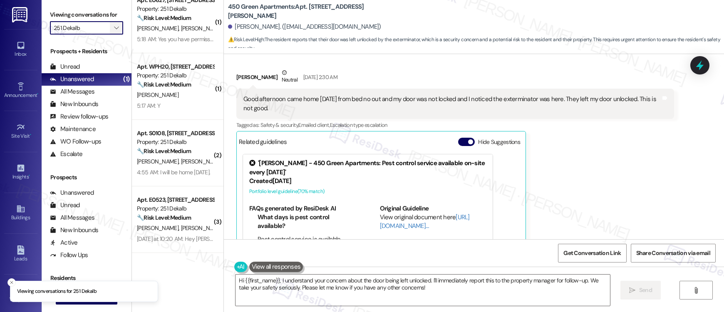
click at [113, 31] on span "" at bounding box center [116, 27] width 8 height 13
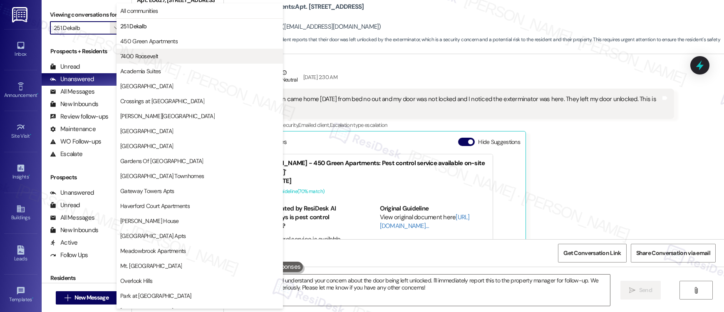
click at [149, 54] on span "7400 Roosevelt" at bounding box center [139, 56] width 38 height 8
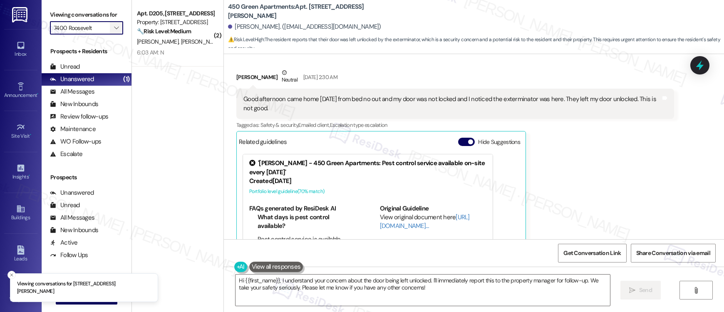
click at [112, 26] on span "" at bounding box center [116, 27] width 8 height 13
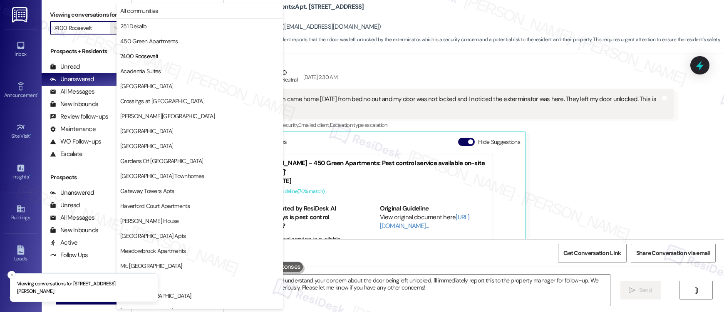
click at [134, 72] on span "Academia Suites" at bounding box center [140, 71] width 41 height 8
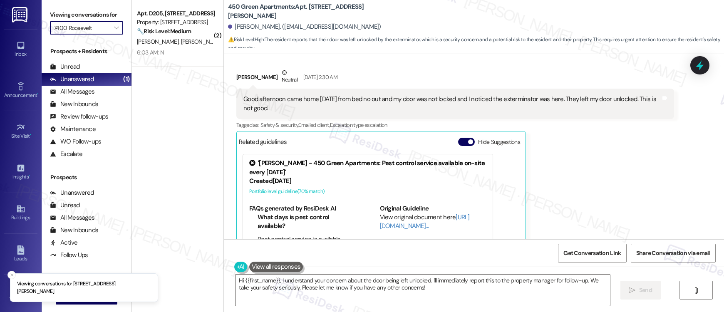
type input "Academia Suites"
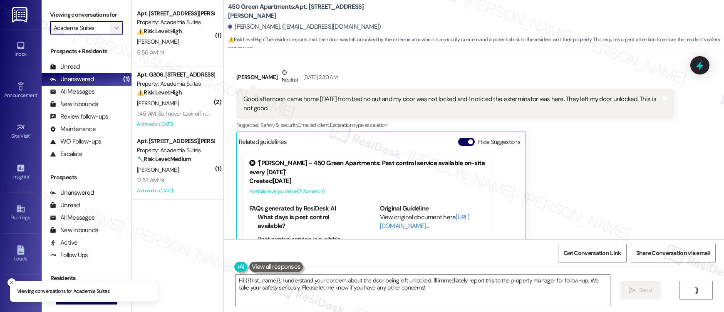
click at [114, 28] on icon "" at bounding box center [116, 28] width 5 height 7
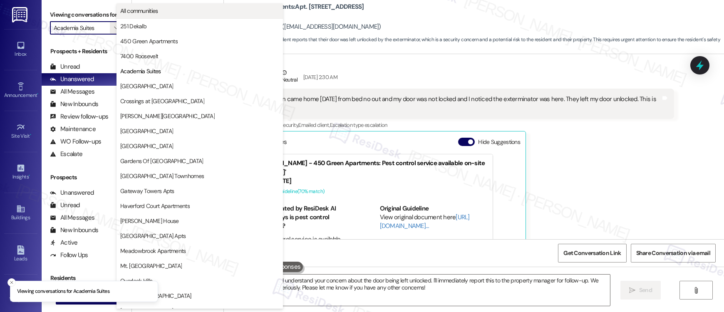
click at [138, 12] on span "All communities" at bounding box center [139, 11] width 38 height 8
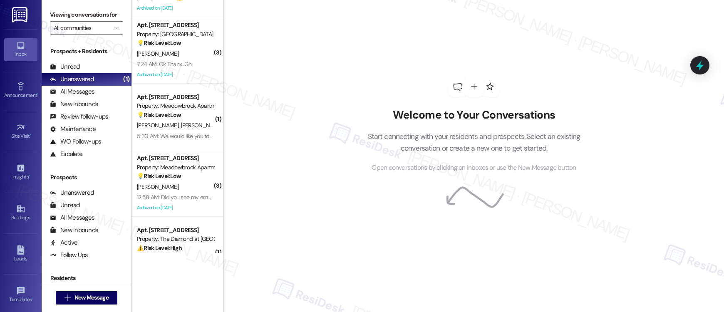
scroll to position [1784, 0]
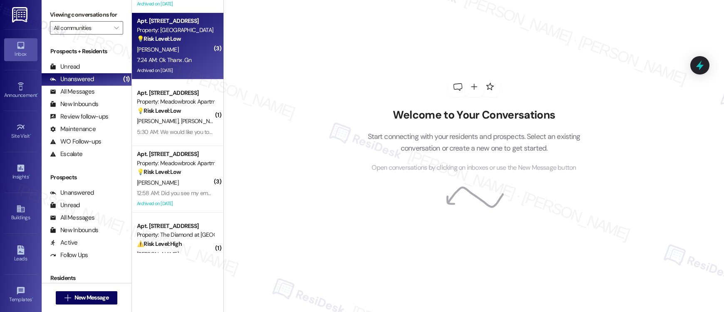
click at [192, 57] on div "7:24 AM: Ok Thanx .Gn 7:24 AM: Ok Thanx .Gn" at bounding box center [175, 60] width 79 height 10
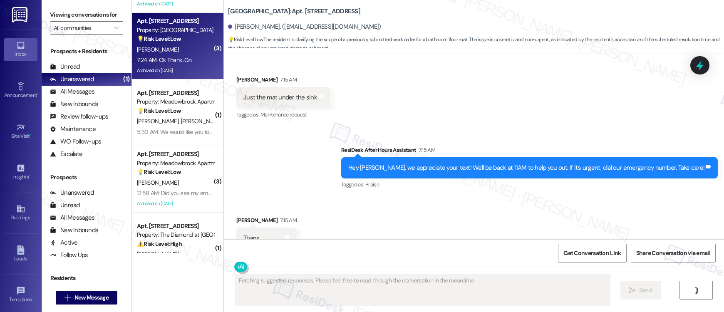
scroll to position [1401, 0]
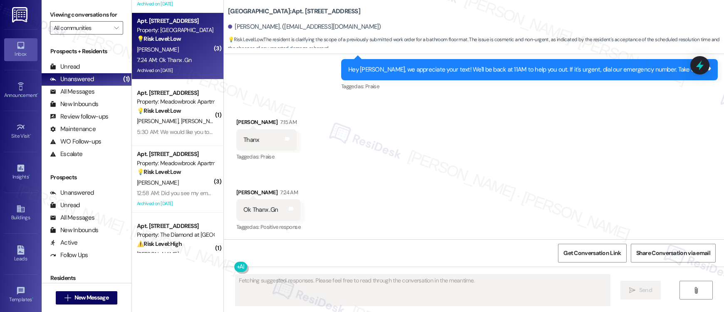
click at [250, 108] on div "Received via SMS [PERSON_NAME] 7:15 AM Thanx Tags and notes Tagged as: Praise C…" at bounding box center [474, 169] width 500 height 141
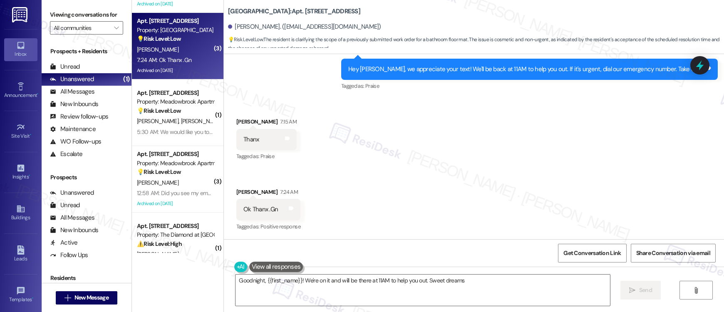
type textarea "Goodnight, {{first_name}}! We're on it and will be there at 11AM to help you ou…"
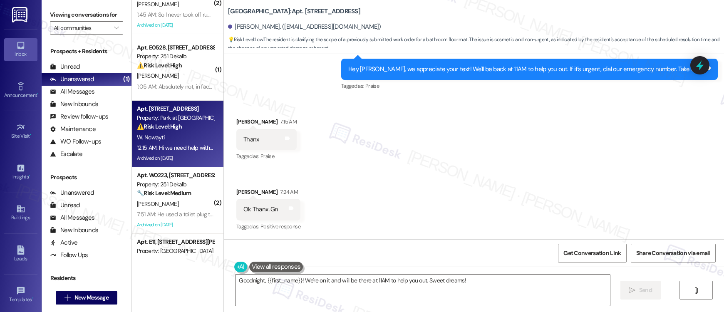
scroll to position [302, 0]
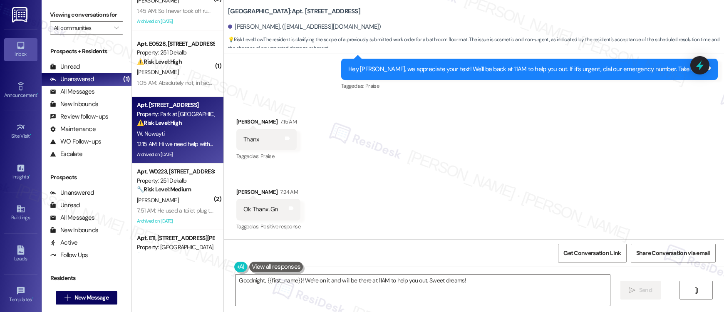
click at [170, 142] on div "12:15 AM: Hi we need help with 3 things. 1- we need to seal an opening inside t…" at bounding box center [497, 143] width 721 height 7
type textarea "Fetching suggested responses. Please feel free to read through the conversation…"
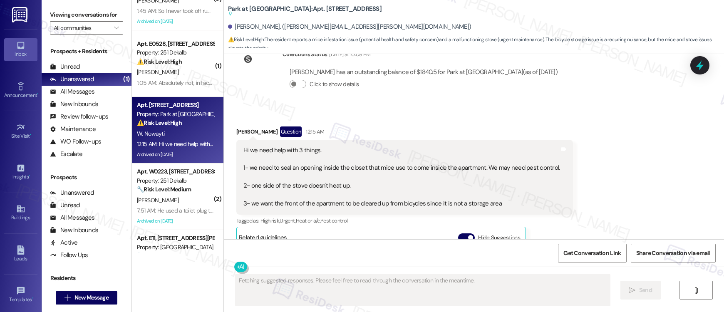
scroll to position [19940, 0]
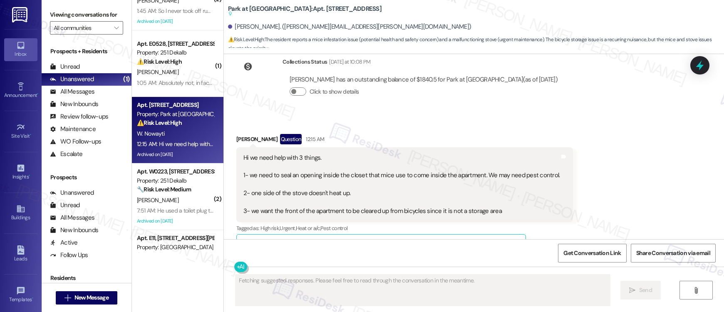
click at [251, 153] on div "Hi we need help with 3 things. 1- we need to seal an opening inside the closet …" at bounding box center [401, 184] width 316 height 62
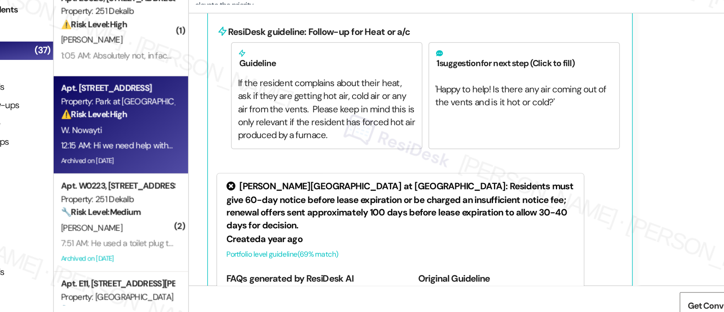
scroll to position [0, 0]
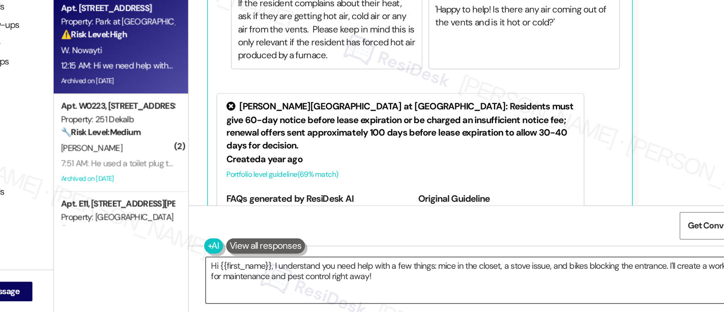
click at [358, 289] on textarea "Hi {{first_name}}, I understand you need help with a few things: mice in the cl…" at bounding box center [422, 289] width 374 height 31
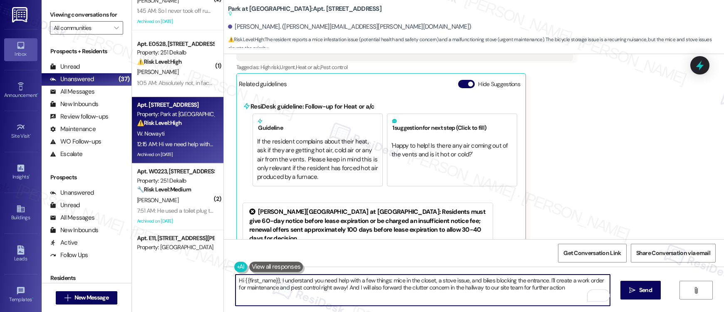
scroll to position [20092, 0]
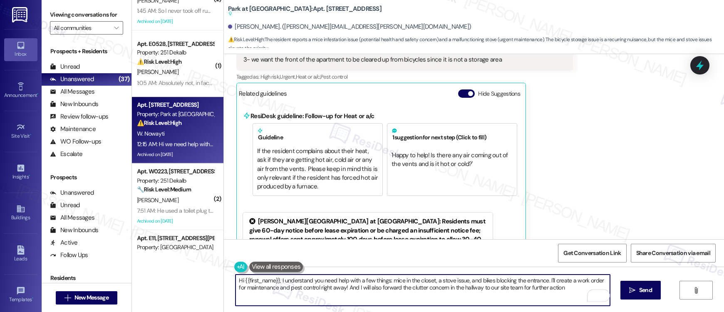
click at [237, 27] on div "[PERSON_NAME]. ([PERSON_NAME][EMAIL_ADDRESS][PERSON_NAME][DOMAIN_NAME])" at bounding box center [349, 26] width 243 height 9
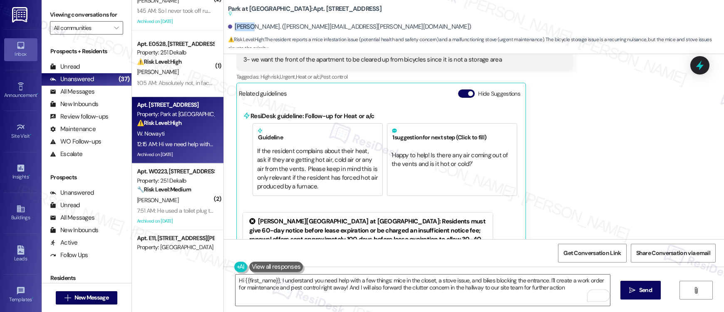
copy div "Waleed"
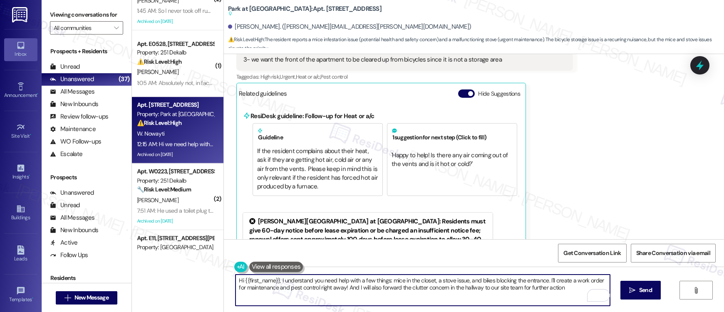
drag, startPoint x: 239, startPoint y: 279, endPoint x: 274, endPoint y: 277, distance: 35.4
click at [274, 277] on textarea "Hi {{first_name}}, I understand you need help with a few things: mice in the cl…" at bounding box center [422, 289] width 374 height 31
paste textarea "Waleed"
type textarea "Hi Waleed, I understand you need help with a few things: mice in the closet, a …"
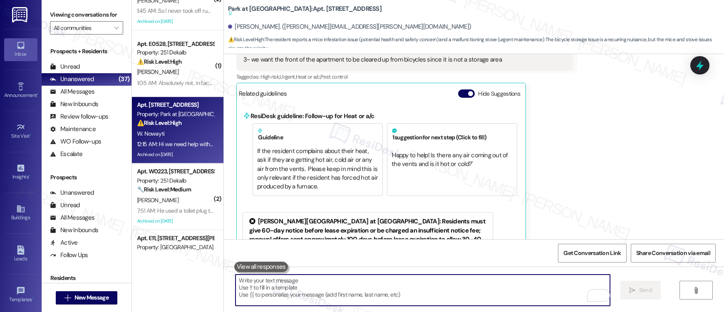
scroll to position [20141, 0]
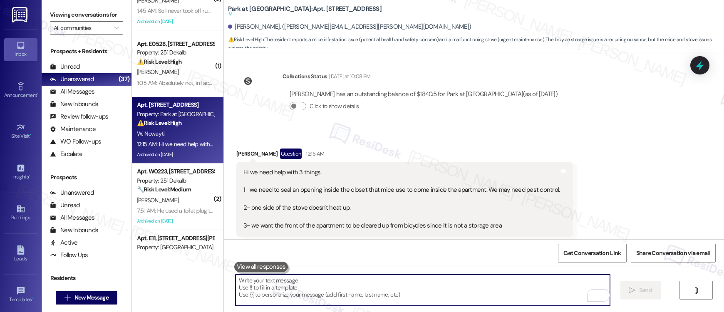
click at [458, 255] on button "Hide Suggestions" at bounding box center [466, 259] width 17 height 8
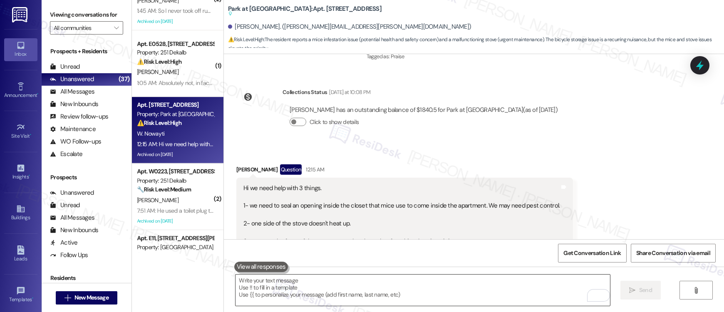
click at [398, 285] on textarea "To enrich screen reader interactions, please activate Accessibility in Grammarl…" at bounding box center [422, 289] width 374 height 31
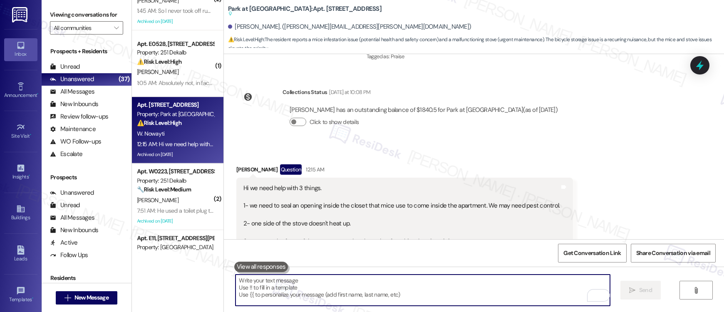
paste textarea "Hi Waleed, I understand you need assistance with a few concerns: mice in the cl…"
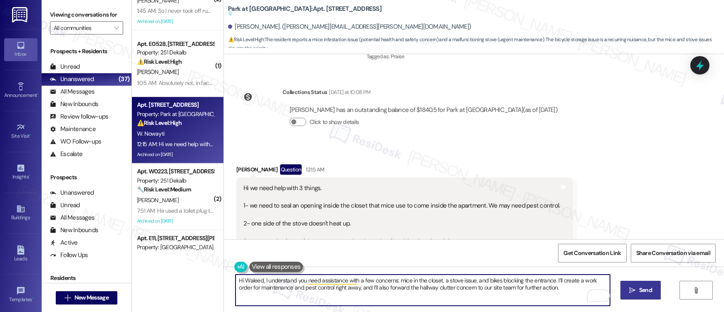
type textarea "Hi Waleed, I understand you need assistance with a few concerns: mice in the cl…"
click at [637, 292] on span "Send" at bounding box center [645, 290] width 16 height 9
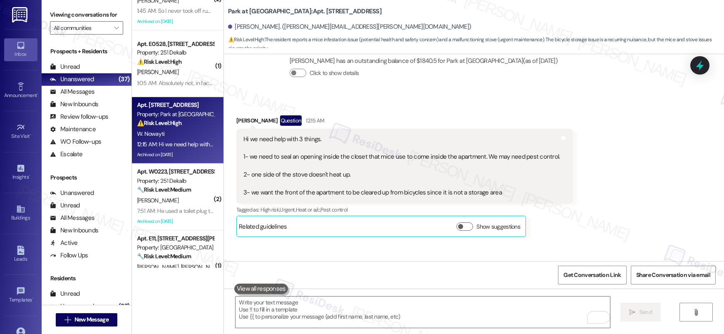
scroll to position [19955, 0]
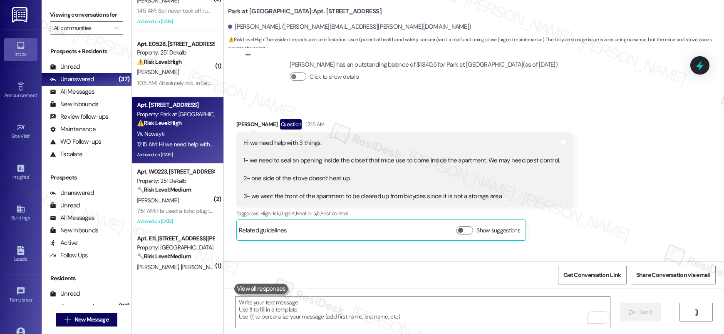
click at [264, 10] on b "Park at Westminster: Apt. A31, 600 Valley Rd" at bounding box center [304, 11] width 153 height 9
copy b "Westminster"
click at [298, 10] on b "Park at Westminster: Apt. A31, 600 Valley Rd" at bounding box center [304, 11] width 153 height 9
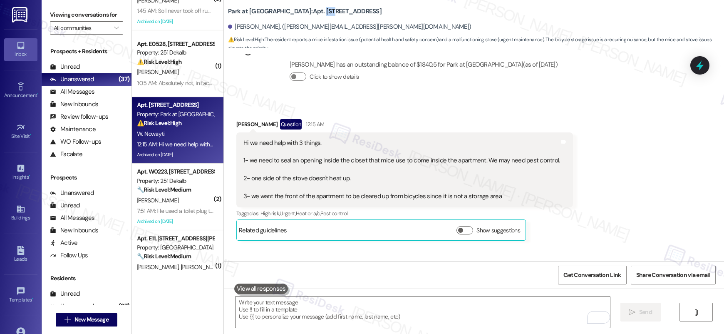
copy b "A31"
click at [379, 138] on div "Hi we need help with 3 things. 1- we need to seal an opening inside the closet …" at bounding box center [401, 169] width 316 height 62
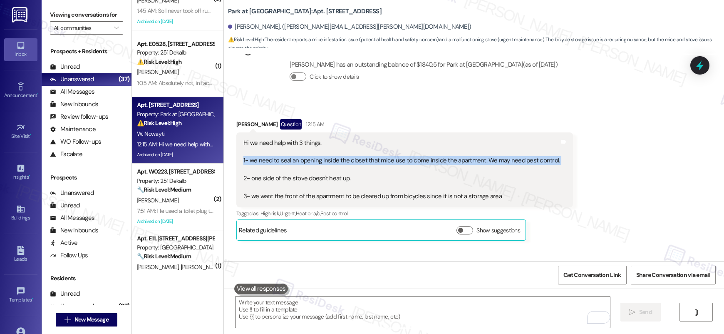
copy div "1- we need to seal an opening inside the closet that mice use to come inside th…"
click at [302, 311] on textarea "To enrich screen reader interactions, please activate Accessibility in Grammarl…" at bounding box center [422, 311] width 374 height 31
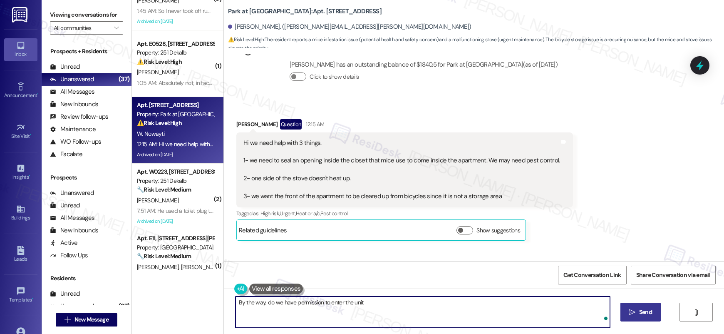
type textarea "By the way, do we have permission to enter the unit?"
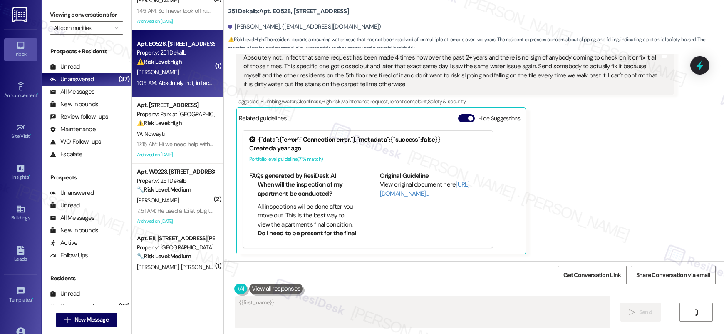
scroll to position [323, 0]
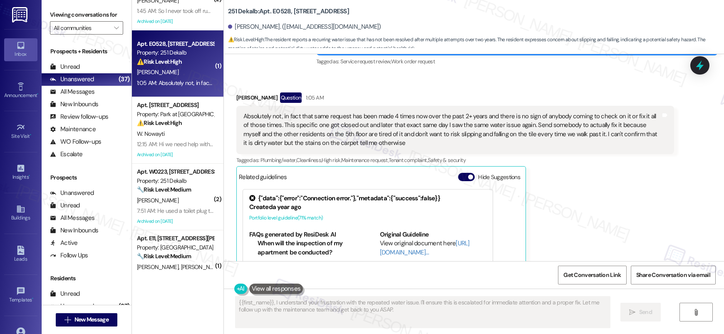
scroll to position [215, 0]
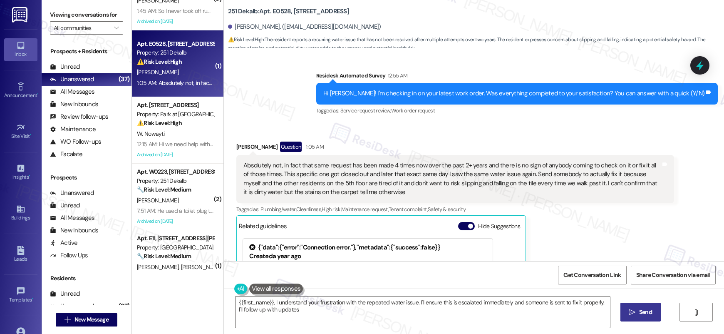
type textarea "{{first_name}}, I understand your frustration with the repeated water issue. I'…"
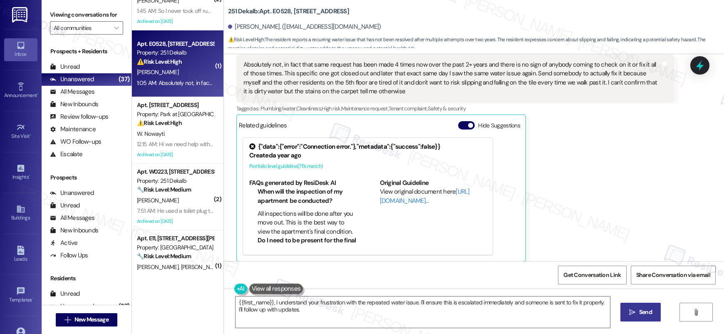
scroll to position [323, 0]
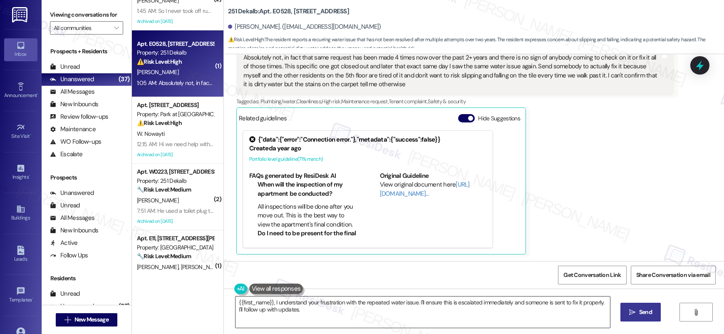
click at [316, 307] on textarea "{{first_name}}, I understand your frustration with the repeated water issue. I'…" at bounding box center [422, 311] width 374 height 31
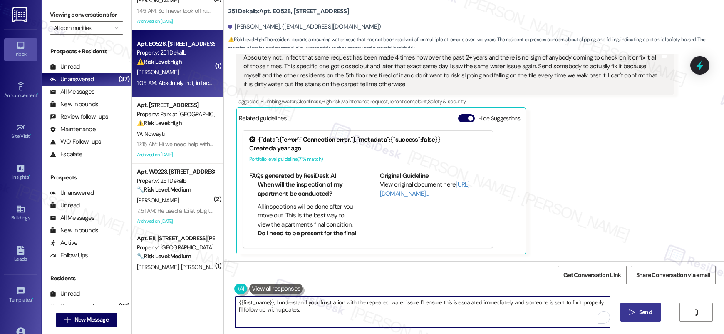
click at [316, 307] on textarea "{{first_name}}, I understand your frustration with the repeated water issue. I'…" at bounding box center [422, 311] width 374 height 31
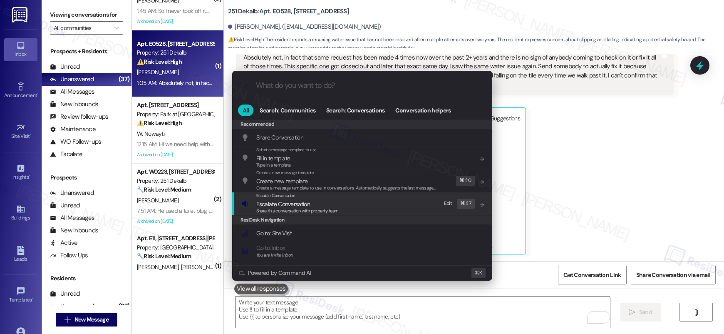
click at [297, 206] on span "Escalate Conversation" at bounding box center [283, 203] width 54 height 7
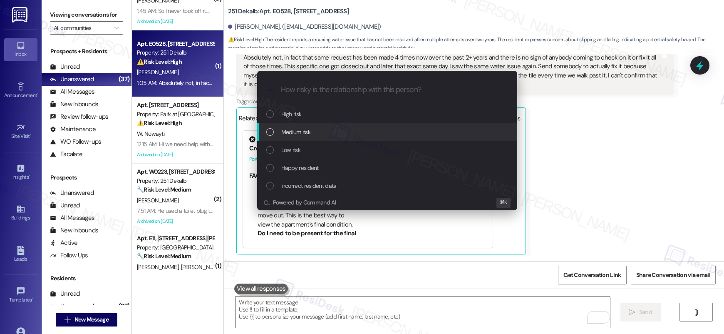
click at [316, 130] on div "Medium risk" at bounding box center [387, 131] width 243 height 9
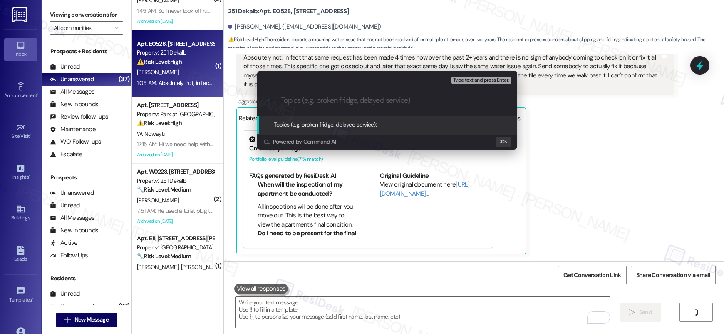
paste input "Work Order #595001"
type input "Work Order #595001 - Pest Control - Ants"
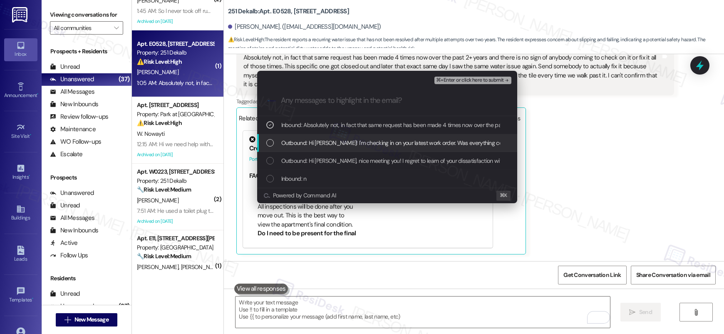
click at [341, 142] on span "Outbound: Hi [PERSON_NAME]! I'm checking in on your latest work order. Was ever…" at bounding box center [468, 142] width 375 height 9
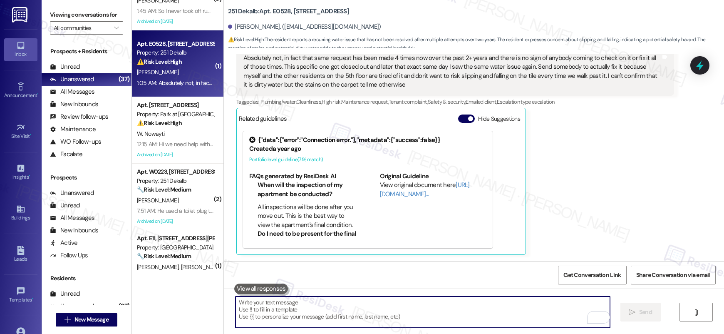
scroll to position [323, 0]
click at [437, 304] on textarea "To enrich screen reader interactions, please activate Accessibility in Grammarl…" at bounding box center [422, 311] width 374 height 31
click at [462, 123] on div "Hide Suggestions" at bounding box center [490, 120] width 65 height 12
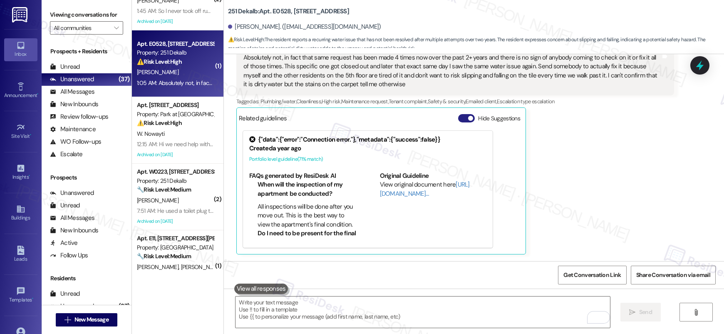
click at [458, 119] on button "Hide Suggestions" at bounding box center [466, 118] width 17 height 8
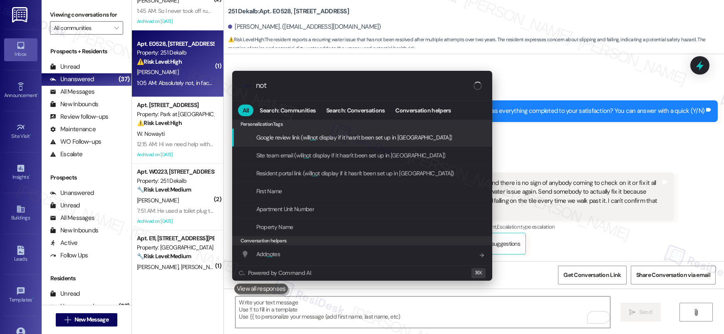
type input "note"
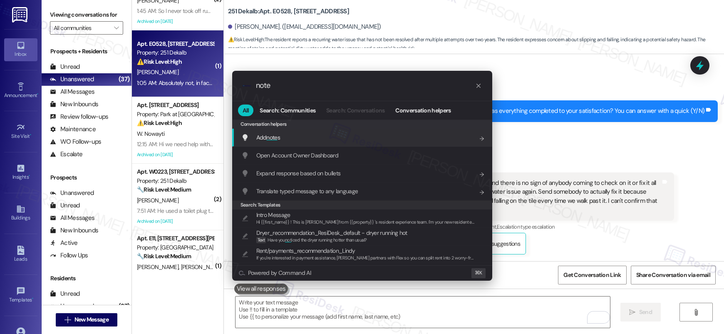
click at [353, 140] on div "Add note s Add shortcut" at bounding box center [362, 137] width 243 height 9
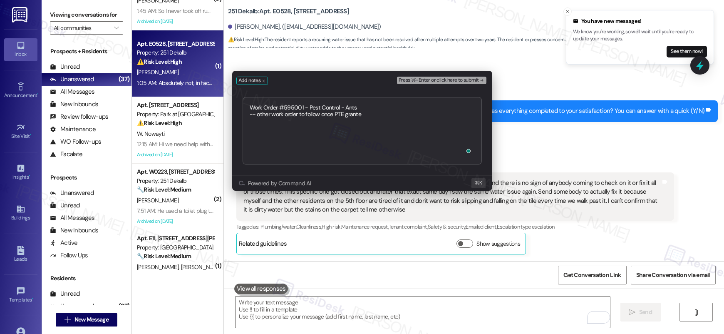
type textarea "Work Order #595001 - Pest Control - Ants -- other work order to follow once PTE…"
click at [421, 83] on span "Press ⌘+Enter or click here to submit" at bounding box center [438, 80] width 80 height 6
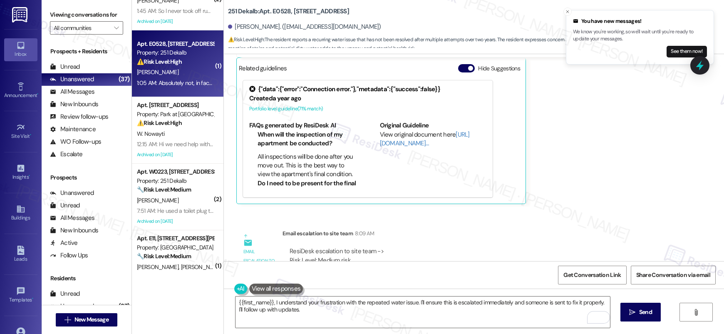
scroll to position [451, 0]
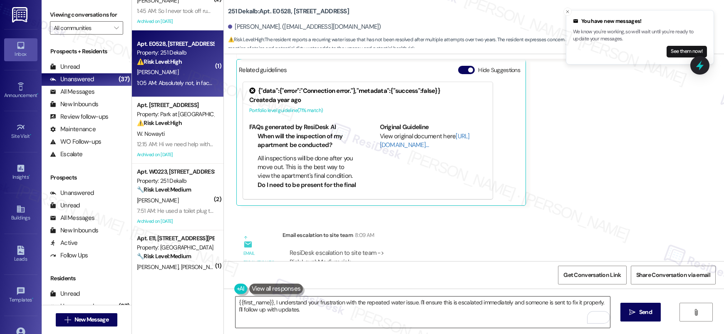
click at [378, 312] on textarea "{{first_name}}, I understand your frustration with the repeated water issue. I'…" at bounding box center [422, 311] width 374 height 31
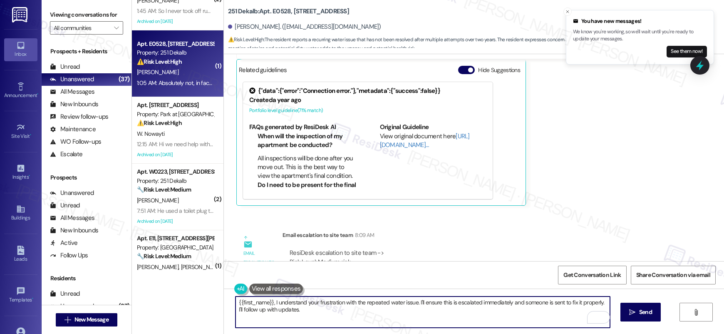
click at [378, 314] on textarea "{{first_name}}, I understand your frustration with the repeated water issue. I'…" at bounding box center [422, 311] width 374 height 31
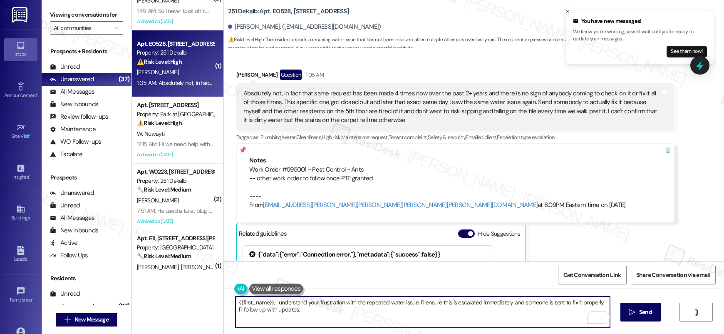
scroll to position [285, 0]
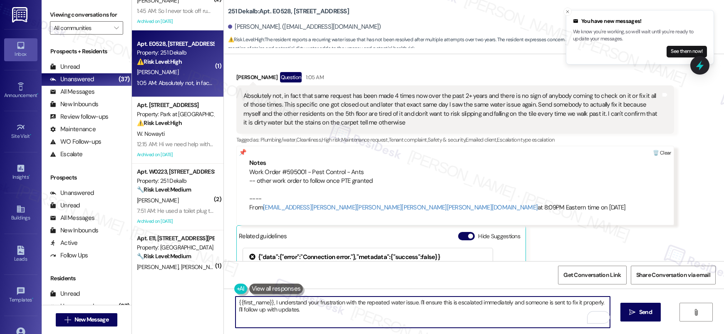
click at [665, 150] on div at bounding box center [661, 153] width 23 height 14
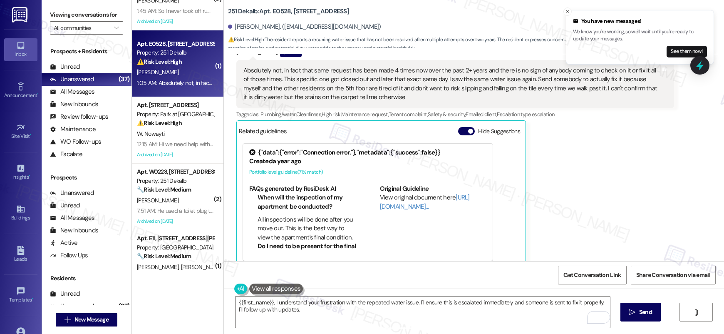
click at [661, 154] on div "[PERSON_NAME] Question 1:05 AM Absolutely not, in fact that same request has be…" at bounding box center [454, 157] width 437 height 220
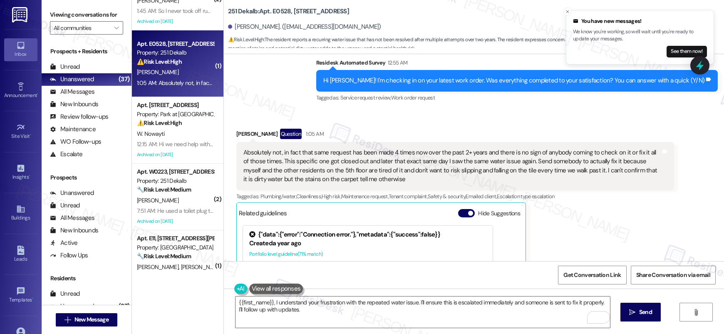
scroll to position [247, 0]
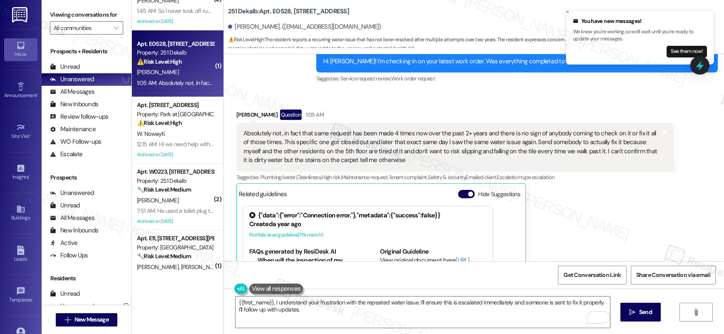
click at [440, 142] on div "Absolutely not, in fact that same request has been made 4 times now over the pa…" at bounding box center [451, 147] width 417 height 36
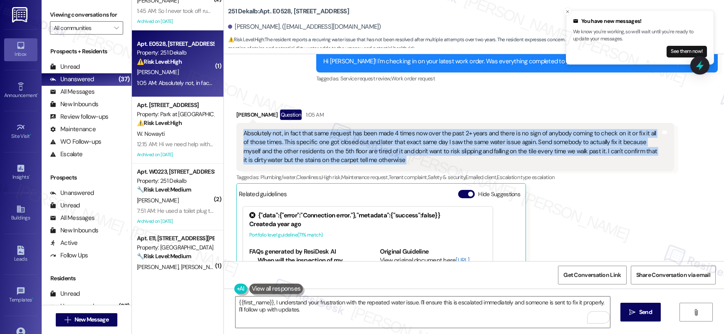
click at [440, 158] on div "Absolutely not, in fact that same request has been made 4 times now over the pa…" at bounding box center [451, 147] width 417 height 36
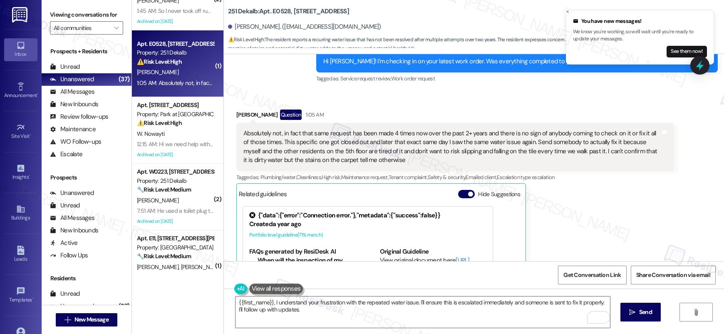
scroll to position [425, 0]
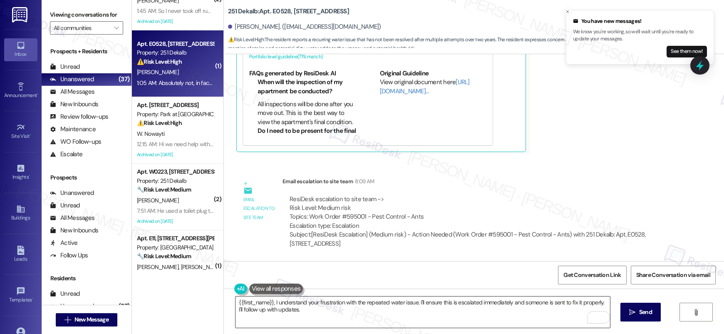
click at [335, 311] on textarea "{{first_name}}, I understand your frustration with the repeated water issue. I'…" at bounding box center [422, 311] width 374 height 31
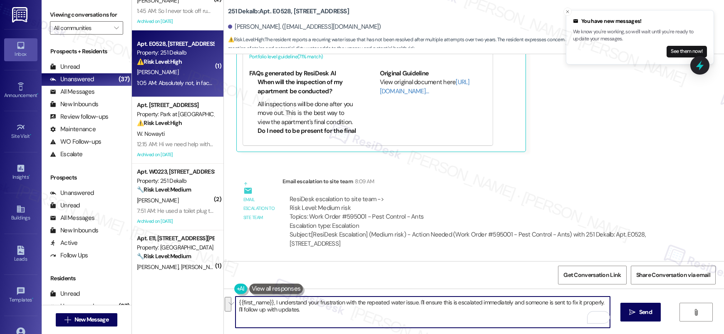
type textarea "{{first_name}}, I understand your frustration with the repeated water issue. I'…"
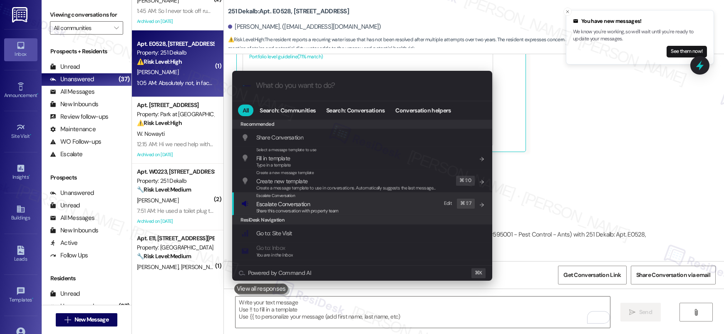
click at [337, 209] on span "Share this conversation with property team" at bounding box center [297, 211] width 82 height 6
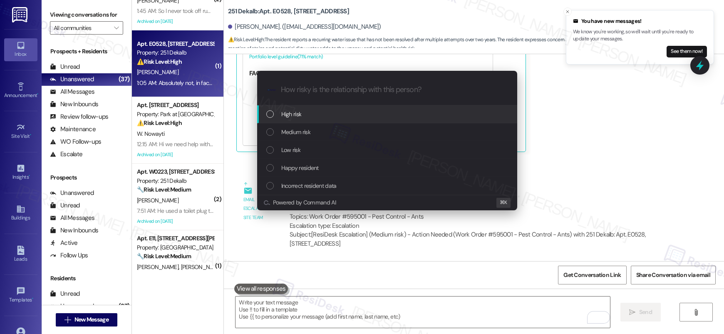
click at [327, 113] on div "High risk" at bounding box center [387, 113] width 243 height 9
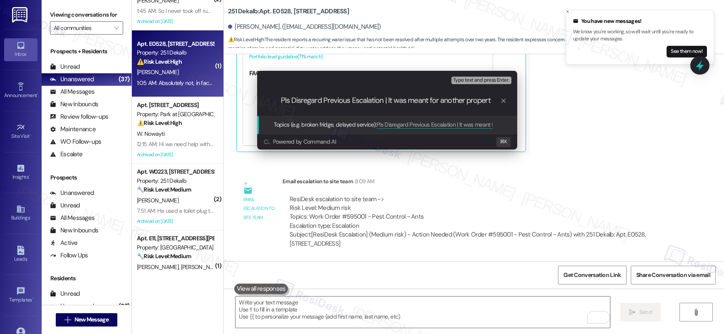
type input "Pls Disregard Previous Escalation | It was meant for another property"
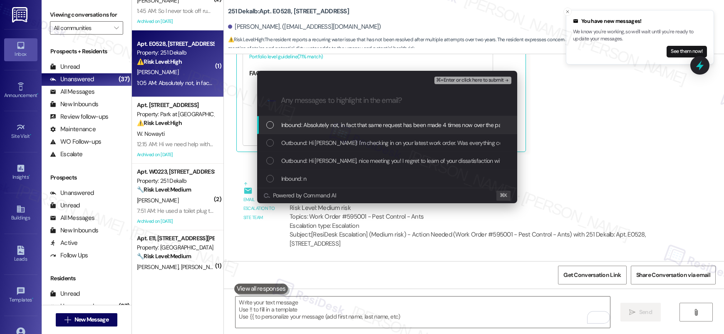
click at [450, 81] on span "⌘+Enter or click here to submit" at bounding box center [469, 80] width 67 height 6
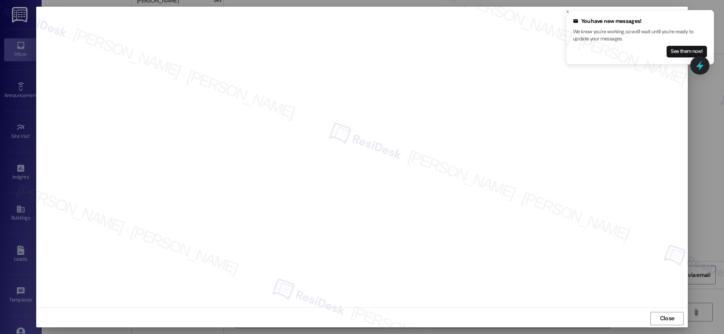
scroll to position [2, 0]
click at [662, 311] on span "Close" at bounding box center [667, 316] width 18 height 12
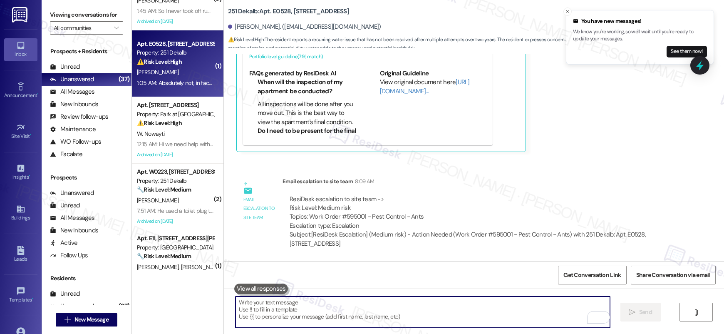
click at [492, 302] on textarea "To enrich screen reader interactions, please activate Accessibility in Grammarl…" at bounding box center [422, 311] width 374 height 31
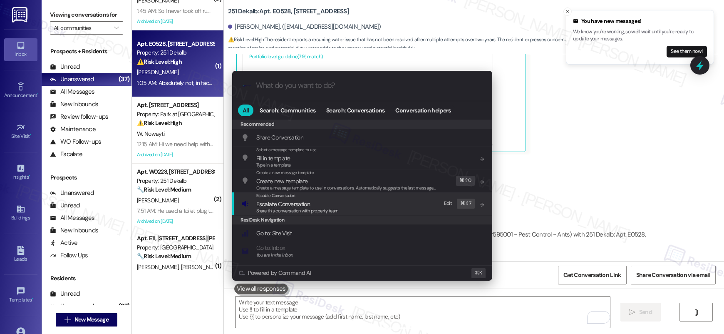
click at [303, 210] on span "Share this conversation with property team" at bounding box center [297, 211] width 82 height 6
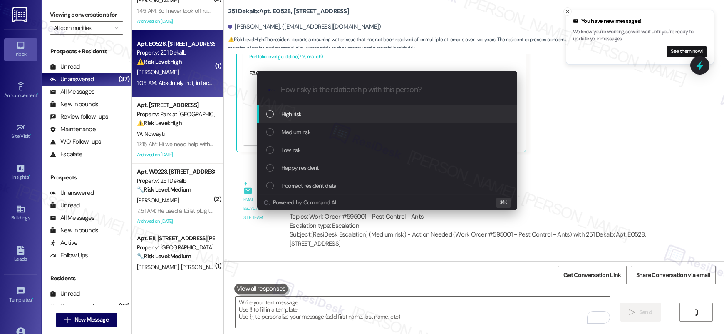
click at [330, 111] on div "High risk" at bounding box center [387, 113] width 243 height 9
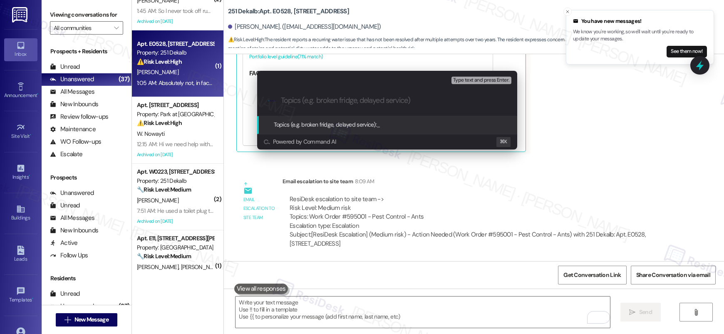
paste input "Pls Disregard Previous Escalation | It was meant for another property"
type input "Pls Disregard Previous Escalation | It was meant for another property"
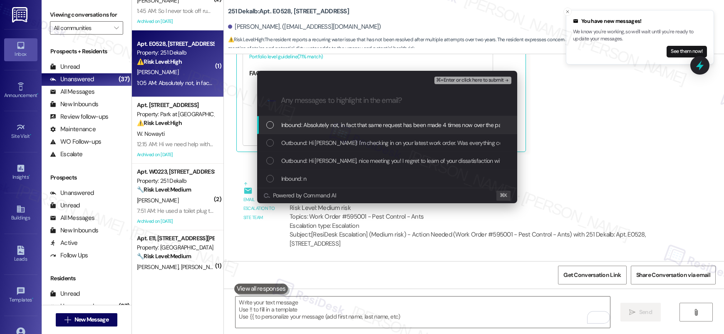
click at [450, 79] on span "⌘+Enter or click here to submit" at bounding box center [469, 80] width 67 height 6
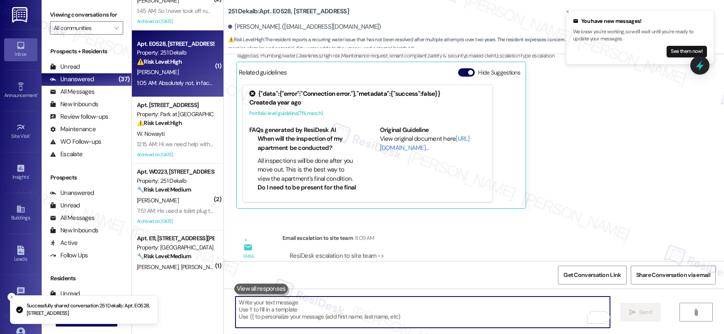
scroll to position [425, 0]
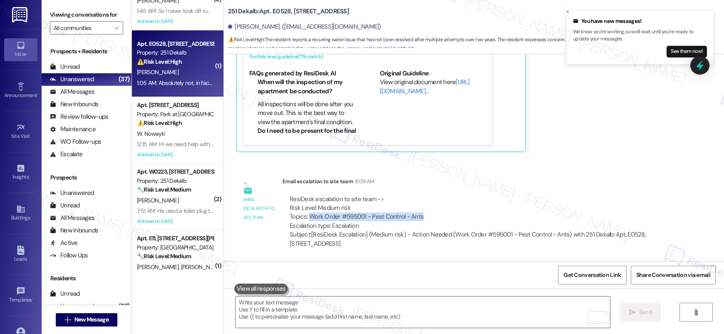
drag, startPoint x: 302, startPoint y: 216, endPoint x: 416, endPoint y: 219, distance: 114.0
click at [416, 219] on div "ResiDesk escalation to site team -> Risk Level: Medium risk Topics: Work Order …" at bounding box center [477, 213] width 377 height 36
copy div "Work Order #595001 - Pest Control - Ants"
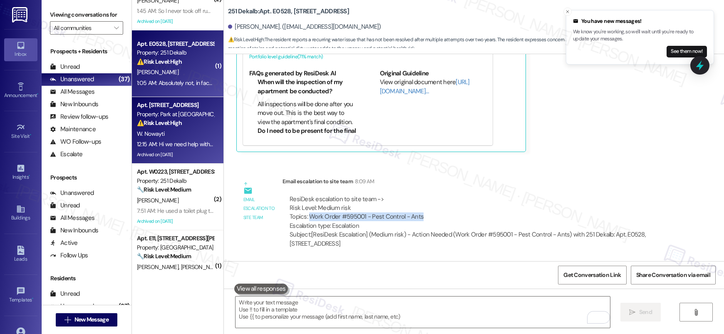
click at [183, 155] on div "Archived on [DATE]" at bounding box center [175, 154] width 79 height 10
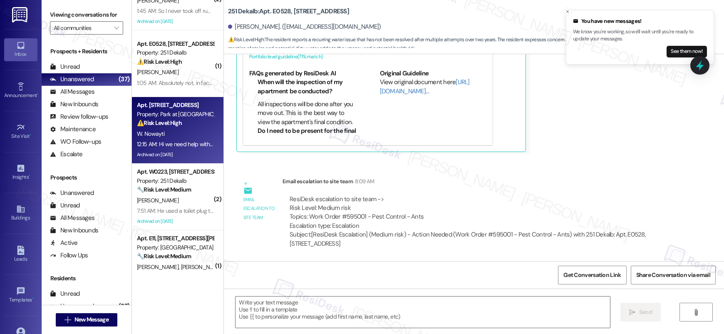
type textarea "Fetching suggested responses. Please feel free to read through the conversation…"
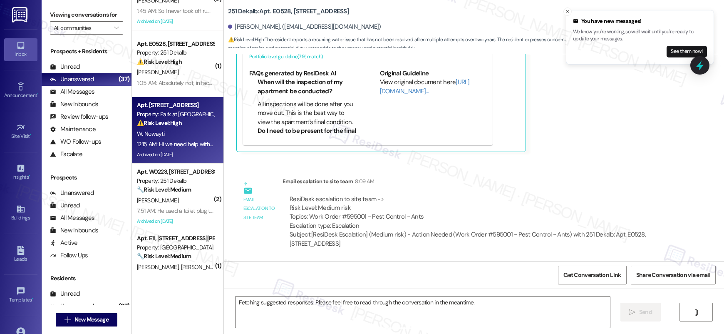
click at [183, 155] on div "Archived on [DATE]" at bounding box center [175, 154] width 79 height 10
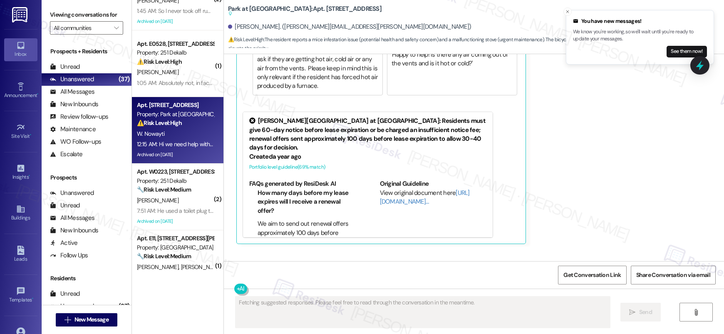
scroll to position [20266, 0]
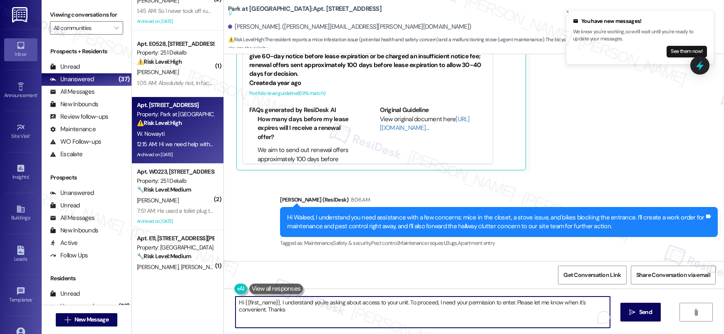
type textarea "Hi {{first_name}}, I understand you're asking about access to your unit. To pro…"
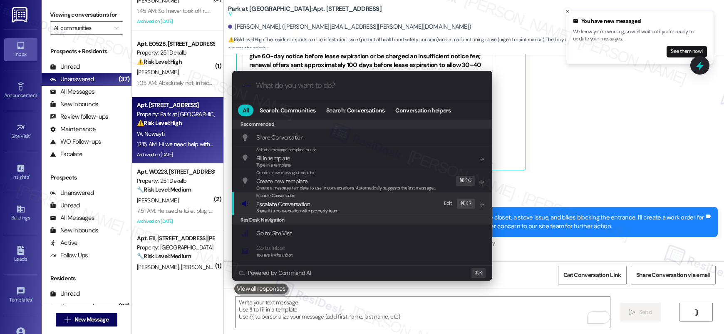
click at [395, 201] on div "Escalate Conversation Escalate Conversation Share this conversation with proper…" at bounding box center [362, 203] width 243 height 22
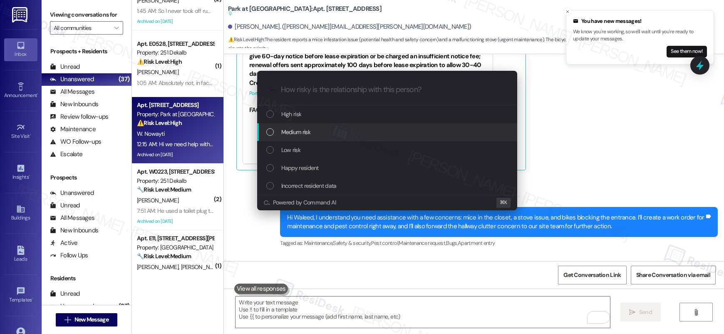
click at [373, 135] on div "Medium risk" at bounding box center [387, 131] width 243 height 9
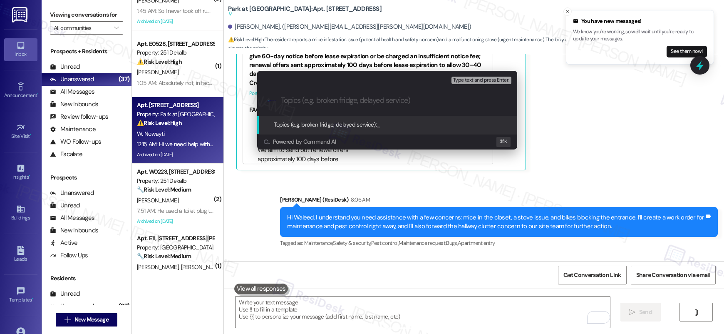
paste input "Work Order #595001 - Pest Control - Ants"
type input "Work Order #595001 - Pest Control - Ants"
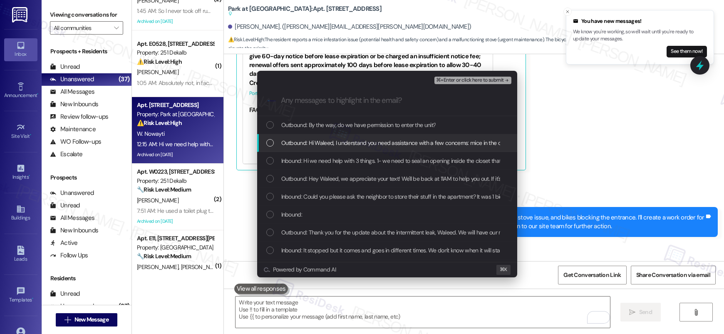
click at [319, 143] on span "Outbound: Hi Waleed, I understand you need assistance with a few concerns: mice…" at bounding box center [634, 142] width 706 height 9
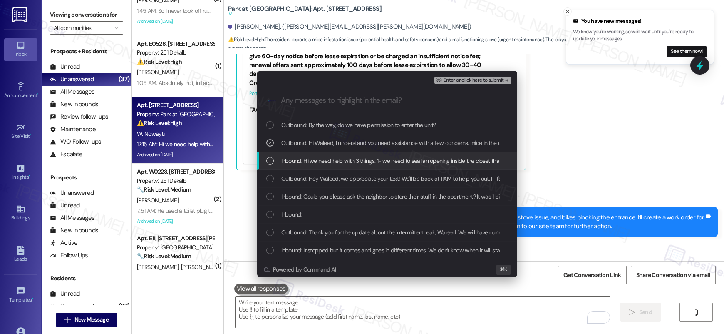
click at [320, 159] on span "Inbound: Hi we need help with 3 things. 1- we need to seal an opening inside th…" at bounding box center [641, 160] width 721 height 9
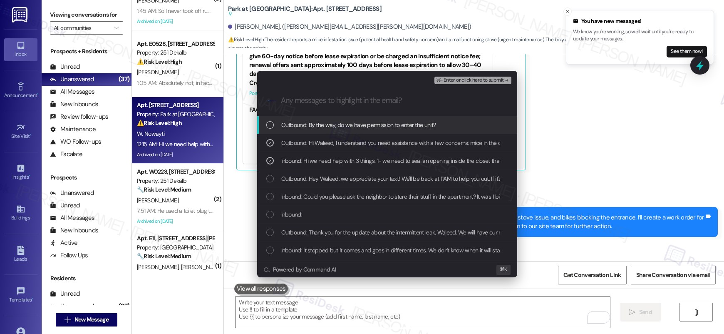
click at [490, 81] on span "⌘+Enter or click here to submit" at bounding box center [469, 80] width 67 height 6
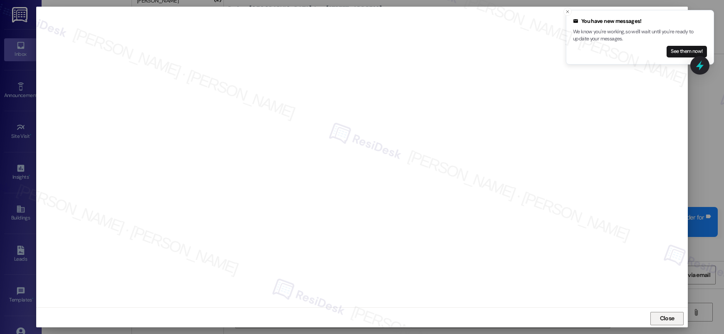
click at [660, 316] on span "Close" at bounding box center [667, 318] width 15 height 9
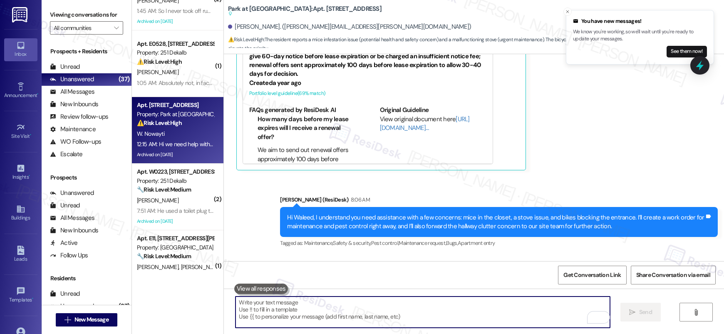
click at [463, 302] on textarea "To enrich screen reader interactions, please activate Accessibility in Grammarl…" at bounding box center [422, 311] width 374 height 31
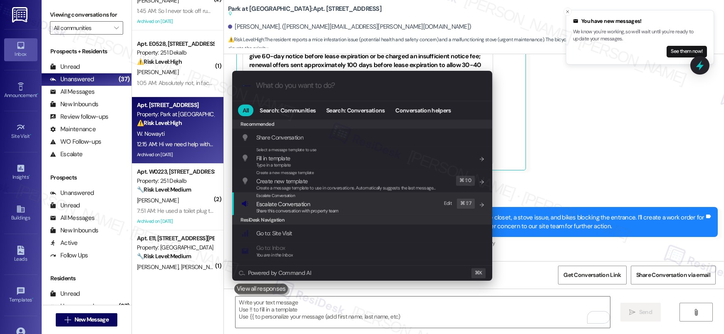
click at [297, 210] on span "Share this conversation with property team" at bounding box center [297, 211] width 82 height 6
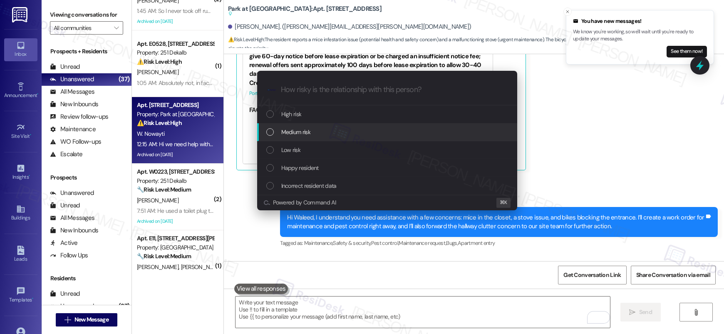
click at [298, 130] on span "Medium risk" at bounding box center [295, 131] width 29 height 9
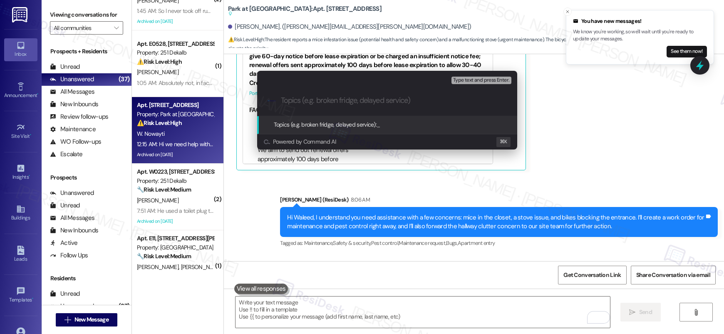
paste input "Work Order #595001 - Pest Control - Ants"
type input "Work Order #595001 - Pest Control - Ants"
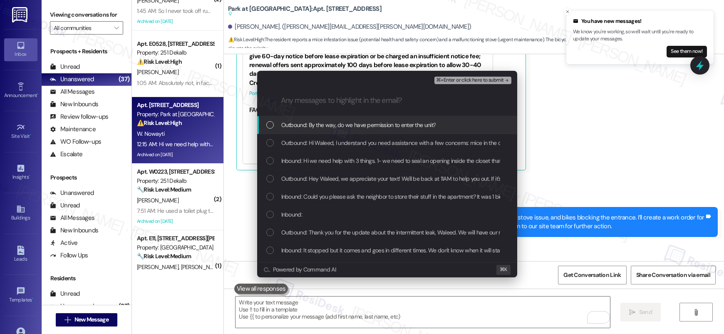
click at [306, 125] on span "Outbound: By the way, do we have permission to enter the unit?" at bounding box center [358, 124] width 155 height 9
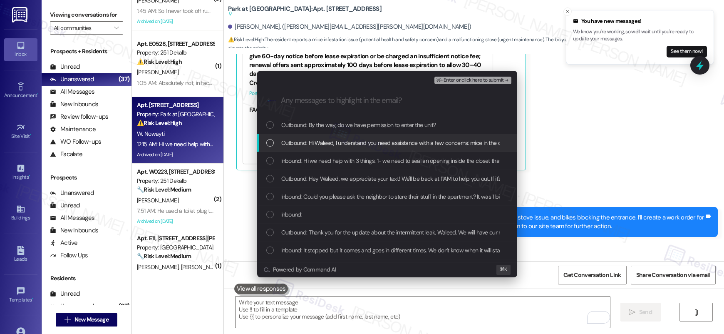
click at [321, 139] on span "Outbound: Hi Waleed, I understand you need assistance with a few concerns: mice…" at bounding box center [634, 142] width 706 height 9
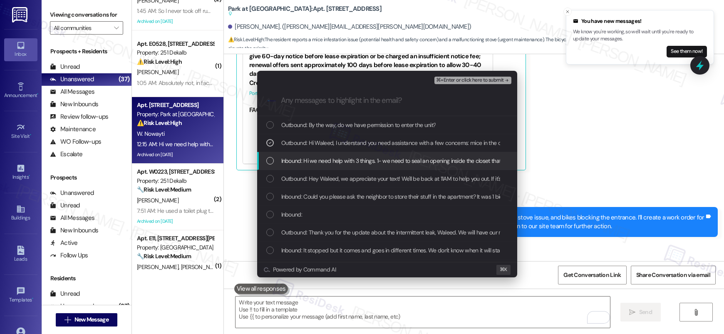
click at [317, 162] on span "Inbound: Hi we need help with 3 things. 1- we need to seal an opening inside th…" at bounding box center [641, 160] width 721 height 9
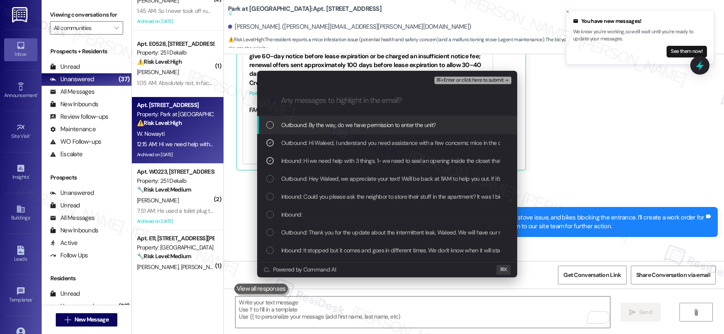
click at [468, 79] on span "⌘+Enter or click here to submit" at bounding box center [469, 80] width 67 height 6
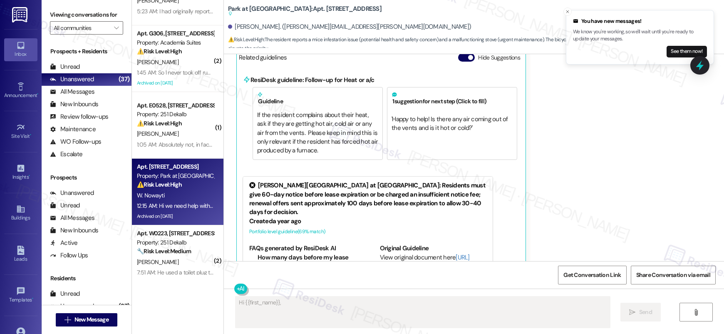
scroll to position [239, 0]
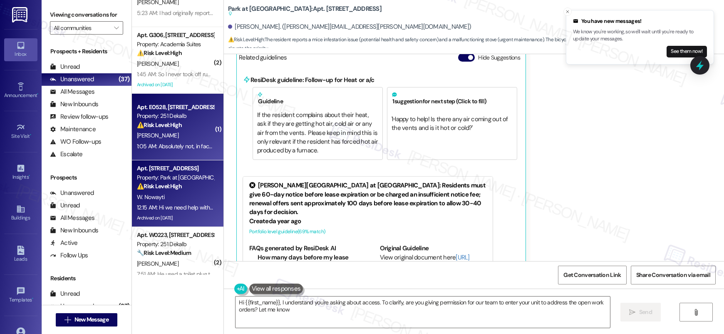
type textarea "Hi {{first_name}}, I understand you're asking about access. To clarify, are you…"
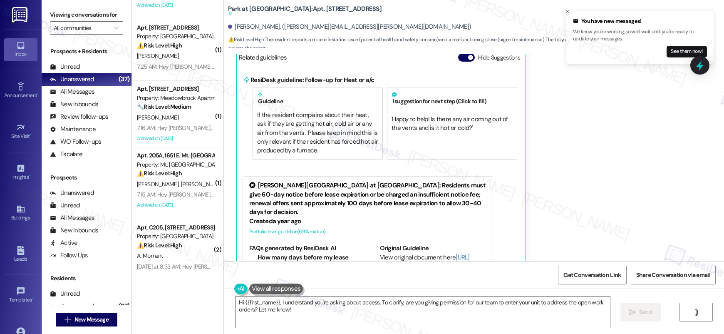
scroll to position [2254, 0]
